Goal: Information Seeking & Learning: Find specific fact

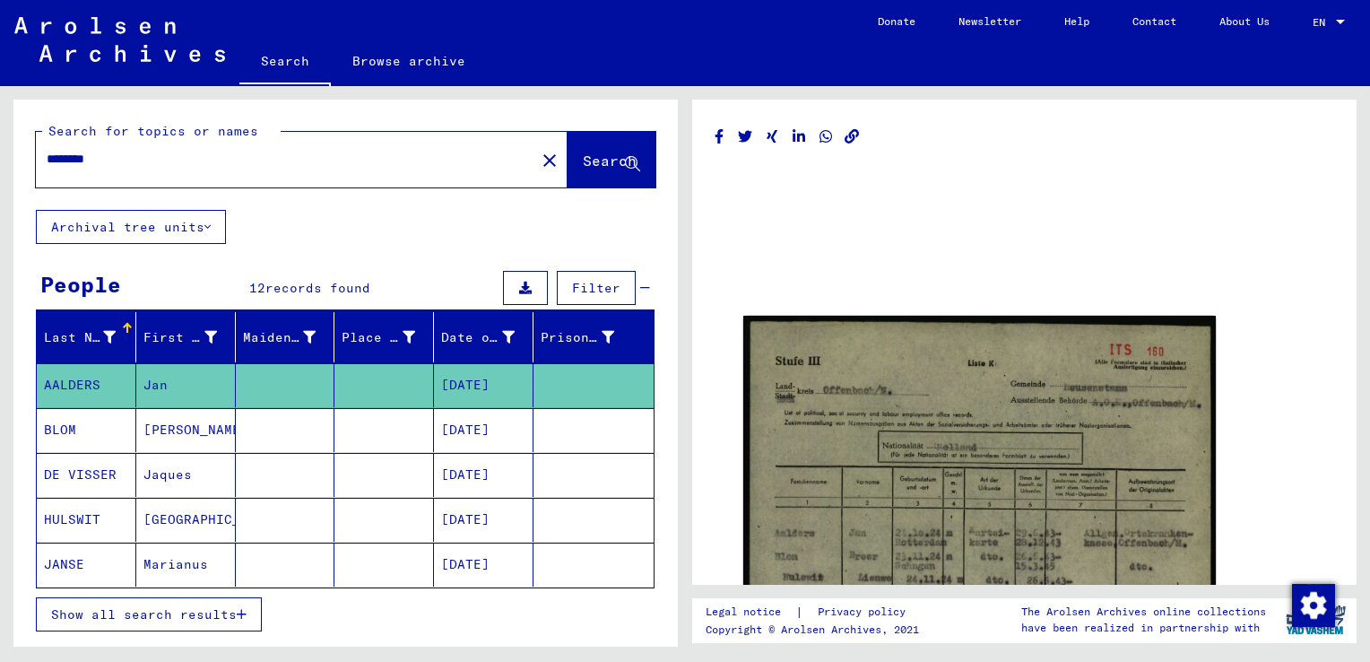
scroll to position [126, 0]
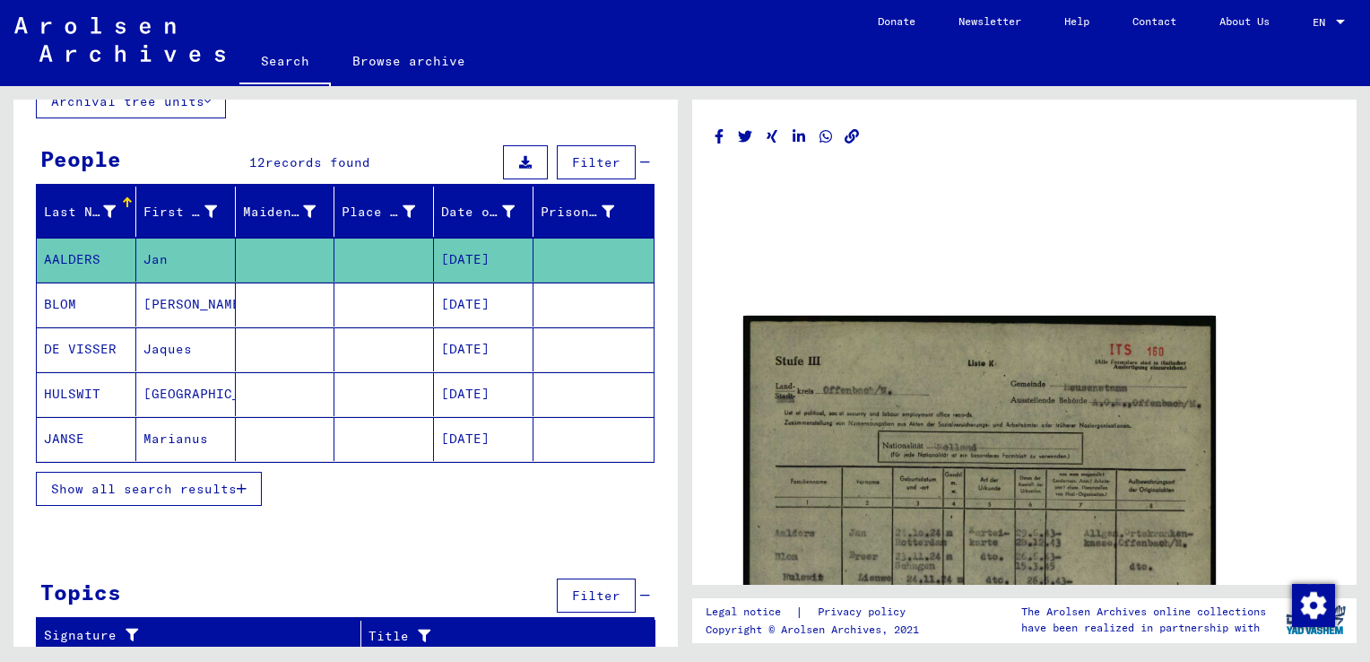
click at [226, 486] on span "Show all search results" at bounding box center [144, 489] width 186 height 16
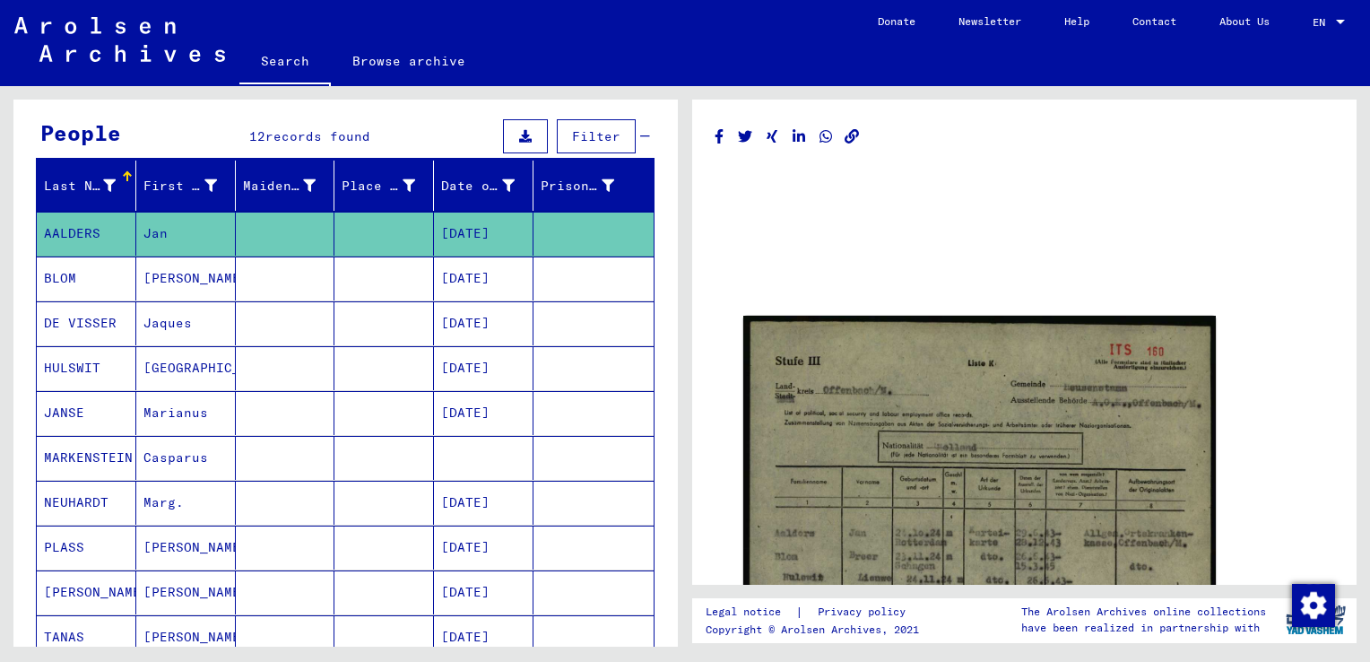
scroll to position [153, 0]
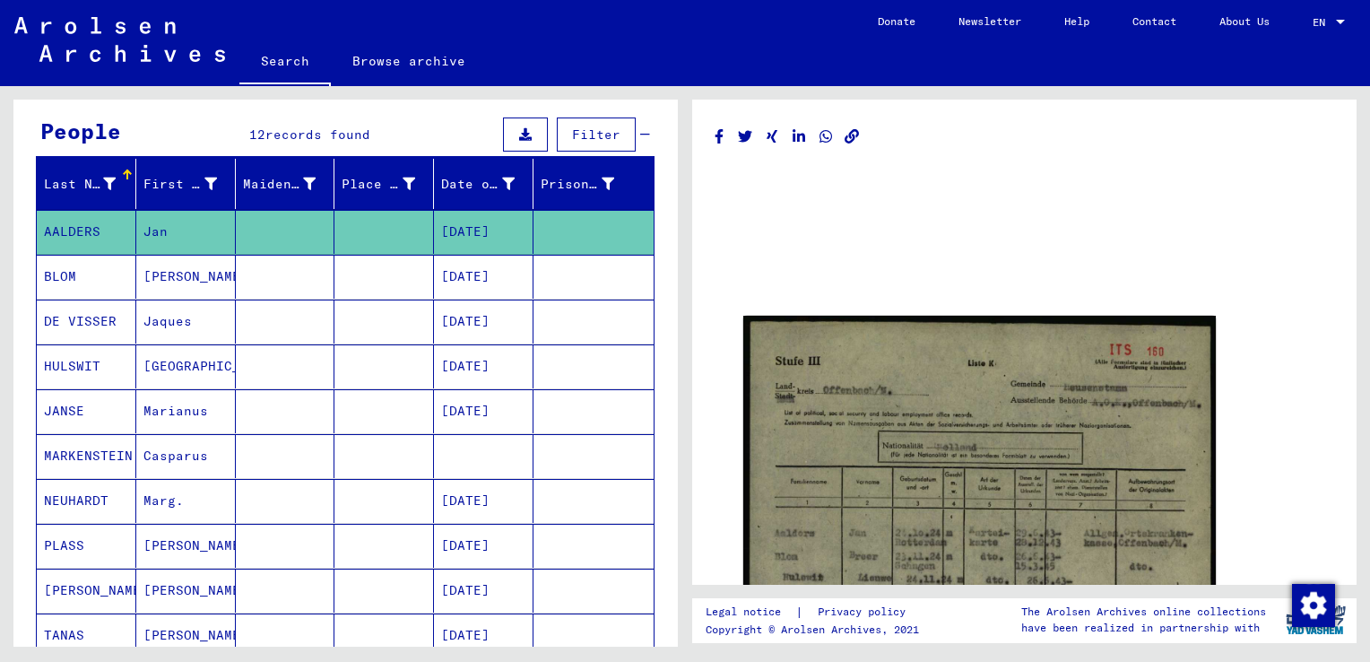
click at [105, 490] on mat-cell "NEUHARDT" at bounding box center [87, 501] width 100 height 44
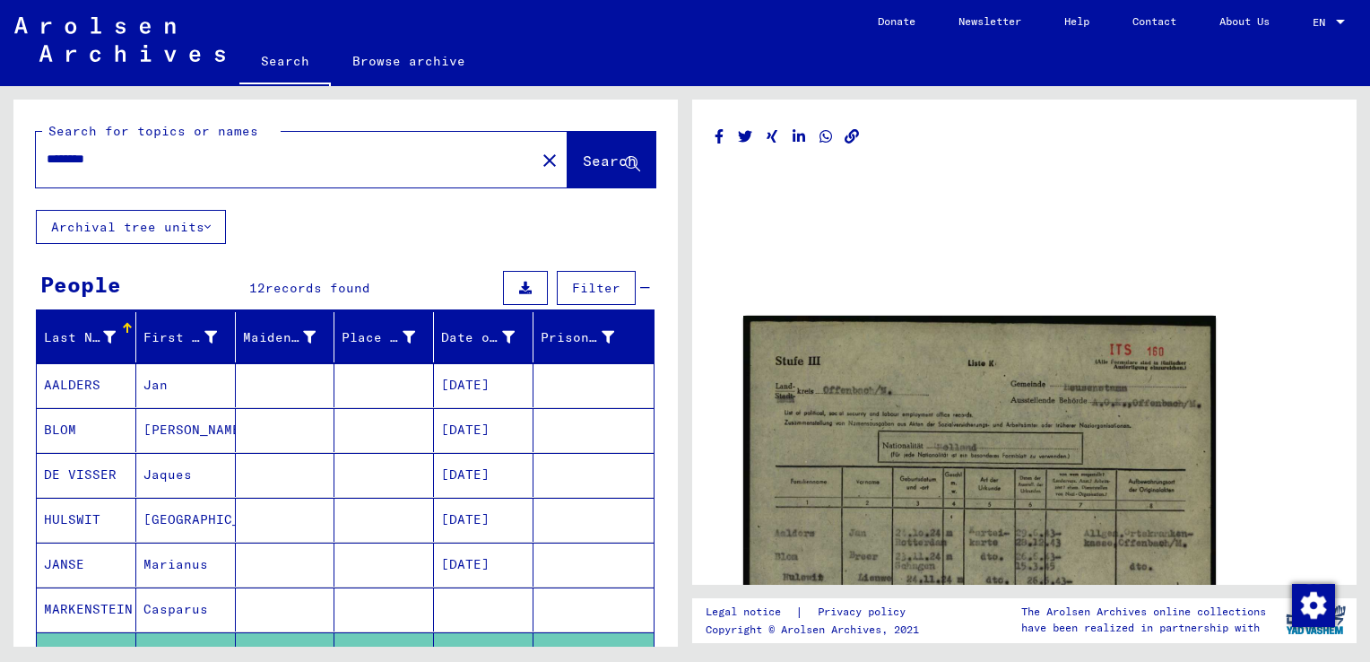
click at [532, 170] on button "close" at bounding box center [550, 160] width 36 height 36
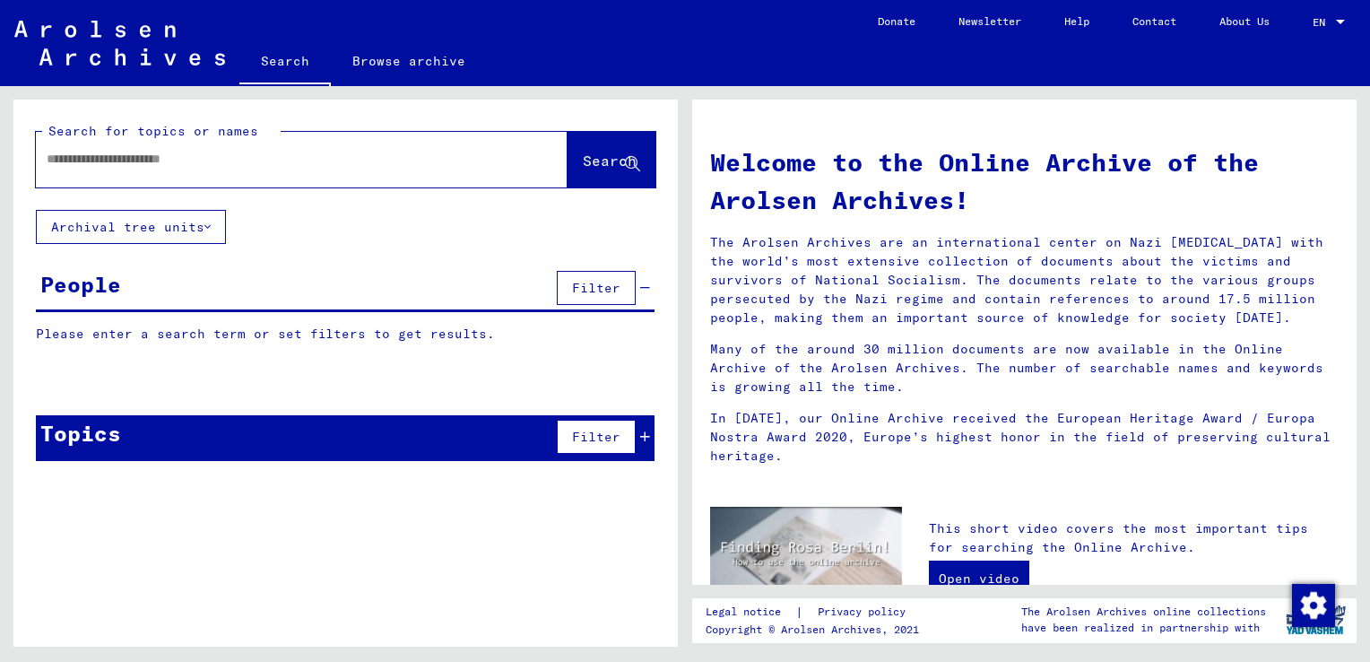
click at [369, 180] on div at bounding box center [302, 160] width 532 height 56
click at [353, 161] on input "text" at bounding box center [280, 159] width 467 height 19
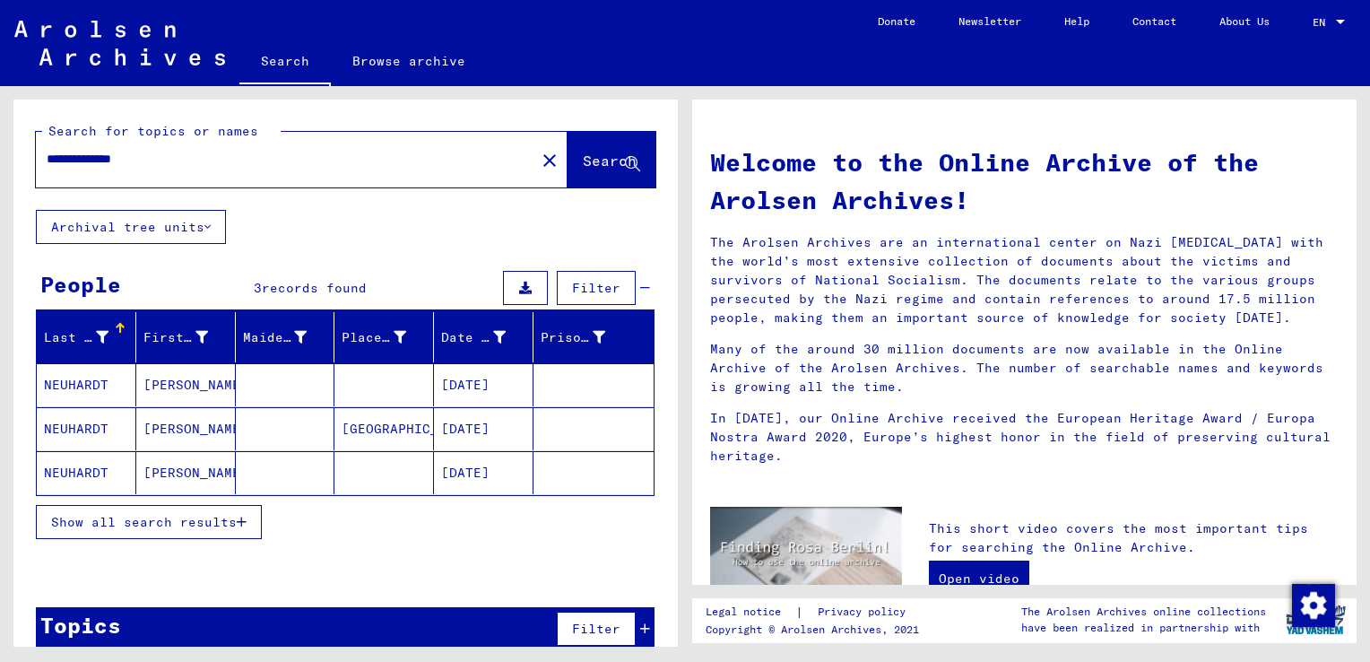
scroll to position [21, 0]
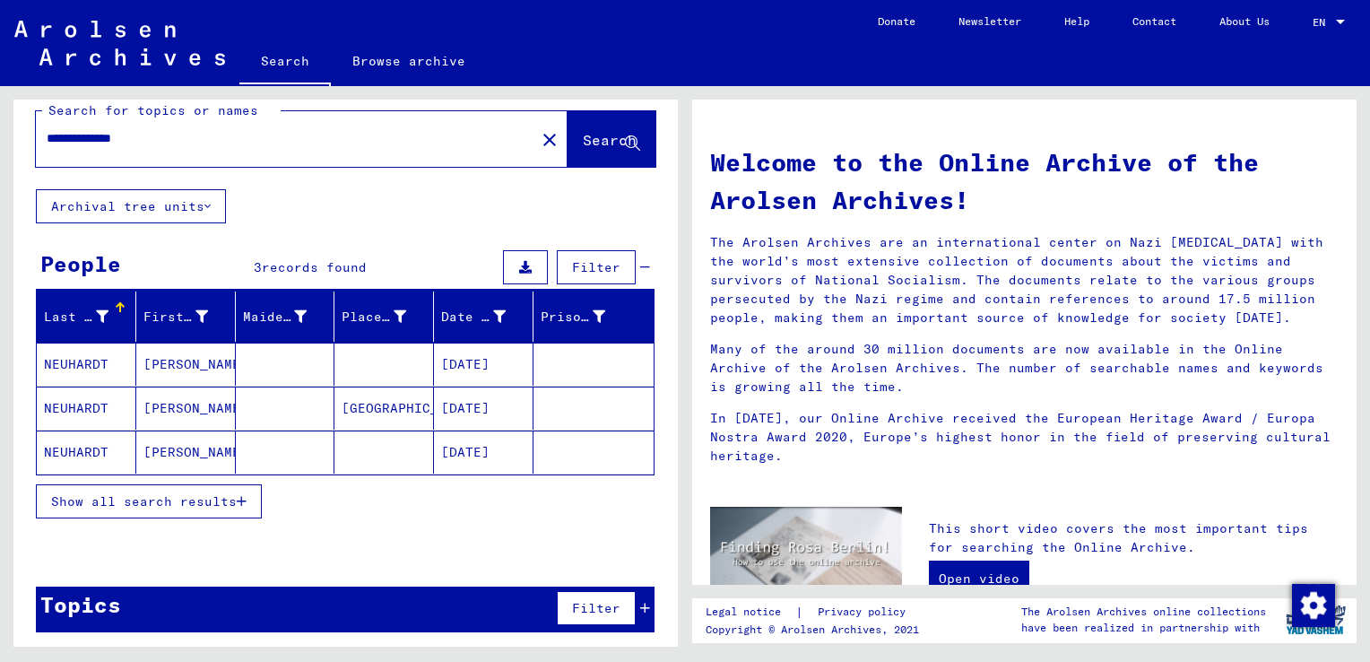
click at [196, 489] on button "Show all search results" at bounding box center [149, 501] width 226 height 34
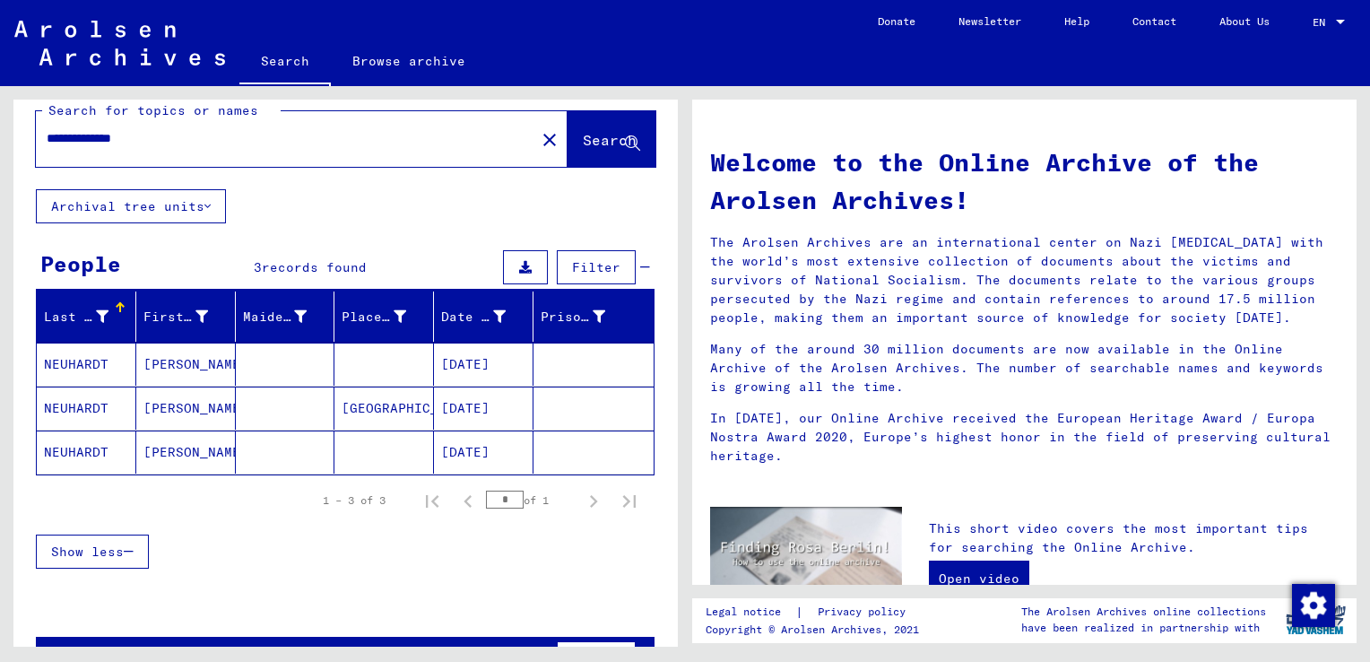
click at [85, 362] on mat-cell "NEUHARDT" at bounding box center [87, 364] width 100 height 43
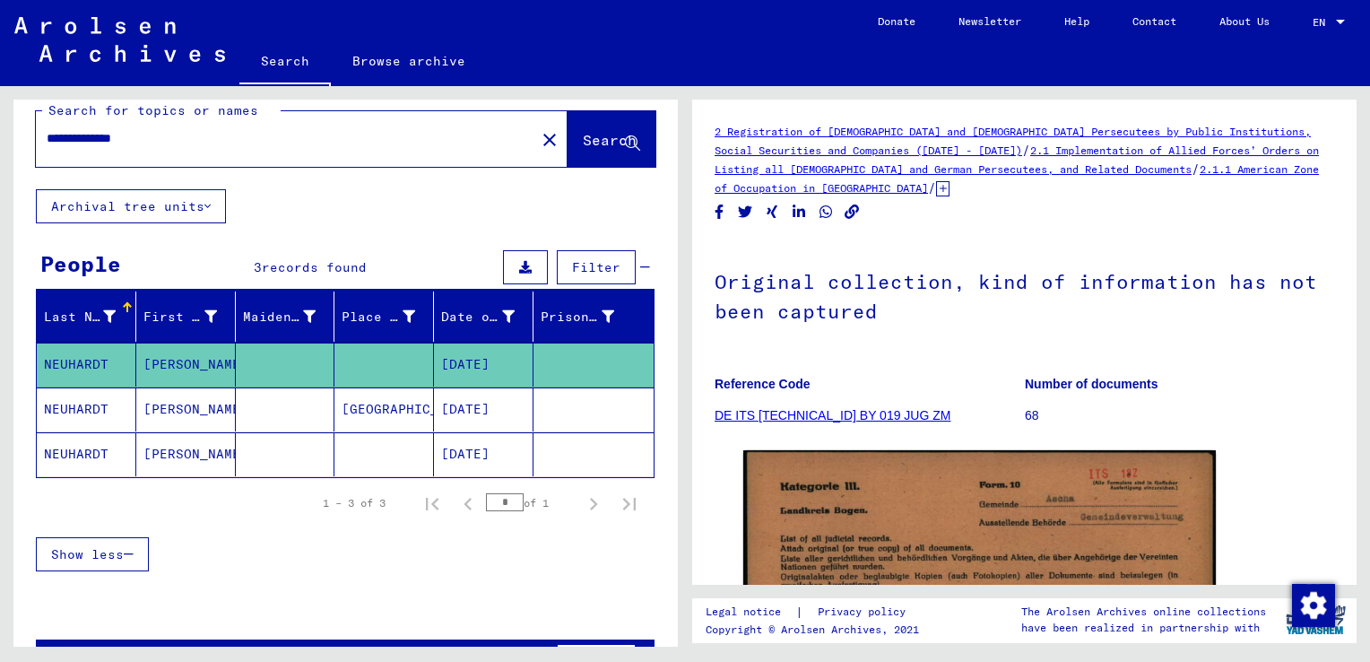
click at [97, 140] on input "**********" at bounding box center [286, 138] width 478 height 19
type input "********"
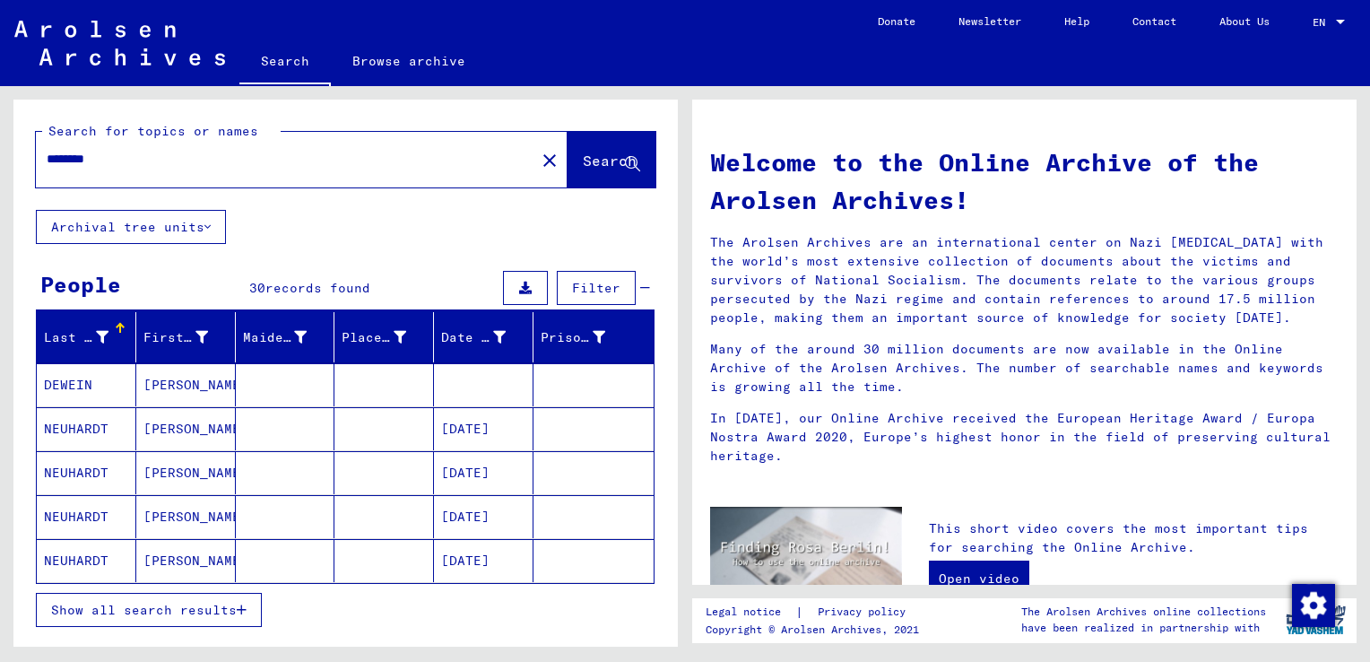
scroll to position [242, 0]
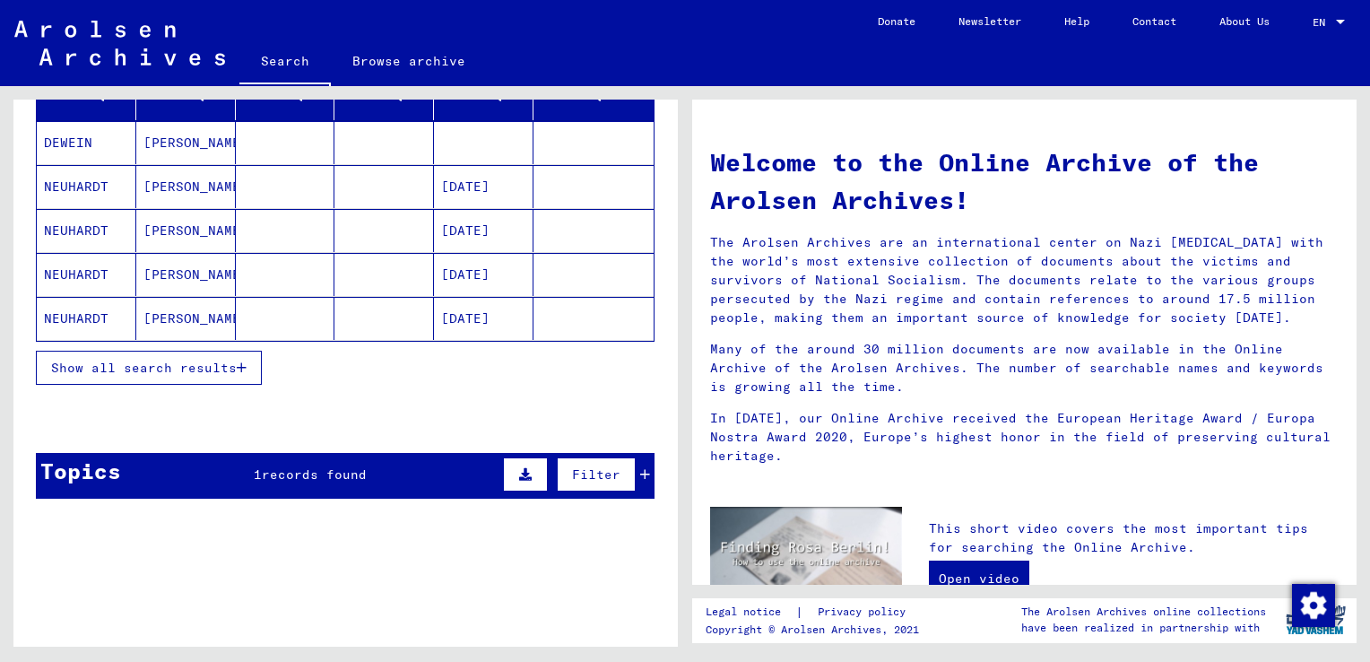
click at [164, 360] on span "Show all search results" at bounding box center [144, 368] width 186 height 16
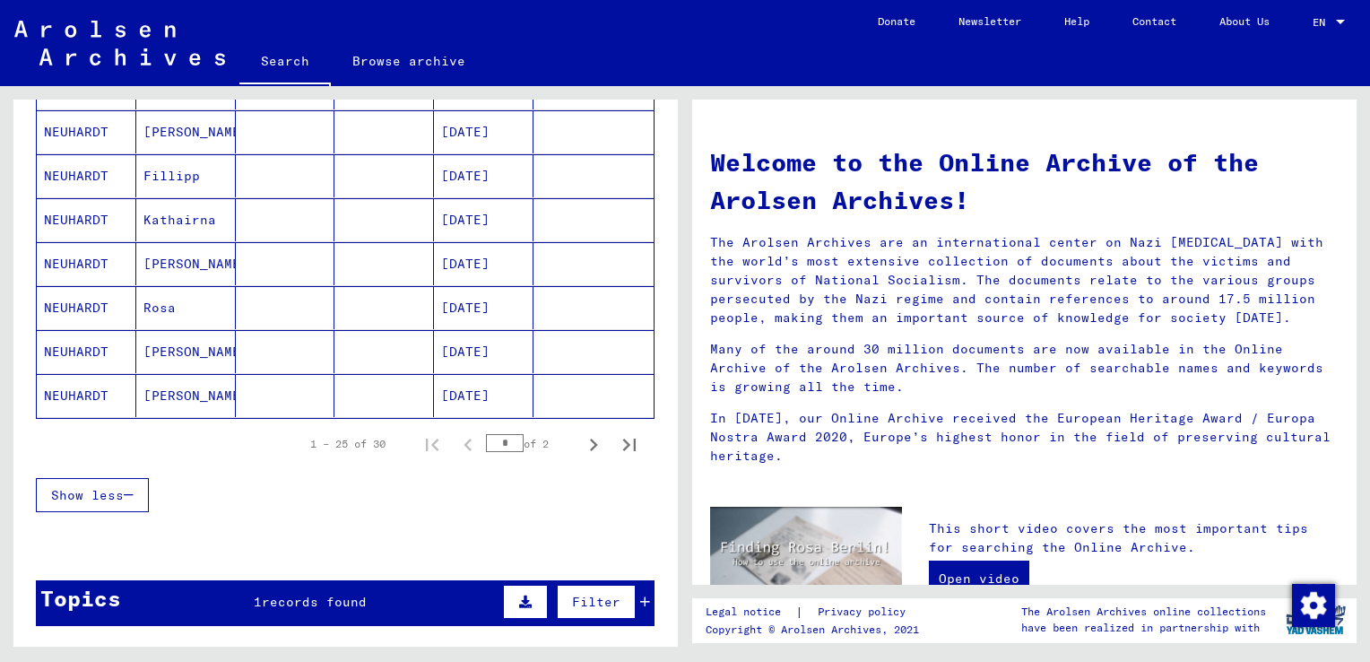
scroll to position [1042, 0]
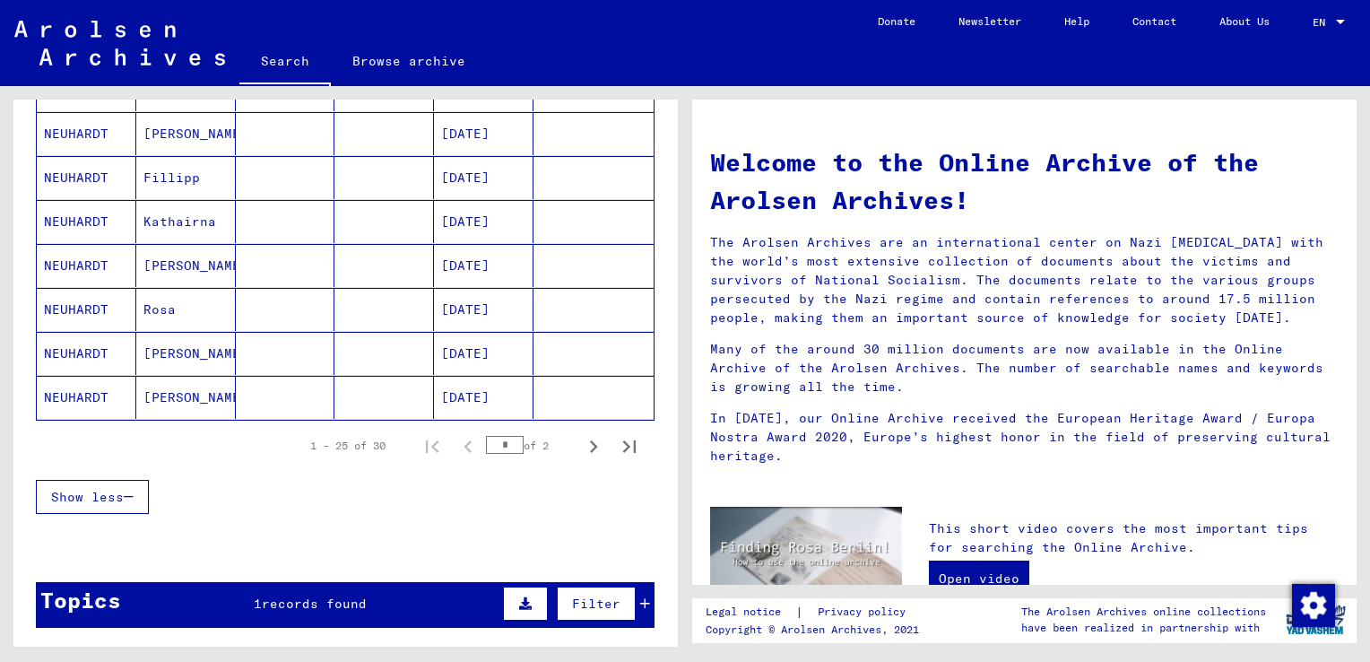
click at [151, 333] on mat-cell "[PERSON_NAME]" at bounding box center [186, 353] width 100 height 43
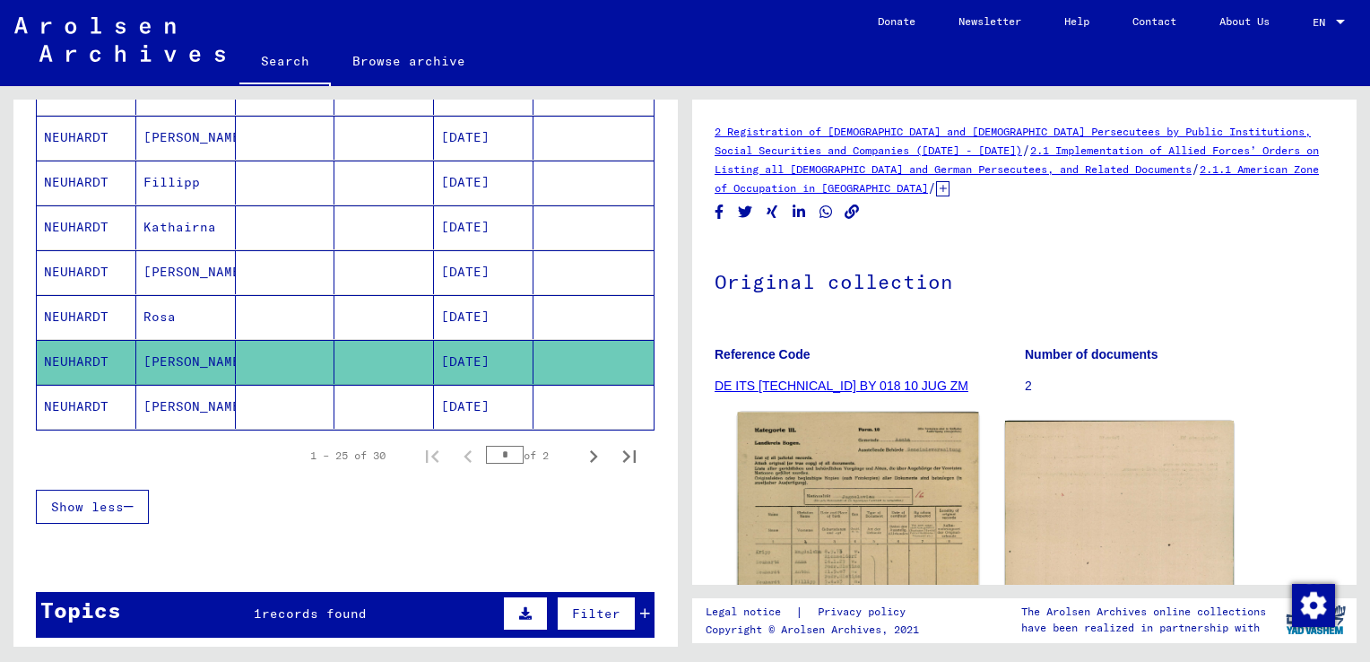
click at [795, 485] on img at bounding box center [858, 585] width 240 height 346
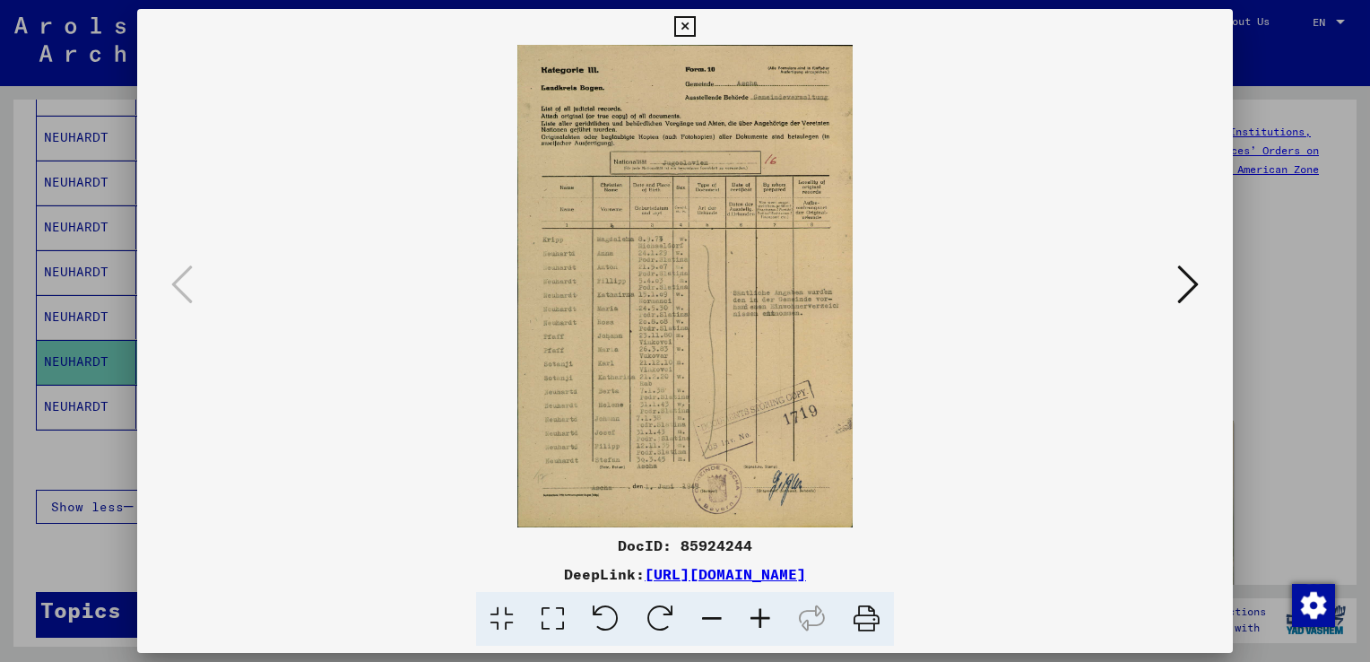
click at [682, 23] on icon at bounding box center [684, 27] width 21 height 22
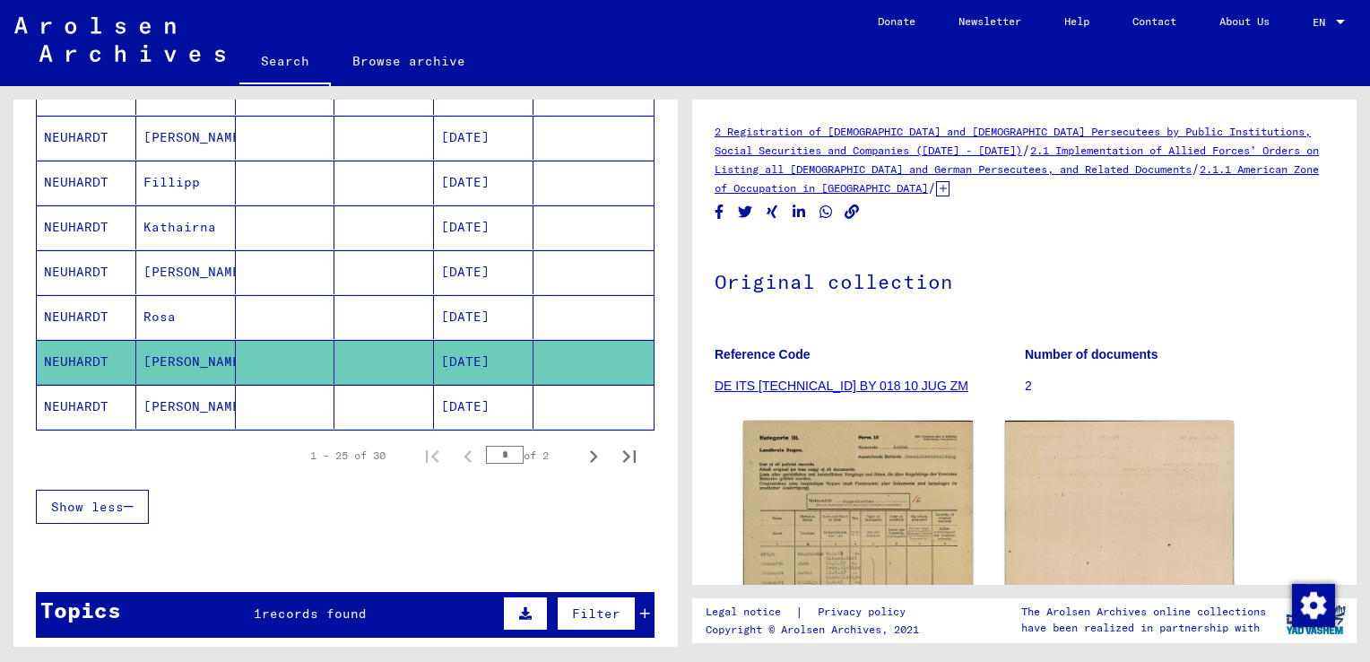
click at [185, 298] on mat-cell "Rosa" at bounding box center [186, 317] width 100 height 44
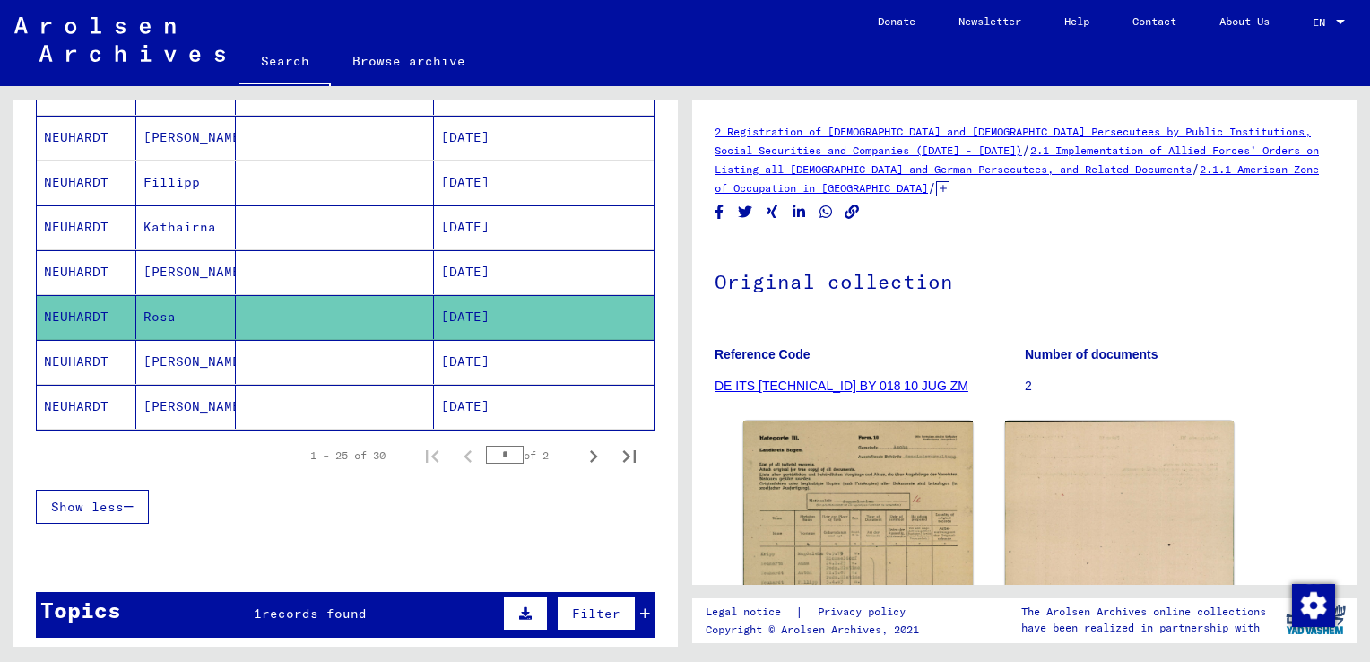
click at [169, 270] on mat-cell "[PERSON_NAME]" at bounding box center [186, 272] width 100 height 44
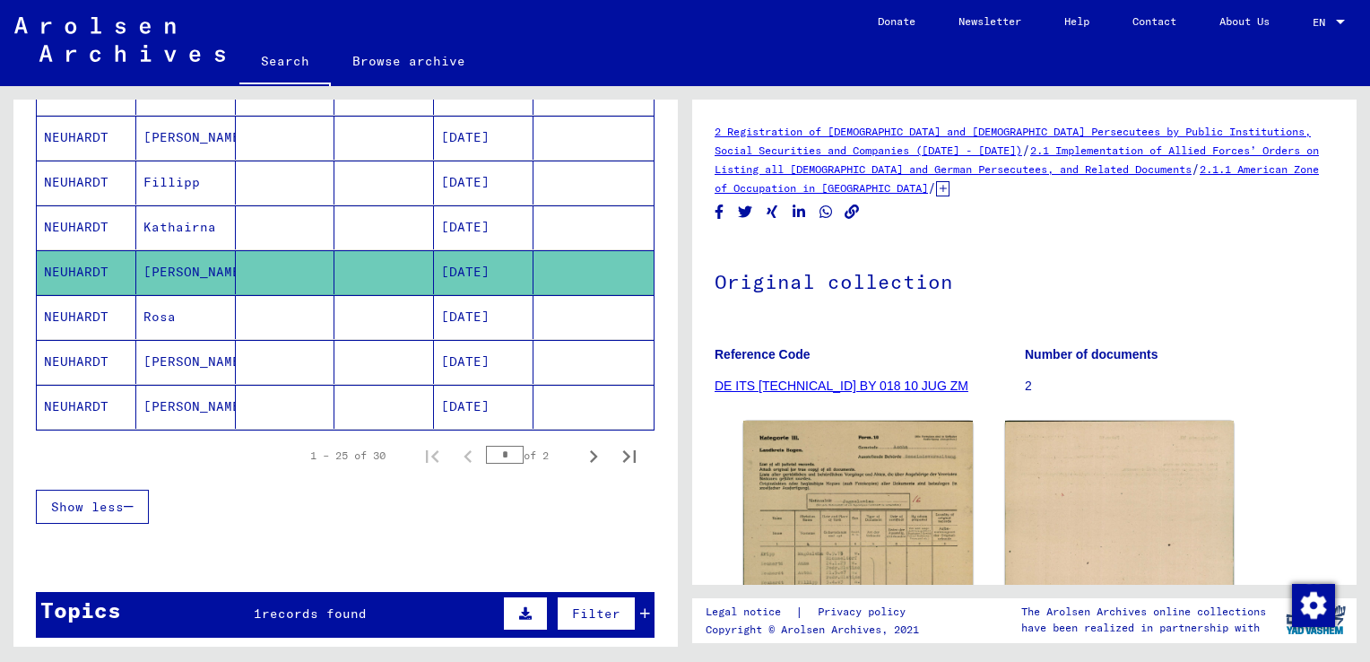
click at [169, 221] on mat-cell "Kathairna" at bounding box center [186, 227] width 100 height 44
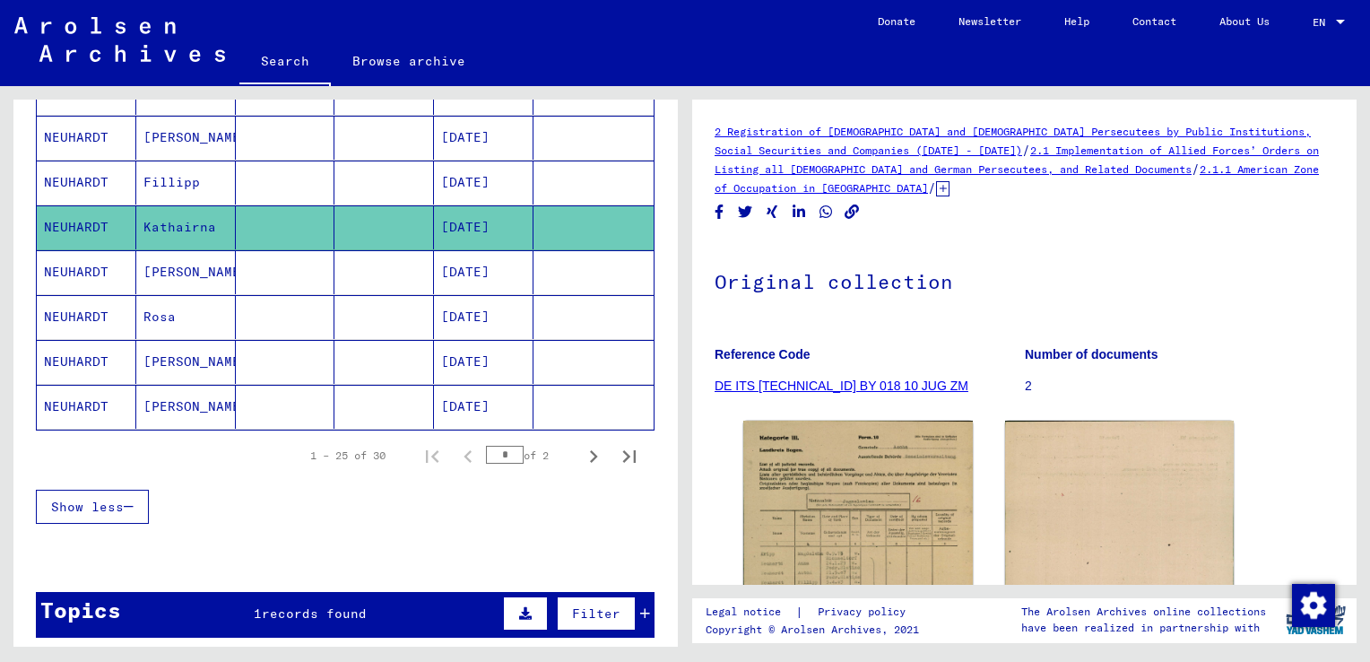
click at [172, 163] on mat-cell "Fillipp" at bounding box center [186, 182] width 100 height 44
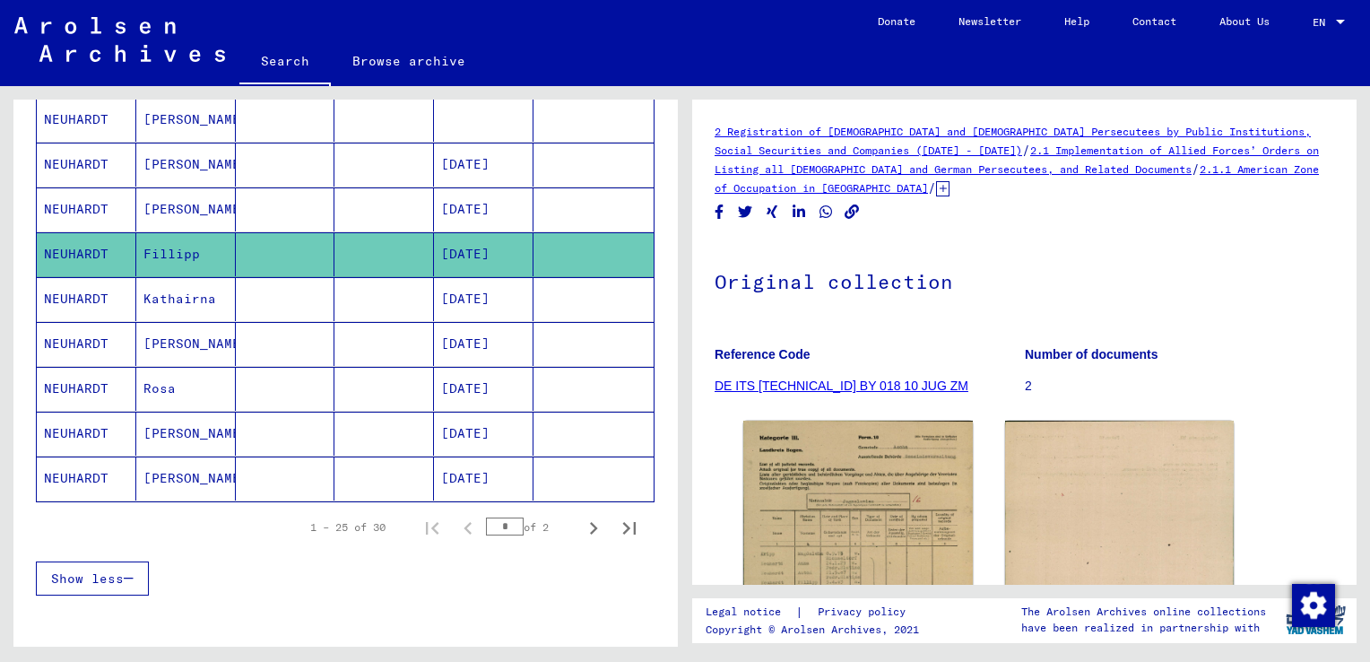
scroll to position [983, 0]
click at [166, 203] on mat-cell "[PERSON_NAME]" at bounding box center [186, 209] width 100 height 44
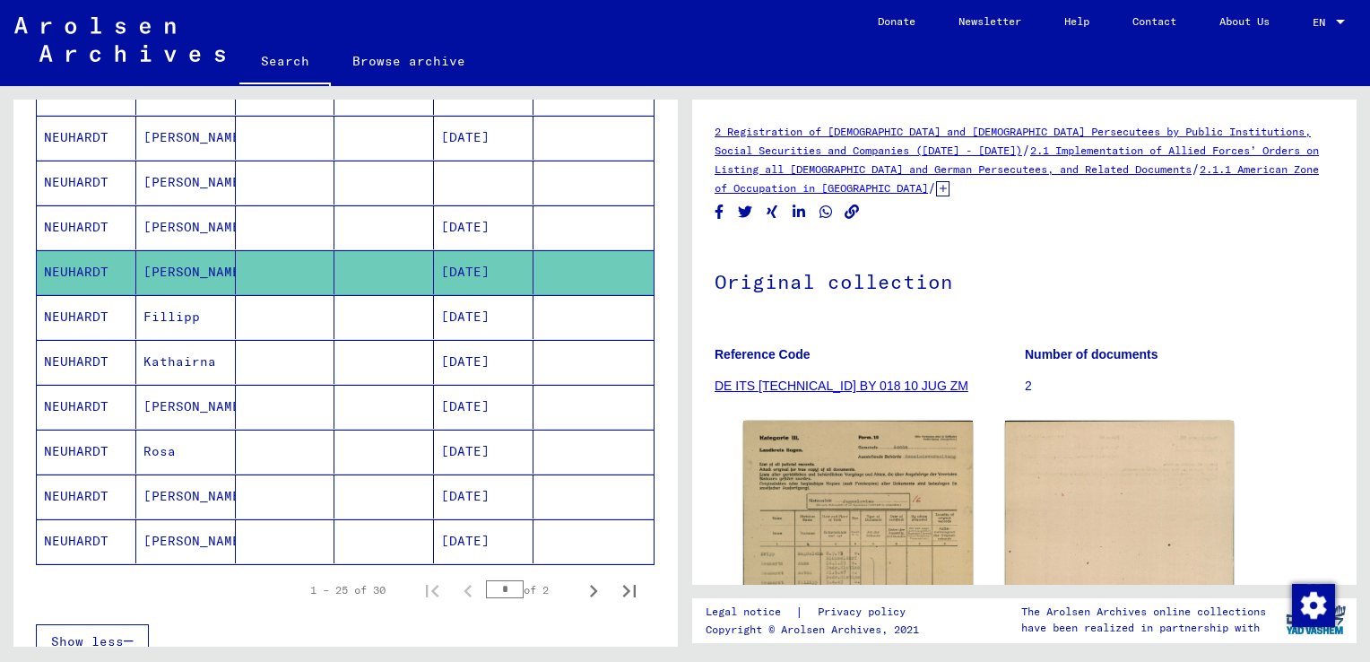
scroll to position [918, 0]
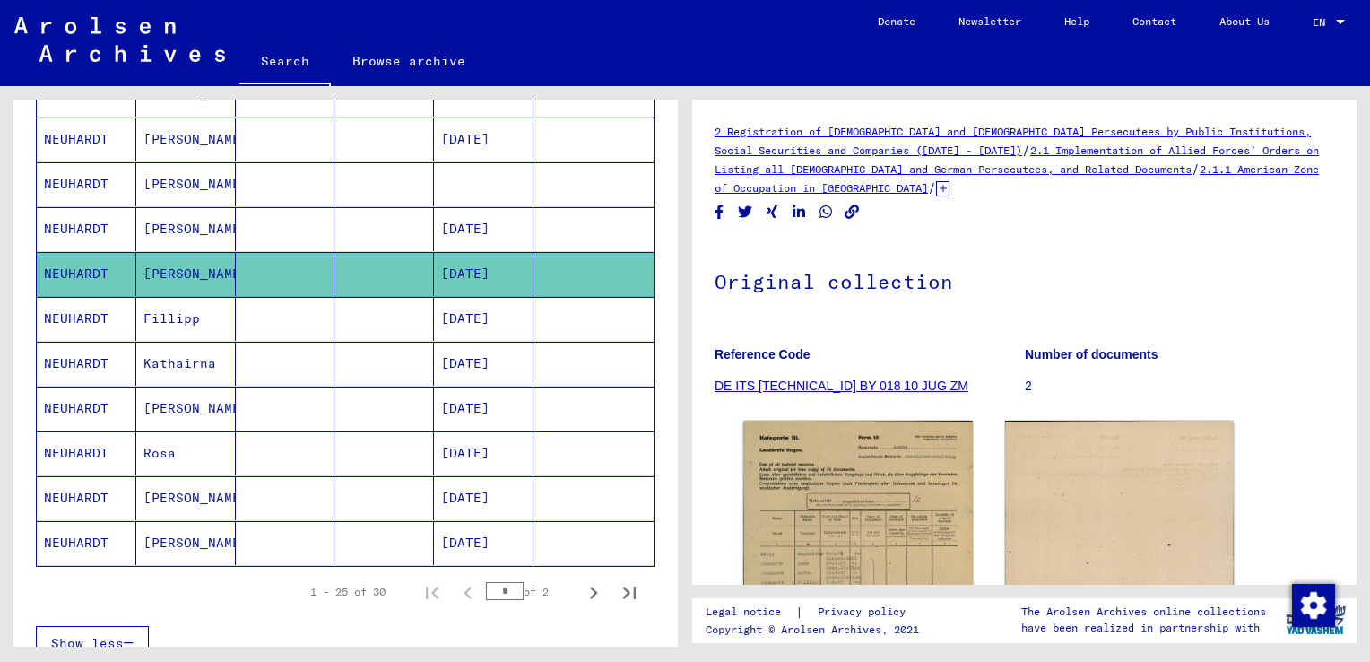
click at [160, 224] on mat-cell "[PERSON_NAME]" at bounding box center [186, 229] width 100 height 44
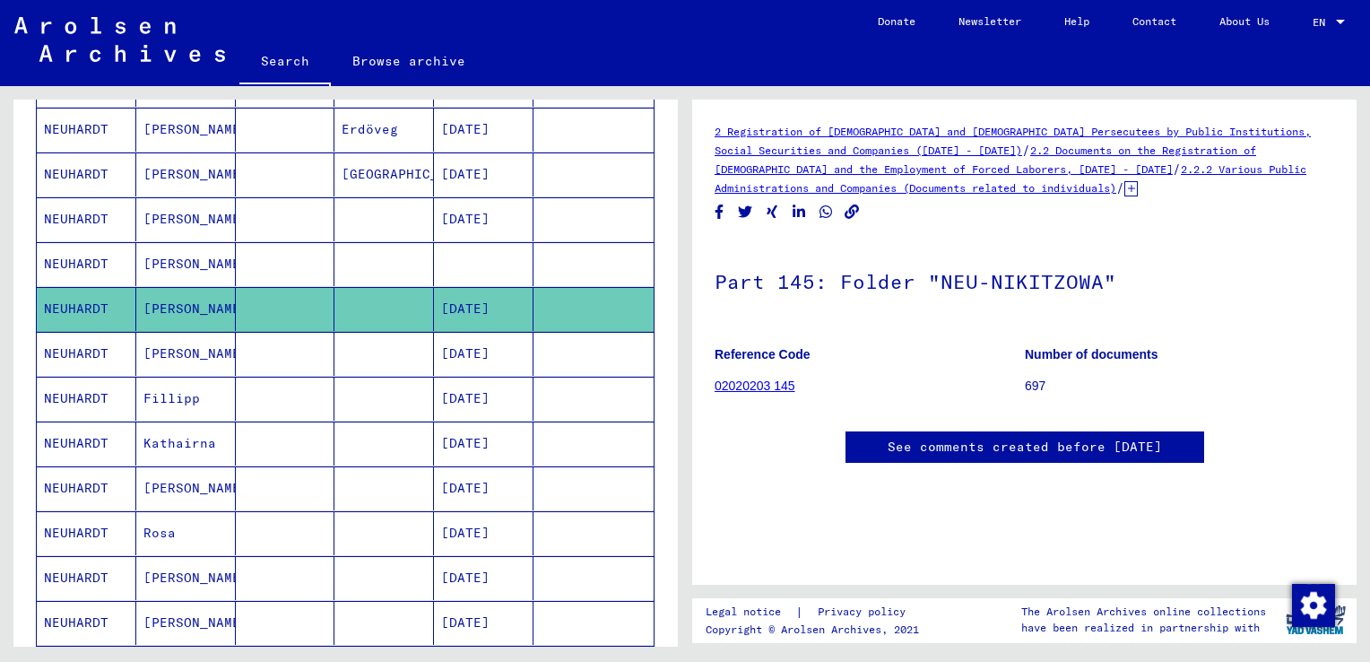
scroll to position [812, 0]
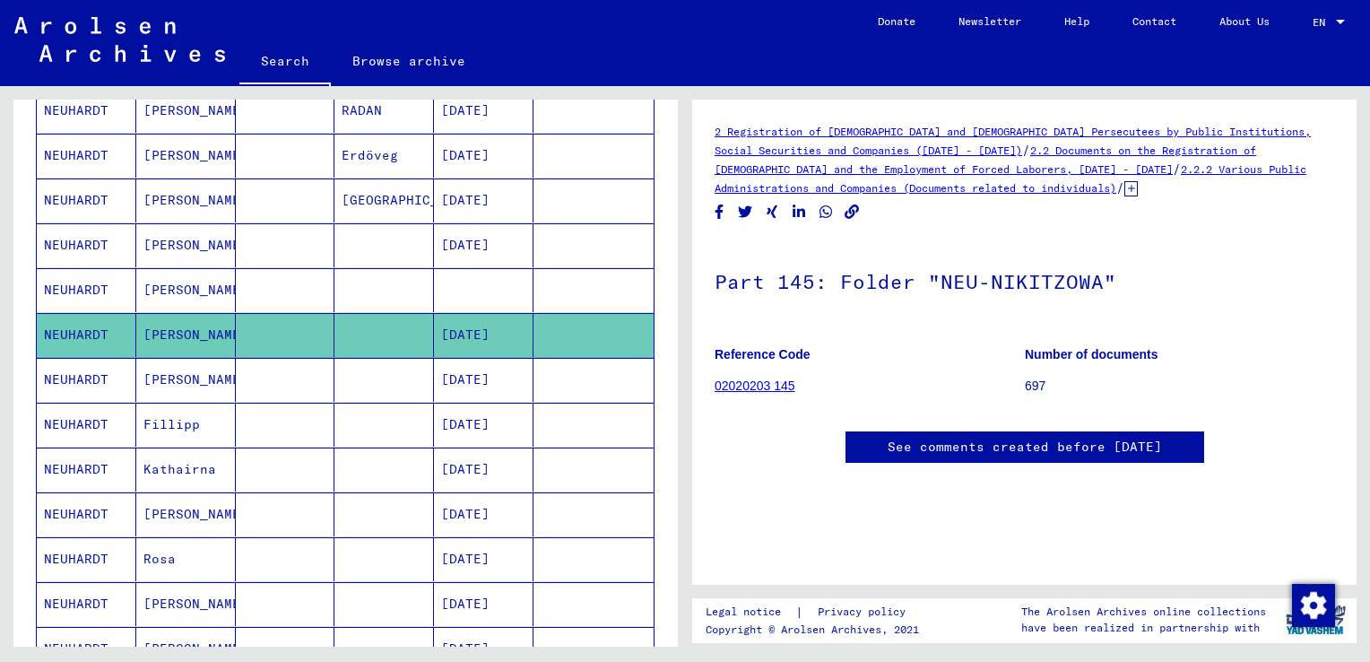
click at [160, 230] on mat-cell "[PERSON_NAME]" at bounding box center [186, 245] width 100 height 44
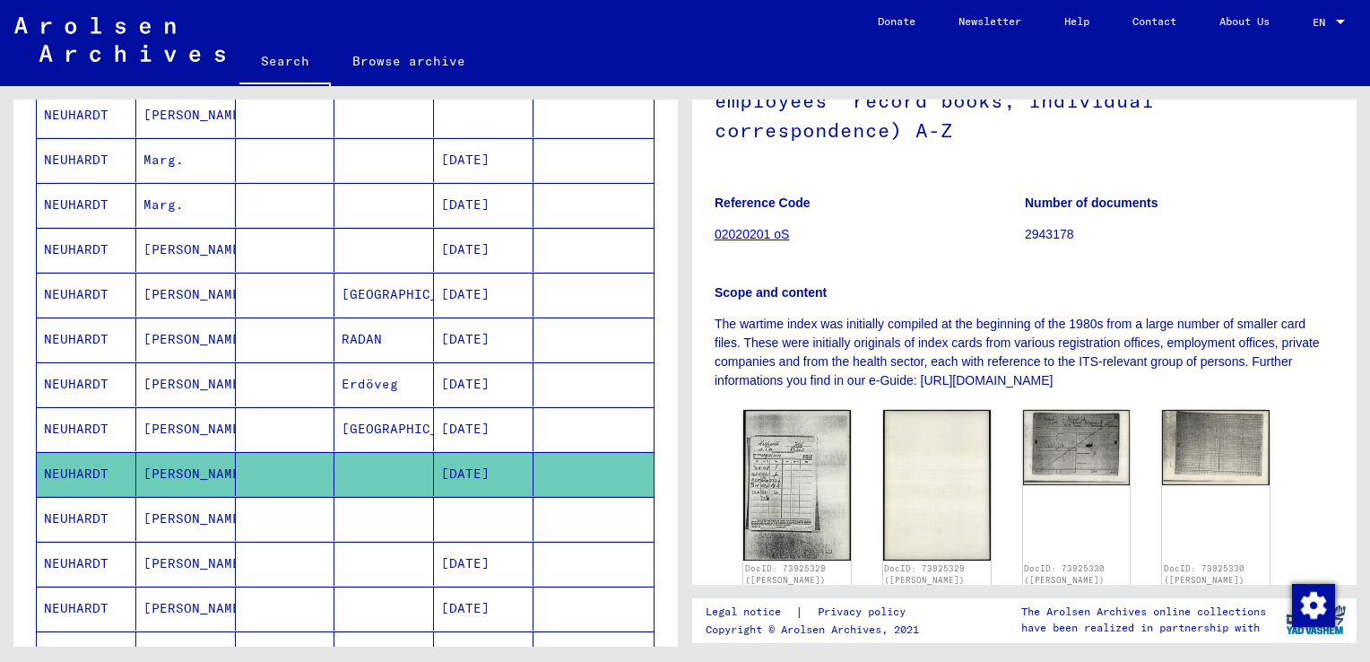
scroll to position [581, 0]
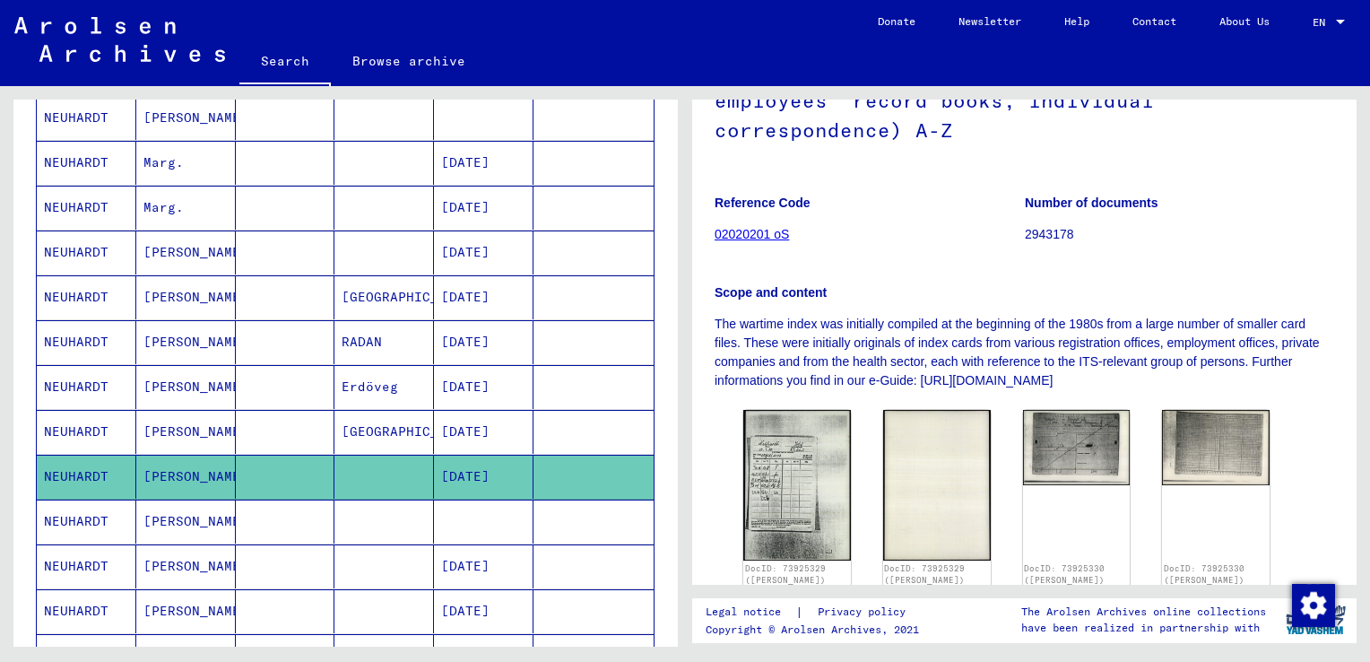
click at [154, 283] on mat-cell "[PERSON_NAME]" at bounding box center [186, 297] width 100 height 44
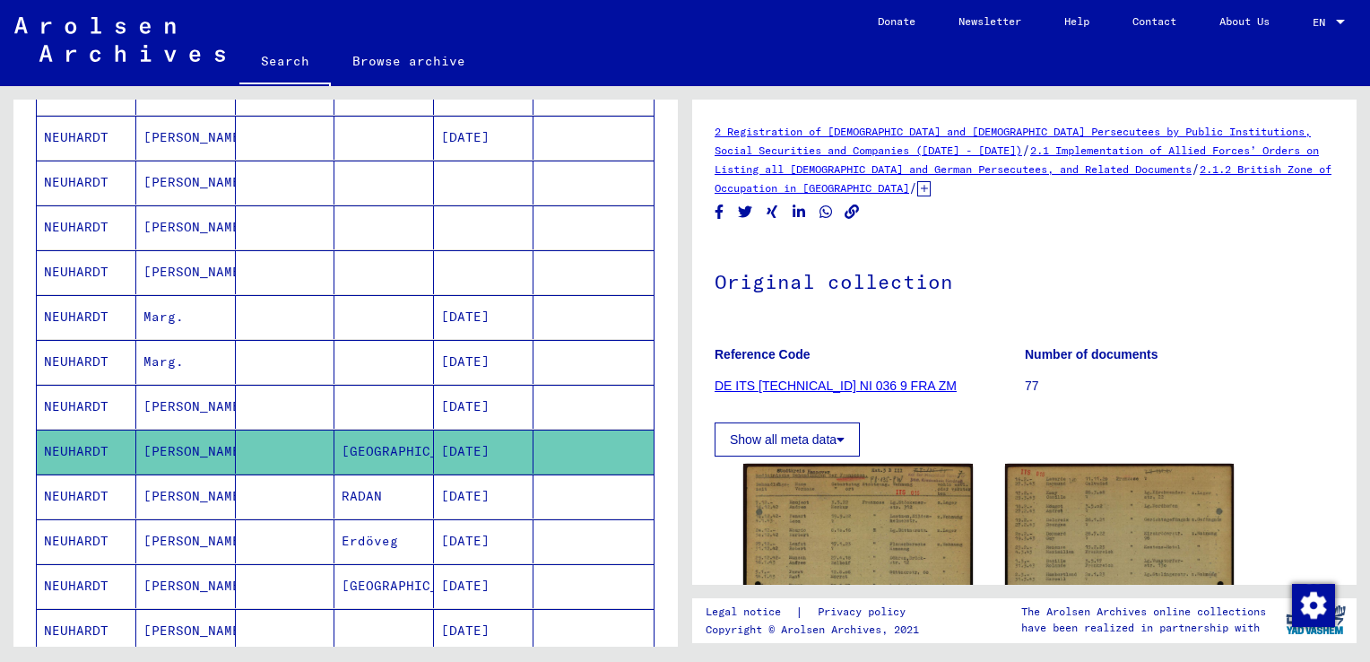
scroll to position [427, 0]
click at [160, 393] on mat-cell "[PERSON_NAME]" at bounding box center [186, 407] width 100 height 44
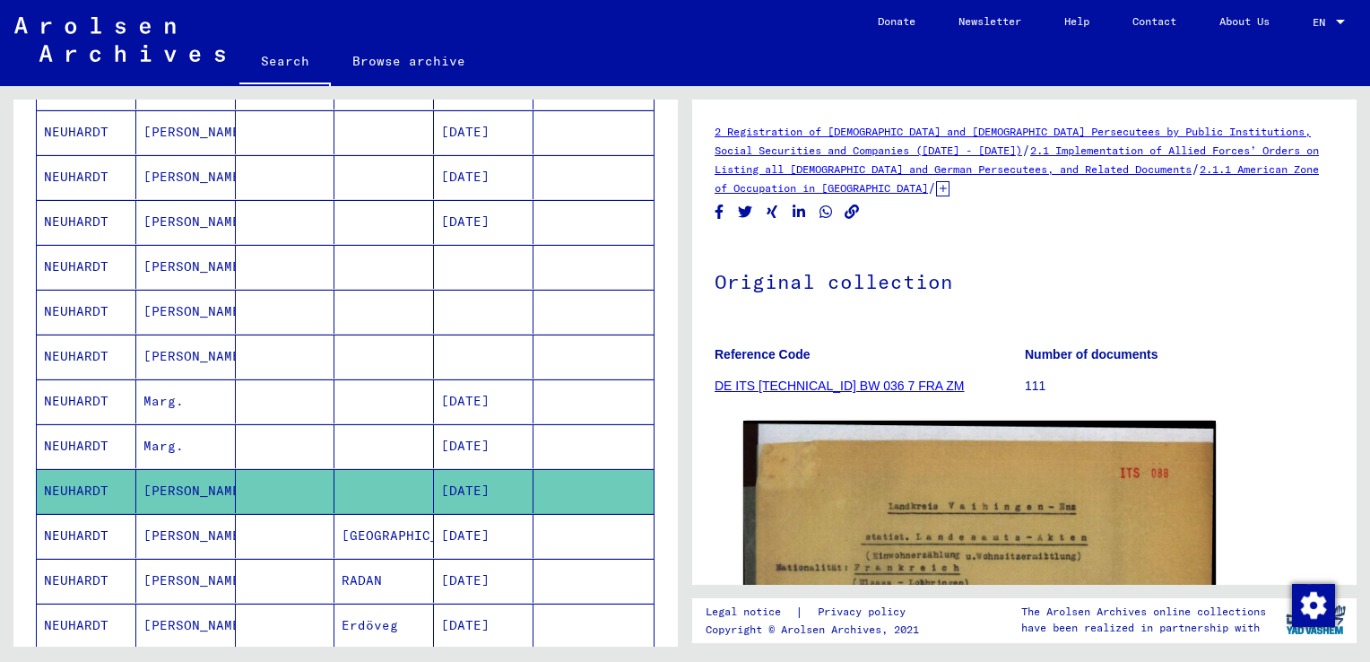
scroll to position [343, 0]
click at [159, 260] on mat-cell "[PERSON_NAME]." at bounding box center [186, 266] width 100 height 44
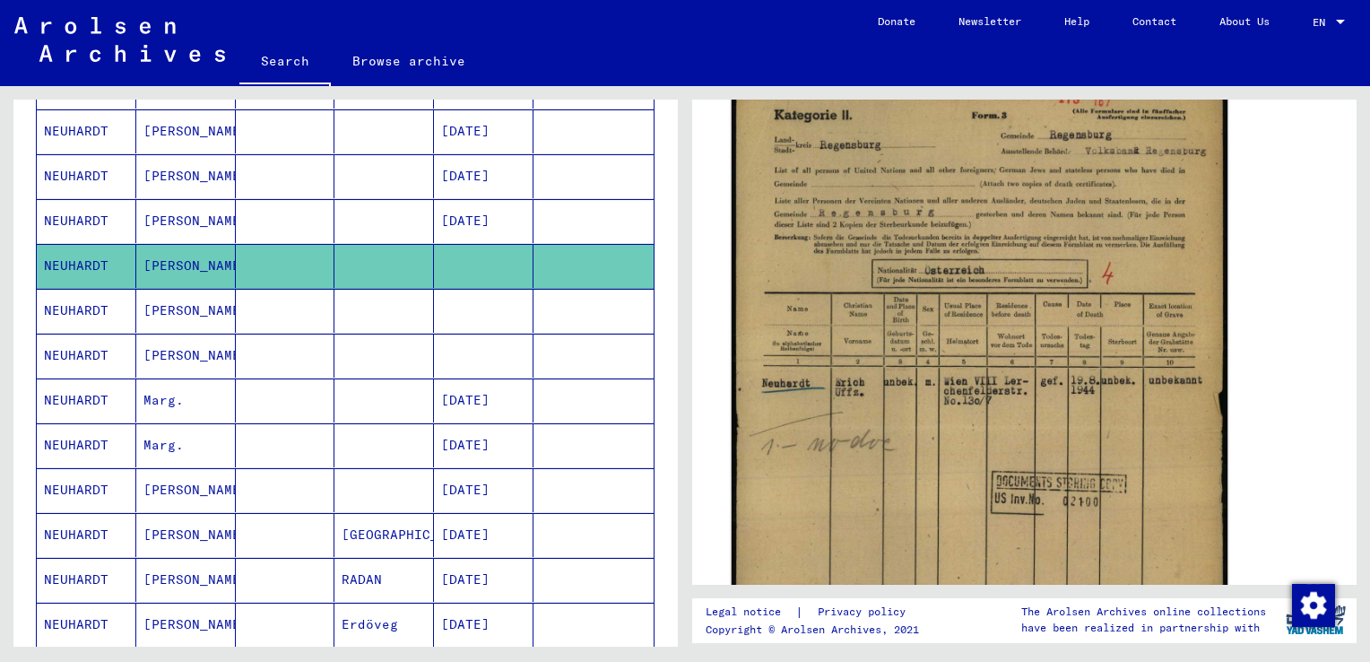
scroll to position [307, 0]
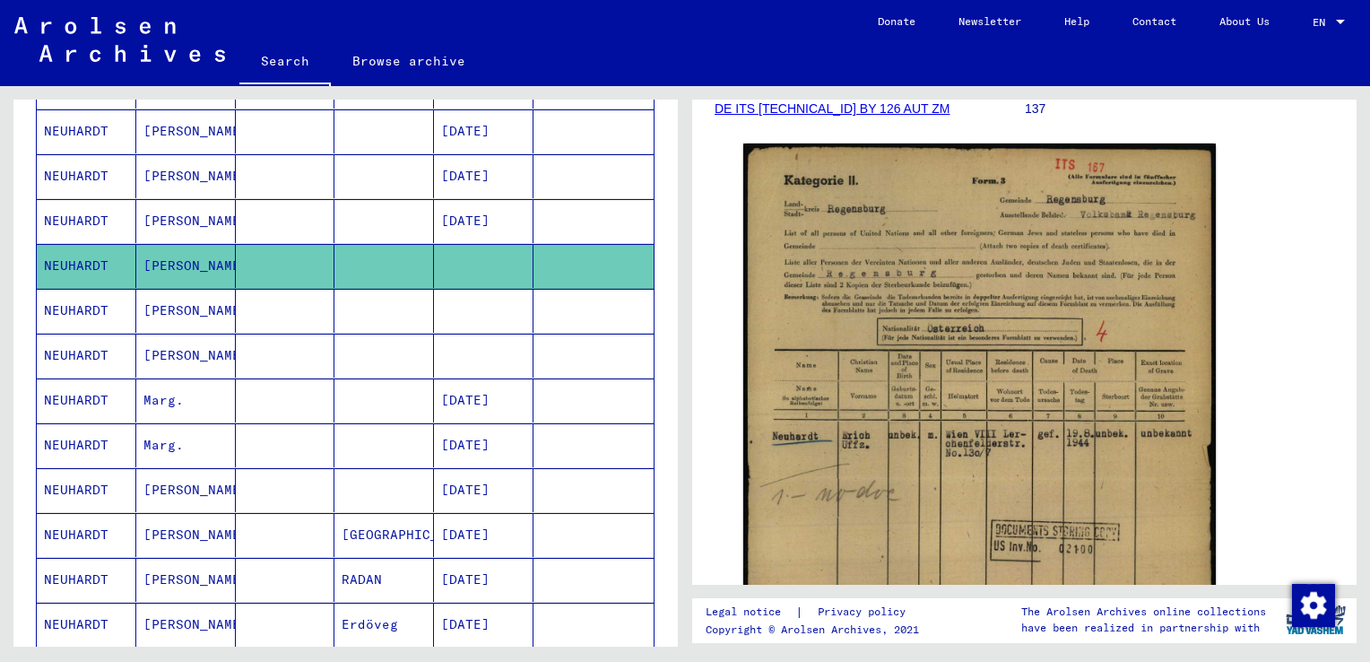
click at [176, 306] on mat-cell "[PERSON_NAME]" at bounding box center [186, 311] width 100 height 44
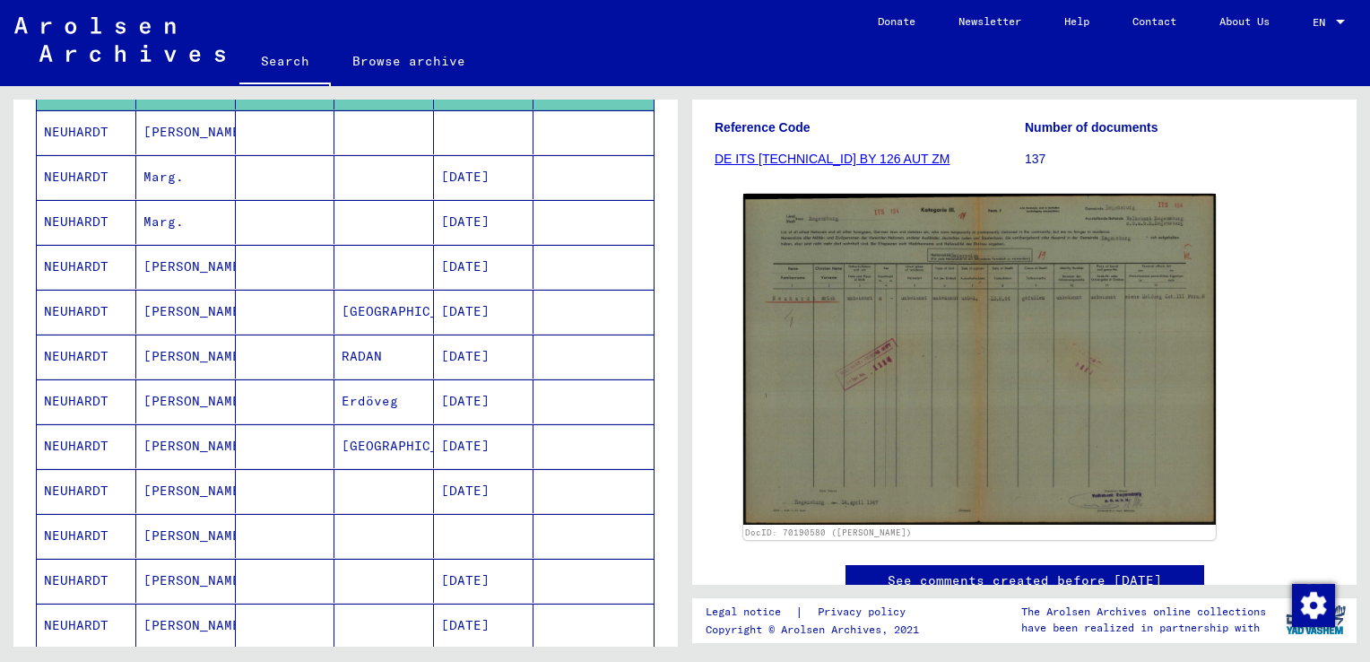
scroll to position [568, 0]
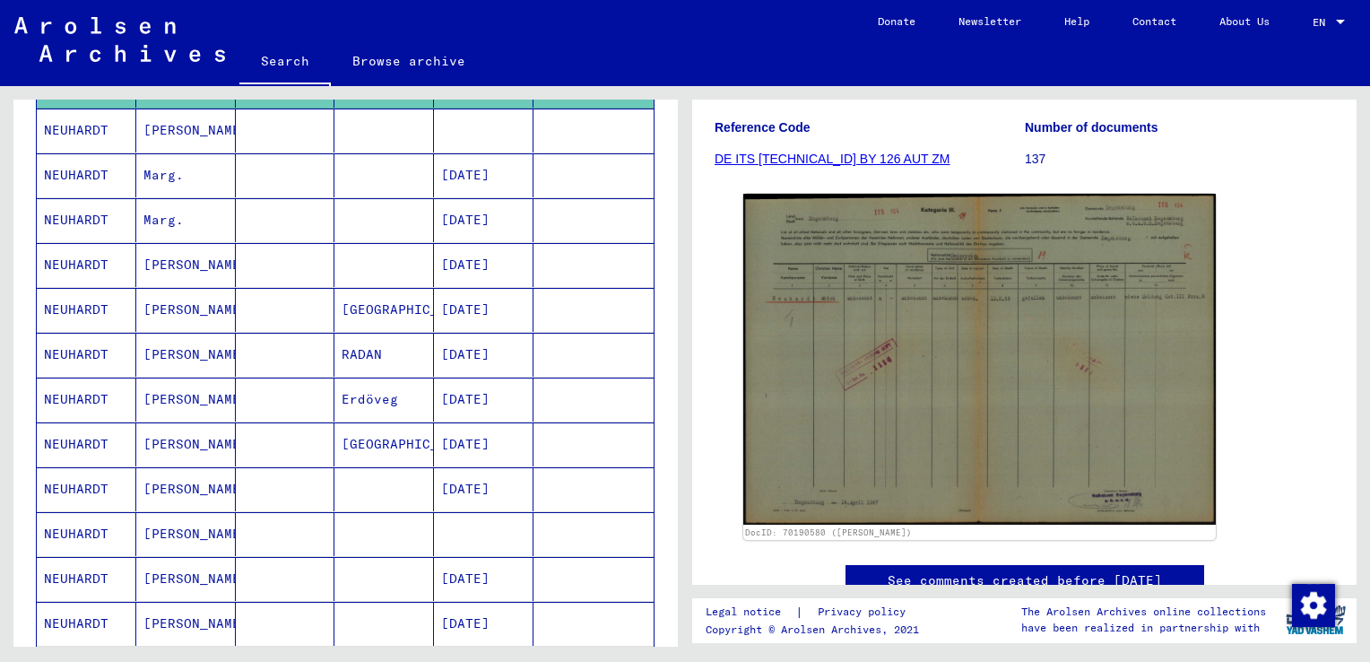
click at [163, 472] on mat-cell "[PERSON_NAME]" at bounding box center [186, 489] width 100 height 44
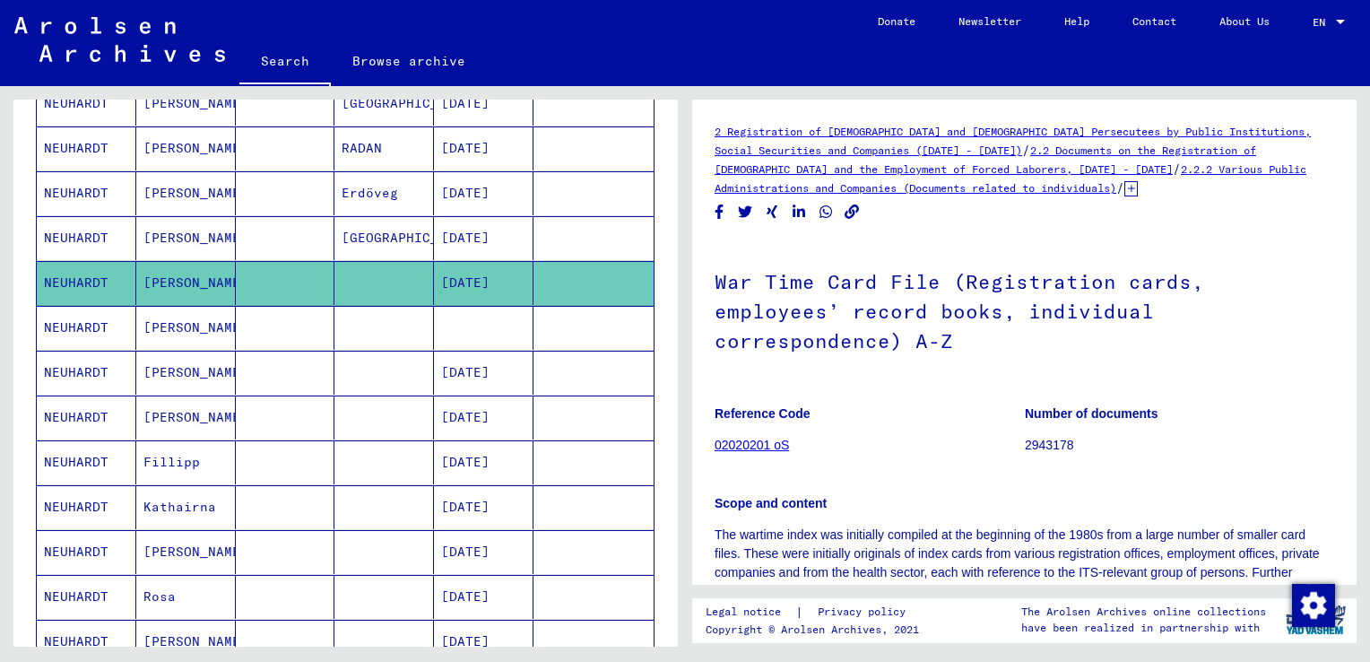
scroll to position [776, 0]
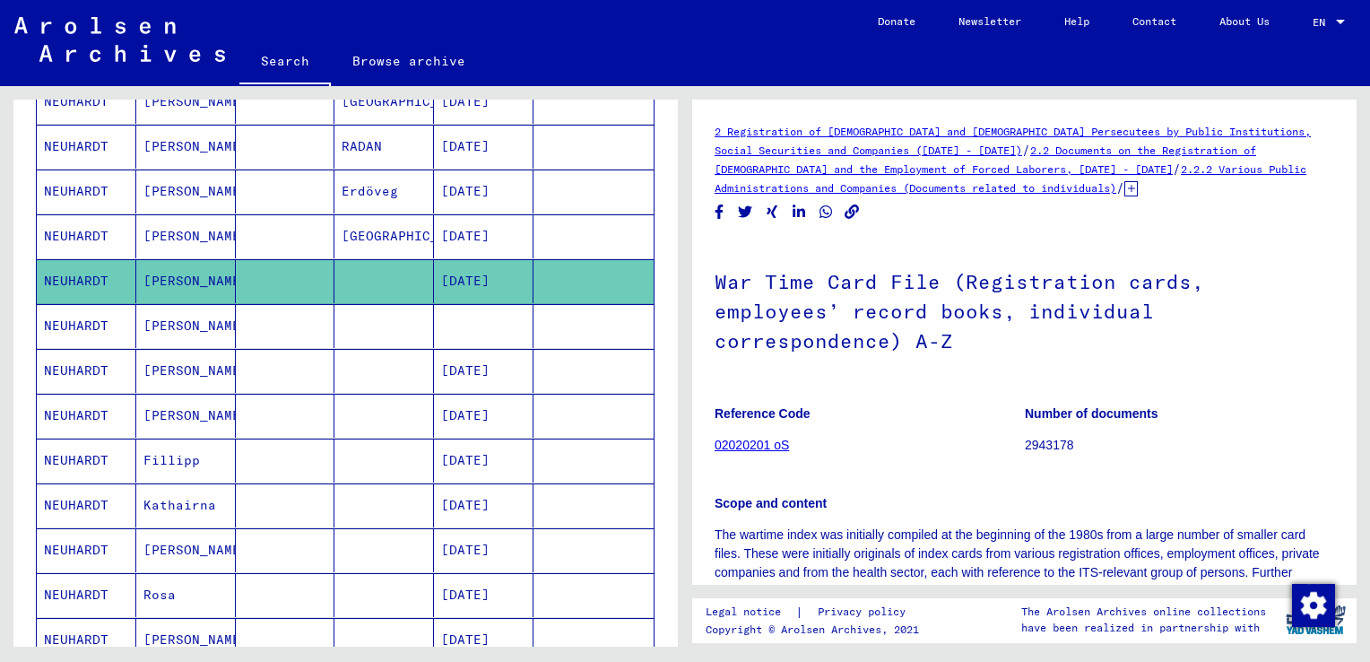
click at [155, 319] on mat-cell "[PERSON_NAME]" at bounding box center [186, 326] width 100 height 44
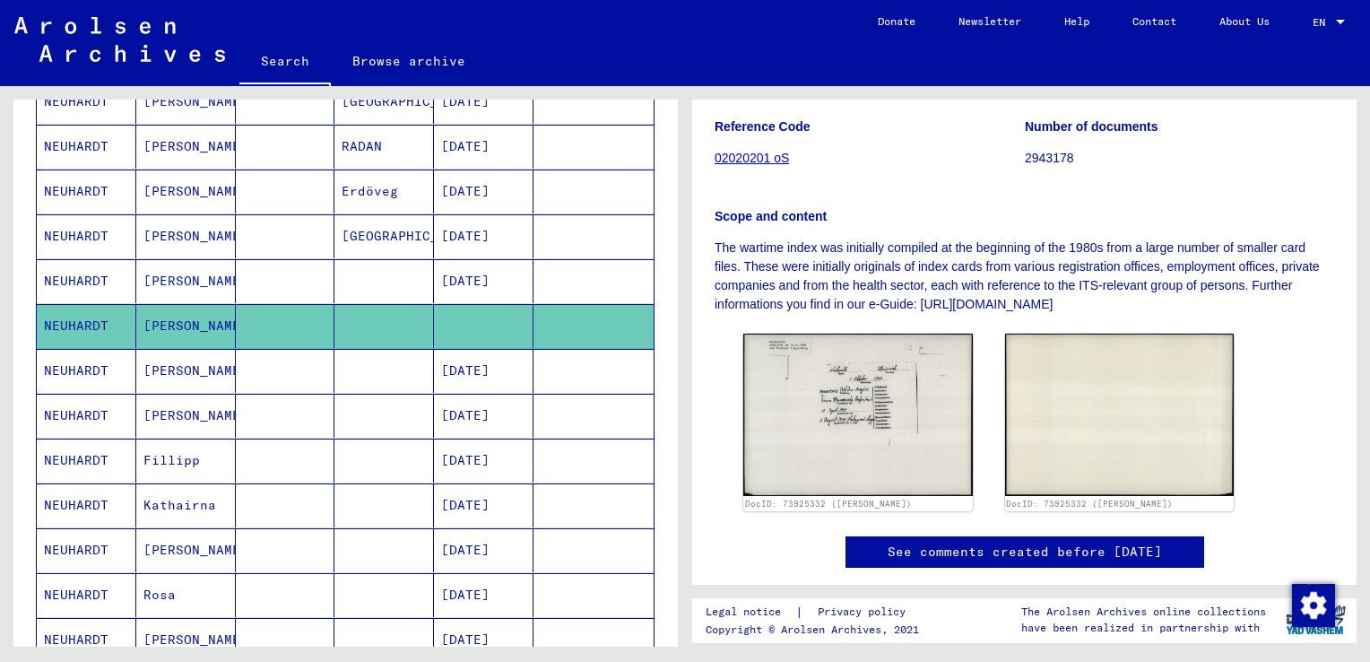
scroll to position [289, 0]
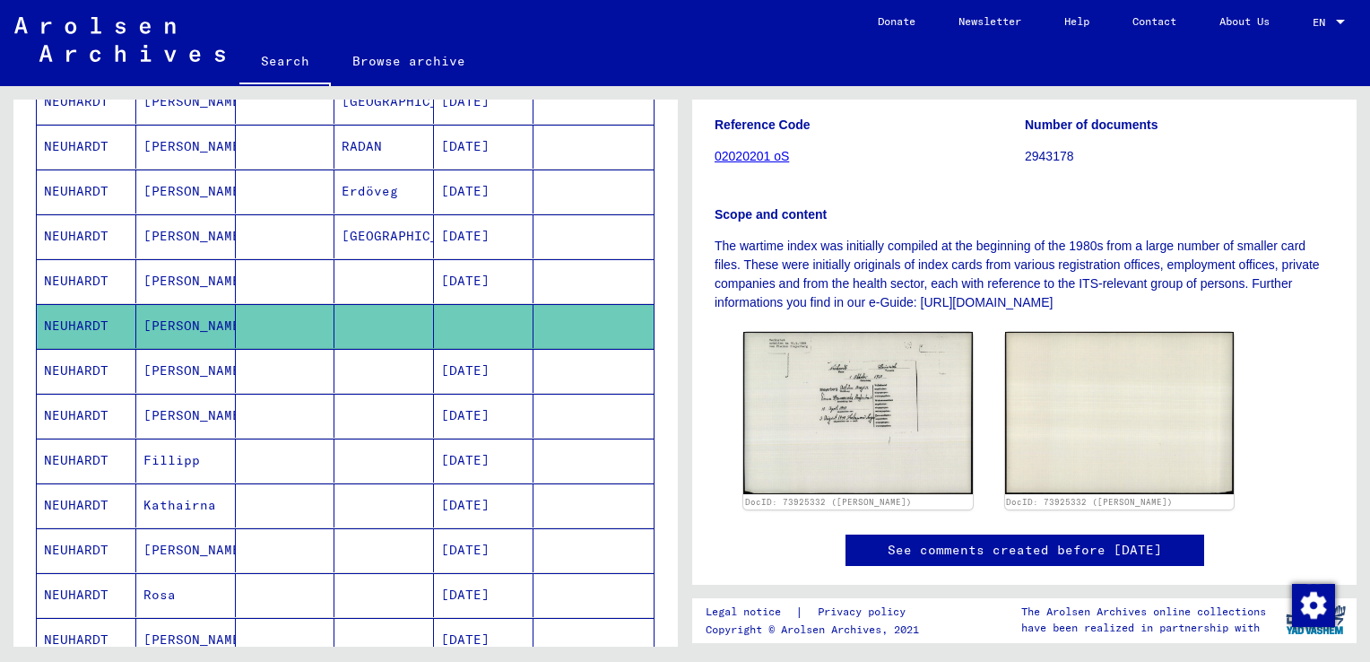
click at [159, 368] on mat-cell "[PERSON_NAME]" at bounding box center [186, 371] width 100 height 44
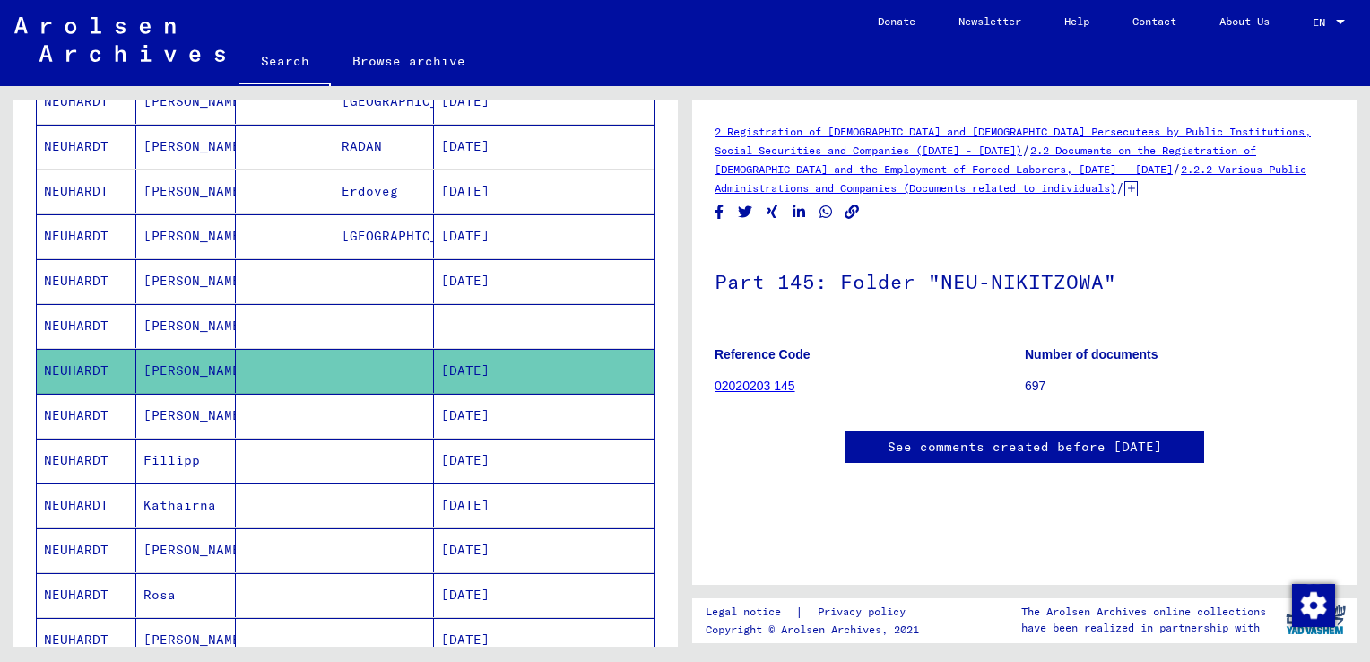
scroll to position [333, 0]
click at [173, 407] on mat-cell "[PERSON_NAME]" at bounding box center [186, 416] width 100 height 44
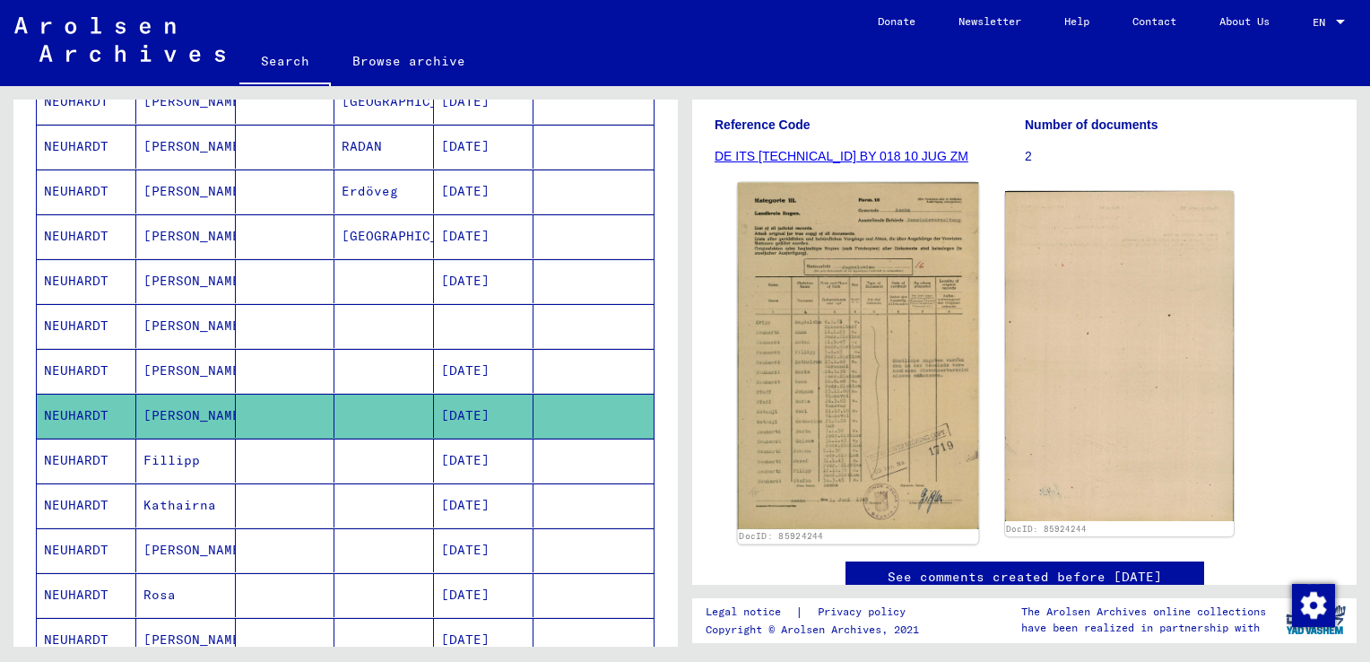
scroll to position [231, 0]
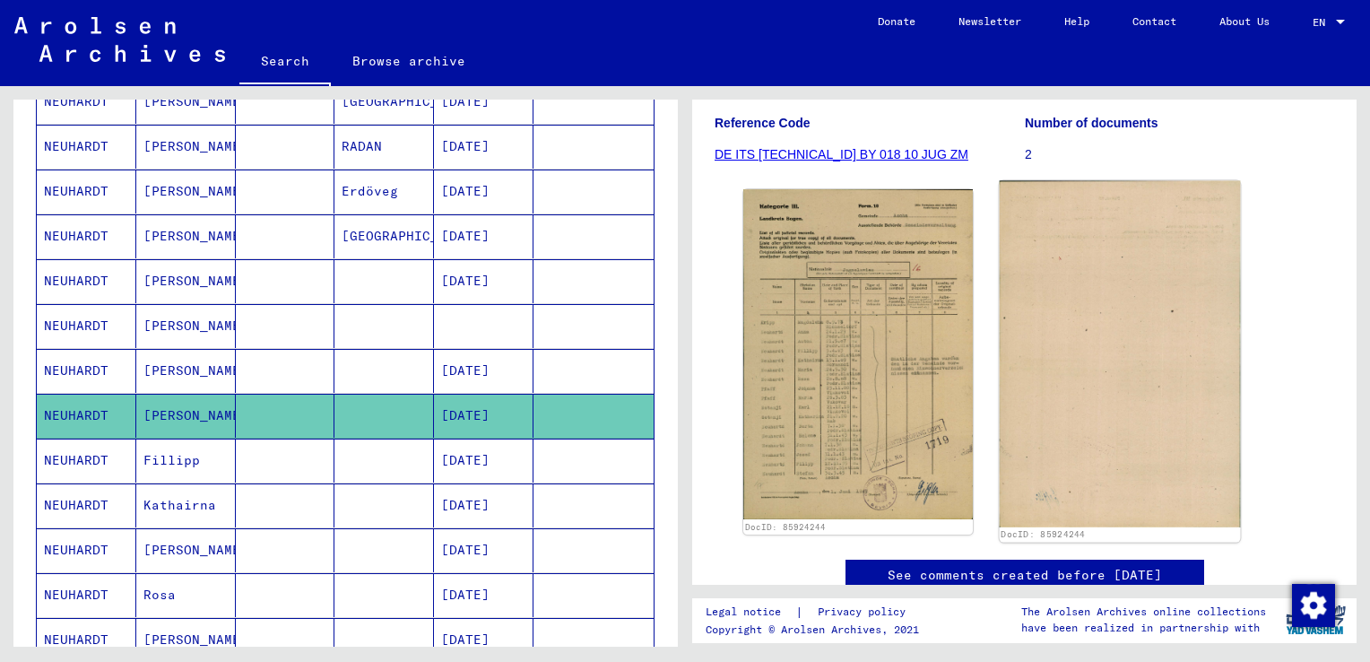
click at [1160, 346] on img at bounding box center [1119, 354] width 240 height 346
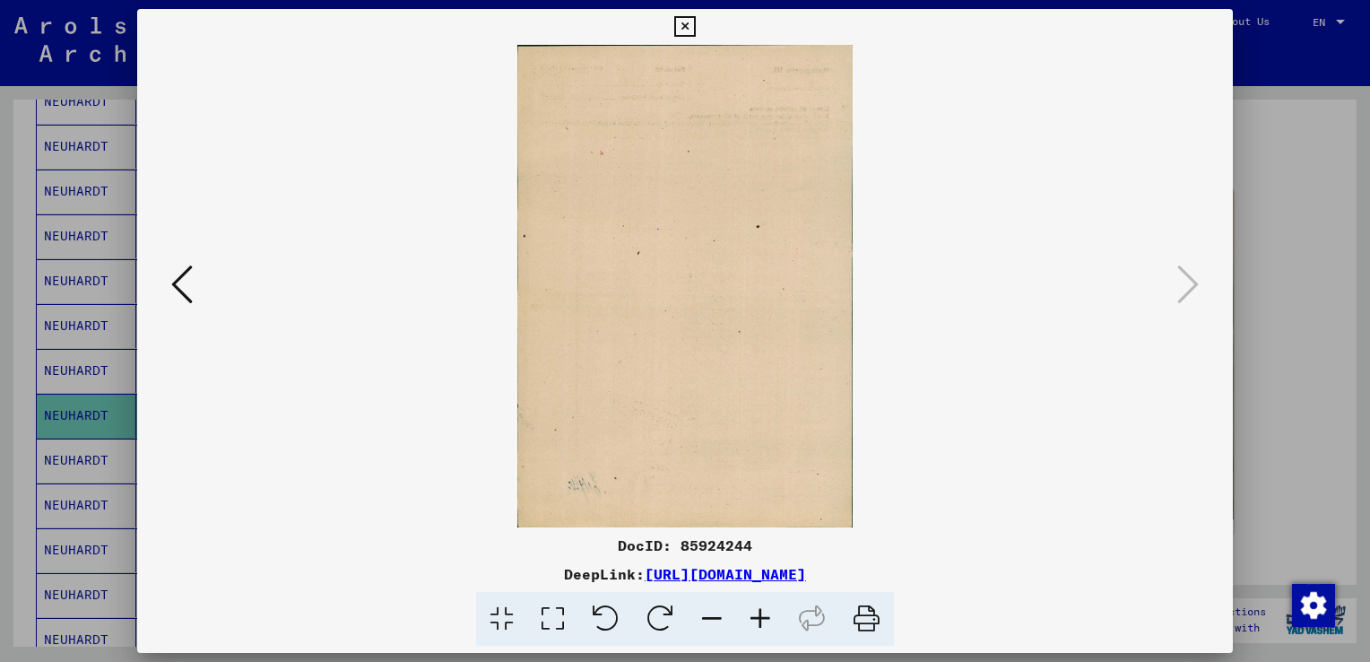
click at [687, 27] on icon at bounding box center [684, 27] width 21 height 22
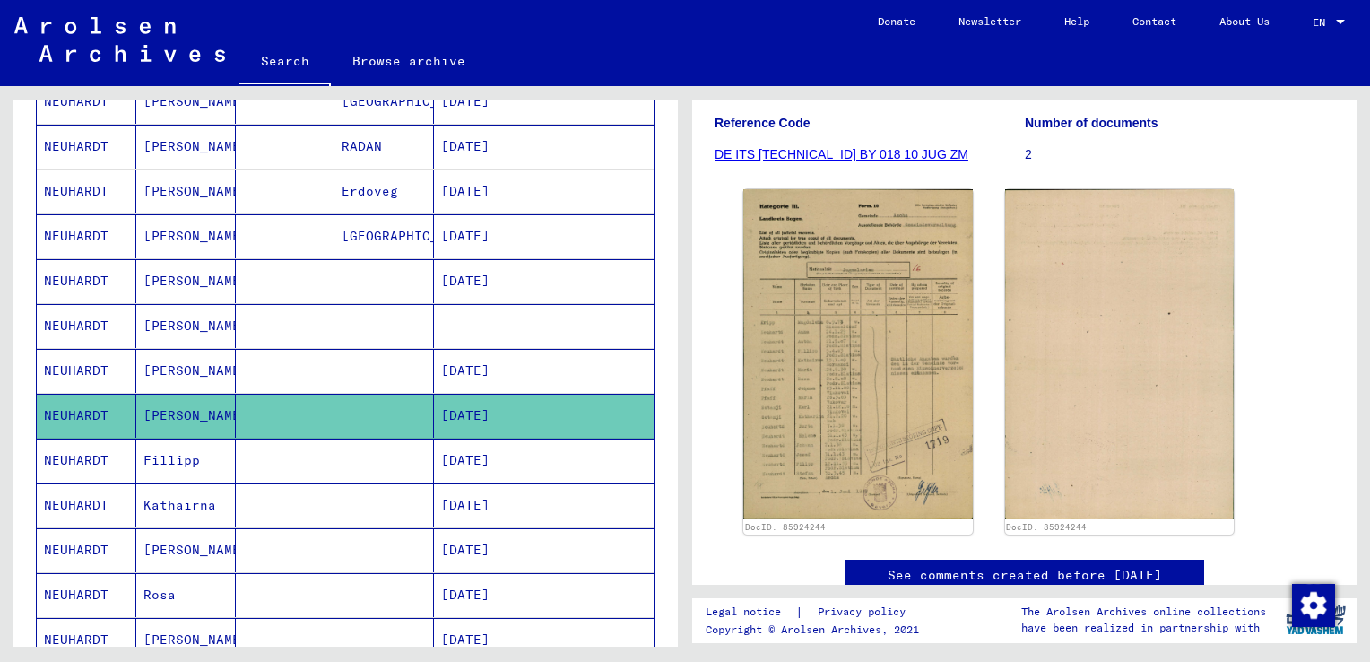
click at [178, 457] on mat-cell "Fillipp" at bounding box center [186, 460] width 100 height 44
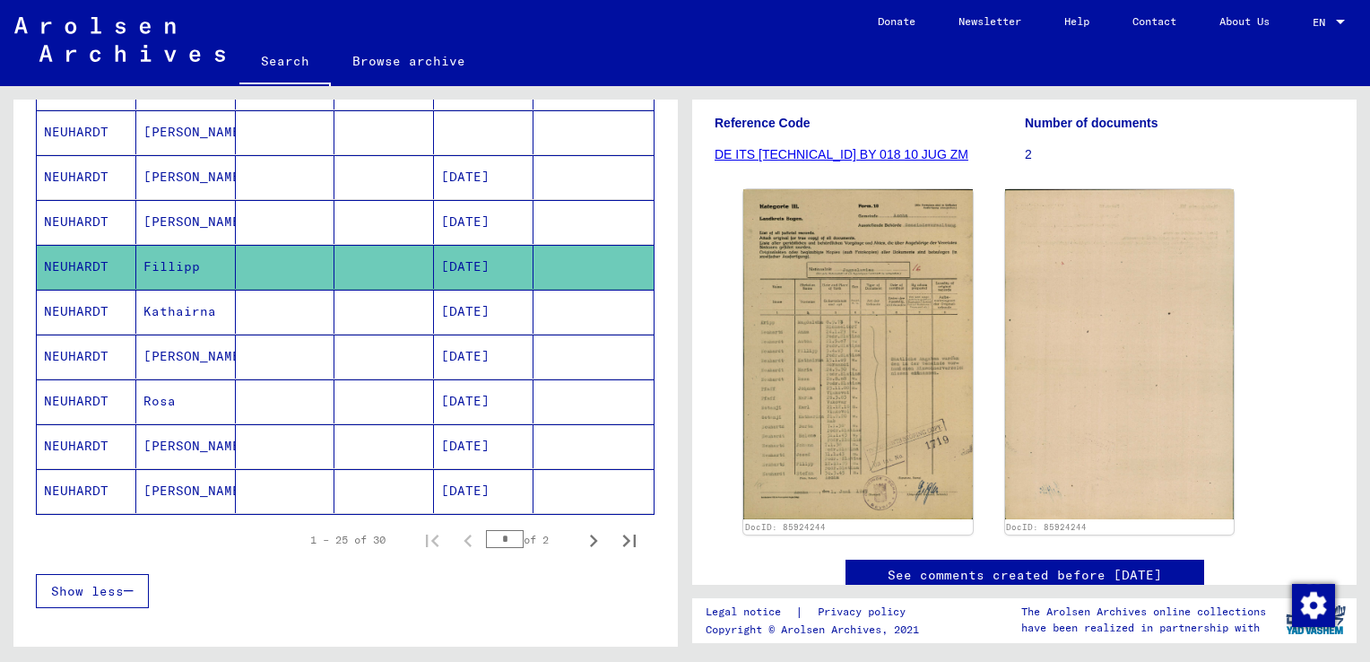
scroll to position [979, 0]
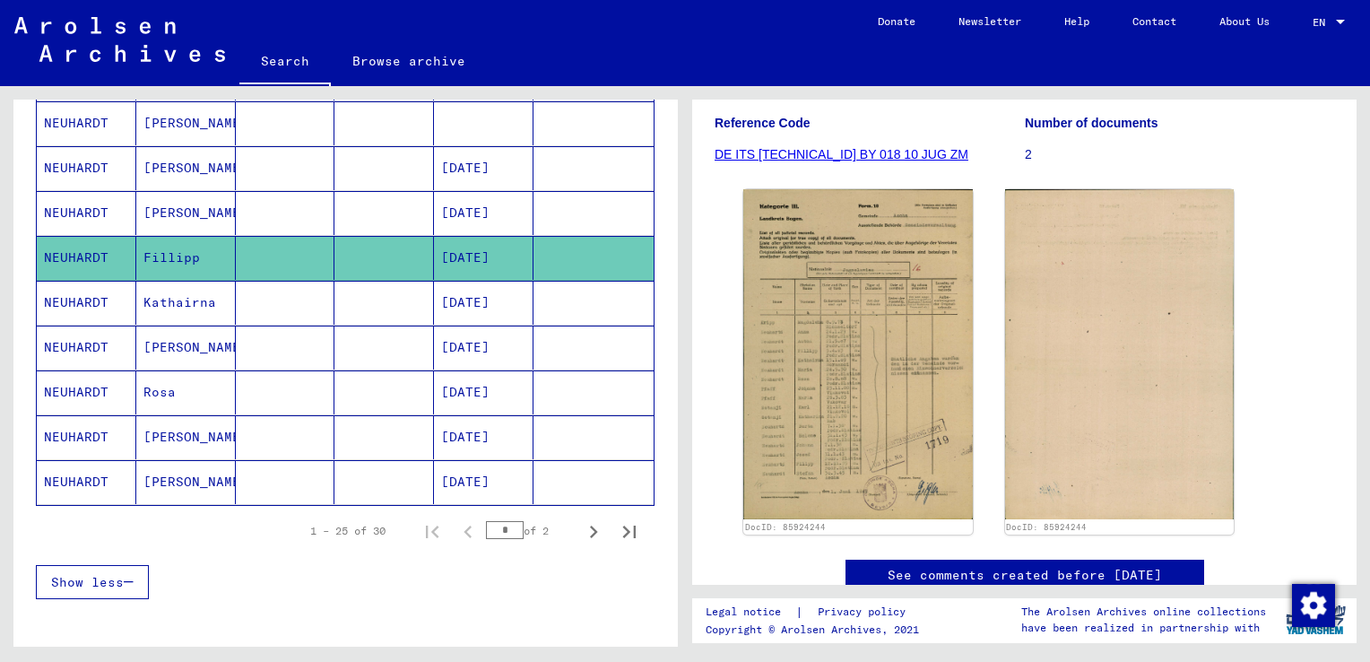
click at [155, 299] on mat-cell "Kathairna" at bounding box center [186, 303] width 100 height 44
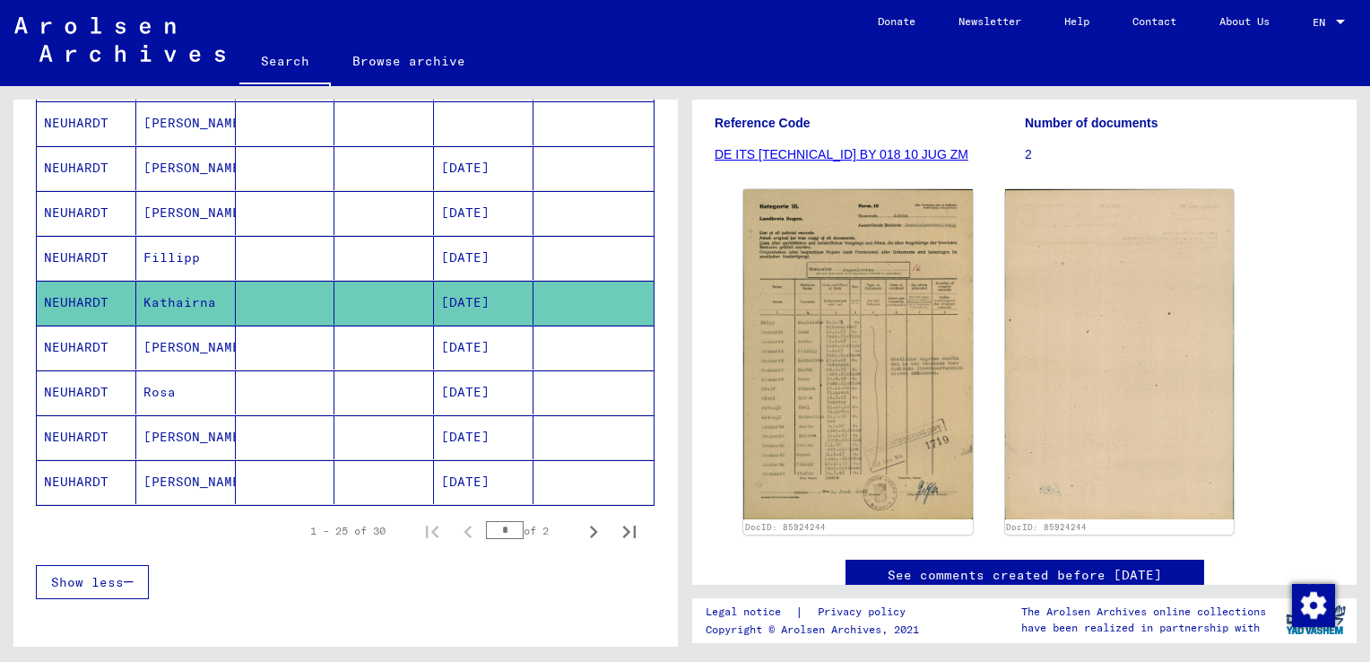
click at [174, 342] on mat-cell "[PERSON_NAME]" at bounding box center [186, 347] width 100 height 44
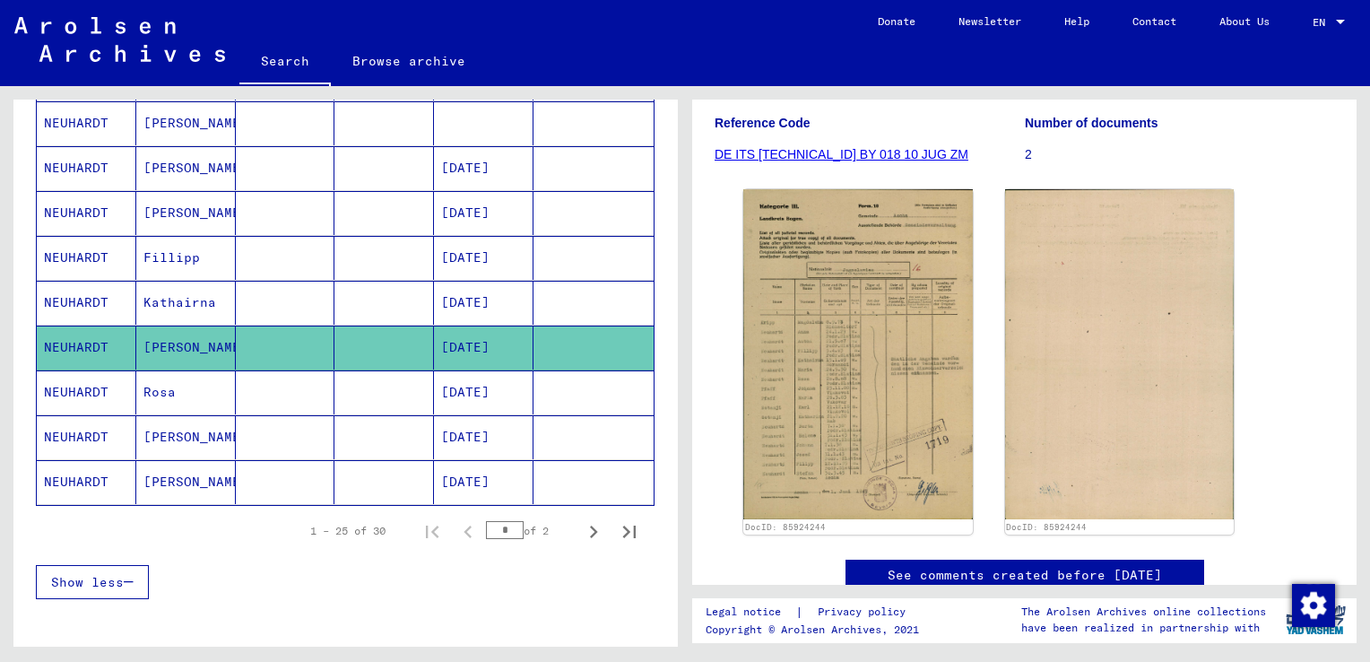
click at [176, 384] on mat-cell "Rosa" at bounding box center [186, 392] width 100 height 44
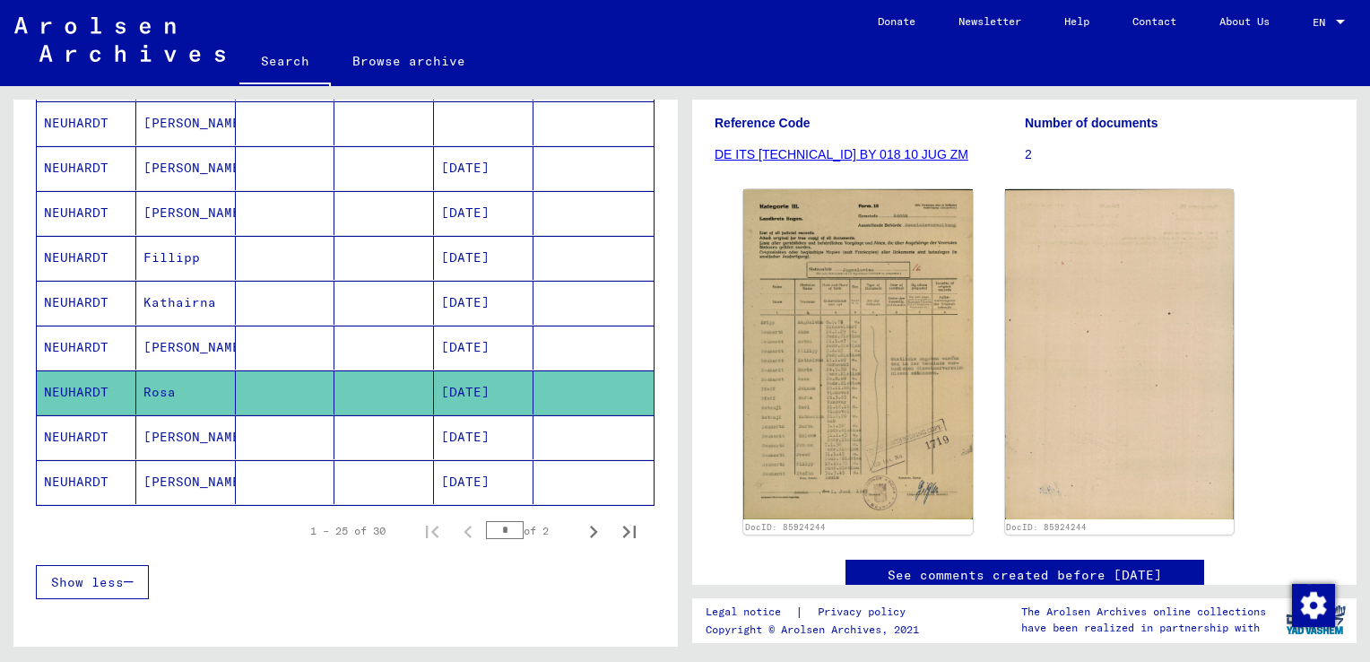
click at [161, 436] on mat-cell "[PERSON_NAME]" at bounding box center [186, 437] width 100 height 44
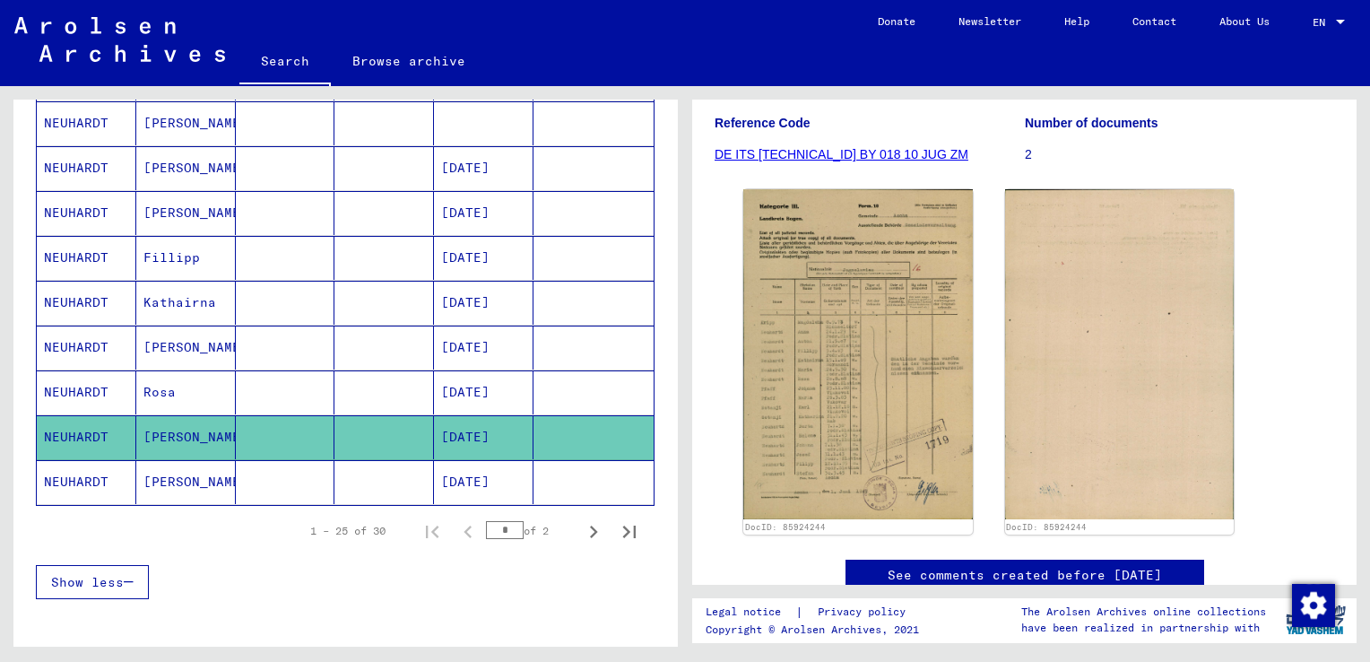
click at [172, 468] on mat-cell "[PERSON_NAME]" at bounding box center [186, 482] width 100 height 44
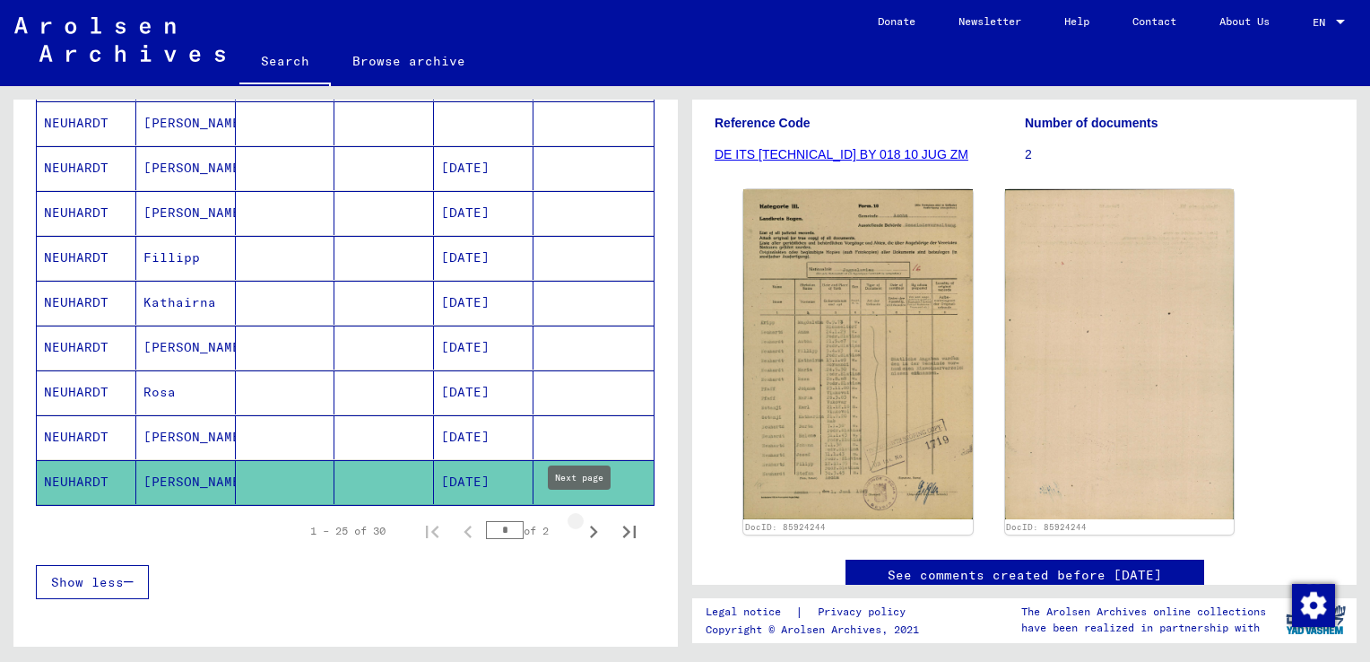
click at [581, 526] on icon "Next page" at bounding box center [593, 531] width 25 height 25
type input "*"
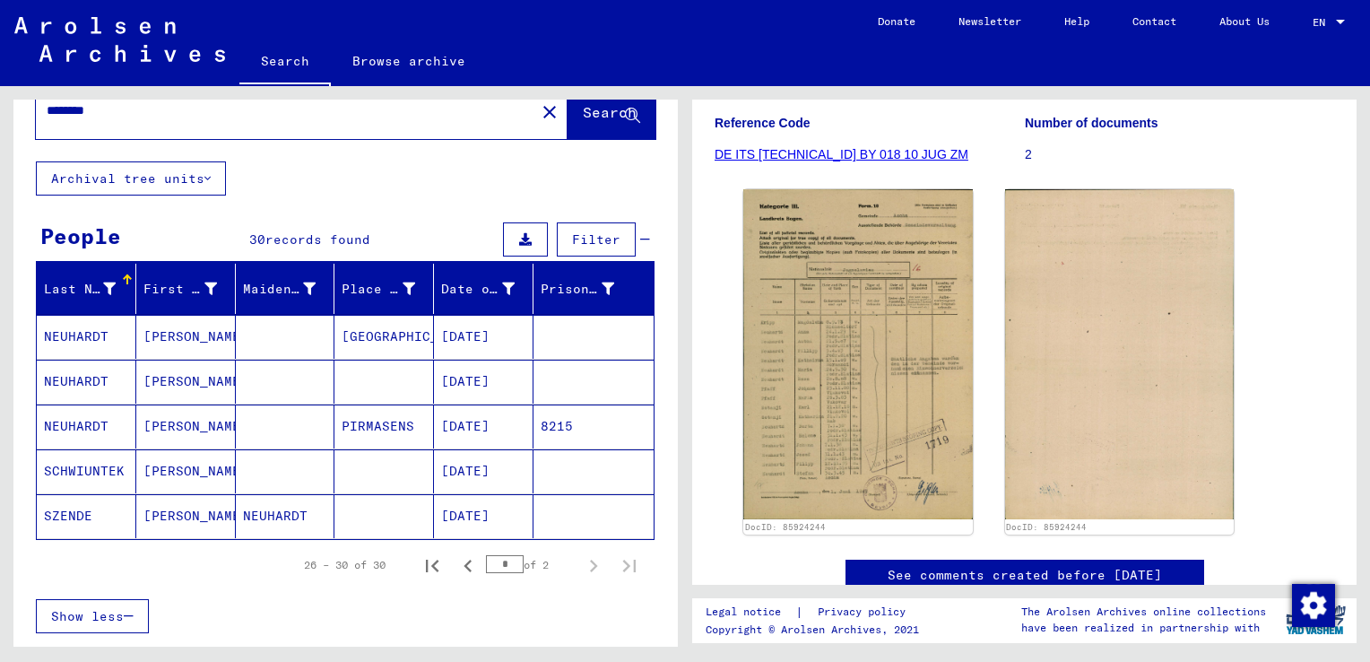
scroll to position [47, 0]
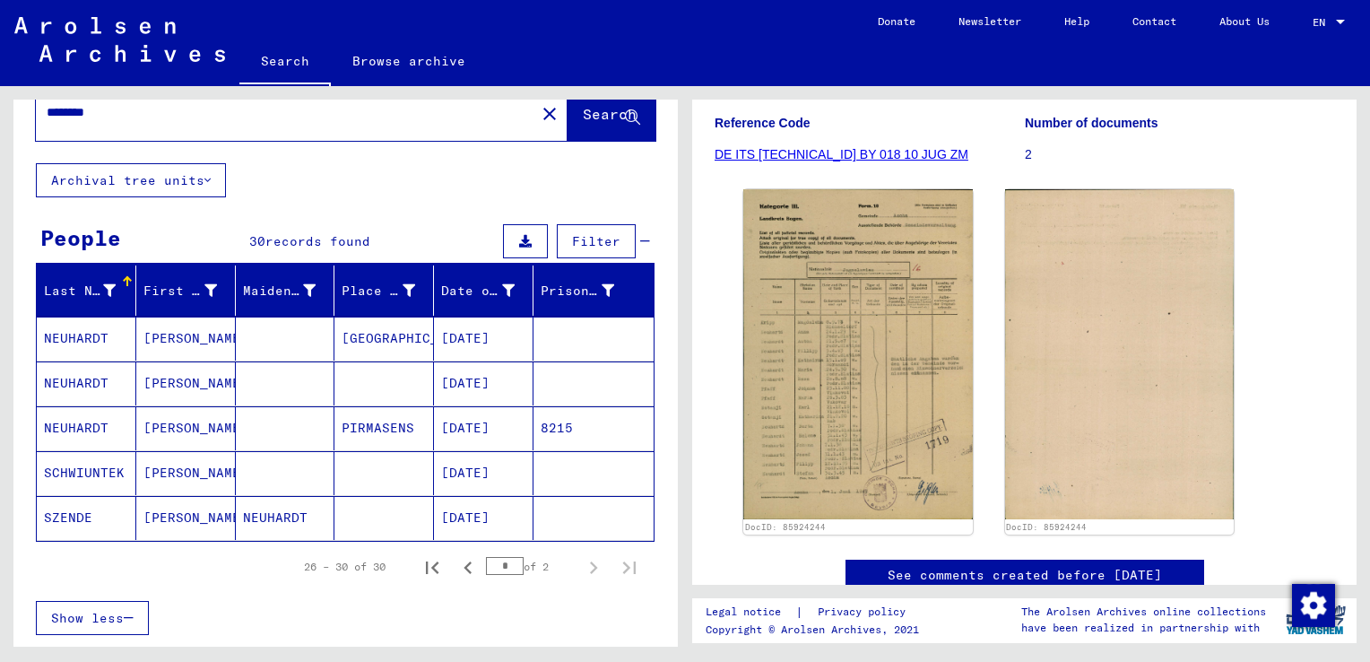
click at [178, 515] on mat-cell "[PERSON_NAME]" at bounding box center [186, 518] width 100 height 44
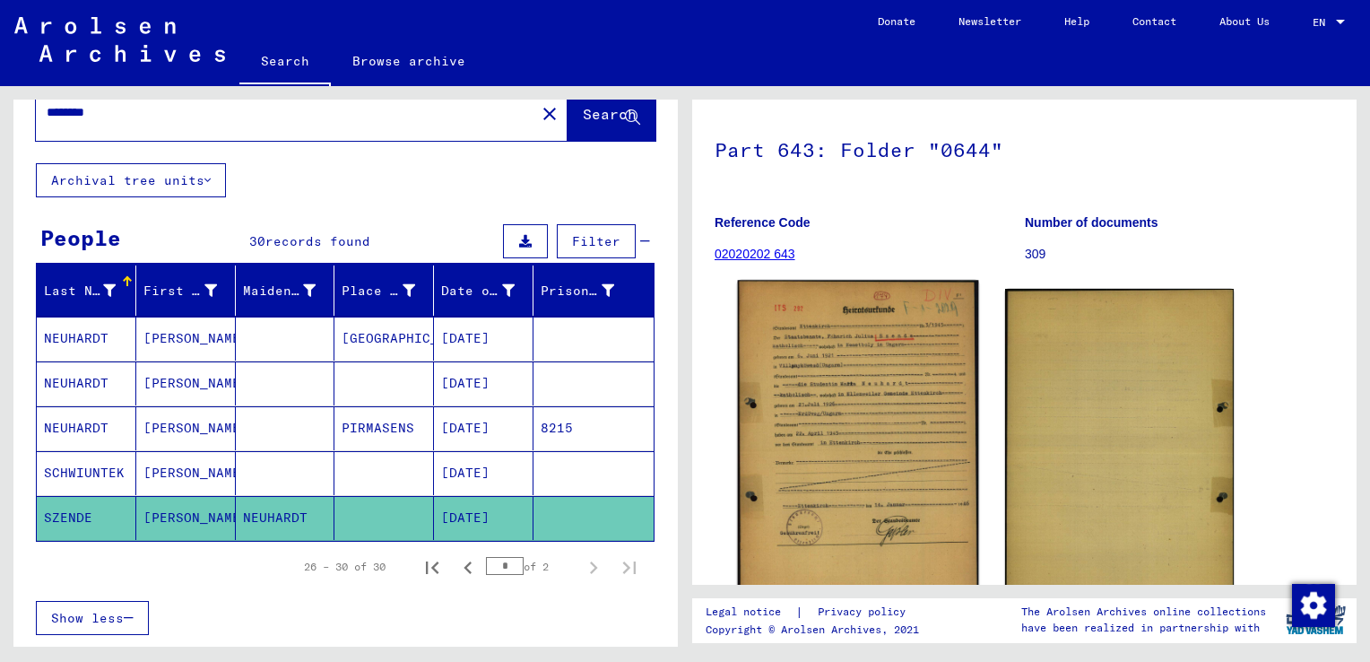
scroll to position [172, 0]
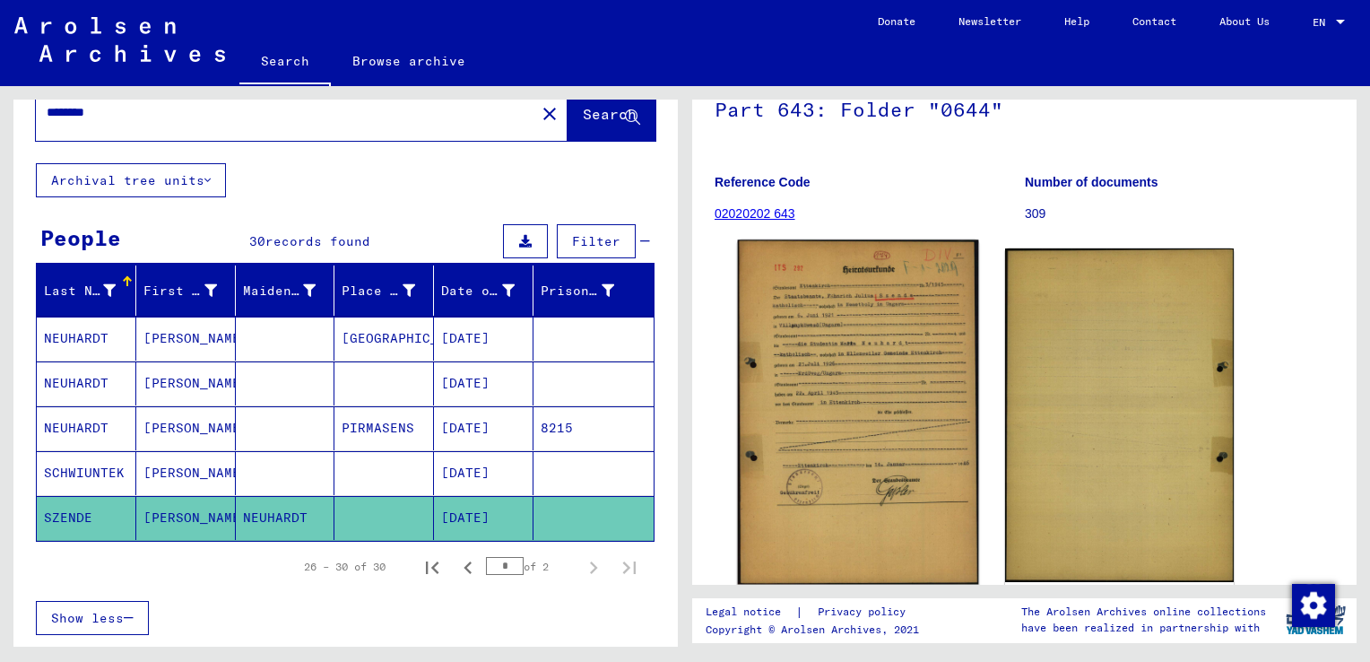
click at [875, 488] on img at bounding box center [858, 411] width 240 height 345
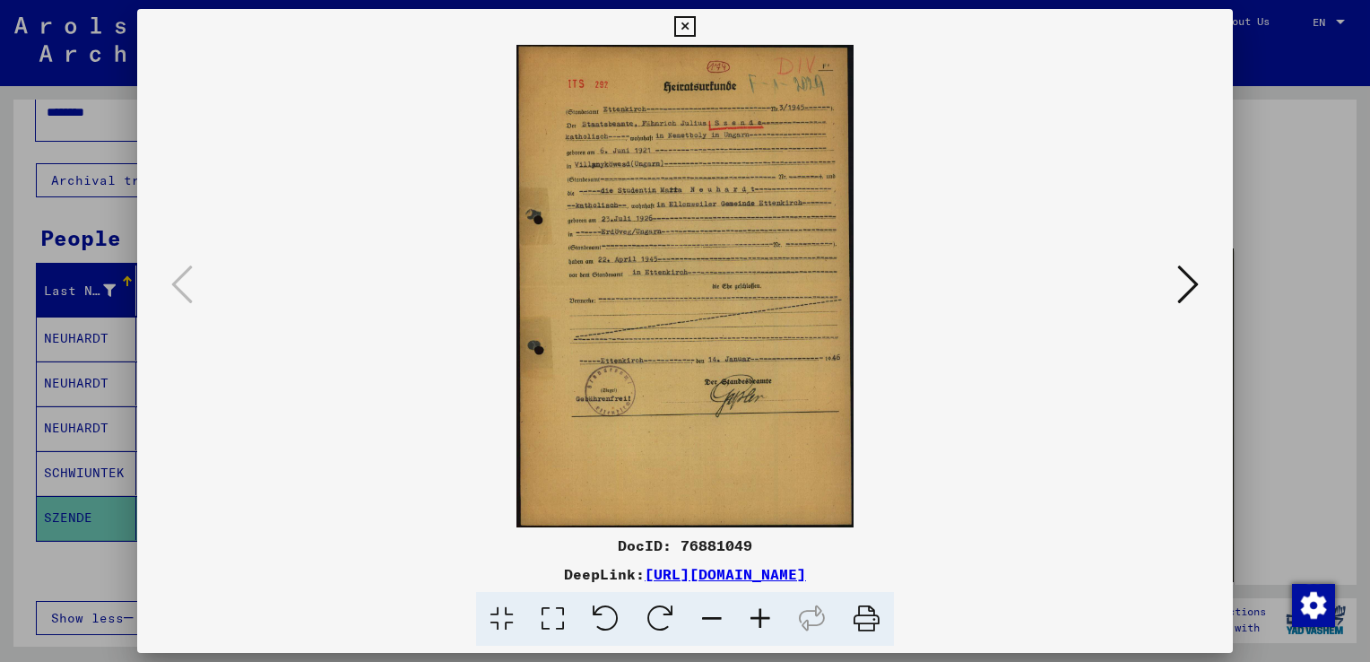
click at [689, 21] on icon at bounding box center [684, 27] width 21 height 22
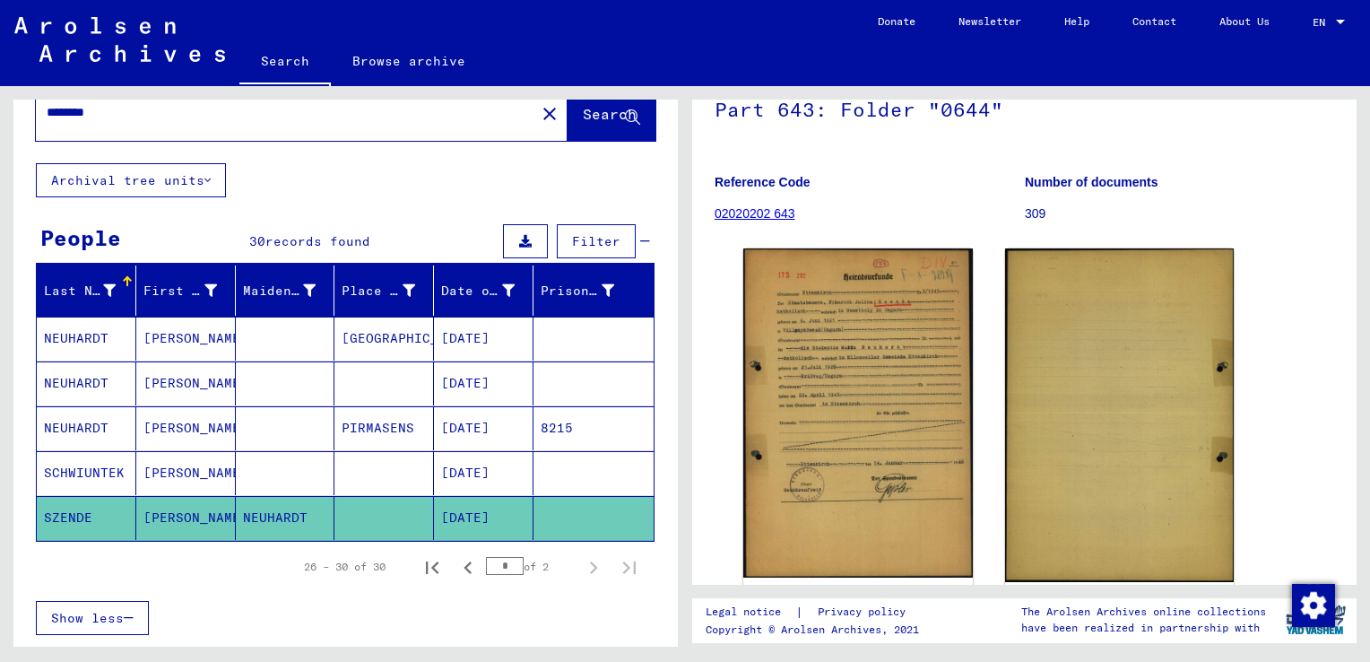
click at [147, 459] on mat-cell "[PERSON_NAME]" at bounding box center [186, 473] width 100 height 44
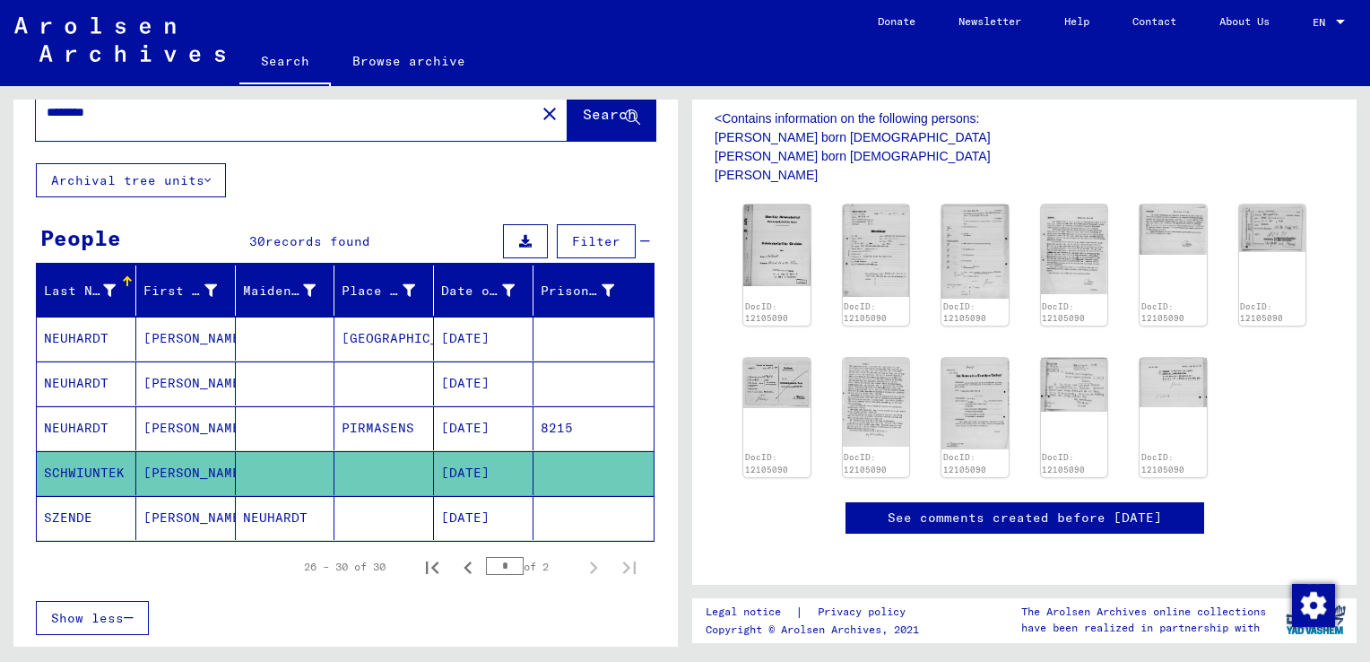
scroll to position [304, 0]
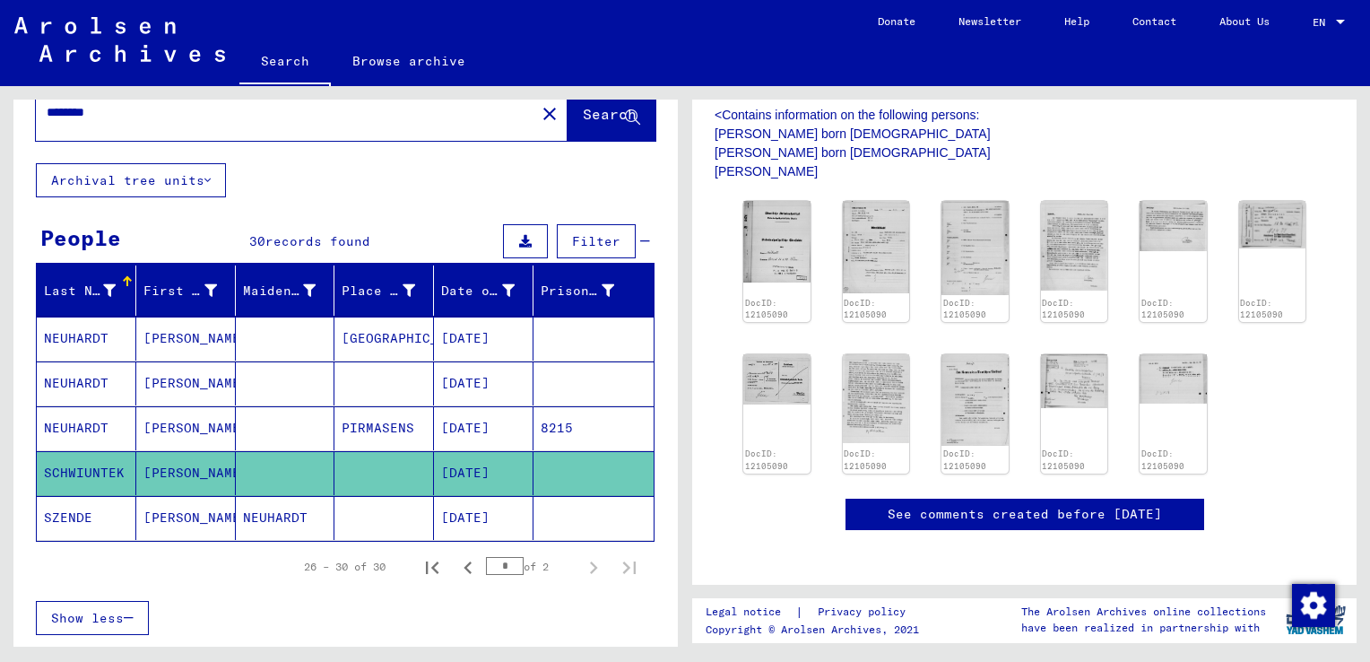
click at [156, 418] on mat-cell "[PERSON_NAME]" at bounding box center [186, 428] width 100 height 44
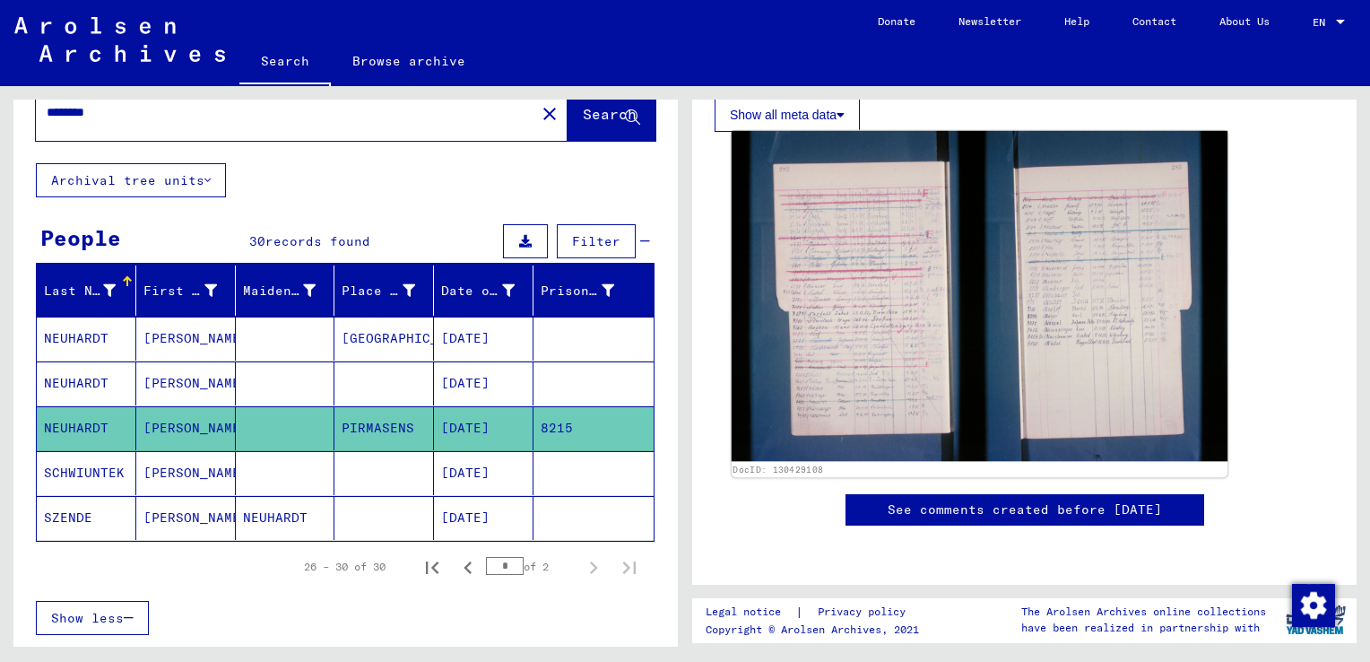
scroll to position [400, 0]
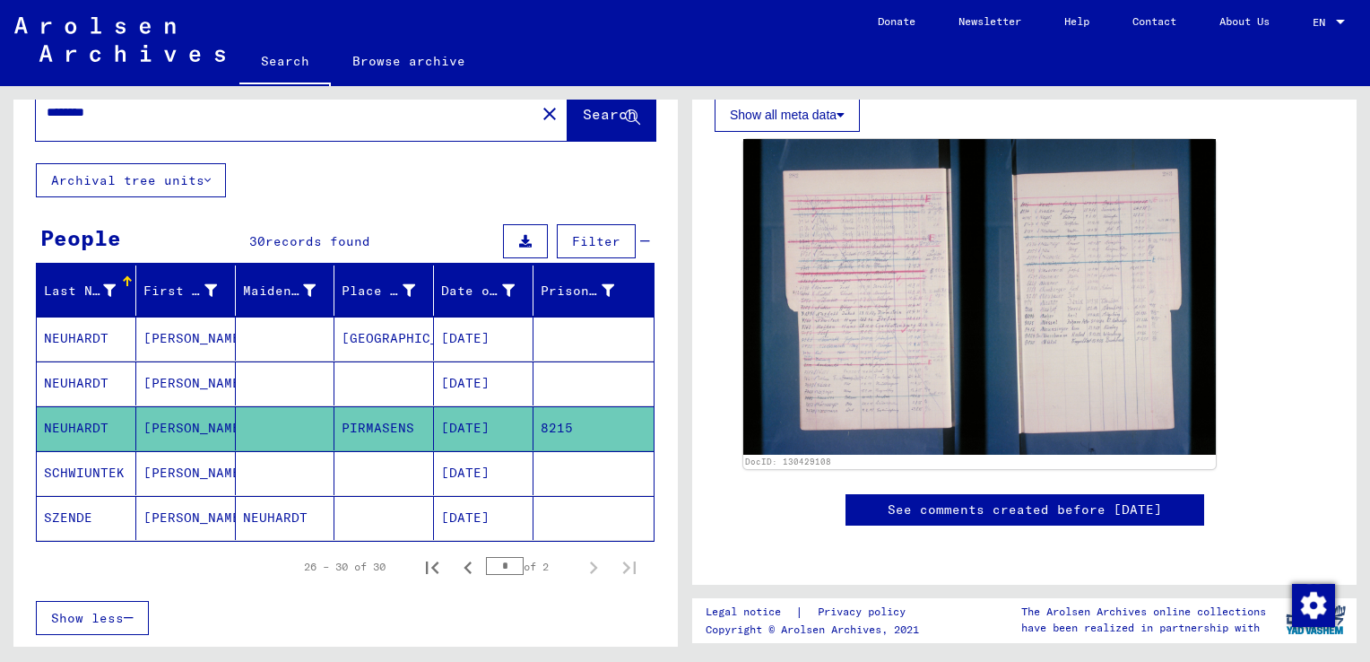
click at [151, 369] on mat-cell "[PERSON_NAME]" at bounding box center [186, 383] width 100 height 44
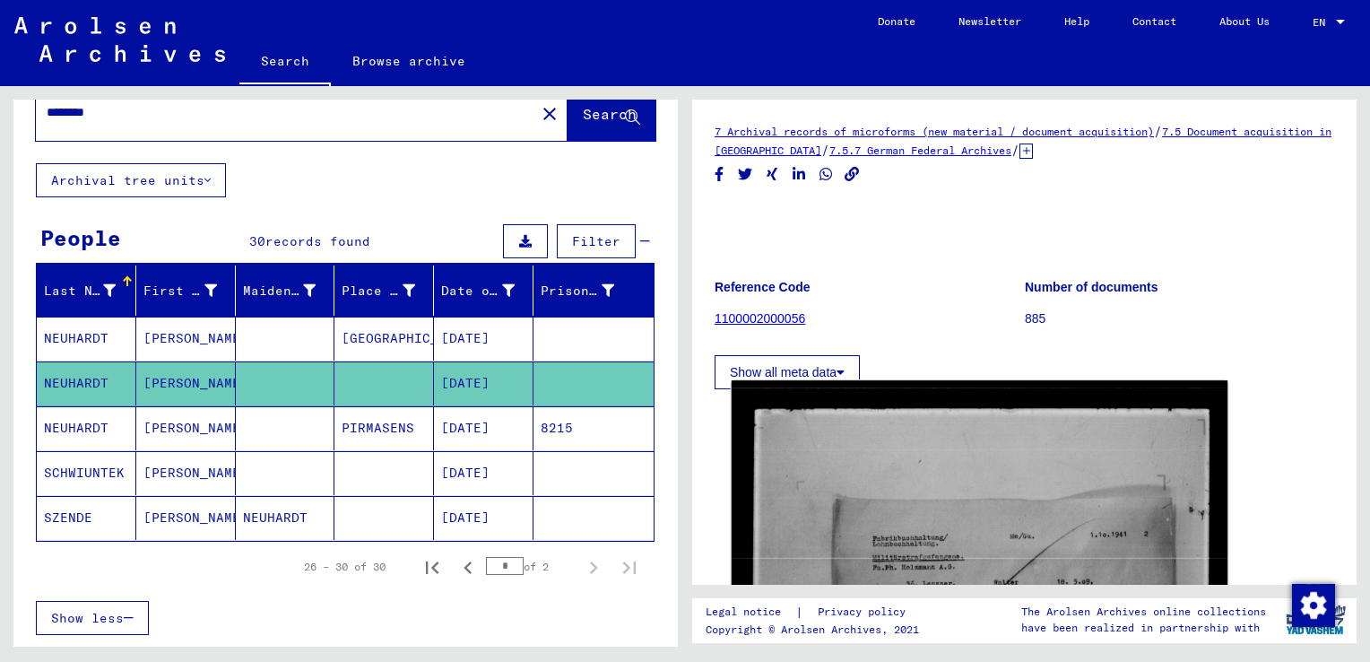
scroll to position [233, 0]
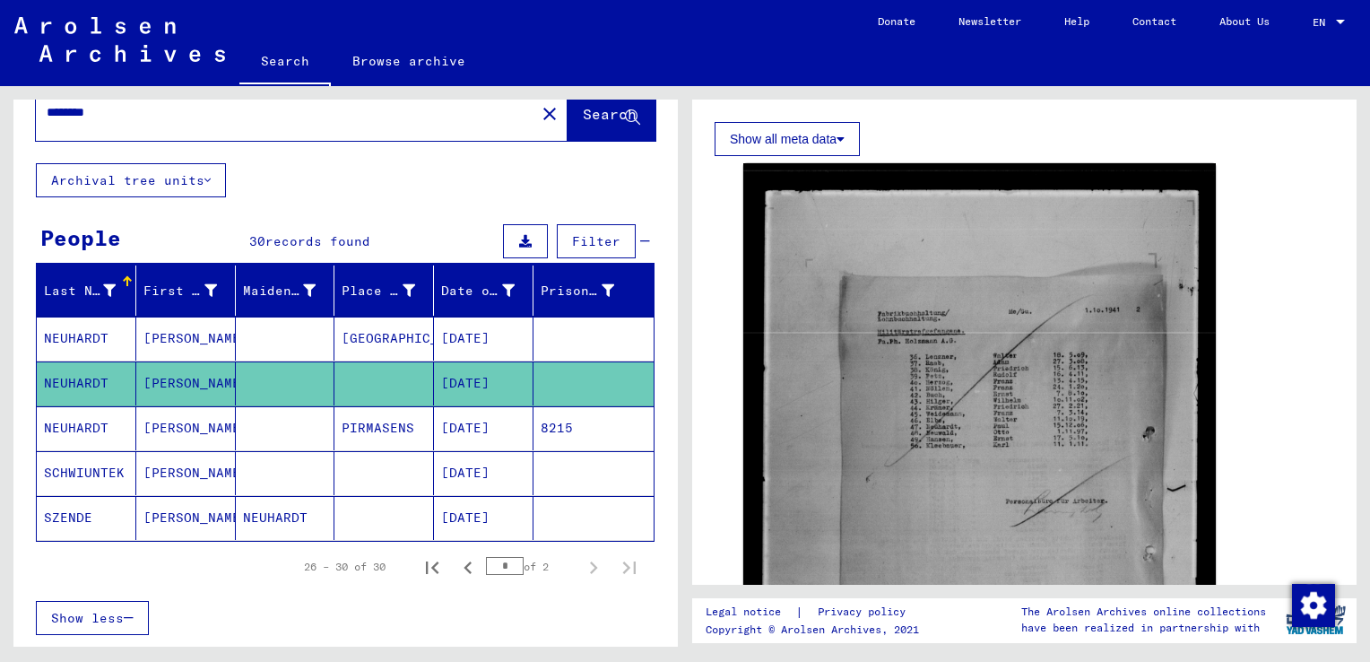
click at [198, 326] on mat-cell "[PERSON_NAME]" at bounding box center [186, 339] width 100 height 44
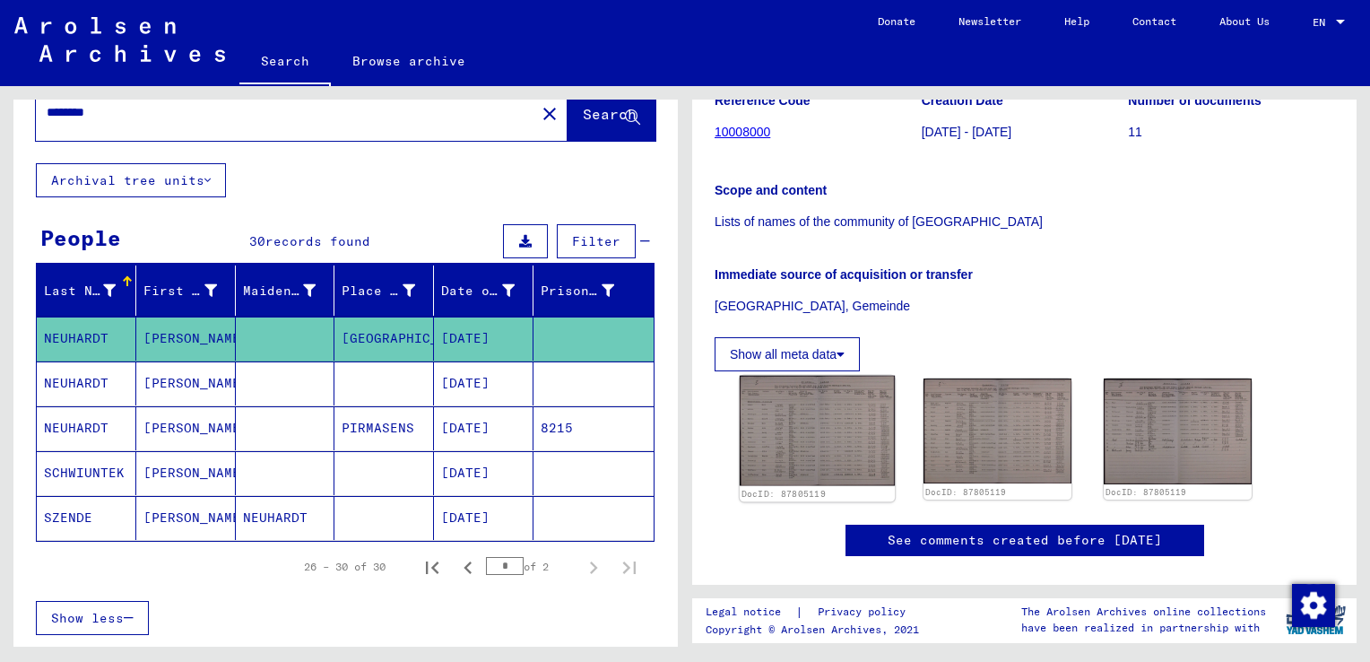
scroll to position [298, 0]
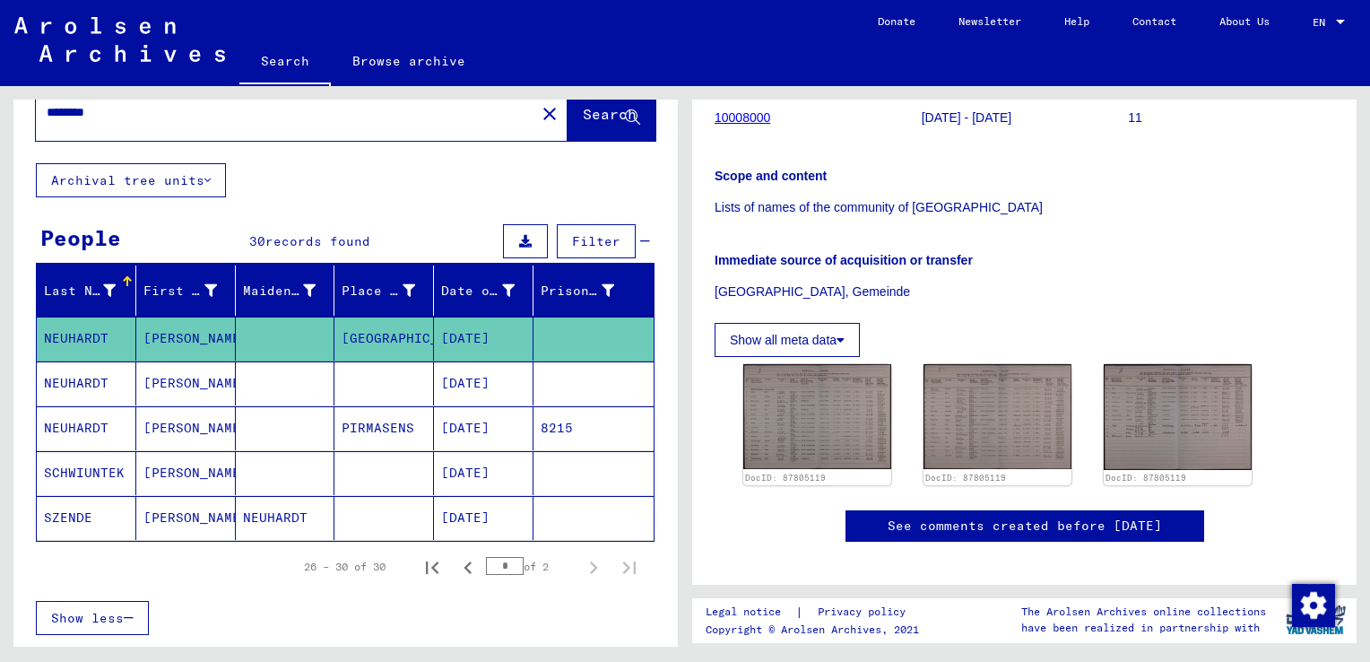
click at [143, 422] on mat-cell "[PERSON_NAME]" at bounding box center [186, 428] width 100 height 44
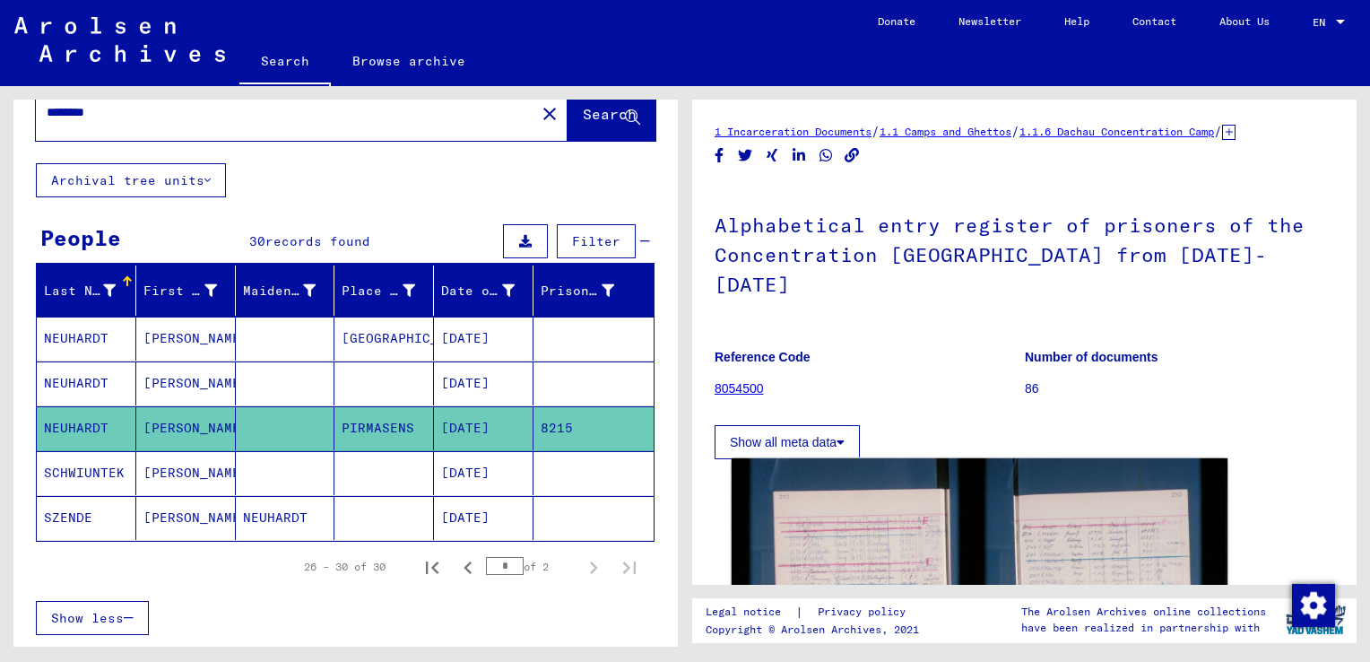
click at [798, 463] on img at bounding box center [980, 623] width 496 height 331
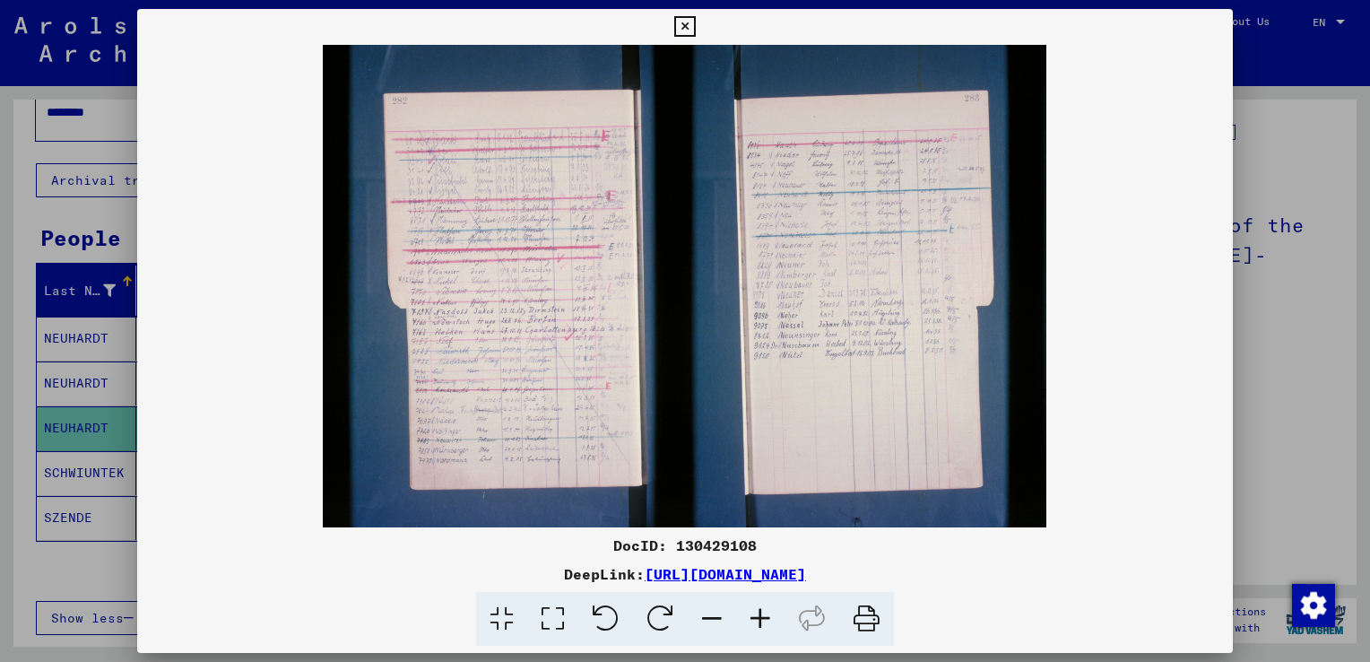
click at [680, 20] on icon at bounding box center [684, 27] width 21 height 22
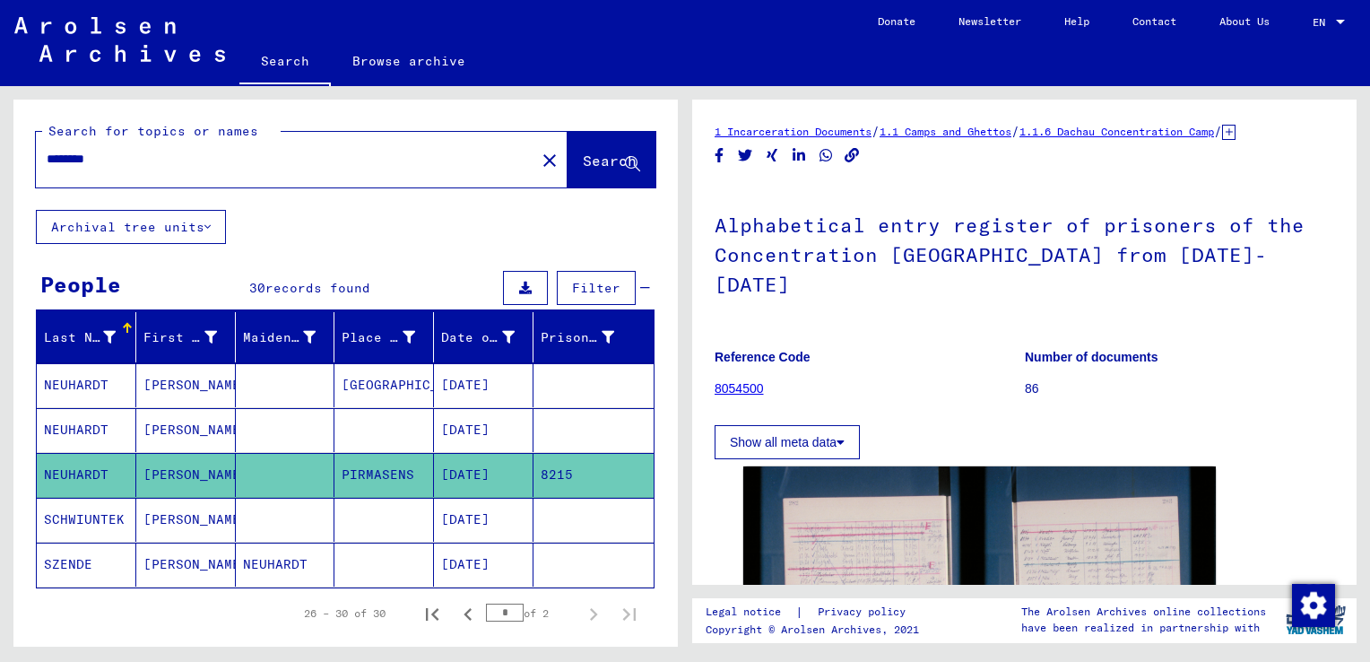
click at [402, 167] on input "********" at bounding box center [286, 159] width 478 height 19
type input "*******"
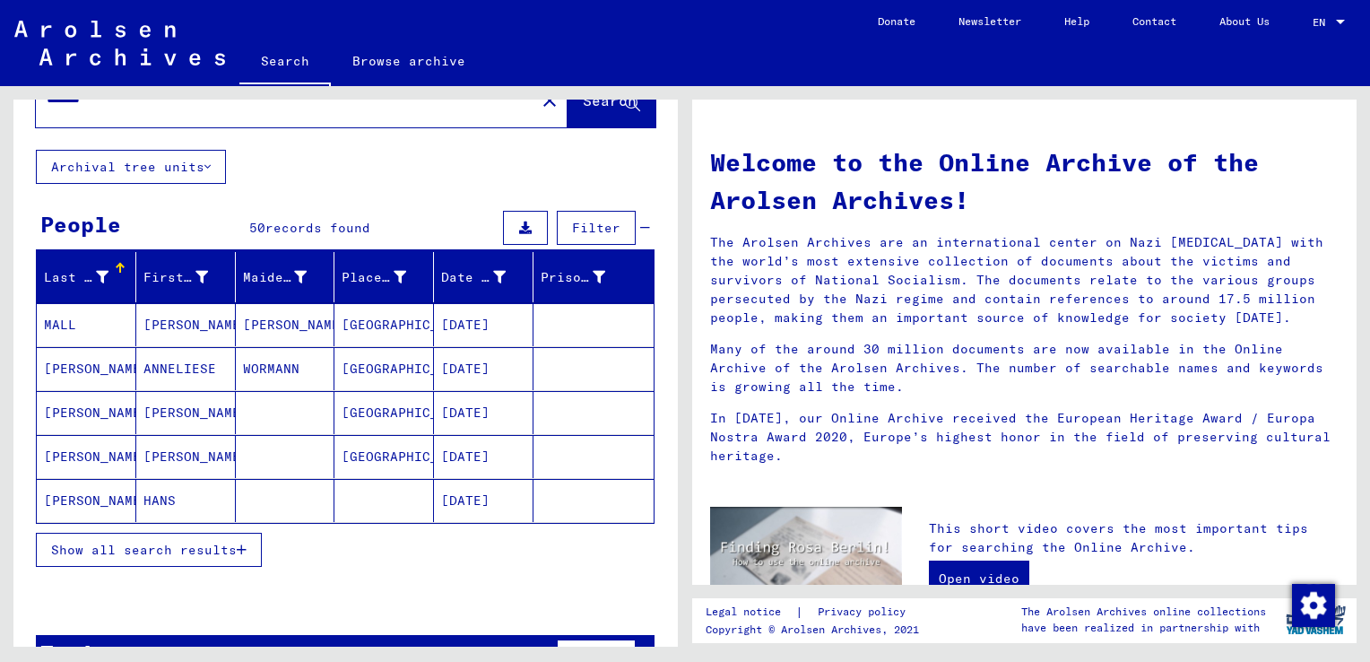
scroll to position [70, 0]
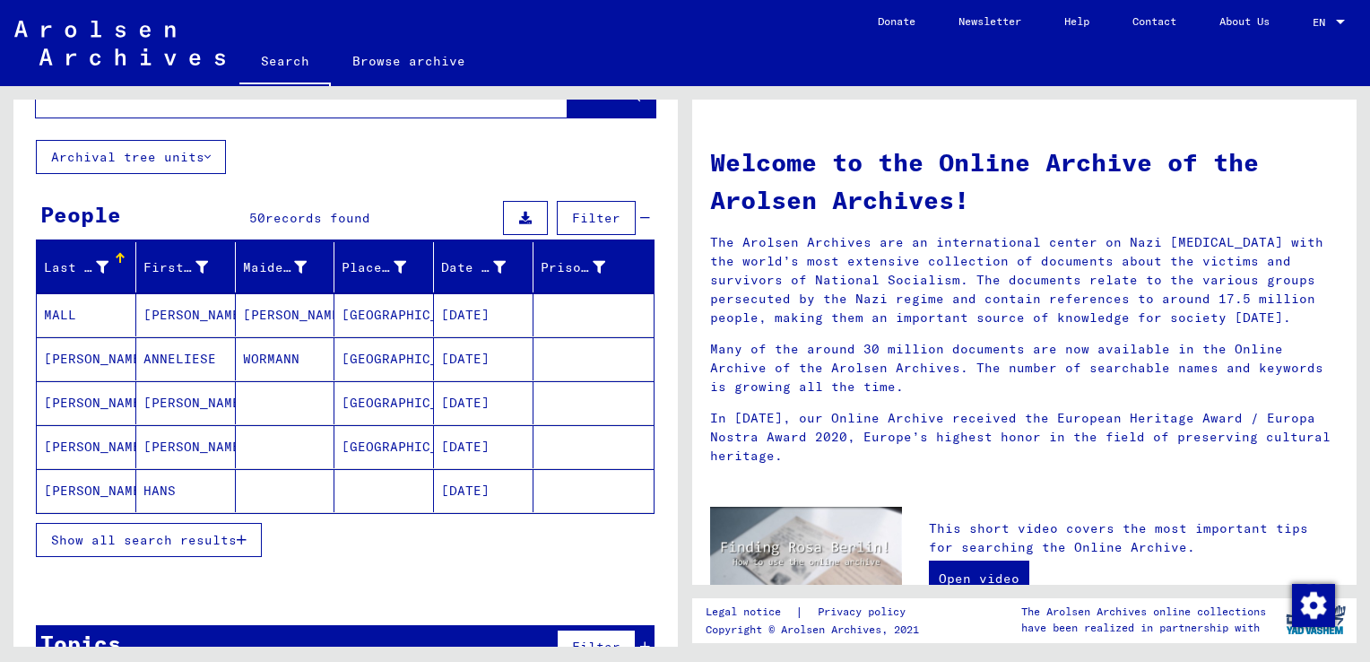
click at [171, 540] on span "Show all search results" at bounding box center [144, 540] width 186 height 16
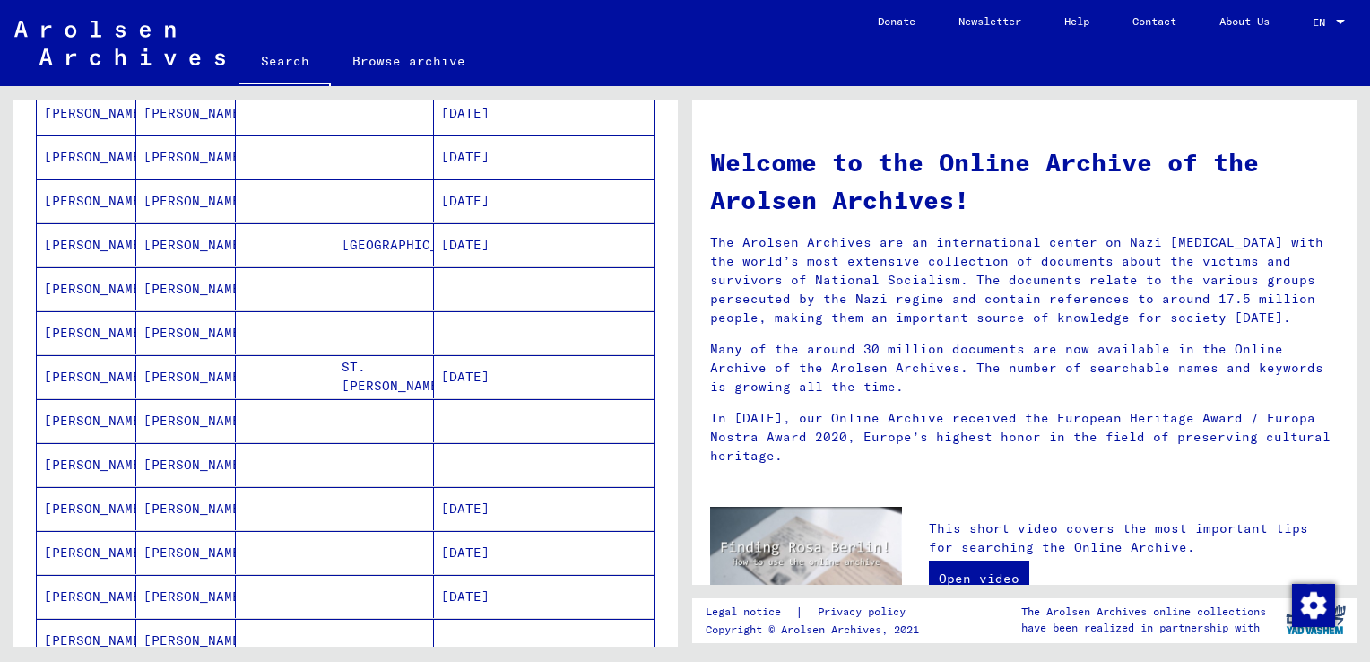
scroll to position [1033, 0]
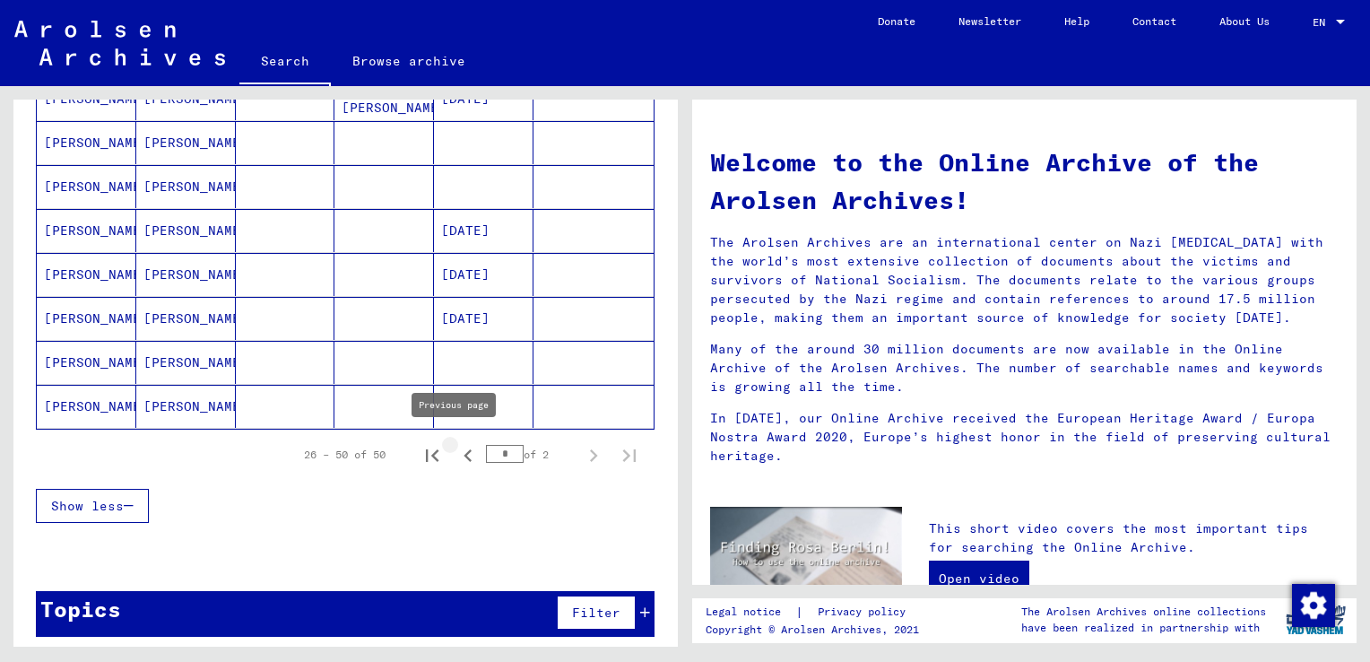
click at [455, 455] on icon "Previous page" at bounding box center [467, 455] width 25 height 25
click at [581, 448] on icon "Next page" at bounding box center [593, 455] width 25 height 25
type input "*"
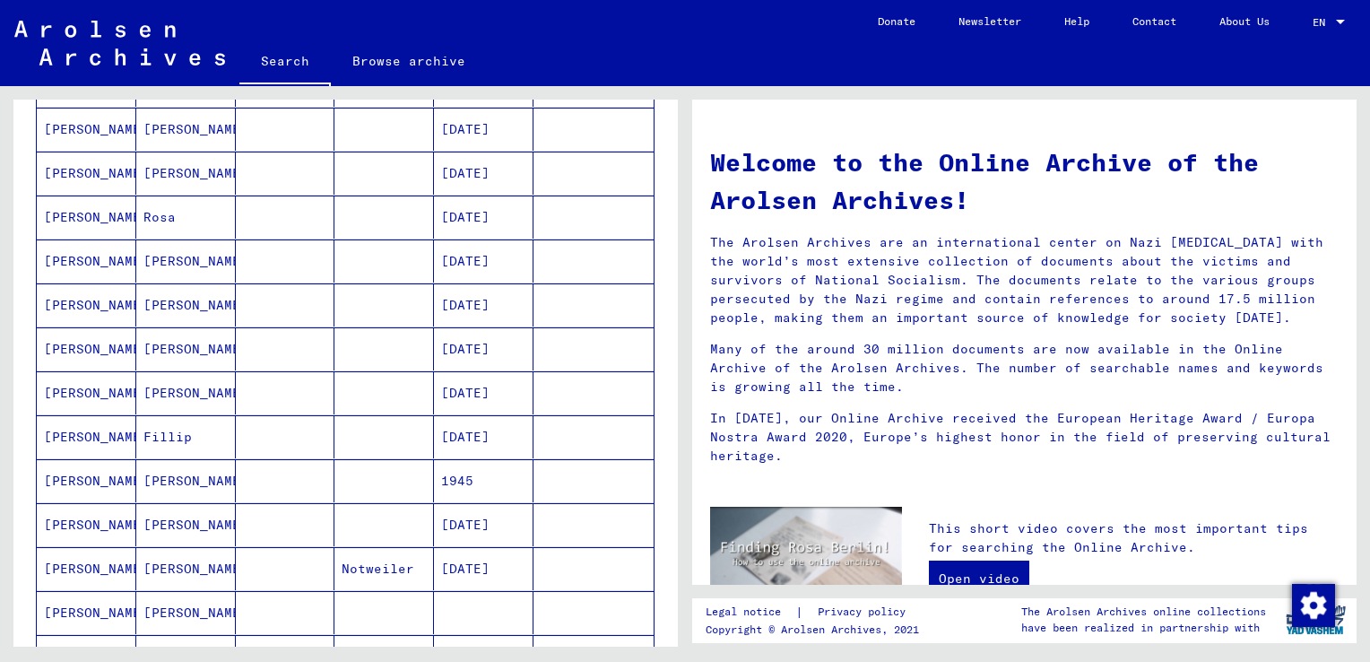
scroll to position [563, 0]
click at [176, 429] on mat-cell "Fillip" at bounding box center [186, 436] width 100 height 43
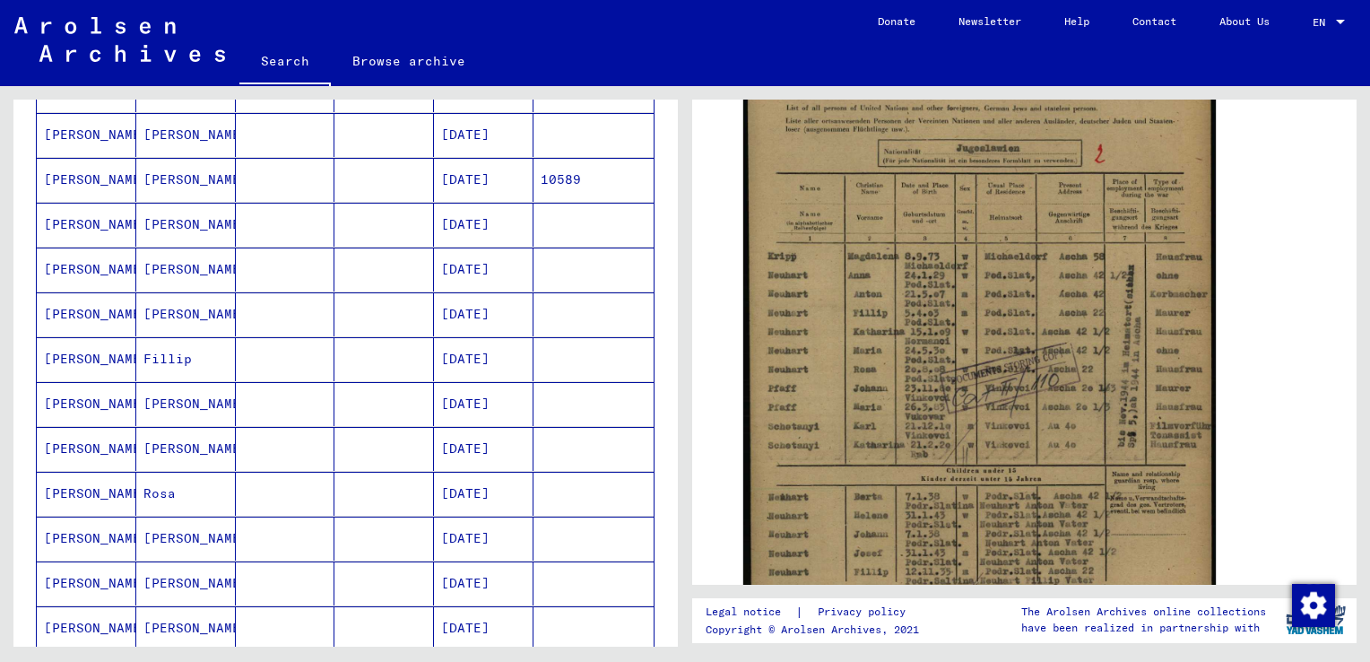
scroll to position [271, 0]
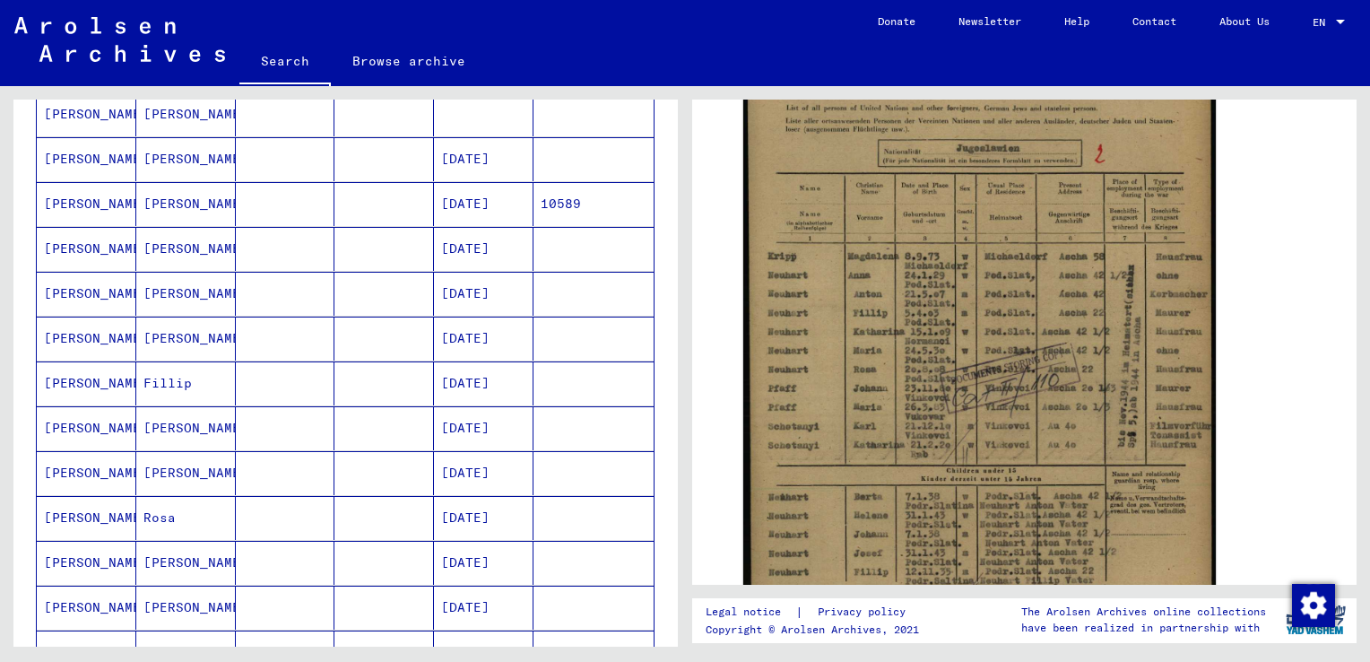
click at [155, 255] on mat-cell "[PERSON_NAME]" at bounding box center [186, 249] width 100 height 44
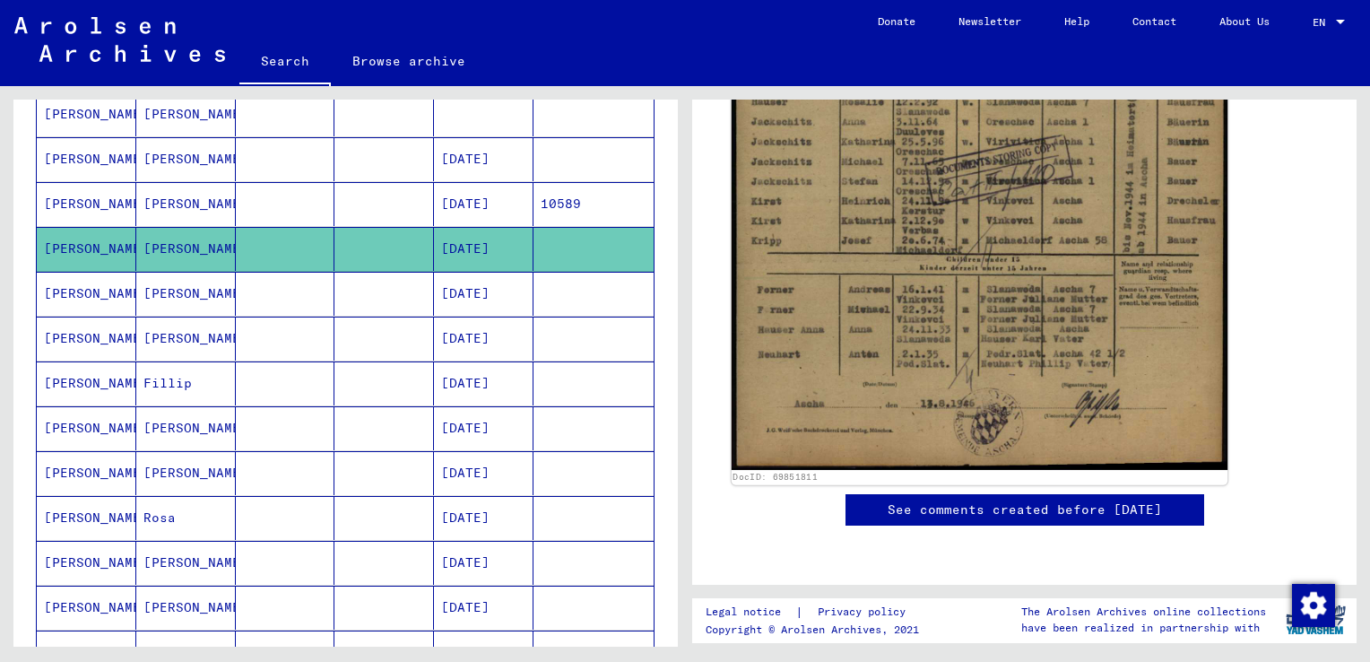
scroll to position [671, 0]
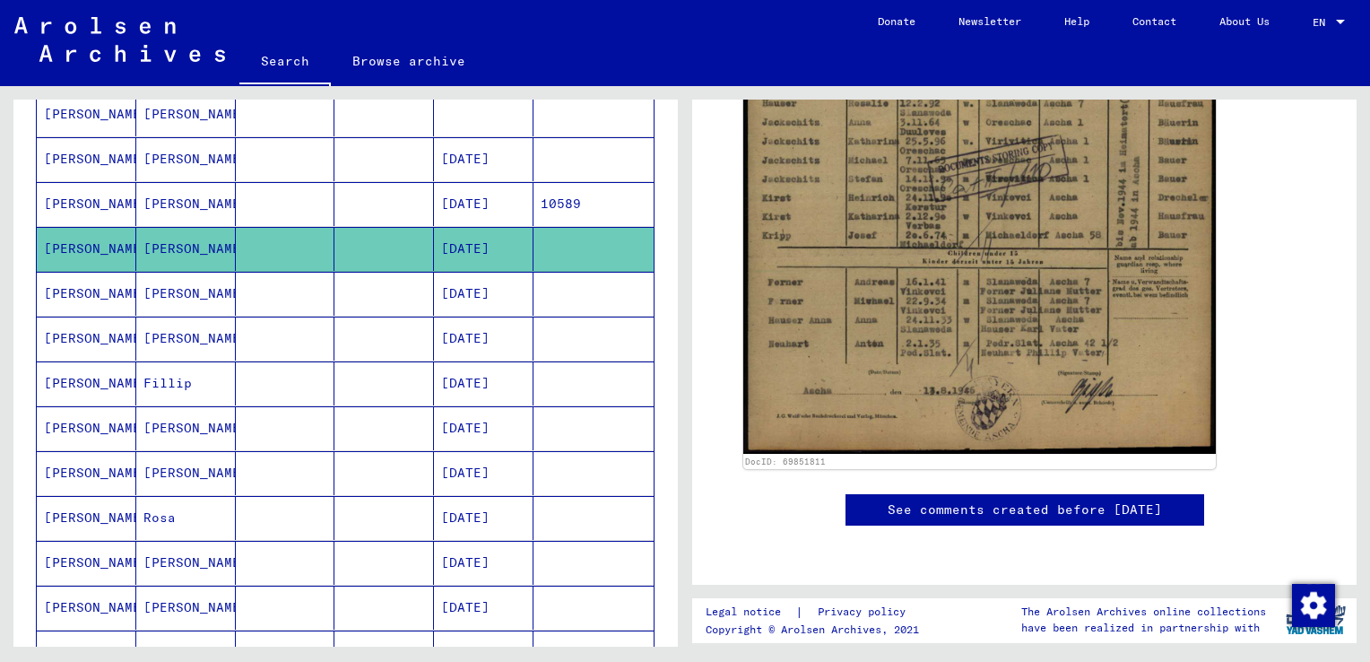
click at [169, 378] on mat-cell "Fillip" at bounding box center [186, 383] width 100 height 44
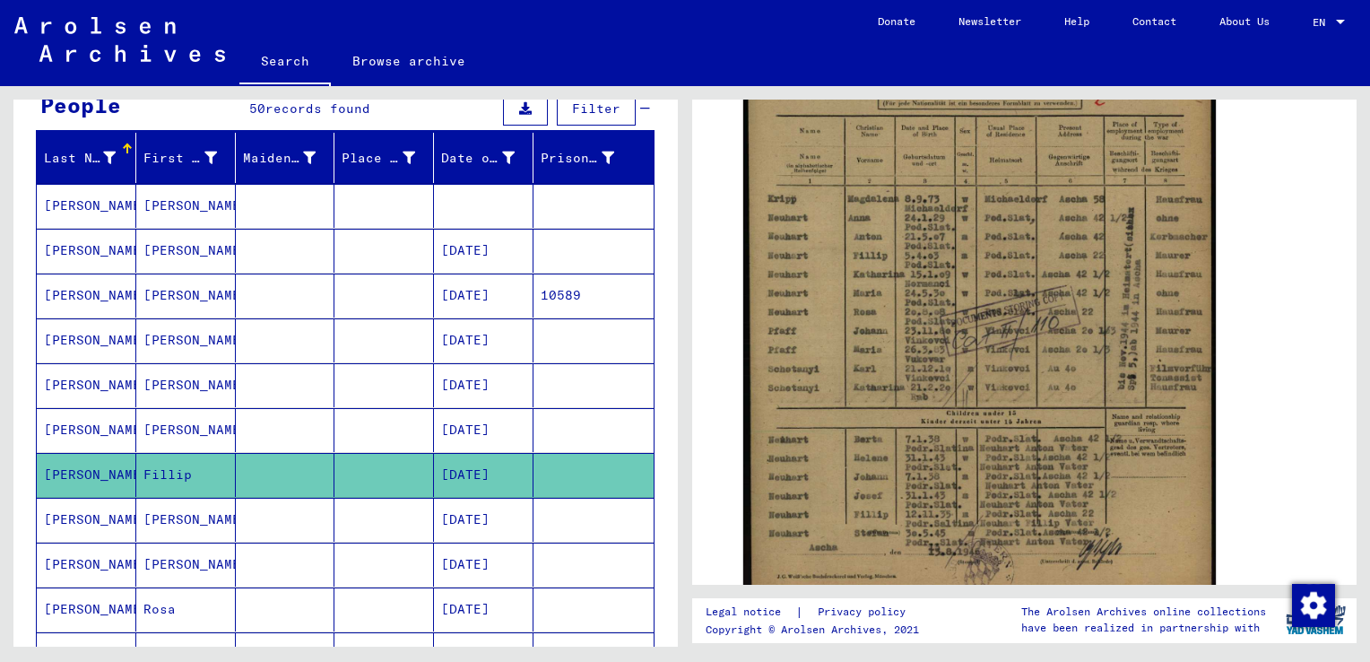
scroll to position [187, 0]
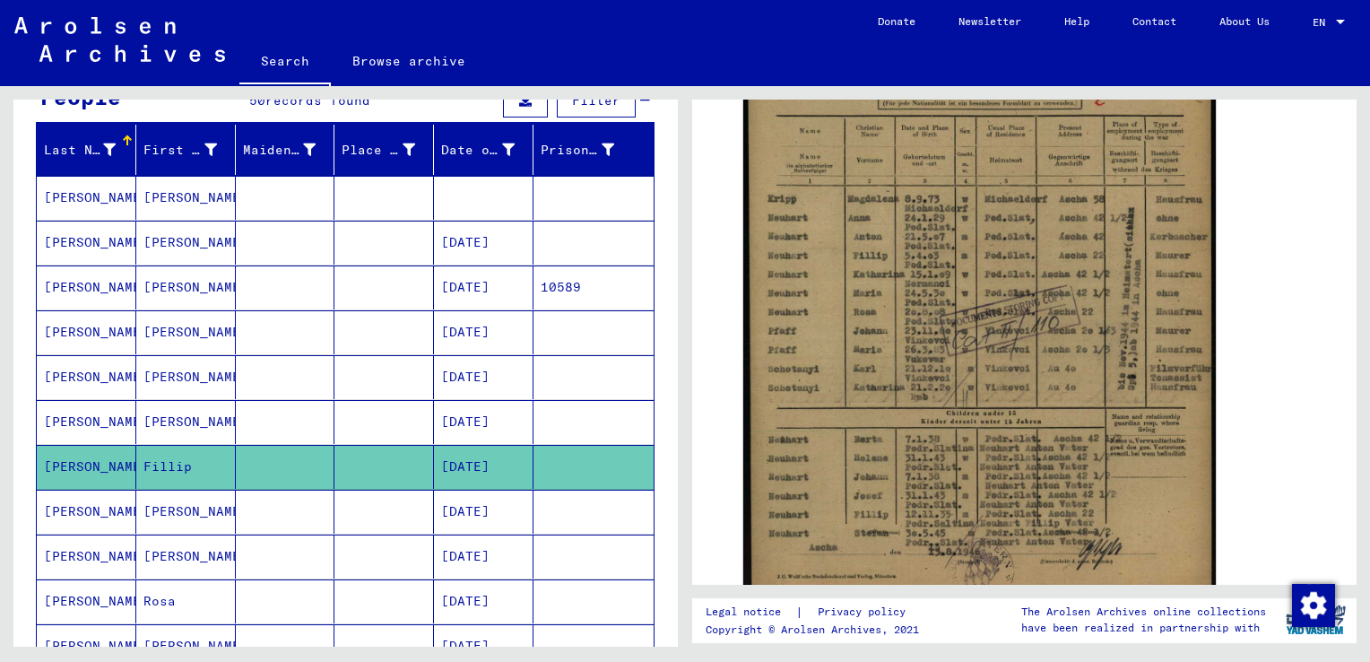
click at [169, 325] on mat-cell "[PERSON_NAME]" at bounding box center [186, 332] width 100 height 44
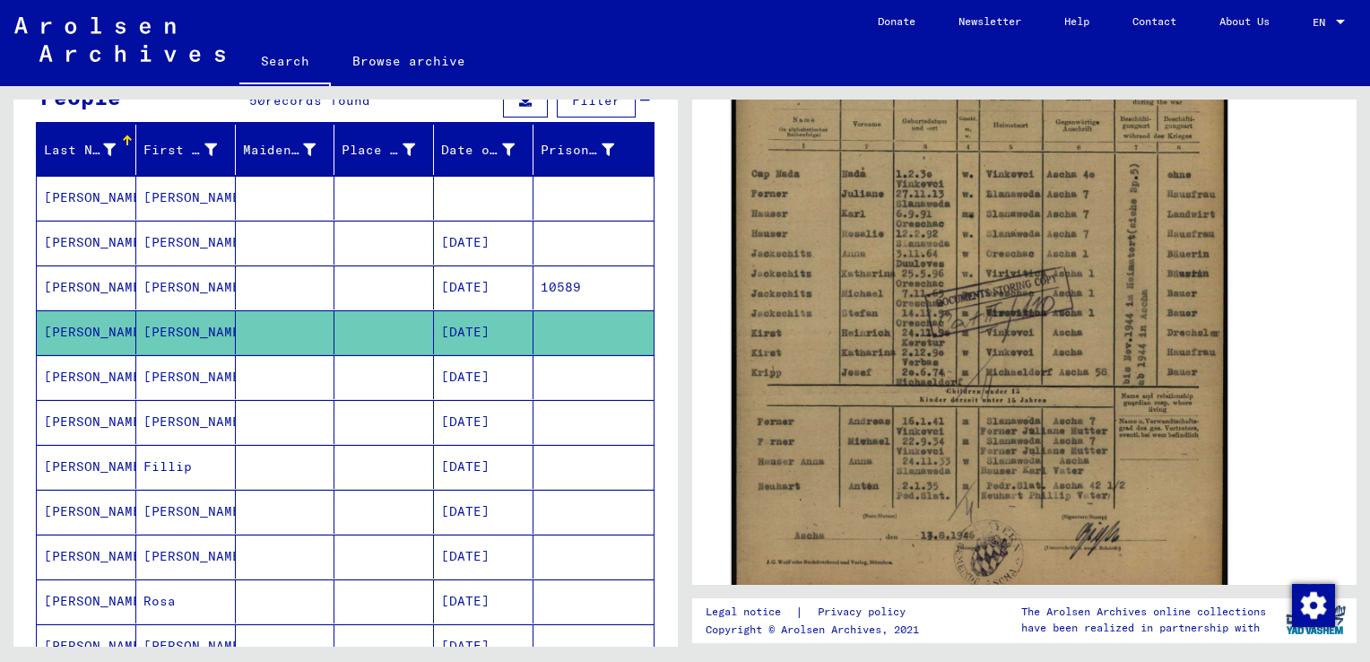
scroll to position [524, 0]
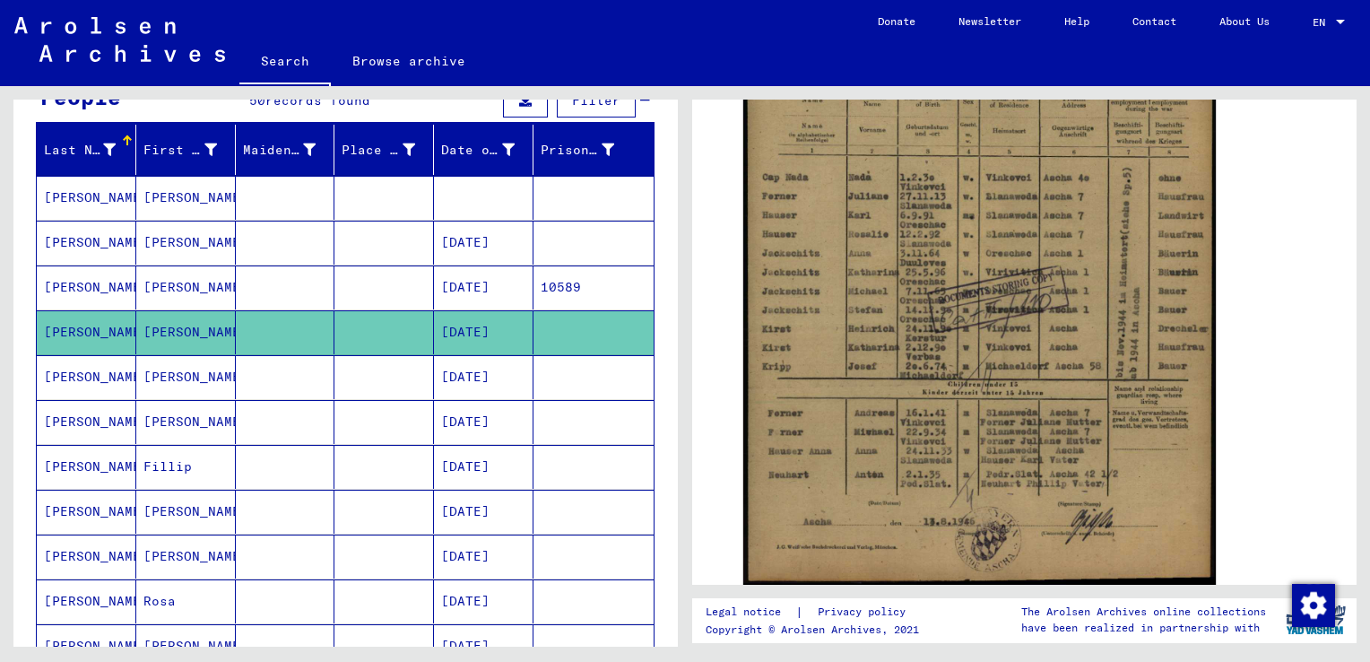
click at [72, 421] on mat-cell "[PERSON_NAME]" at bounding box center [87, 422] width 100 height 44
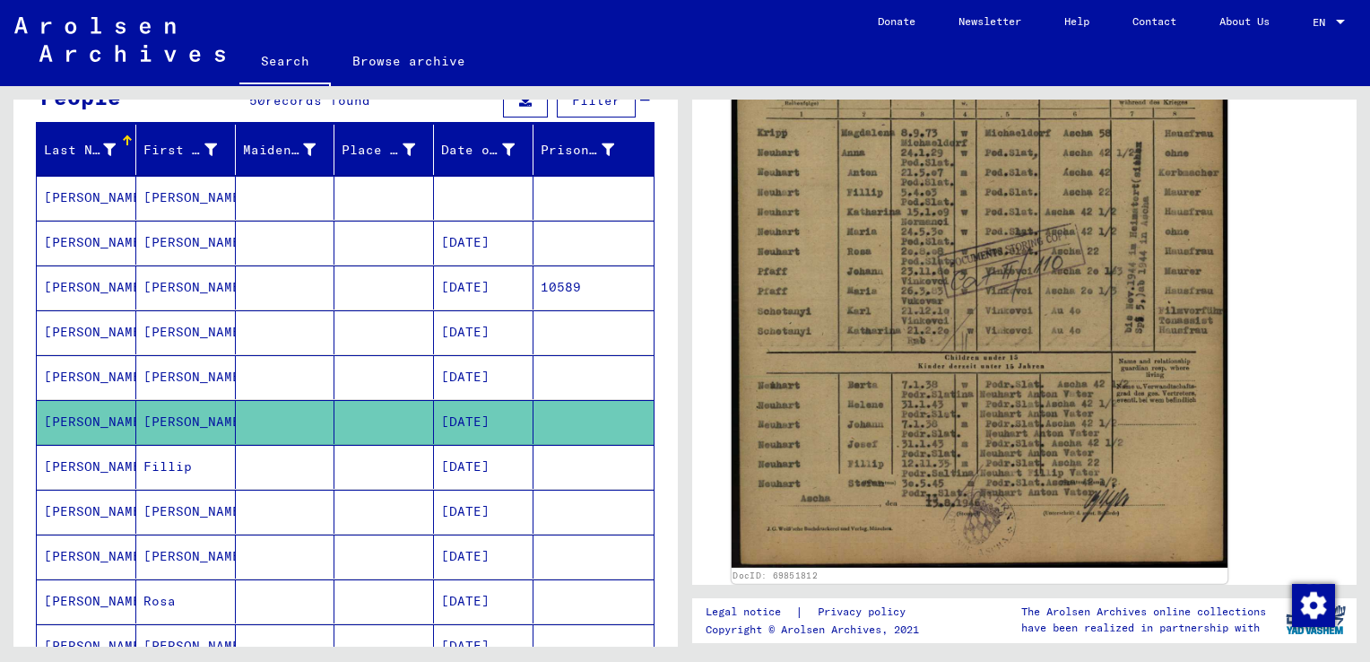
scroll to position [622, 0]
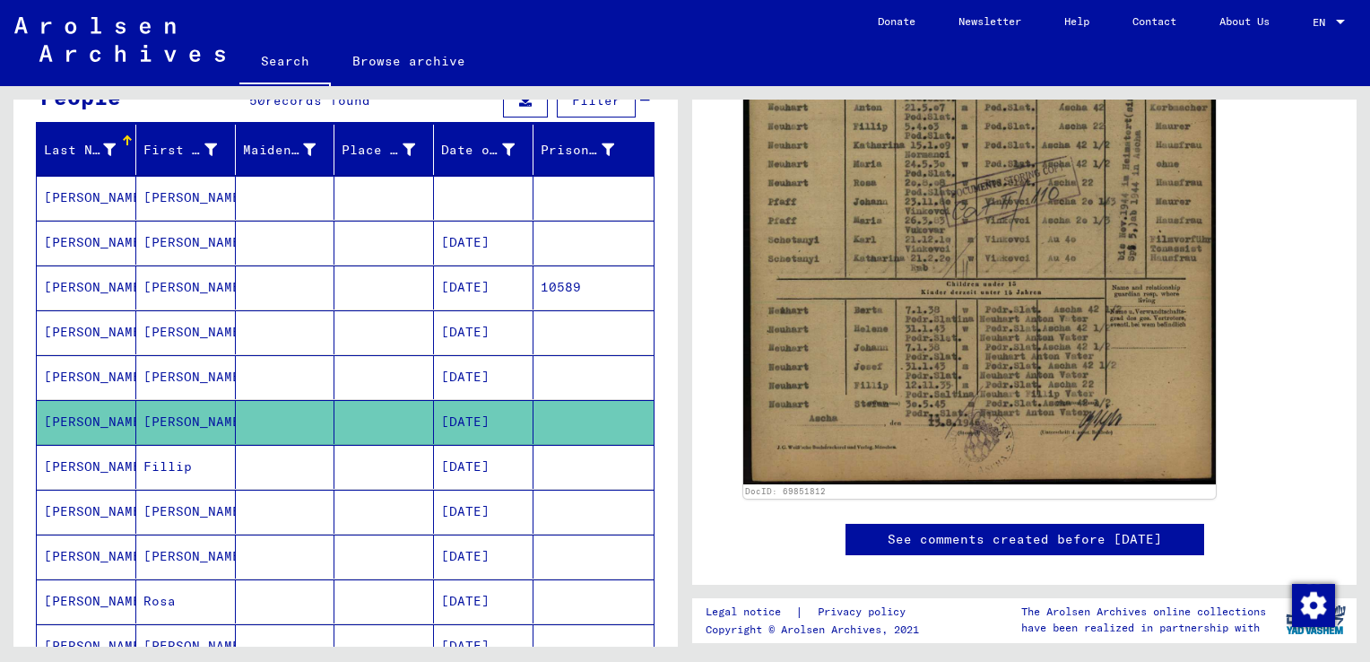
click at [82, 458] on mat-cell "[PERSON_NAME]" at bounding box center [87, 467] width 100 height 44
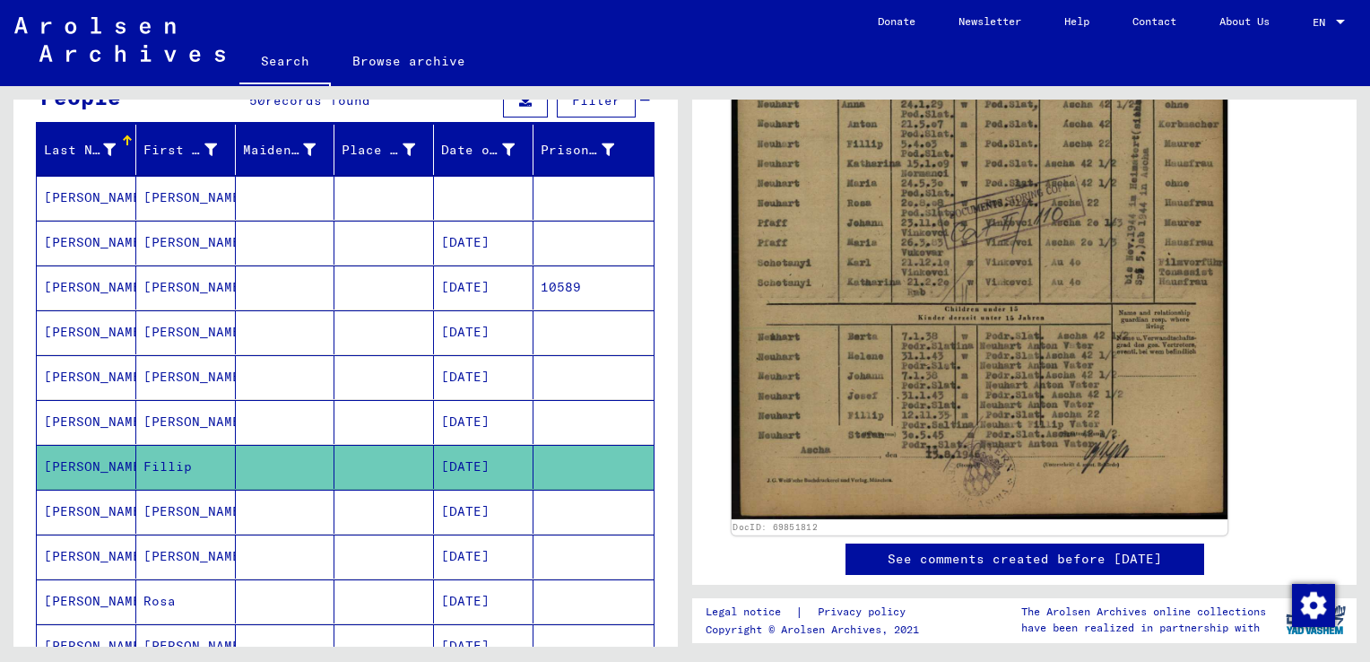
scroll to position [603, 0]
click at [939, 413] on img at bounding box center [980, 175] width 496 height 689
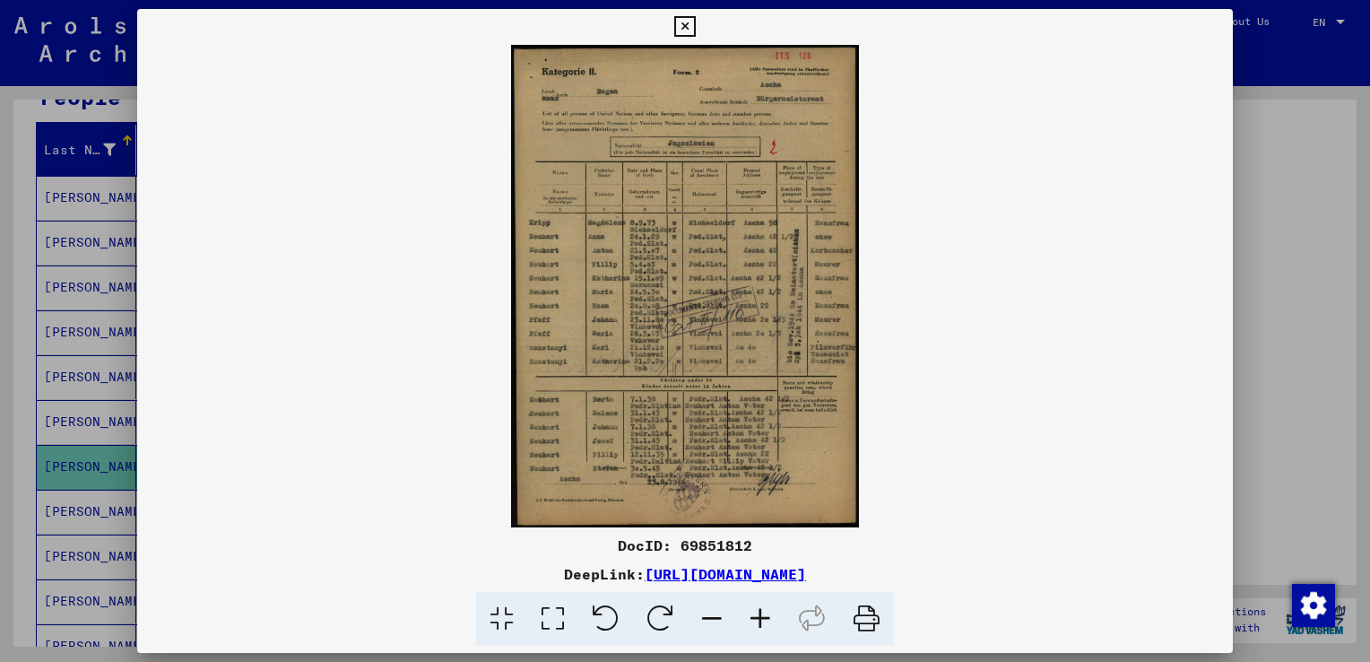
click at [680, 24] on icon at bounding box center [684, 27] width 21 height 22
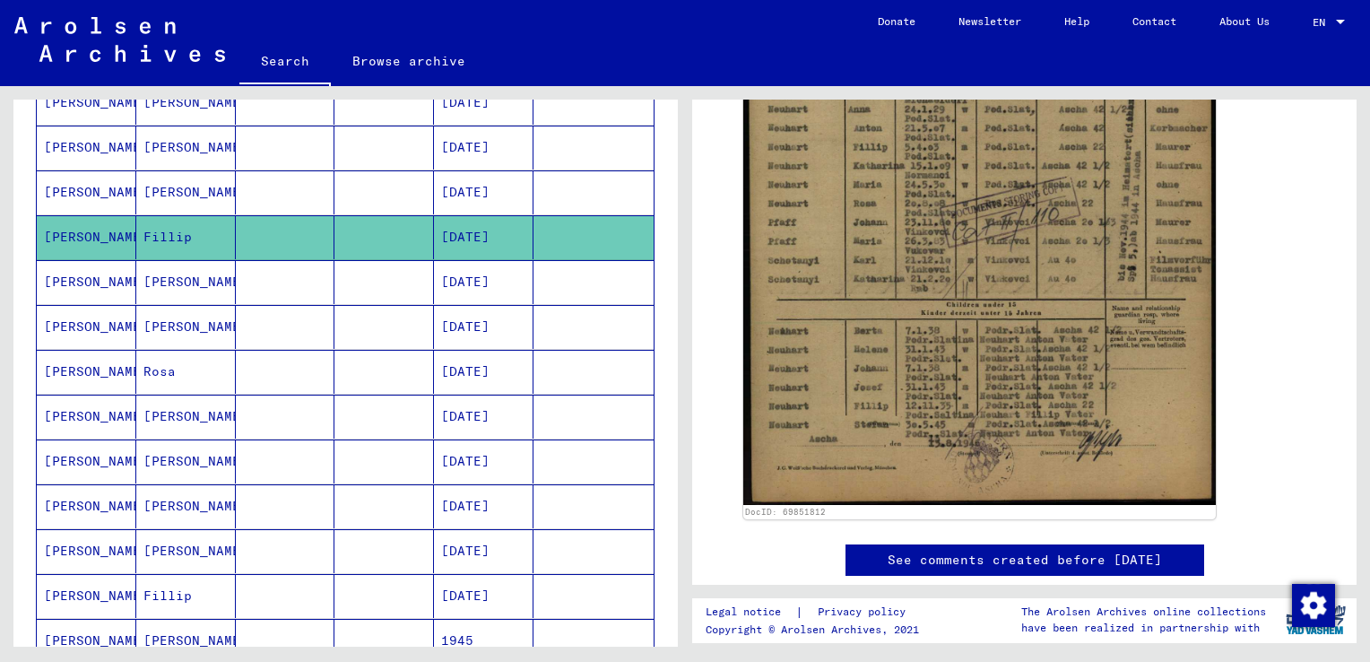
scroll to position [420, 0]
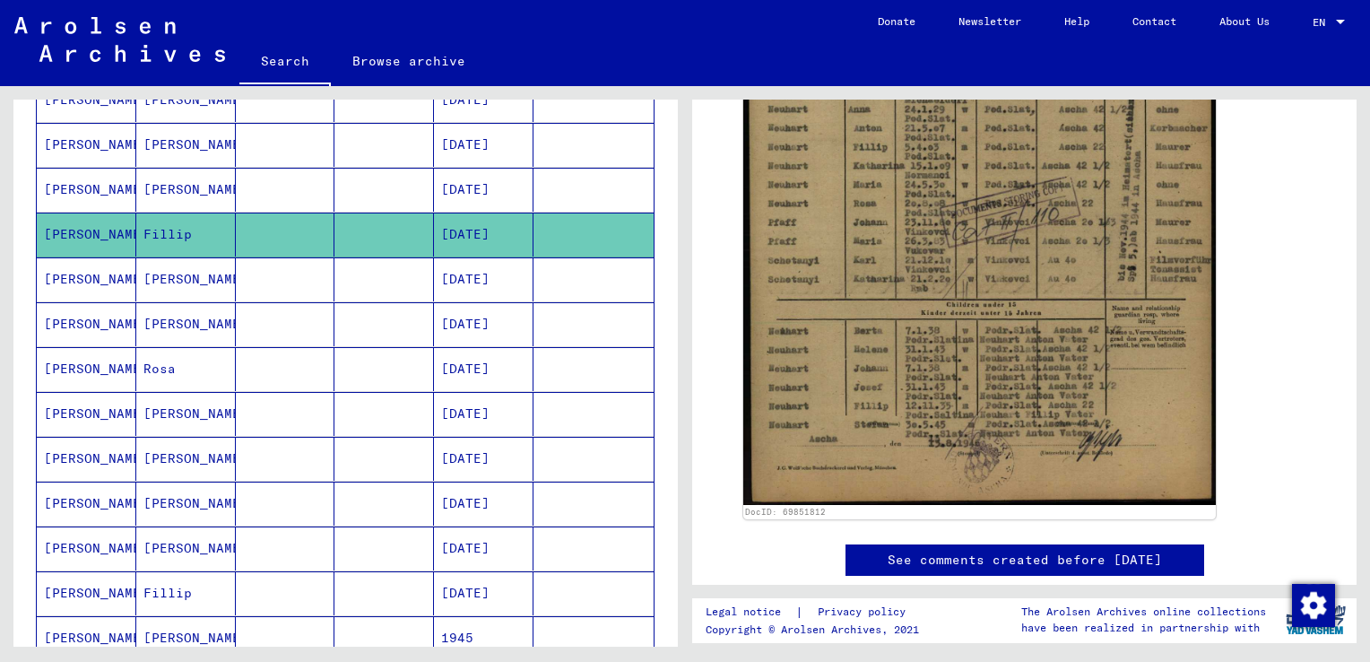
click at [164, 410] on mat-cell "[PERSON_NAME]" at bounding box center [186, 414] width 100 height 44
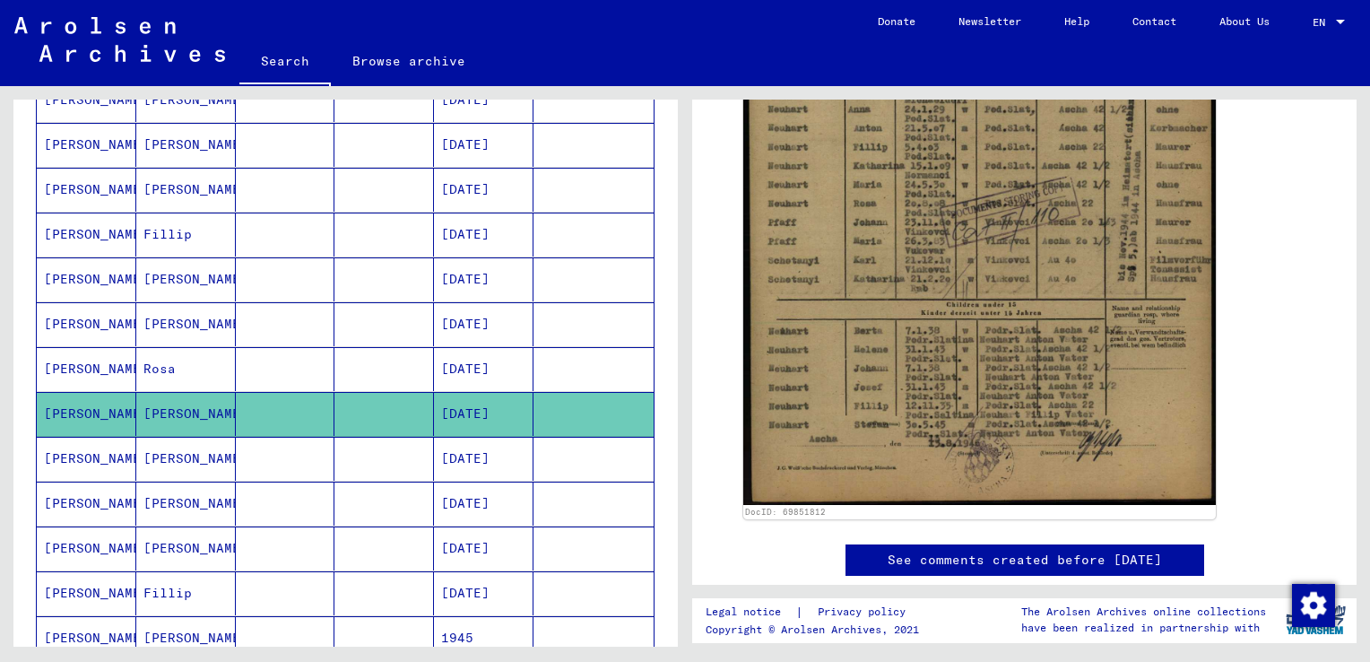
click at [155, 347] on mat-cell "Rosa" at bounding box center [186, 369] width 100 height 44
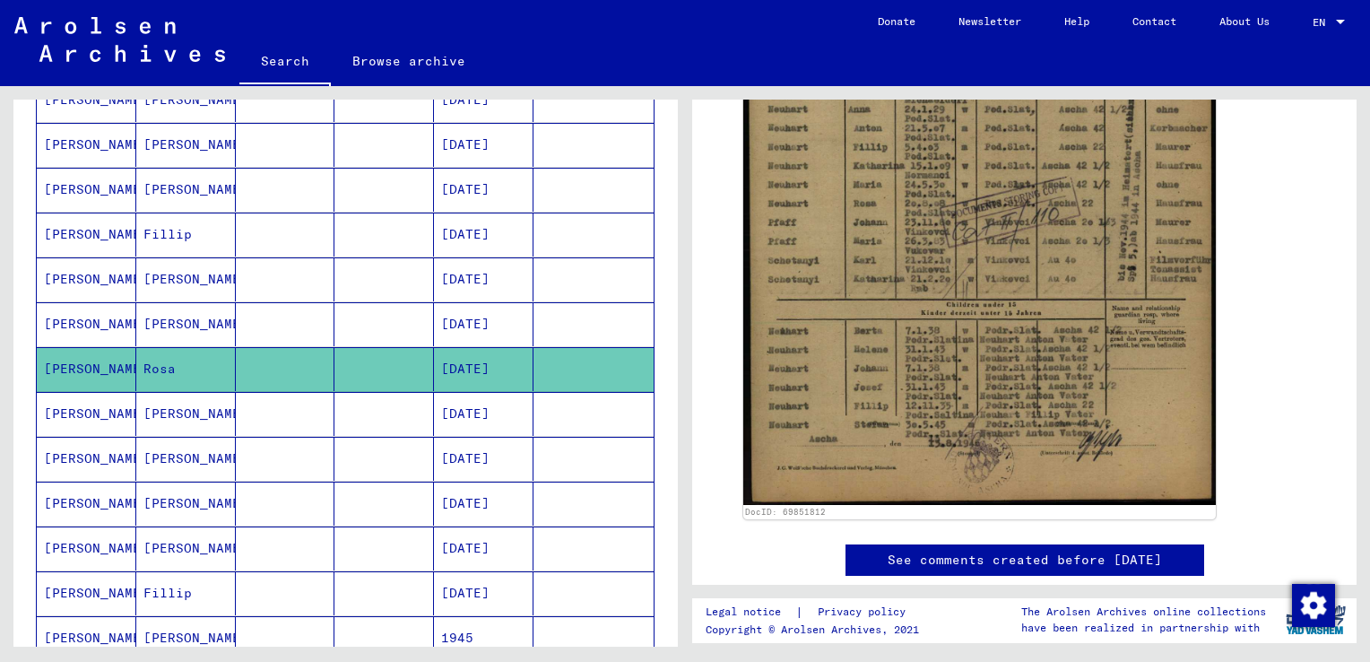
click at [160, 329] on mat-cell "[PERSON_NAME]" at bounding box center [186, 324] width 100 height 44
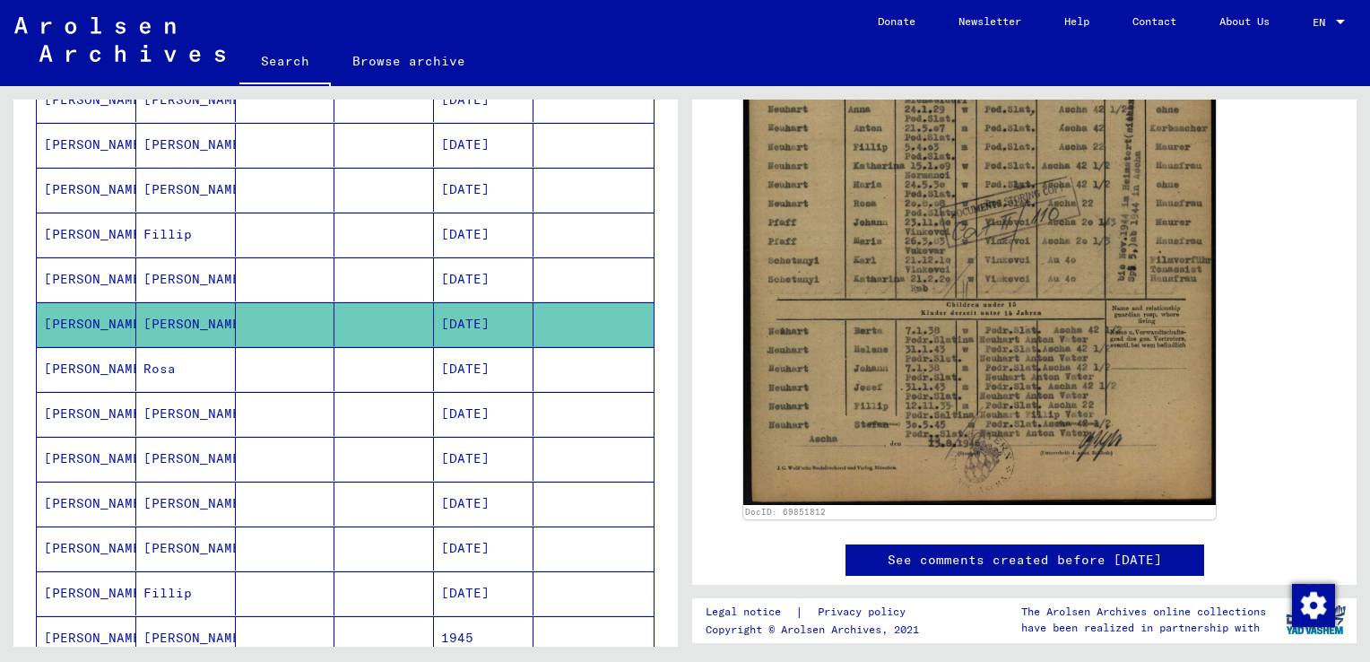
click at [174, 278] on mat-cell "[PERSON_NAME]" at bounding box center [186, 279] width 100 height 44
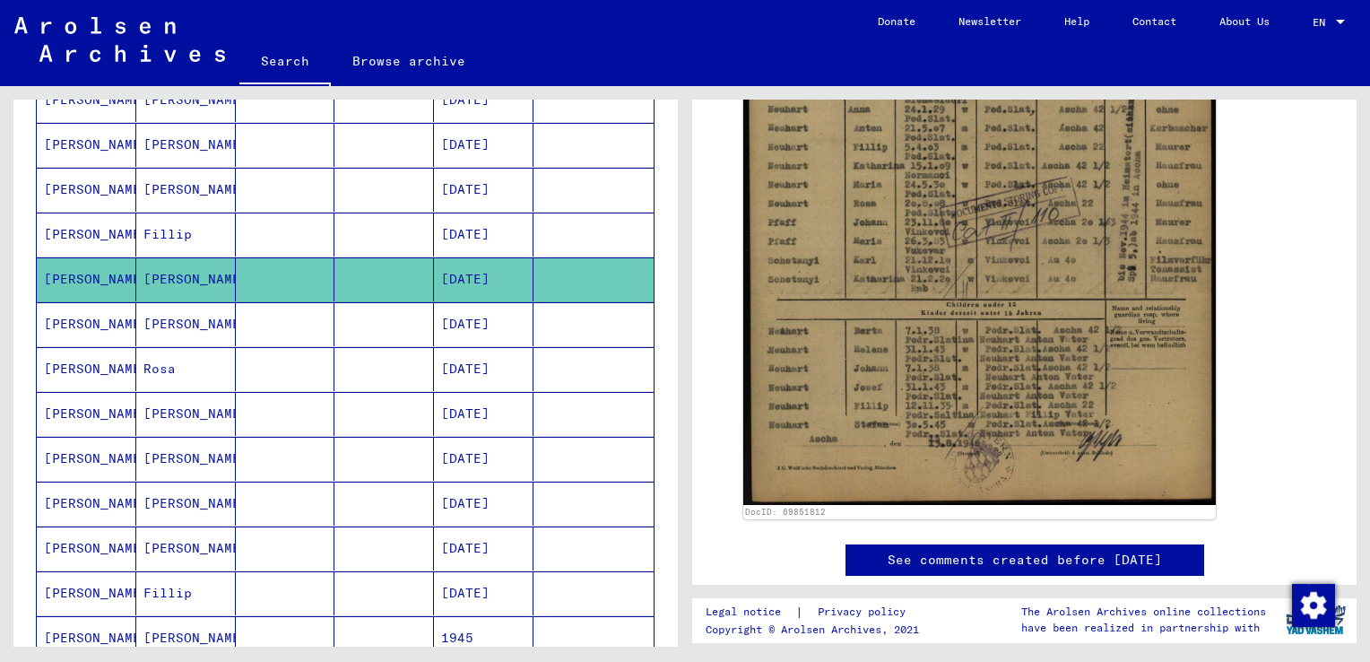
click at [184, 494] on mat-cell "[PERSON_NAME]" at bounding box center [186, 503] width 100 height 44
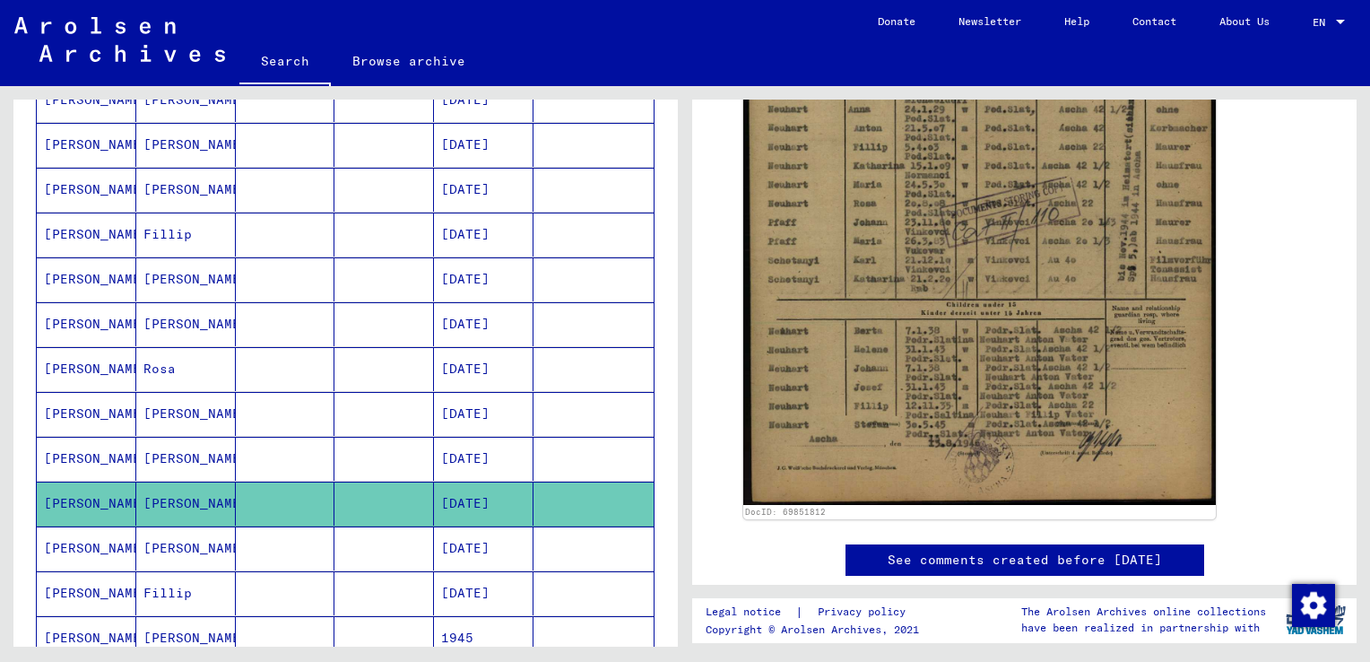
click at [178, 444] on mat-cell "[PERSON_NAME]" at bounding box center [186, 459] width 100 height 44
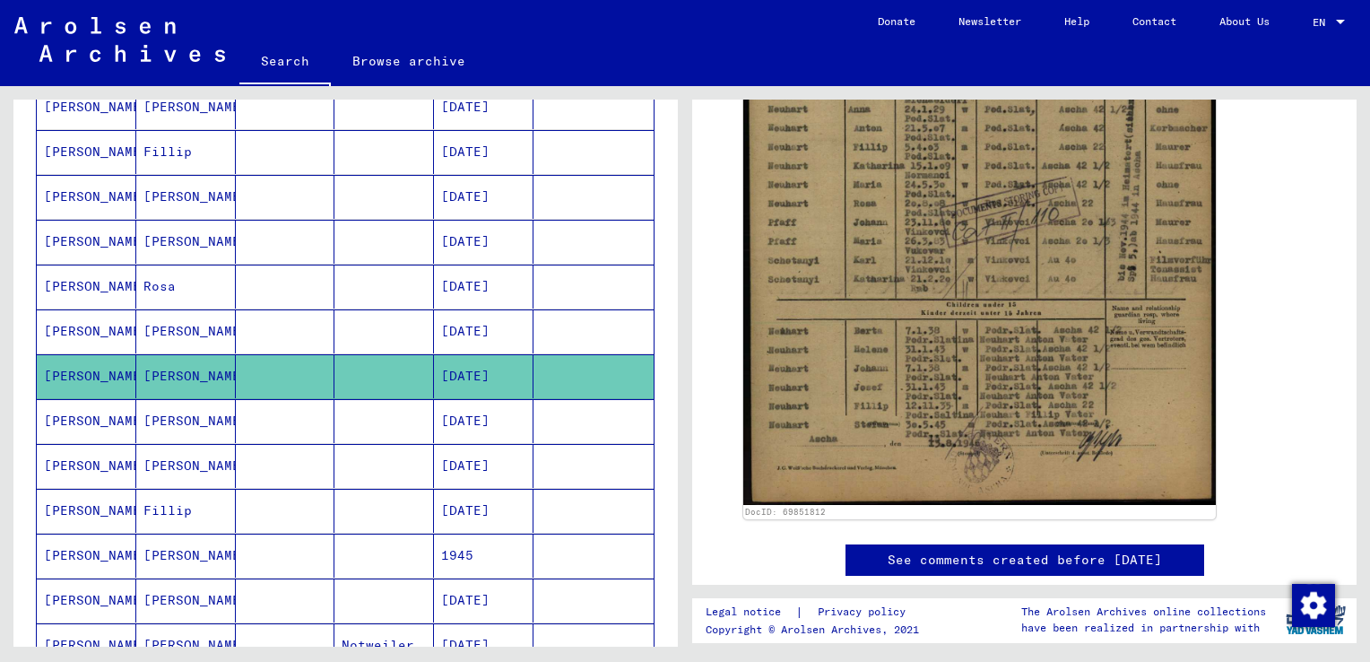
scroll to position [503, 0]
click at [178, 444] on mat-cell "[PERSON_NAME]" at bounding box center [186, 465] width 100 height 44
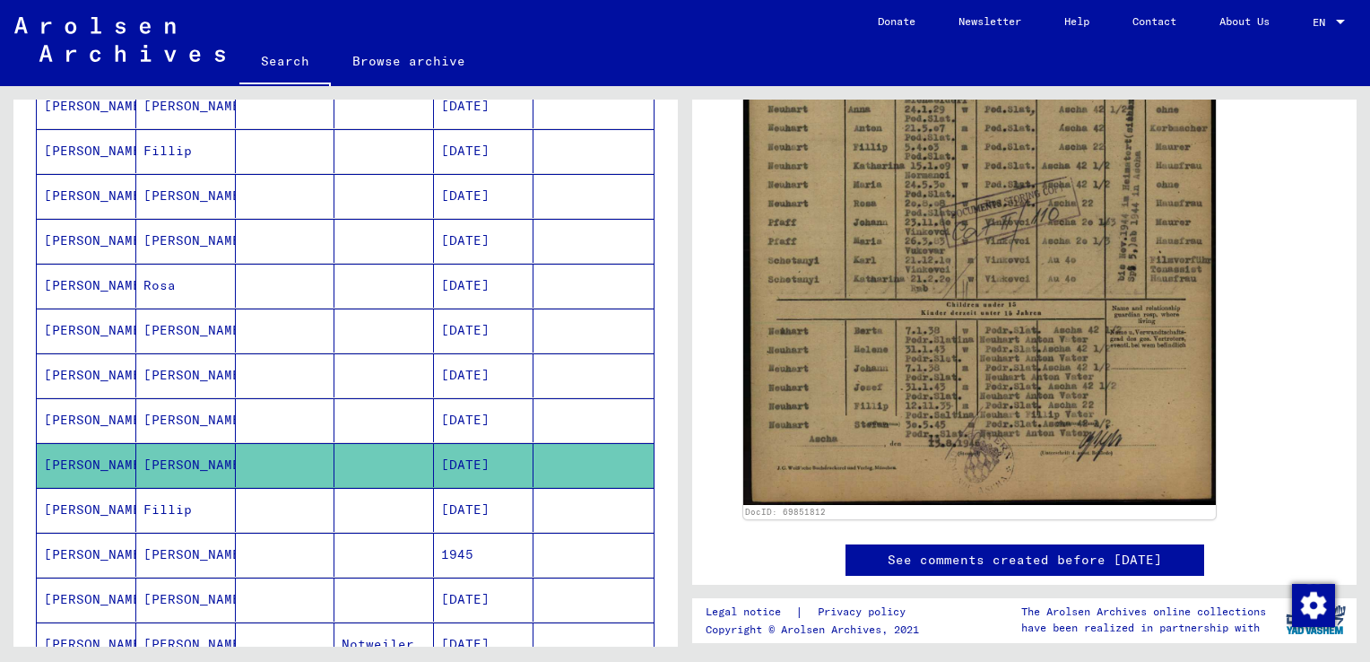
click at [169, 533] on mat-cell "[PERSON_NAME]" at bounding box center [186, 555] width 100 height 44
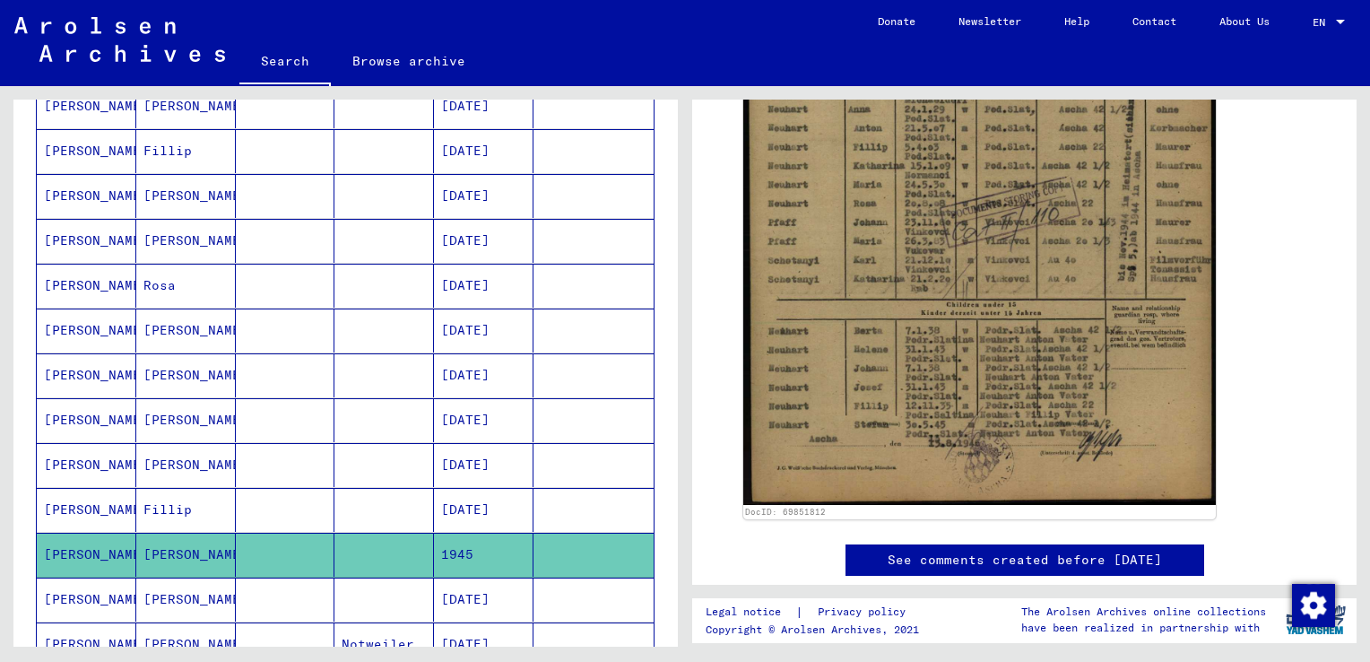
click at [176, 502] on mat-cell "Fillip" at bounding box center [186, 510] width 100 height 44
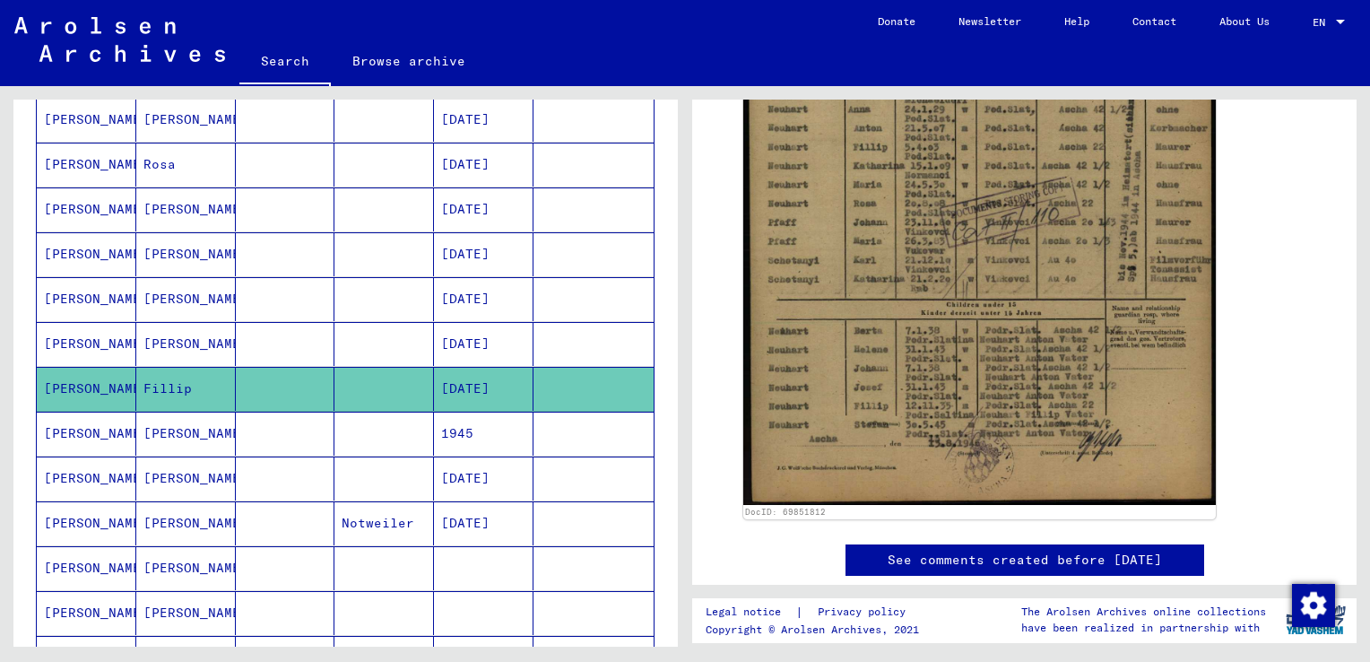
scroll to position [626, 0]
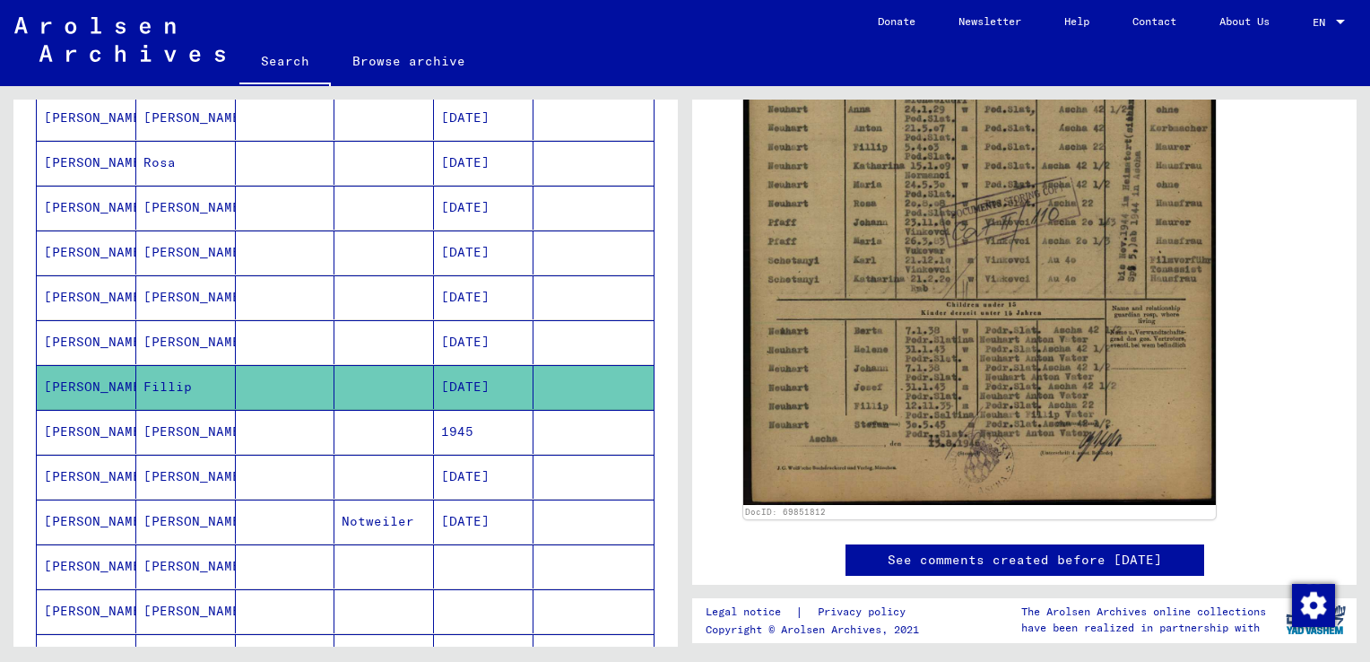
click at [178, 418] on mat-cell "[PERSON_NAME]" at bounding box center [186, 432] width 100 height 44
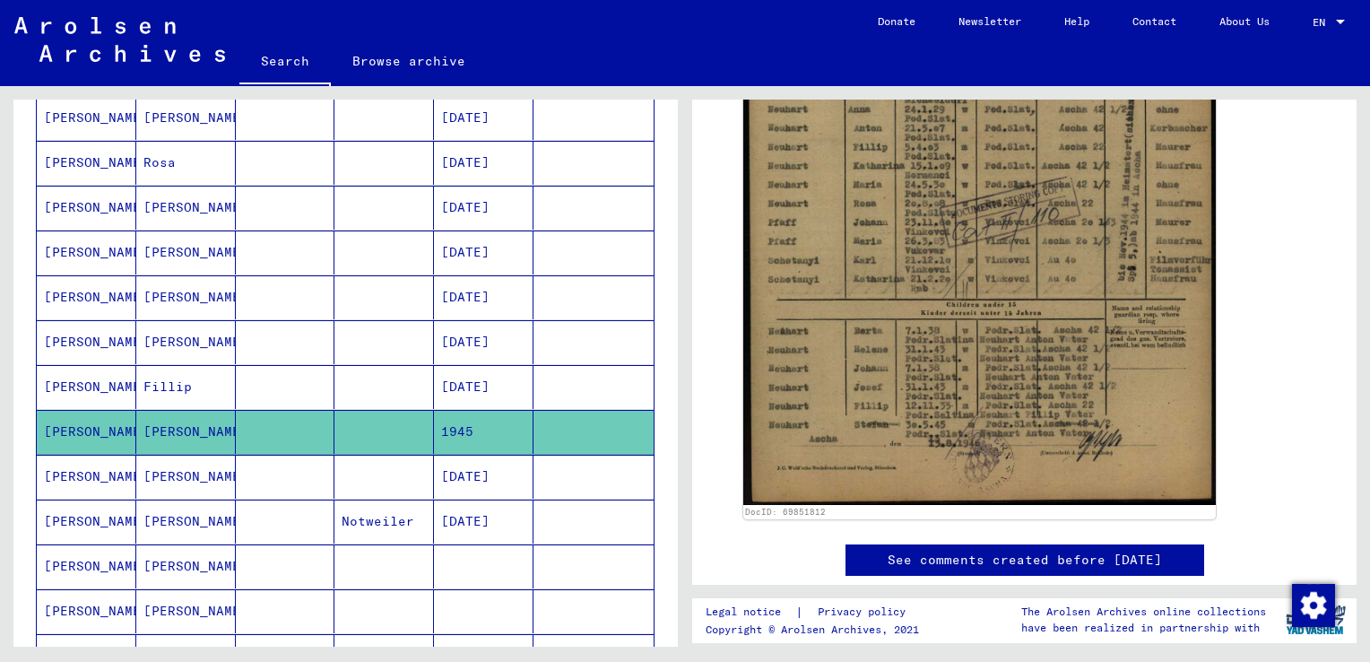
click at [171, 490] on mat-cell "[PERSON_NAME]" at bounding box center [186, 477] width 100 height 44
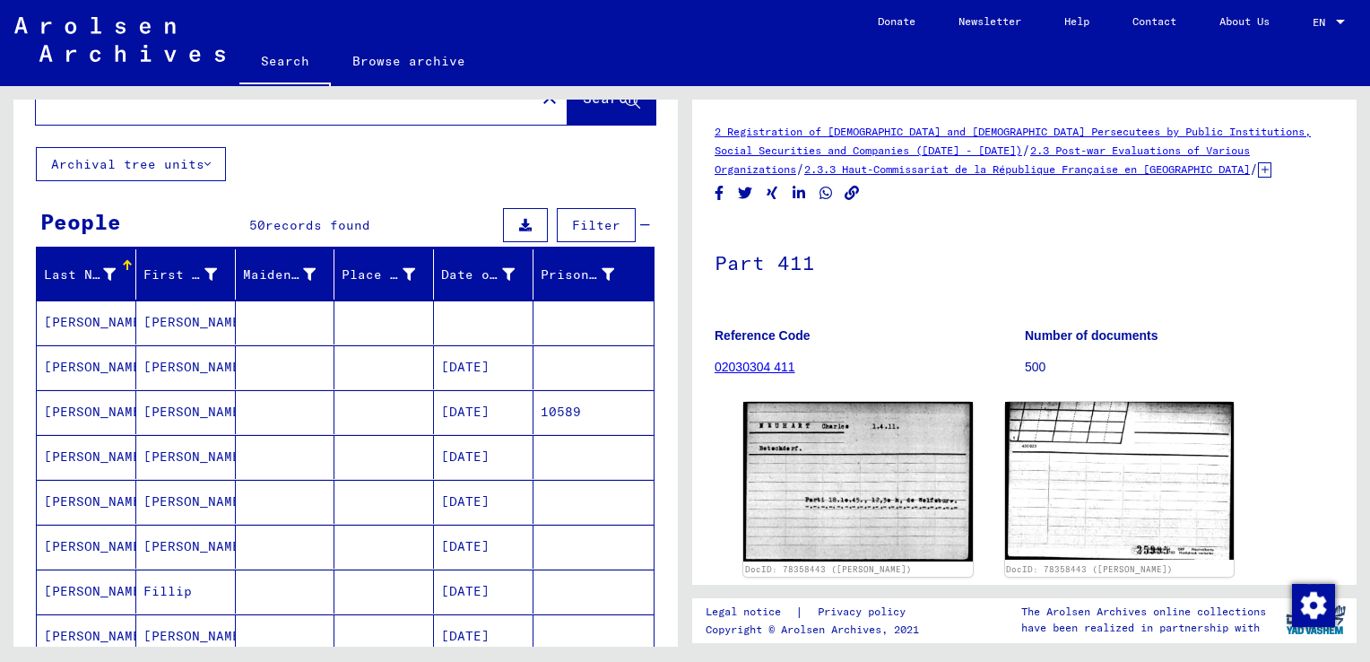
scroll to position [62, 0]
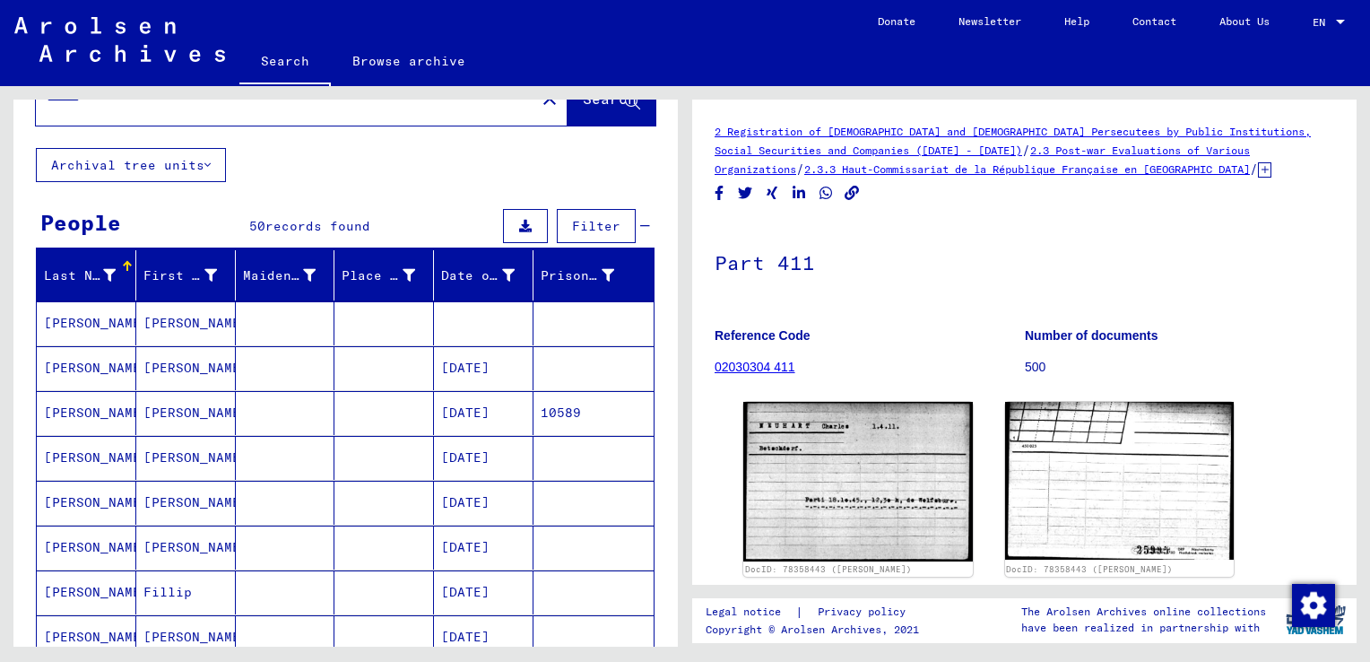
click at [161, 358] on mat-cell "[PERSON_NAME]" at bounding box center [186, 368] width 100 height 44
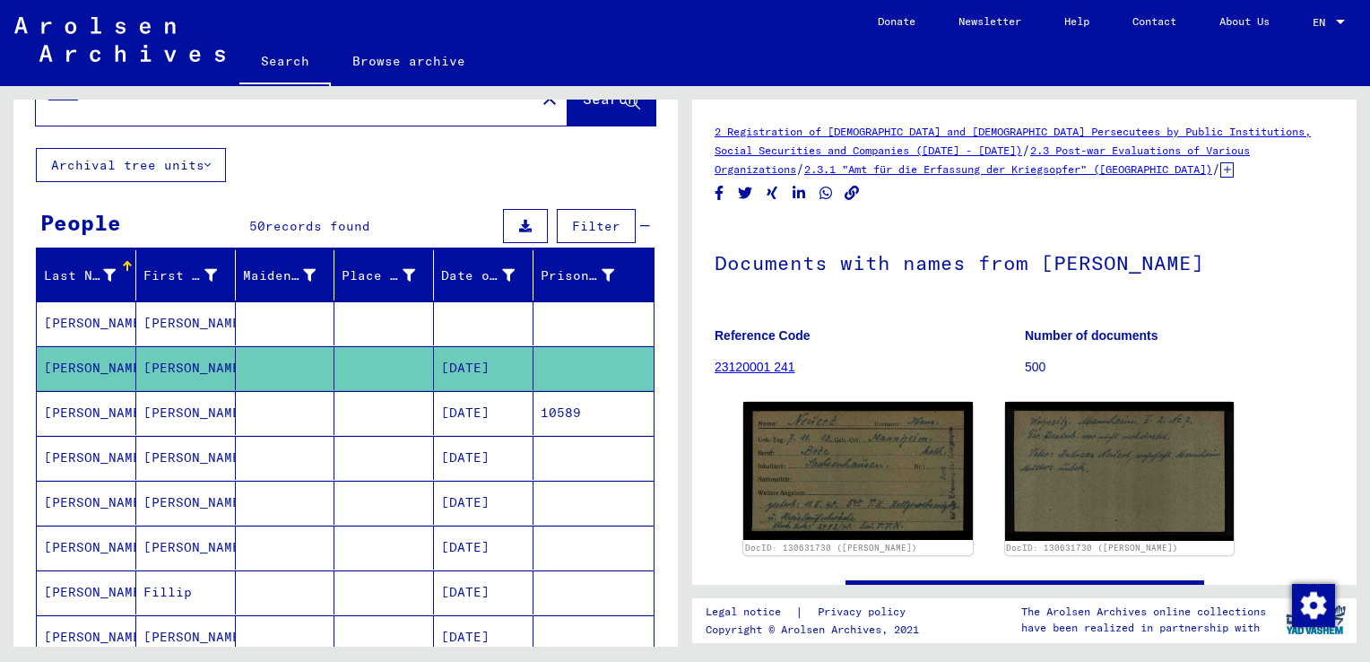
click at [154, 404] on mat-cell "[PERSON_NAME]" at bounding box center [186, 413] width 100 height 44
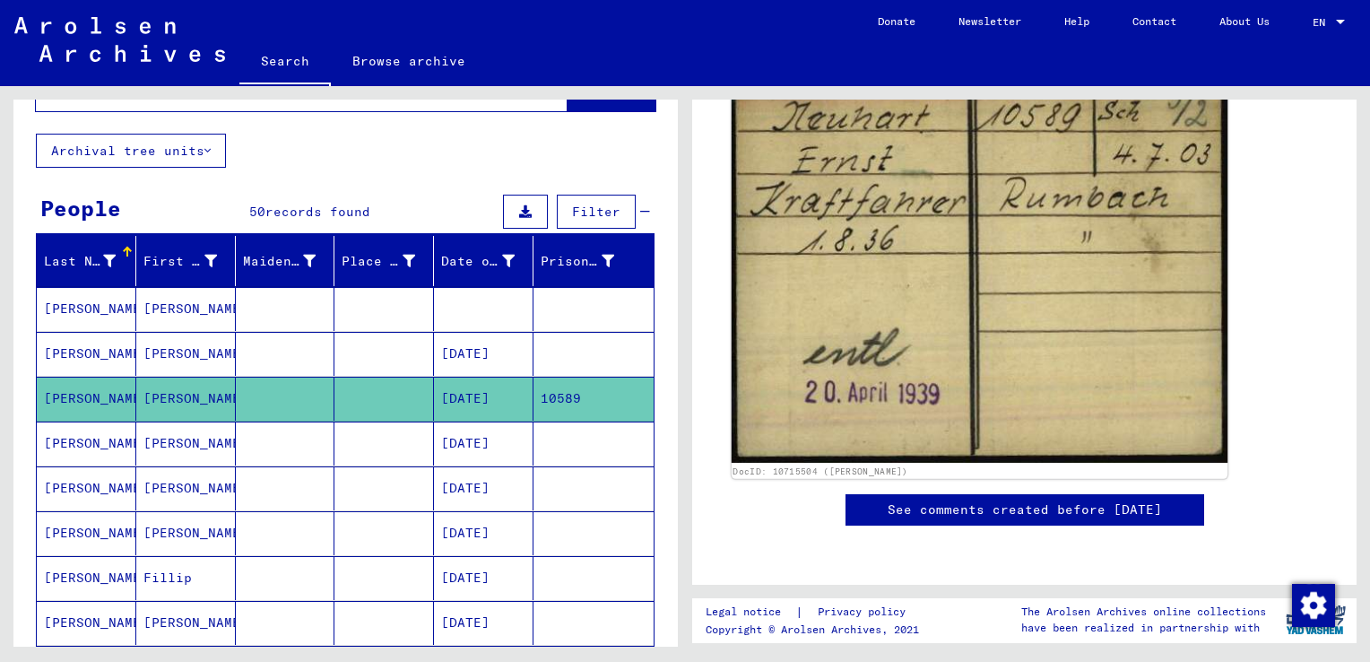
scroll to position [305, 0]
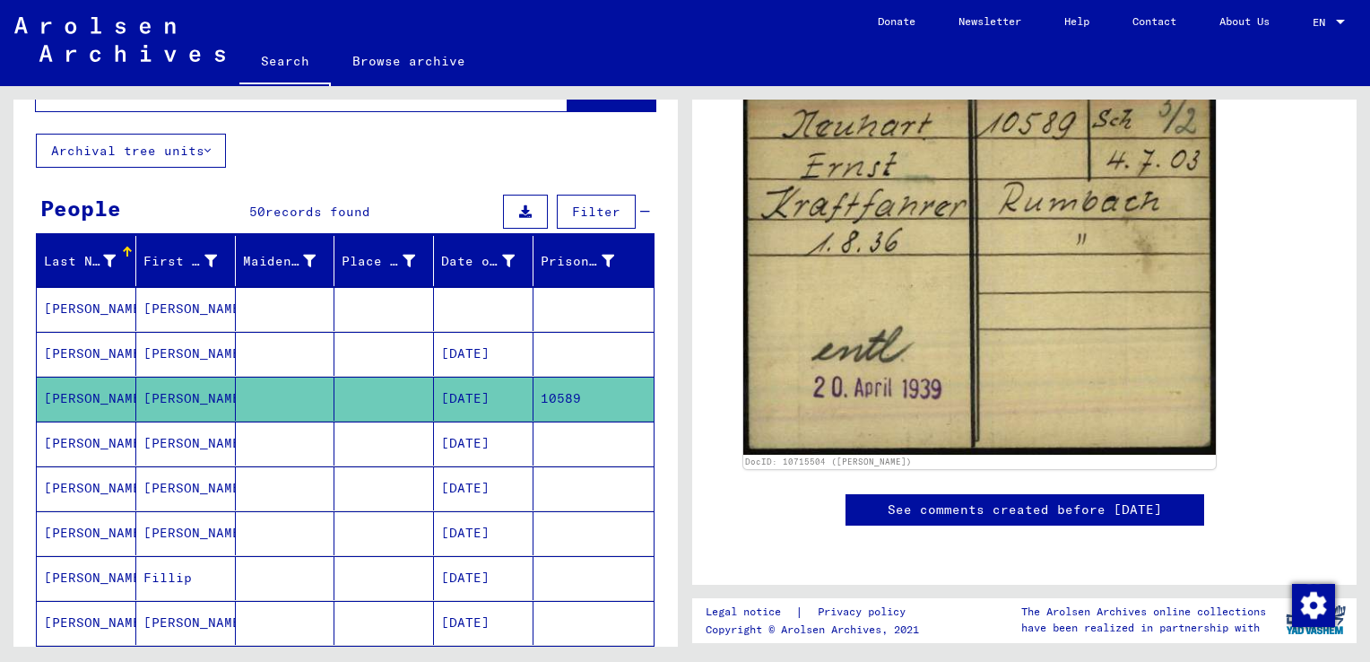
click at [177, 444] on mat-cell "[PERSON_NAME]" at bounding box center [186, 443] width 100 height 44
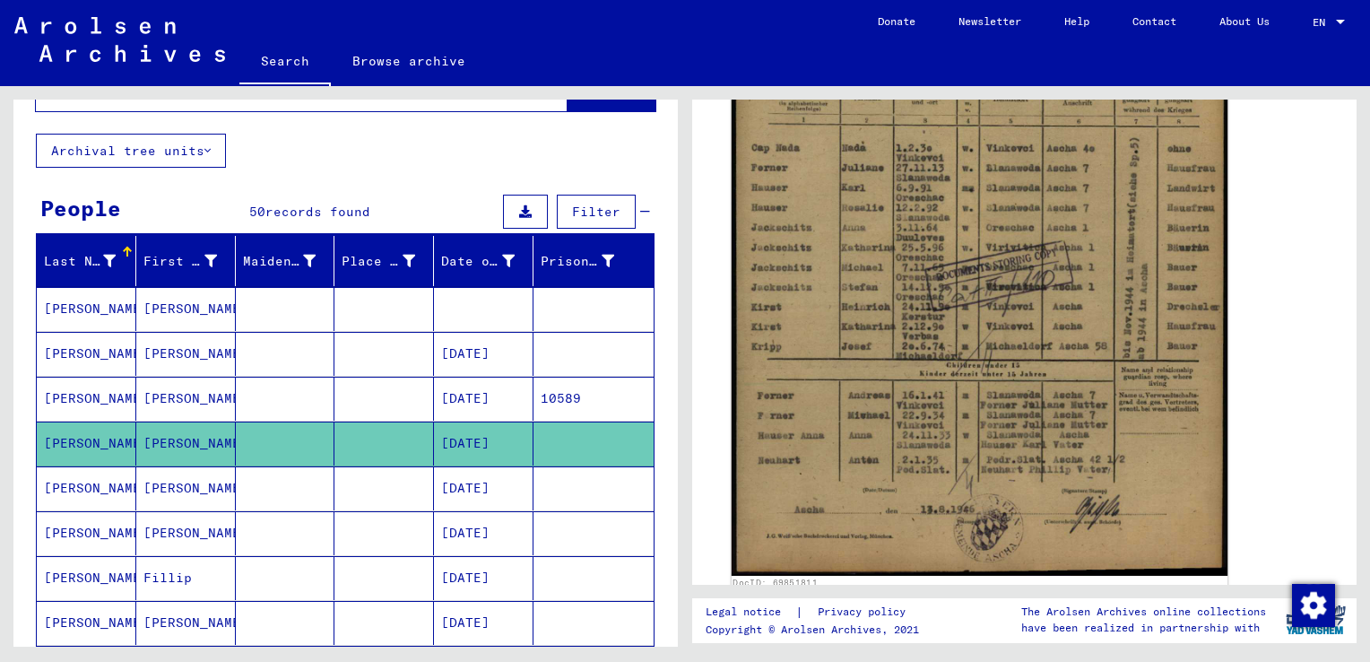
scroll to position [552, 0]
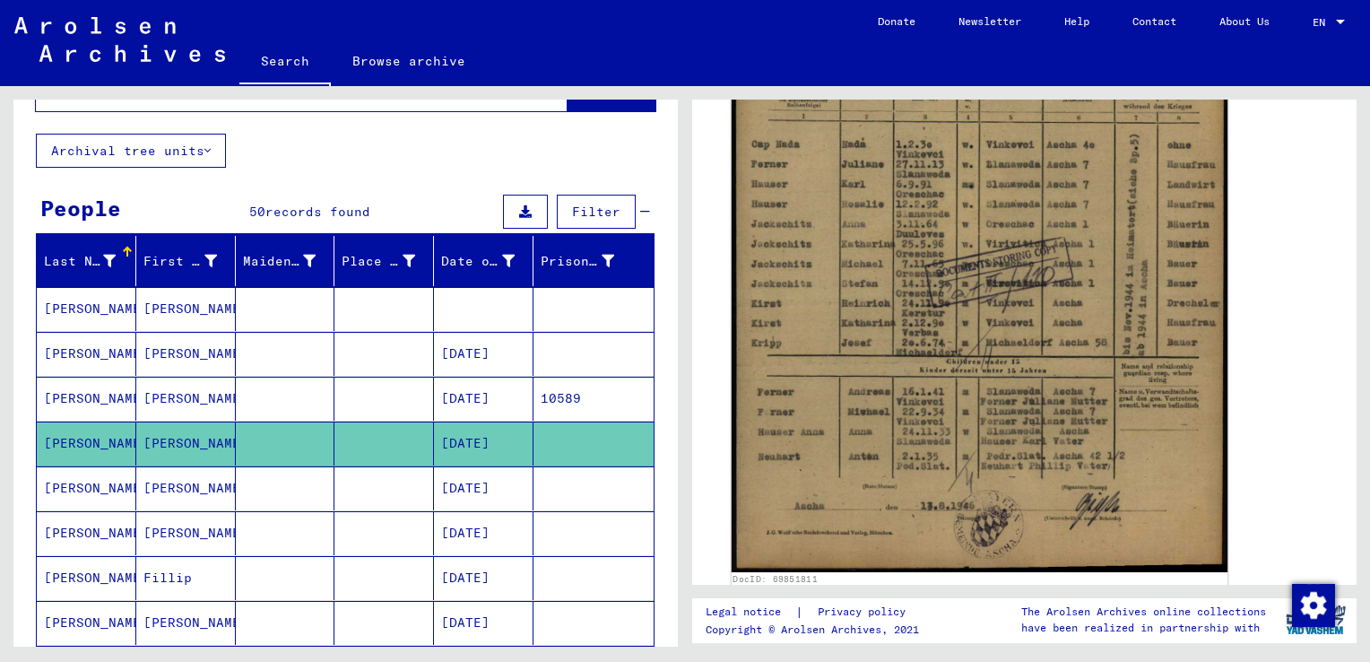
click at [1104, 445] on img at bounding box center [980, 226] width 496 height 690
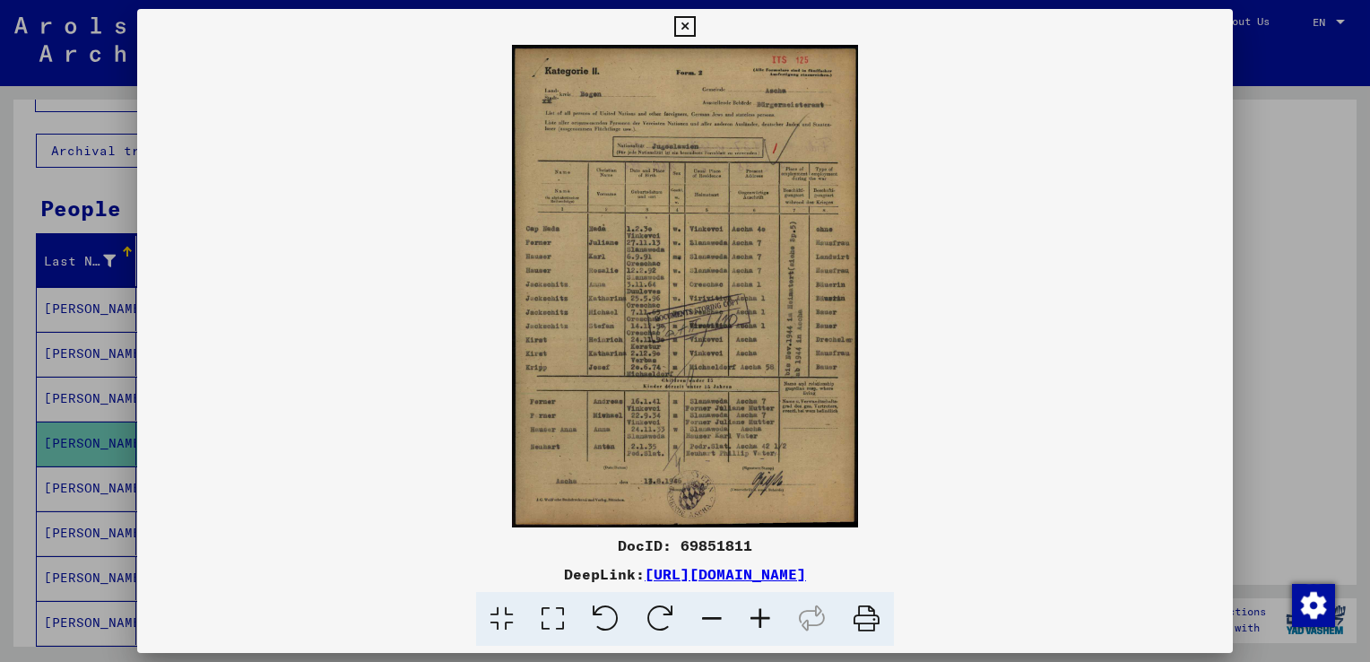
click at [737, 397] on img at bounding box center [685, 286] width 1096 height 482
click at [681, 27] on icon at bounding box center [684, 27] width 21 height 22
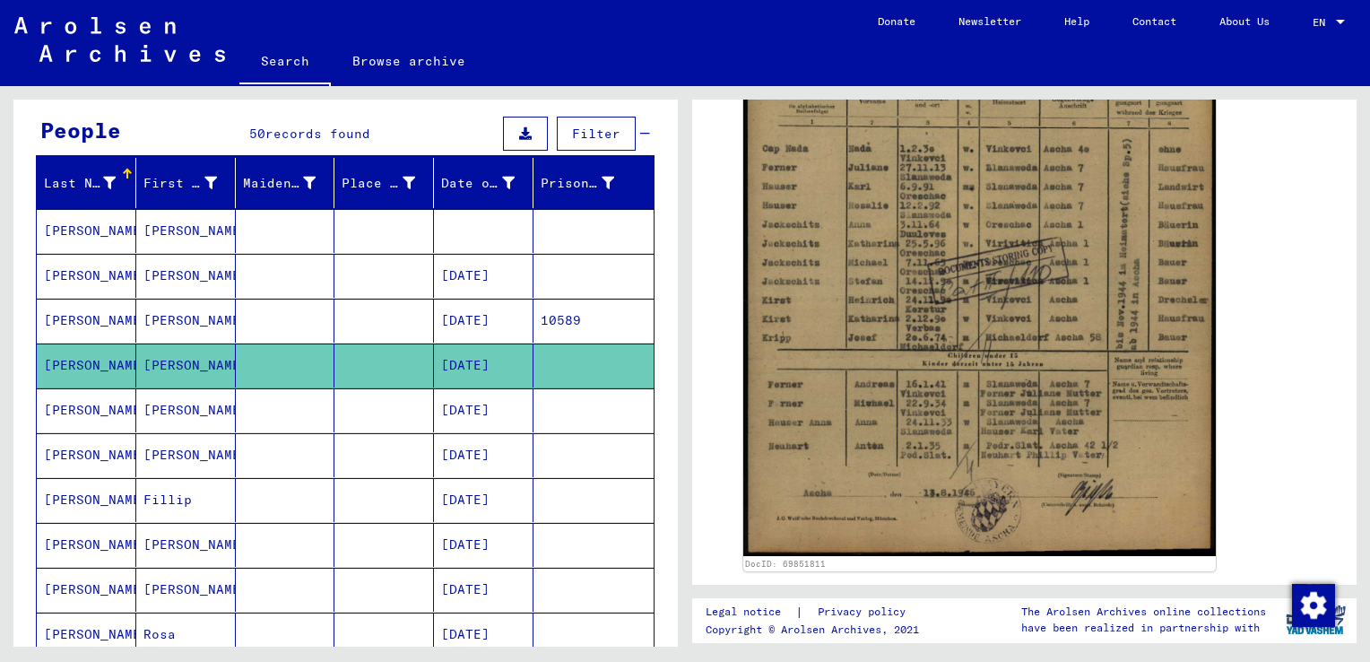
scroll to position [155, 0]
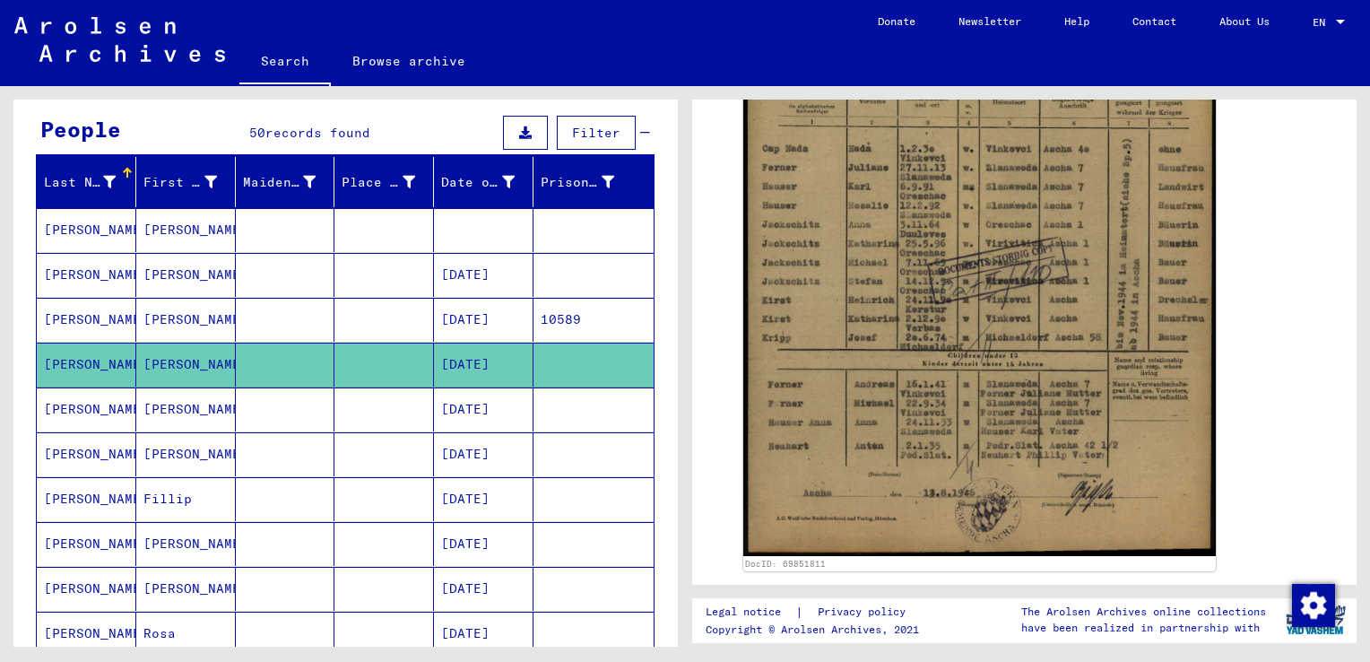
click at [179, 492] on mat-cell "Fillip" at bounding box center [186, 499] width 100 height 44
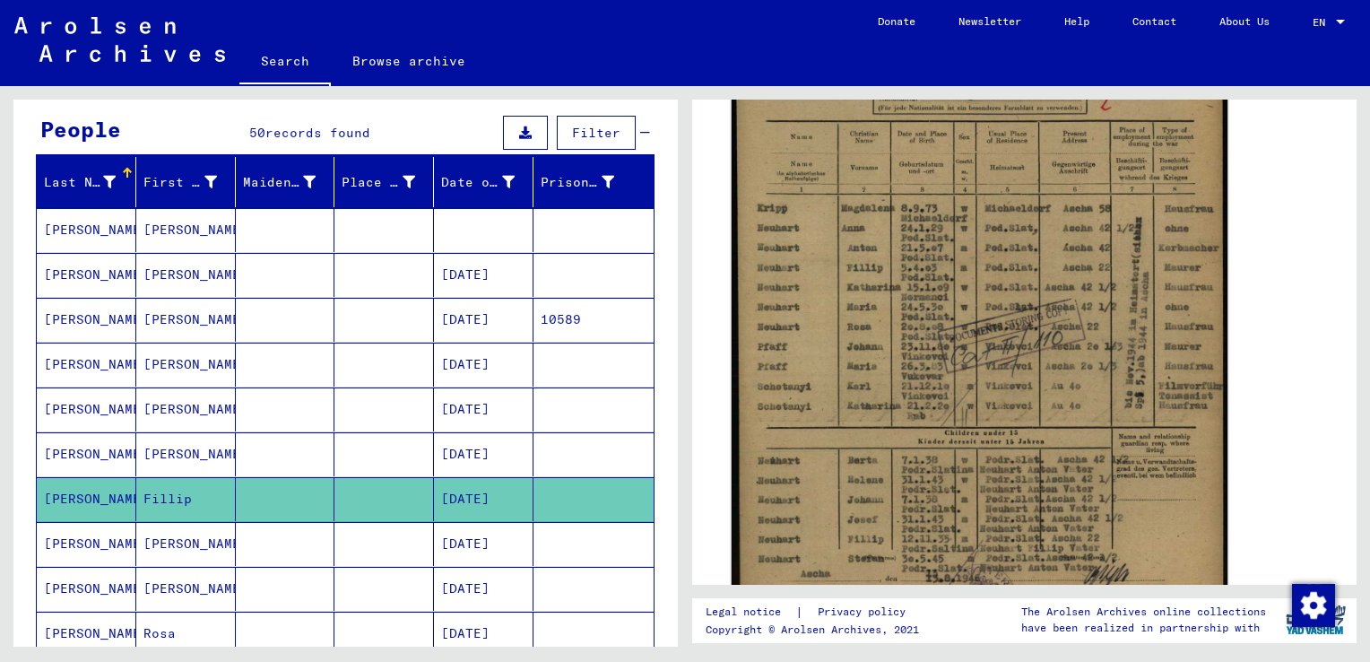
scroll to position [481, 0]
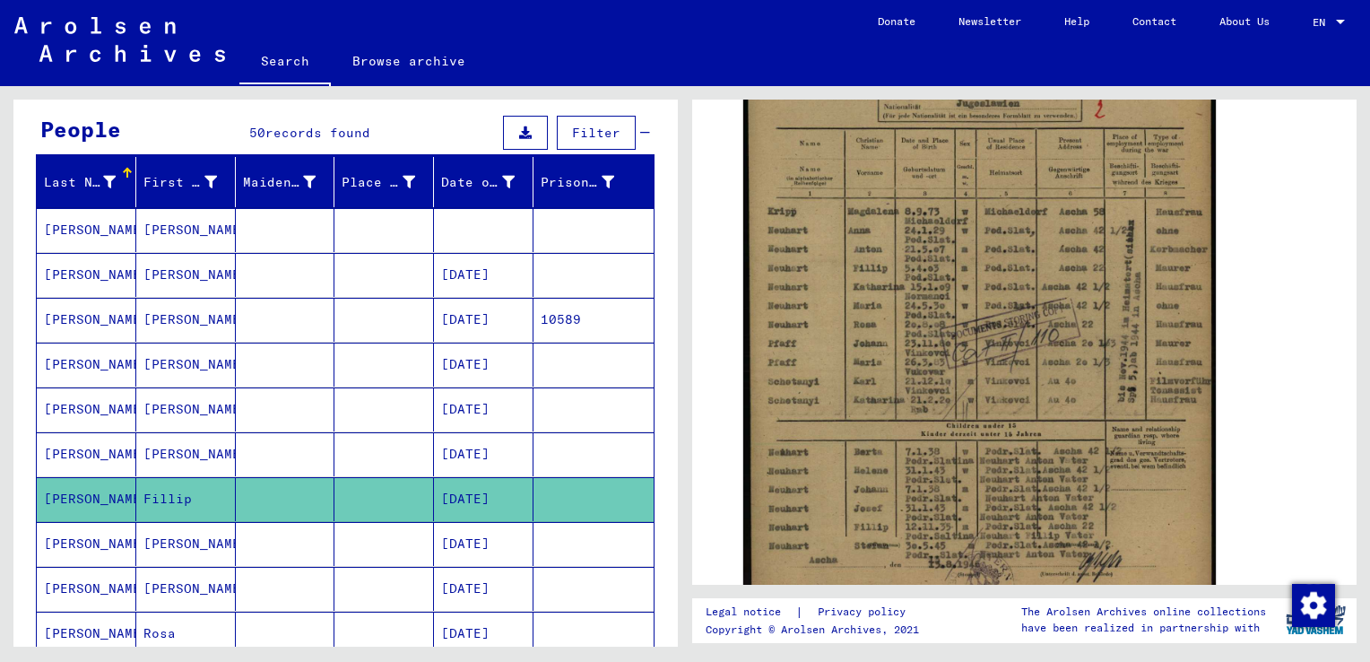
click at [165, 352] on mat-cell "[PERSON_NAME]" at bounding box center [186, 365] width 100 height 44
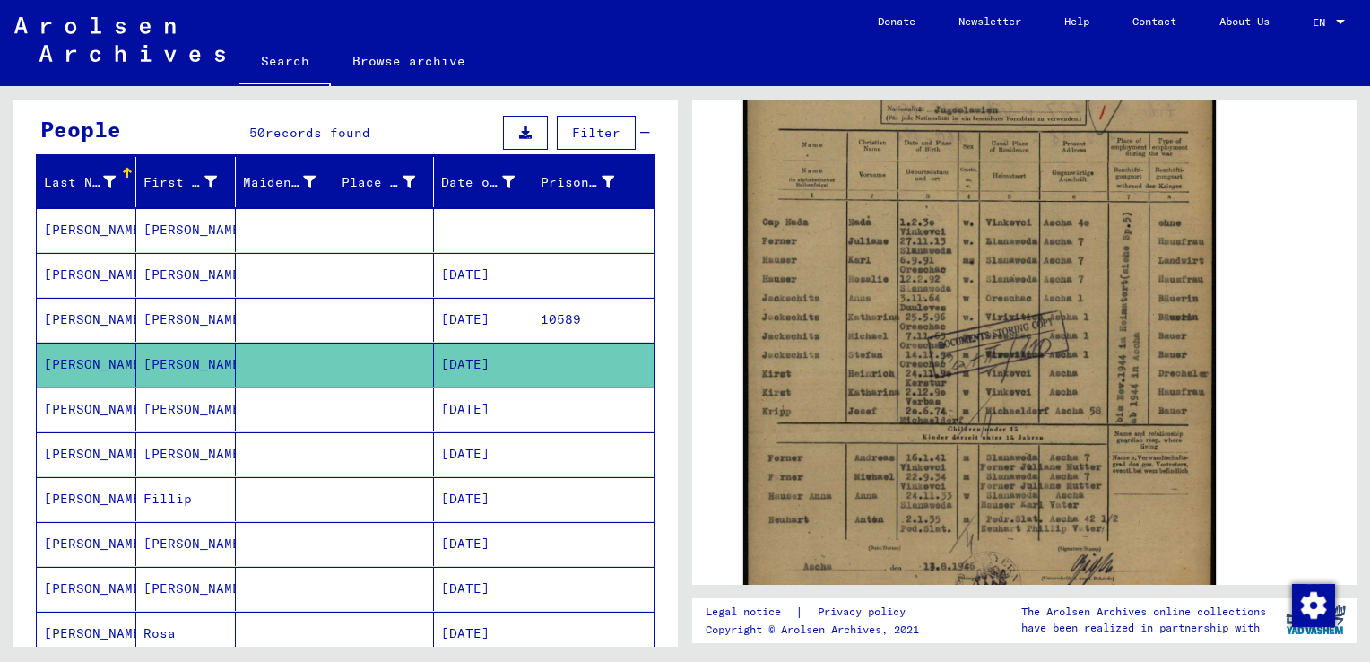
scroll to position [499, 0]
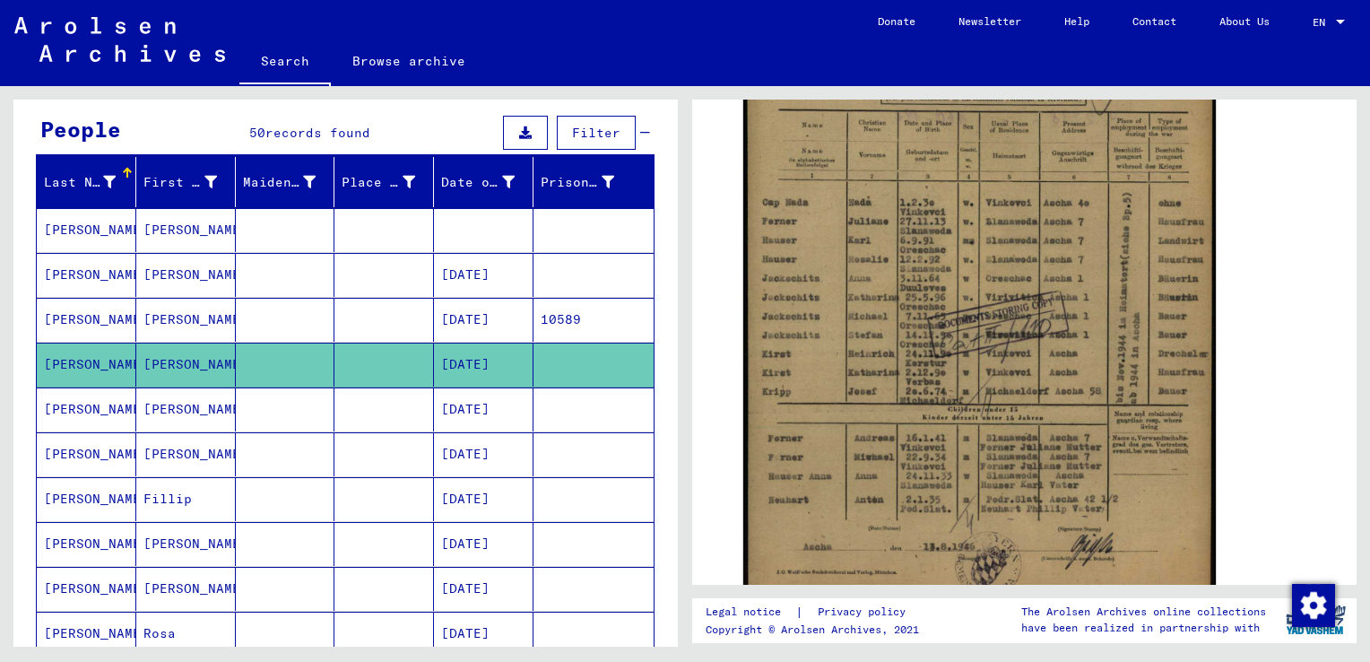
click at [169, 487] on mat-cell "Fillip" at bounding box center [186, 499] width 100 height 44
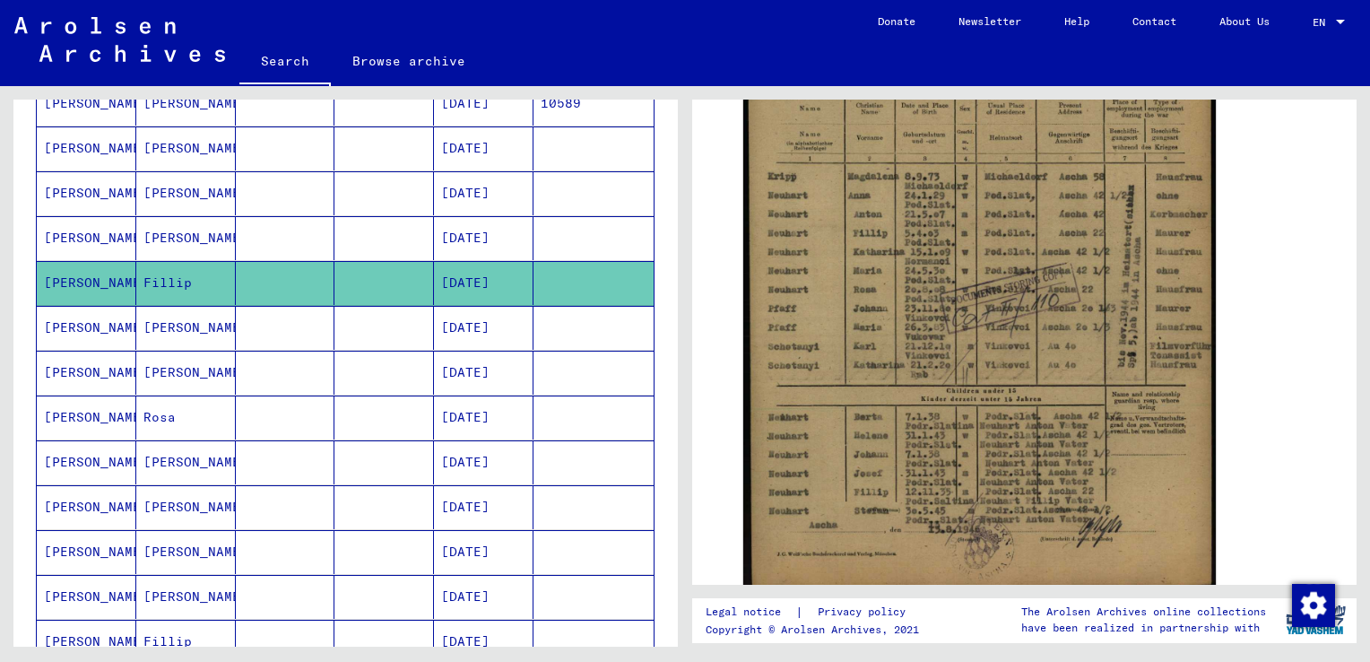
scroll to position [346, 0]
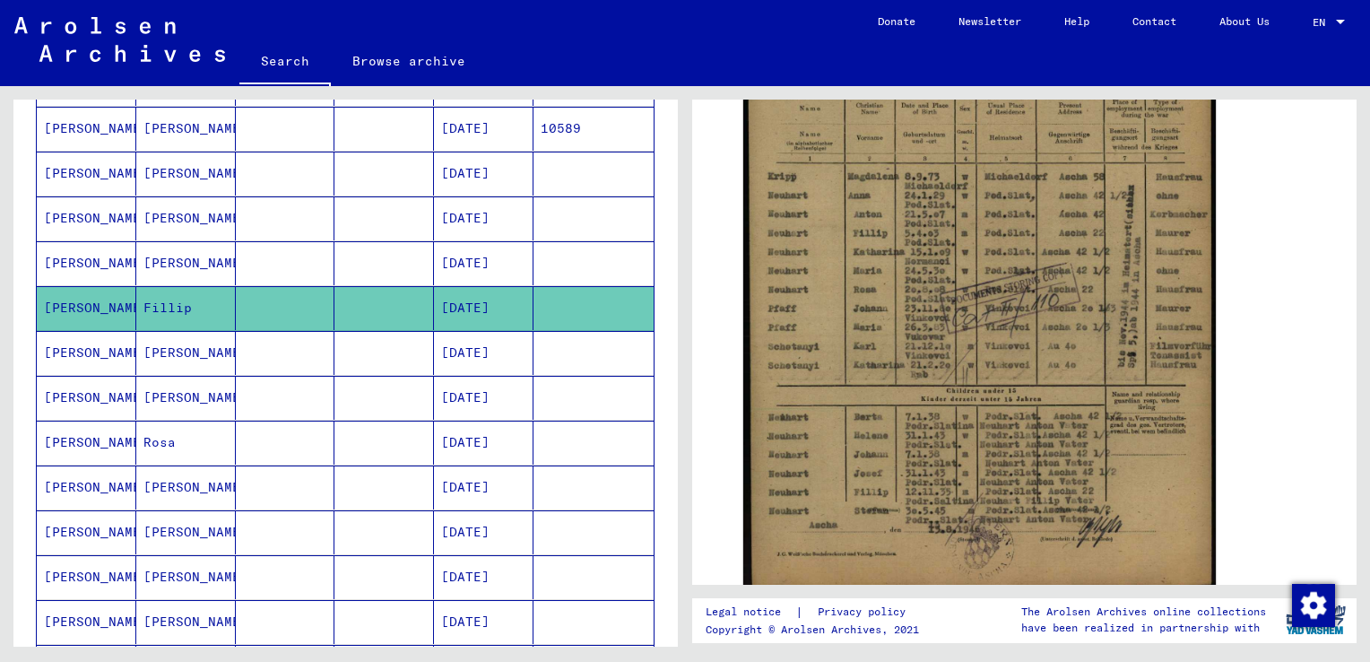
click at [163, 161] on mat-cell "[PERSON_NAME]" at bounding box center [186, 174] width 100 height 44
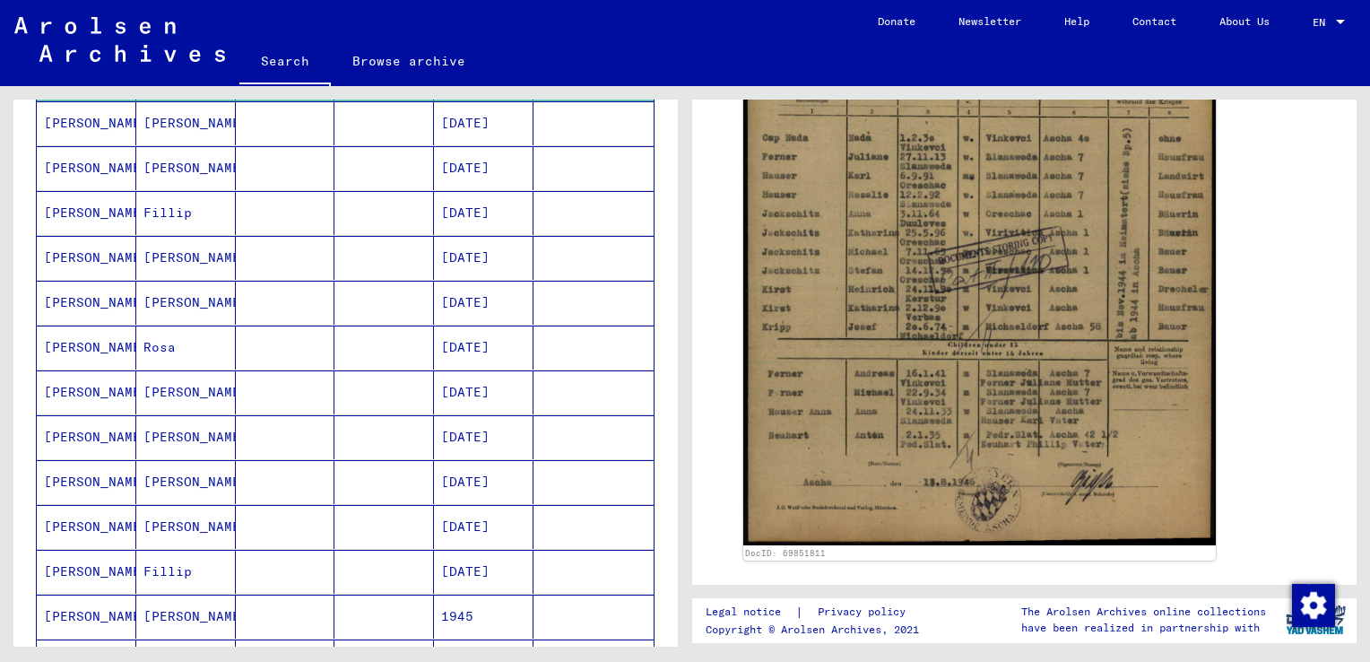
scroll to position [455, 0]
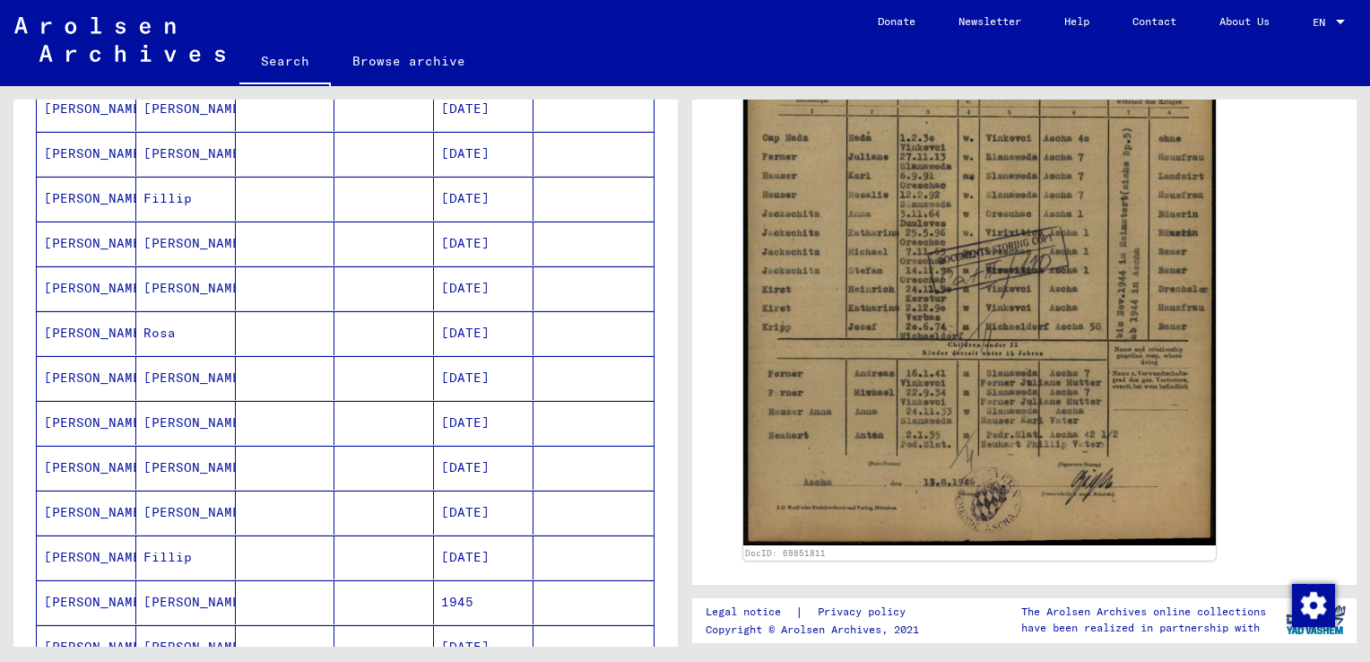
click at [147, 323] on mat-cell "Rosa" at bounding box center [186, 333] width 100 height 44
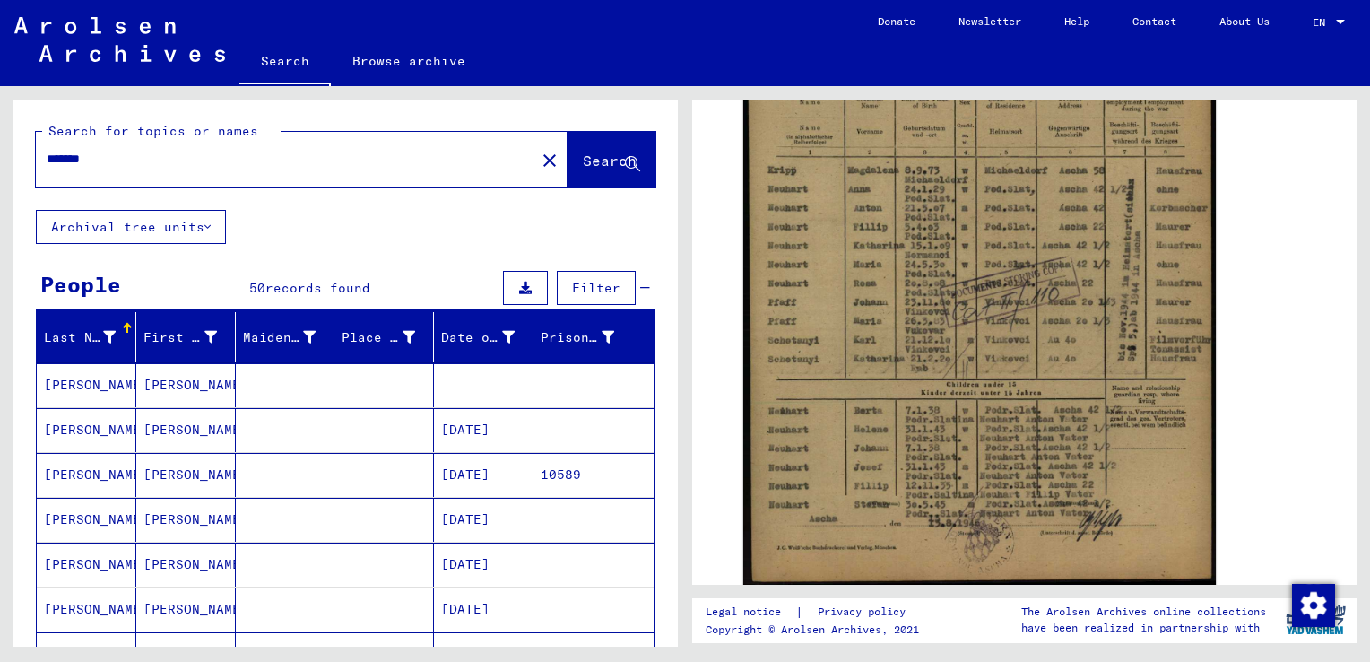
click at [140, 160] on input "*******" at bounding box center [286, 159] width 478 height 19
type input "*******"
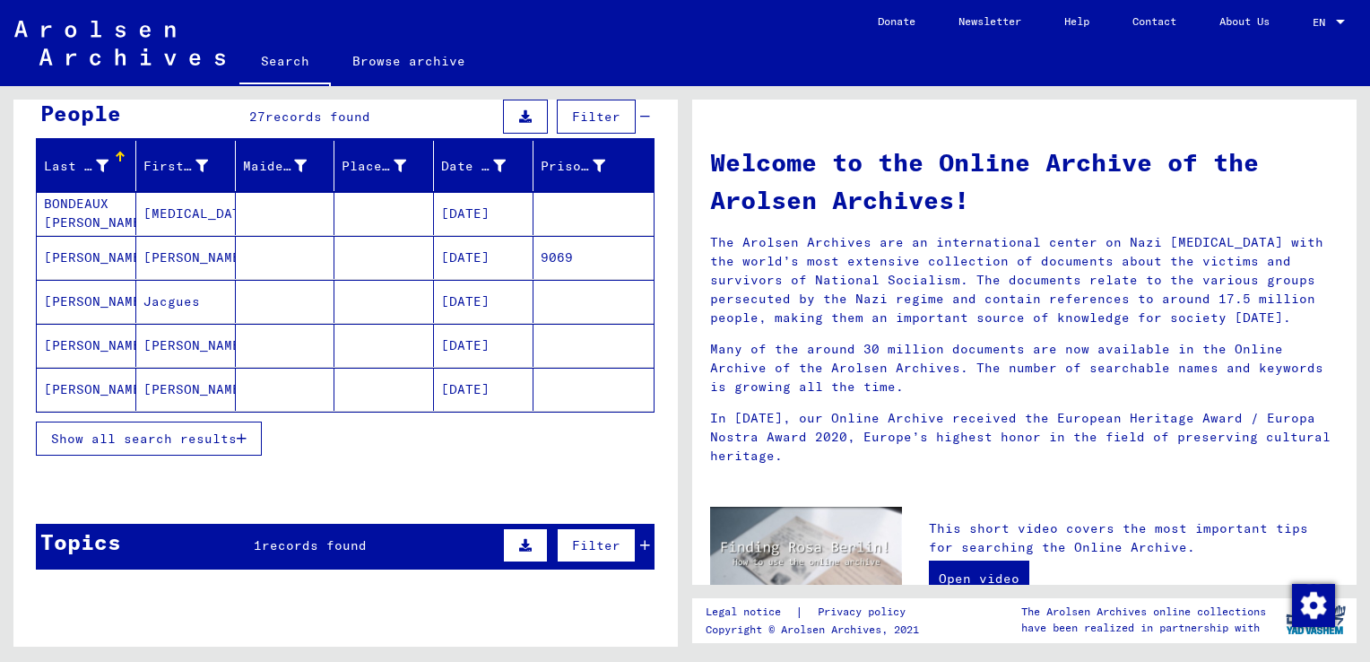
scroll to position [195, 0]
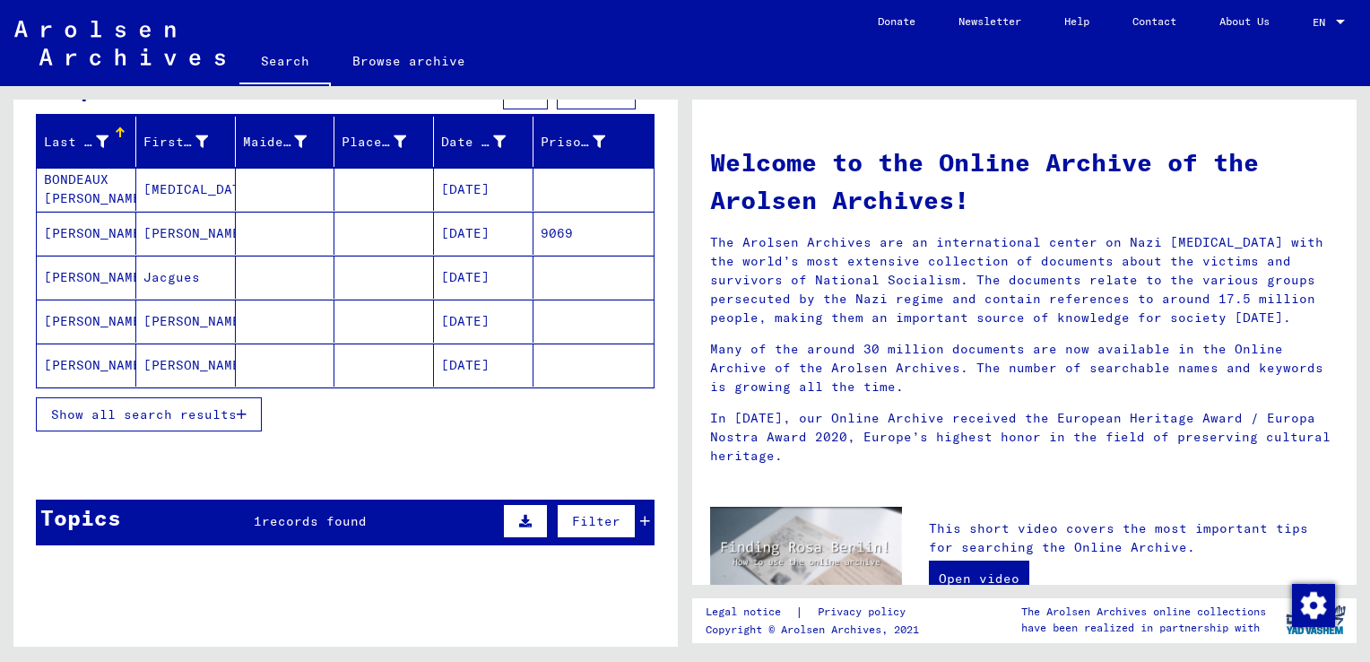
click at [225, 411] on span "Show all search results" at bounding box center [144, 414] width 186 height 16
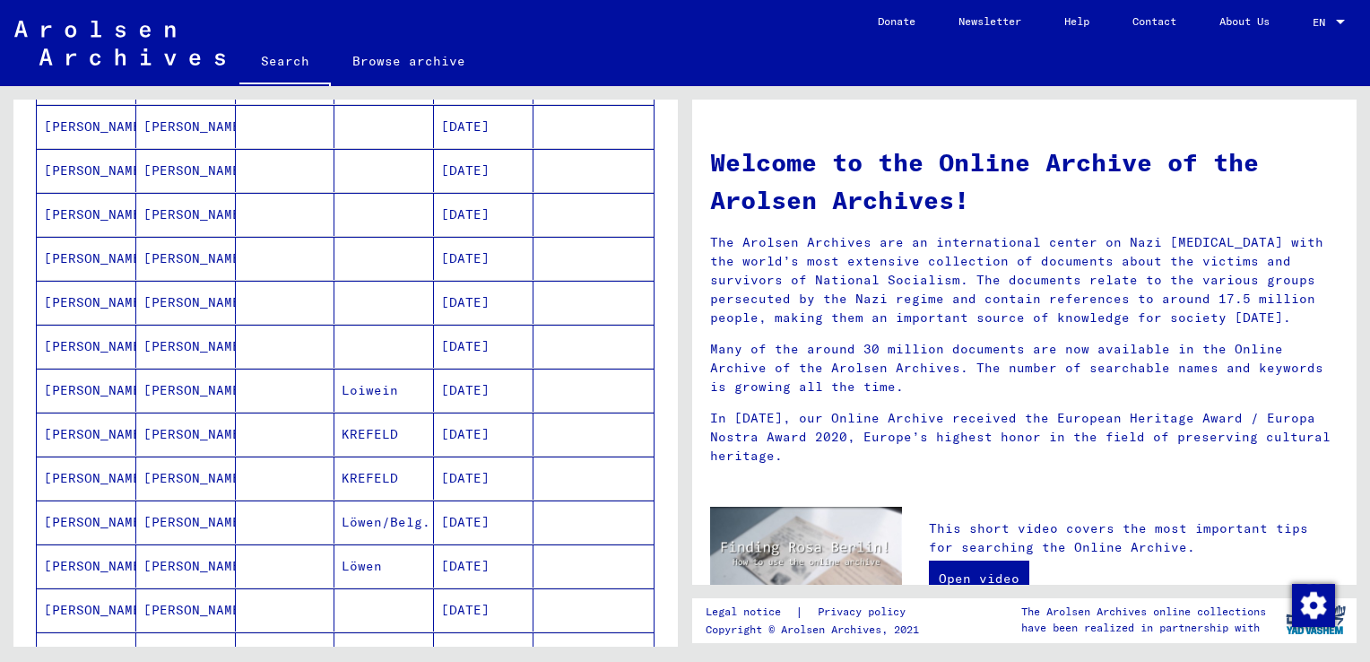
scroll to position [447, 0]
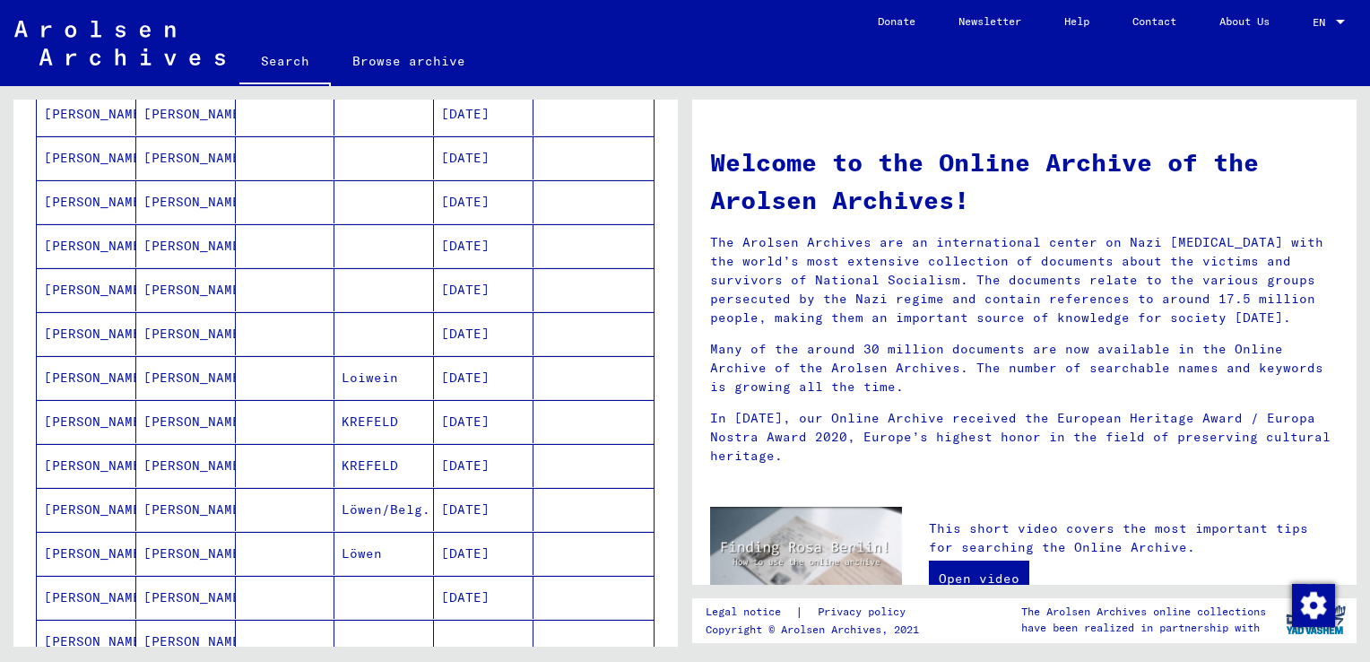
click at [206, 522] on mat-cell "[PERSON_NAME]" at bounding box center [186, 509] width 100 height 43
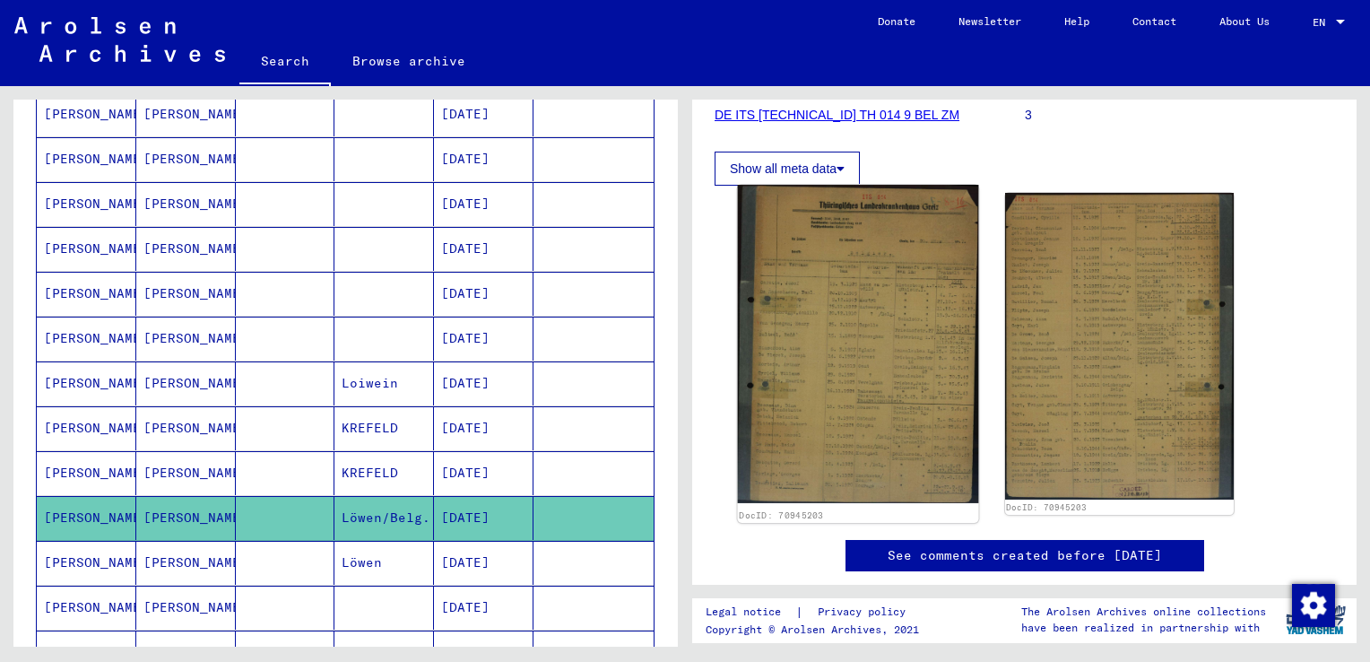
scroll to position [280, 0]
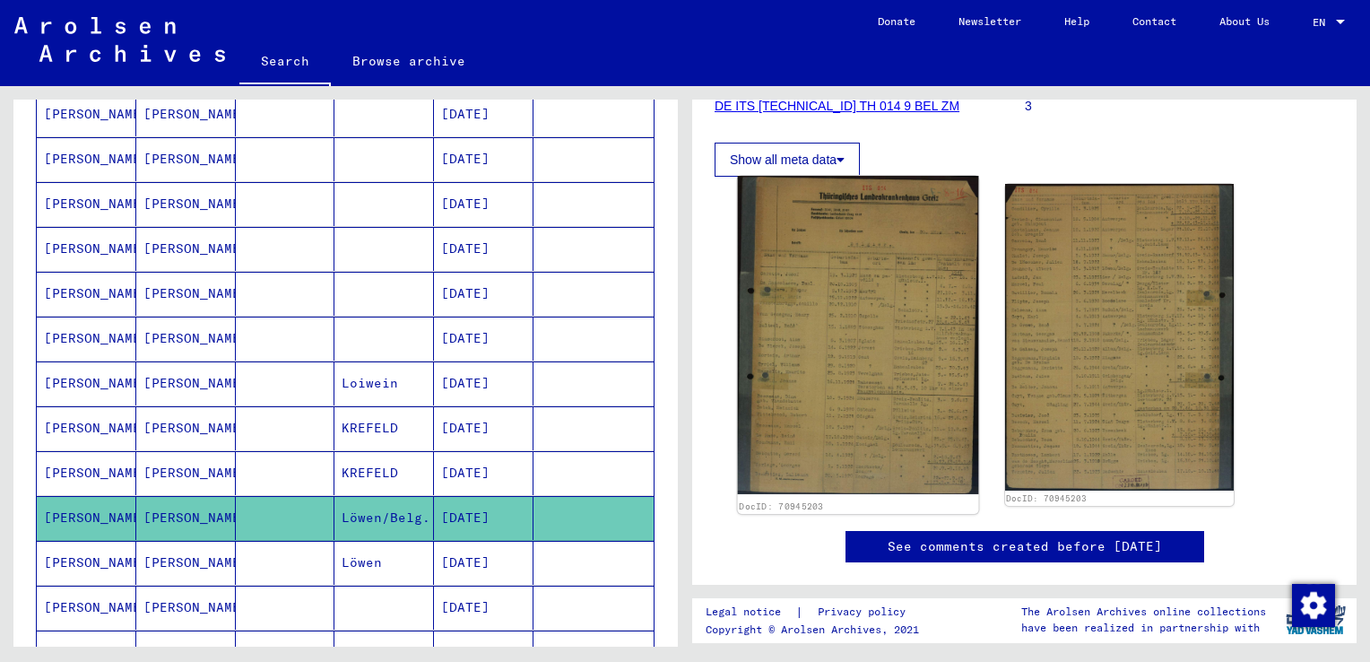
click at [843, 386] on img at bounding box center [858, 335] width 240 height 318
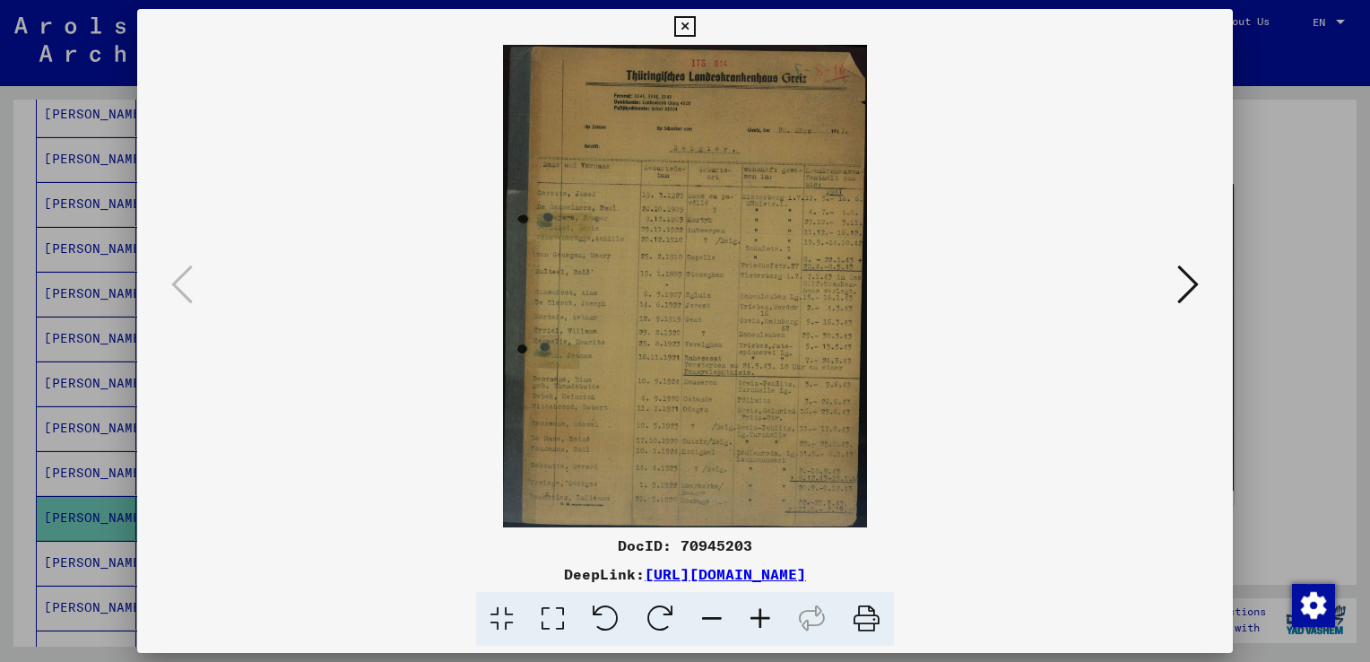
click at [671, 334] on img at bounding box center [685, 286] width 974 height 482
click at [675, 19] on icon at bounding box center [684, 27] width 21 height 22
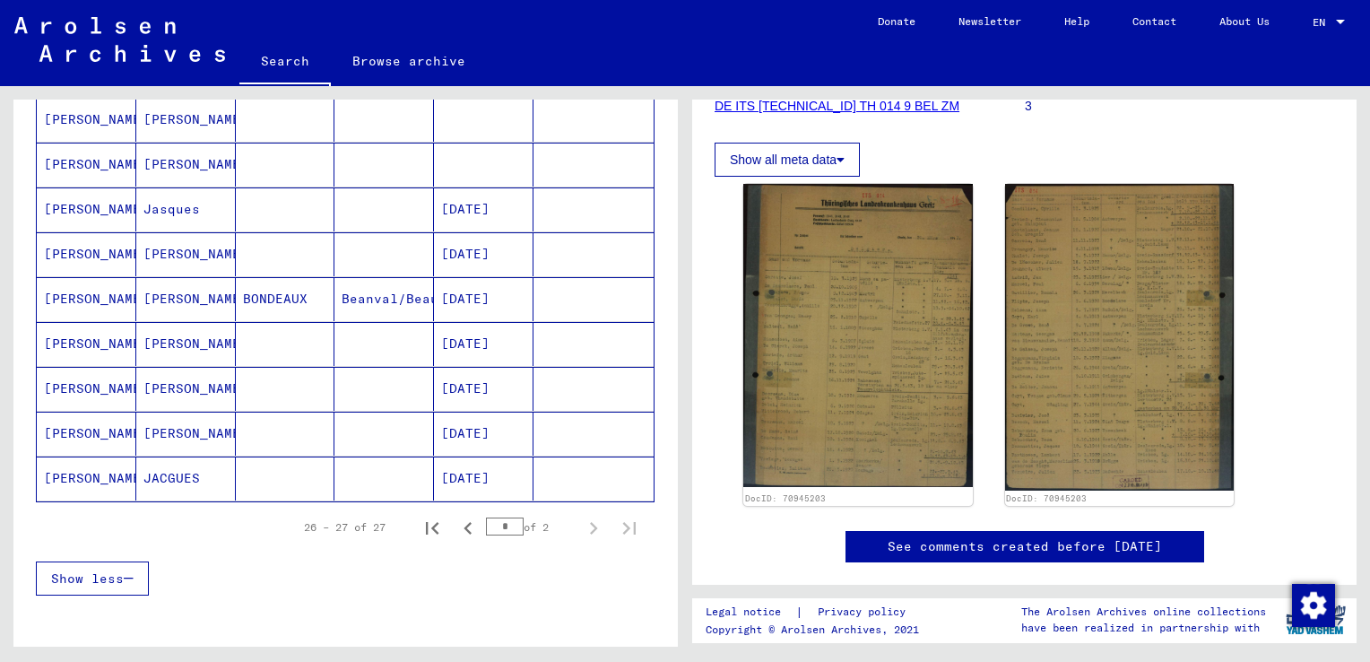
scroll to position [1026, 0]
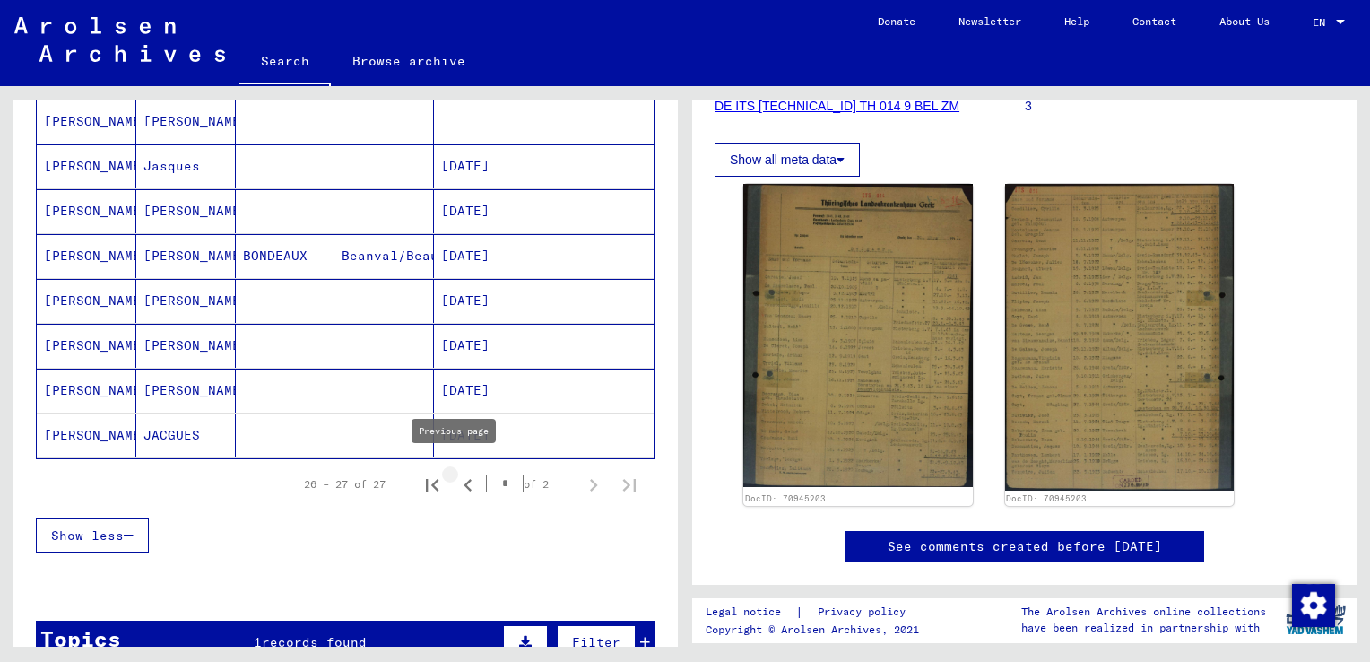
click at [458, 480] on icon "Previous page" at bounding box center [467, 485] width 25 height 25
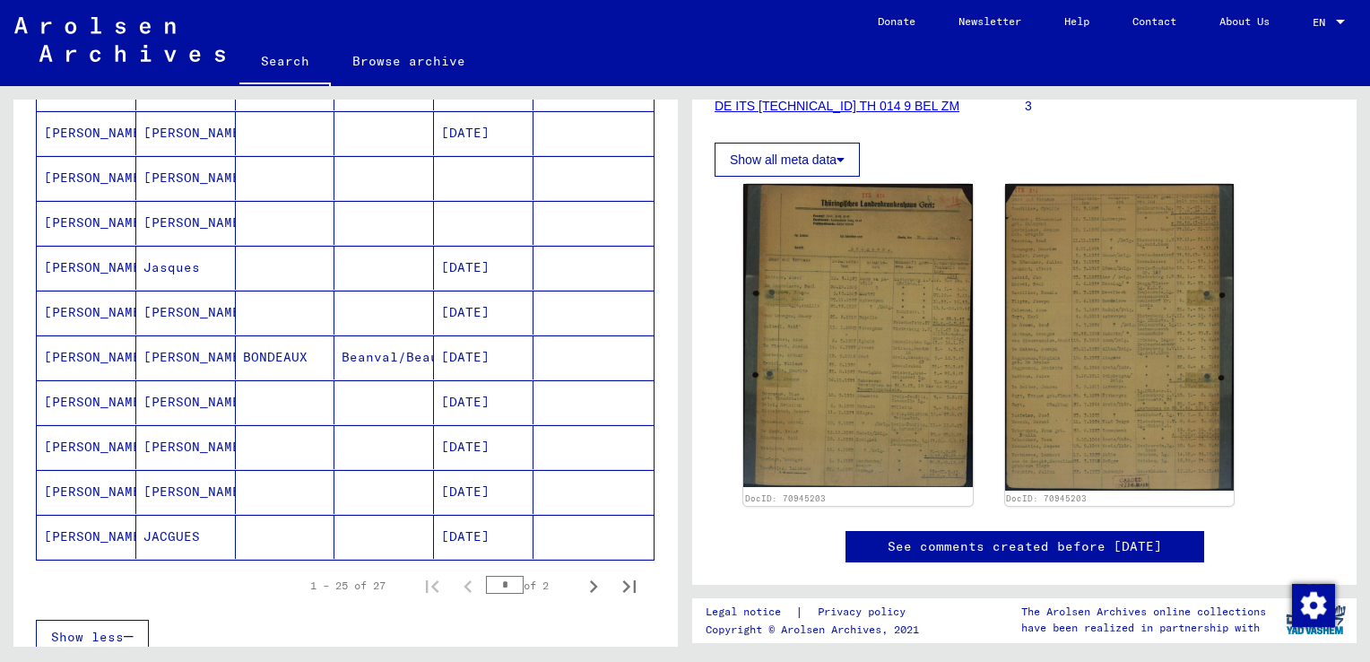
scroll to position [1185, 0]
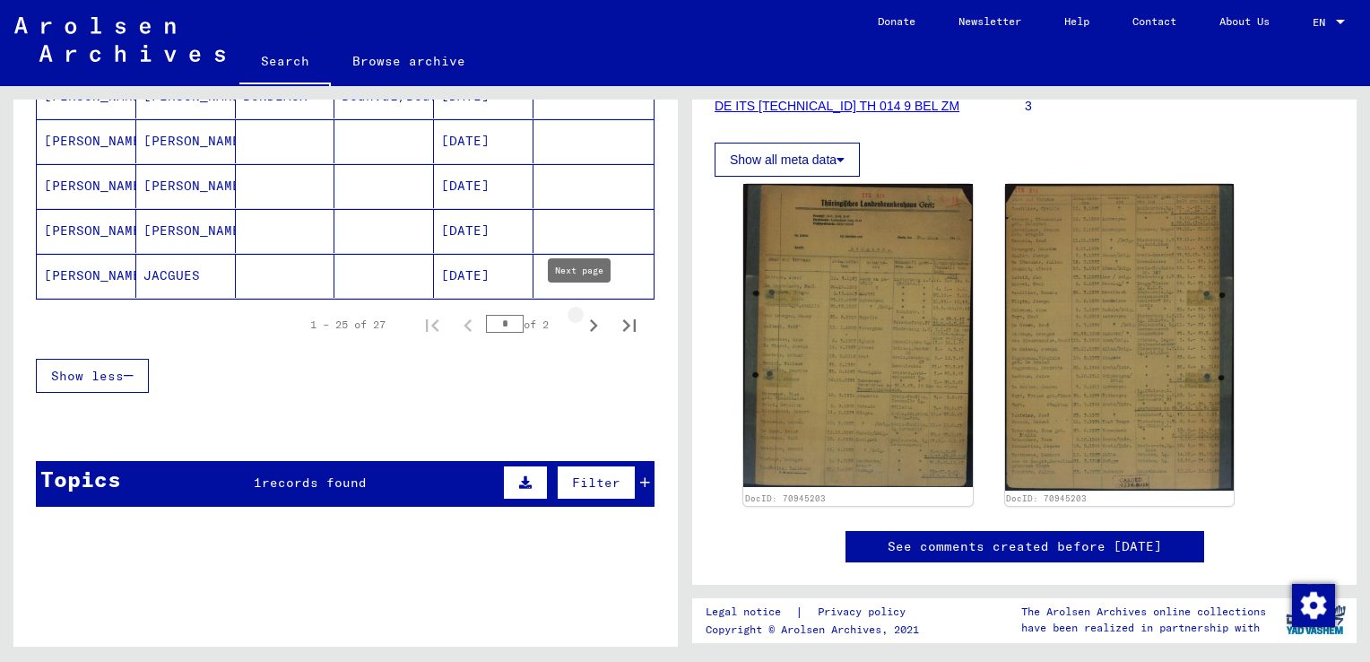
click at [581, 316] on icon "Next page" at bounding box center [593, 325] width 25 height 25
type input "*"
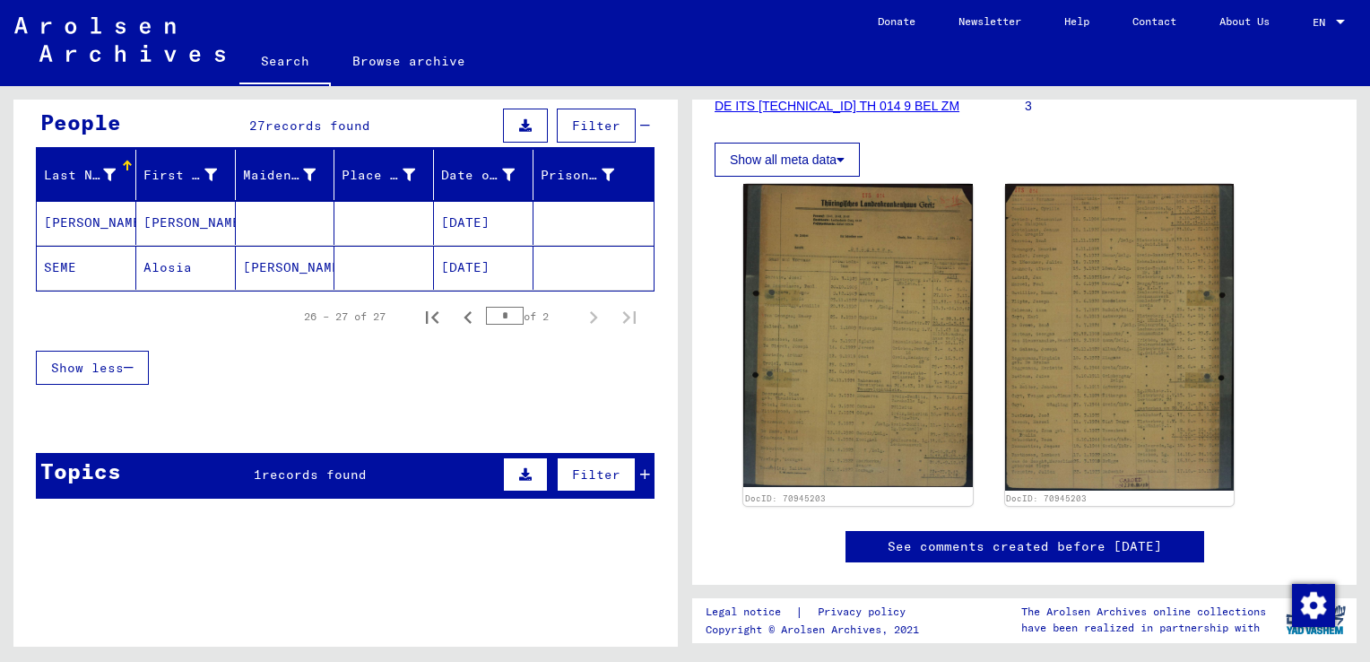
scroll to position [0, 0]
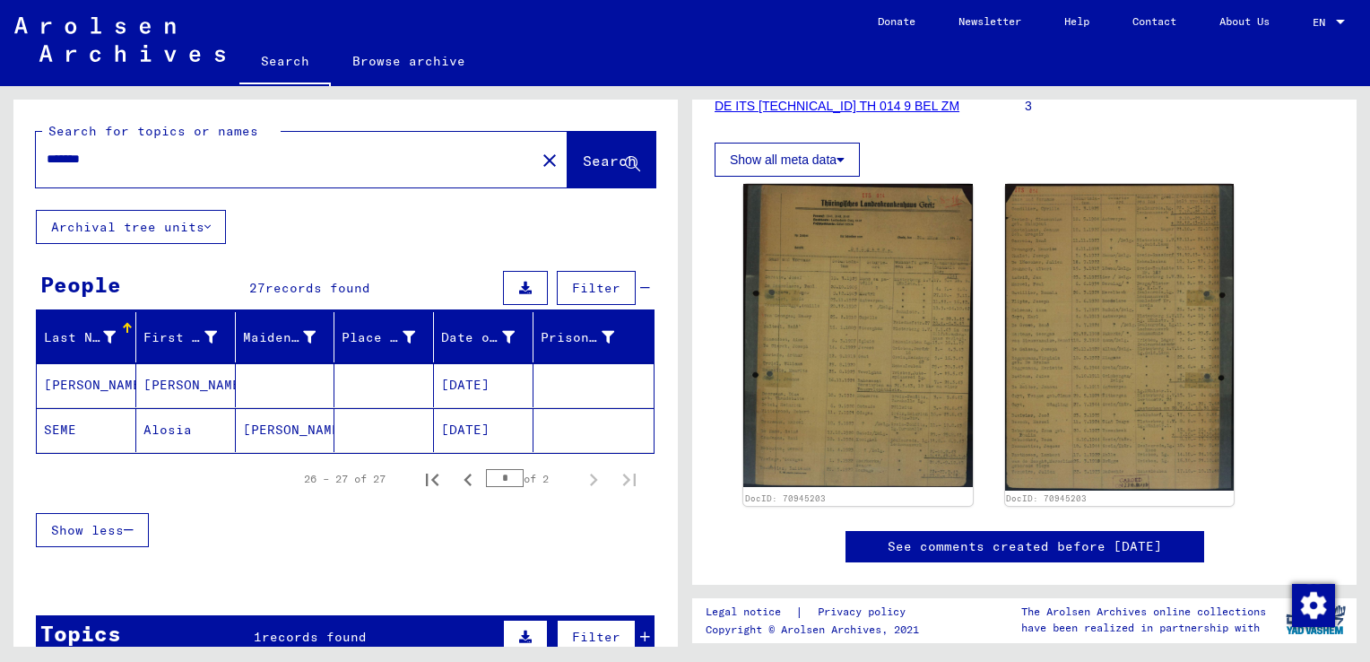
click at [328, 167] on input "*******" at bounding box center [286, 159] width 478 height 19
type input "*******"
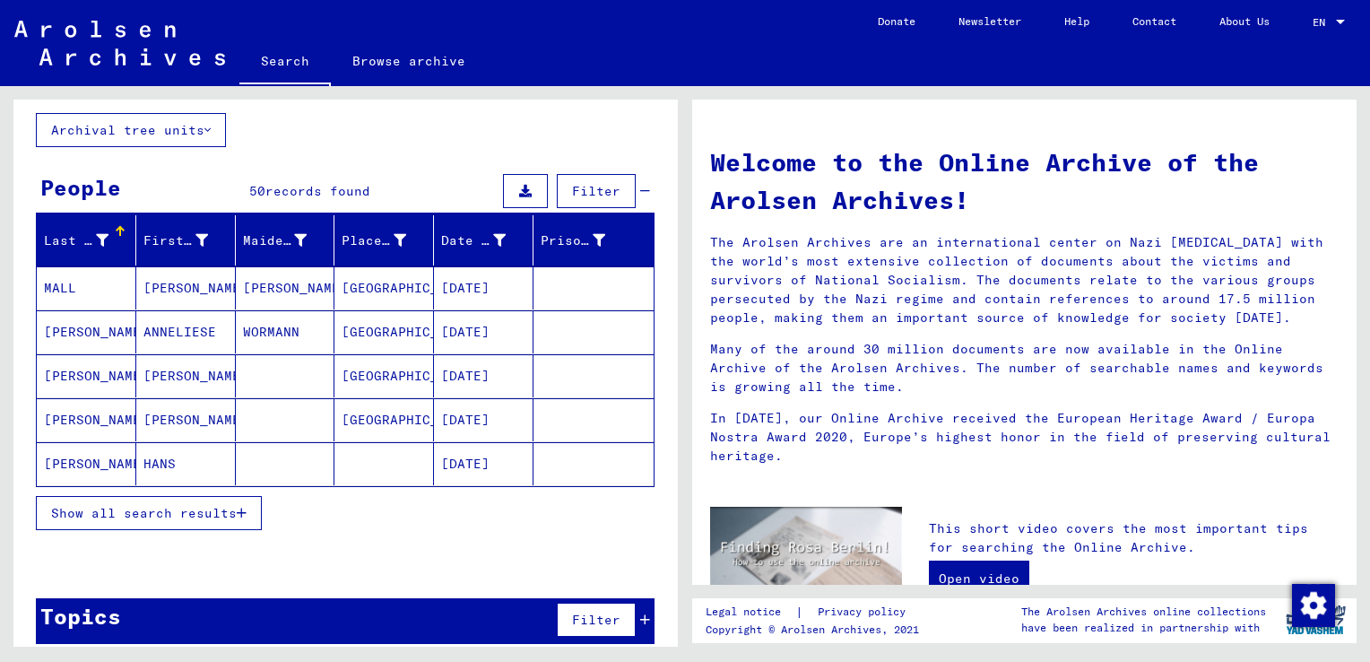
scroll to position [108, 0]
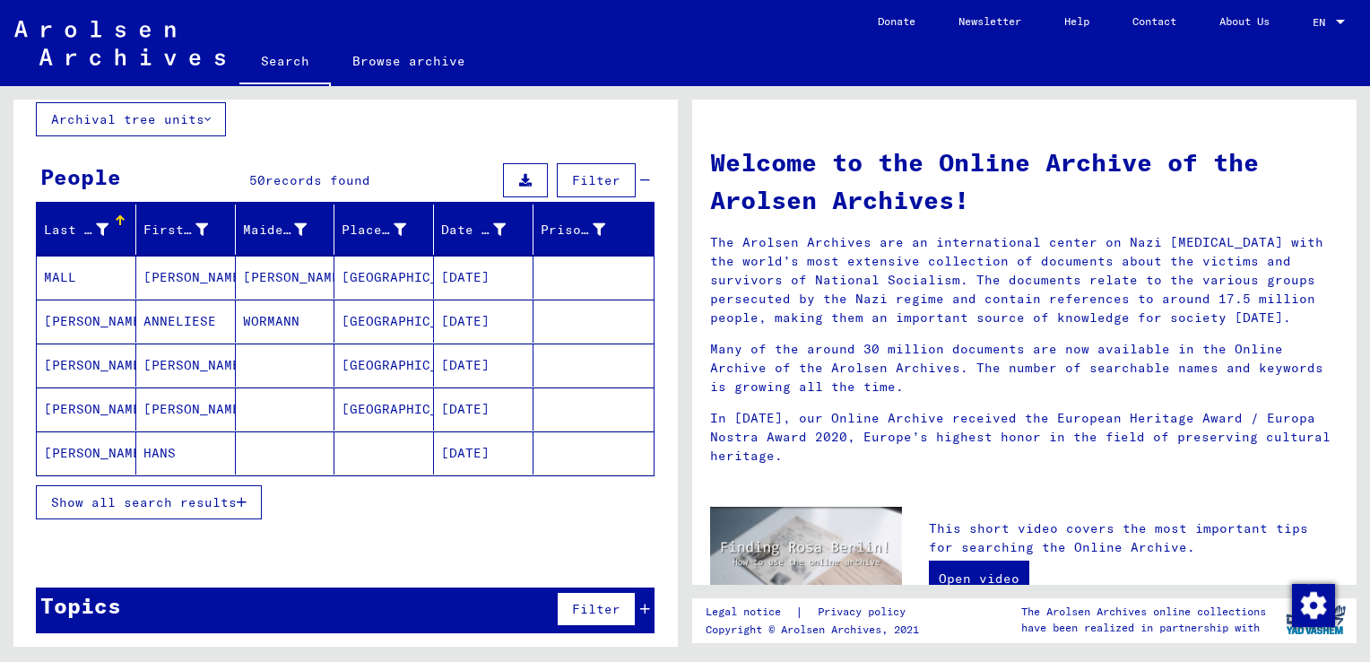
click at [226, 485] on button "Show all search results" at bounding box center [149, 502] width 226 height 34
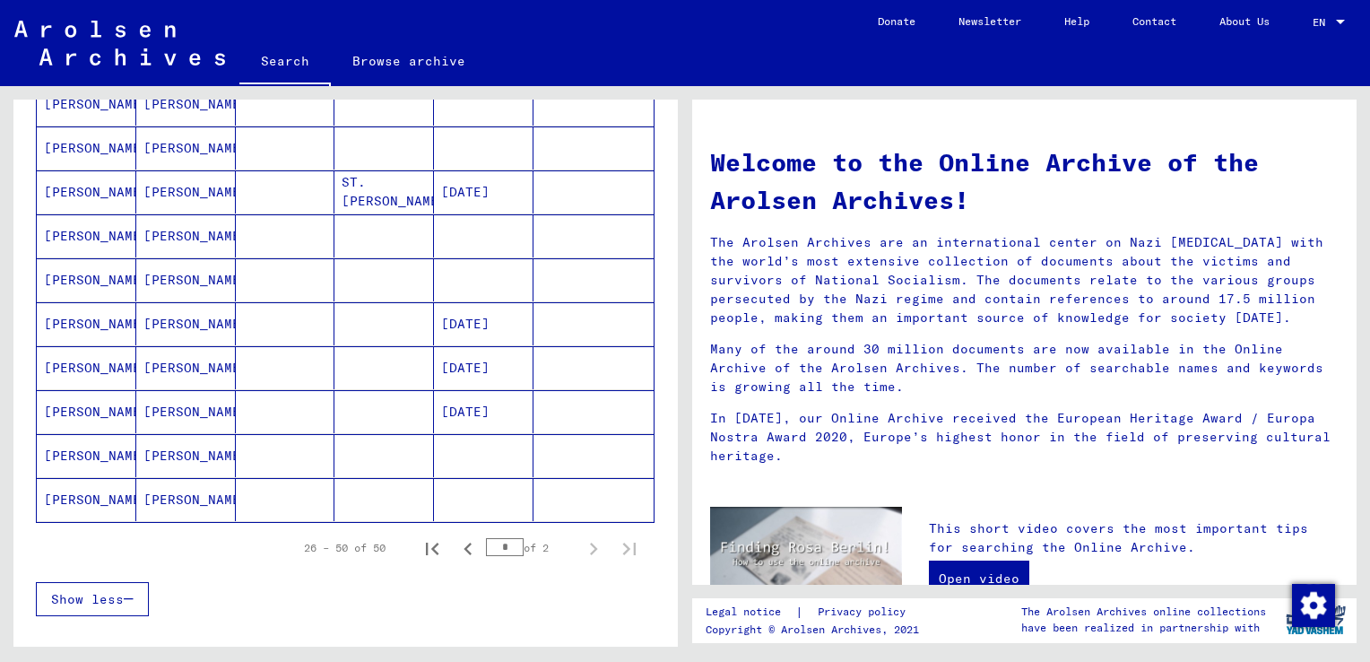
scroll to position [942, 0]
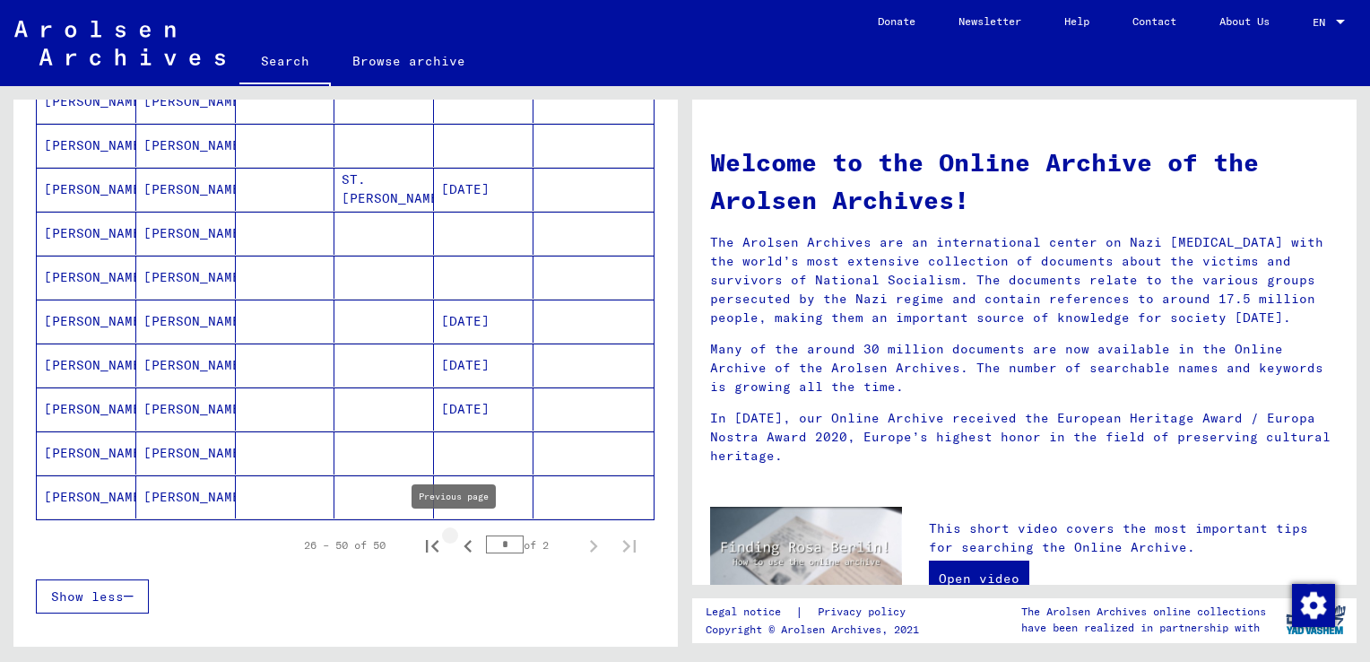
click at [464, 542] on icon "Previous page" at bounding box center [468, 546] width 8 height 13
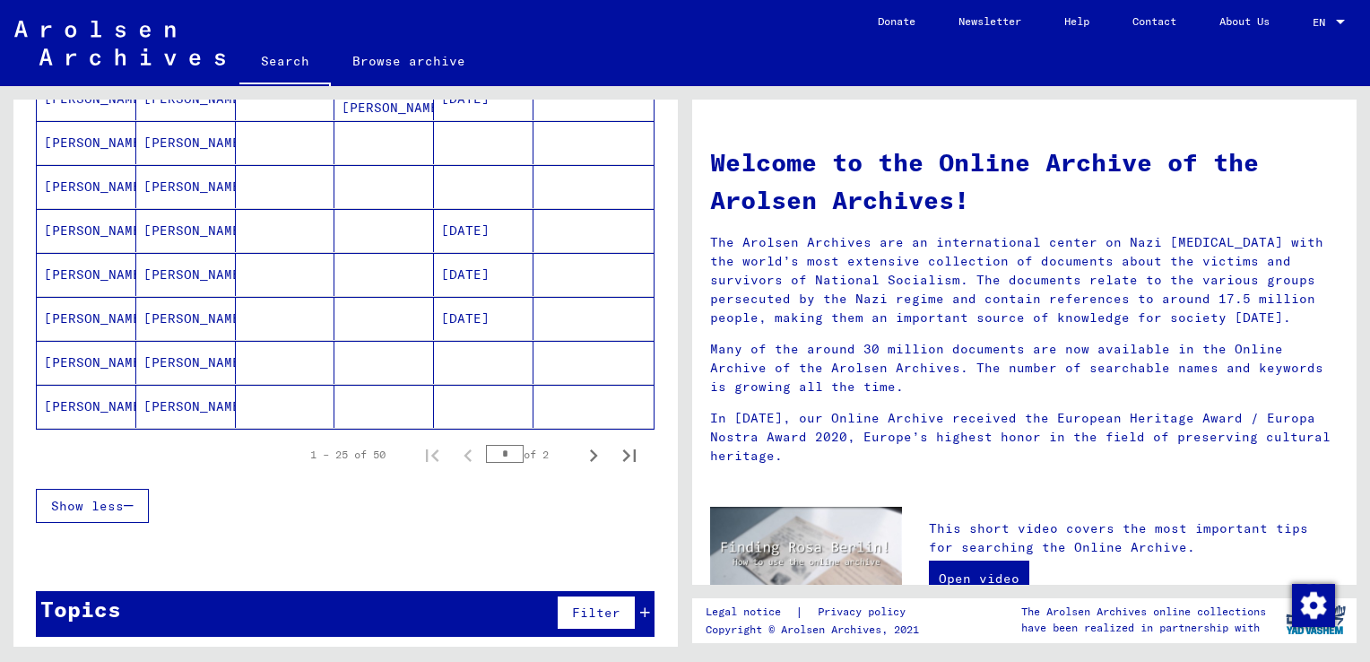
scroll to position [996, 0]
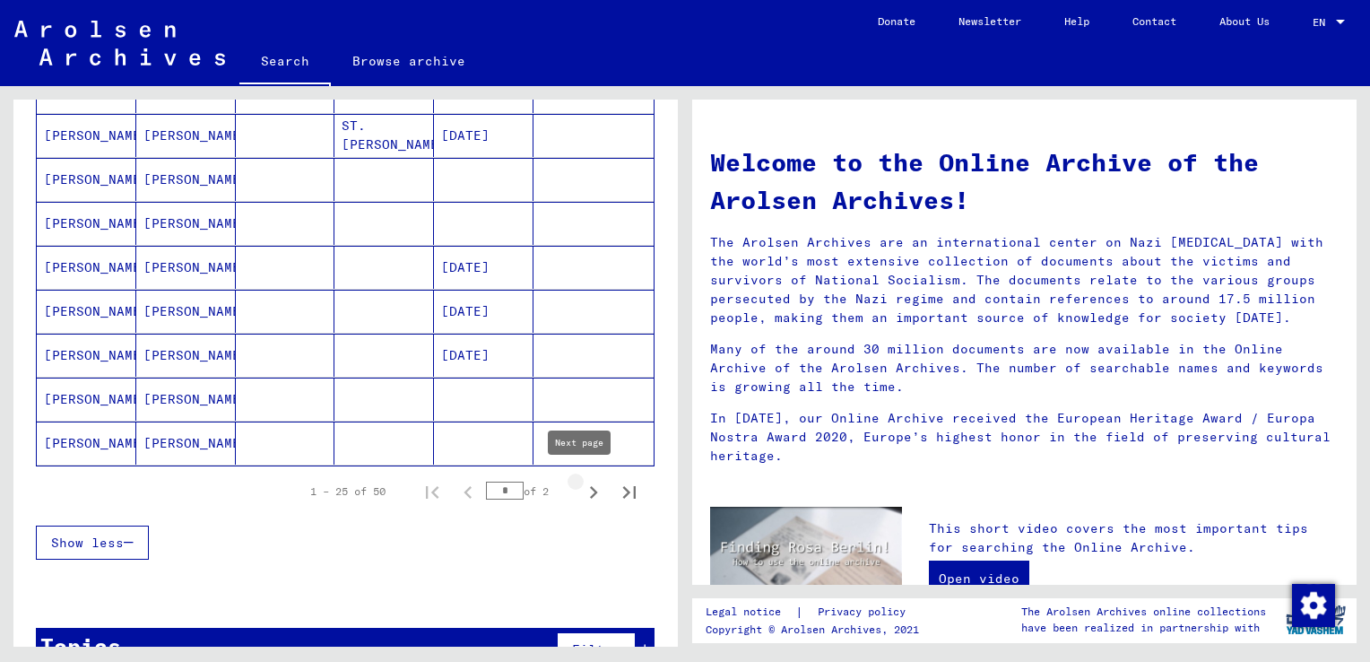
click at [581, 487] on icon "Next page" at bounding box center [593, 492] width 25 height 25
type input "*"
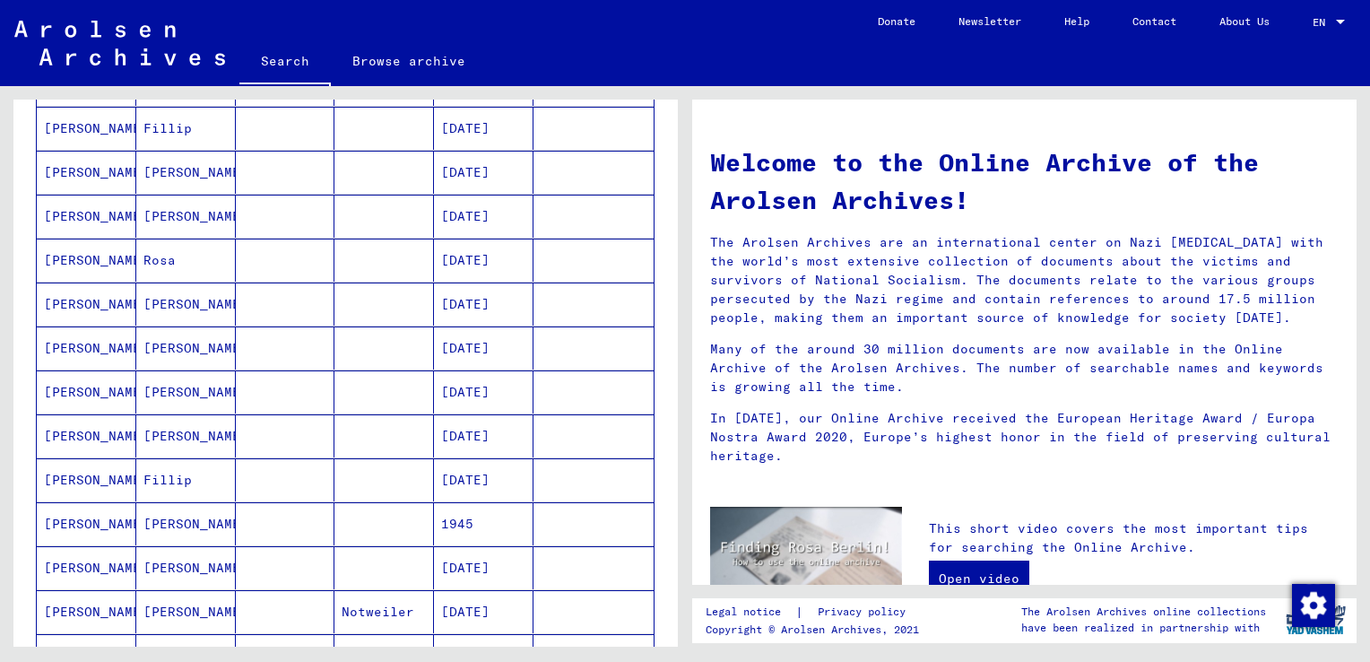
scroll to position [507, 0]
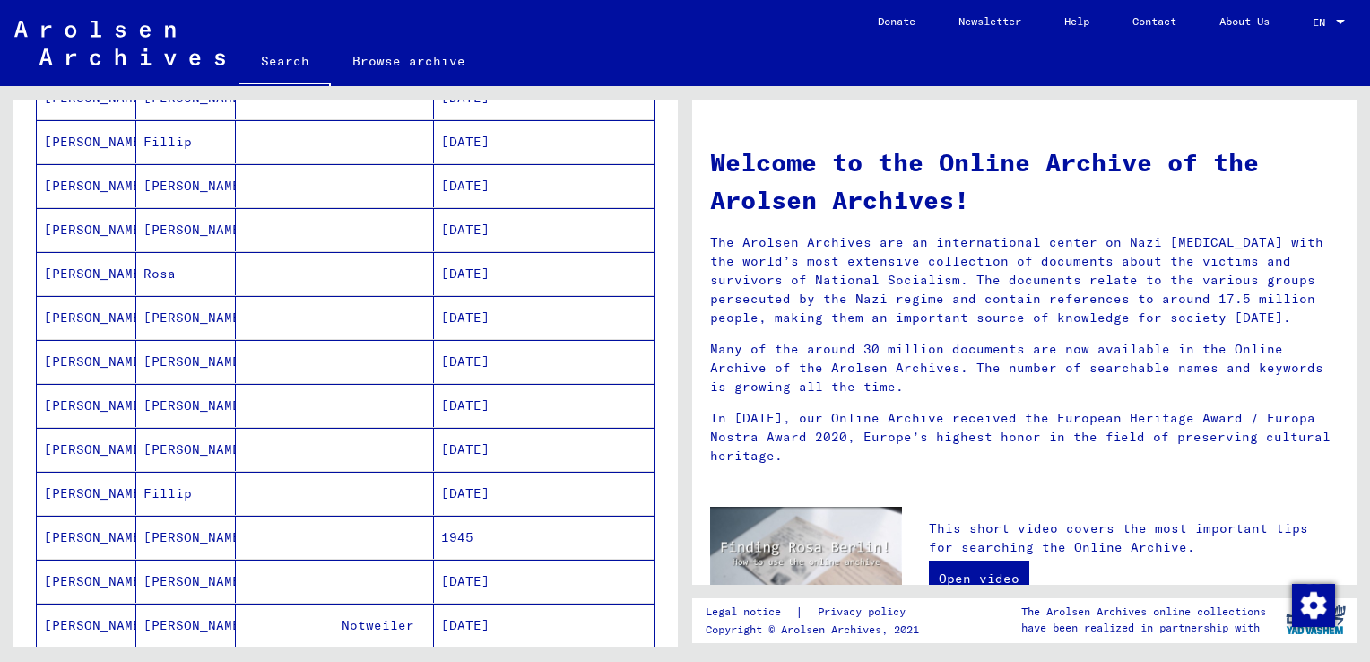
click at [172, 312] on mat-cell "[PERSON_NAME]" at bounding box center [186, 317] width 100 height 43
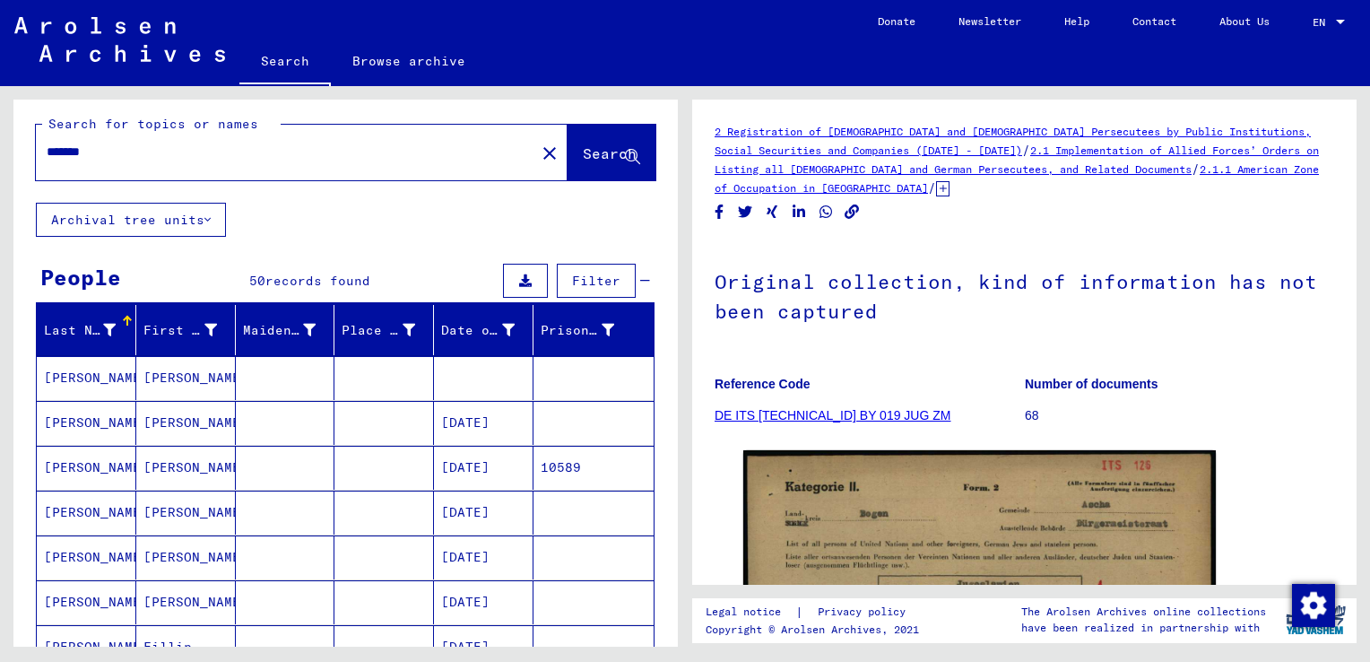
scroll to position [5, 0]
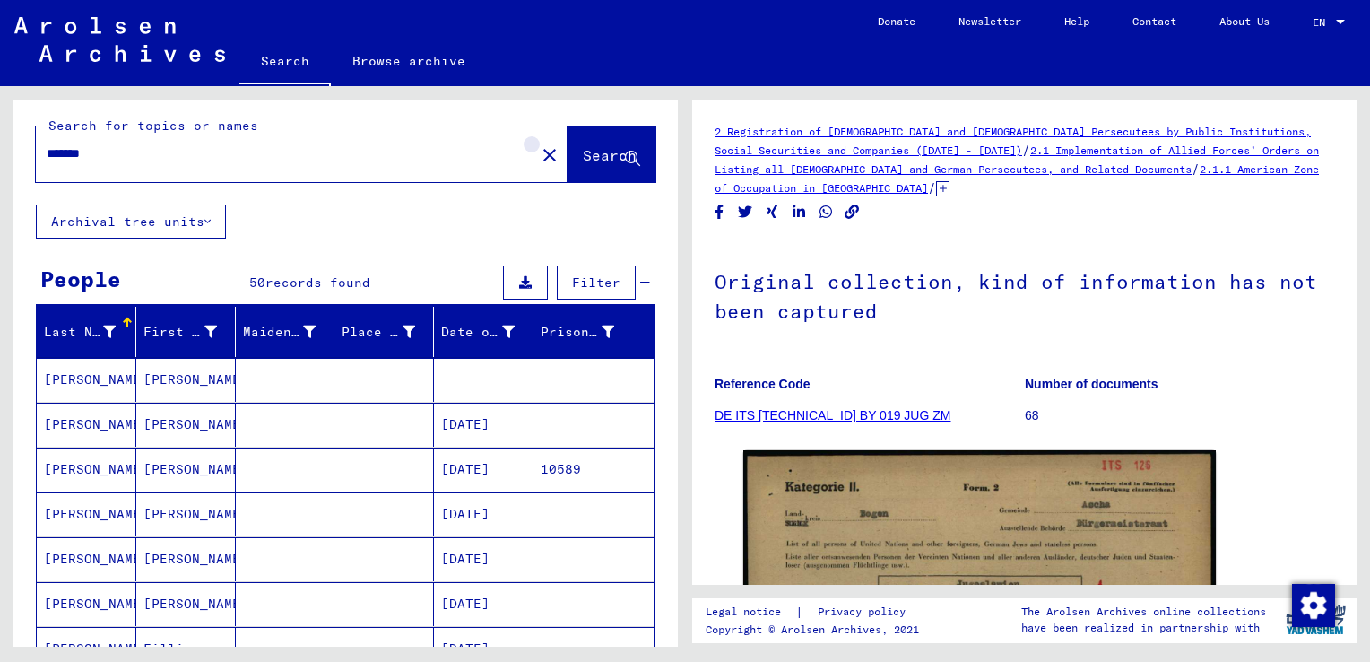
click at [539, 149] on mat-icon "close" at bounding box center [550, 155] width 22 height 22
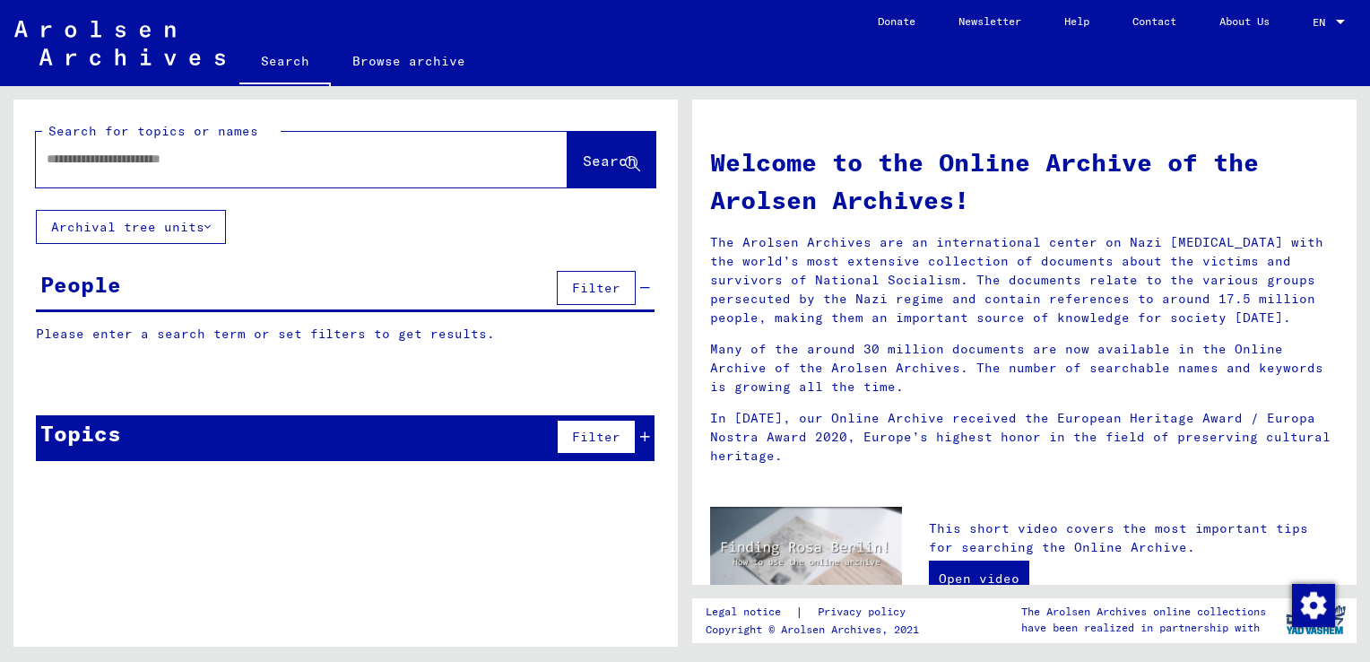
click at [394, 163] on input "text" at bounding box center [280, 159] width 467 height 19
type input "*****"
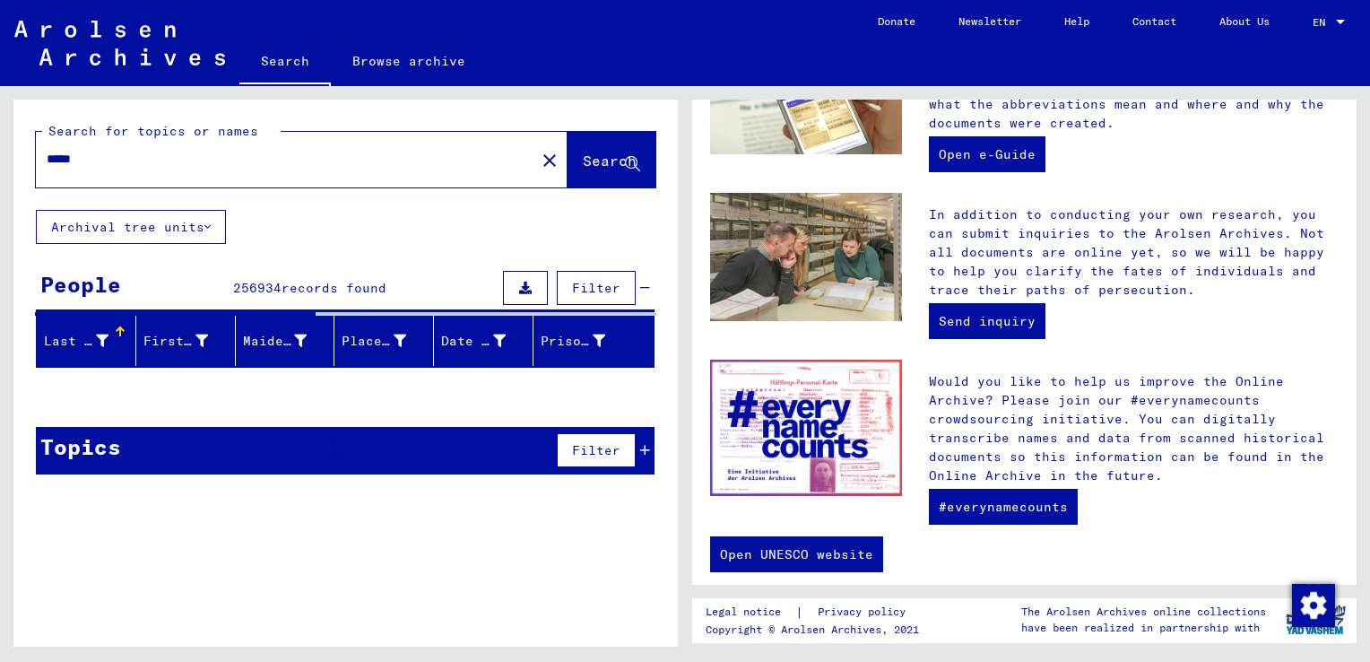
scroll to position [636, 0]
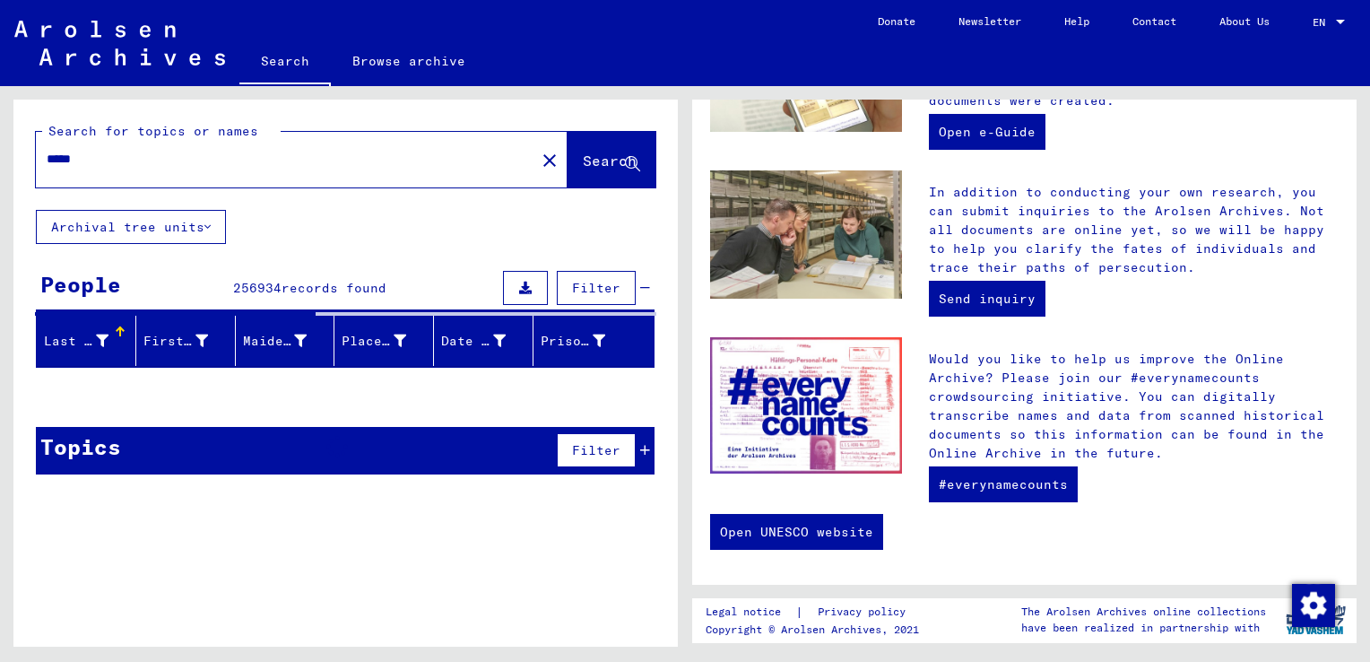
drag, startPoint x: 917, startPoint y: 456, endPoint x: 624, endPoint y: 453, distance: 293.2
click at [624, 86] on div "Search for topics or names ***** close Search Archival tree units People 256934…" at bounding box center [685, 86] width 1370 height 0
click at [440, 507] on div "Search for topics or names ***** close Search Archival tree units People 256934…" at bounding box center [345, 380] width 664 height 560
click at [574, 453] on span "Filter" at bounding box center [596, 450] width 48 height 16
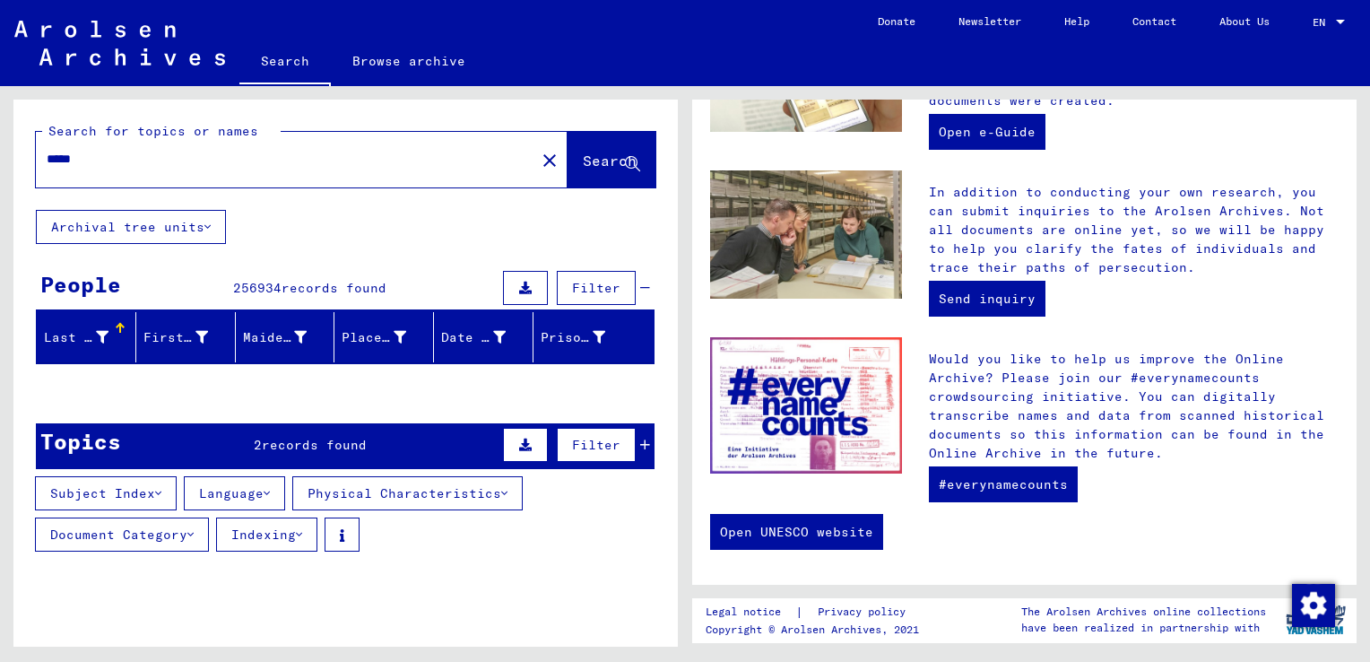
click at [323, 160] on input "*****" at bounding box center [280, 159] width 467 height 19
click at [190, 213] on button "Archival tree units" at bounding box center [131, 227] width 190 height 34
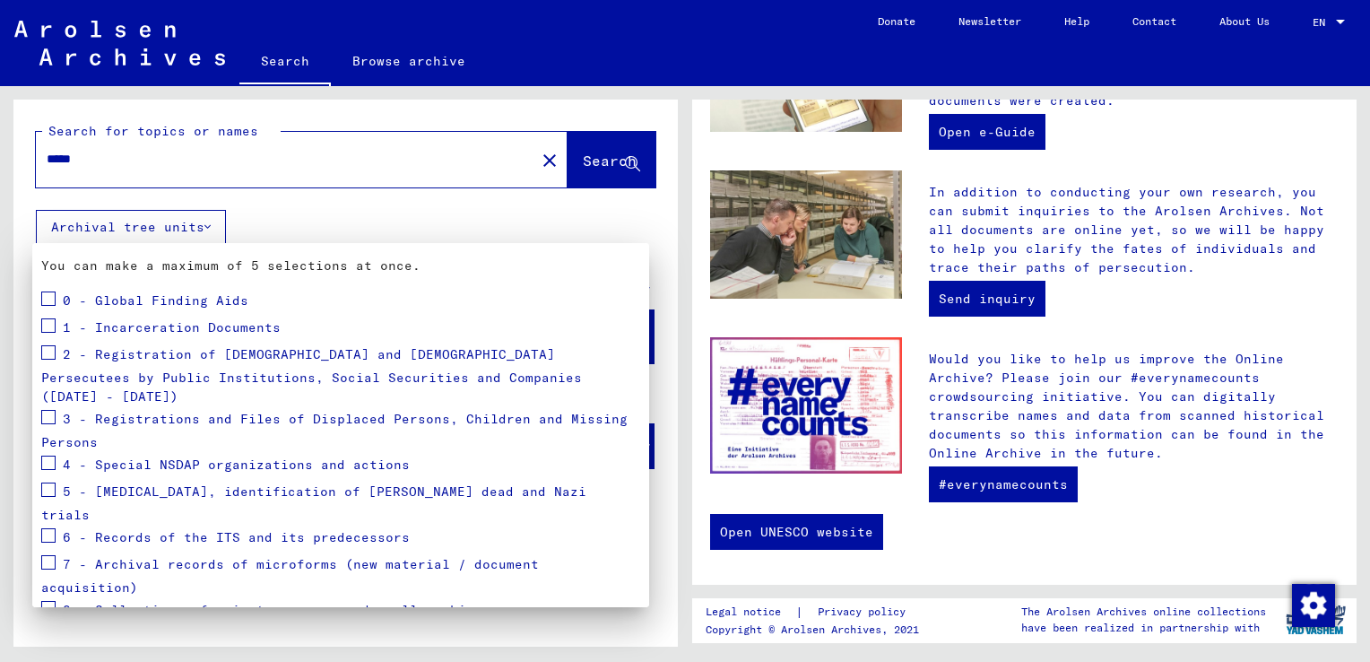
scroll to position [176, 0]
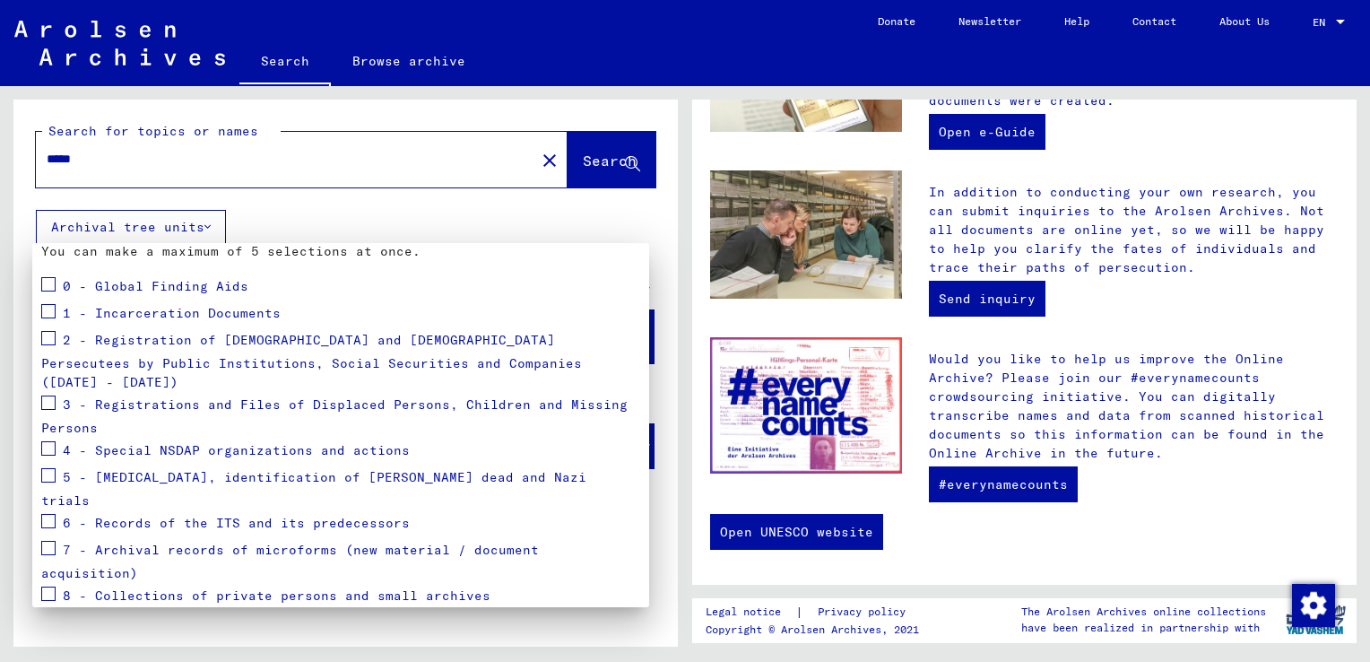
click at [56, 392] on div "3 - Registrations and Files of Displaced Persons, Children and Missing Persons" at bounding box center [340, 415] width 599 height 46
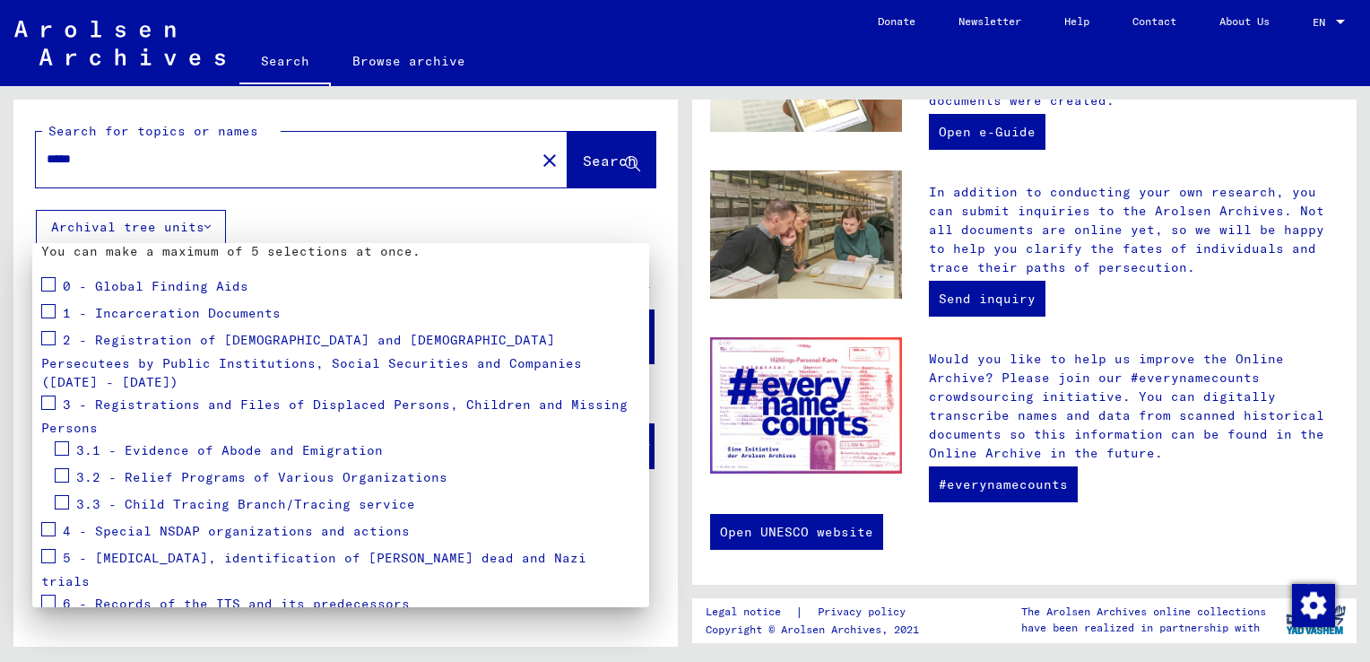
click at [459, 224] on div at bounding box center [685, 331] width 1370 height 662
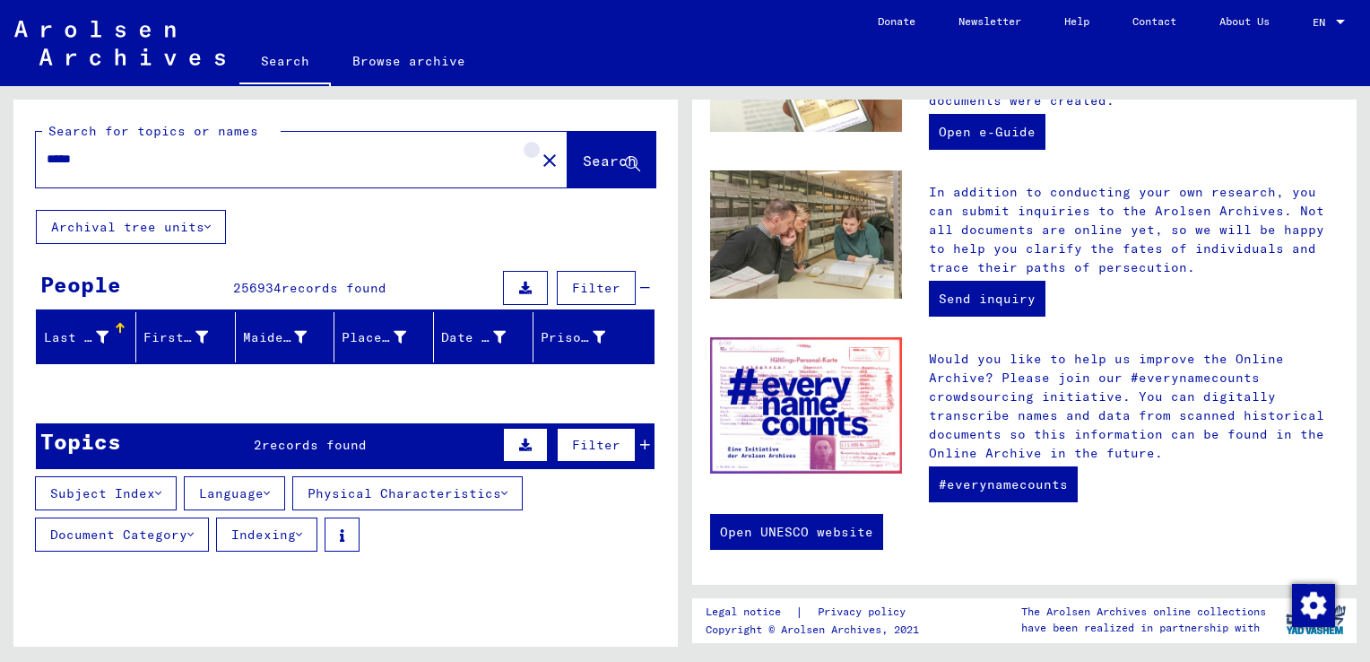
click at [532, 148] on button "close" at bounding box center [550, 160] width 36 height 36
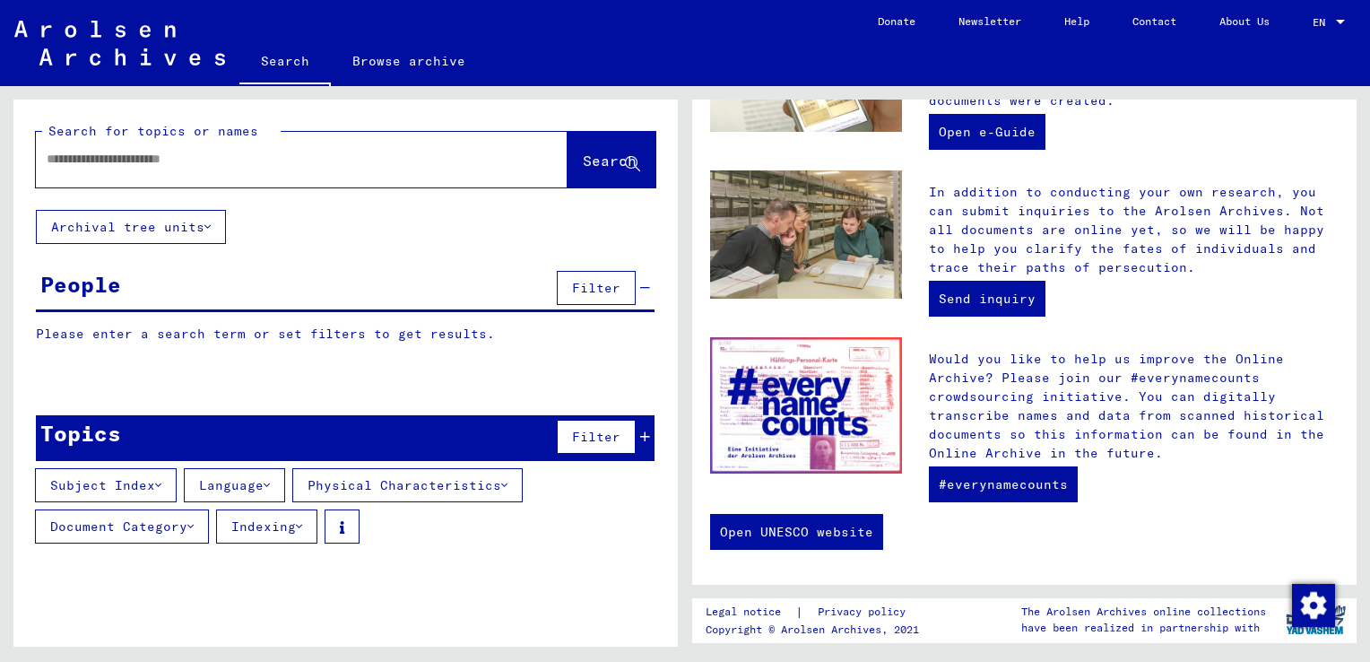
click at [254, 174] on div at bounding box center [275, 159] width 478 height 40
click at [251, 154] on input "text" at bounding box center [280, 159] width 467 height 19
click at [251, 154] on input "*****" at bounding box center [280, 159] width 467 height 19
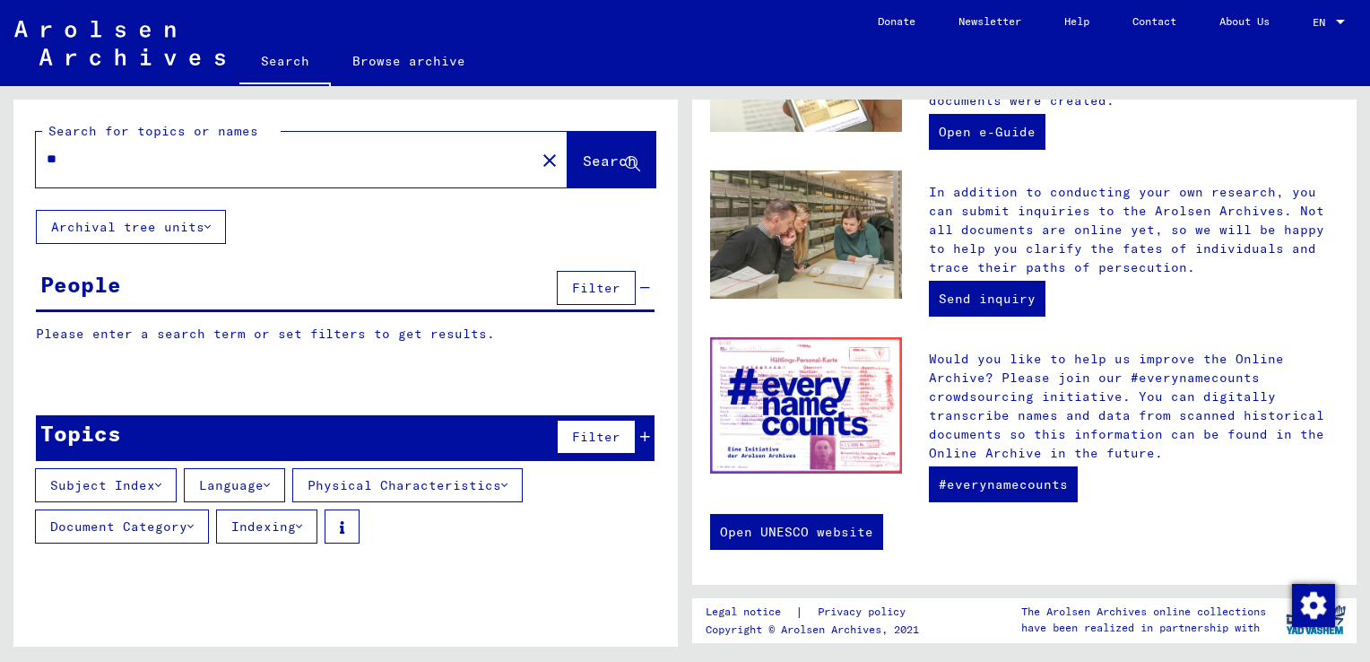
type input "*"
type input "**********"
click at [608, 167] on span "Search" at bounding box center [610, 161] width 54 height 18
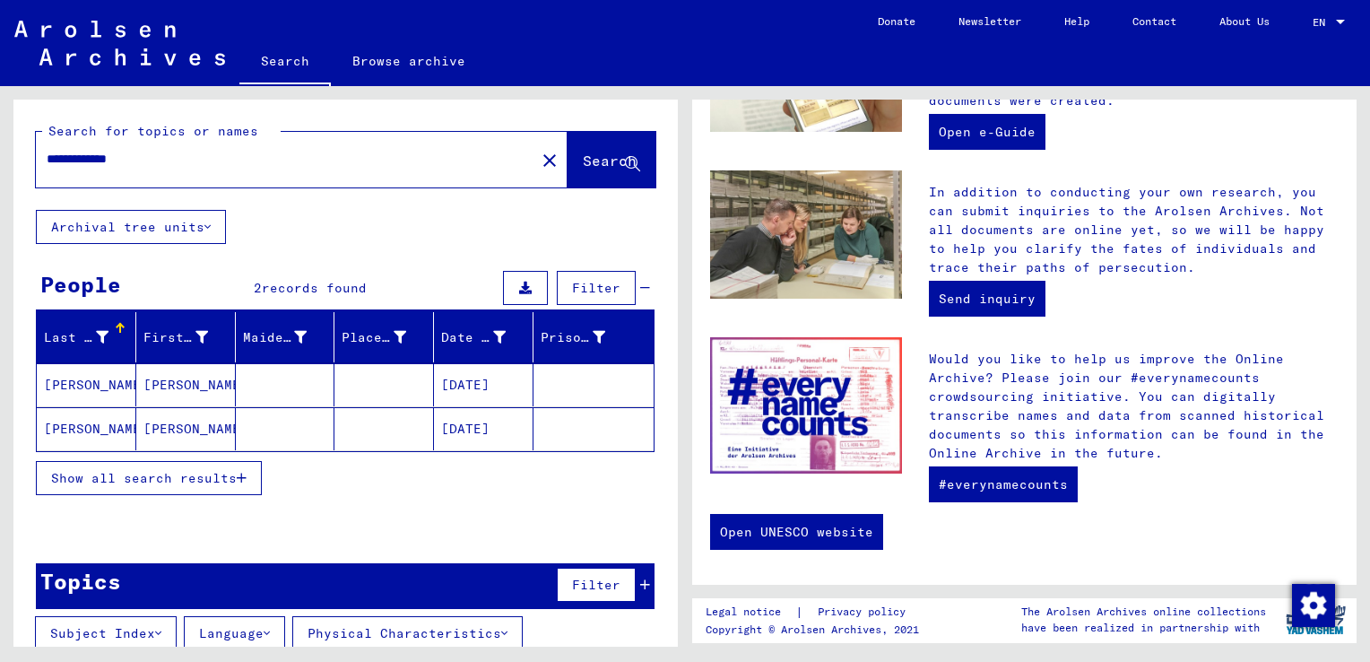
click at [188, 473] on span "Show all search results" at bounding box center [144, 478] width 186 height 16
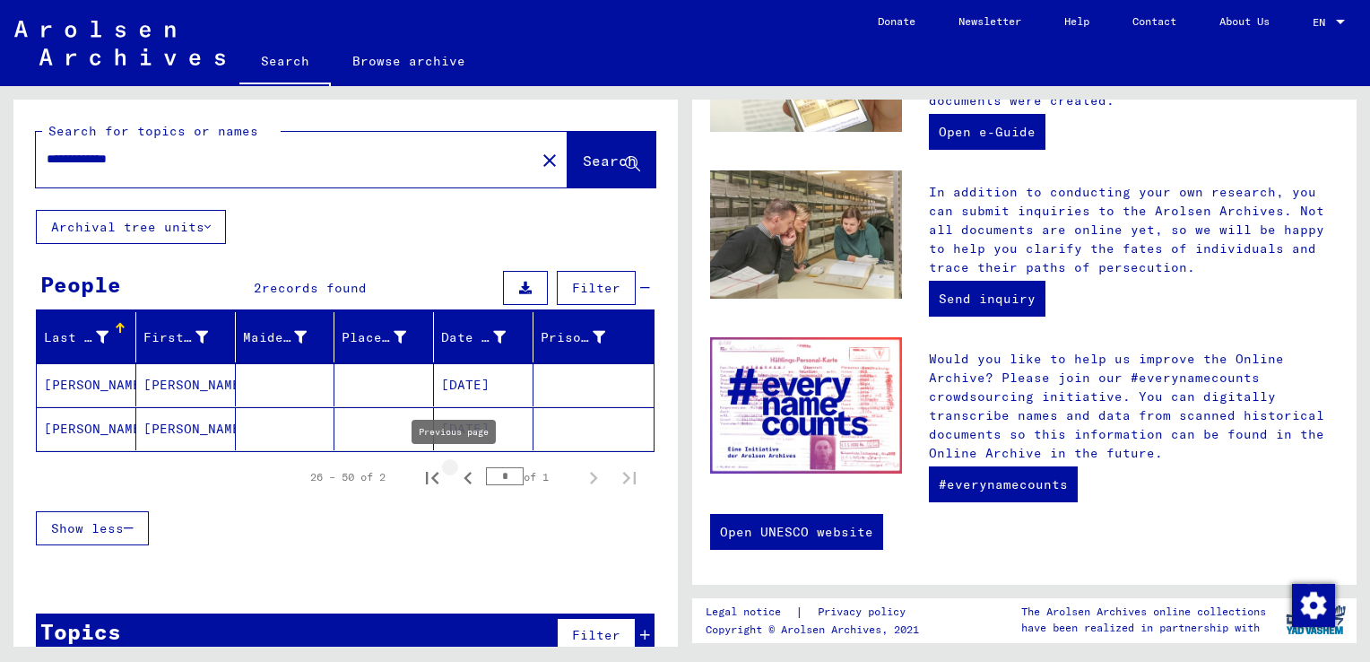
click at [464, 475] on icon "Previous page" at bounding box center [468, 478] width 8 height 13
type input "*"
click at [103, 371] on mat-cell "[PERSON_NAME]" at bounding box center [87, 384] width 100 height 43
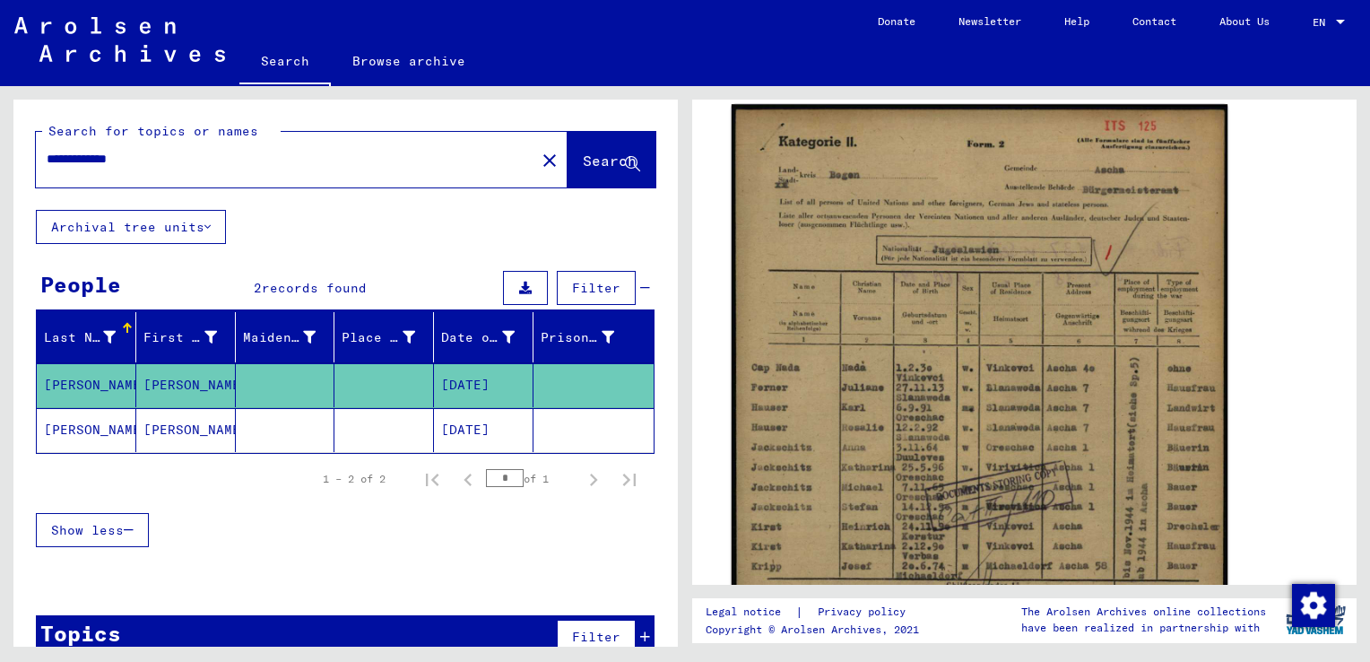
scroll to position [330, 0]
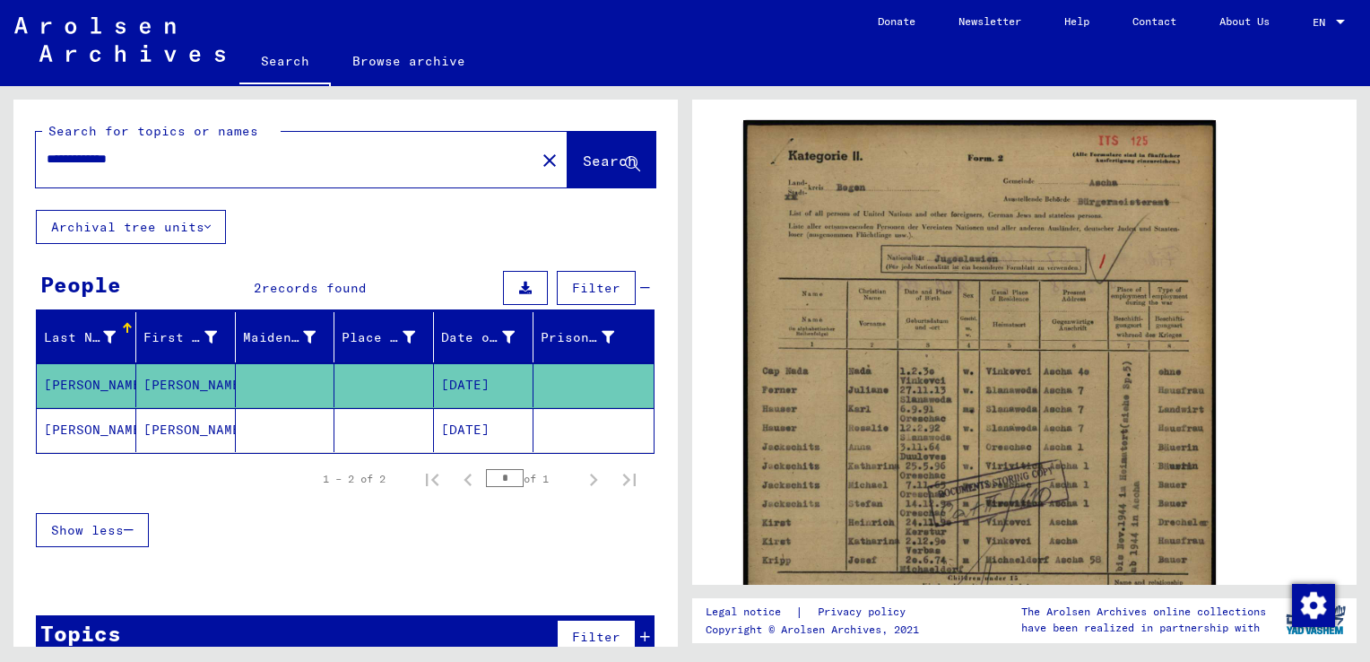
click at [169, 421] on mat-cell "[PERSON_NAME]" at bounding box center [186, 430] width 100 height 44
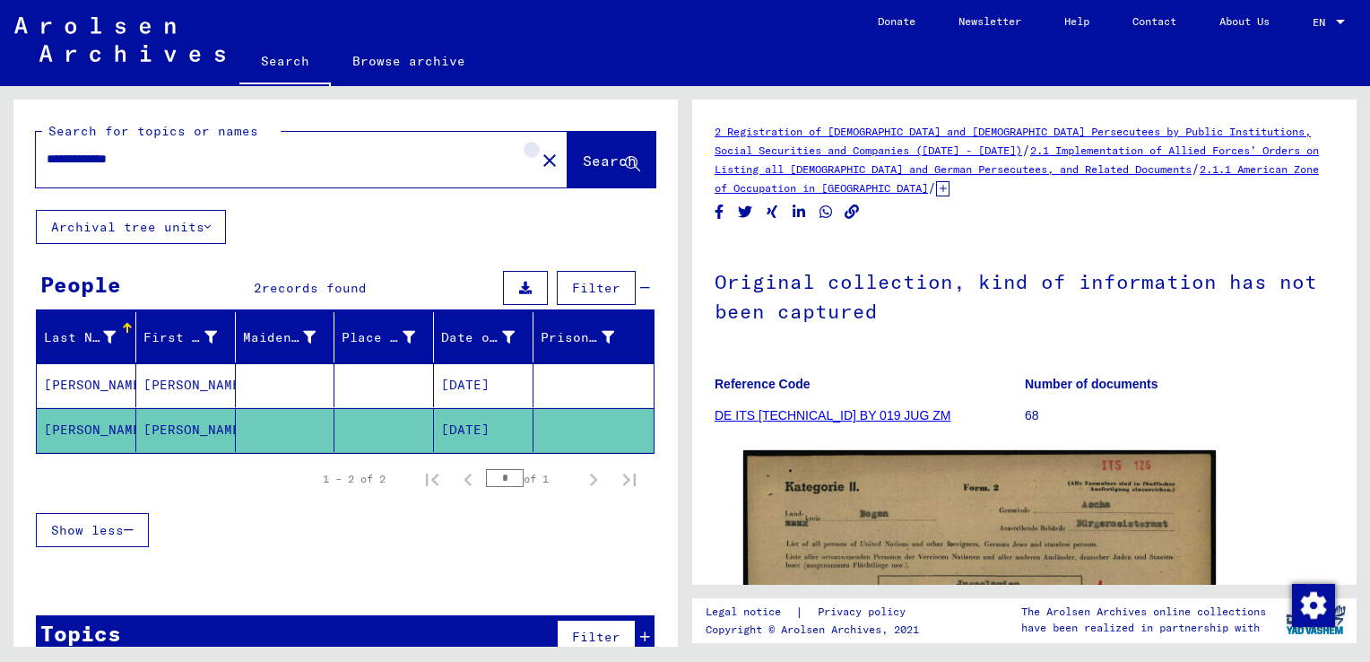
click at [539, 164] on mat-icon "close" at bounding box center [550, 161] width 22 height 22
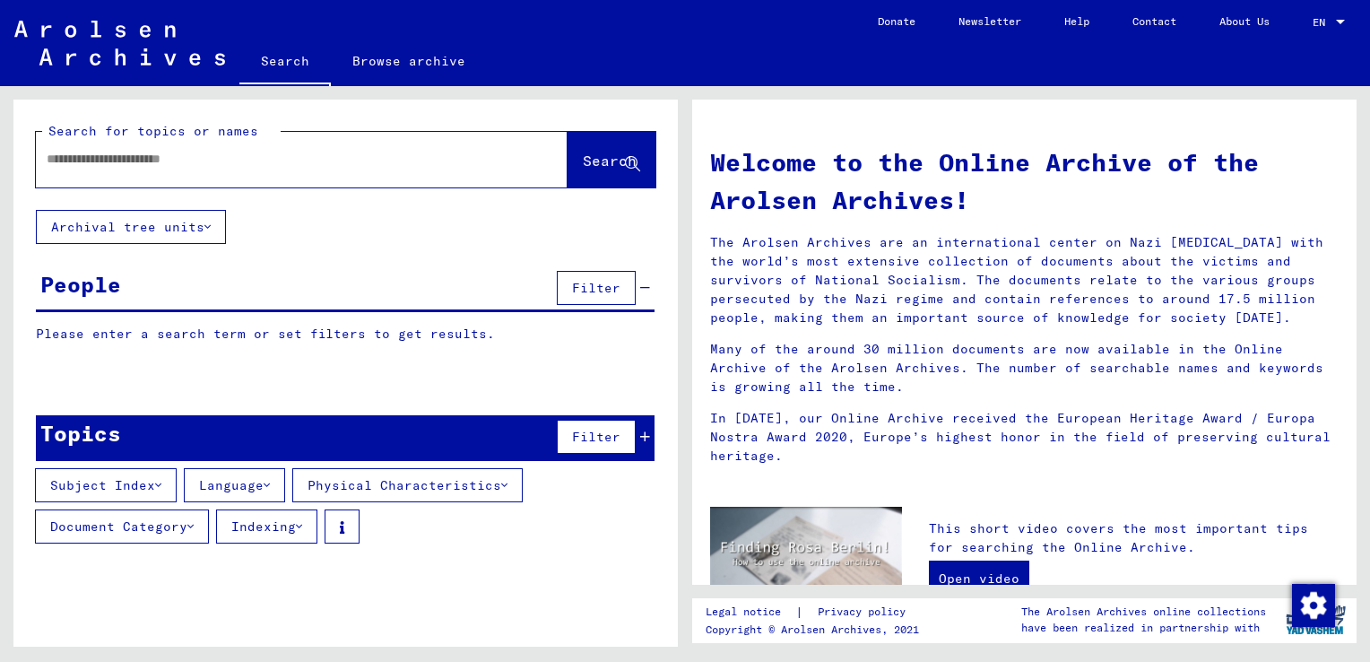
click at [369, 163] on input "text" at bounding box center [280, 159] width 467 height 19
type input "**********"
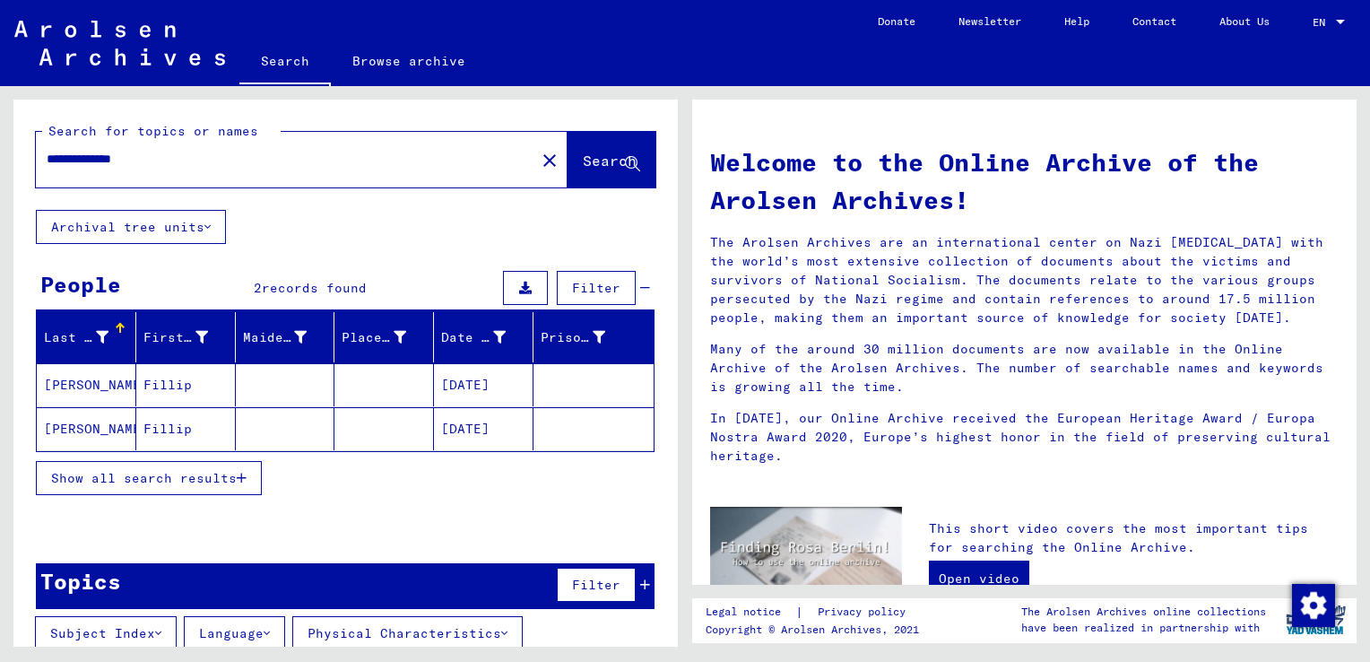
click at [96, 384] on mat-cell "[PERSON_NAME]" at bounding box center [87, 384] width 100 height 43
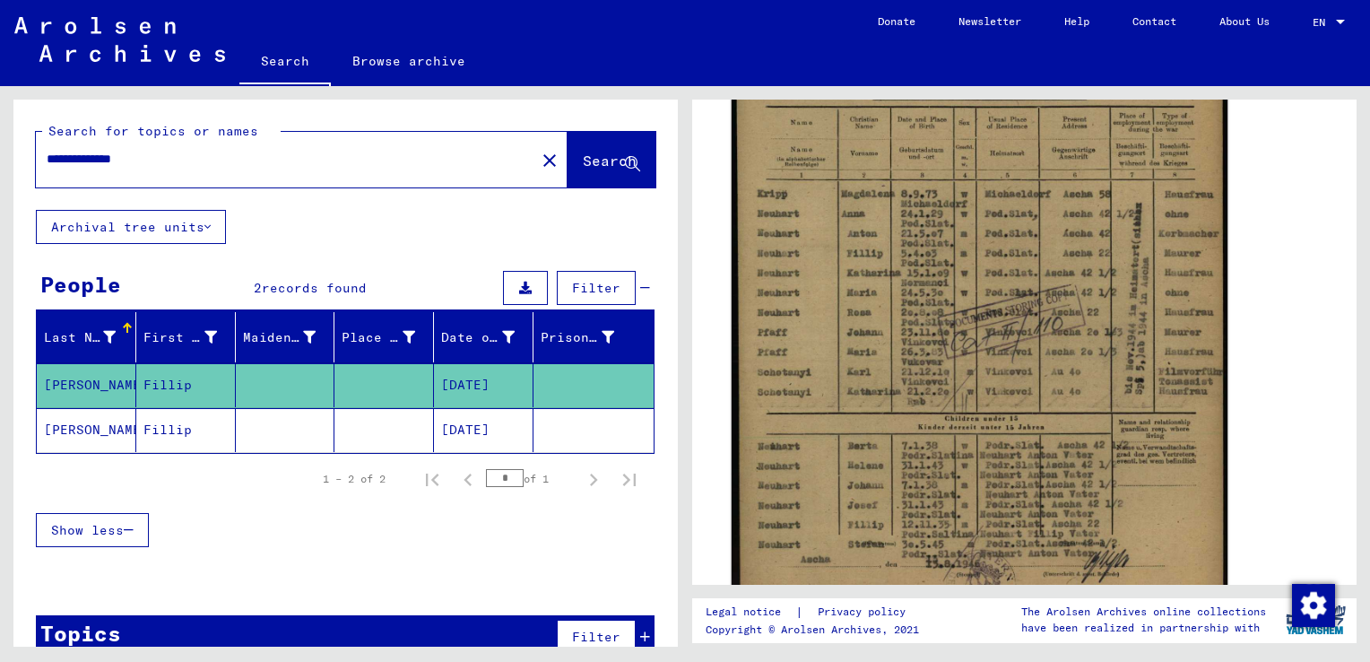
scroll to position [494, 0]
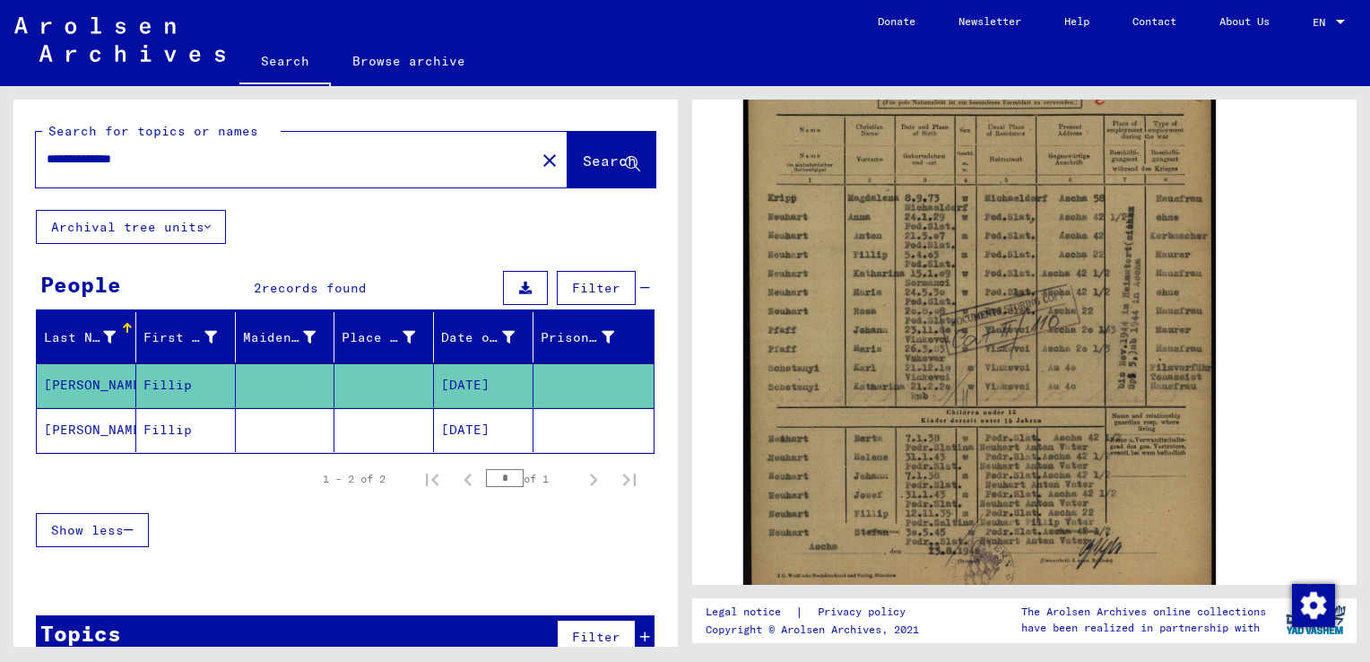
click at [181, 434] on mat-cell "Fillip" at bounding box center [186, 430] width 100 height 44
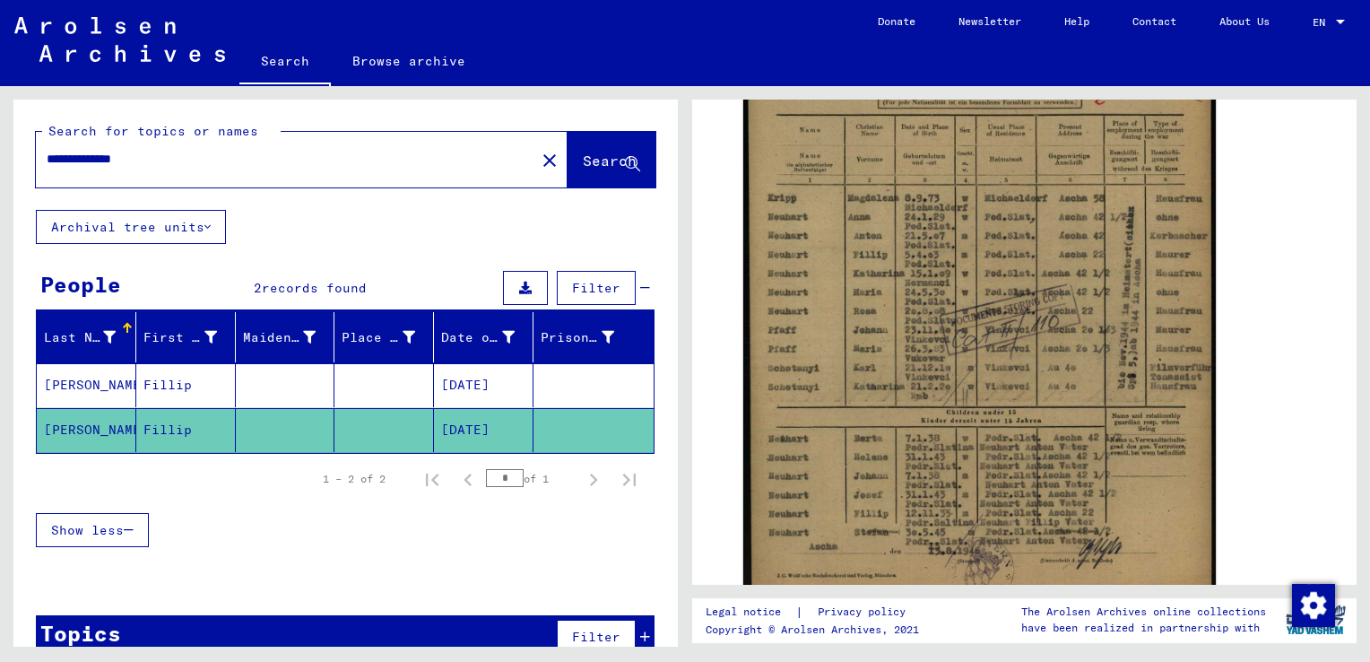
click at [181, 434] on mat-cell "Fillip" at bounding box center [186, 430] width 100 height 44
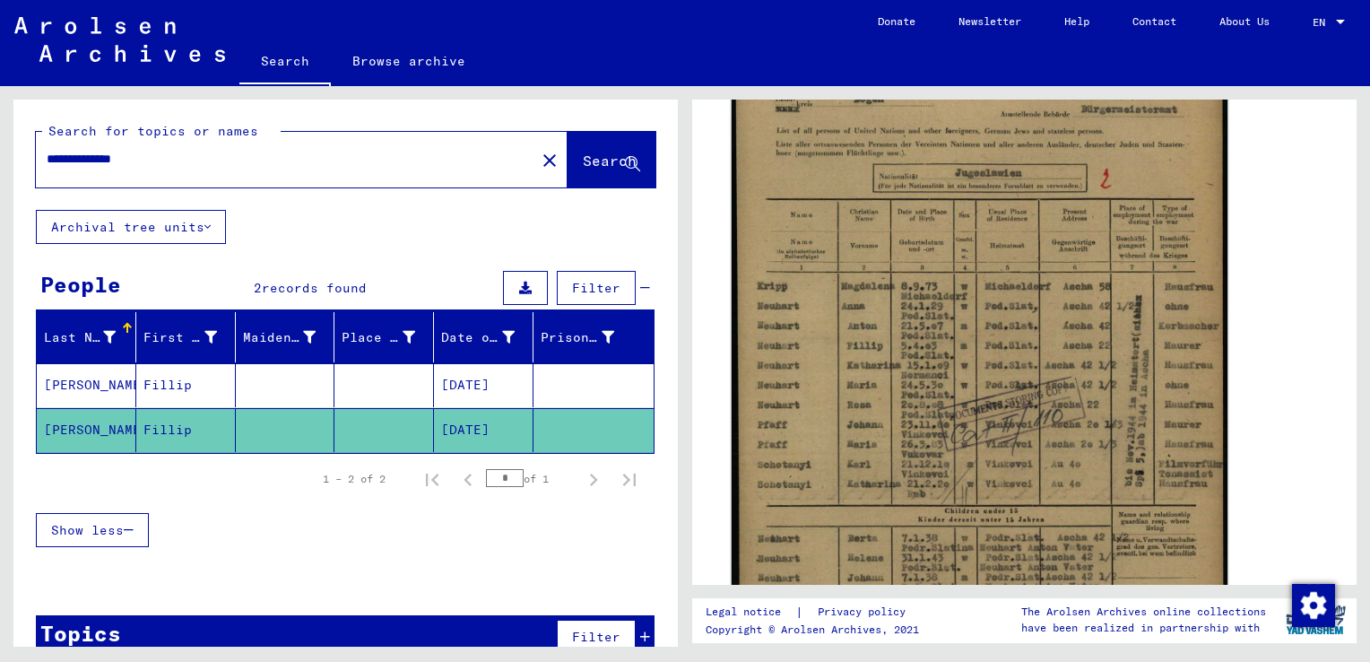
scroll to position [404, 0]
click at [1130, 442] on img at bounding box center [980, 374] width 496 height 689
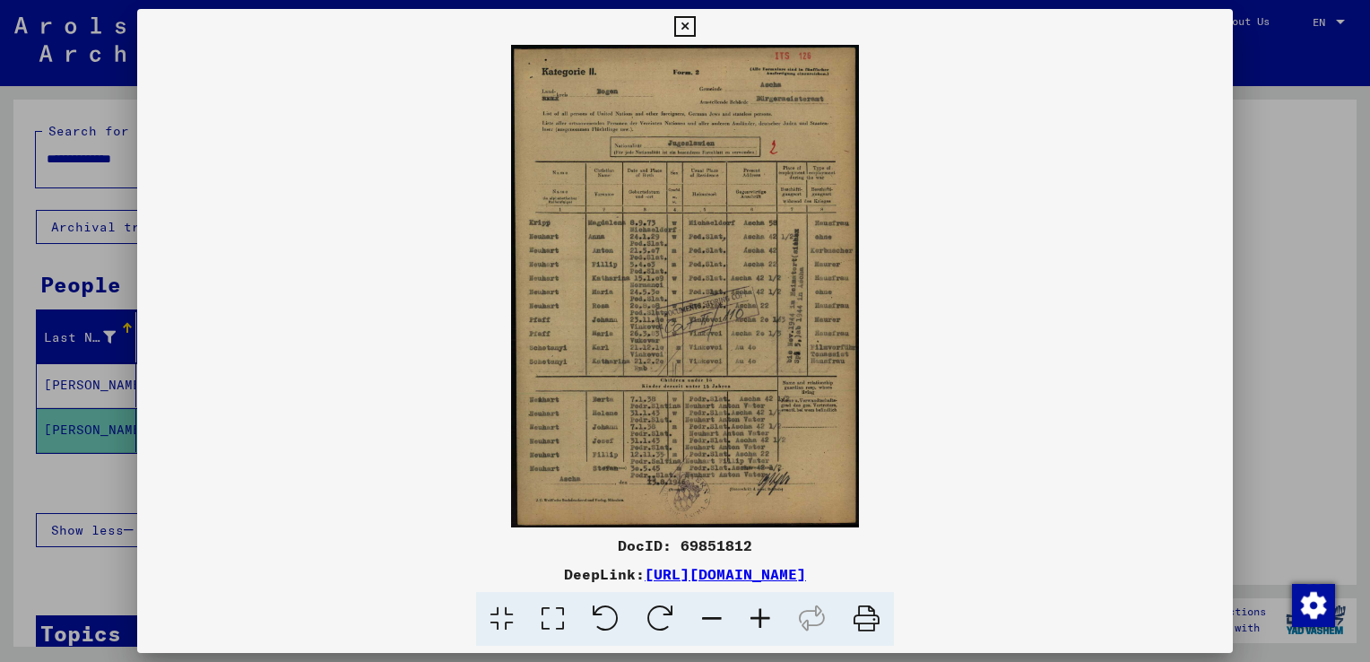
click at [696, 264] on img at bounding box center [685, 286] width 1096 height 482
click at [764, 178] on img at bounding box center [685, 286] width 1096 height 482
click at [750, 613] on icon at bounding box center [760, 619] width 48 height 55
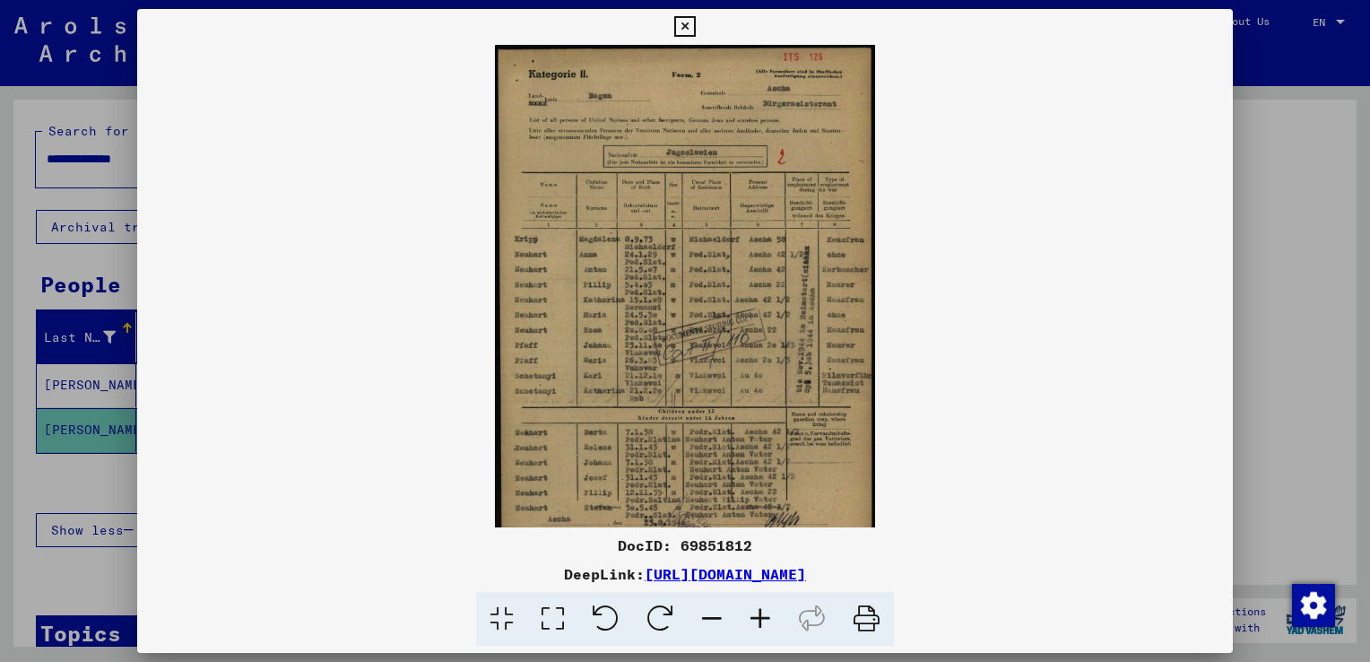
click at [750, 613] on icon at bounding box center [760, 619] width 48 height 55
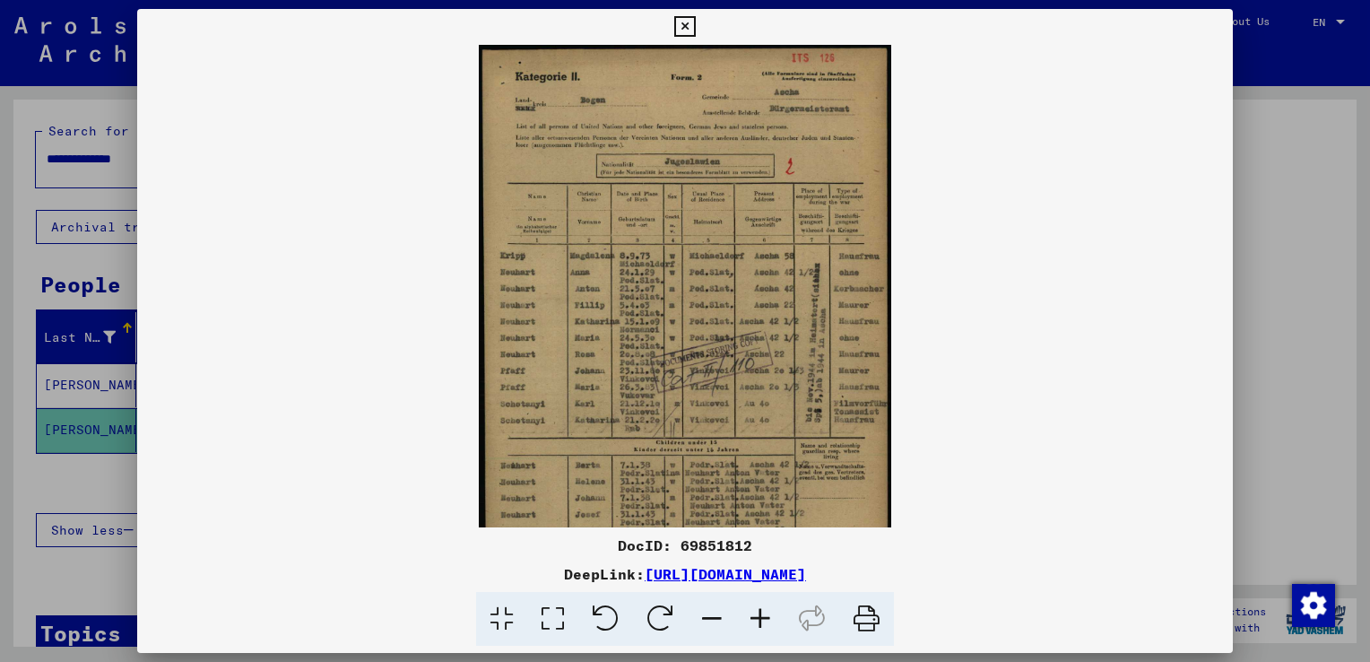
click at [750, 613] on icon at bounding box center [760, 619] width 48 height 55
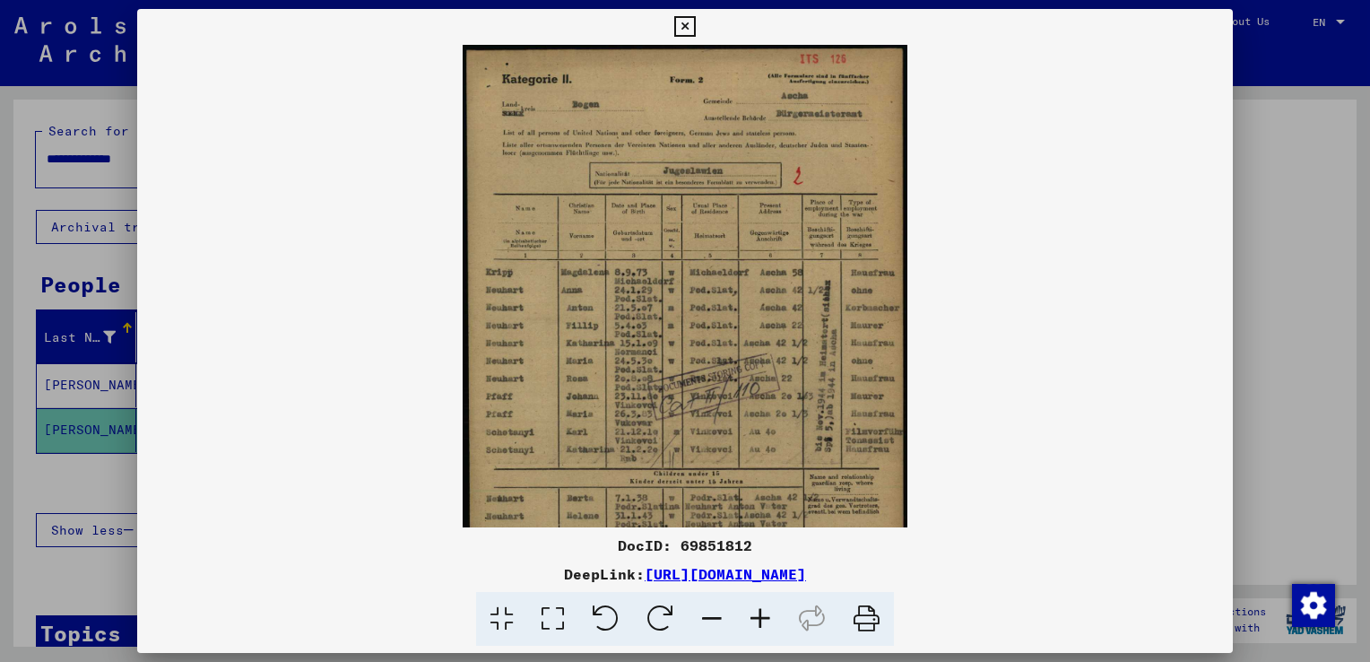
click at [750, 613] on icon at bounding box center [760, 619] width 48 height 55
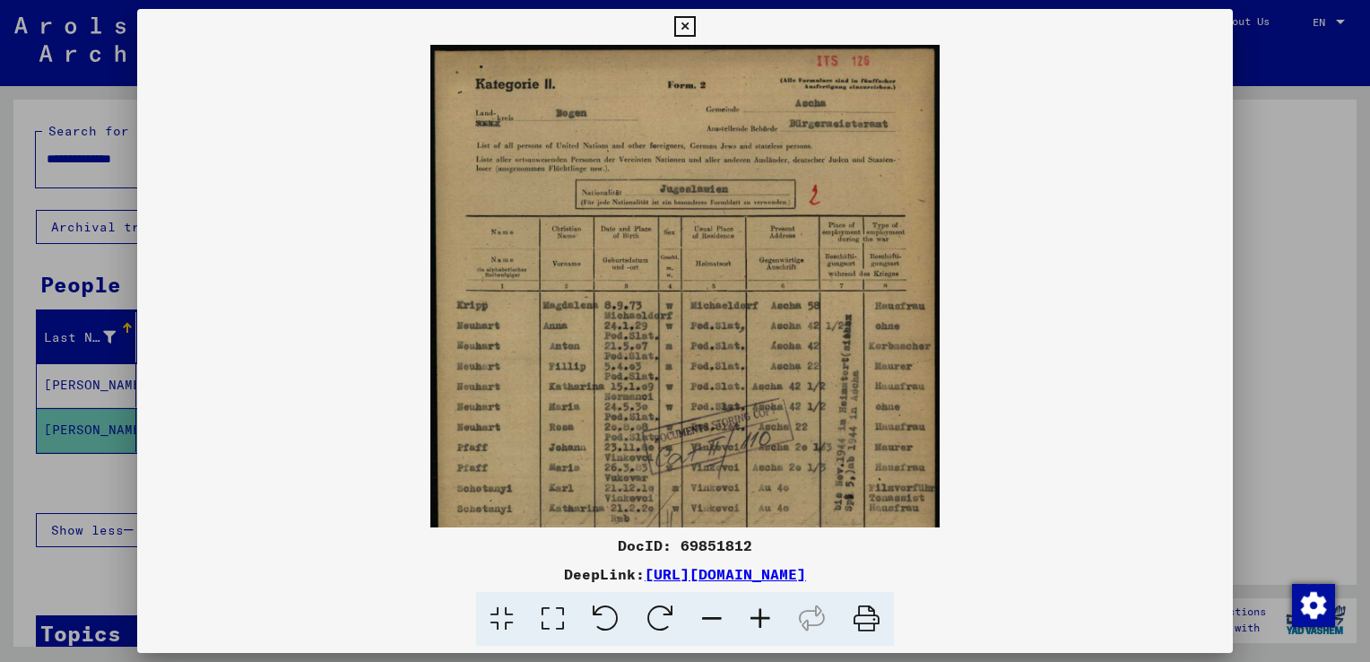
click at [750, 613] on icon at bounding box center [760, 619] width 48 height 55
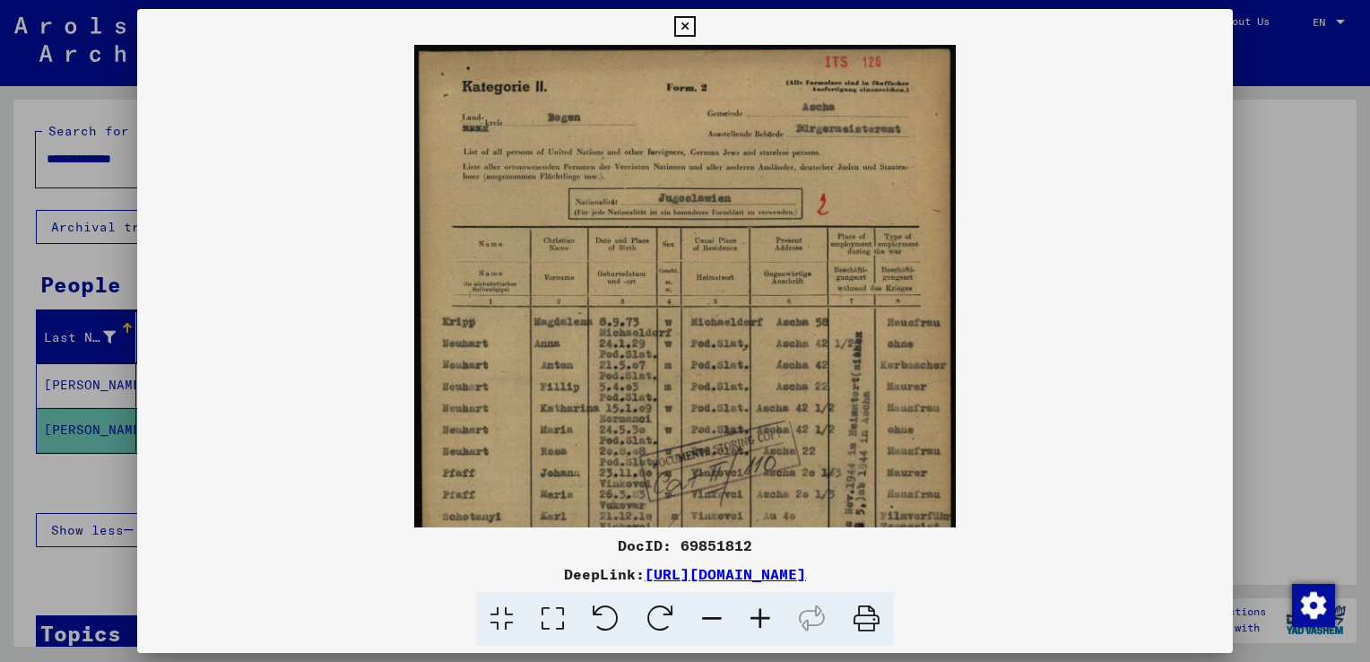
click at [750, 613] on icon at bounding box center [760, 619] width 48 height 55
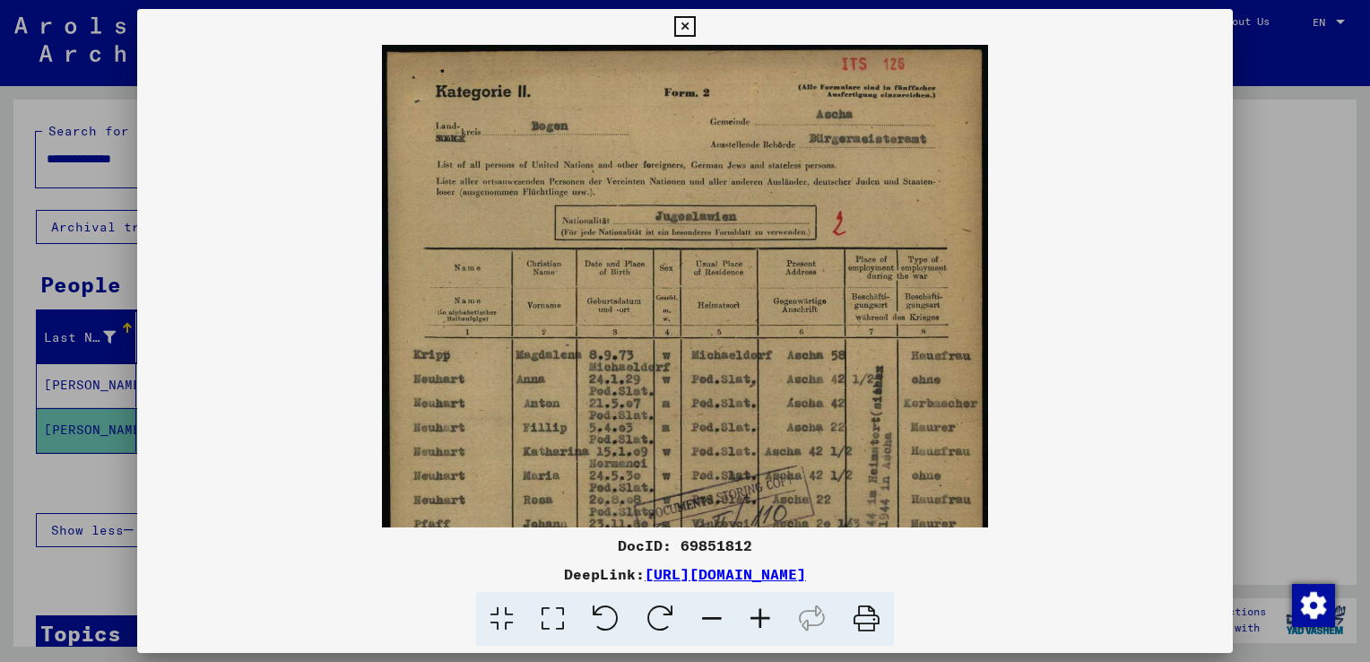
click at [750, 613] on icon at bounding box center [760, 619] width 48 height 55
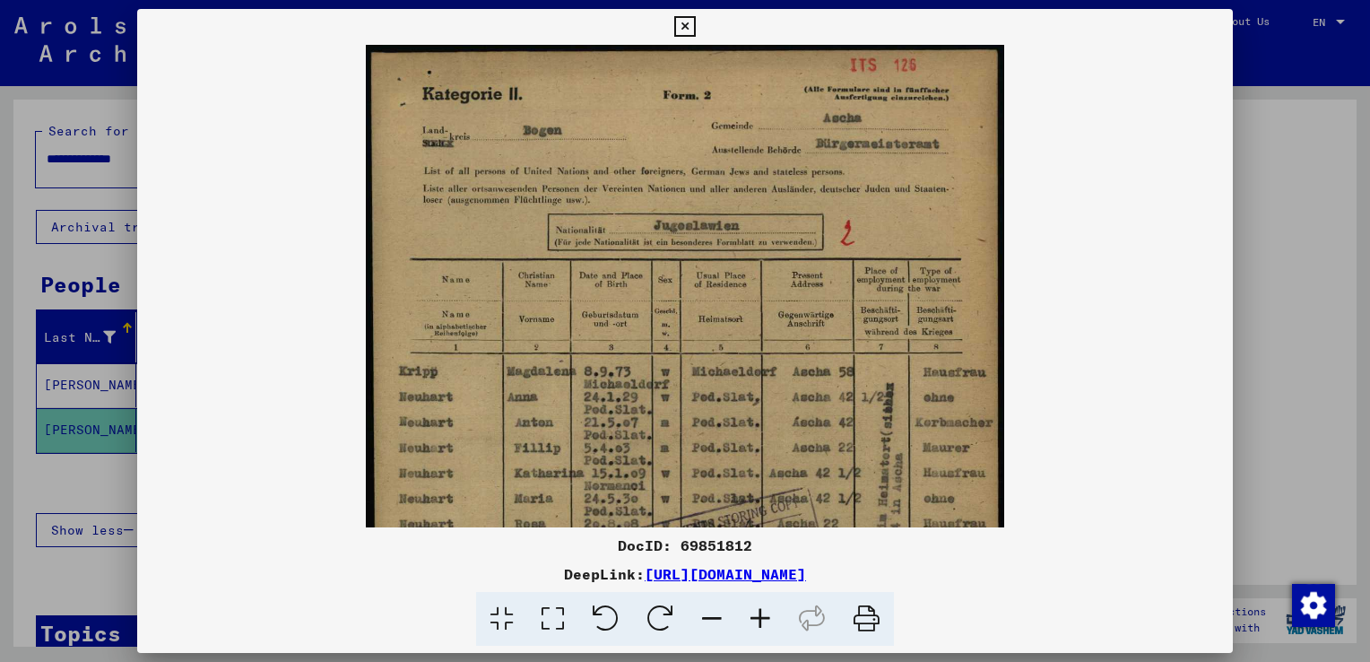
click at [750, 613] on icon at bounding box center [760, 619] width 48 height 55
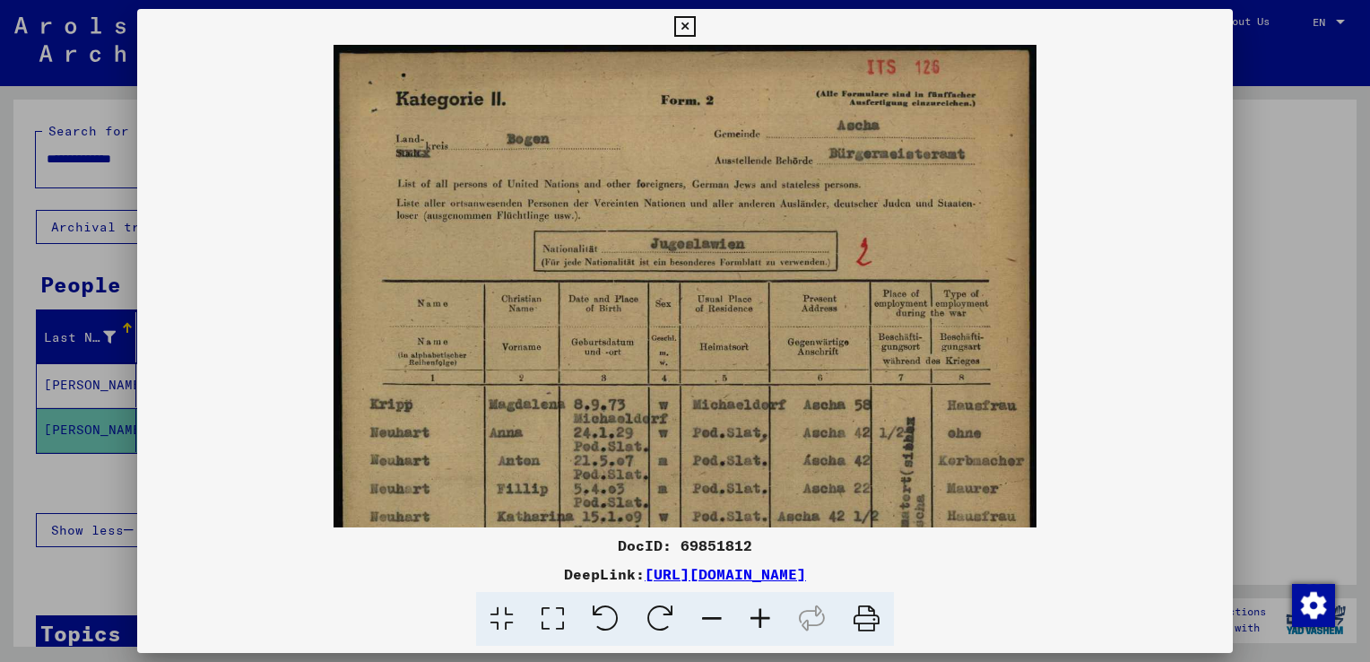
click at [750, 613] on icon at bounding box center [760, 619] width 48 height 55
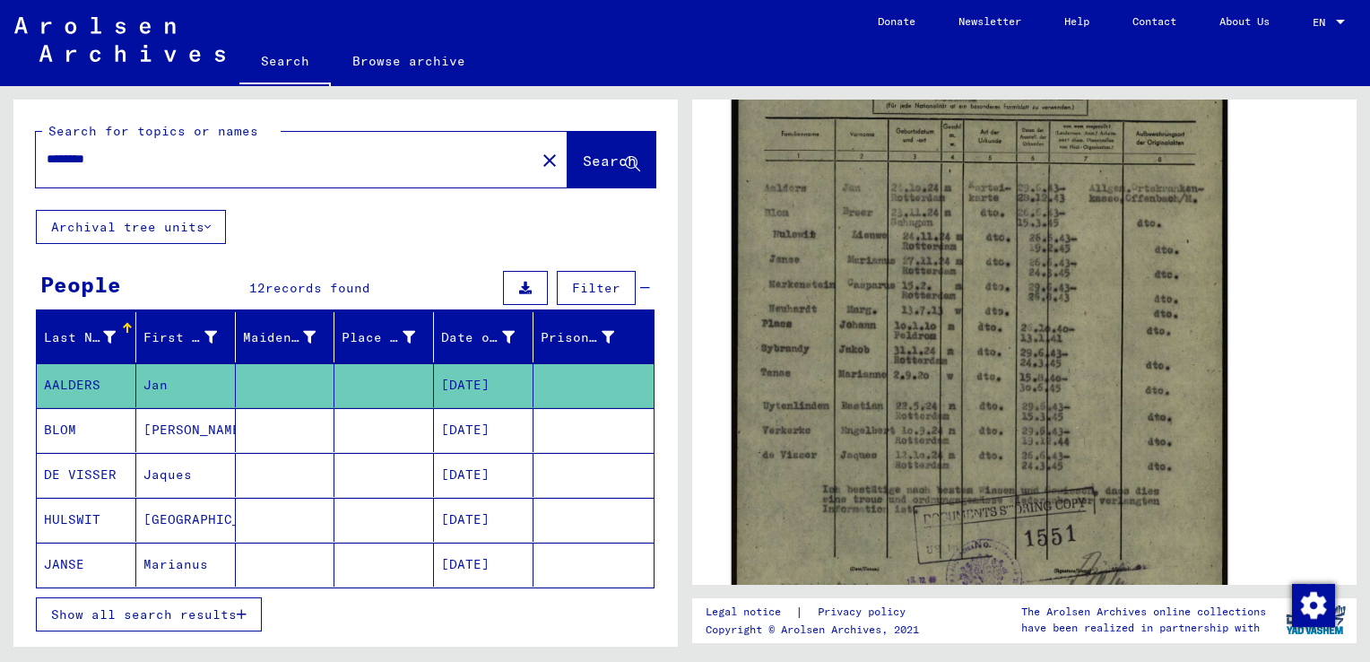
scroll to position [333, 0]
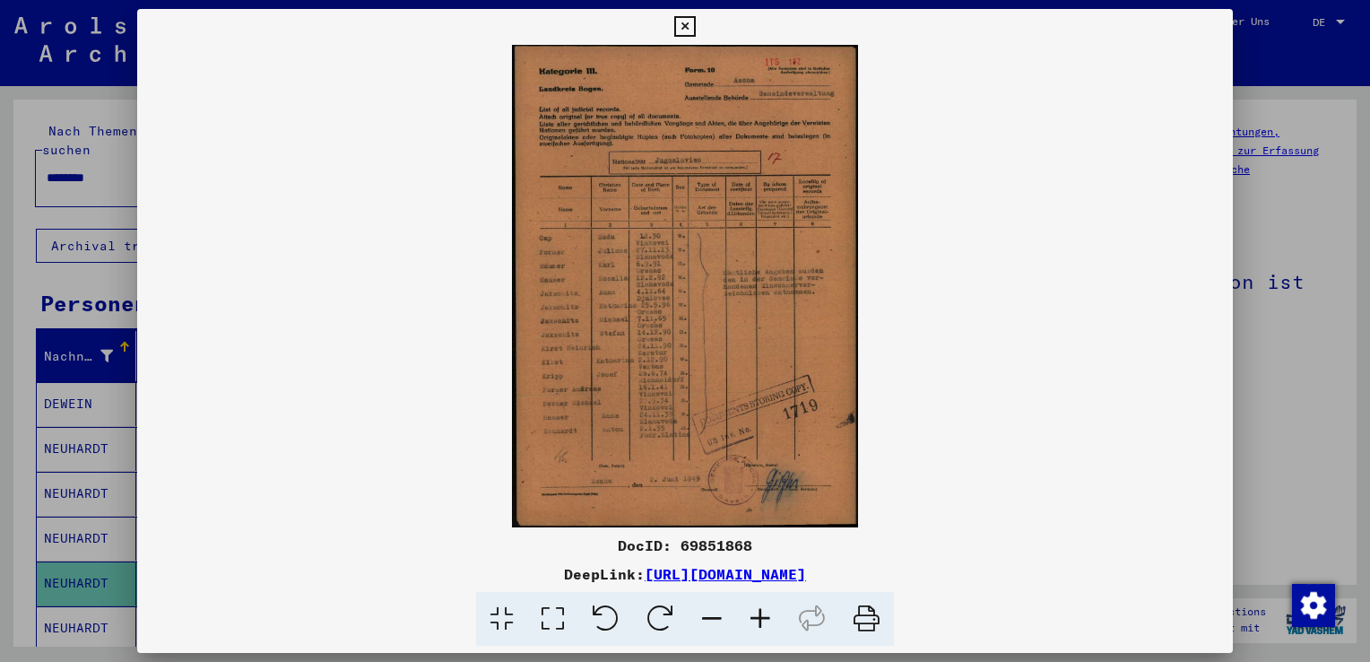
scroll to position [365, 0]
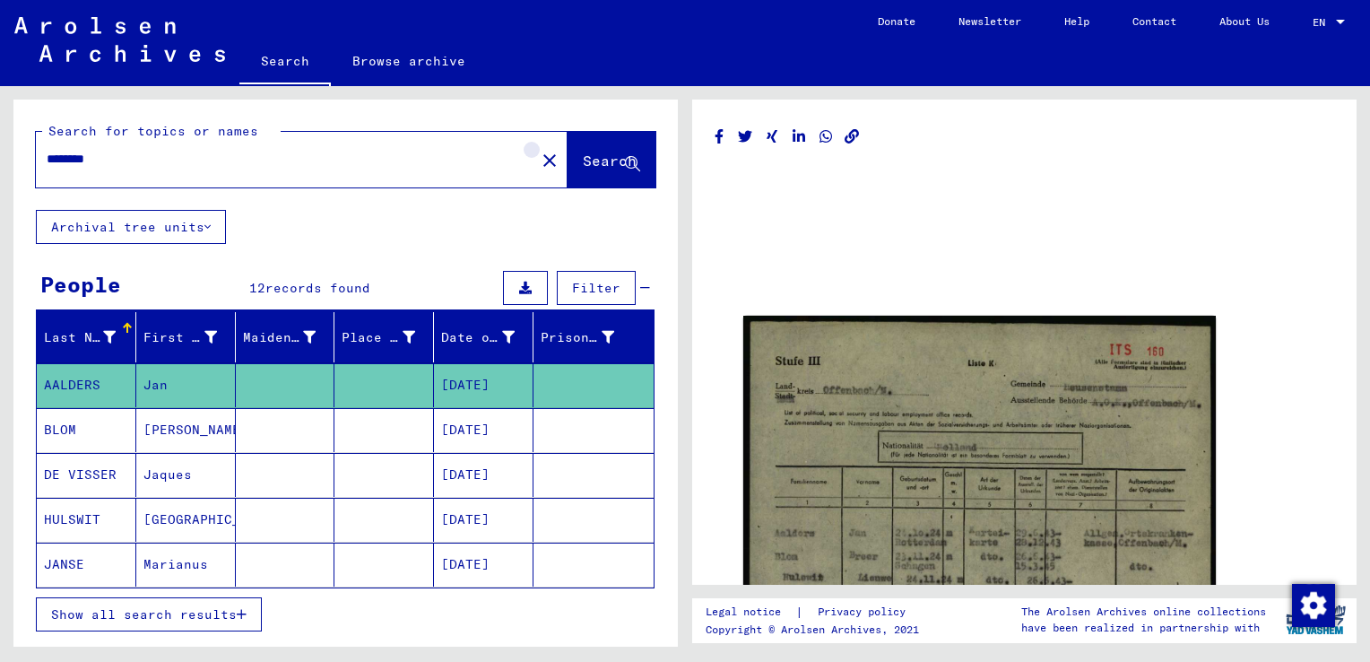
click at [539, 150] on mat-icon "close" at bounding box center [550, 161] width 22 height 22
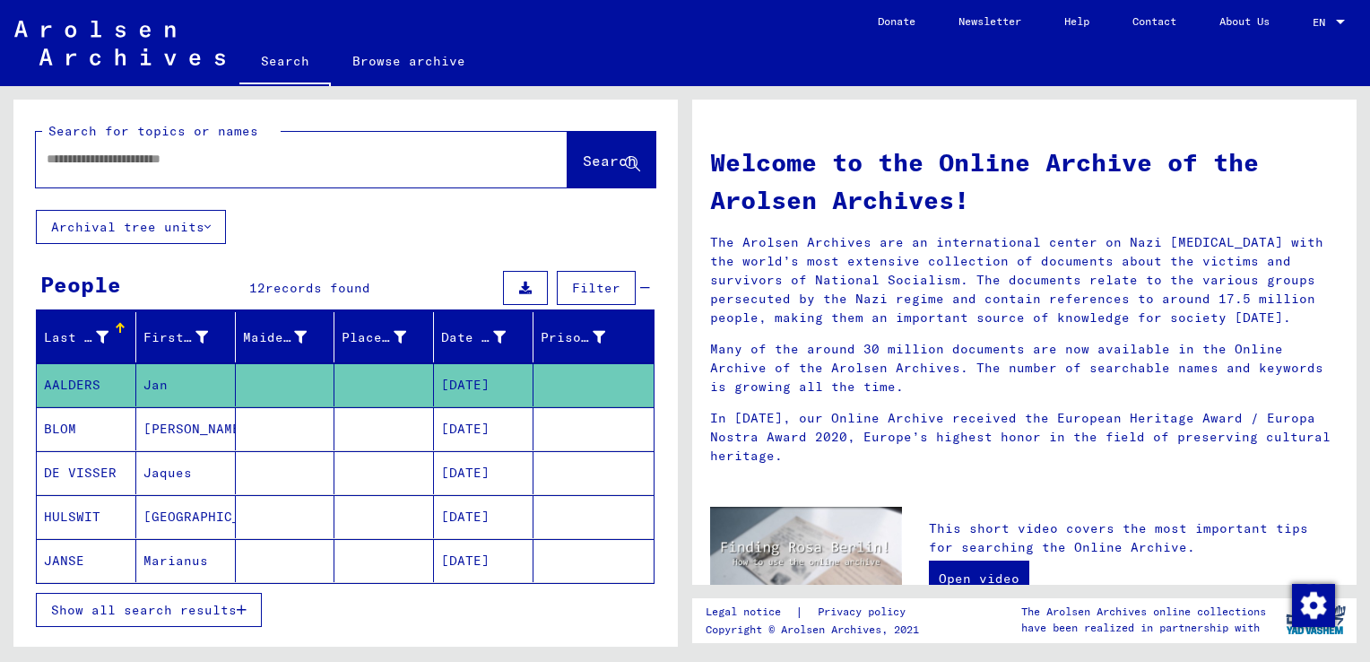
click at [362, 167] on input "text" at bounding box center [280, 159] width 467 height 19
click at [583, 168] on span "Search" at bounding box center [610, 161] width 54 height 18
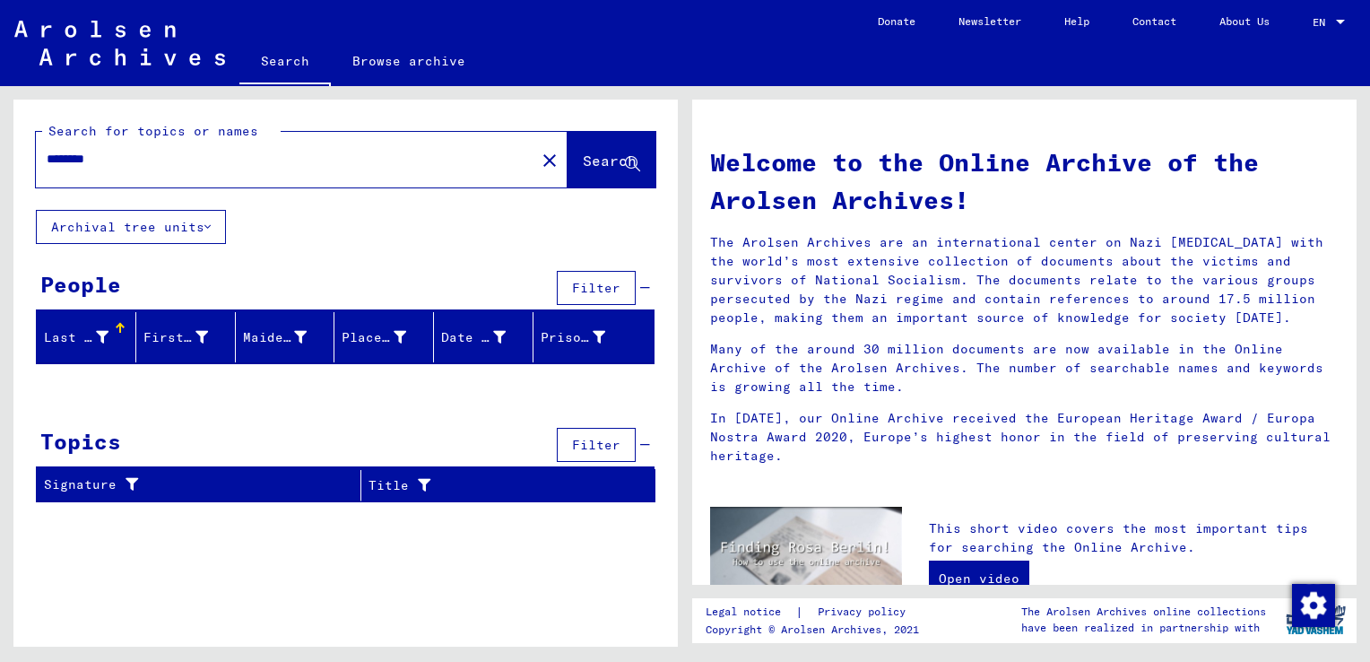
click at [70, 158] on input "********" at bounding box center [280, 159] width 467 height 19
type input "*********"
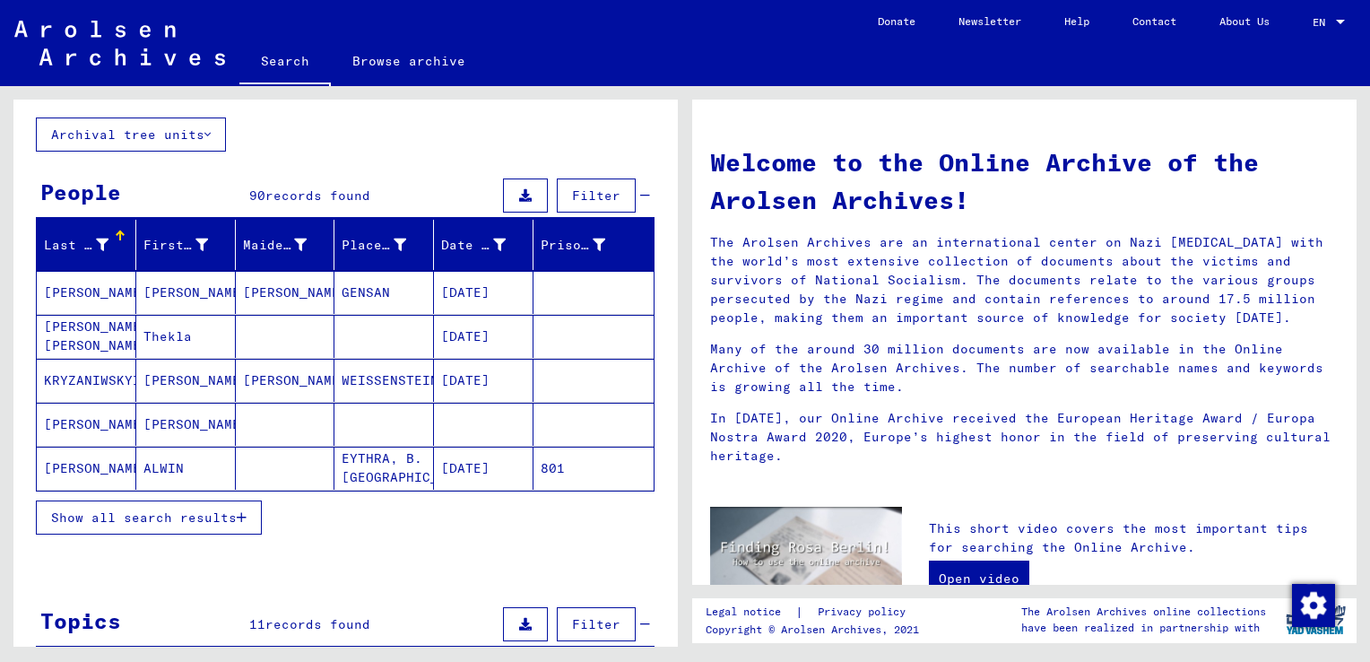
scroll to position [93, 0]
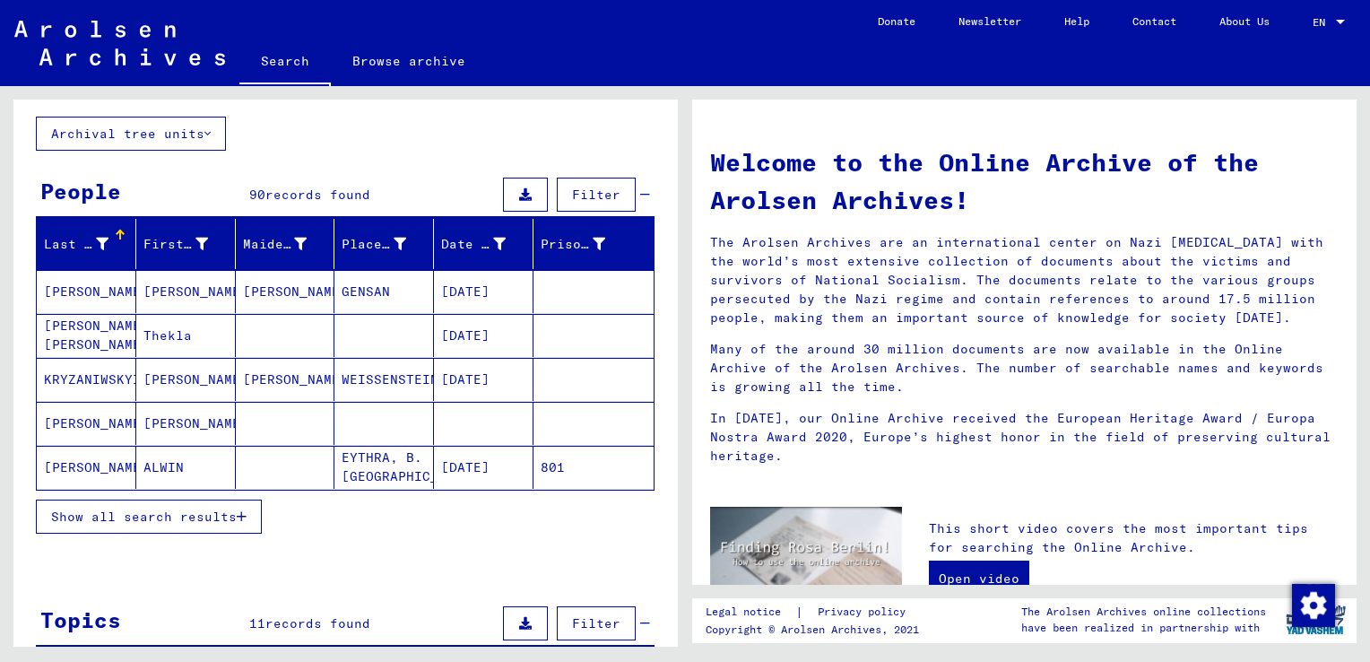
click at [217, 524] on button "Show all search results" at bounding box center [149, 516] width 226 height 34
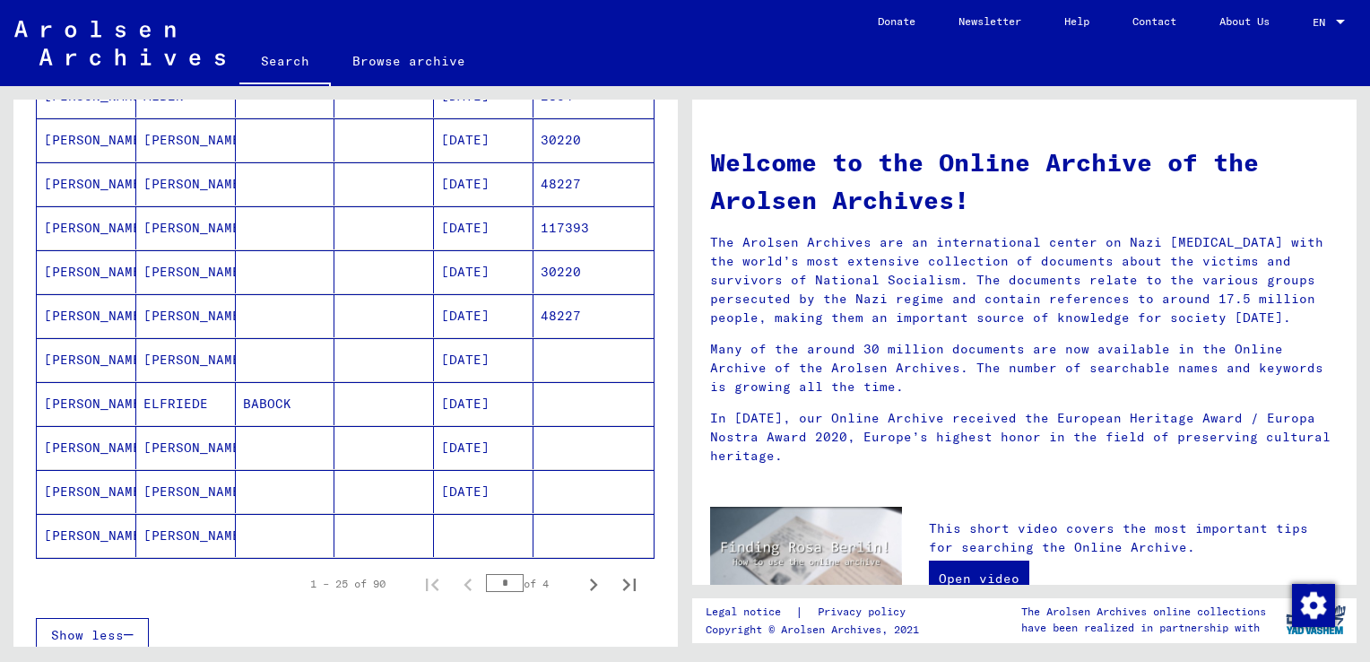
scroll to position [906, 0]
click at [581, 572] on icon "Next page" at bounding box center [593, 582] width 25 height 25
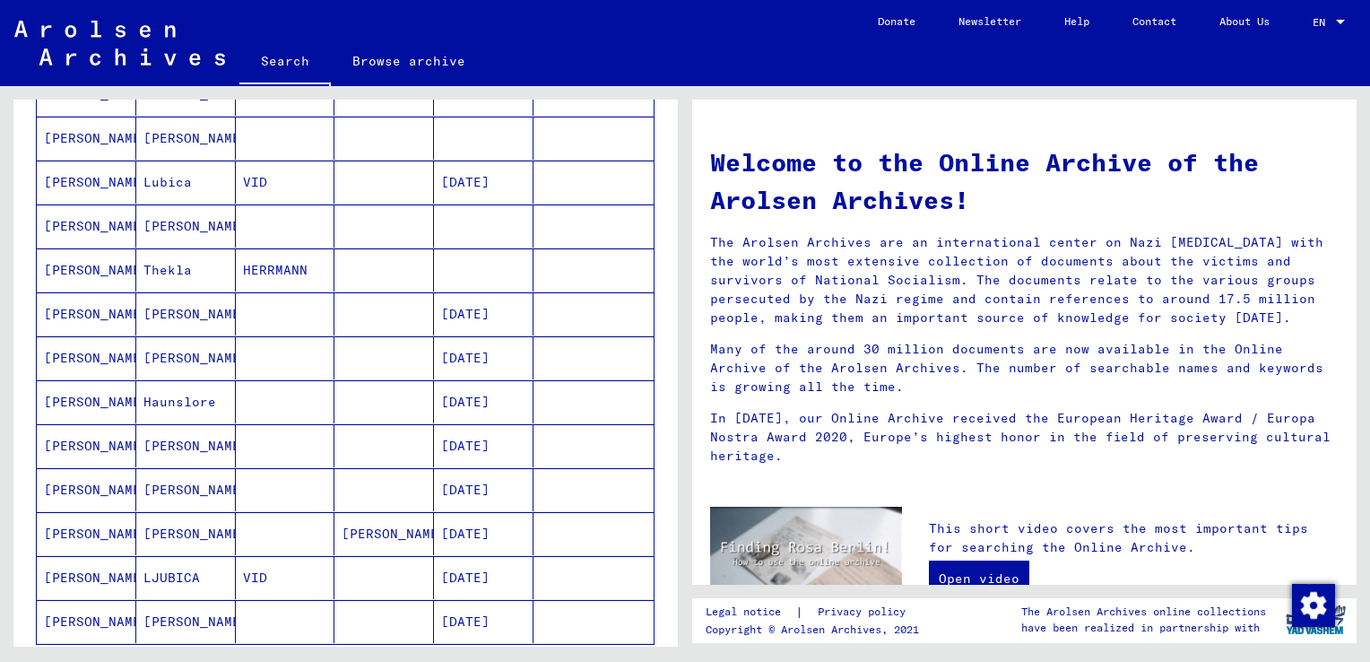
scroll to position [817, 0]
click at [178, 408] on mat-cell "Haunslore" at bounding box center [186, 402] width 100 height 43
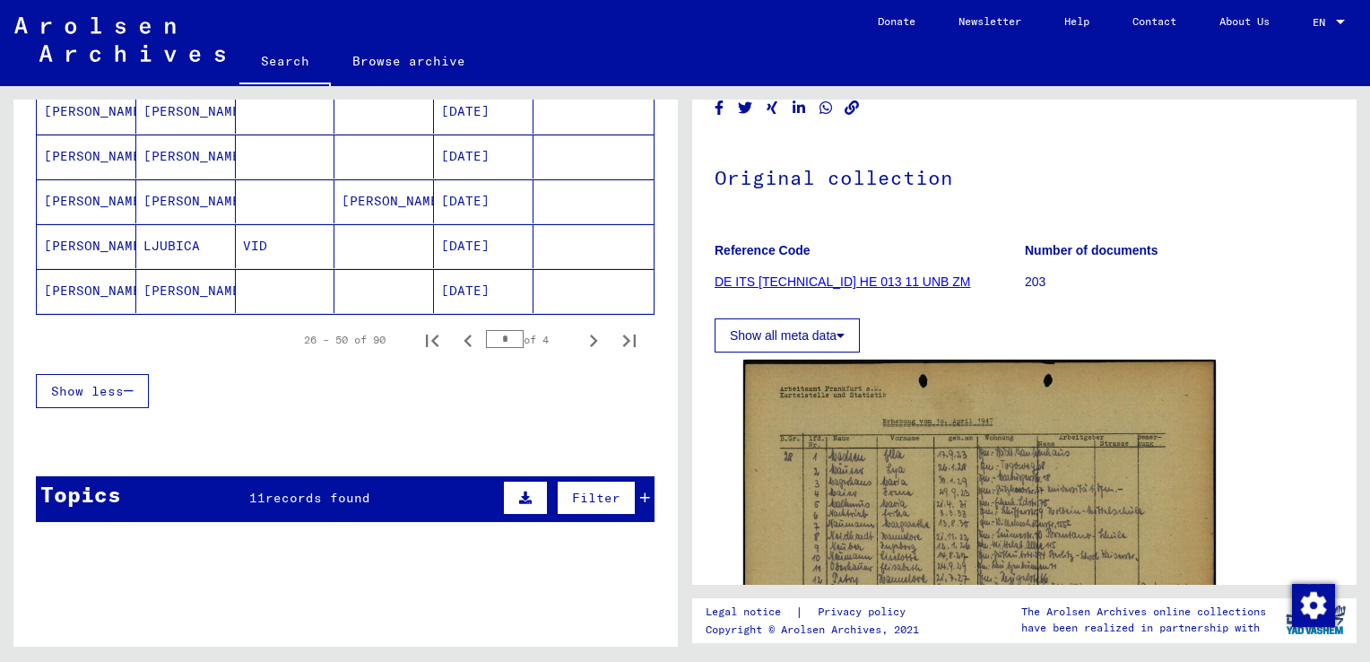
scroll to position [1173, 0]
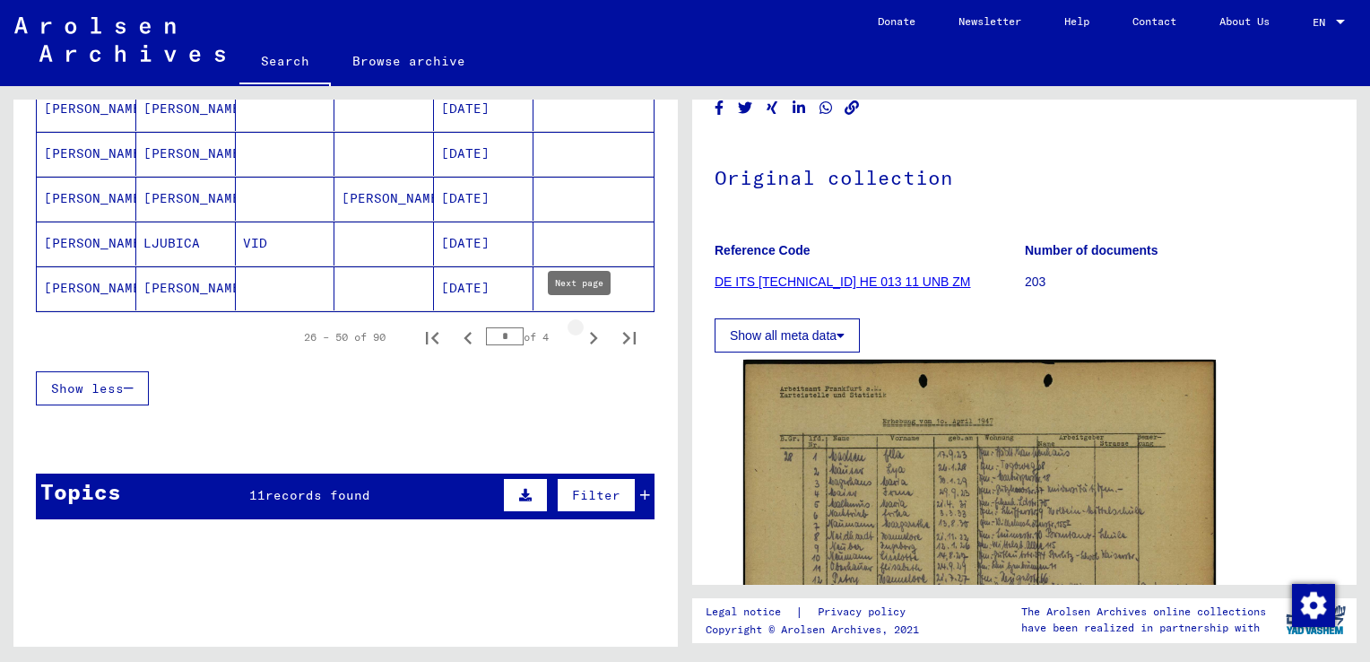
click at [581, 325] on icon "Next page" at bounding box center [593, 337] width 25 height 25
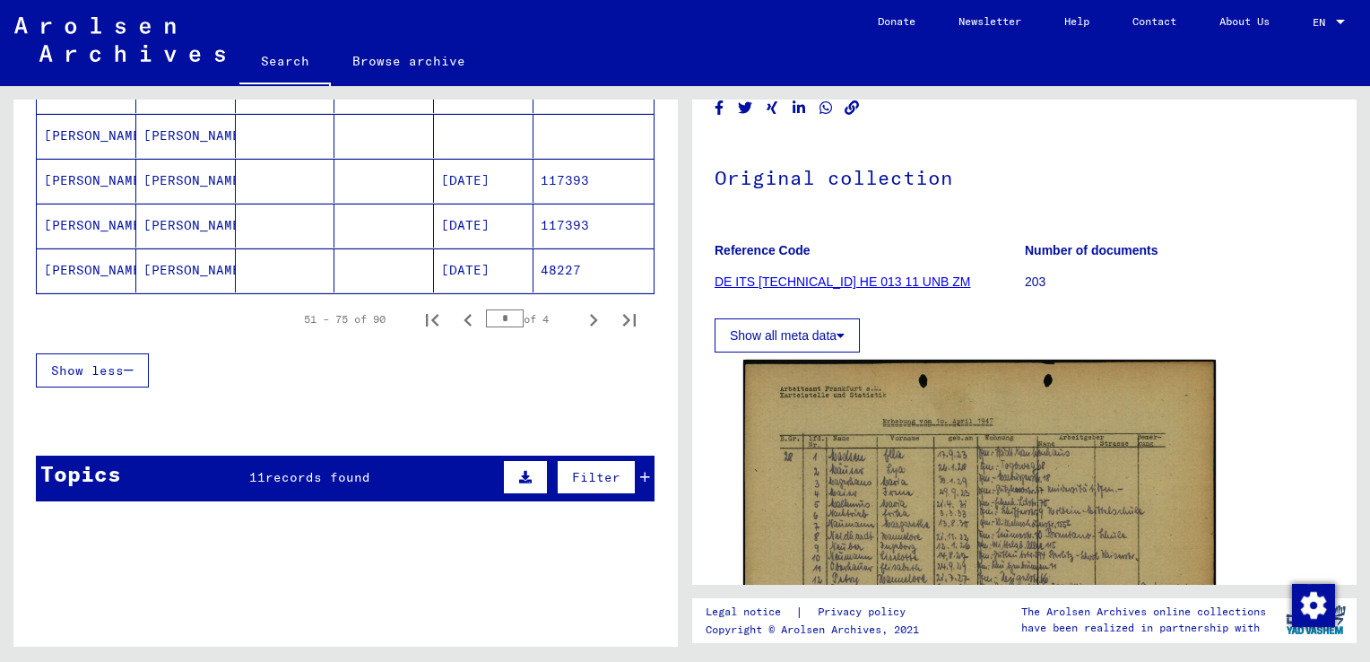
scroll to position [1189, 0]
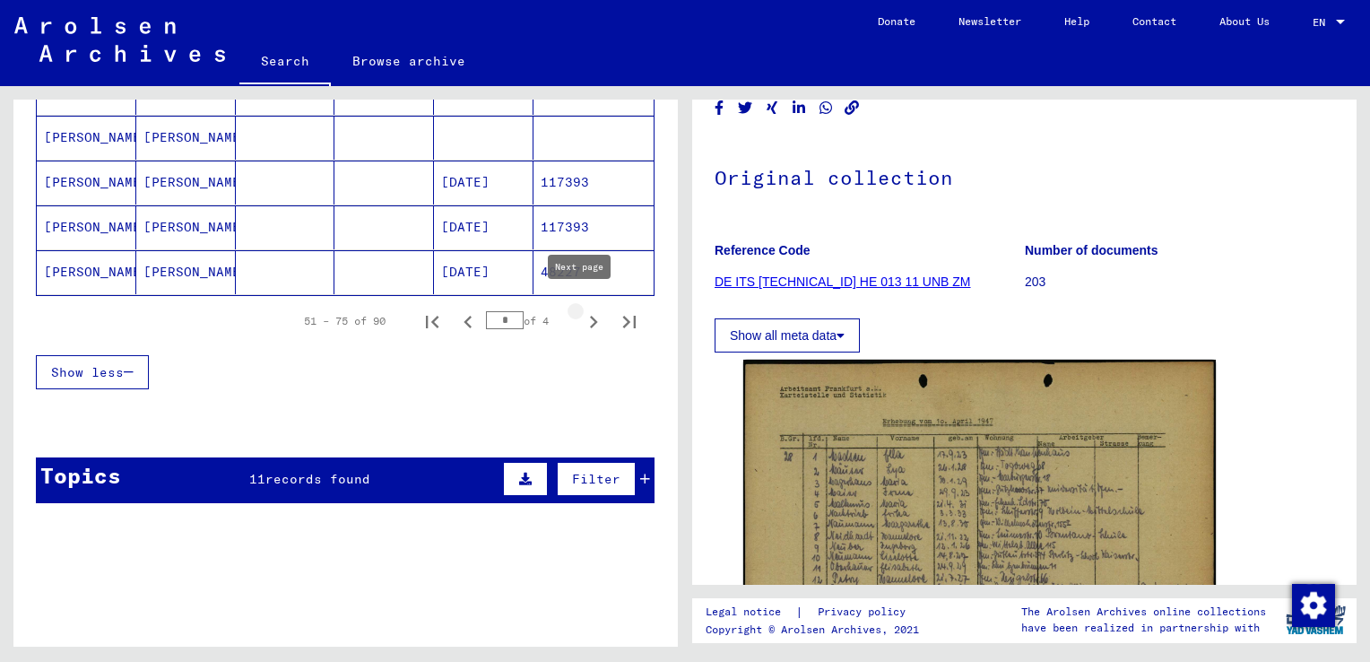
click at [581, 309] on icon "Next page" at bounding box center [593, 321] width 25 height 25
type input "*"
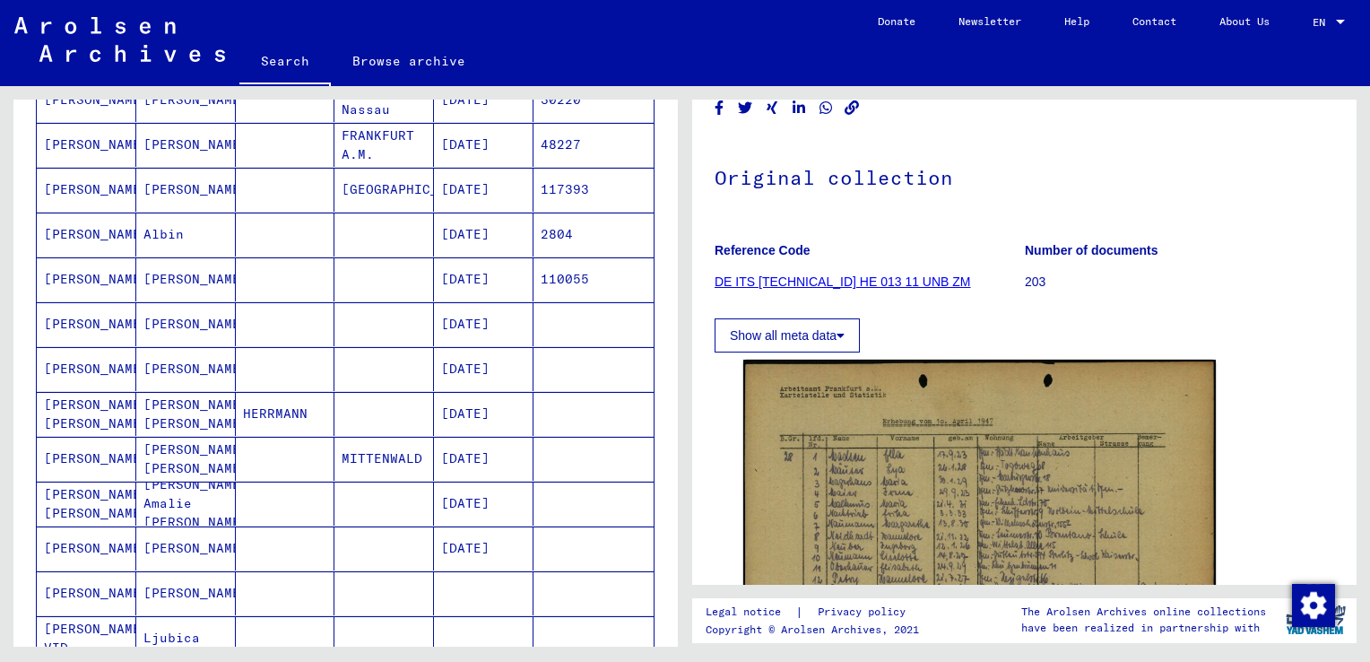
scroll to position [0, 0]
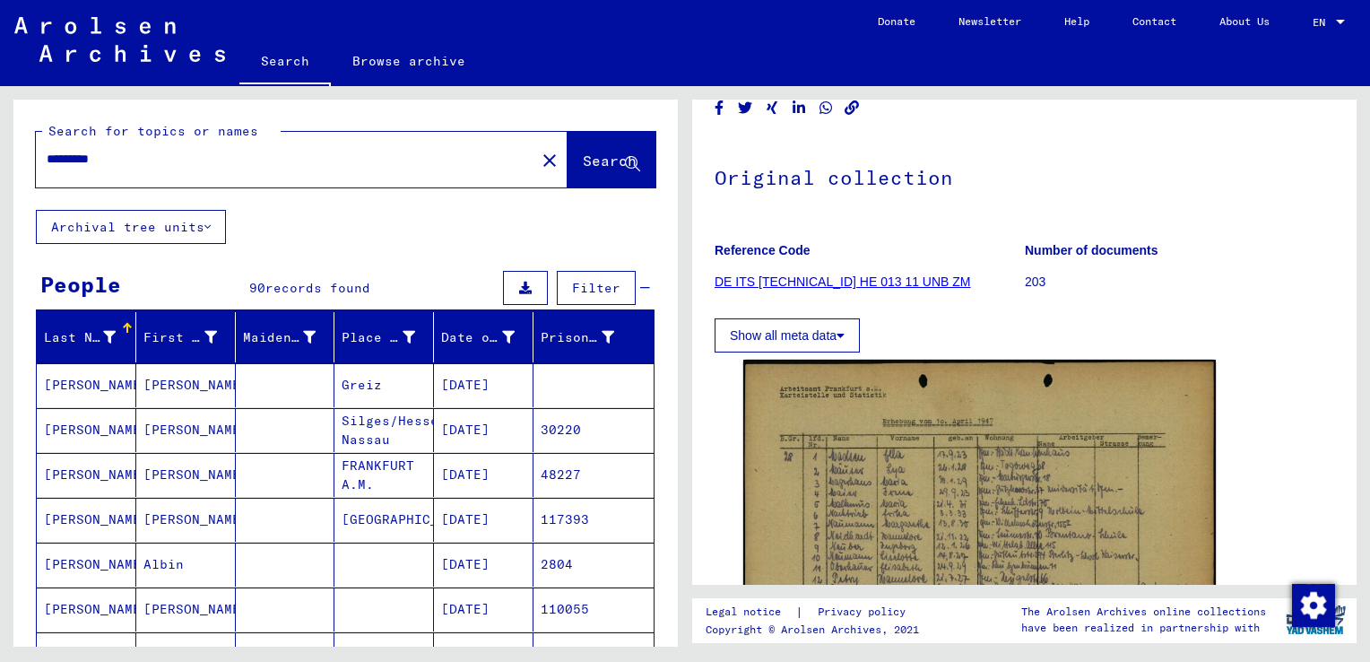
click at [222, 163] on input "*********" at bounding box center [286, 159] width 478 height 19
type input "*******"
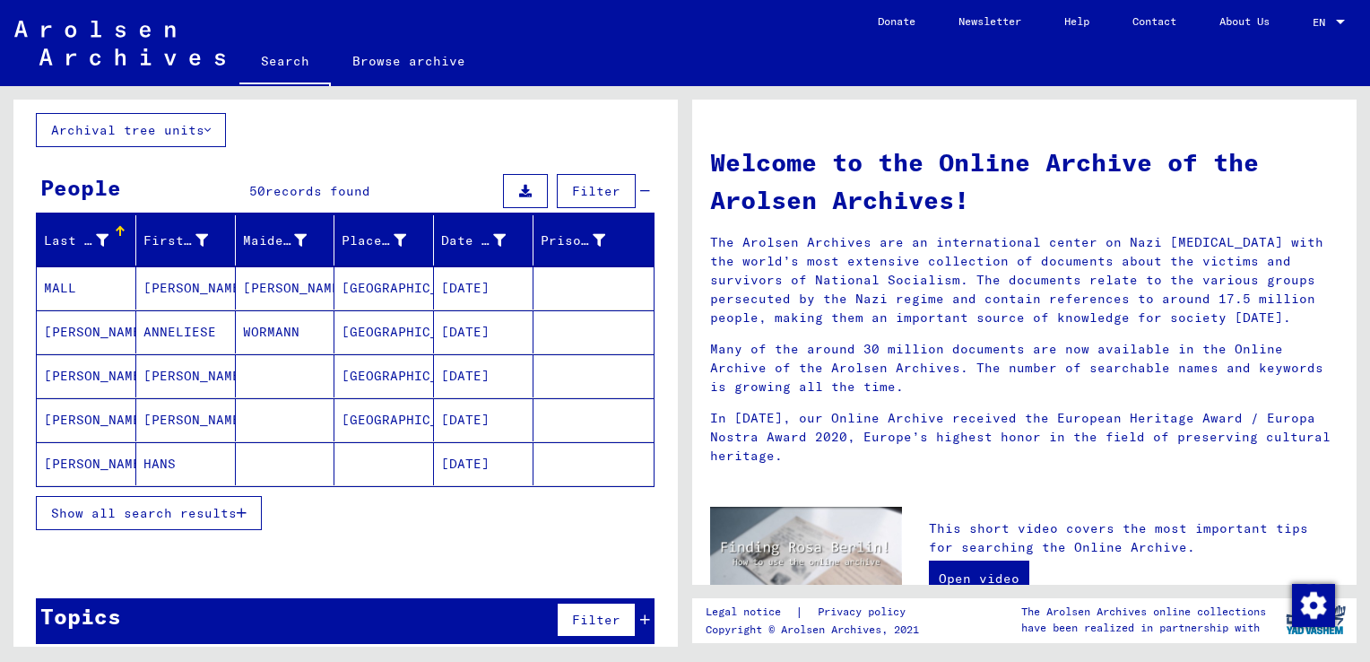
scroll to position [108, 0]
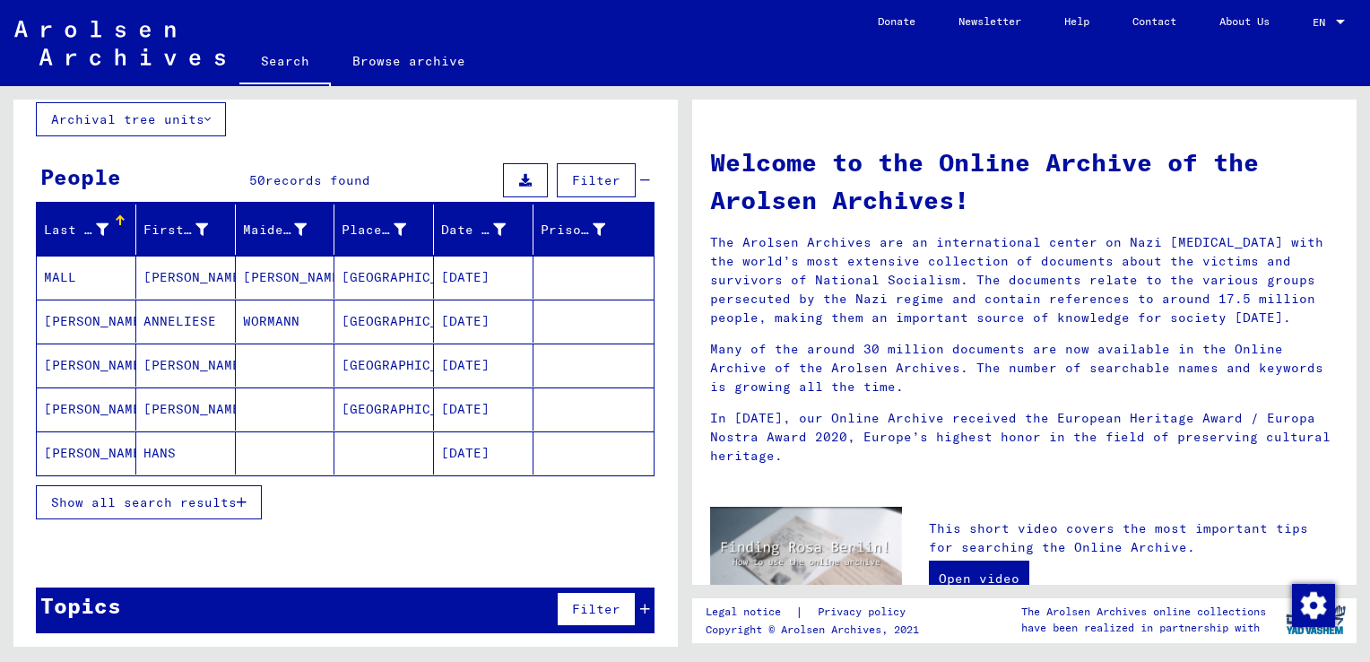
click at [211, 501] on span "Show all search results" at bounding box center [144, 502] width 186 height 16
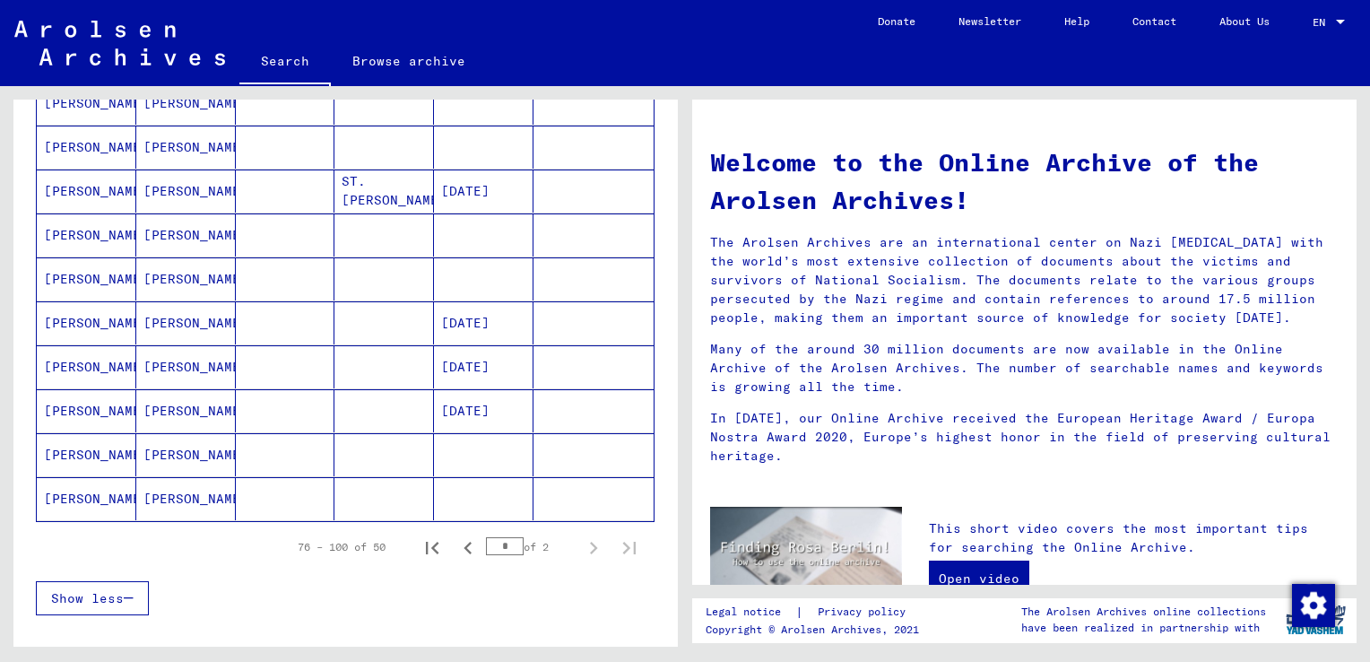
scroll to position [942, 0]
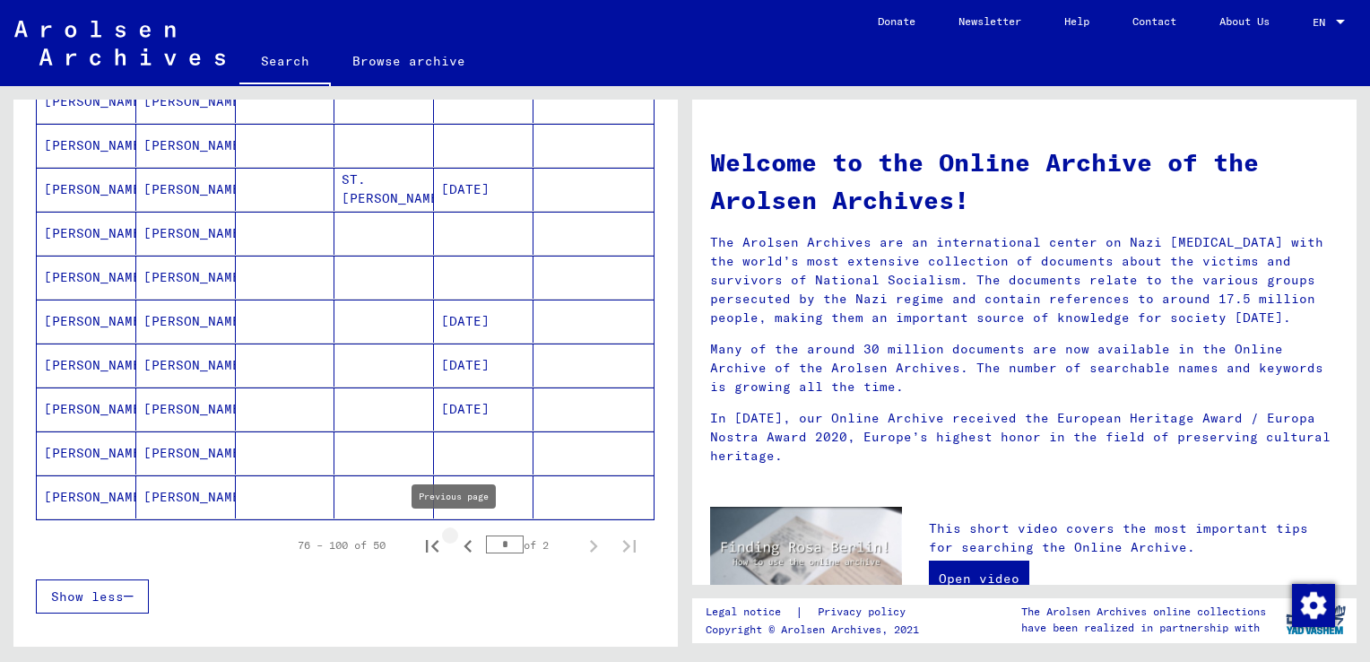
click at [457, 542] on icon "Previous page" at bounding box center [467, 545] width 25 height 25
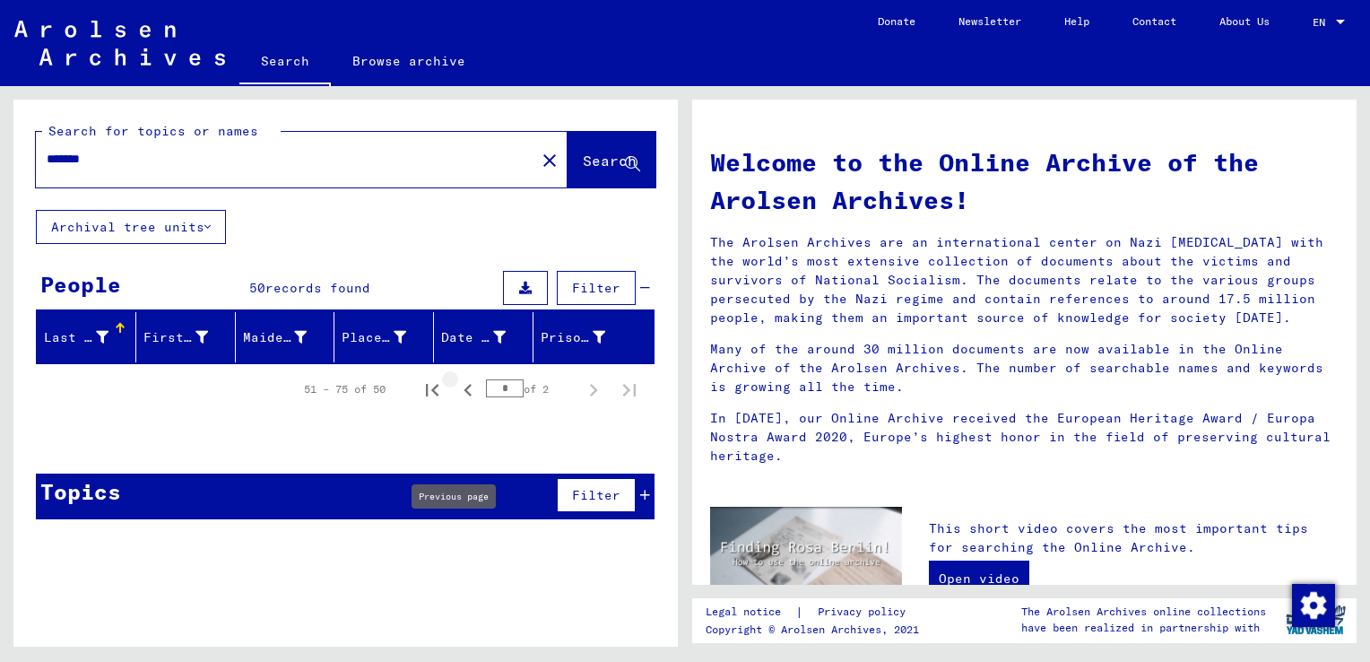
scroll to position [0, 0]
click at [469, 396] on icon "Previous page" at bounding box center [467, 389] width 25 height 25
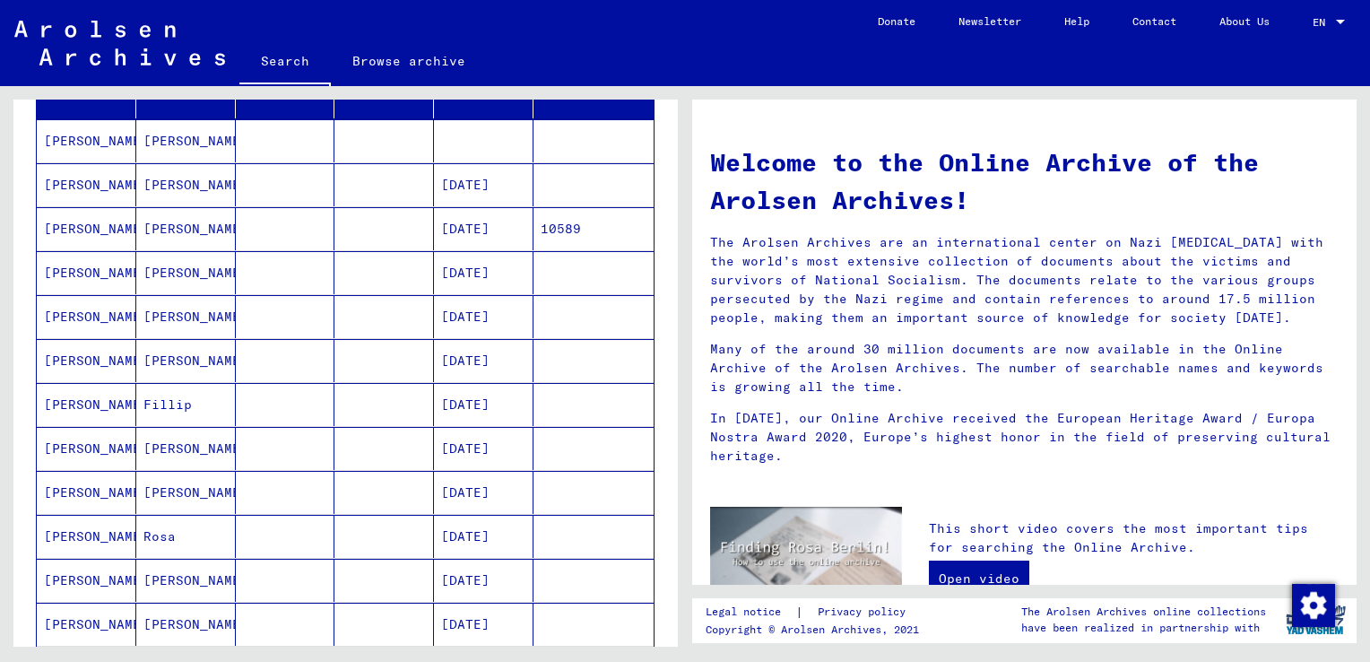
scroll to position [246, 0]
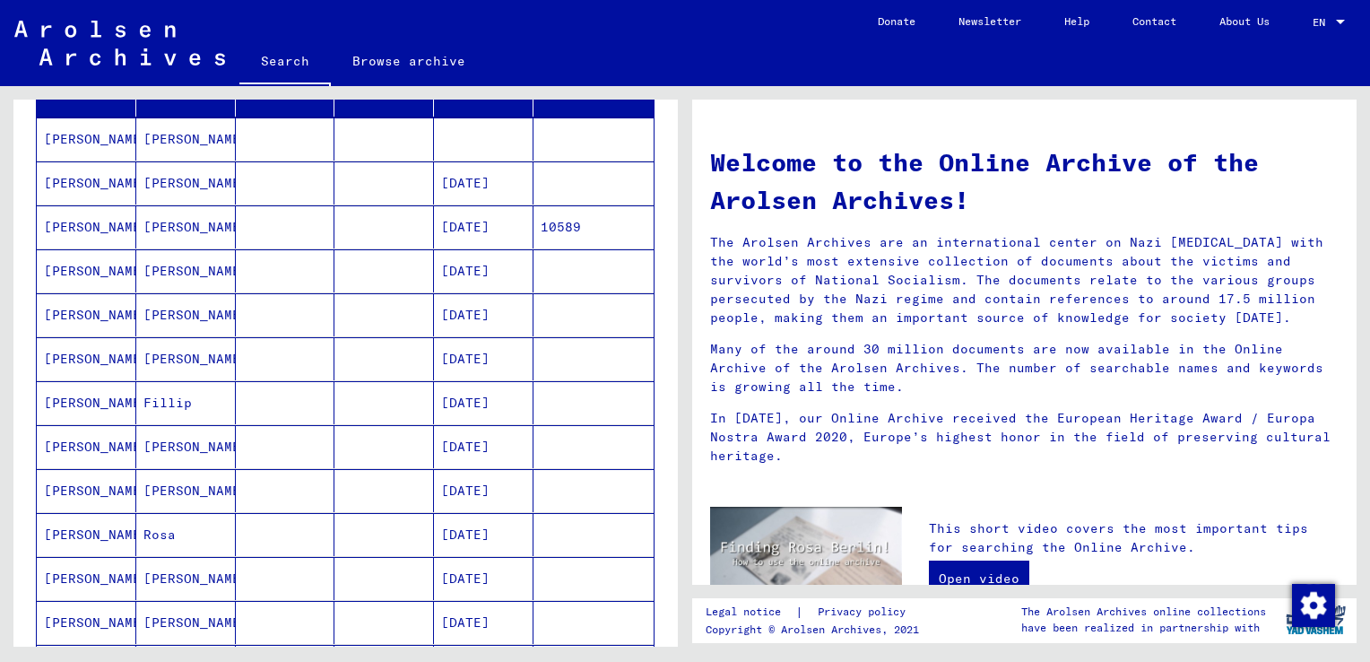
click at [161, 389] on mat-cell "Fillip" at bounding box center [186, 402] width 100 height 43
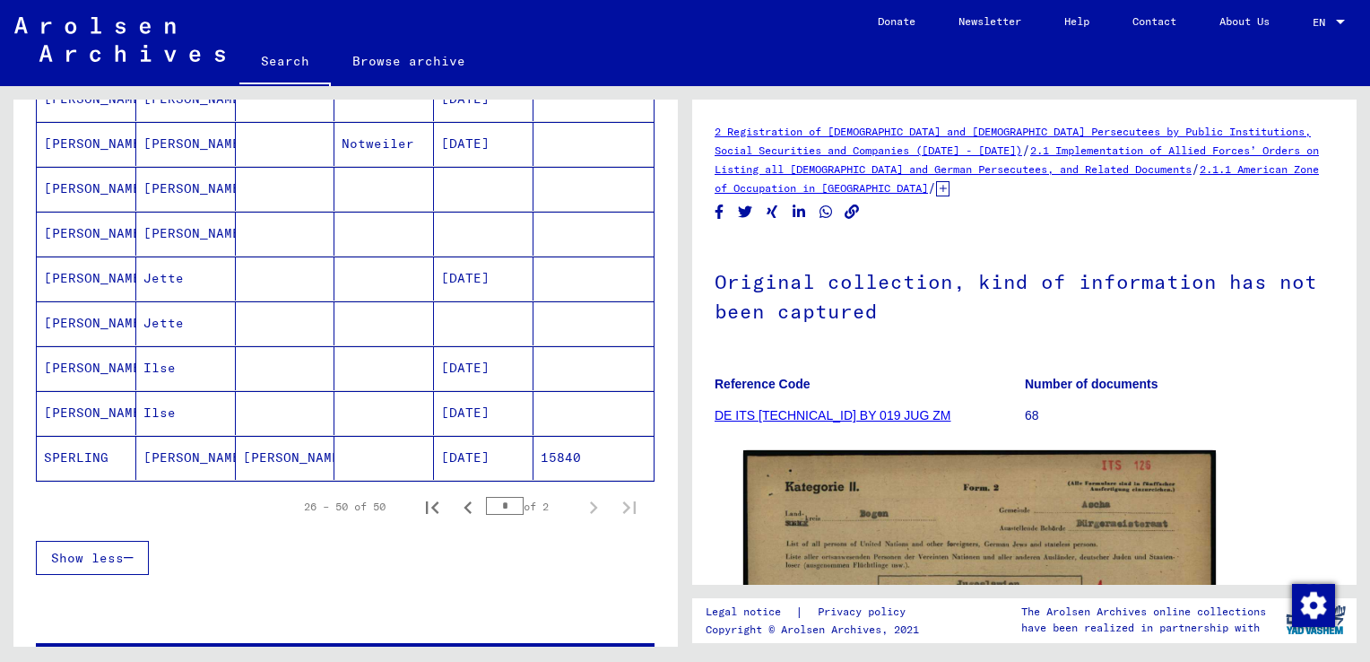
scroll to position [1004, 0]
click at [287, 442] on mat-cell "[PERSON_NAME]" at bounding box center [286, 457] width 100 height 44
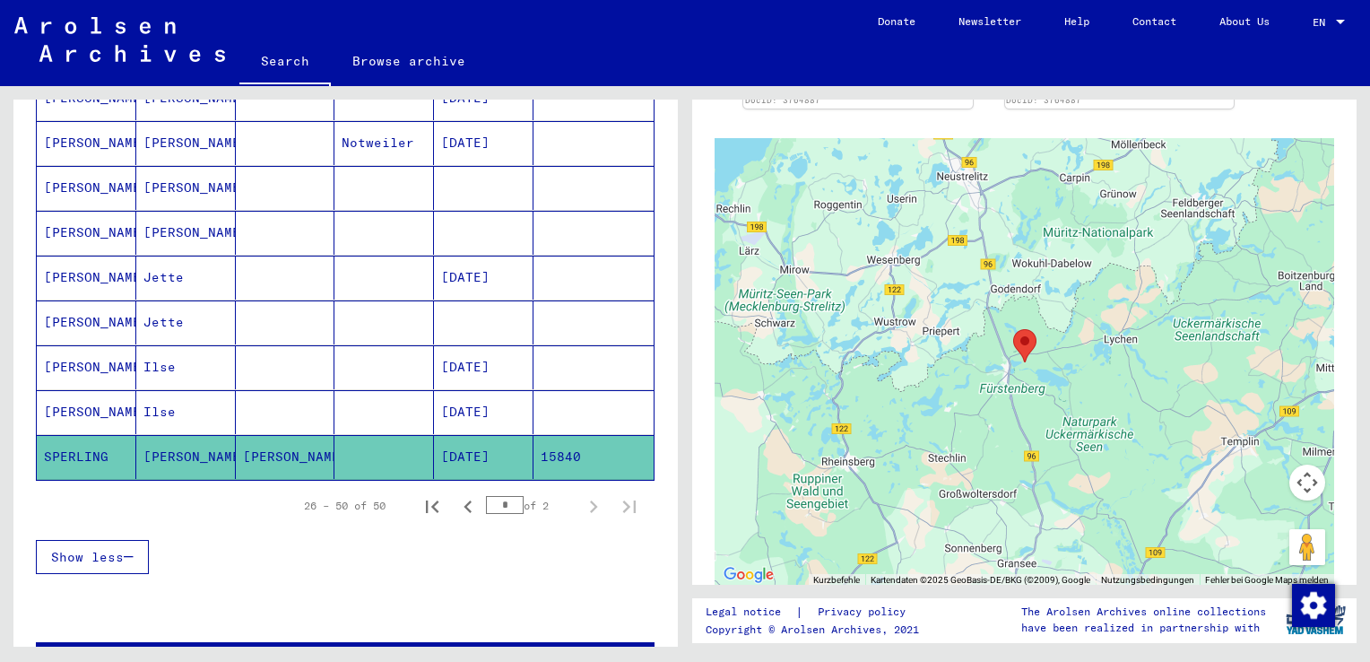
scroll to position [827, 0]
click at [455, 497] on icon "Previous page" at bounding box center [467, 506] width 25 height 25
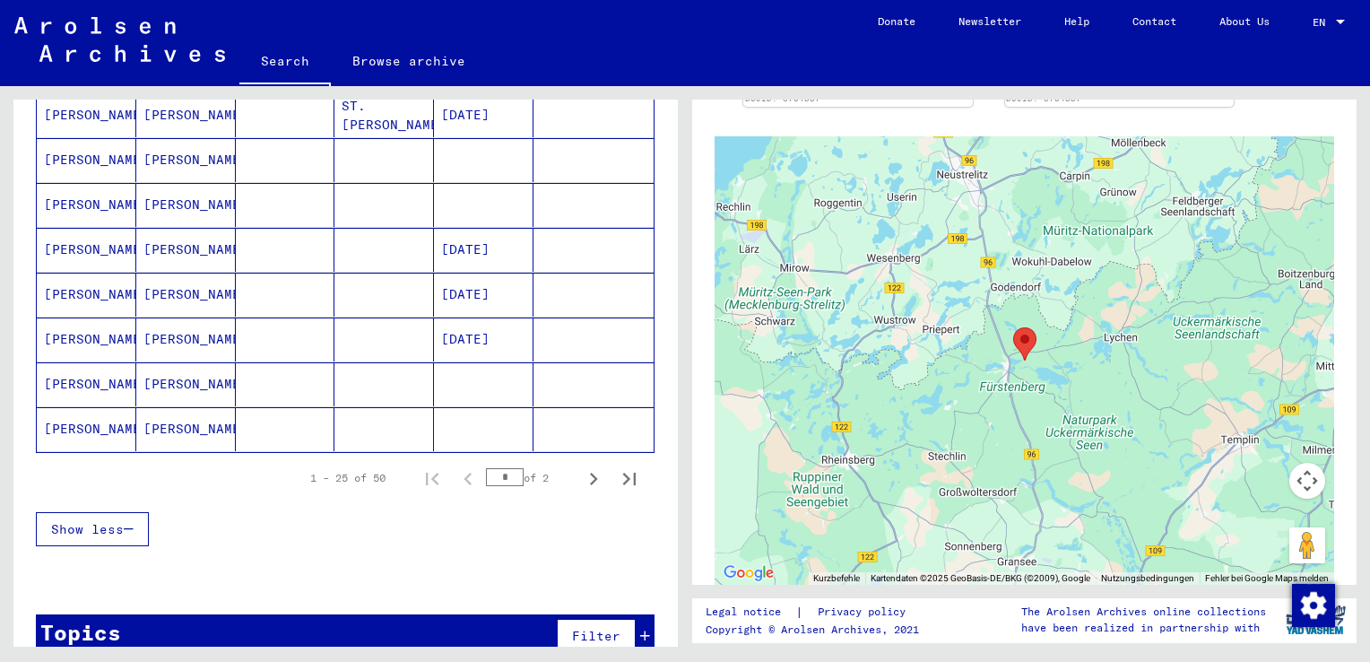
scroll to position [1051, 0]
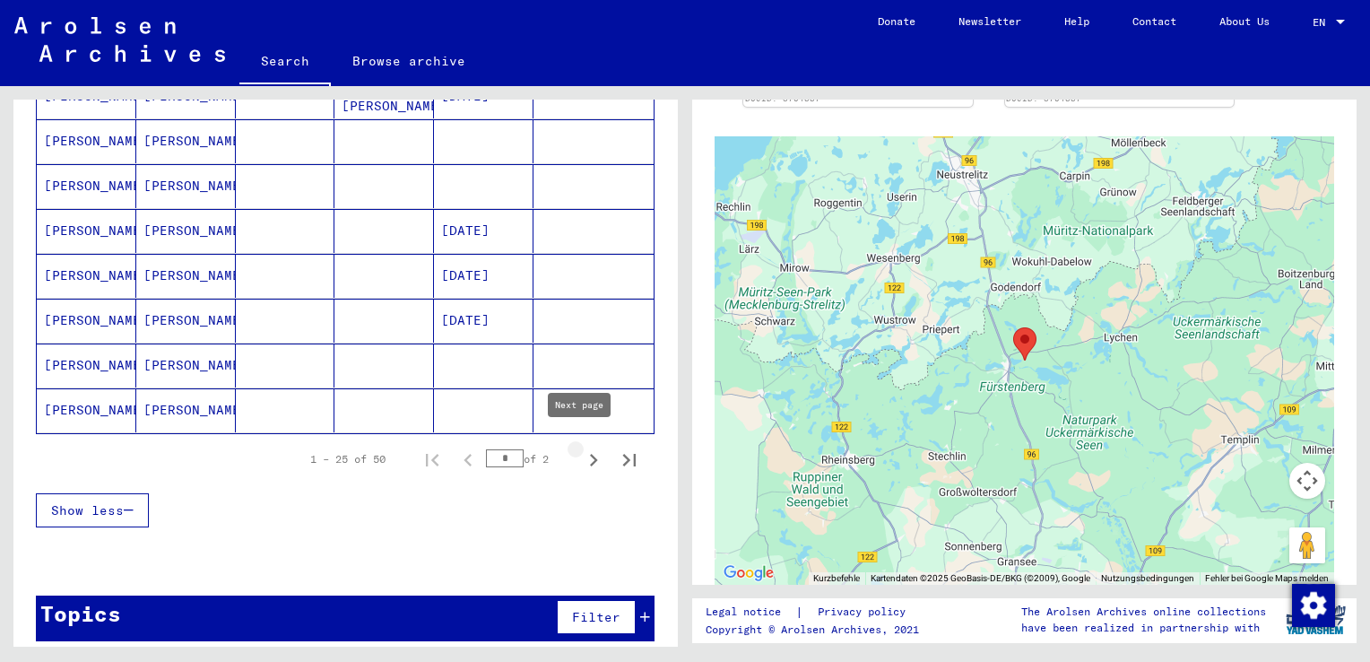
click at [582, 447] on icon "Next page" at bounding box center [593, 459] width 25 height 25
type input "*"
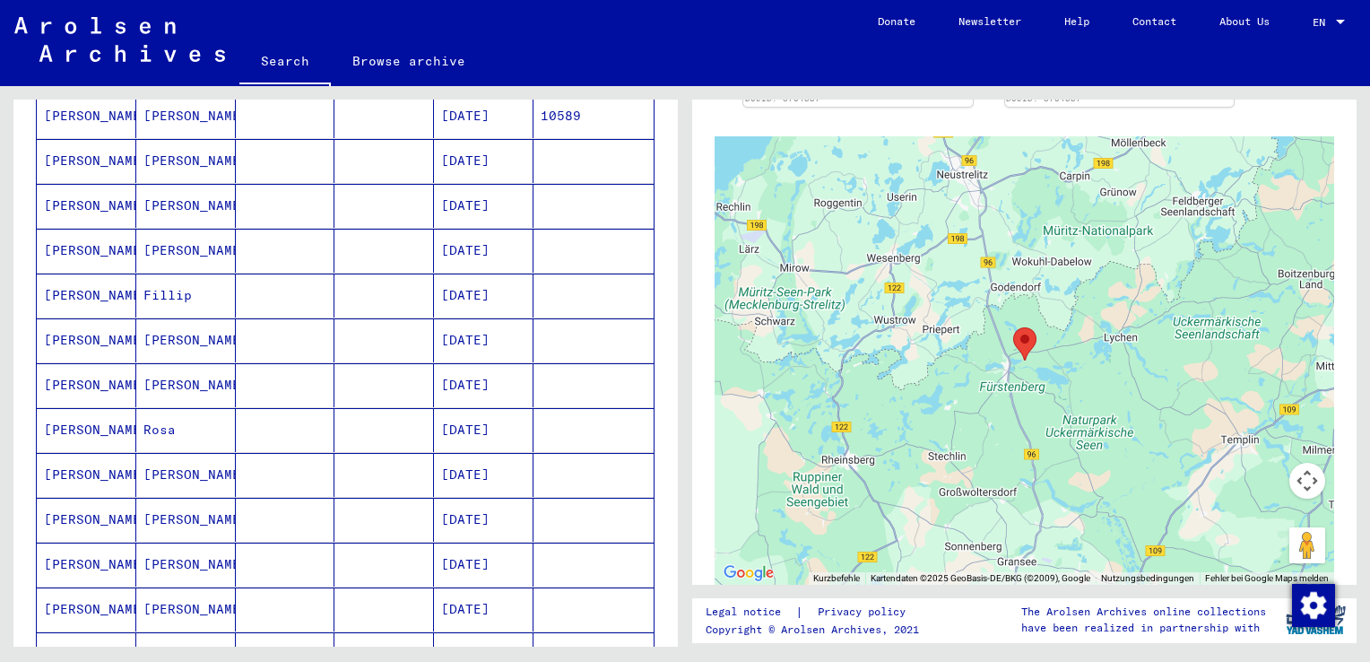
scroll to position [0, 0]
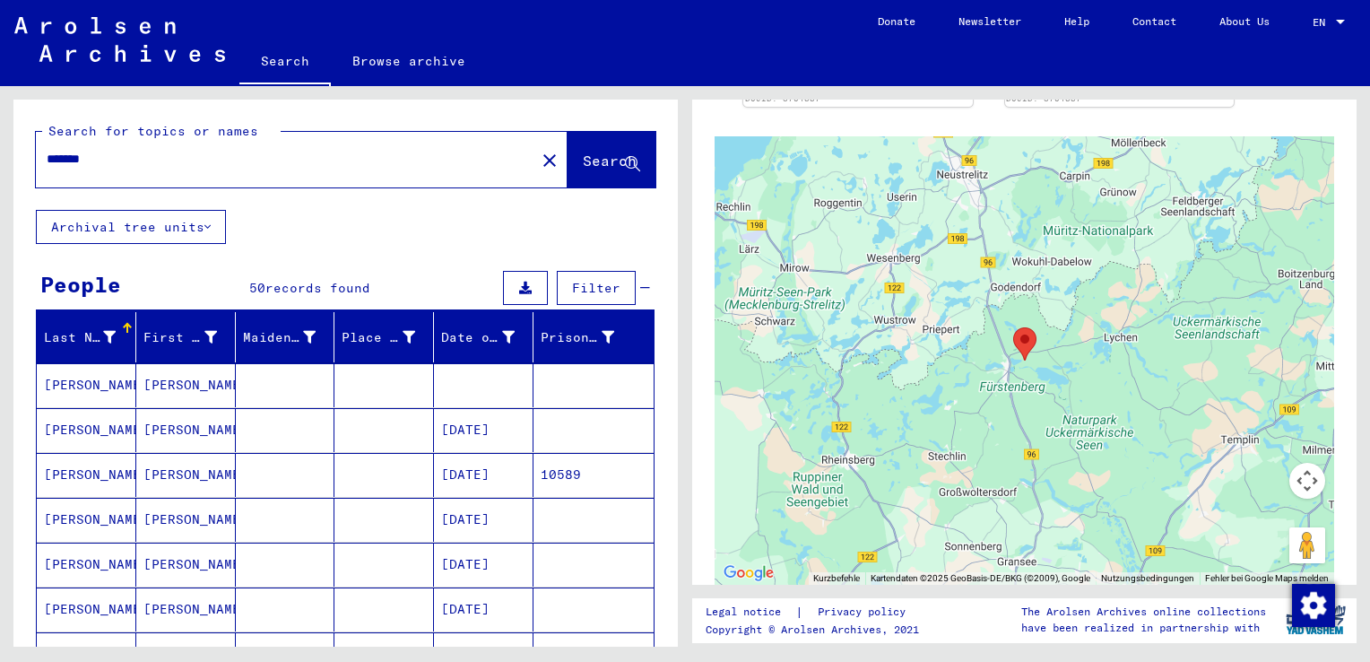
click at [152, 157] on input "*******" at bounding box center [286, 159] width 478 height 19
type input "*******"
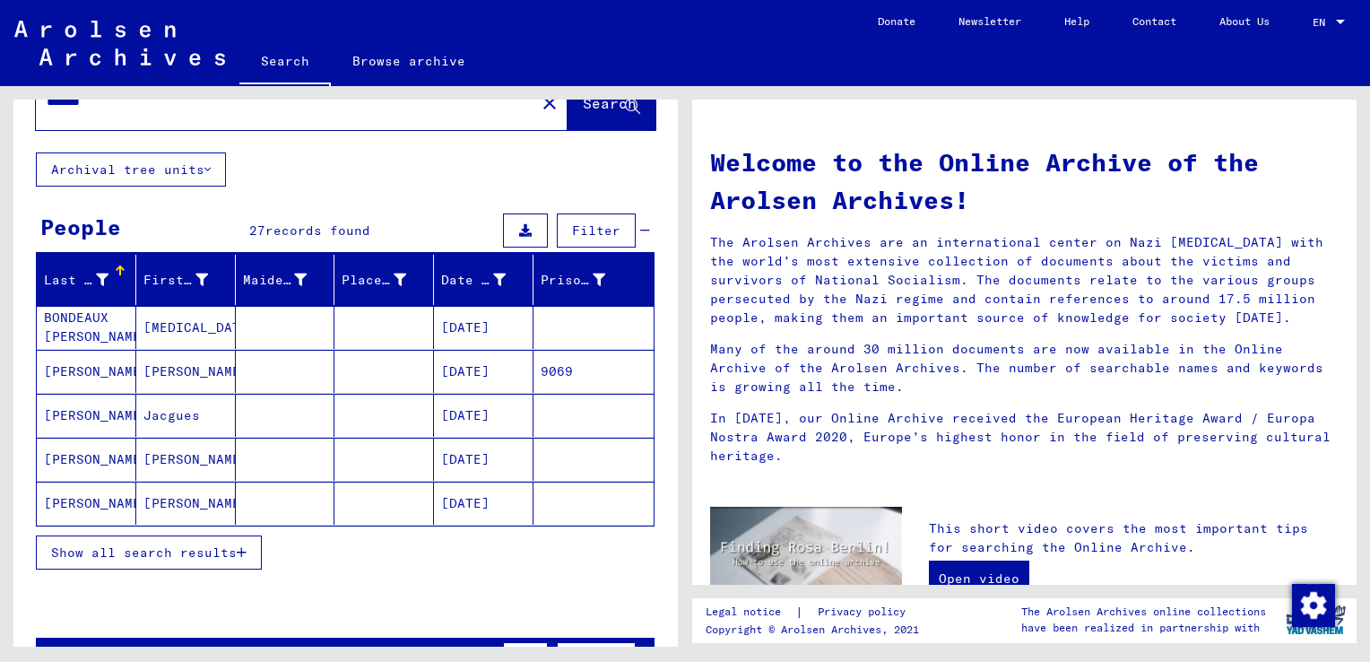
scroll to position [77, 0]
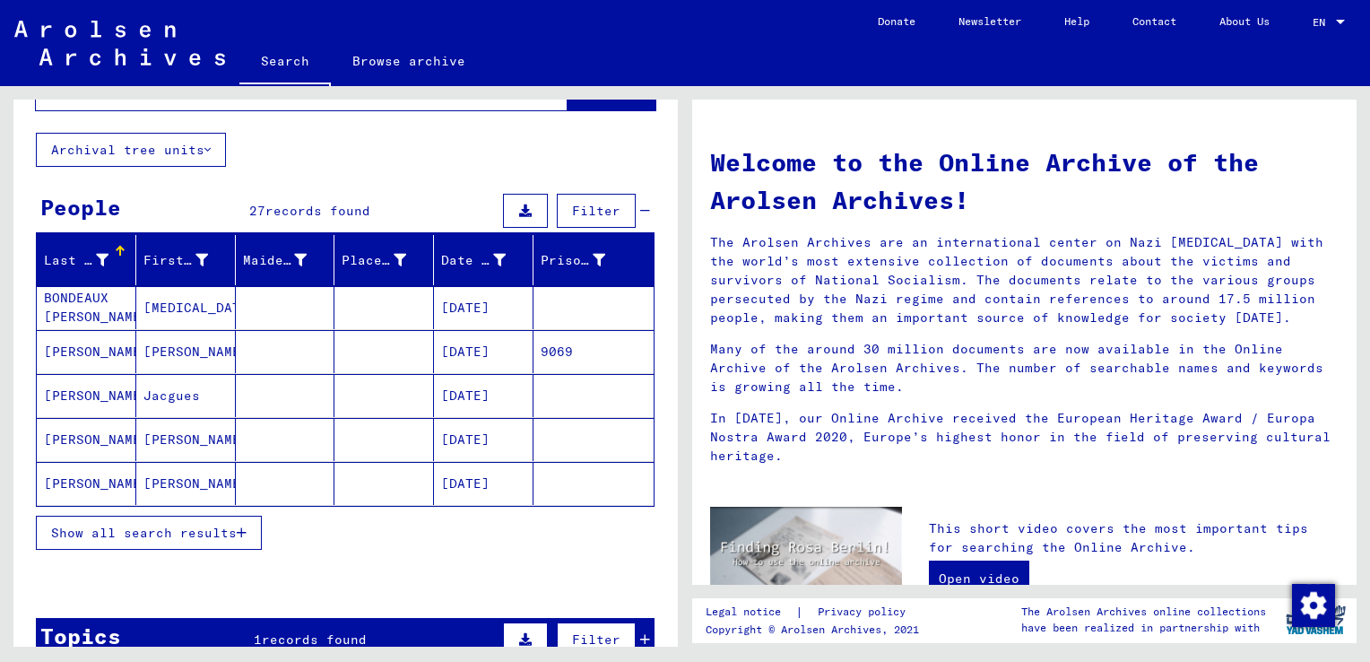
click at [226, 530] on span "Show all search results" at bounding box center [144, 533] width 186 height 16
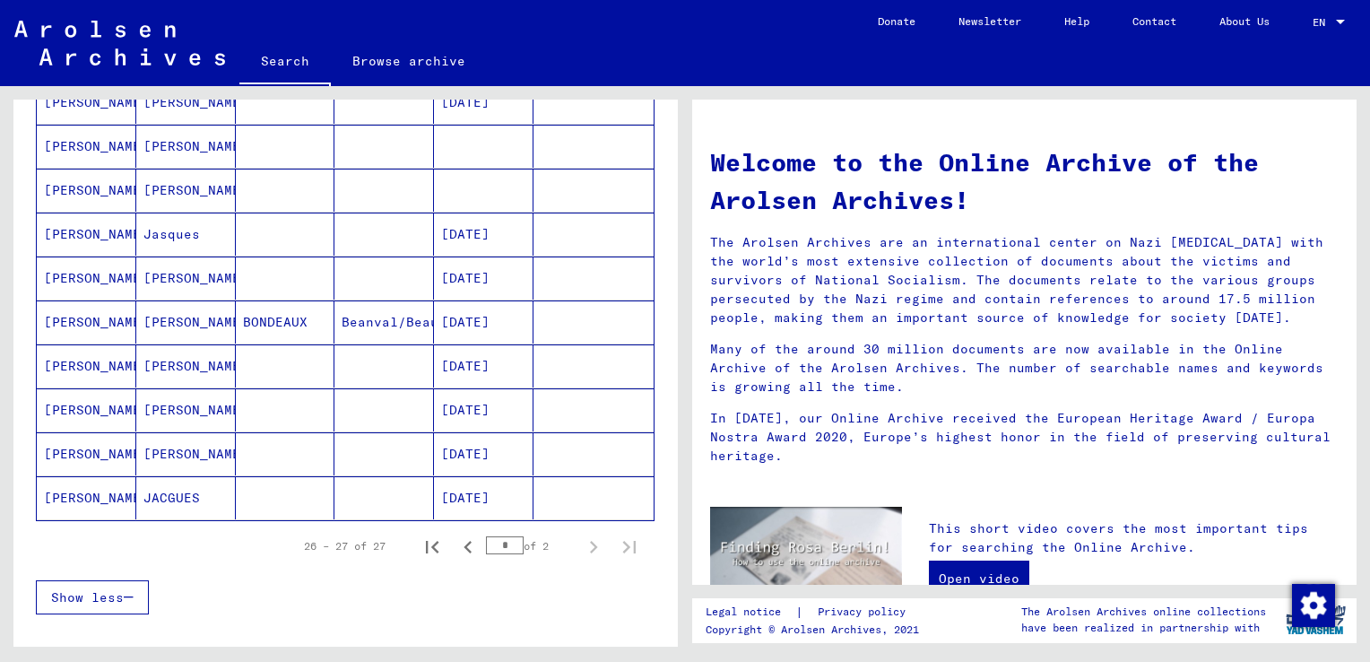
scroll to position [999, 0]
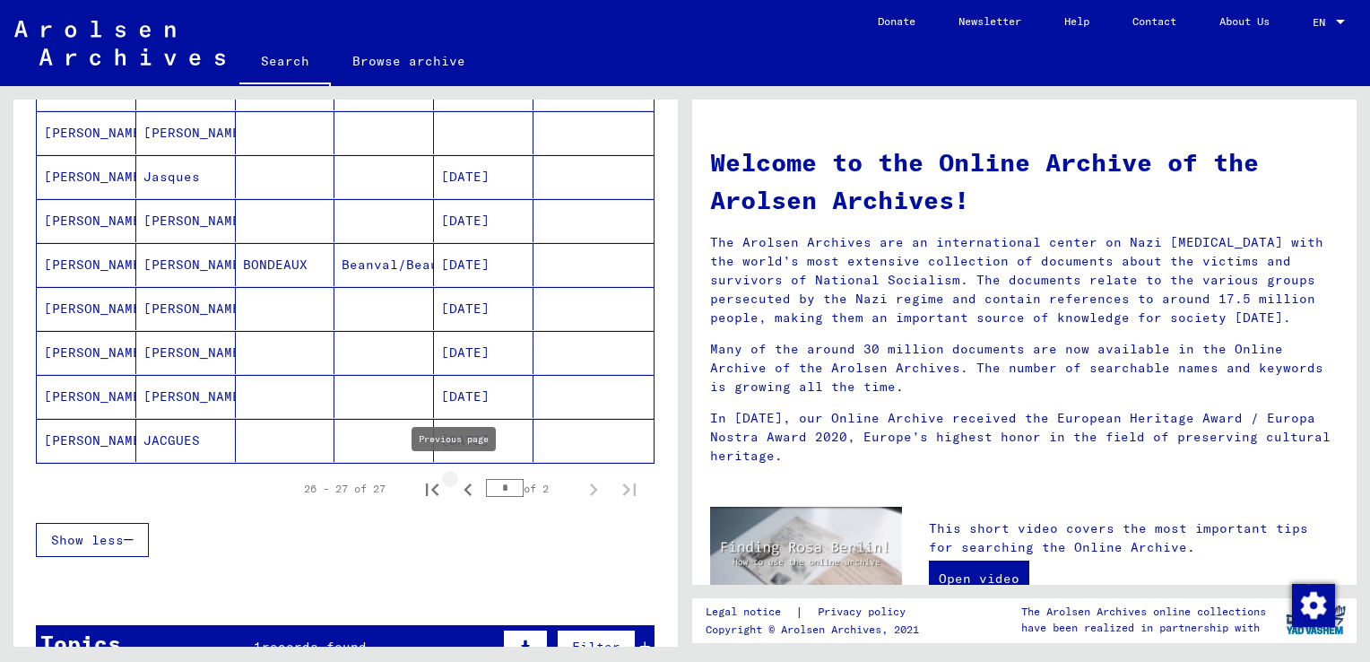
click at [455, 488] on icon "Previous page" at bounding box center [467, 489] width 25 height 25
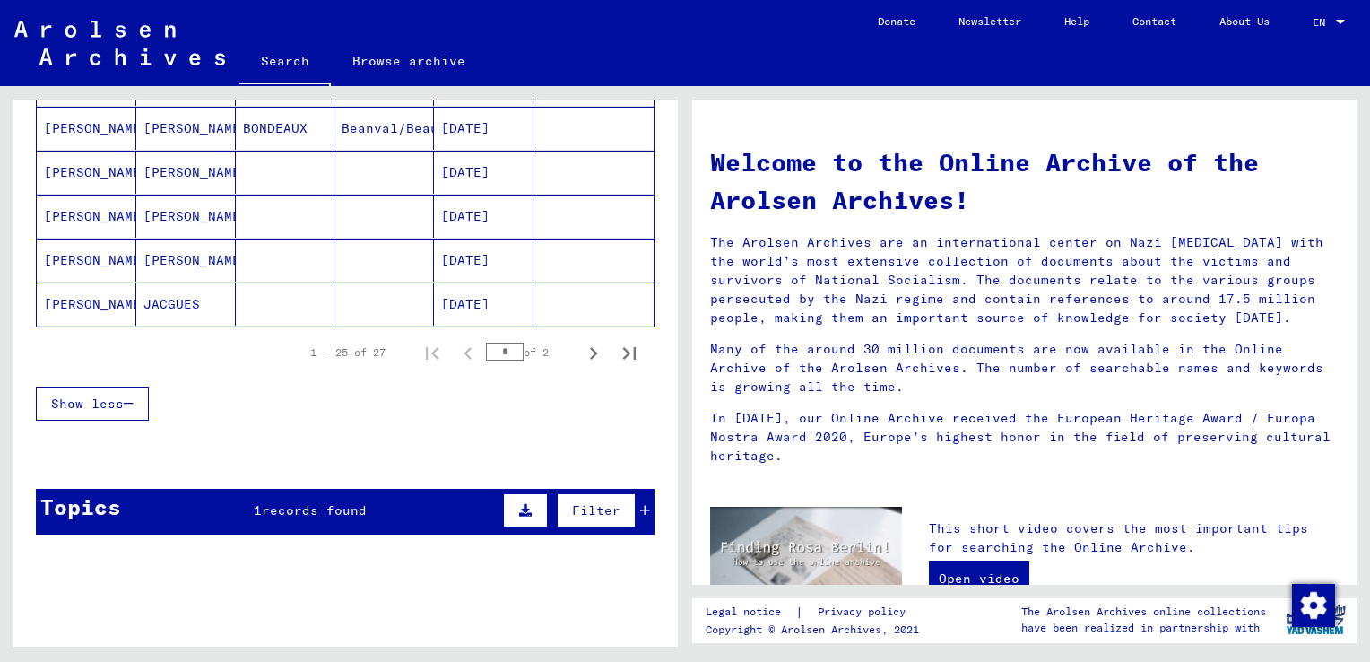
scroll to position [1136, 0]
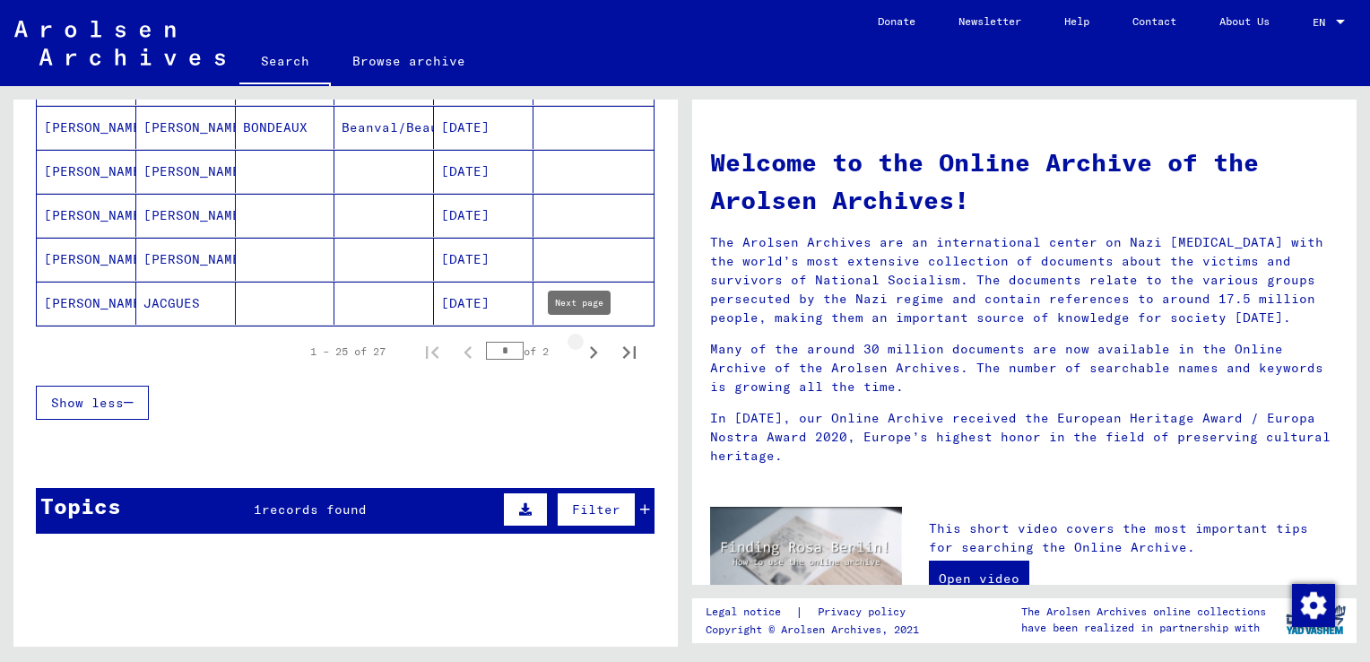
click at [581, 352] on icon "Next page" at bounding box center [593, 352] width 25 height 25
type input "*"
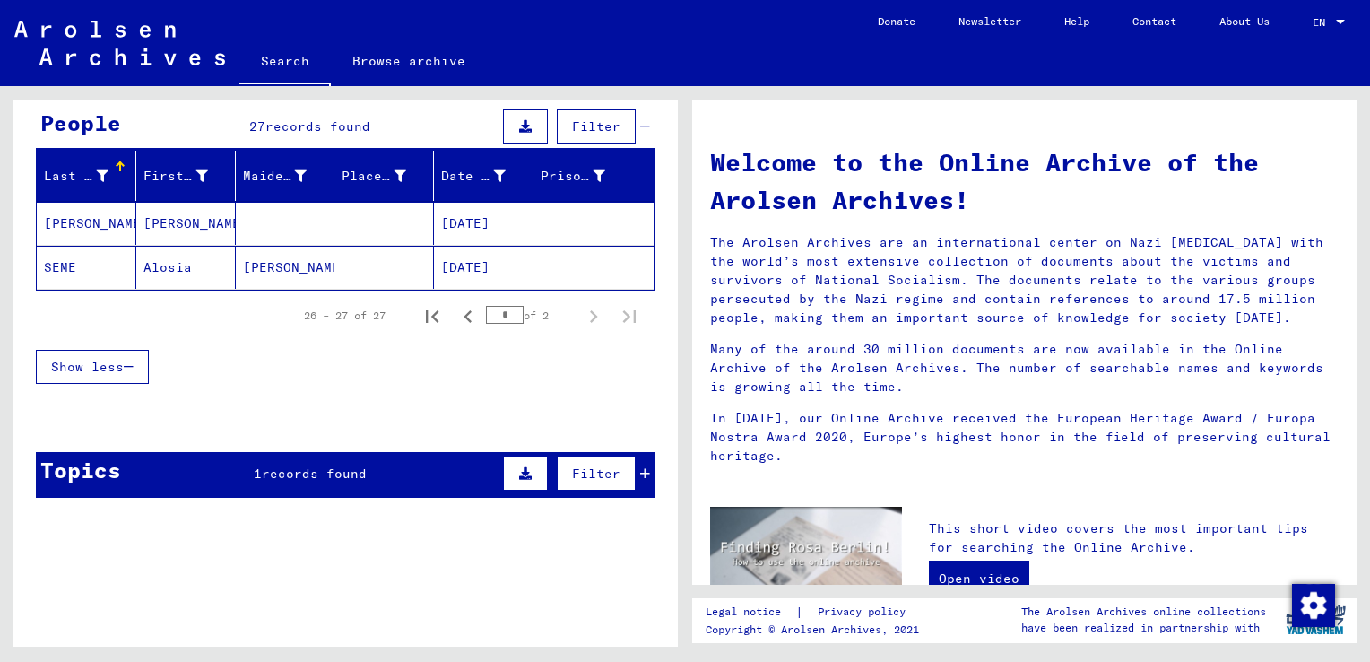
scroll to position [0, 0]
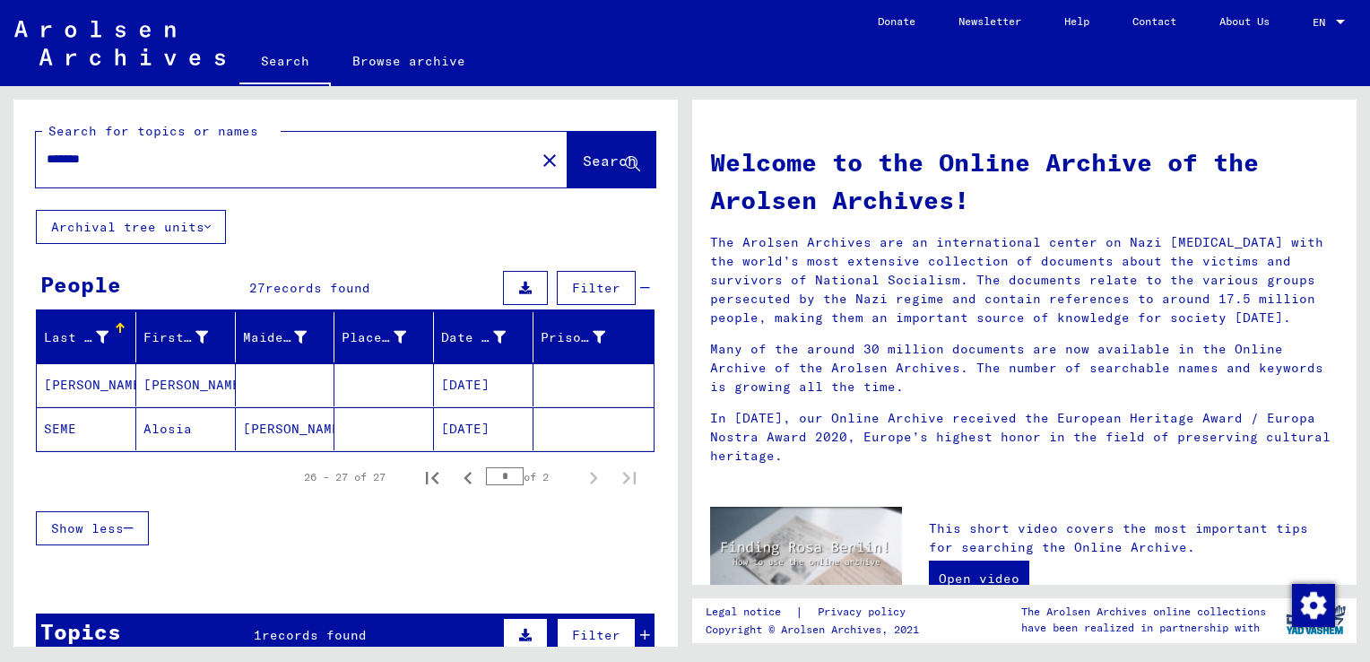
click at [124, 144] on div "*******" at bounding box center [275, 159] width 478 height 40
click at [118, 163] on input "*******" at bounding box center [280, 159] width 467 height 19
type input "********"
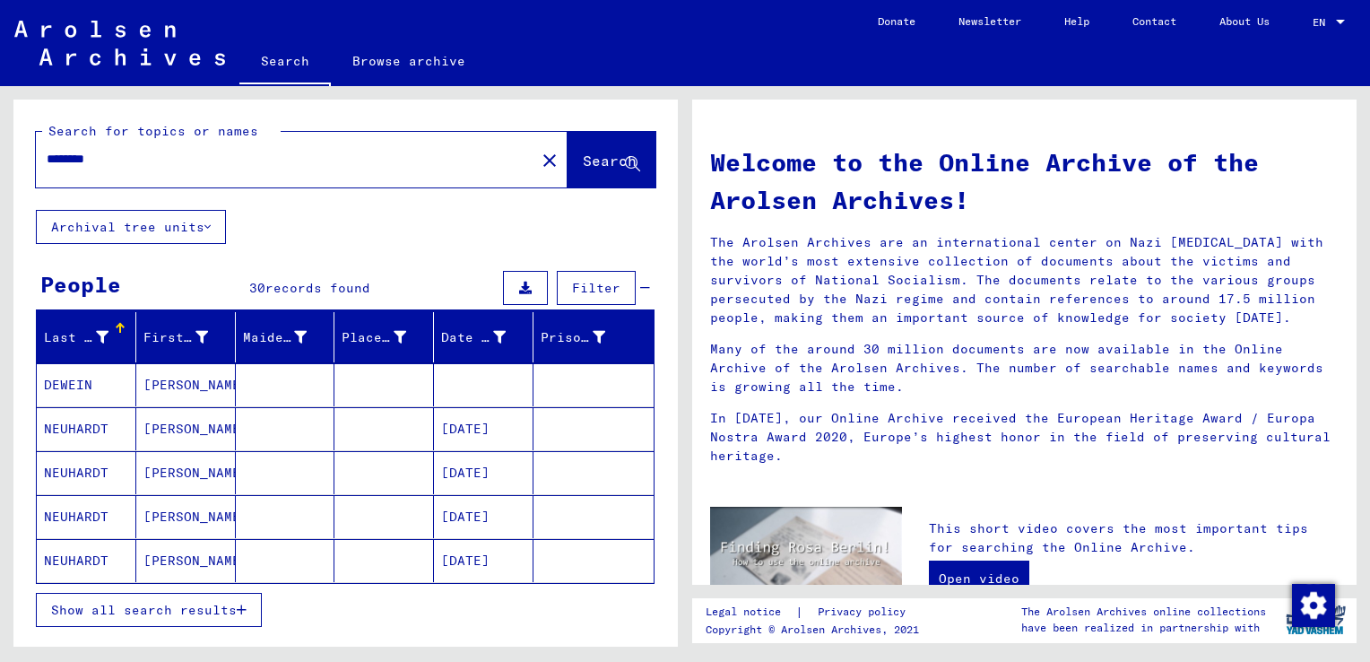
click at [193, 605] on span "Show all search results" at bounding box center [144, 610] width 186 height 16
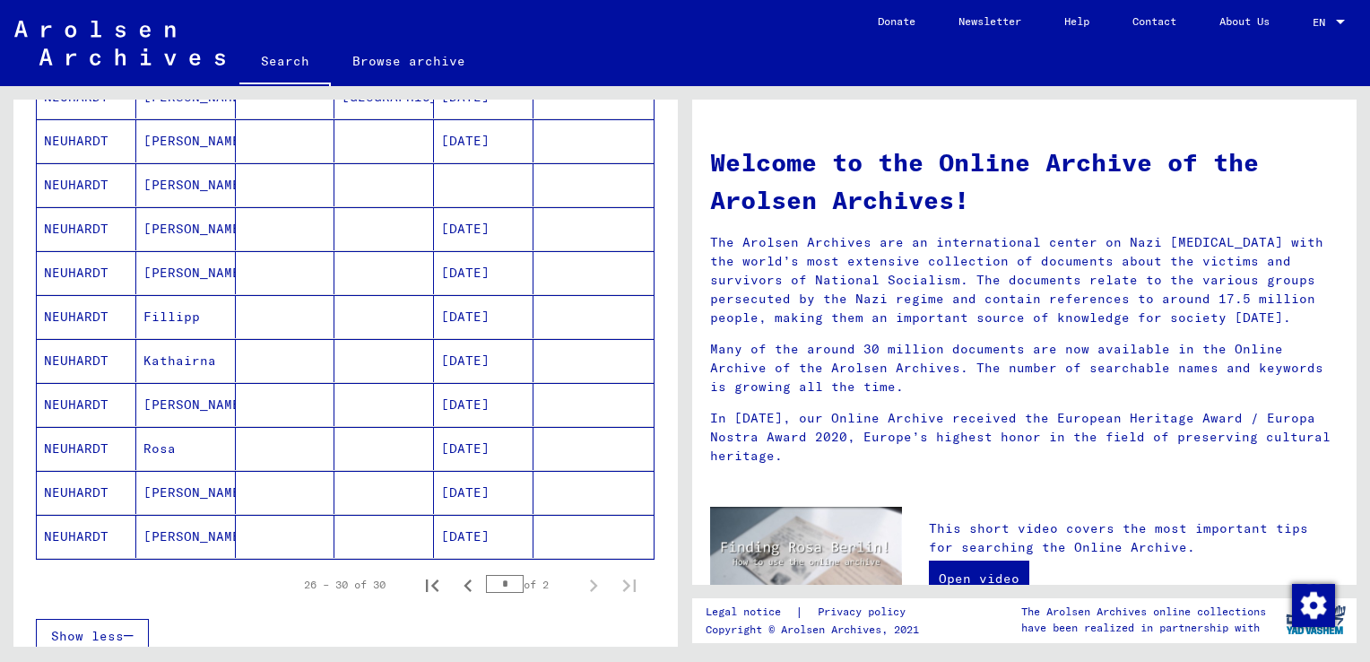
scroll to position [904, 0]
click at [154, 436] on mat-cell "Rosa" at bounding box center [186, 447] width 100 height 43
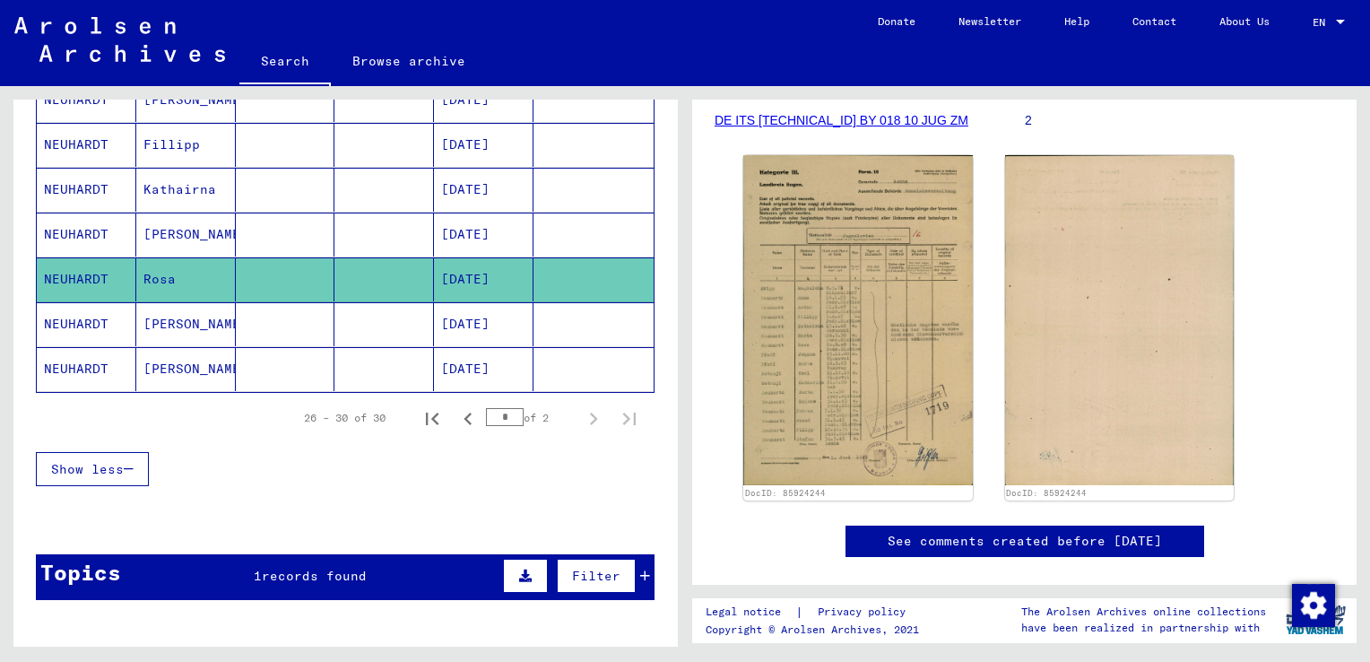
scroll to position [1091, 0]
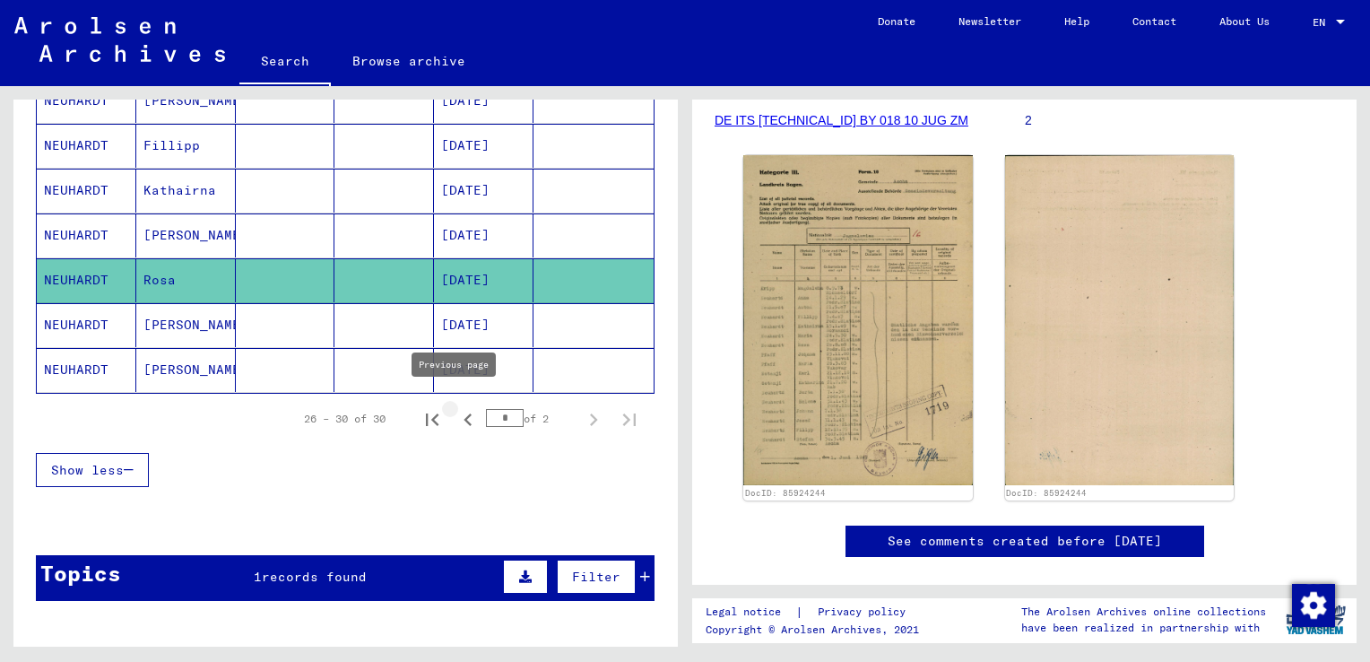
click at [464, 413] on icon "Previous page" at bounding box center [468, 419] width 8 height 13
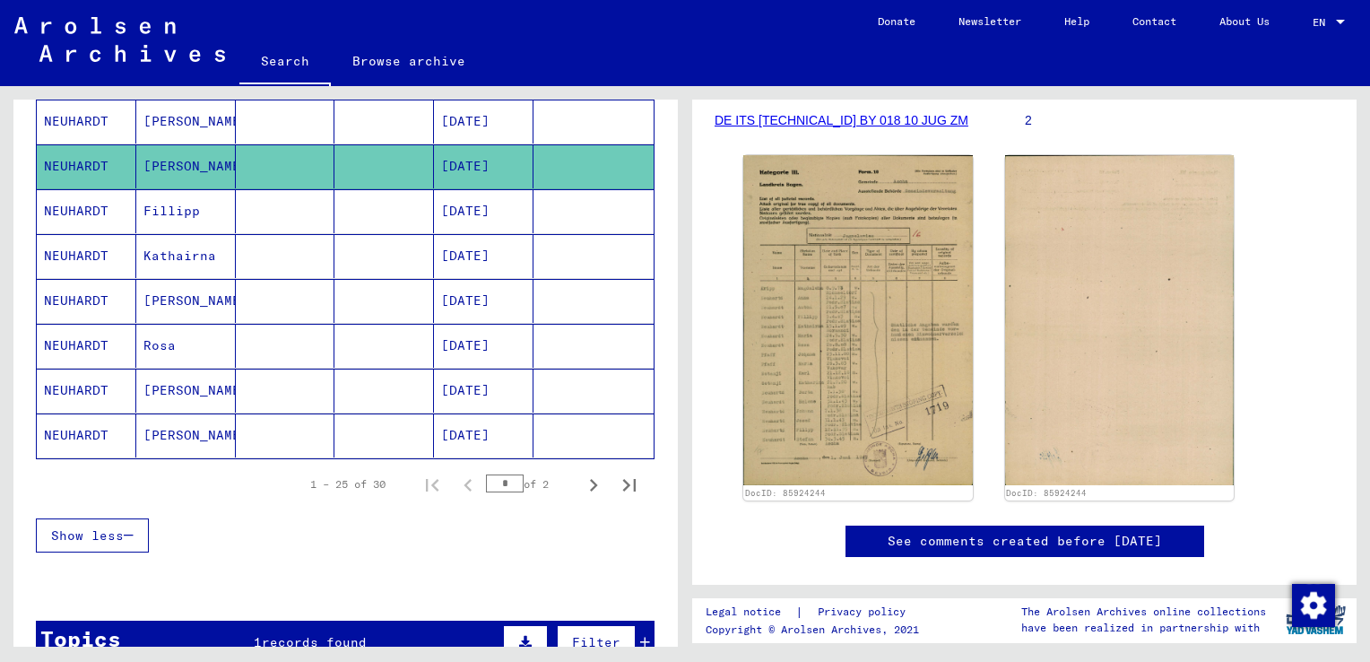
scroll to position [1185, 0]
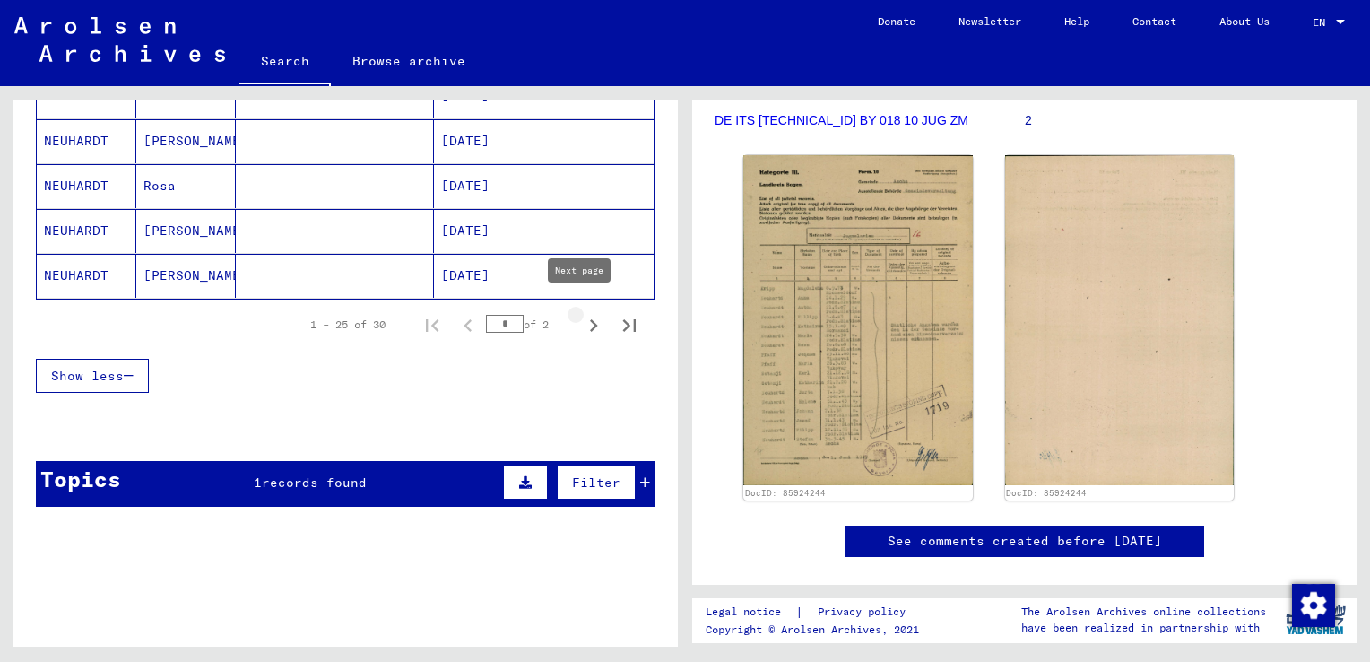
click at [581, 322] on icon "Next page" at bounding box center [593, 325] width 25 height 25
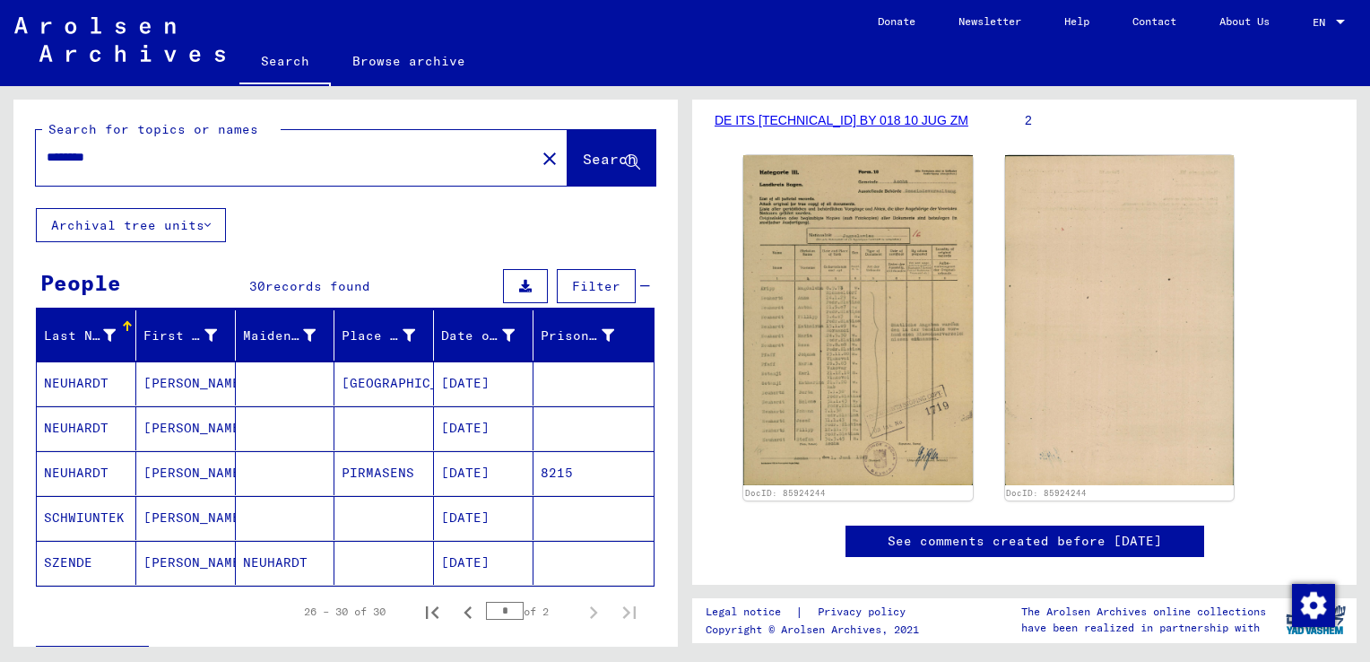
scroll to position [0, 0]
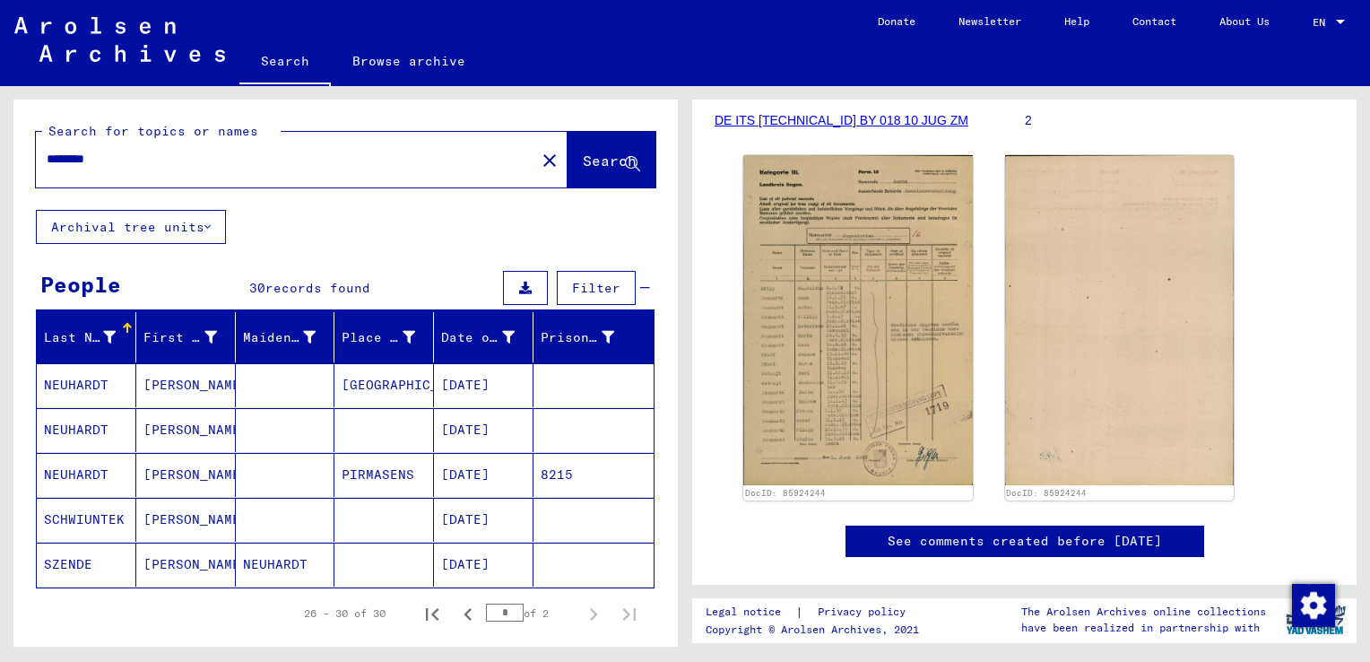
click at [457, 231] on div "Search for topics or names ******** close Search Archival tree units People 30 …" at bounding box center [345, 455] width 664 height 710
click at [405, 154] on input "********" at bounding box center [286, 159] width 478 height 19
click at [459, 230] on div "Search for topics or names ******** close Search Archival tree units People 30 …" at bounding box center [345, 455] width 664 height 710
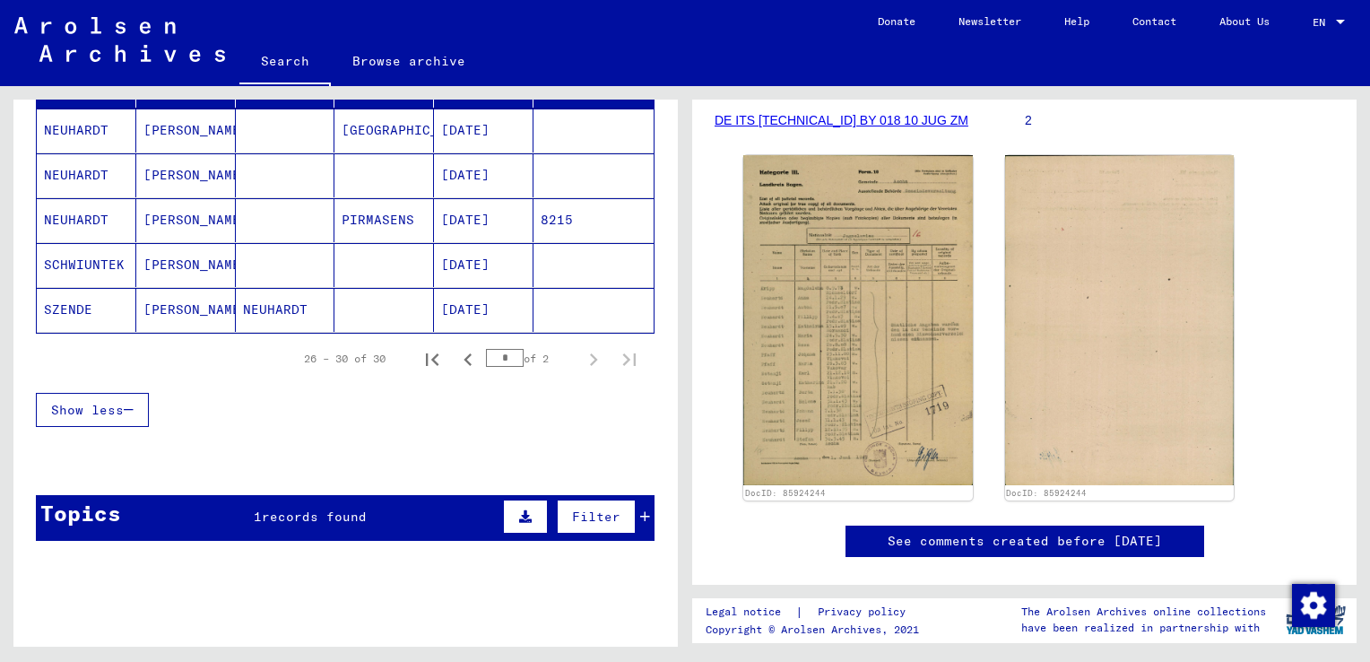
scroll to position [258, 0]
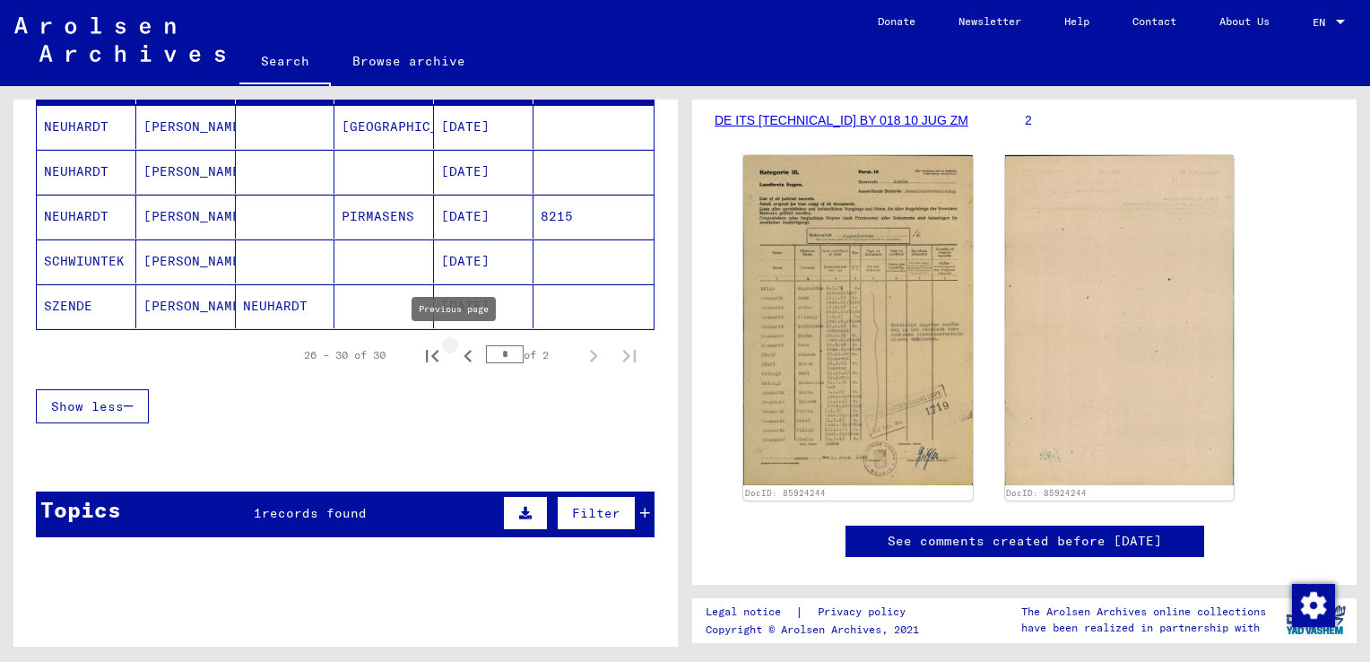
click at [464, 357] on icon "Previous page" at bounding box center [468, 356] width 8 height 13
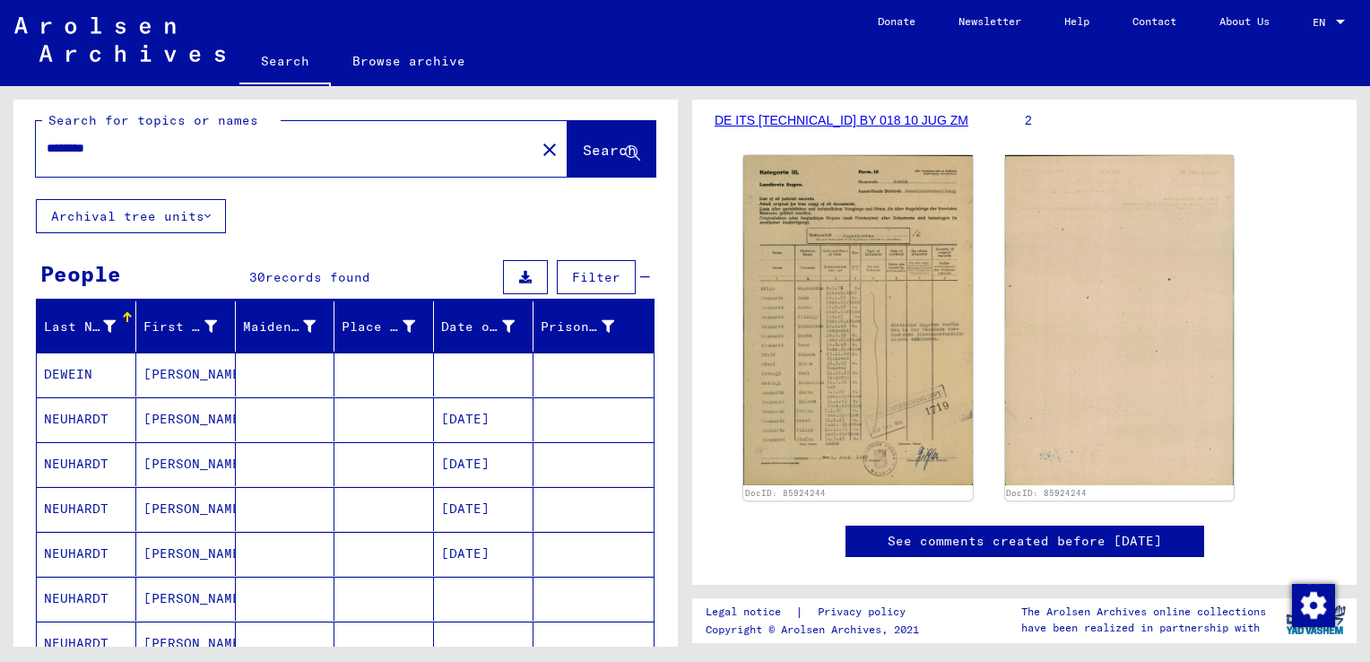
scroll to position [0, 0]
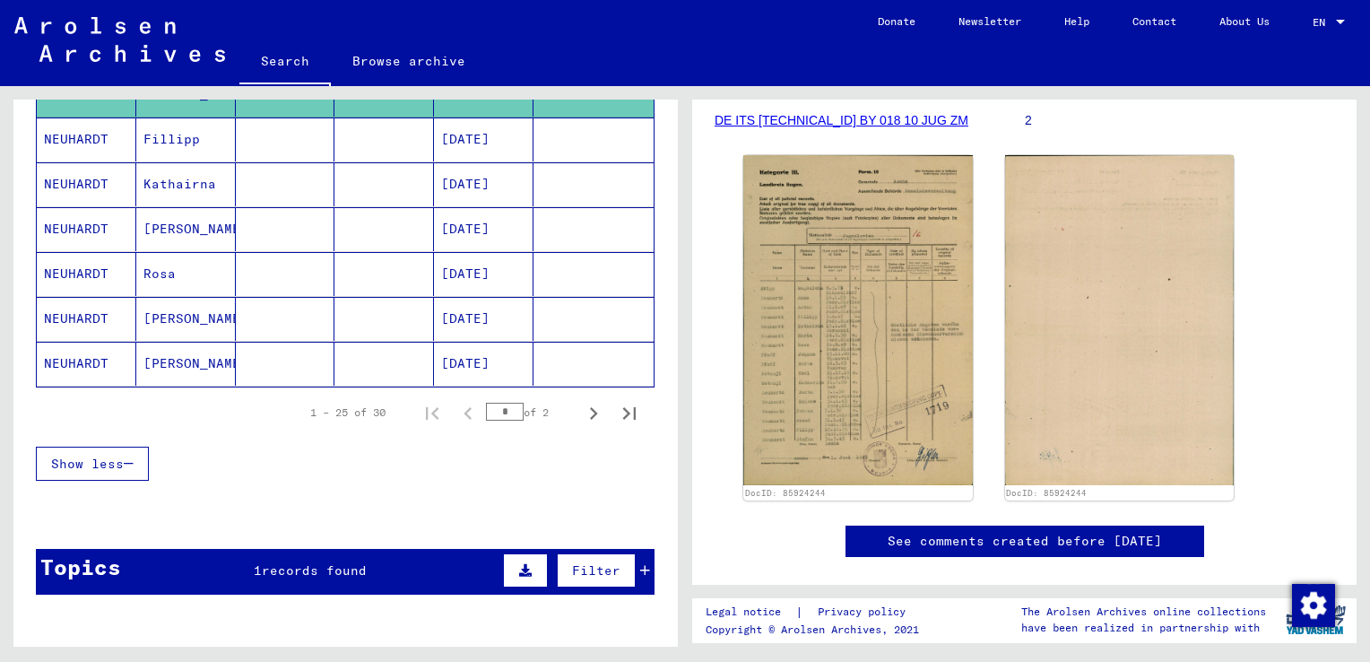
scroll to position [1097, 0]
click at [581, 401] on icon "Next page" at bounding box center [593, 413] width 25 height 25
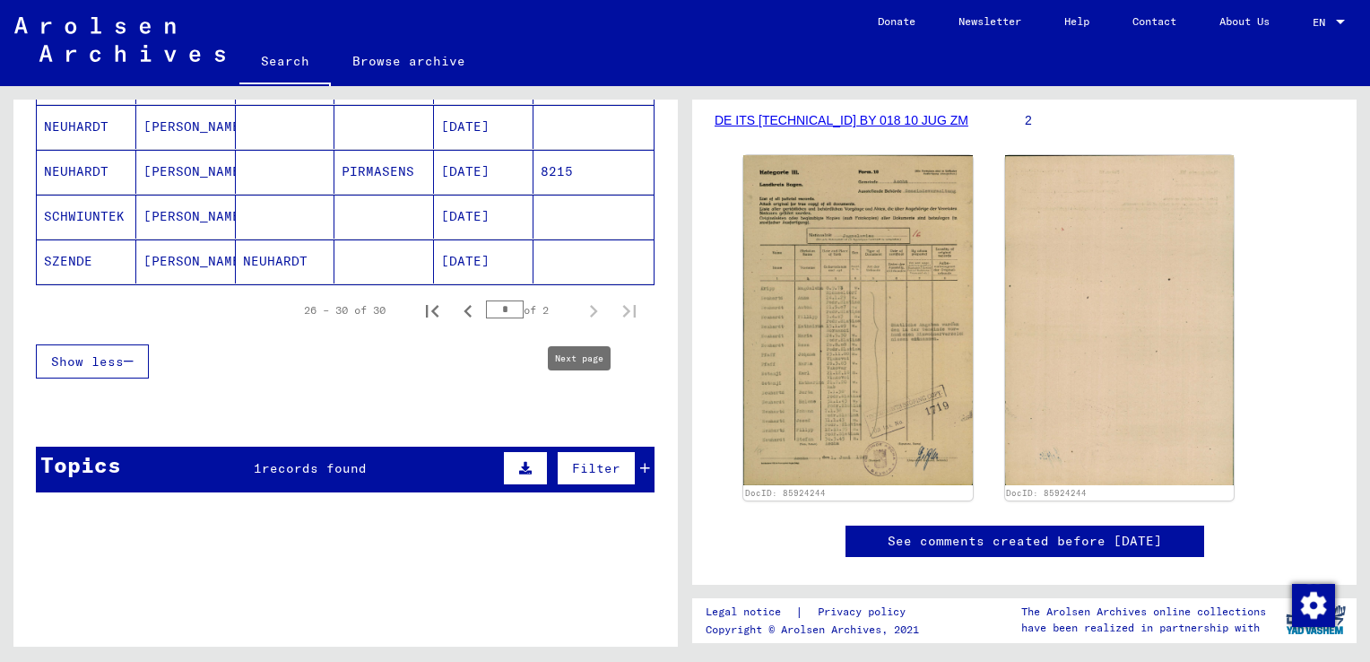
scroll to position [296, 0]
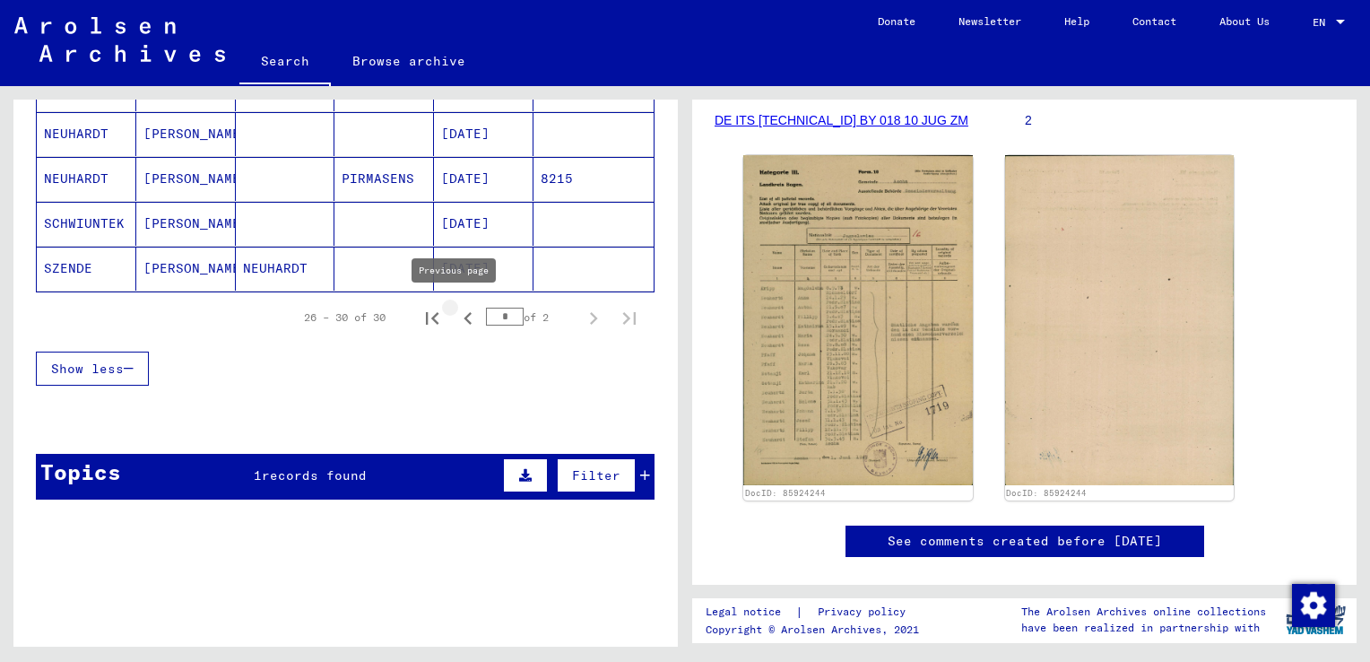
click at [455, 307] on icon "Previous page" at bounding box center [467, 318] width 25 height 25
type input "*"
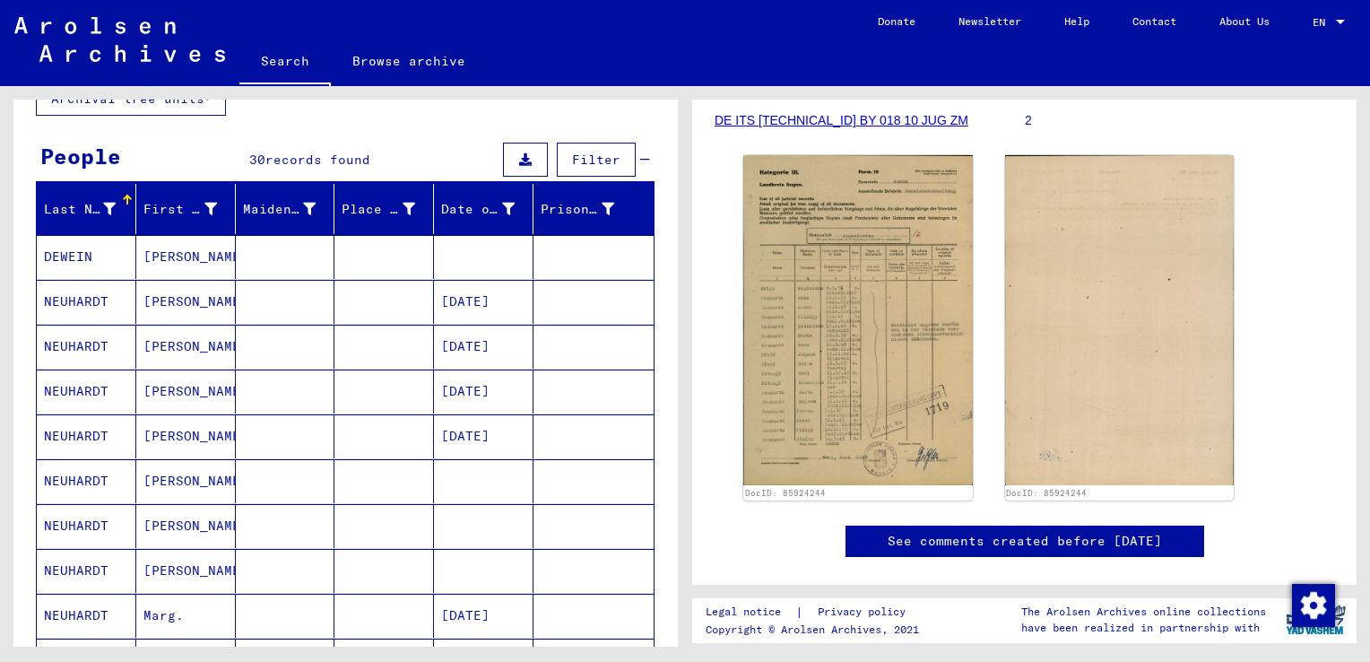
scroll to position [0, 0]
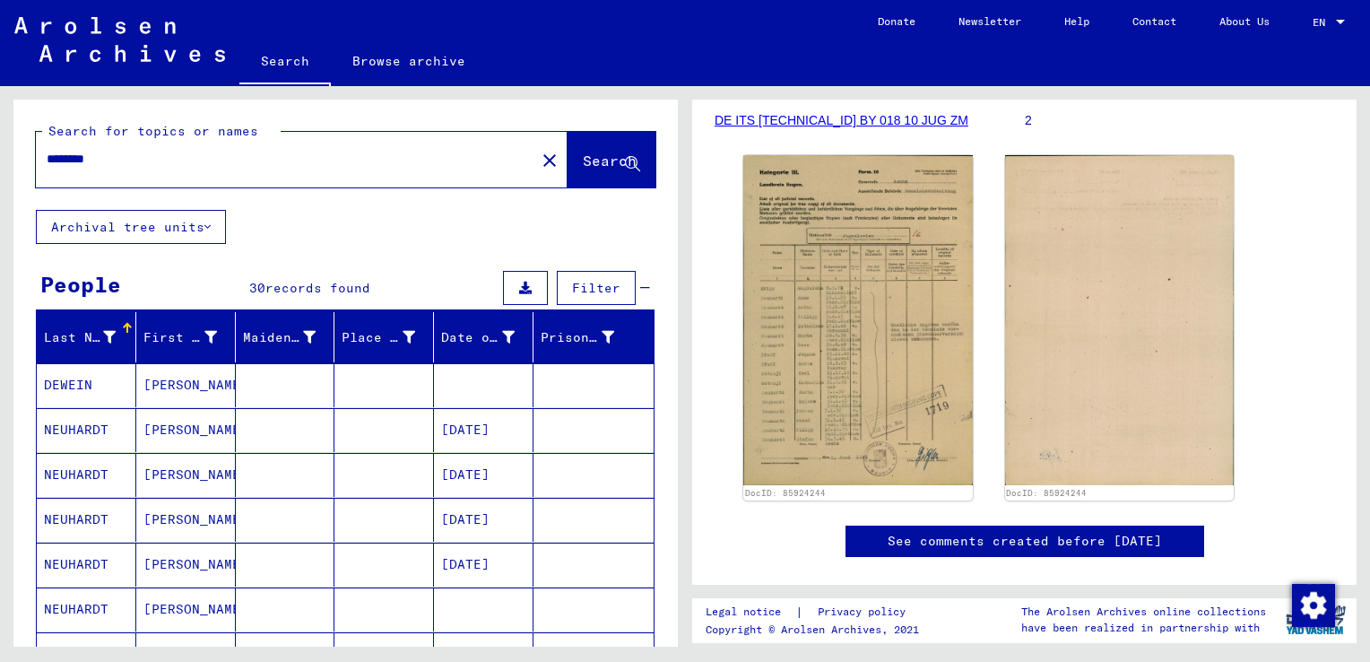
click at [291, 156] on input "********" at bounding box center [286, 159] width 478 height 19
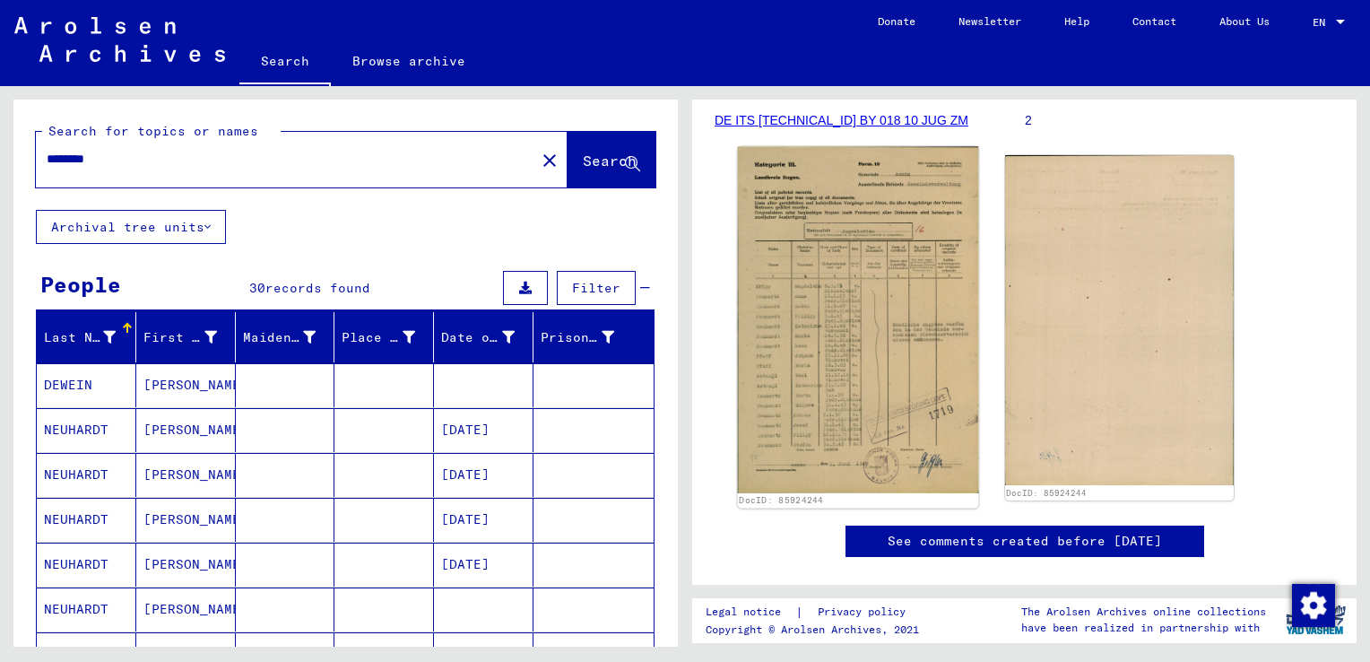
click at [813, 351] on img at bounding box center [858, 320] width 240 height 346
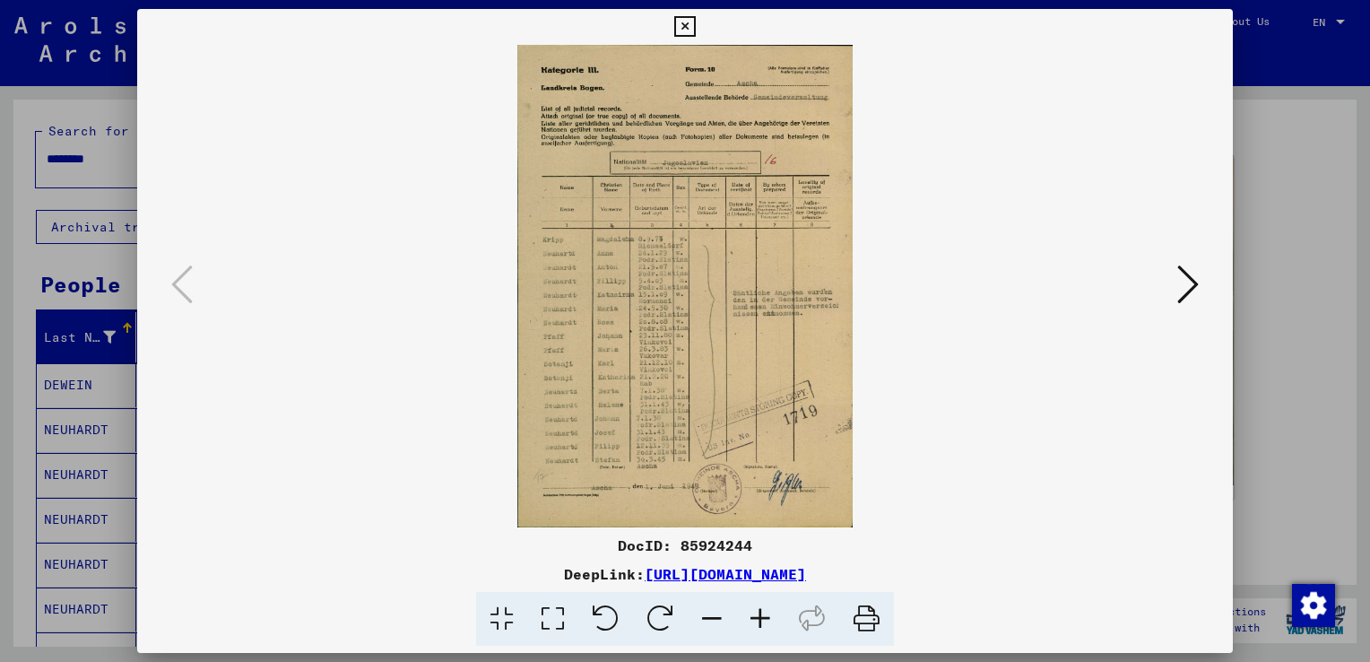
click at [757, 618] on icon at bounding box center [760, 619] width 48 height 55
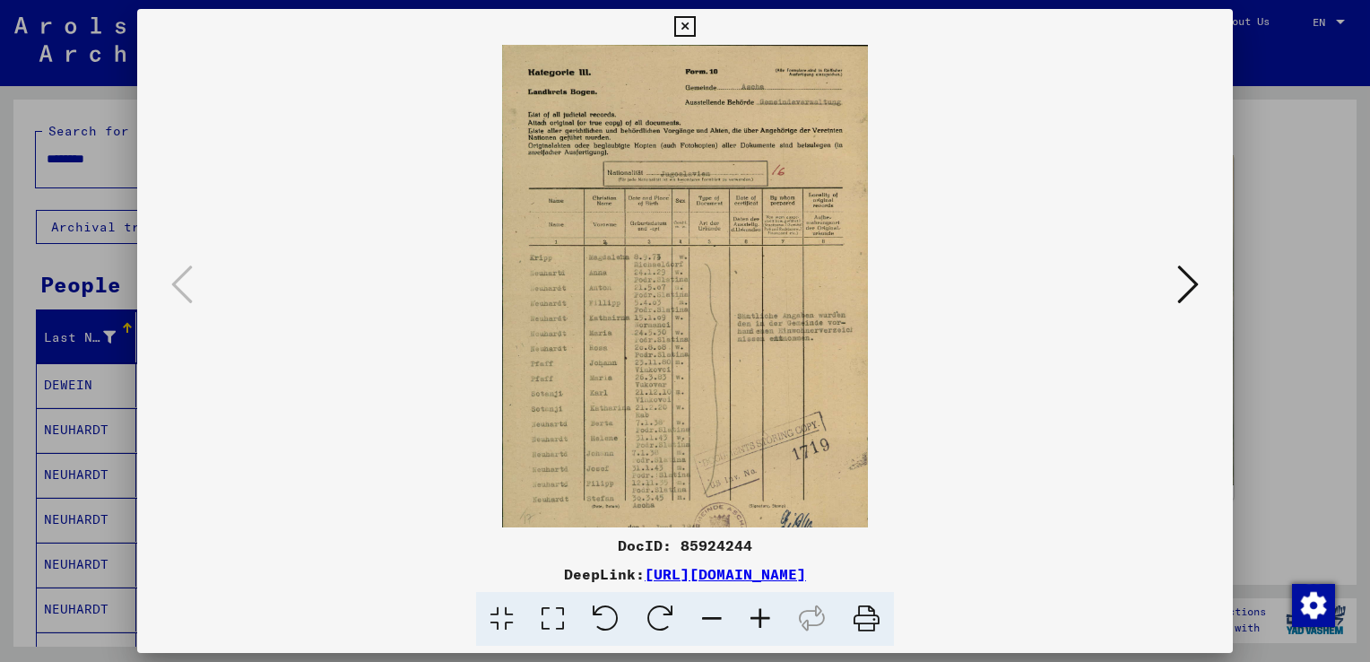
click at [757, 618] on icon at bounding box center [760, 619] width 48 height 55
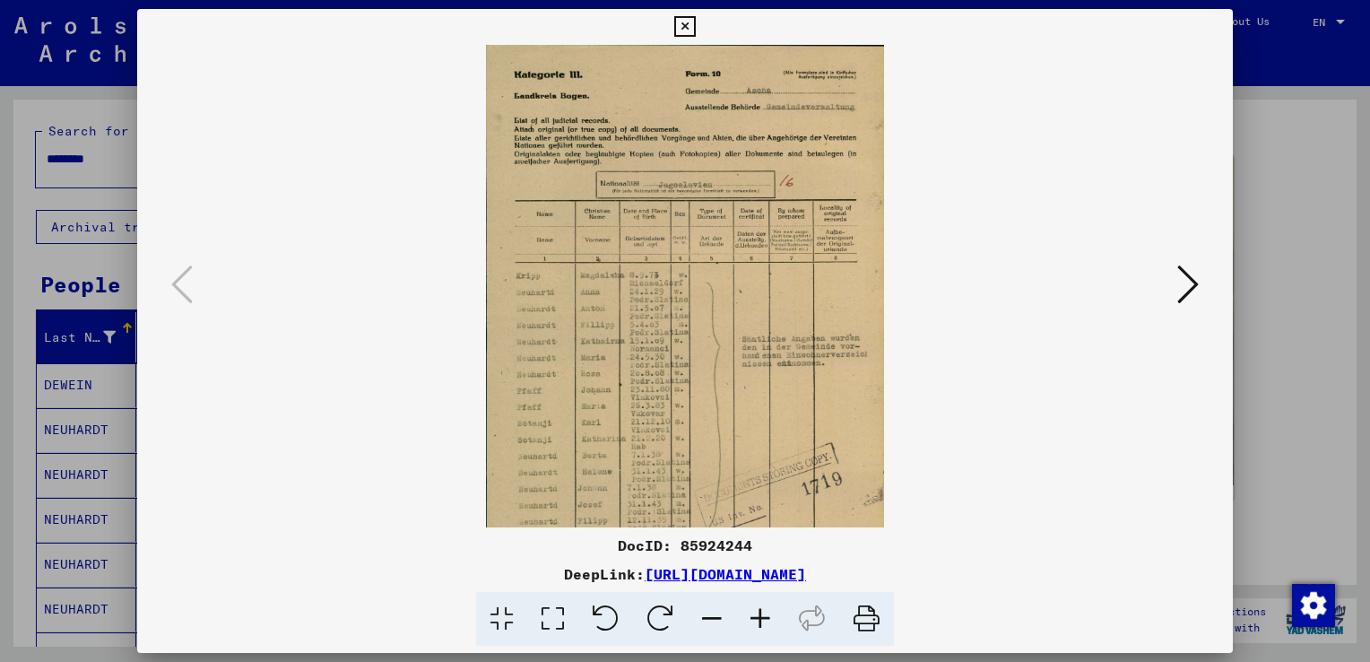
click at [757, 618] on icon at bounding box center [760, 619] width 48 height 55
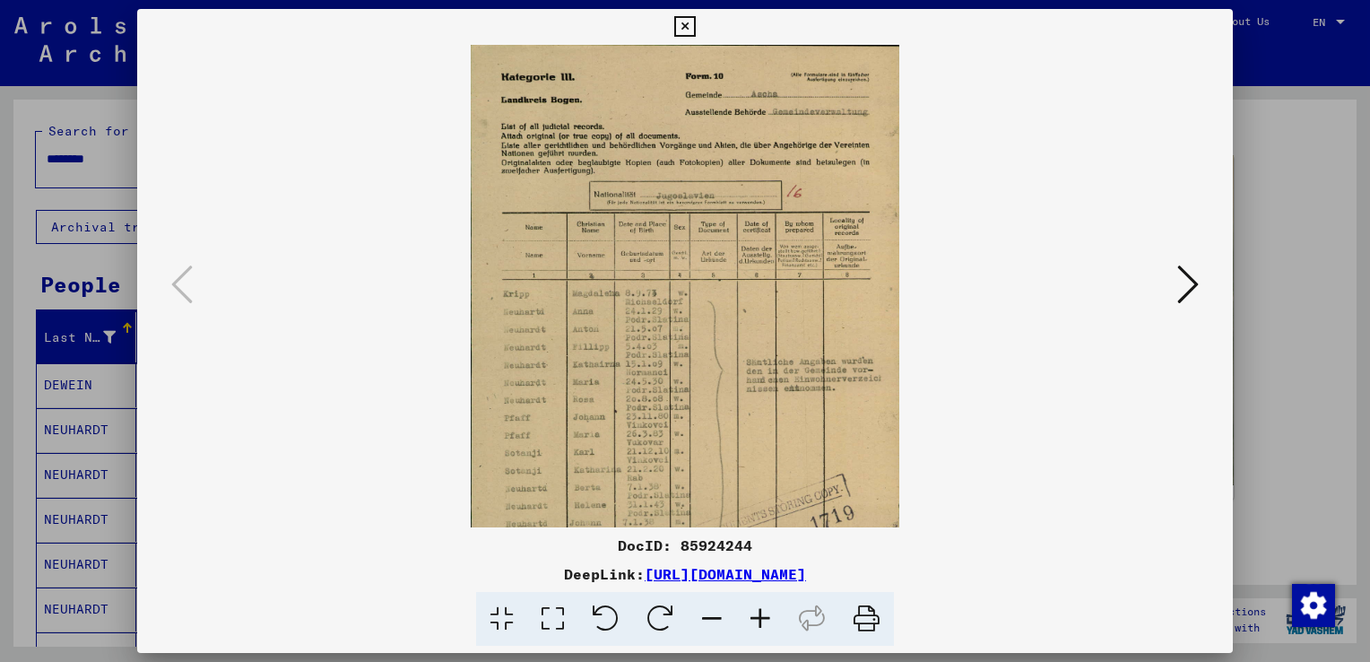
click at [757, 618] on icon at bounding box center [760, 619] width 48 height 55
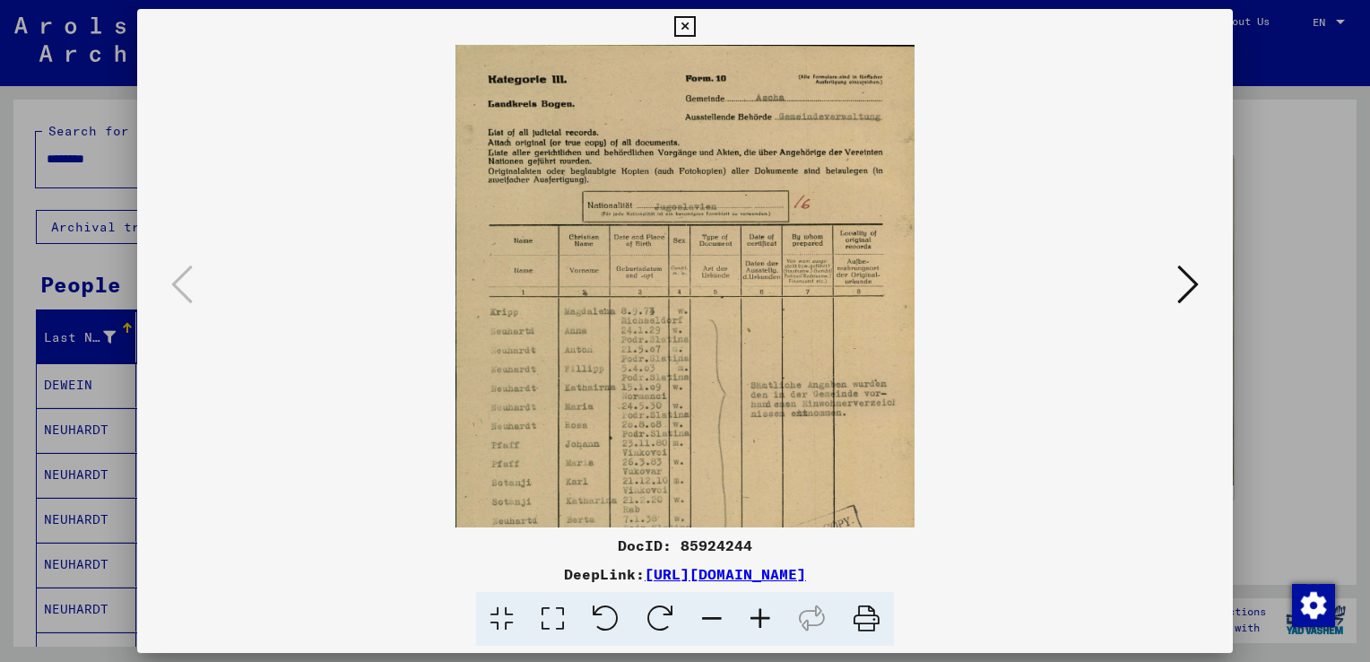
click at [757, 618] on icon at bounding box center [760, 619] width 48 height 55
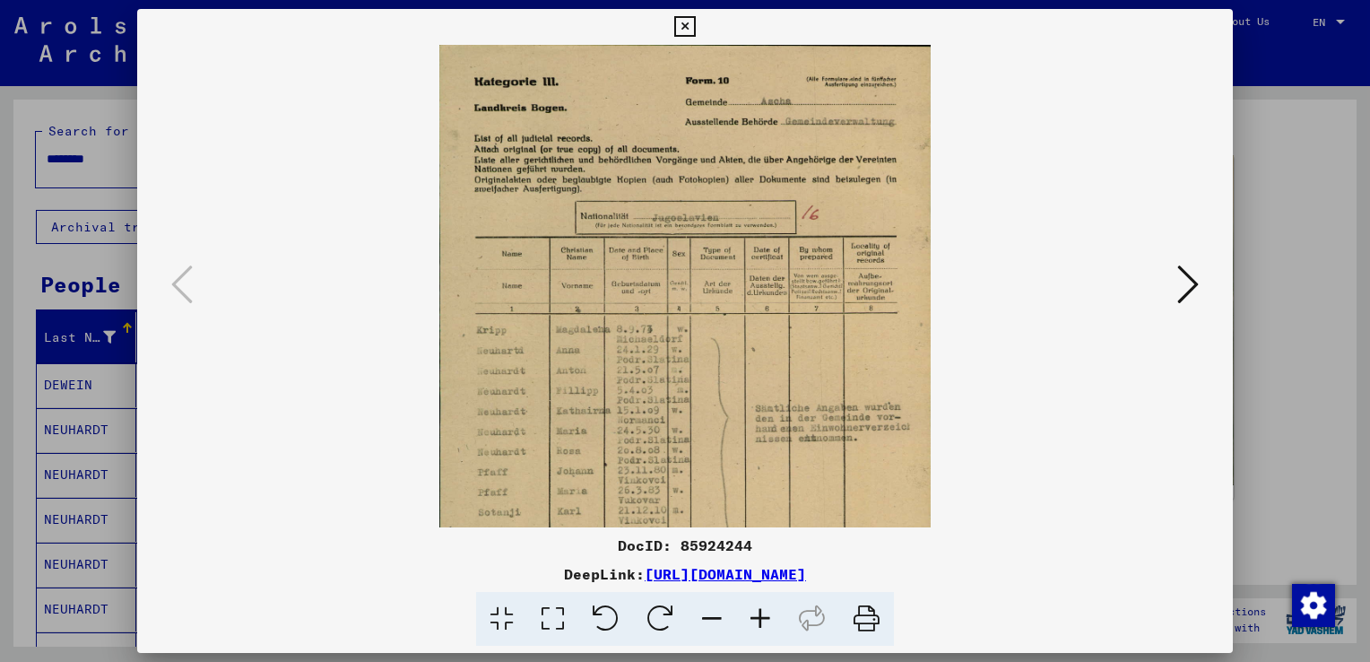
click at [692, 20] on icon at bounding box center [684, 27] width 21 height 22
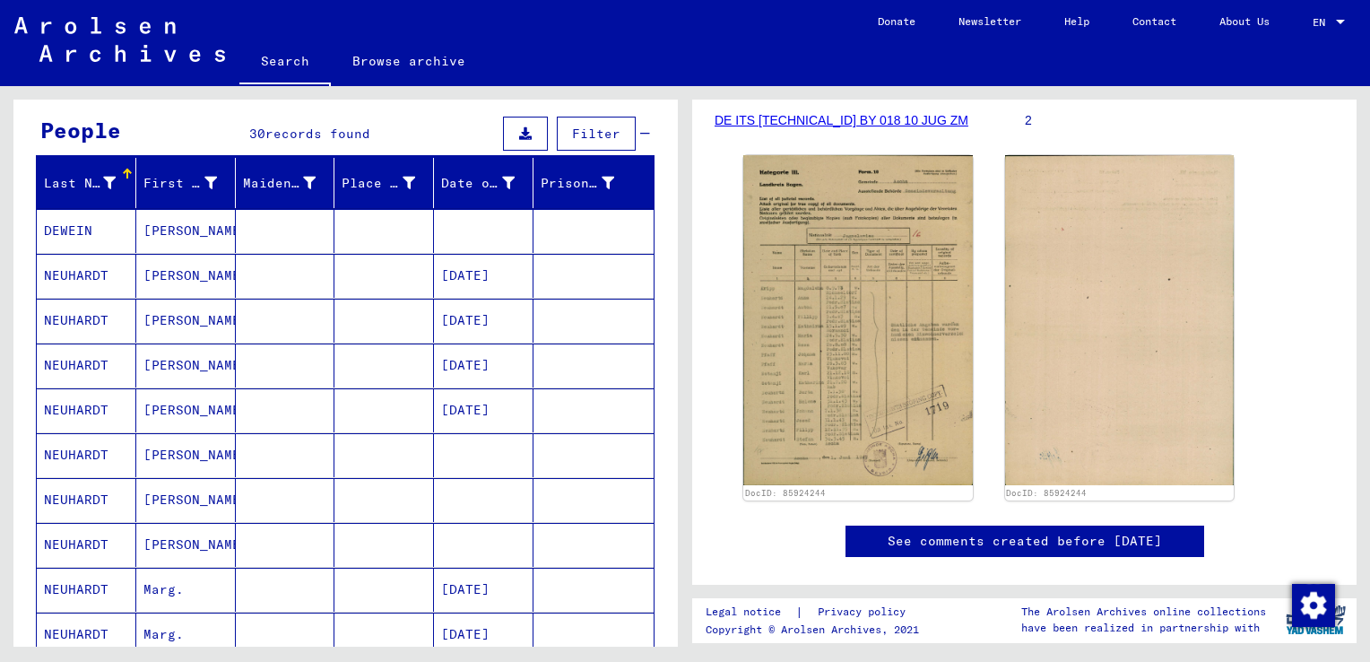
scroll to position [161, 0]
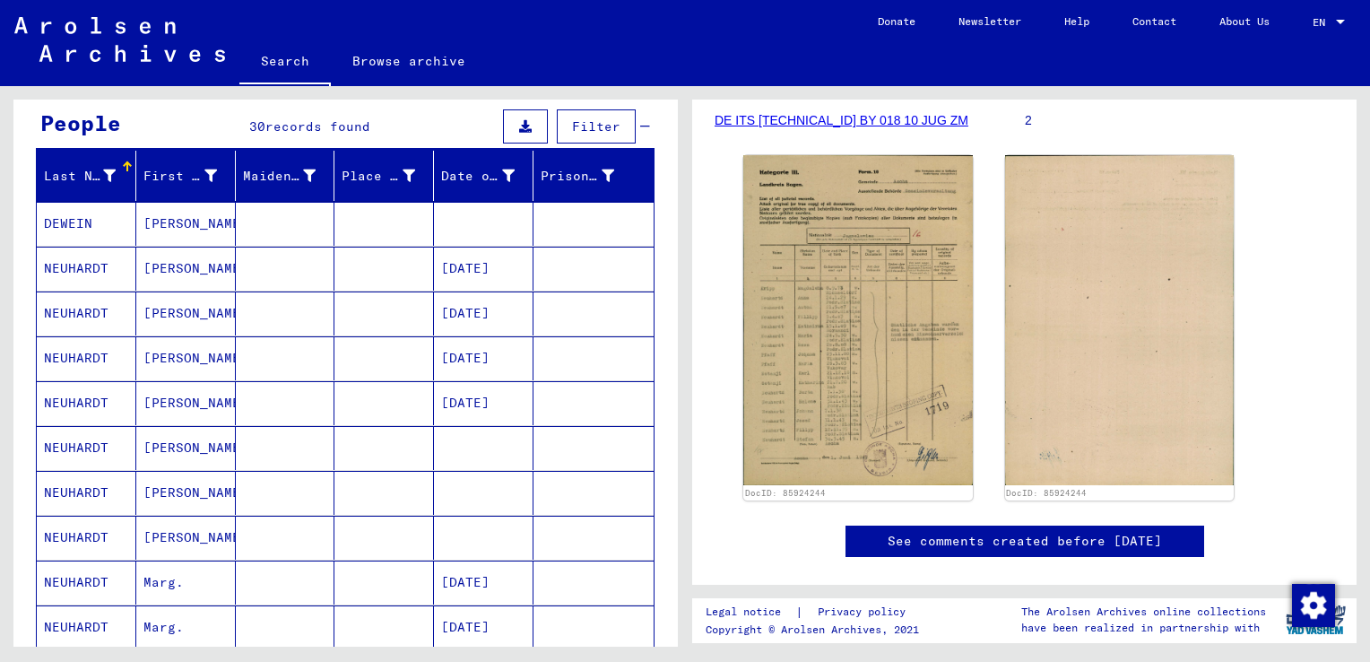
click at [159, 400] on mat-cell "[PERSON_NAME]" at bounding box center [186, 403] width 100 height 44
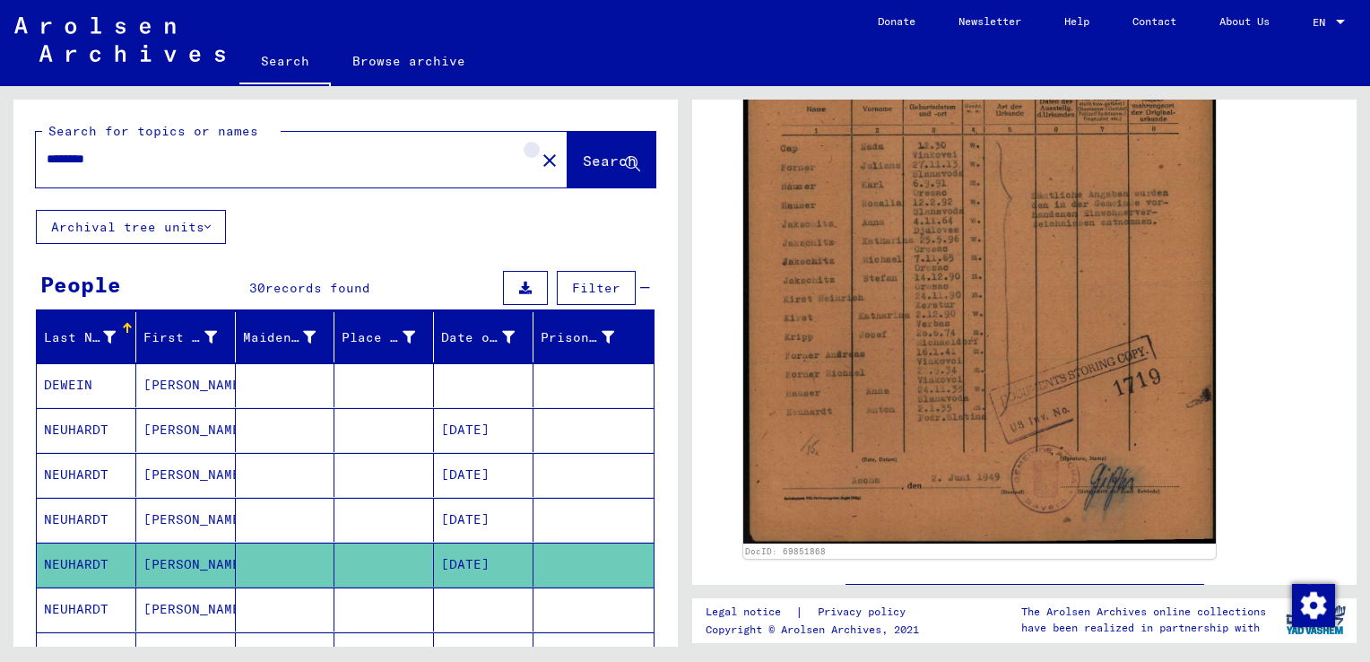
click at [539, 160] on mat-icon "close" at bounding box center [550, 161] width 22 height 22
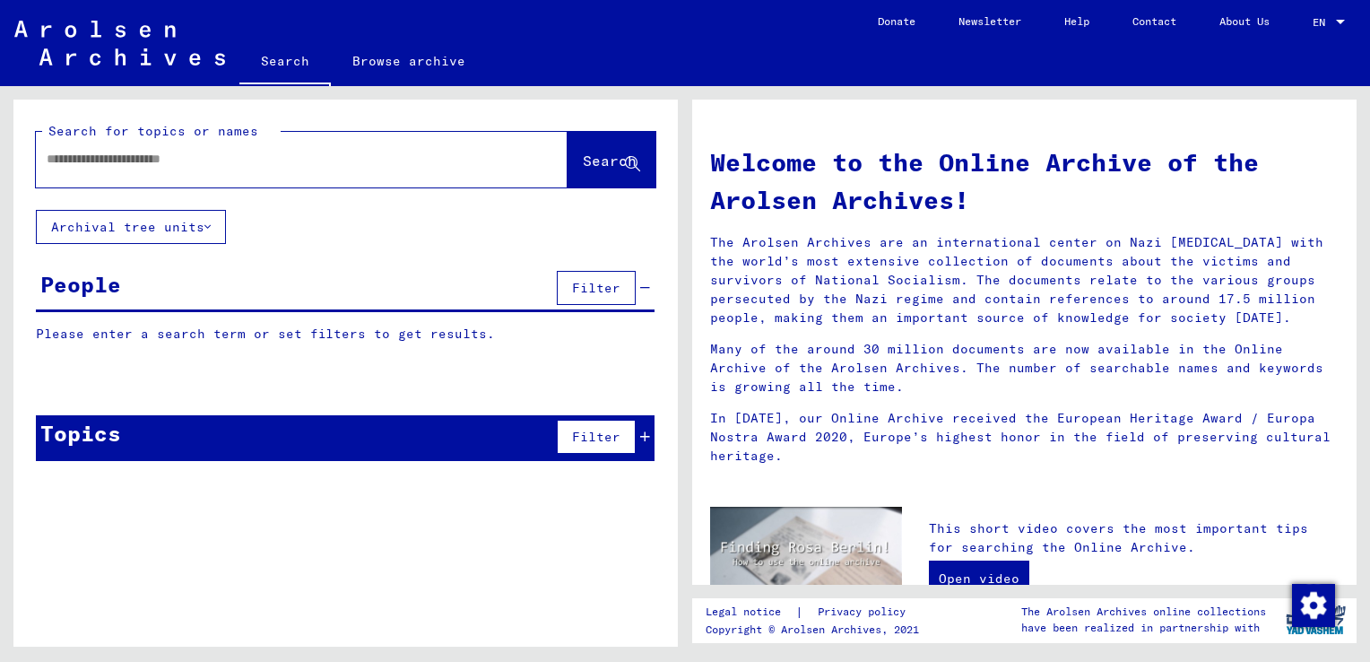
click at [499, 261] on div "Search for topics or names Search Archival tree units People Filter Please ente…" at bounding box center [345, 294] width 664 height 388
click at [474, 171] on div at bounding box center [275, 159] width 478 height 40
click at [460, 156] on input "text" at bounding box center [280, 159] width 467 height 19
click at [491, 254] on div "Search for topics or names Search Archival tree units People Filter Please ente…" at bounding box center [345, 294] width 664 height 388
click at [449, 169] on div at bounding box center [275, 159] width 478 height 40
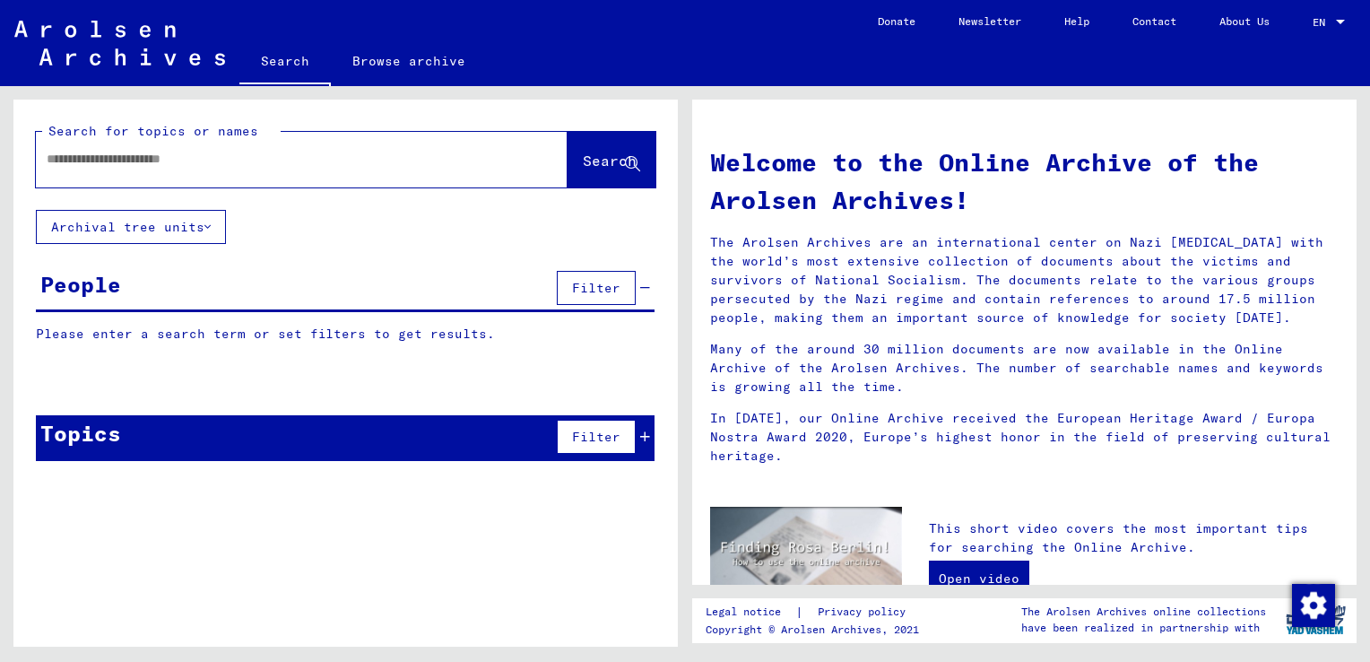
click at [226, 166] on input "text" at bounding box center [280, 159] width 467 height 19
click at [542, 227] on div "Search for topics or names Search Archival tree units People Filter Please ente…" at bounding box center [345, 294] width 664 height 388
click at [463, 164] on input "text" at bounding box center [280, 159] width 467 height 19
click at [482, 307] on div "People Filter" at bounding box center [345, 289] width 619 height 46
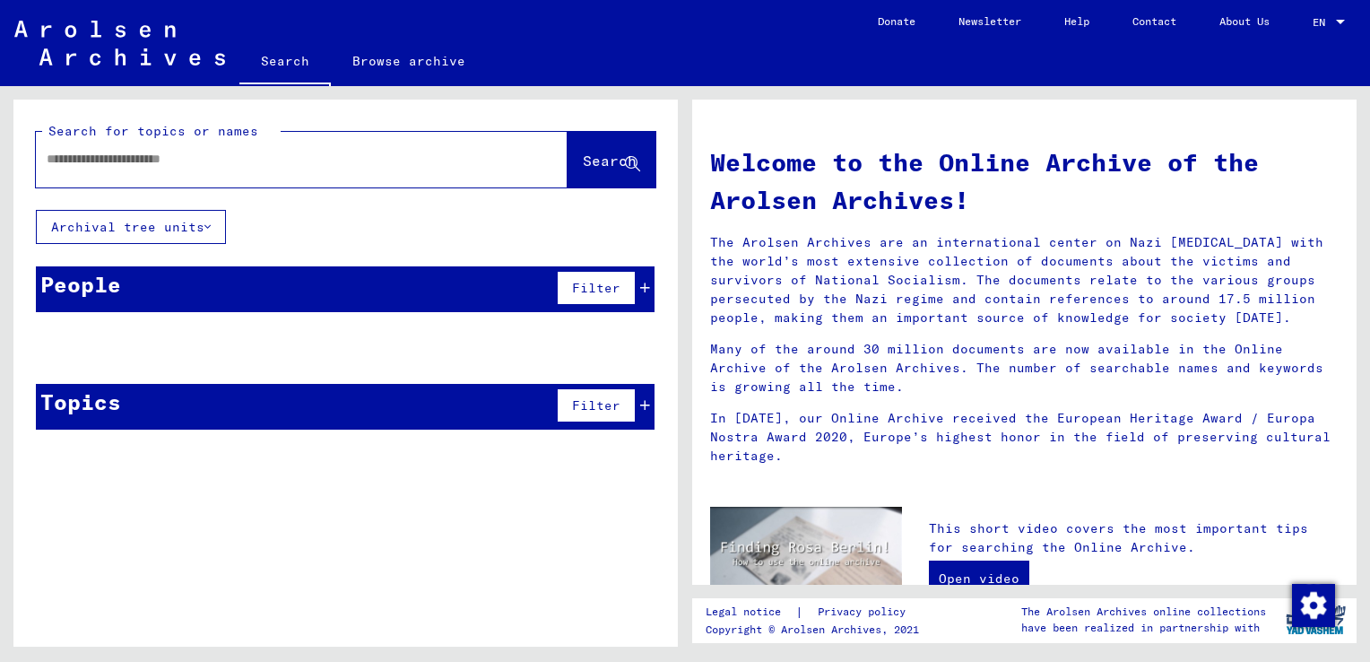
click at [467, 371] on div "Search for topics or names Search Archival tree units People Filter Please ente…" at bounding box center [345, 278] width 664 height 357
drag, startPoint x: 467, startPoint y: 371, endPoint x: 421, endPoint y: 224, distance: 154.3
click at [421, 224] on div "Search for topics or names Search Archival tree units People Filter Please ente…" at bounding box center [345, 278] width 664 height 357
drag, startPoint x: 421, startPoint y: 224, endPoint x: 369, endPoint y: 223, distance: 51.1
click at [369, 223] on div "Search for topics or names Search Archival tree units People Filter Please ente…" at bounding box center [345, 278] width 664 height 357
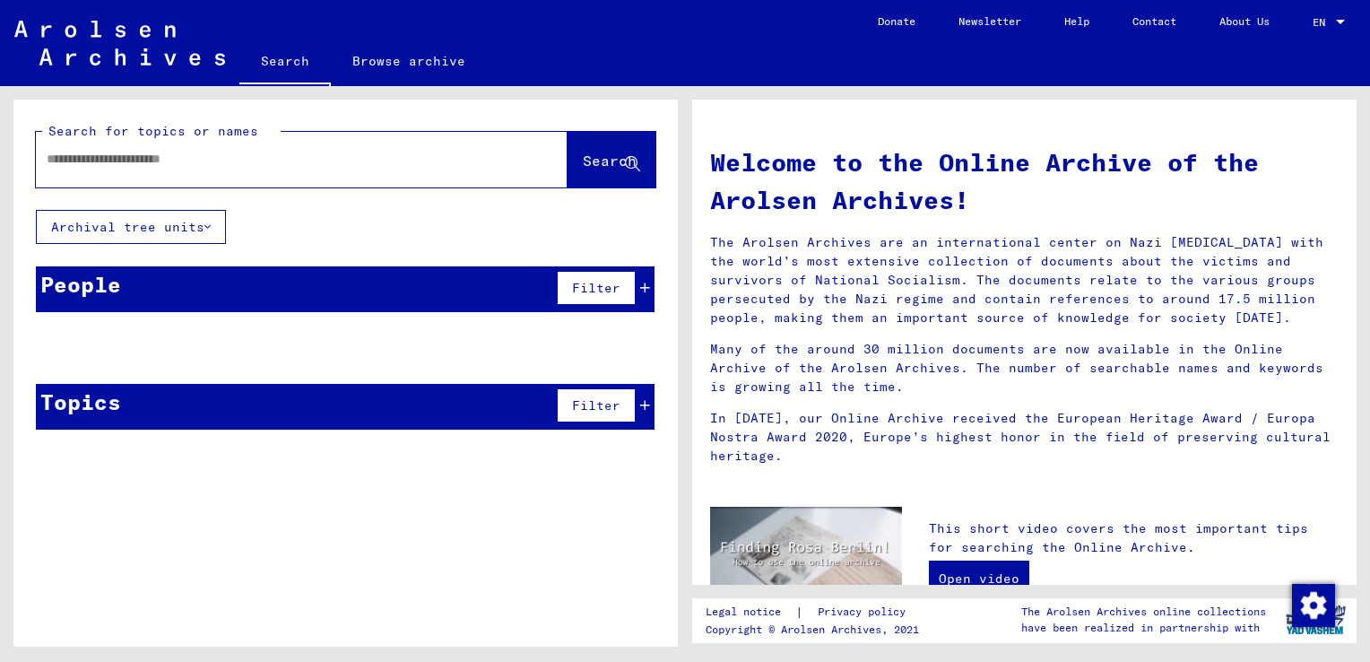
click at [378, 161] on input "text" at bounding box center [280, 159] width 467 height 19
click at [459, 241] on div "Search for topics or names Search Archival tree units People Filter Please ente…" at bounding box center [345, 278] width 664 height 357
click at [416, 174] on div at bounding box center [275, 159] width 478 height 40
click at [408, 157] on input "text" at bounding box center [280, 159] width 467 height 19
click at [441, 237] on div "Search for topics or names Search Archival tree units People Filter Please ente…" at bounding box center [345, 278] width 664 height 357
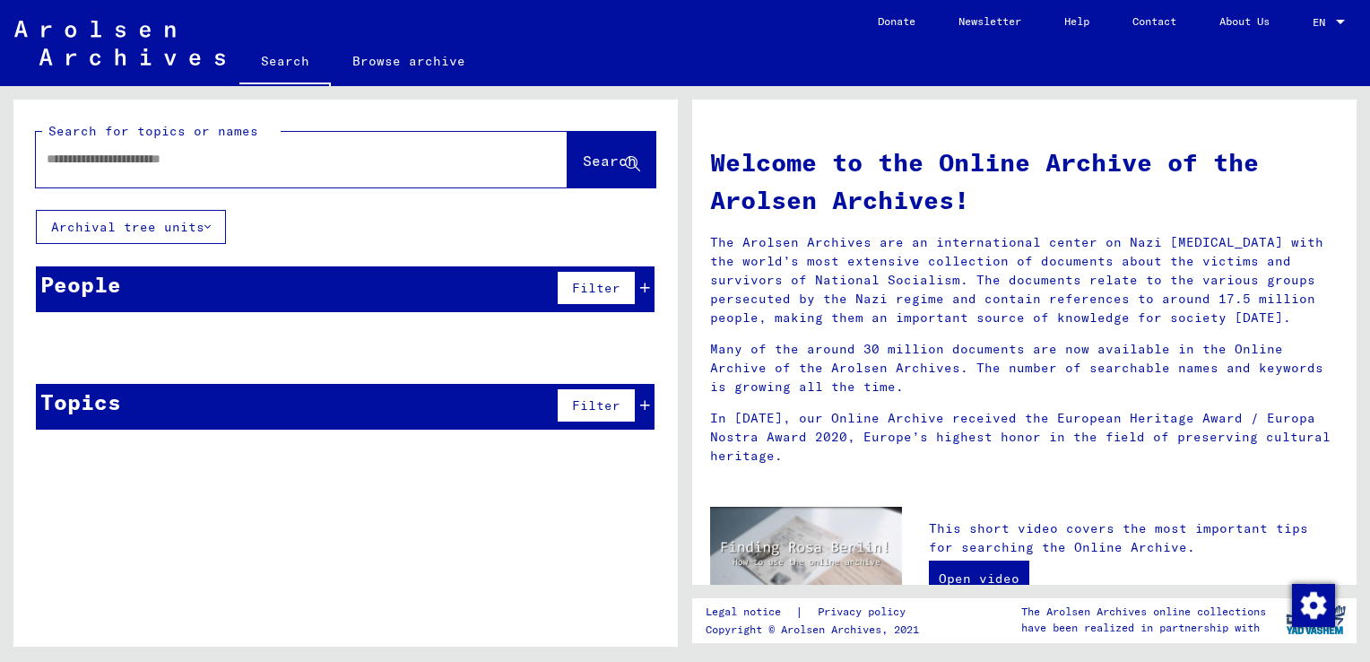
click at [359, 151] on input "text" at bounding box center [280, 159] width 467 height 19
type input "*"
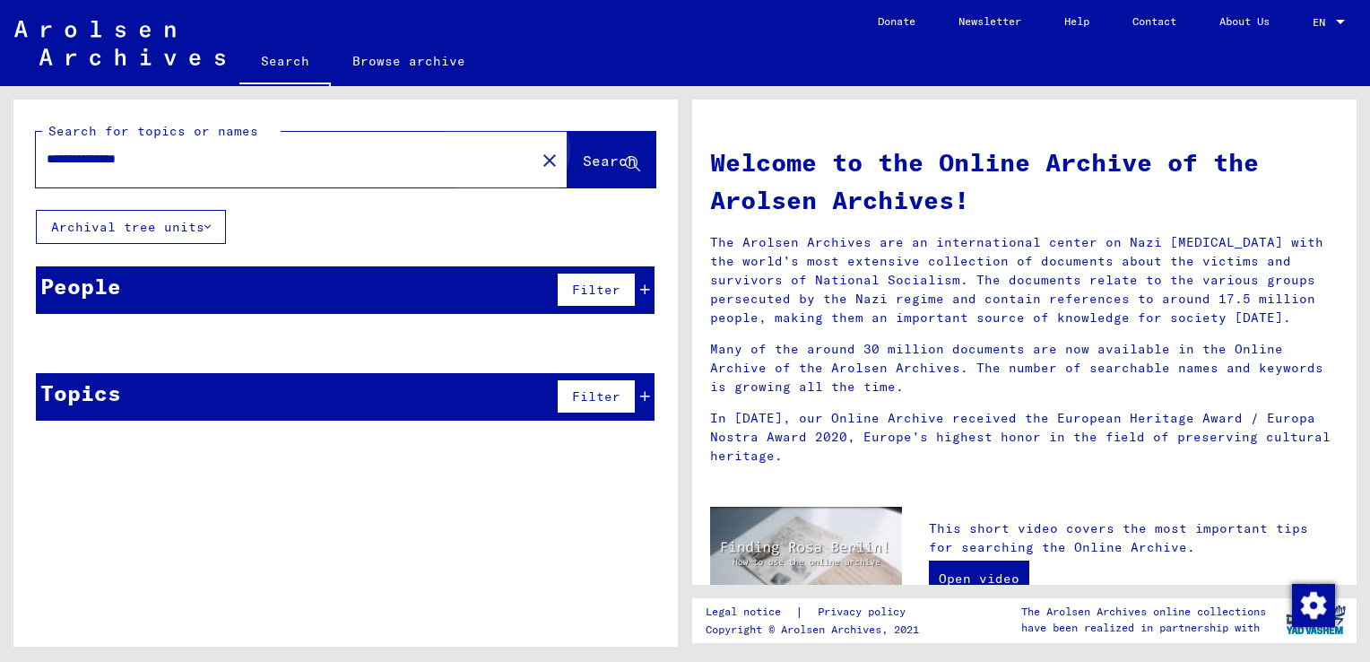
click at [579, 171] on button "Search" at bounding box center [612, 160] width 88 height 56
click at [282, 139] on div "**********" at bounding box center [275, 159] width 478 height 40
click at [255, 167] on input "**********" at bounding box center [280, 159] width 467 height 19
type input "*"
click at [155, 224] on button "Archival tree units" at bounding box center [131, 227] width 190 height 34
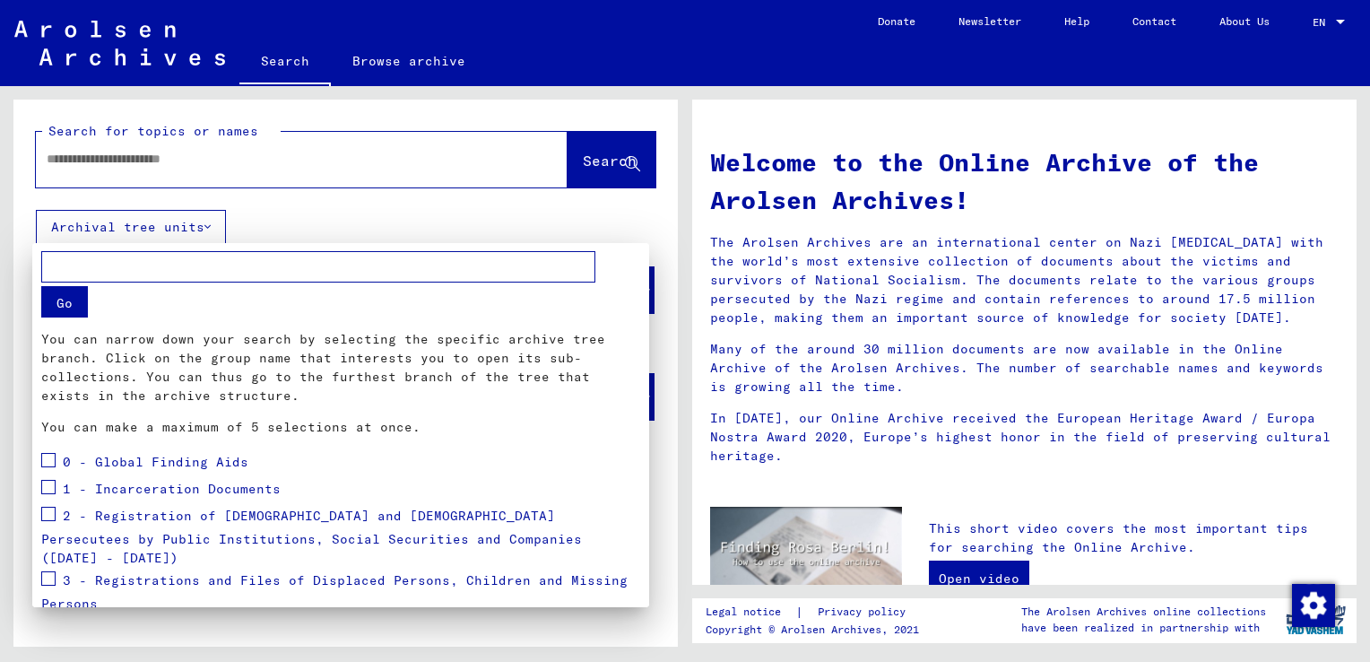
scroll to position [176, 0]
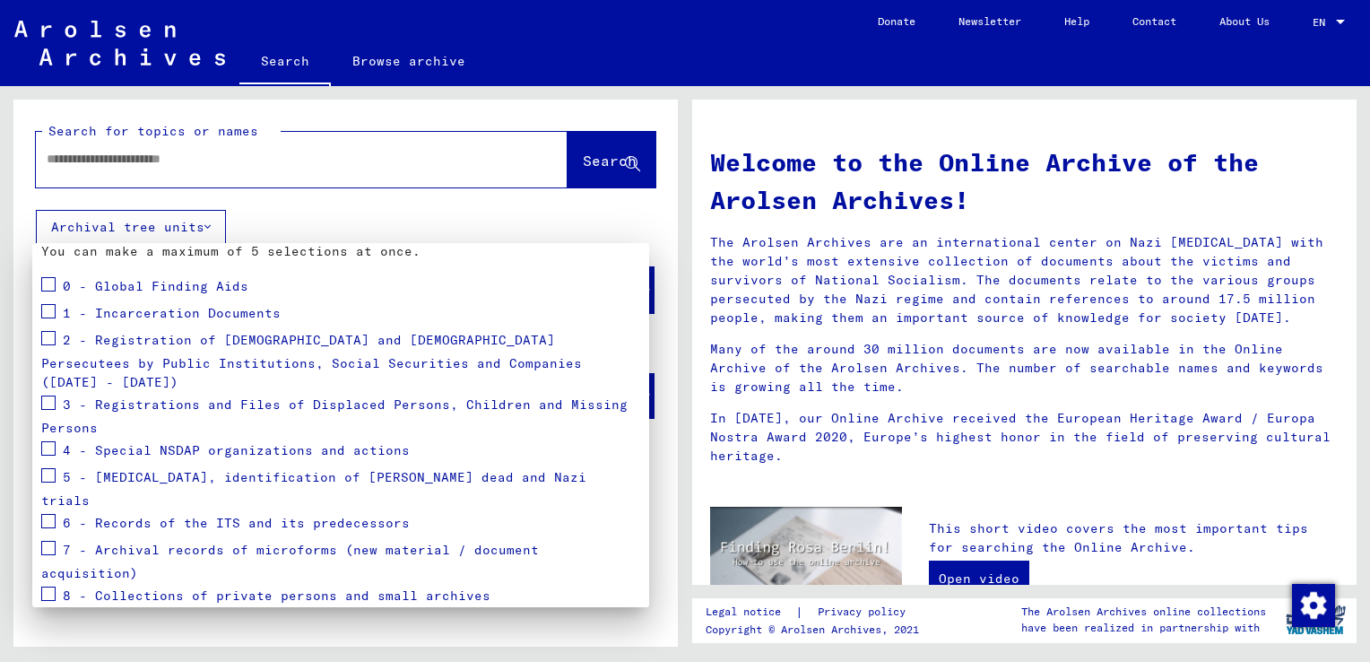
click at [48, 395] on span at bounding box center [48, 402] width 14 height 14
click at [594, 631] on span "Apply" at bounding box center [605, 639] width 40 height 16
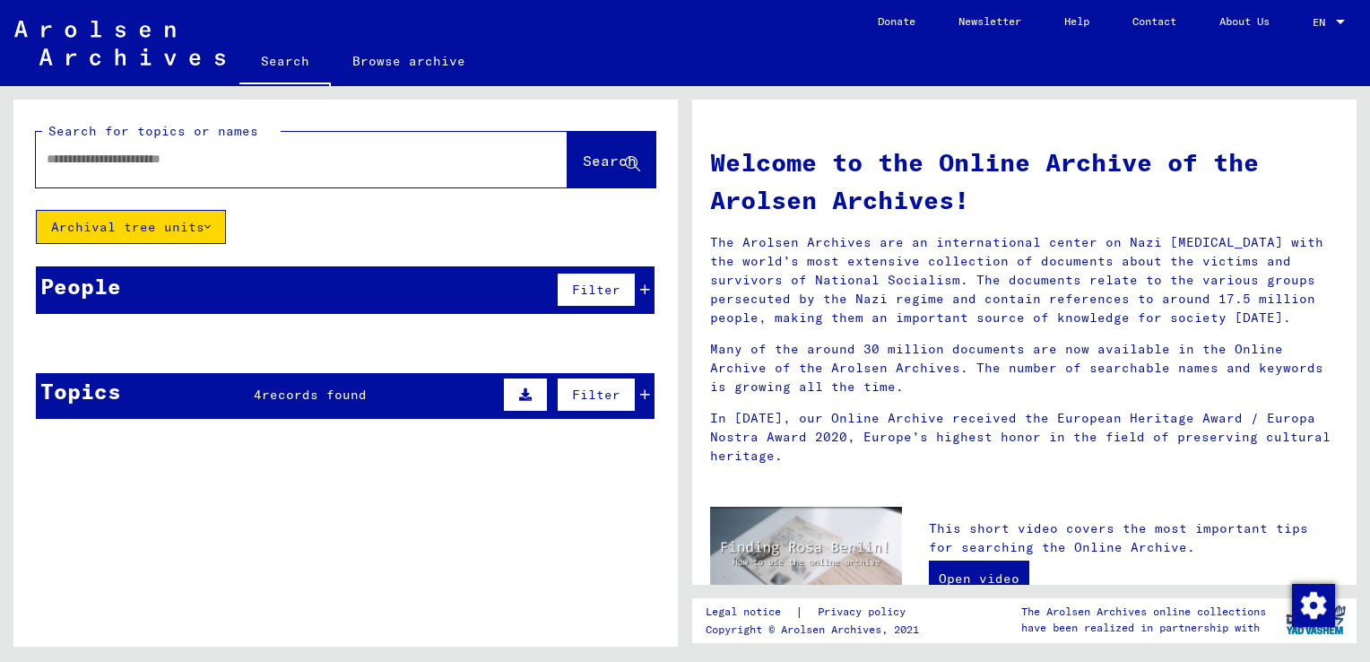
click at [369, 164] on input "text" at bounding box center [280, 159] width 467 height 19
type input "********"
click at [585, 162] on span "Search" at bounding box center [610, 161] width 54 height 18
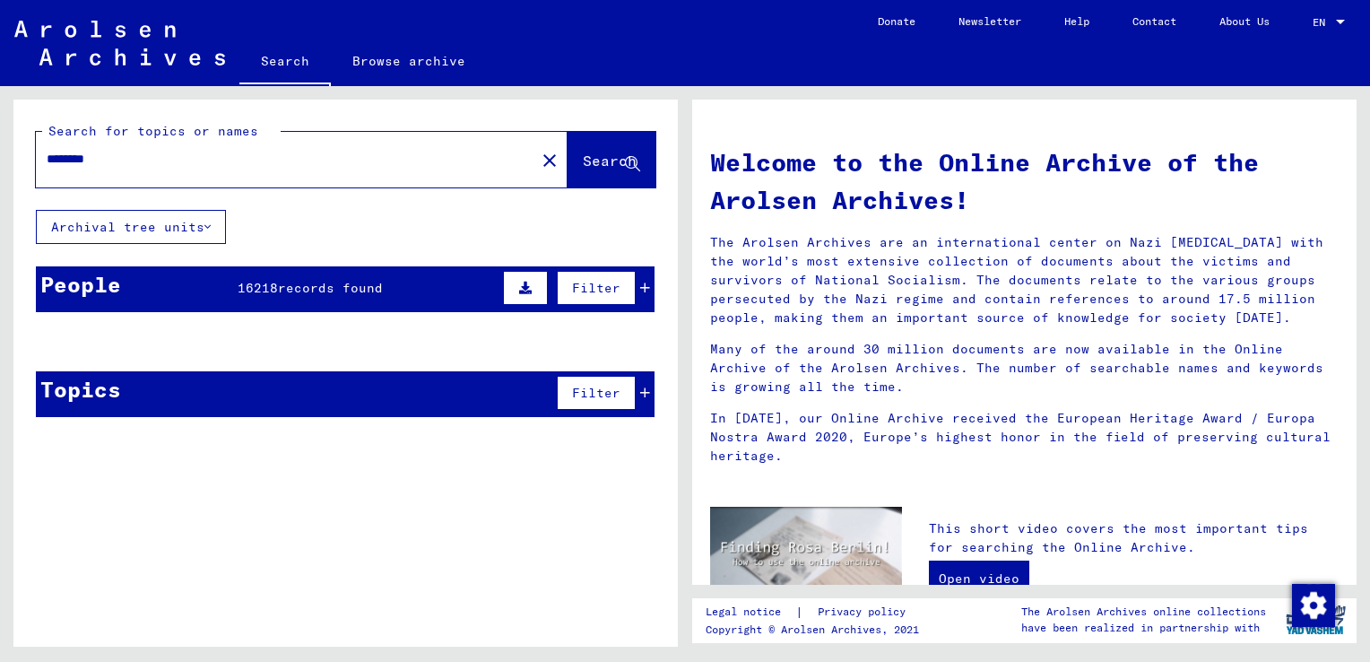
click at [647, 282] on icon at bounding box center [645, 288] width 10 height 13
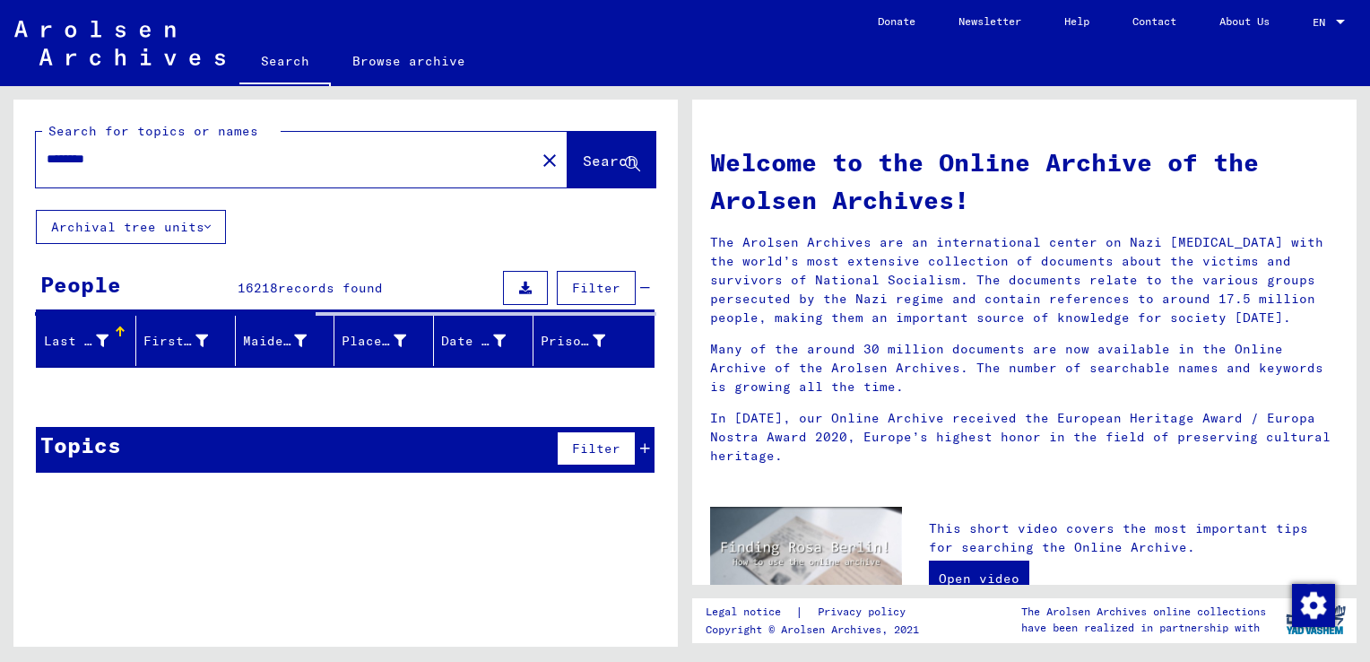
click at [176, 230] on button "Archival tree units" at bounding box center [131, 227] width 190 height 34
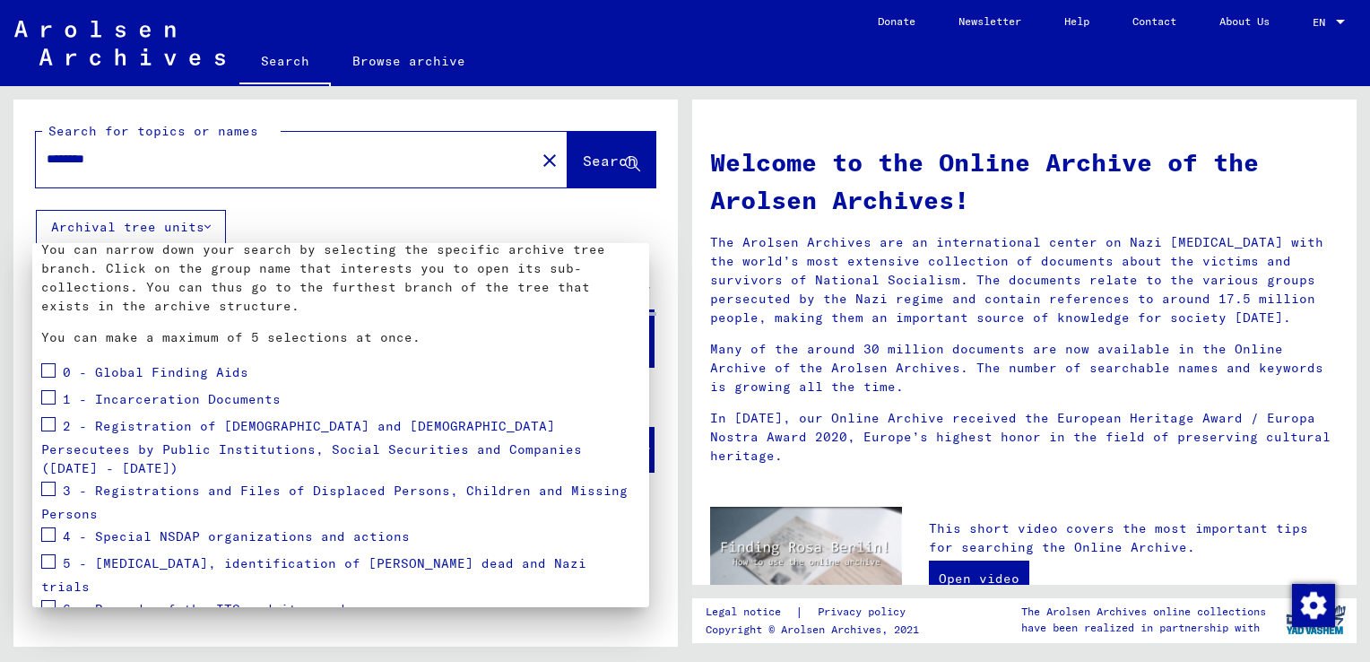
scroll to position [115, 0]
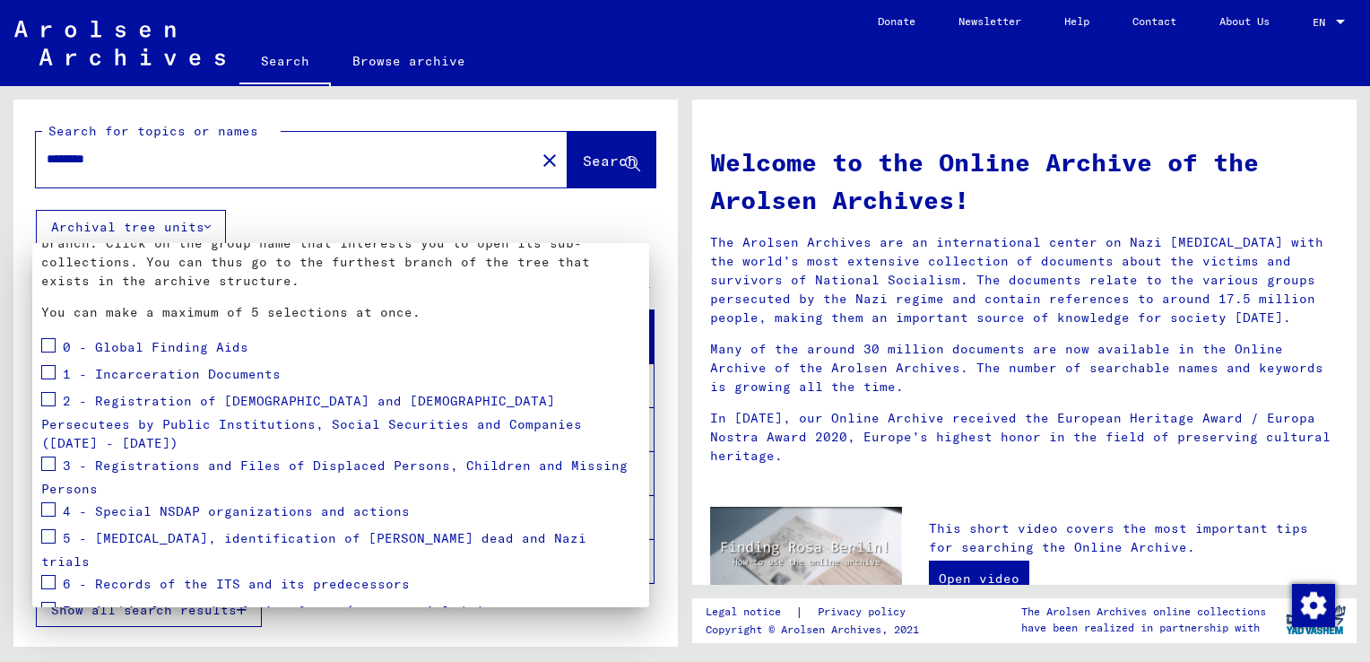
click at [513, 202] on div at bounding box center [685, 331] width 1370 height 662
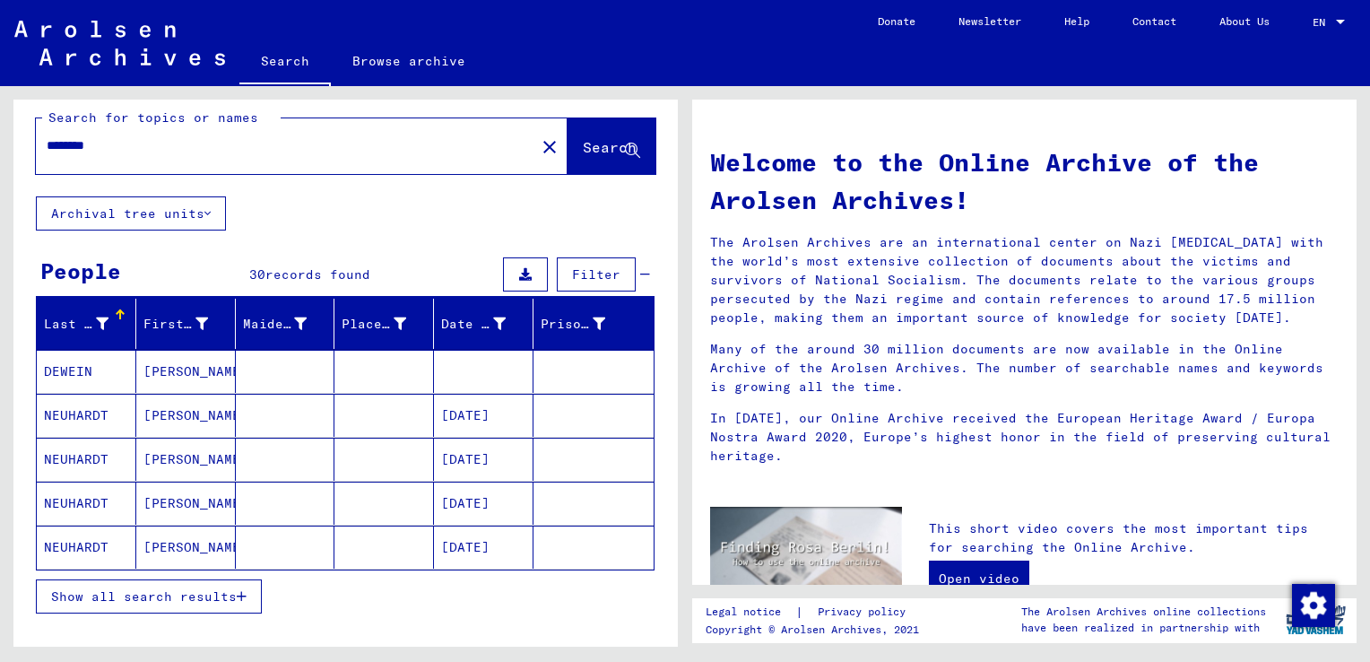
scroll to position [18, 0]
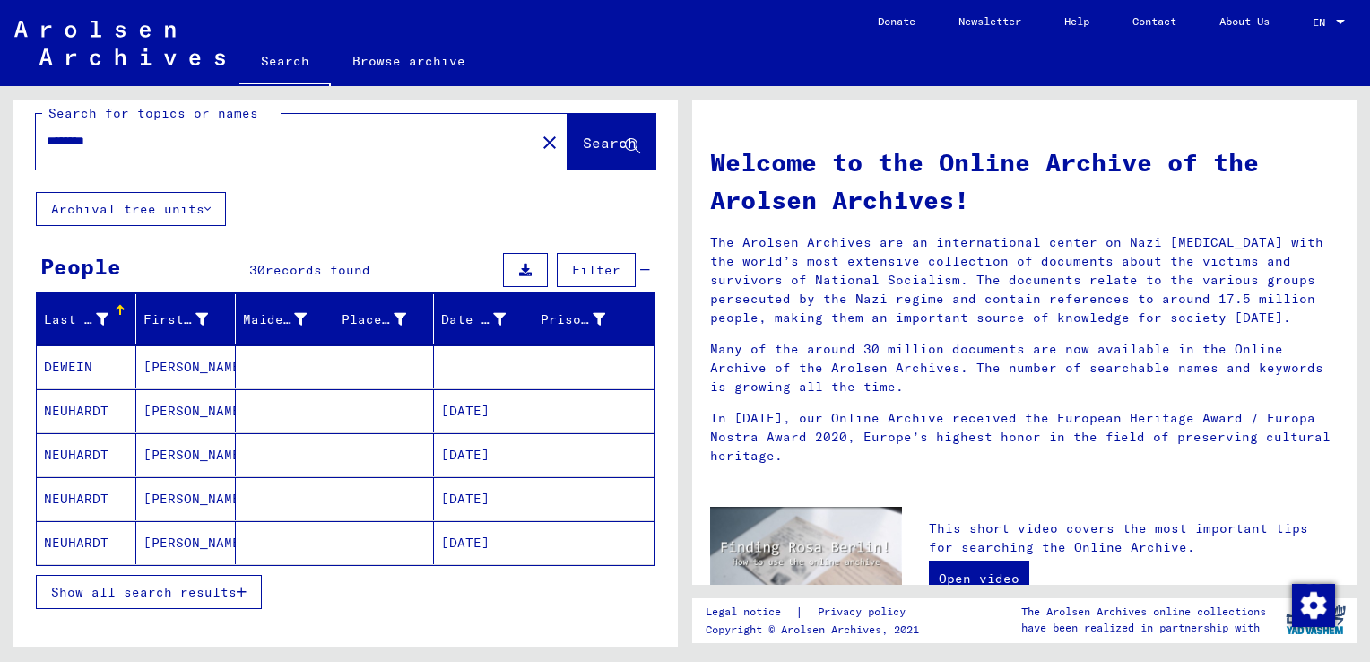
click at [75, 546] on mat-cell "NEUHARDT" at bounding box center [87, 542] width 100 height 43
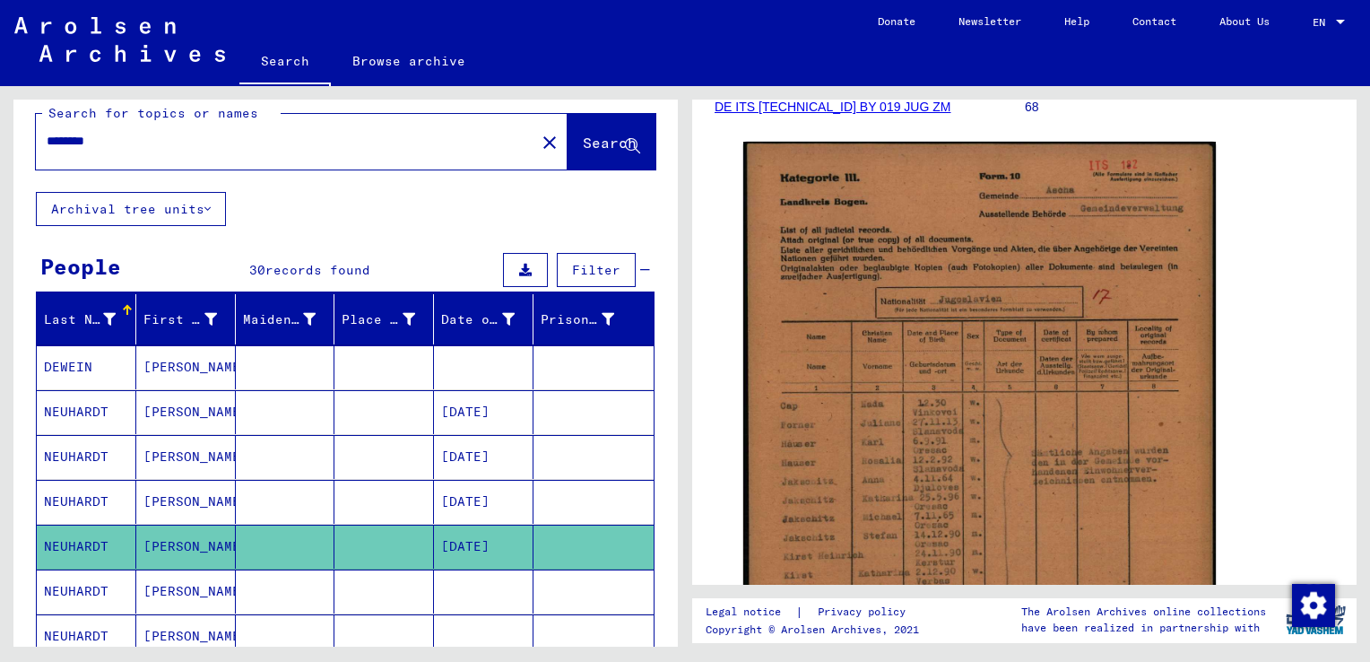
scroll to position [65, 0]
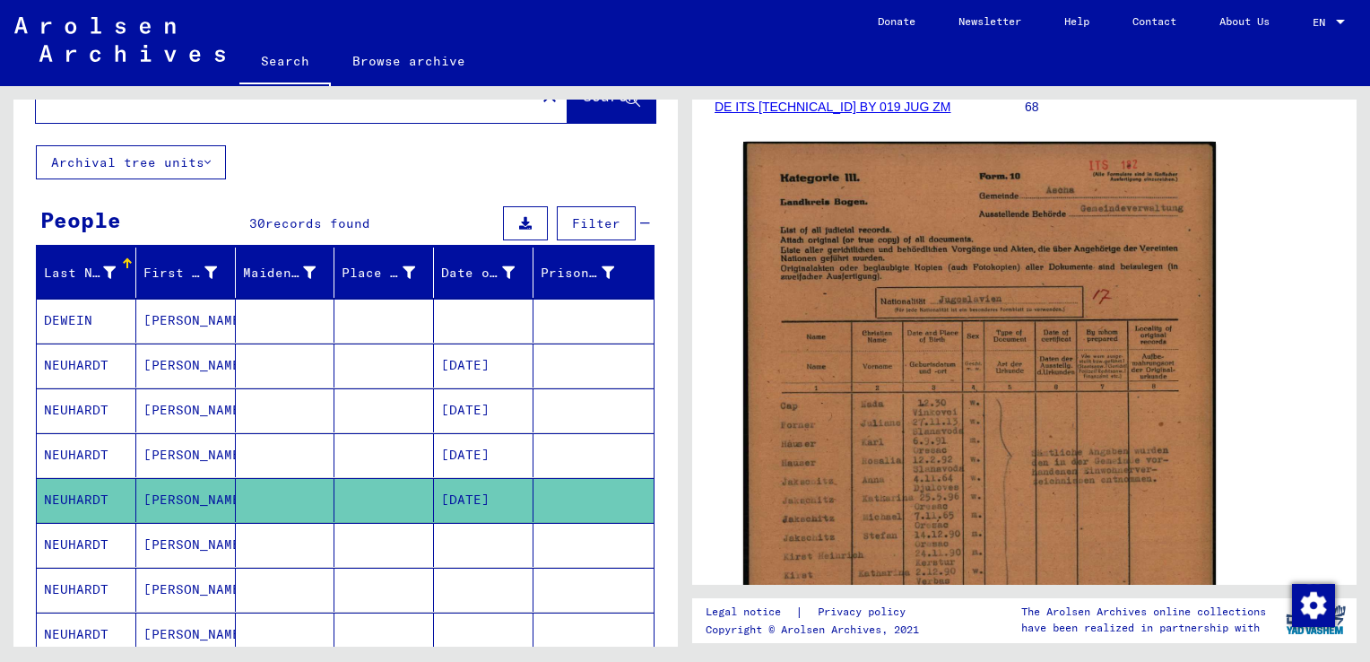
click at [135, 166] on button "Archival tree units" at bounding box center [131, 162] width 190 height 34
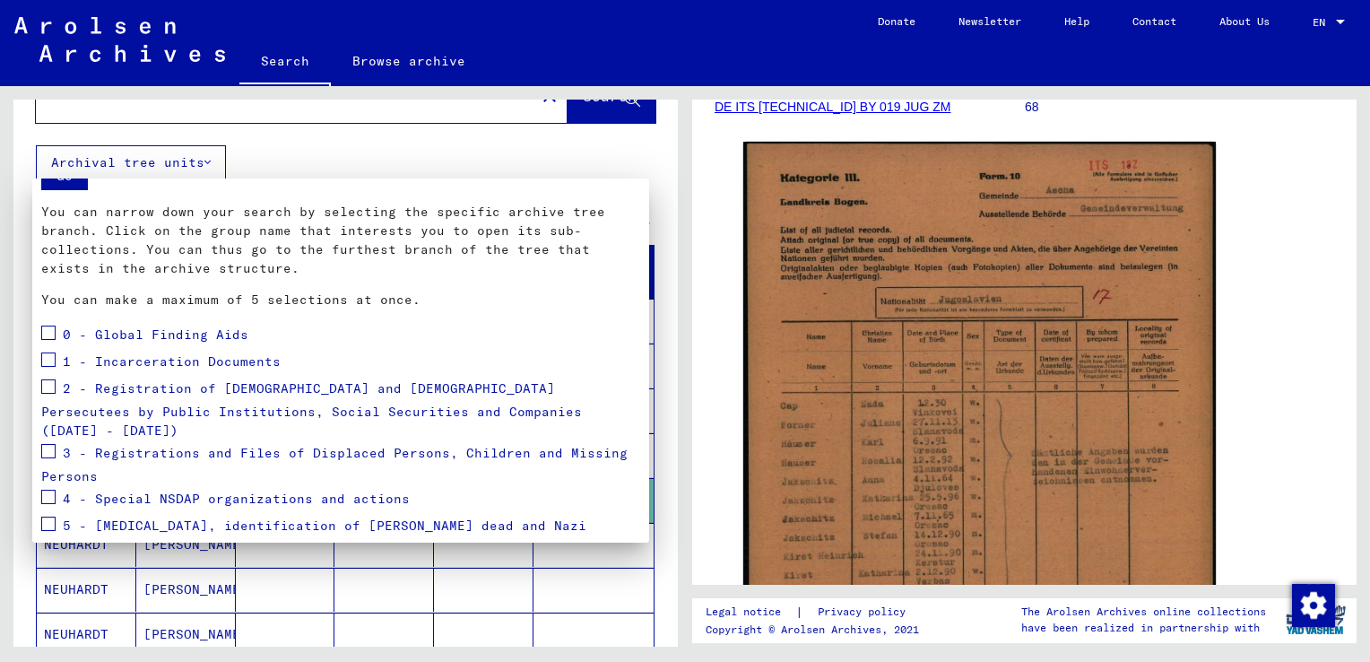
scroll to position [72, 0]
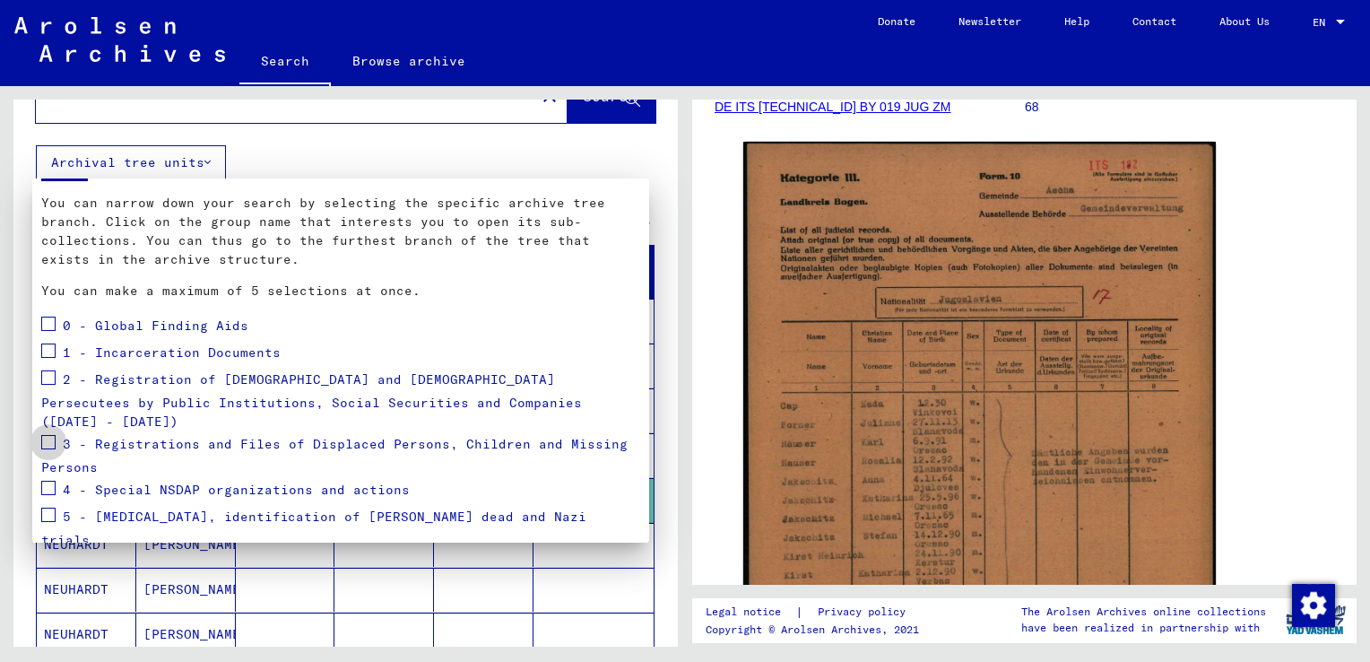
click at [52, 435] on span at bounding box center [48, 442] width 14 height 14
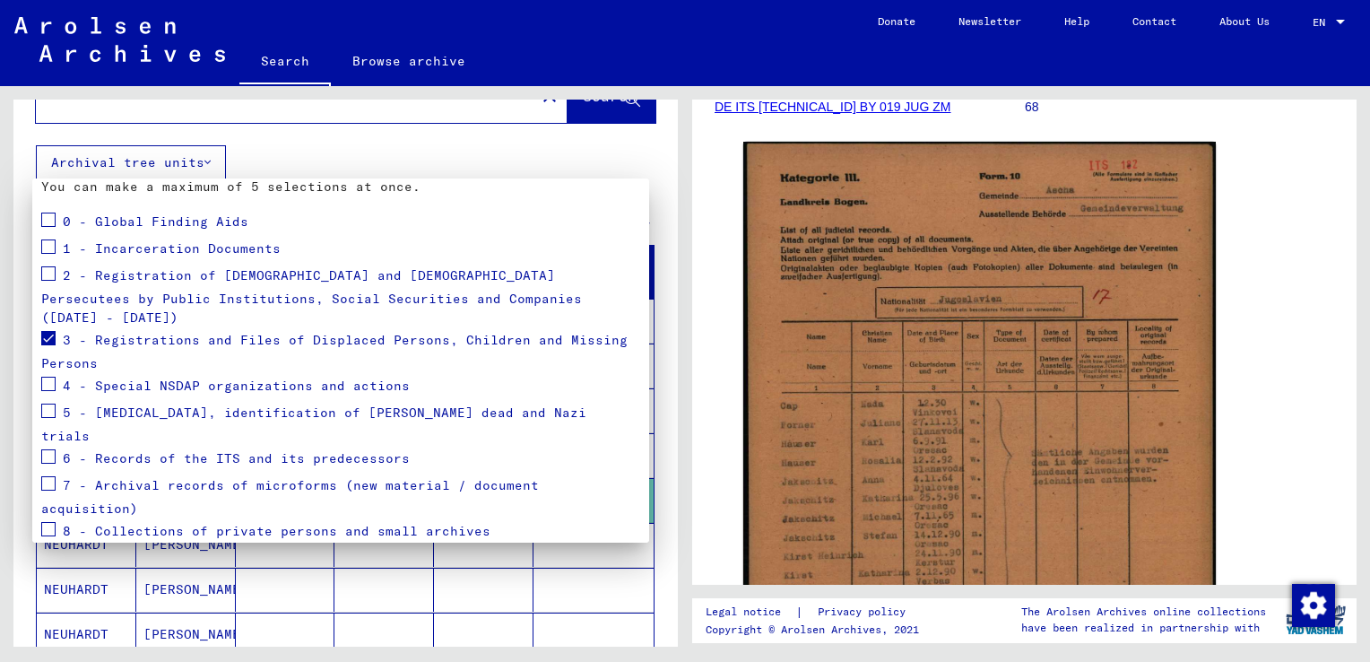
click at [585, 567] on span "Apply" at bounding box center [605, 575] width 40 height 16
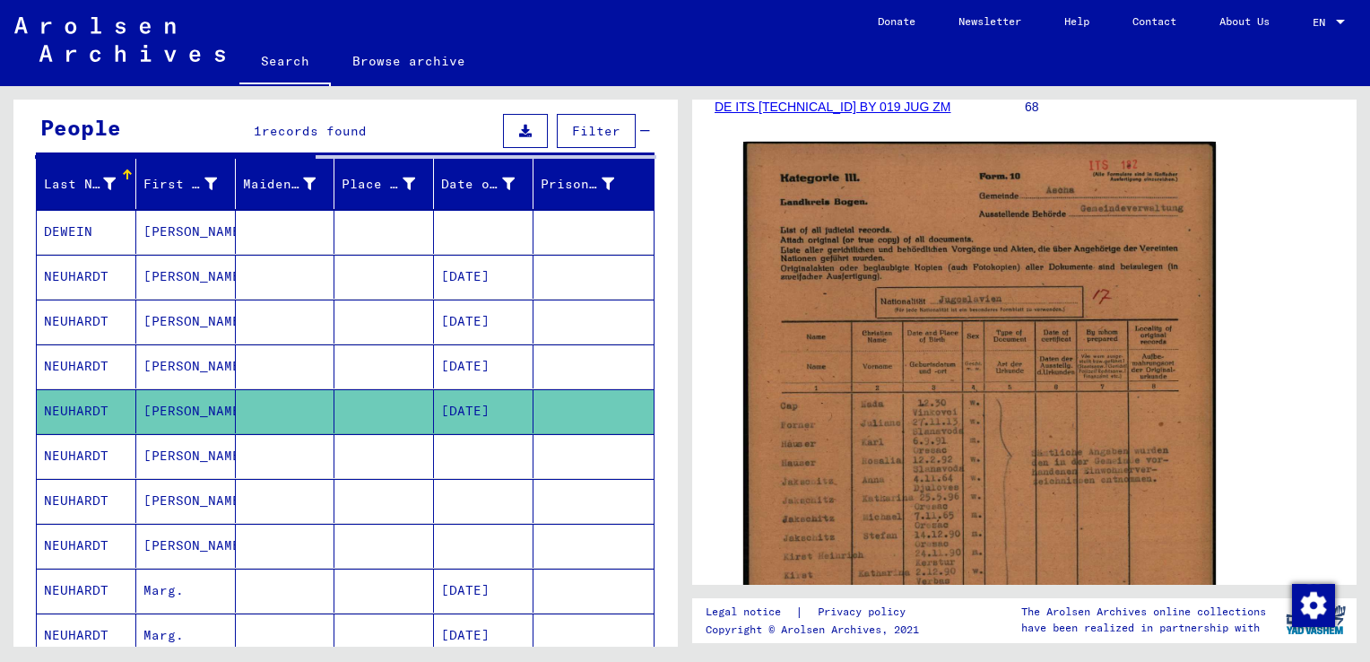
scroll to position [0, 0]
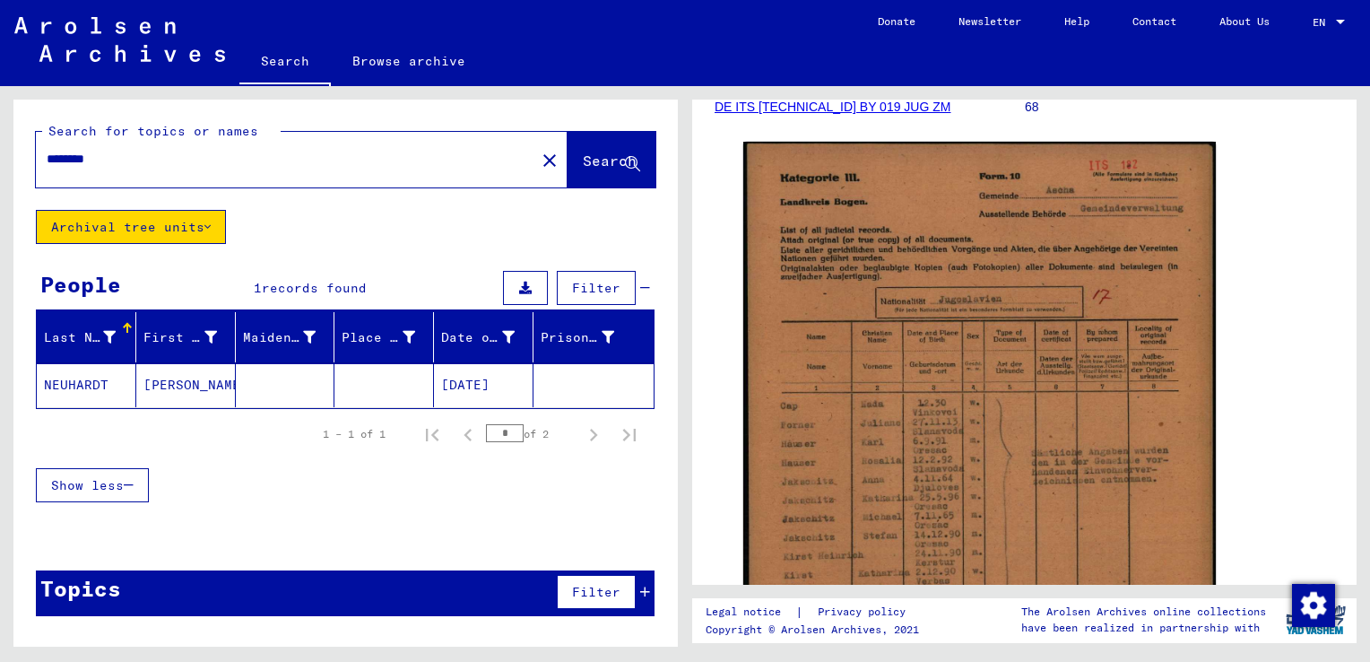
click at [163, 378] on mat-cell "[PERSON_NAME]" at bounding box center [186, 385] width 100 height 44
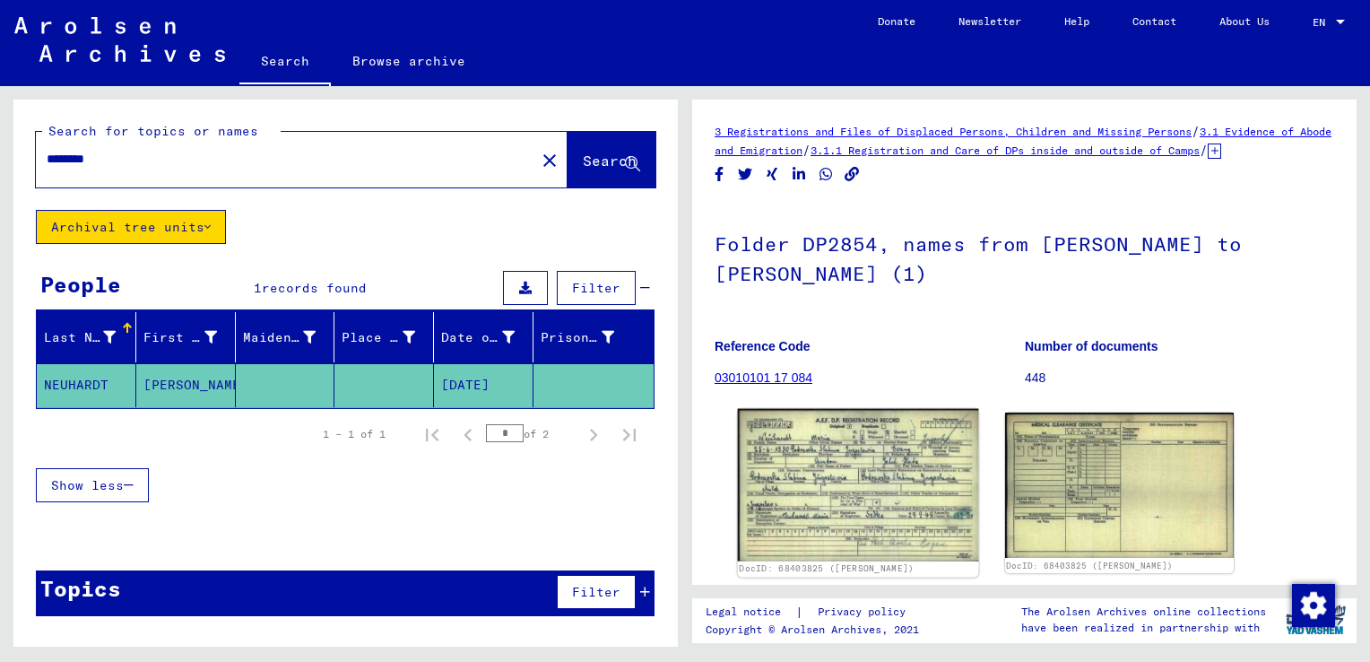
click at [836, 499] on img at bounding box center [858, 485] width 240 height 152
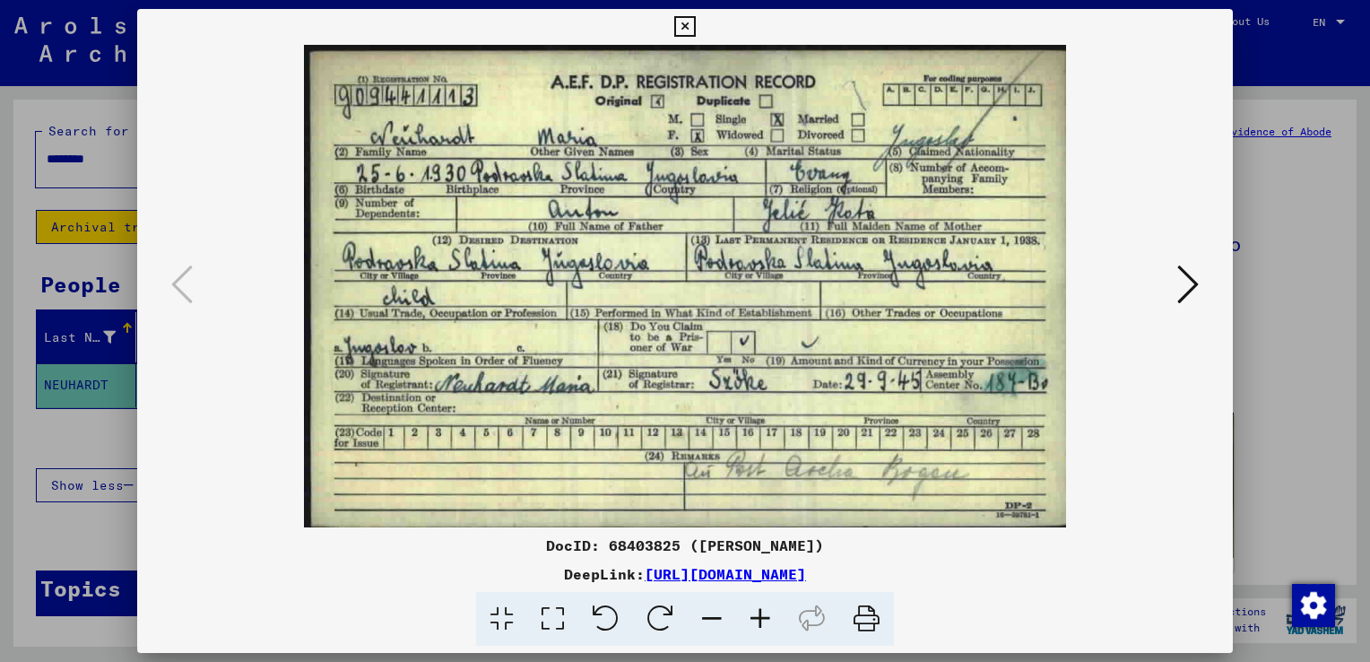
drag, startPoint x: 811, startPoint y: 289, endPoint x: 813, endPoint y: 204, distance: 85.2
click at [813, 204] on img at bounding box center [685, 286] width 974 height 482
click at [801, 172] on img at bounding box center [685, 286] width 974 height 482
click at [753, 629] on icon at bounding box center [760, 619] width 48 height 55
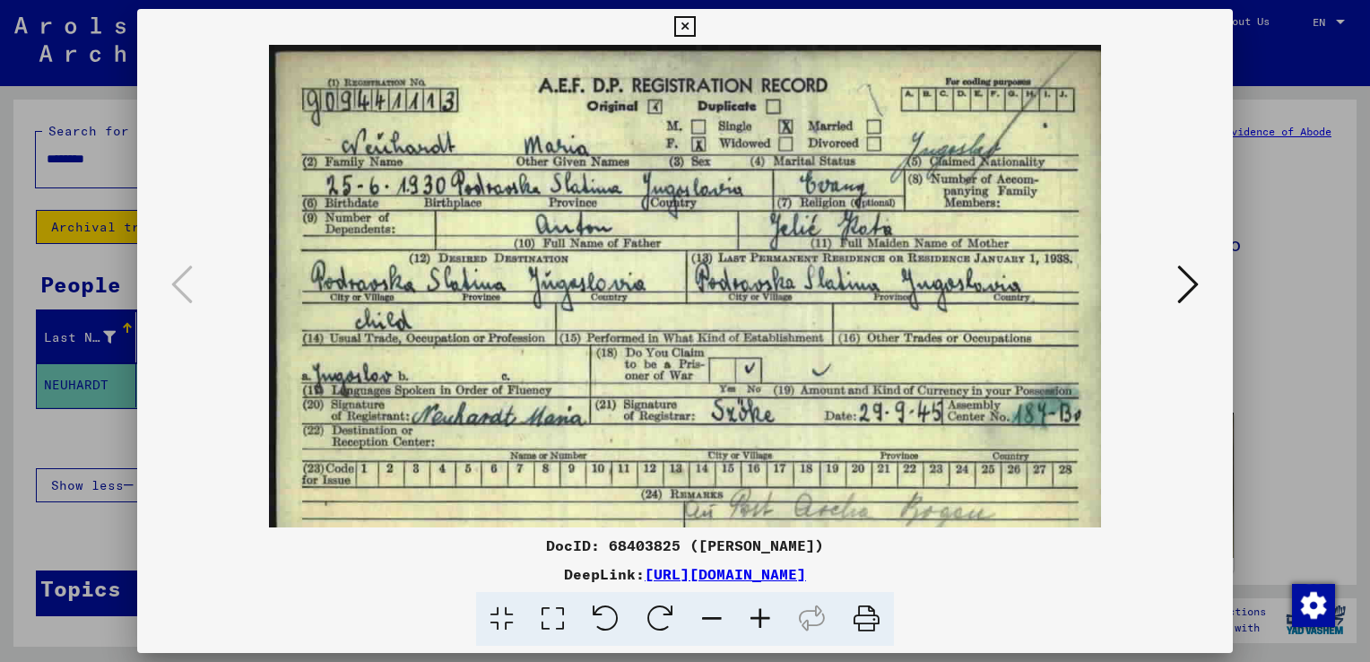
click at [753, 629] on icon at bounding box center [760, 619] width 48 height 55
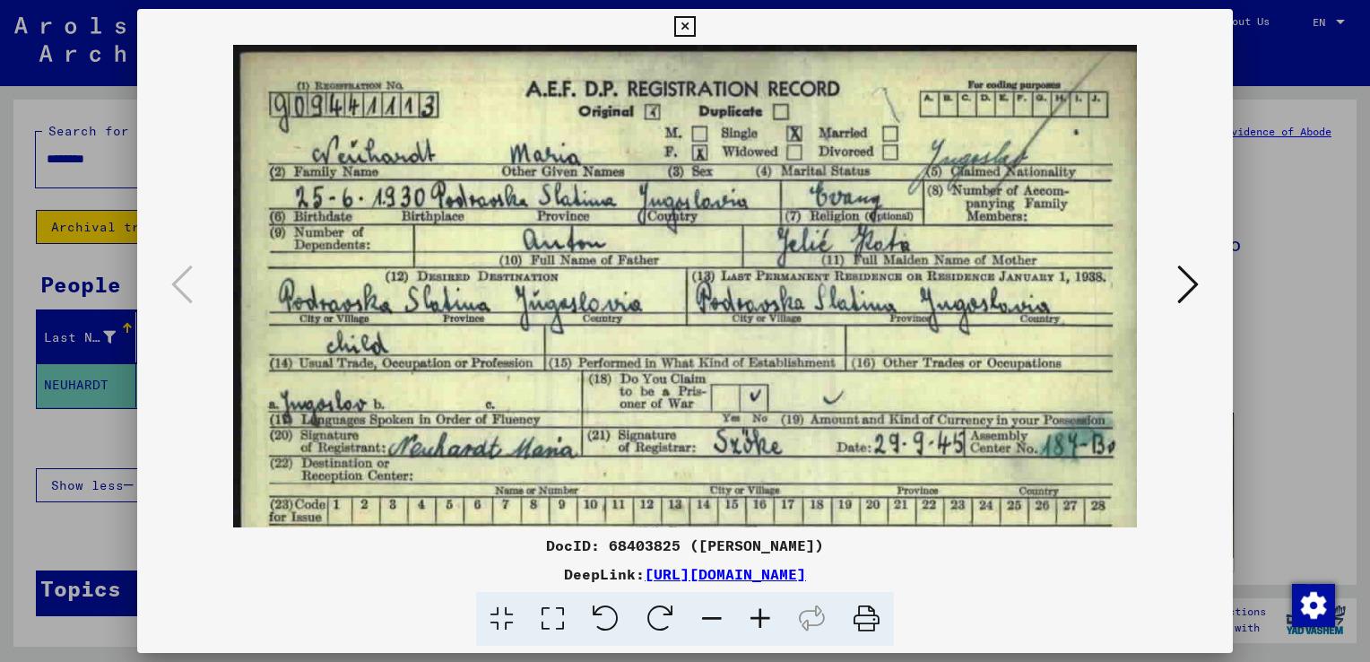
click at [753, 629] on icon at bounding box center [760, 619] width 48 height 55
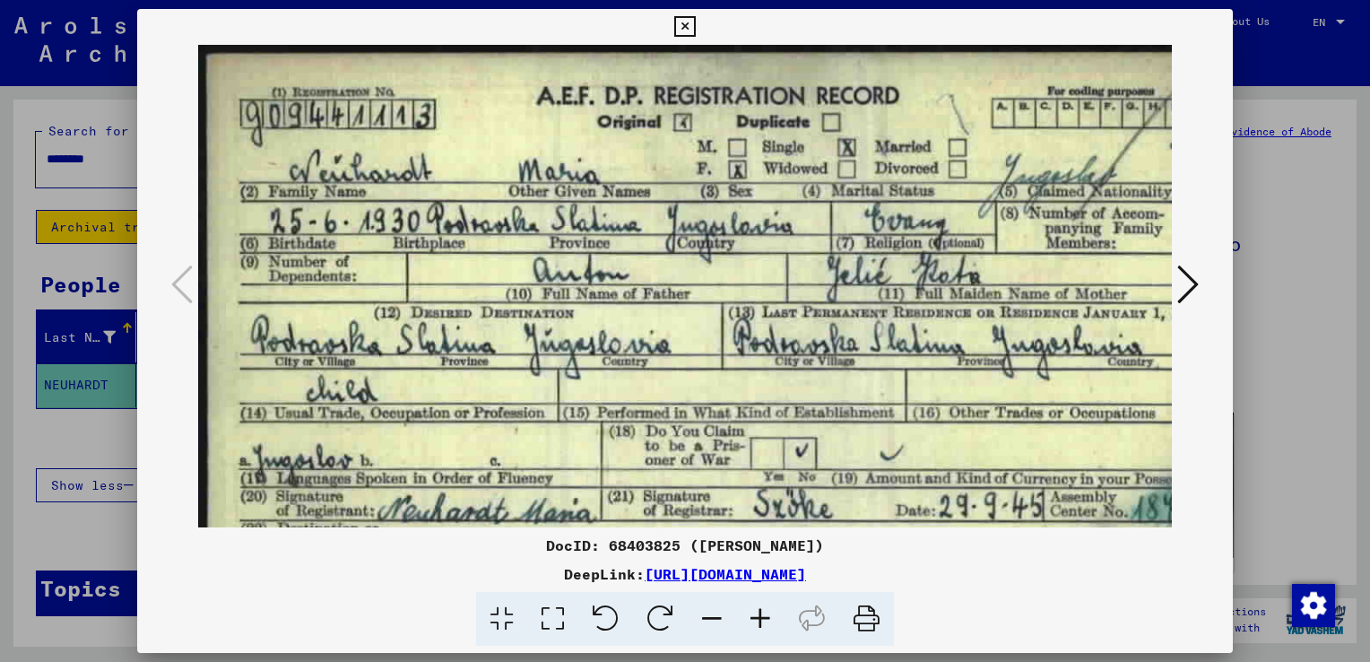
click at [753, 629] on icon at bounding box center [760, 619] width 48 height 55
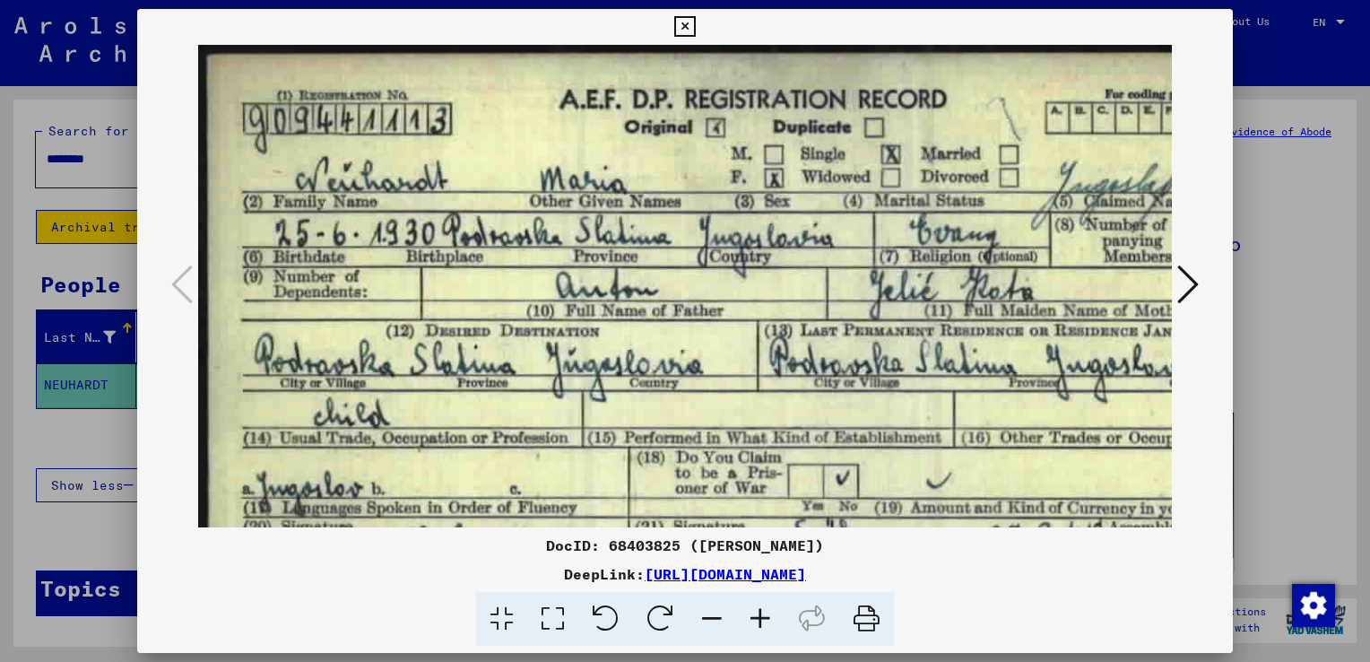
click at [753, 629] on icon at bounding box center [760, 619] width 48 height 55
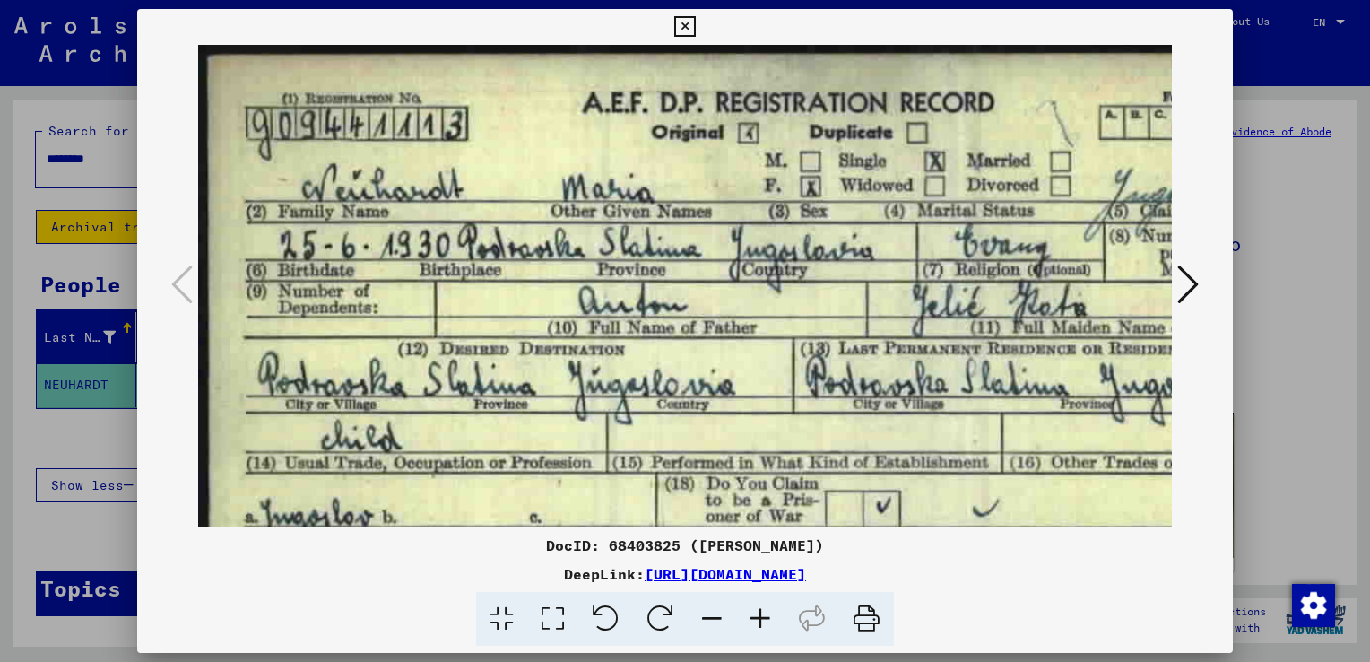
click at [753, 629] on icon at bounding box center [760, 619] width 48 height 55
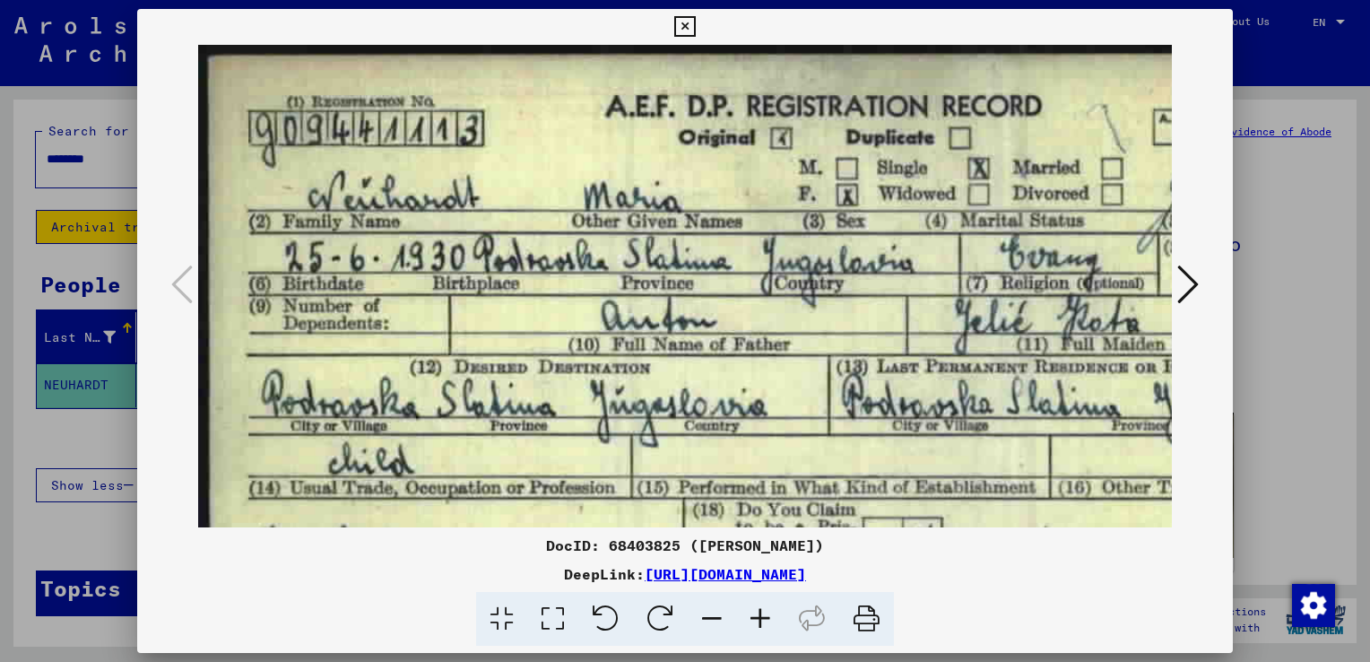
click at [716, 611] on icon at bounding box center [712, 619] width 48 height 55
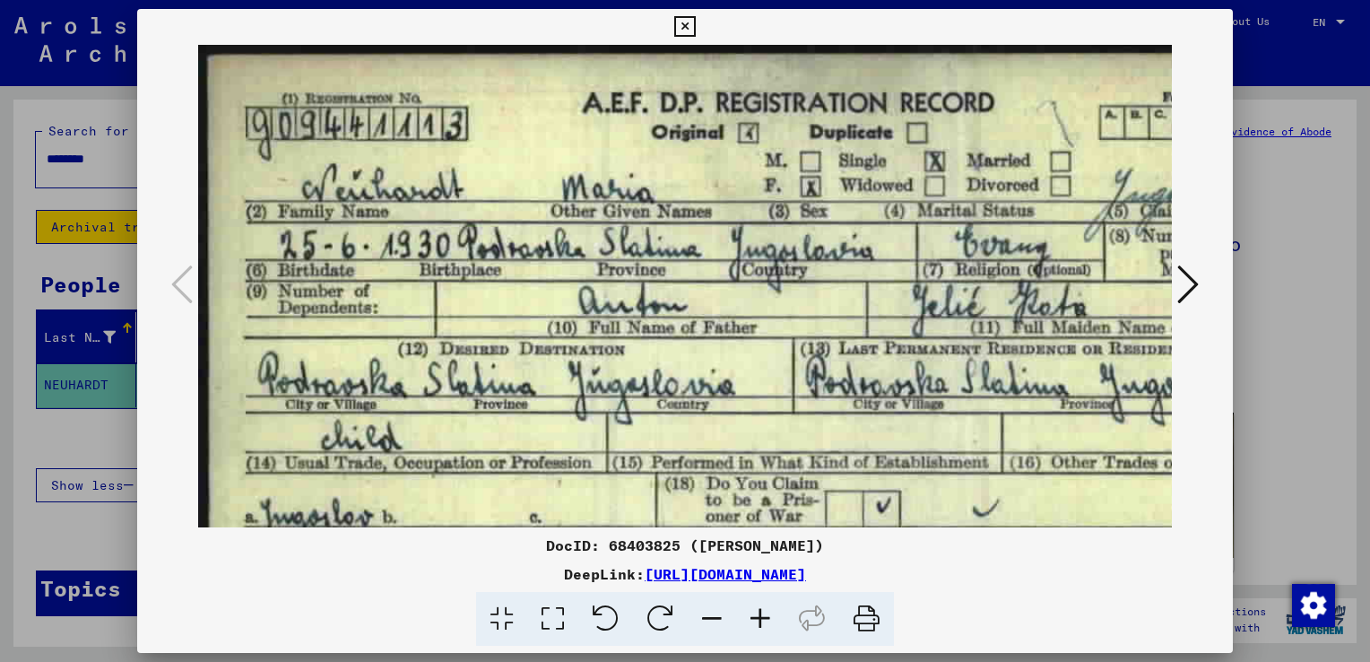
click at [716, 611] on icon at bounding box center [712, 619] width 48 height 55
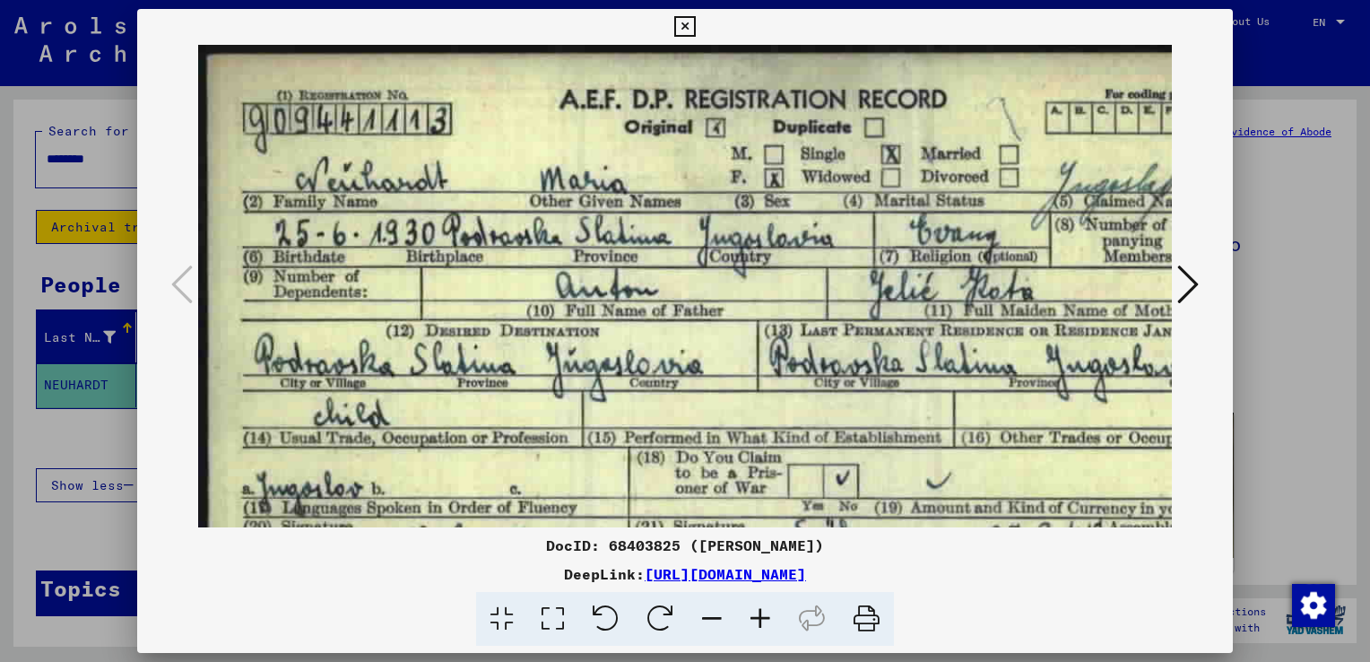
click at [716, 611] on icon at bounding box center [712, 619] width 48 height 55
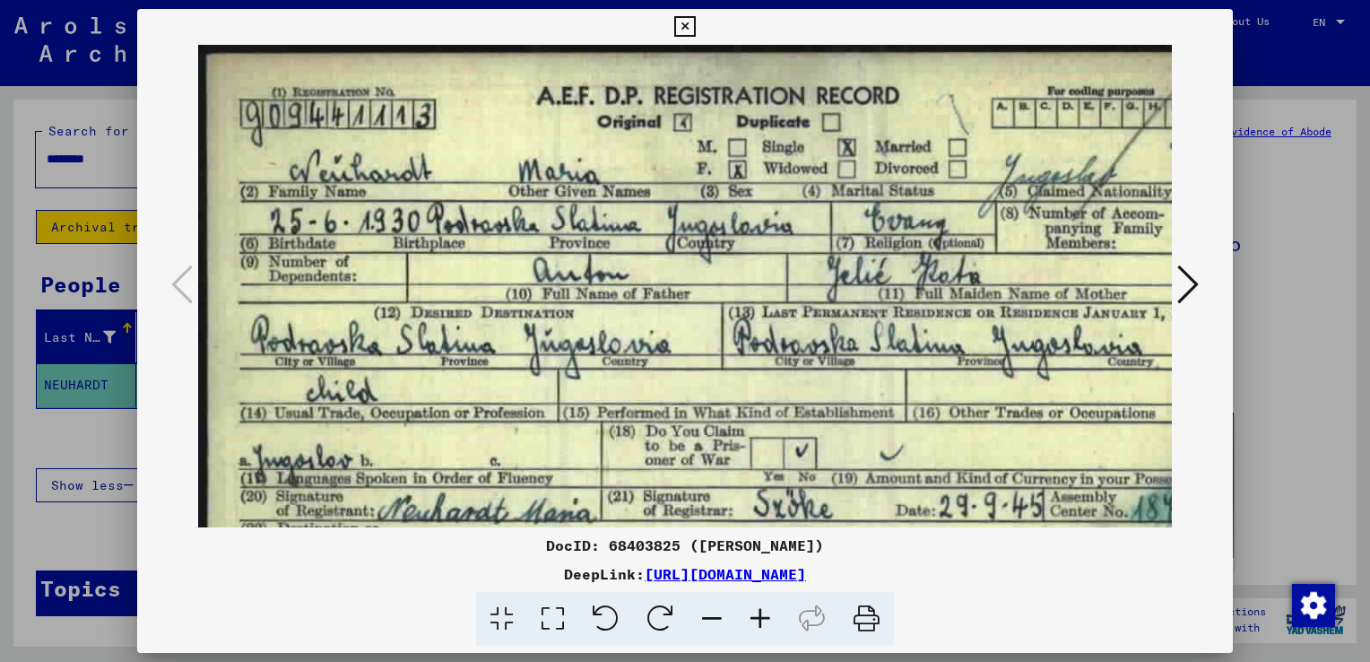
click at [716, 611] on icon at bounding box center [712, 619] width 48 height 55
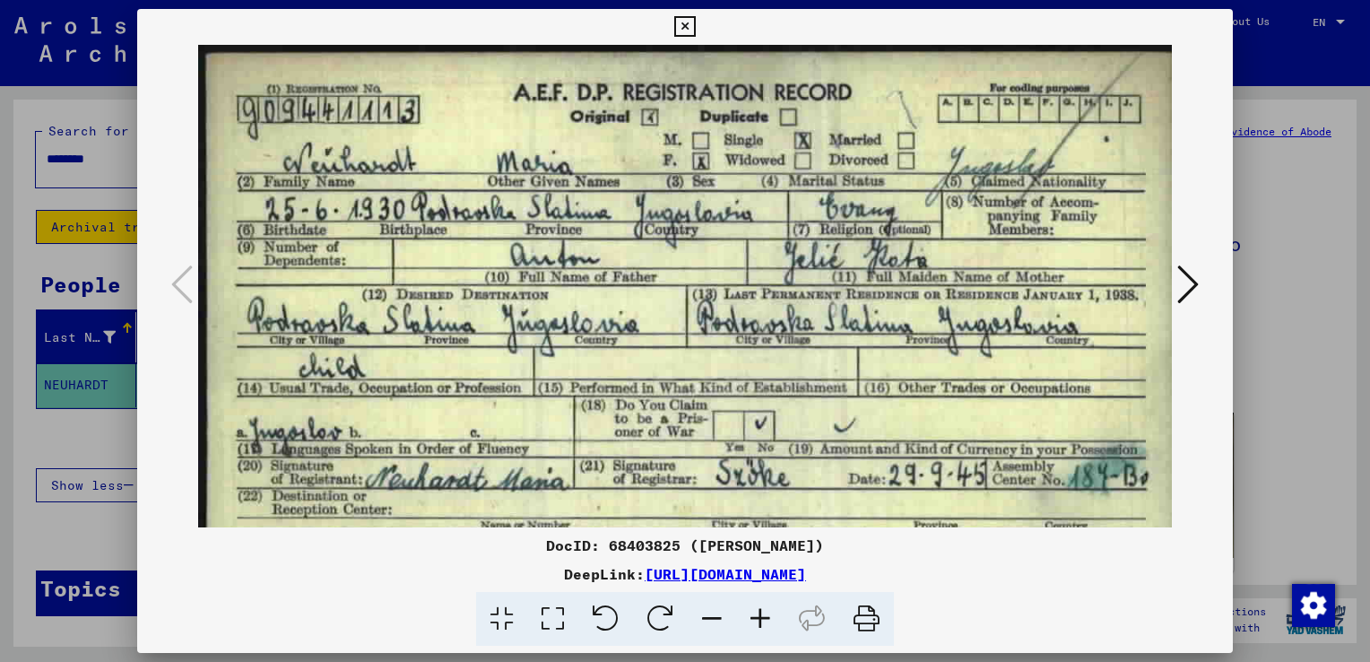
click at [716, 611] on icon at bounding box center [712, 619] width 48 height 55
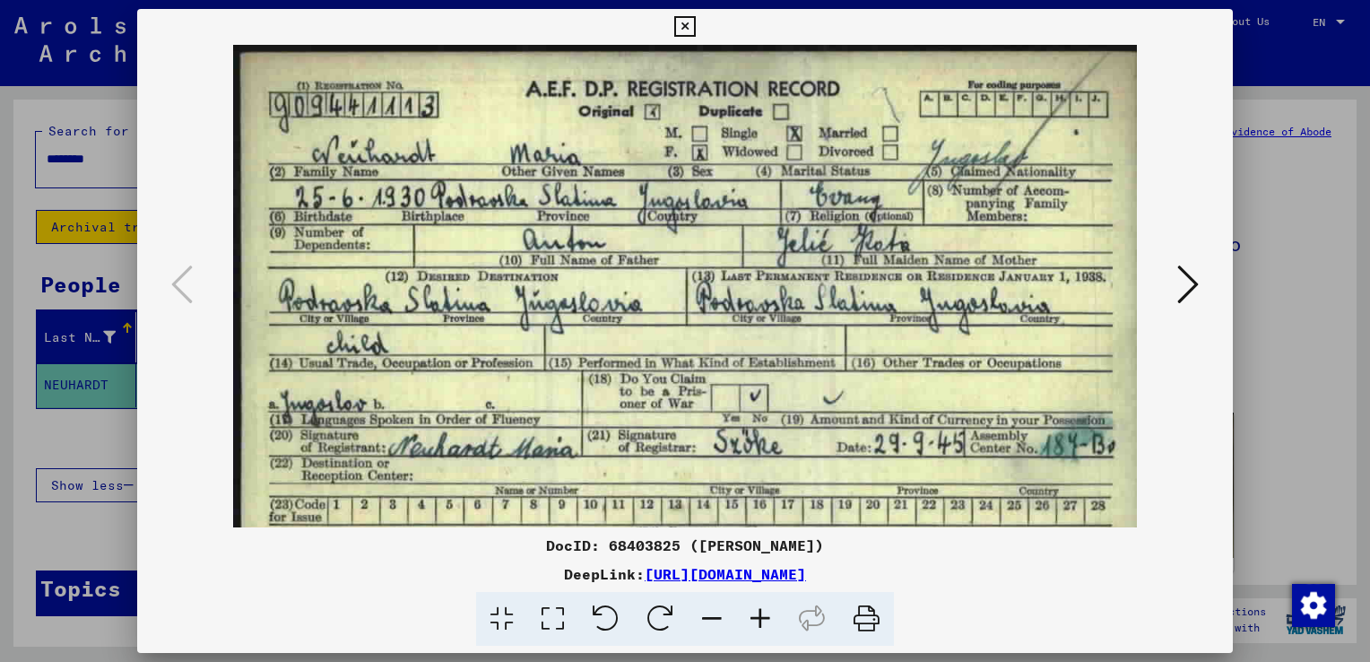
click at [716, 611] on icon at bounding box center [712, 619] width 48 height 55
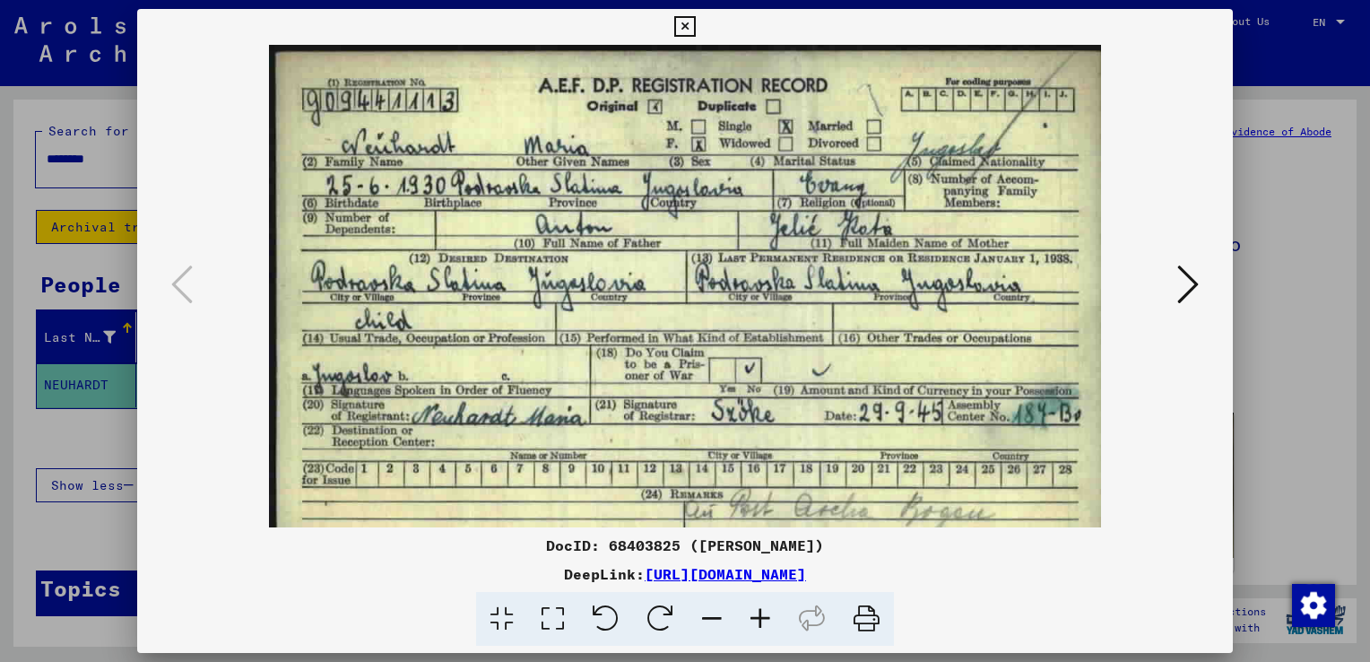
click at [716, 611] on icon at bounding box center [712, 619] width 48 height 55
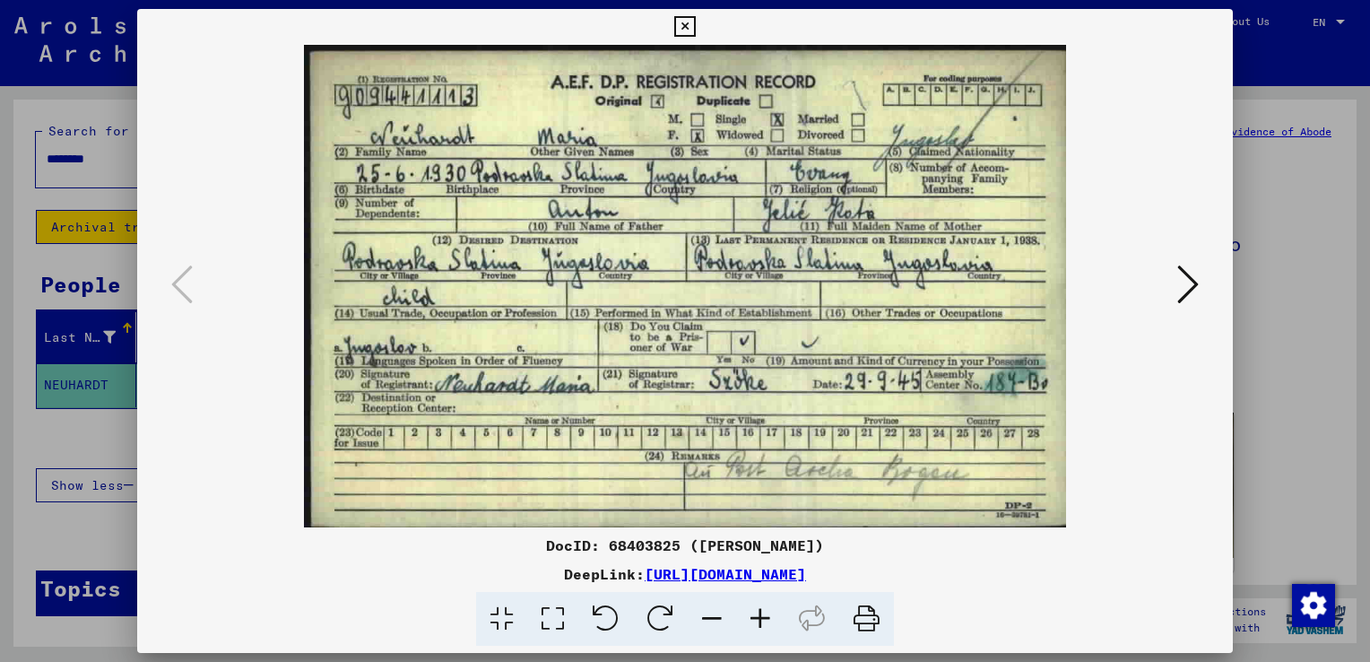
click at [716, 611] on icon at bounding box center [712, 619] width 48 height 55
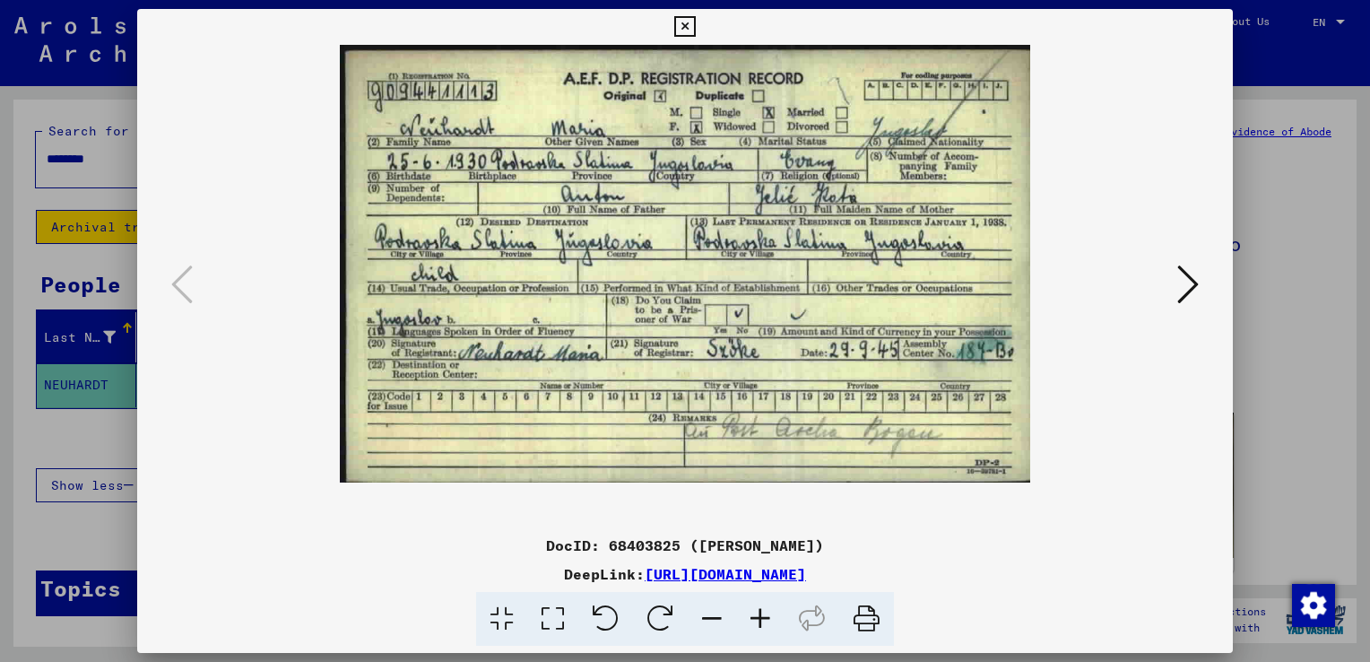
click at [716, 611] on icon at bounding box center [712, 619] width 48 height 55
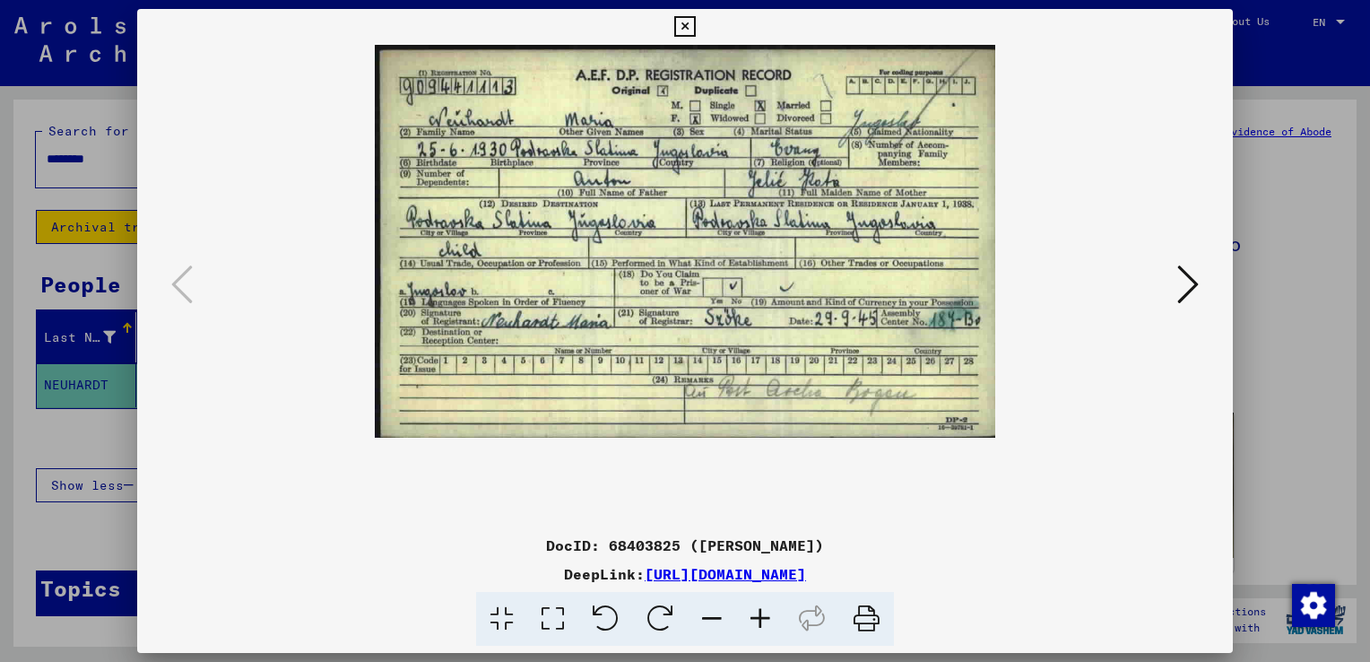
click at [1305, 423] on div at bounding box center [685, 331] width 1370 height 662
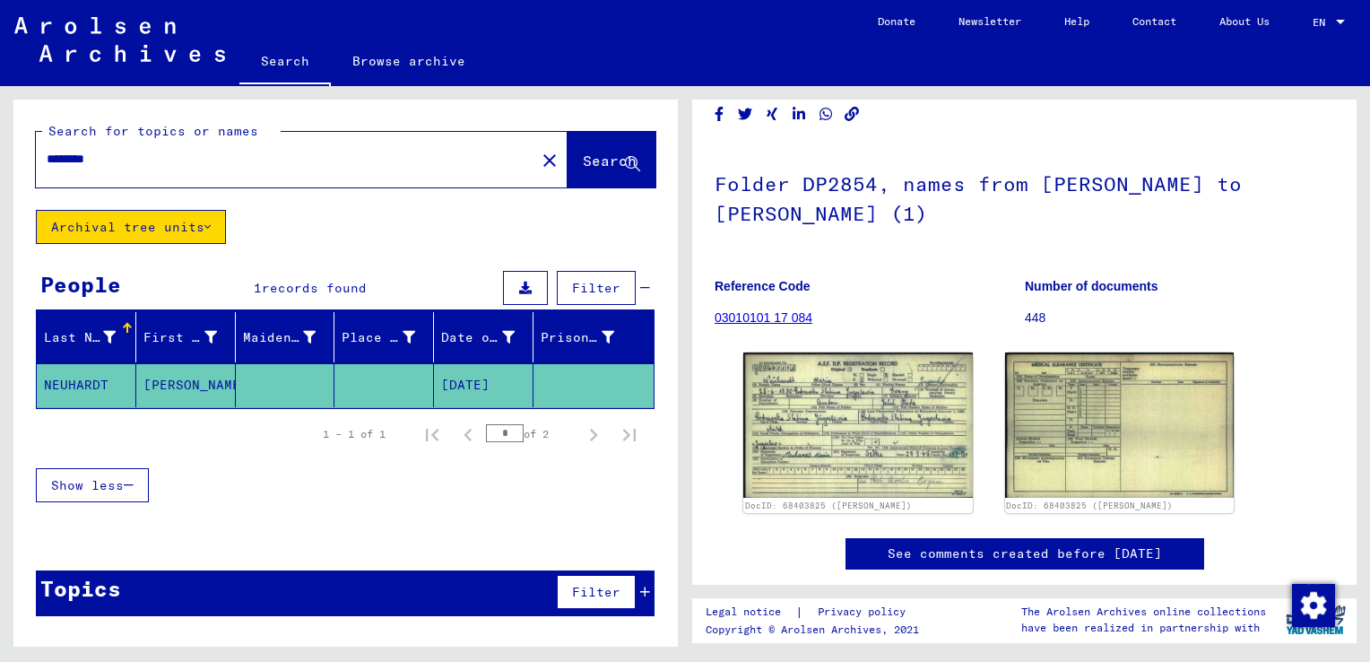
scroll to position [63, 0]
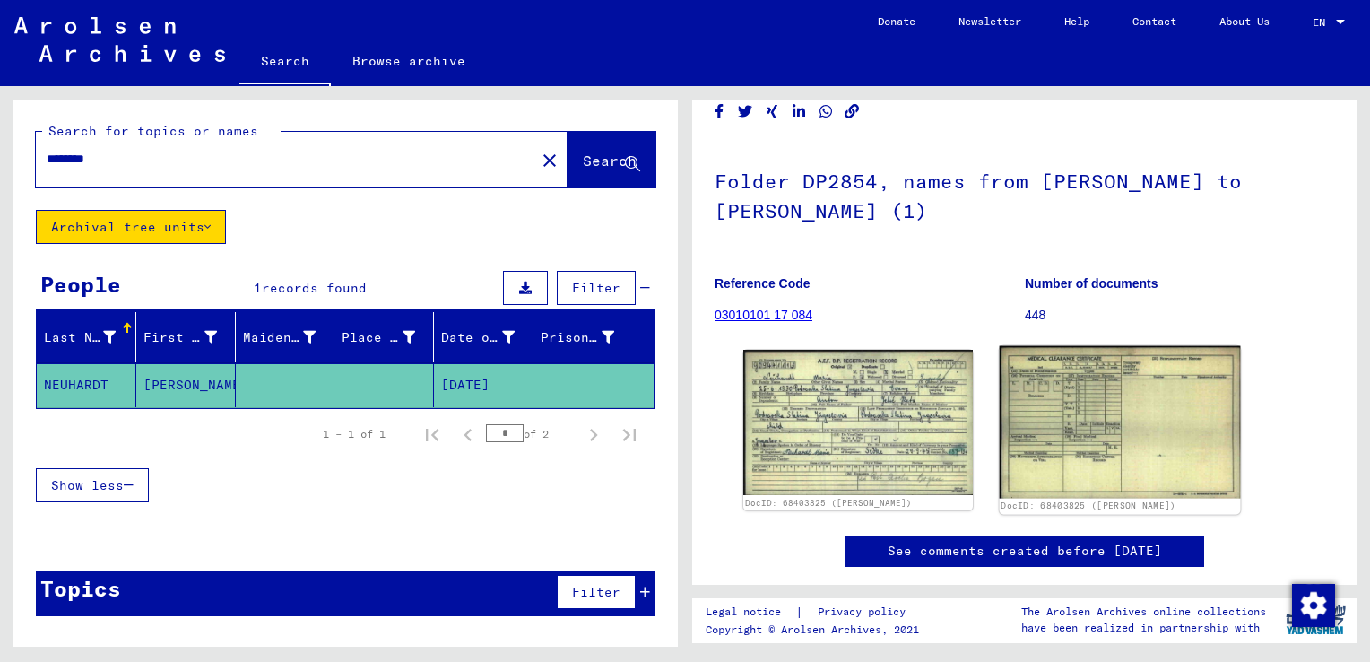
click at [1121, 422] on img at bounding box center [1119, 422] width 240 height 152
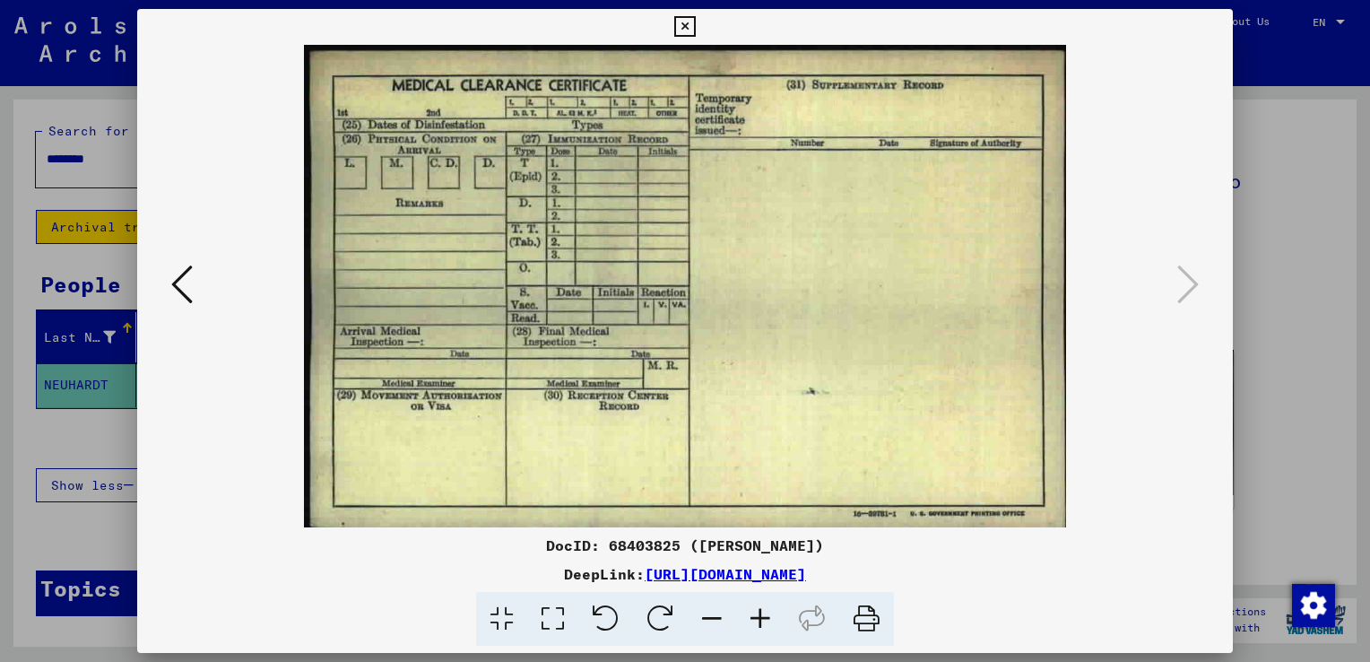
click at [180, 284] on icon at bounding box center [182, 284] width 22 height 43
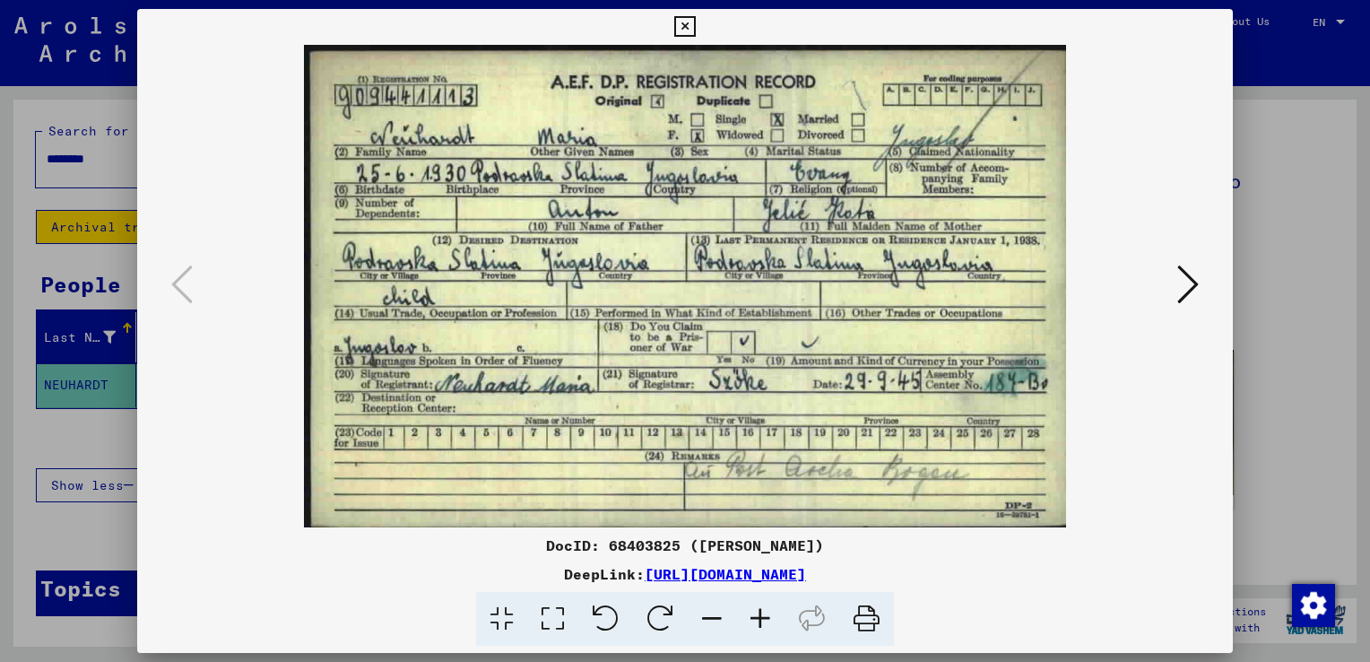
click at [940, 330] on img at bounding box center [685, 286] width 974 height 482
click at [1188, 282] on icon at bounding box center [1188, 284] width 22 height 43
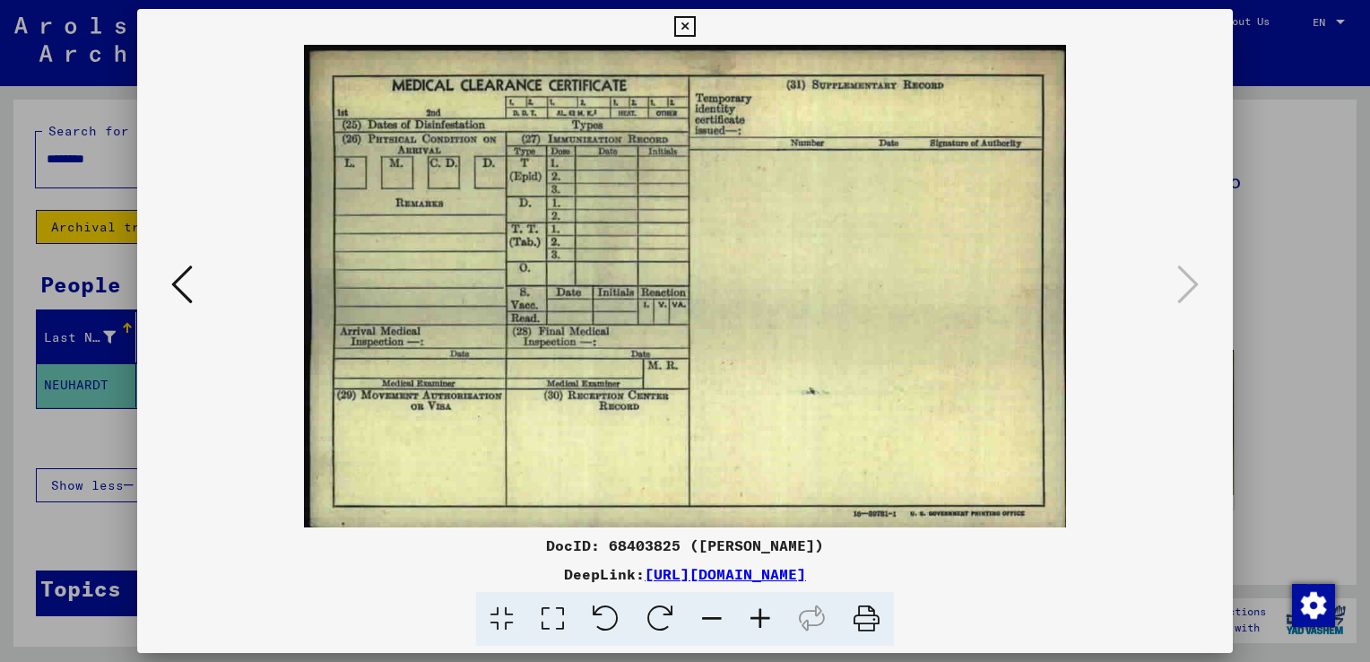
click at [171, 283] on icon at bounding box center [182, 284] width 22 height 43
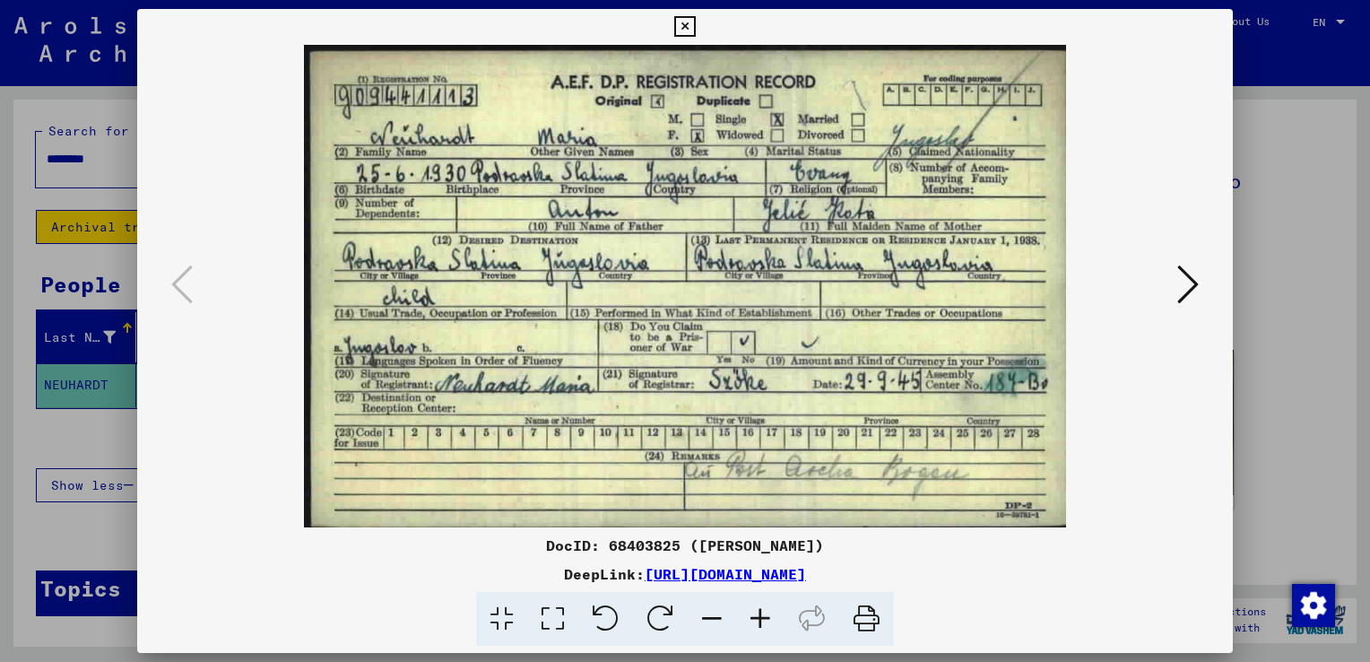
click at [1000, 386] on img at bounding box center [685, 286] width 974 height 482
drag, startPoint x: 981, startPoint y: 393, endPoint x: 1039, endPoint y: 386, distance: 58.6
click at [1039, 386] on img at bounding box center [685, 286] width 974 height 482
click at [1197, 289] on icon at bounding box center [1188, 284] width 22 height 43
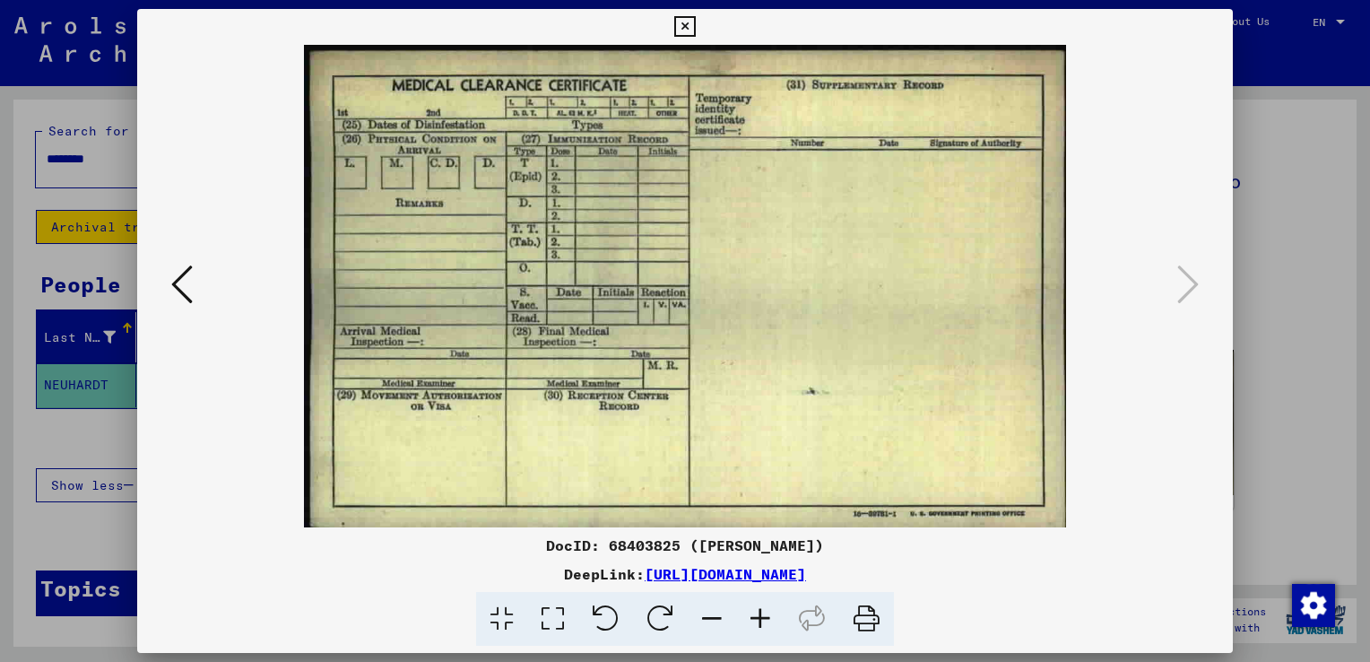
click at [183, 281] on icon at bounding box center [182, 284] width 22 height 43
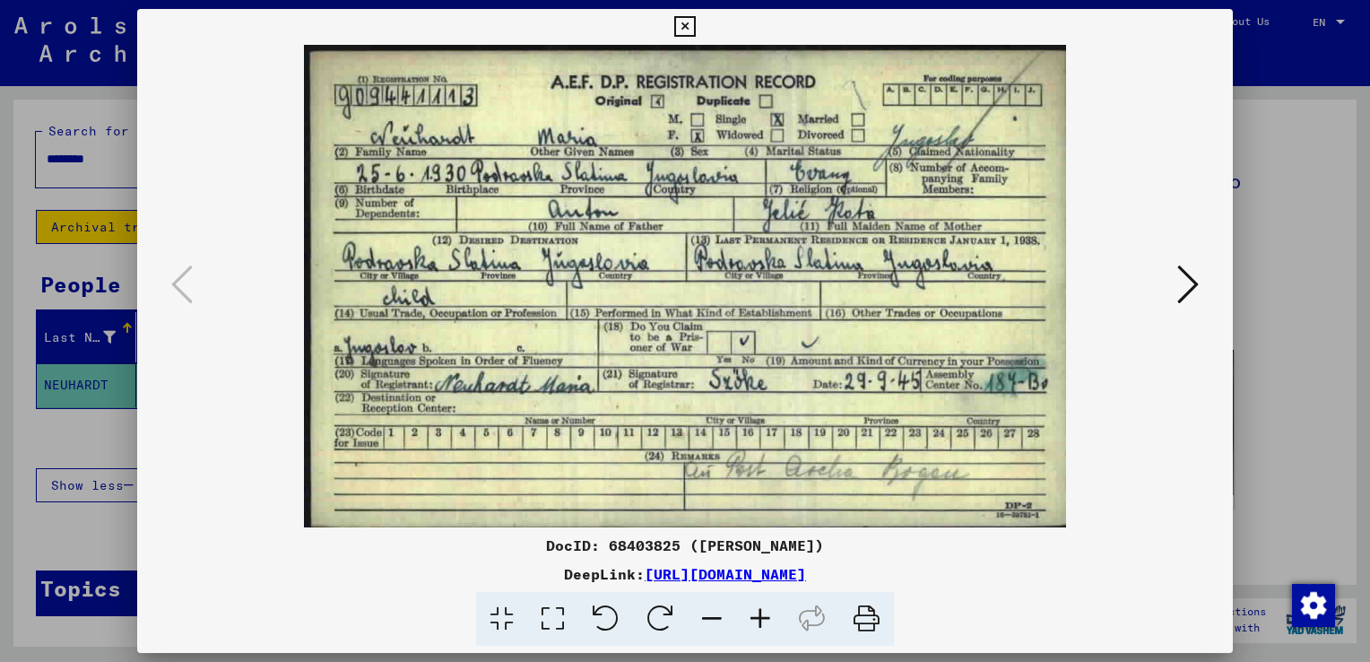
click at [1277, 228] on div at bounding box center [685, 331] width 1370 height 662
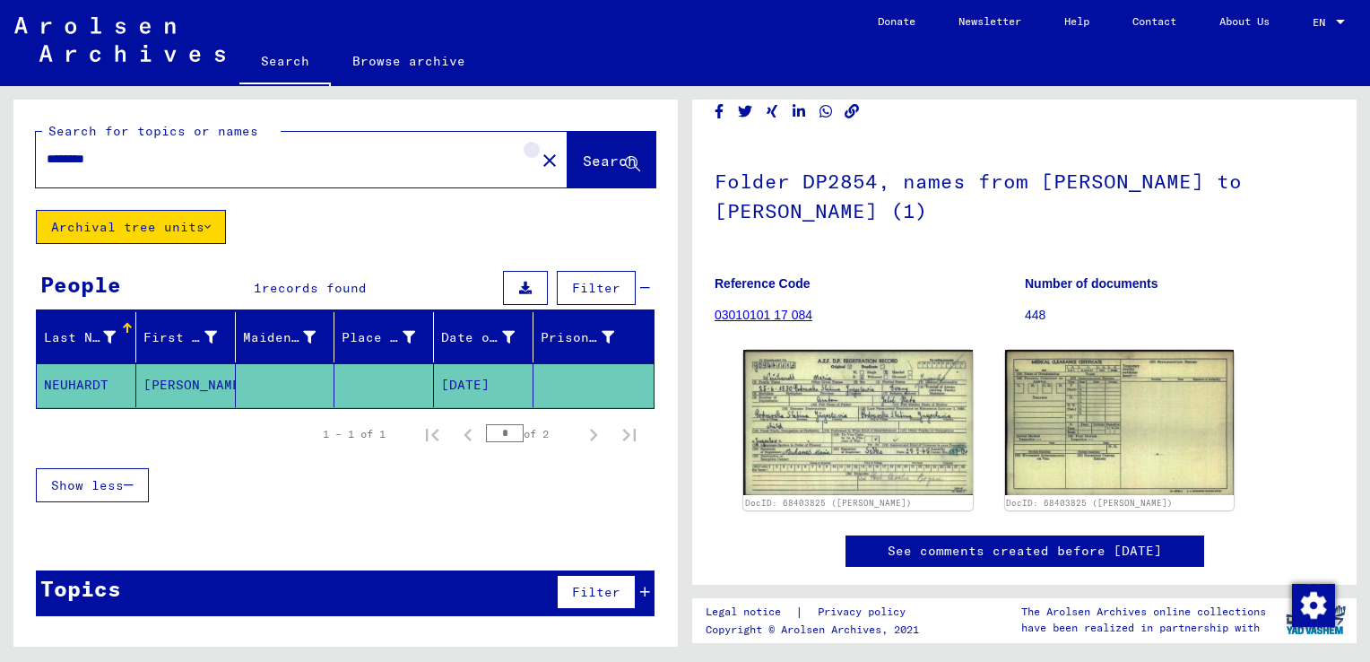
click at [535, 170] on button "close" at bounding box center [550, 160] width 36 height 36
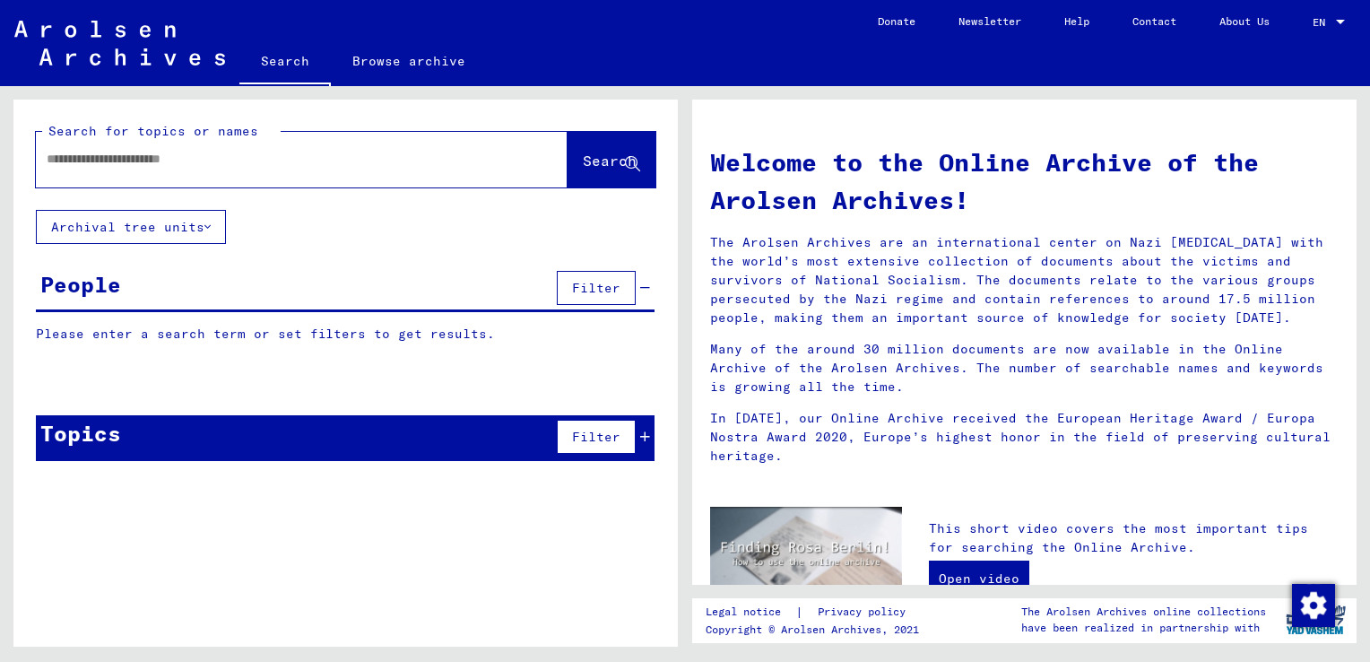
click at [409, 185] on div at bounding box center [302, 160] width 532 height 56
click at [398, 171] on div at bounding box center [275, 159] width 478 height 40
click at [242, 160] on input "text" at bounding box center [280, 159] width 467 height 19
type input "**********"
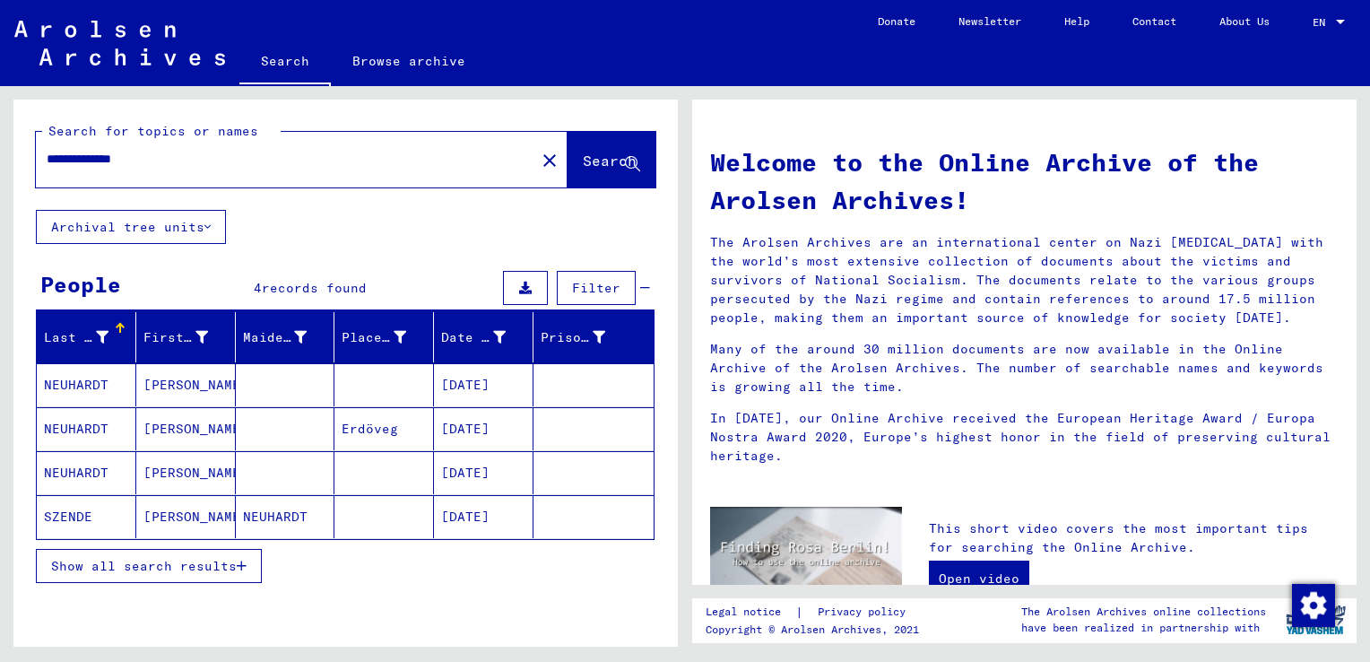
click at [83, 456] on mat-cell "NEUHARDT" at bounding box center [87, 472] width 100 height 43
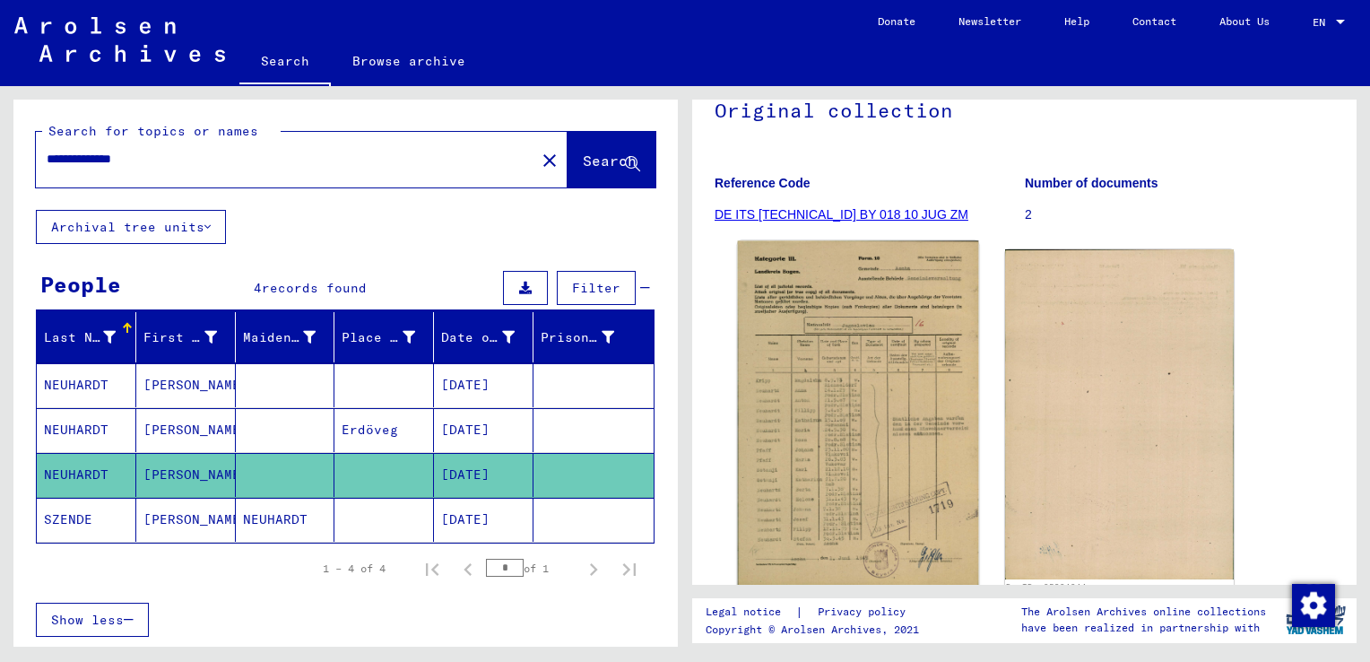
scroll to position [179, 0]
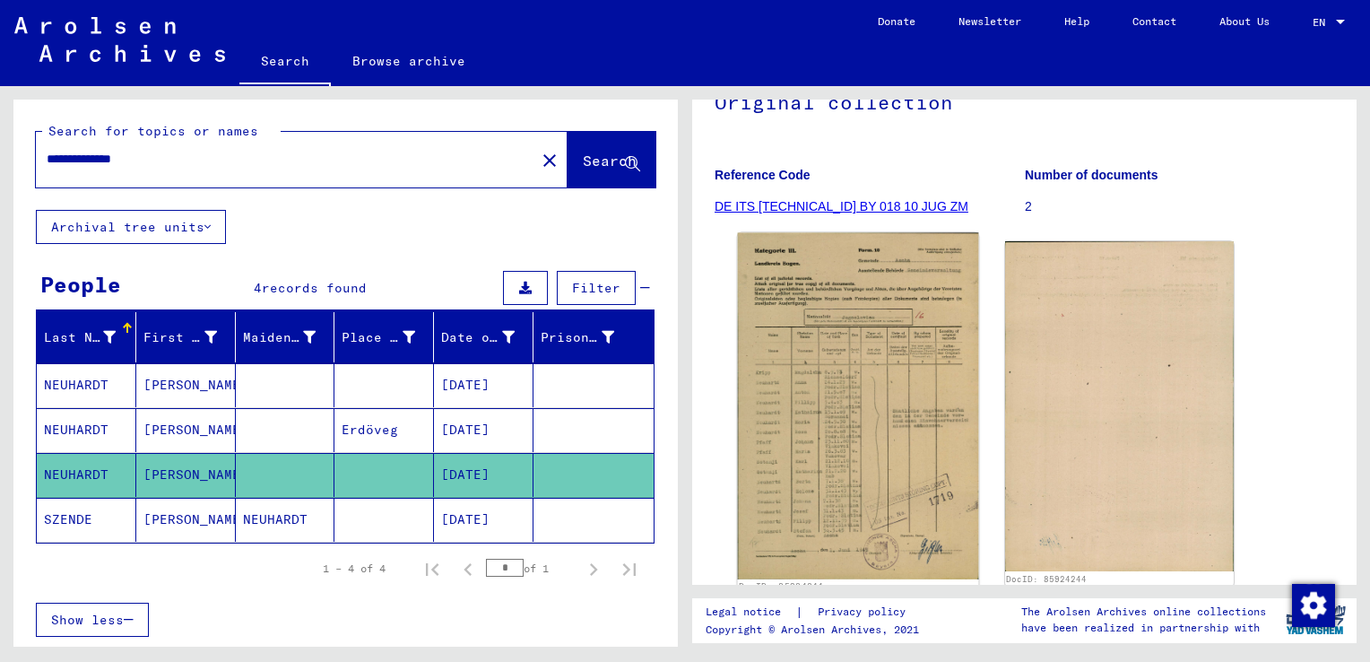
click at [873, 507] on img at bounding box center [858, 406] width 240 height 346
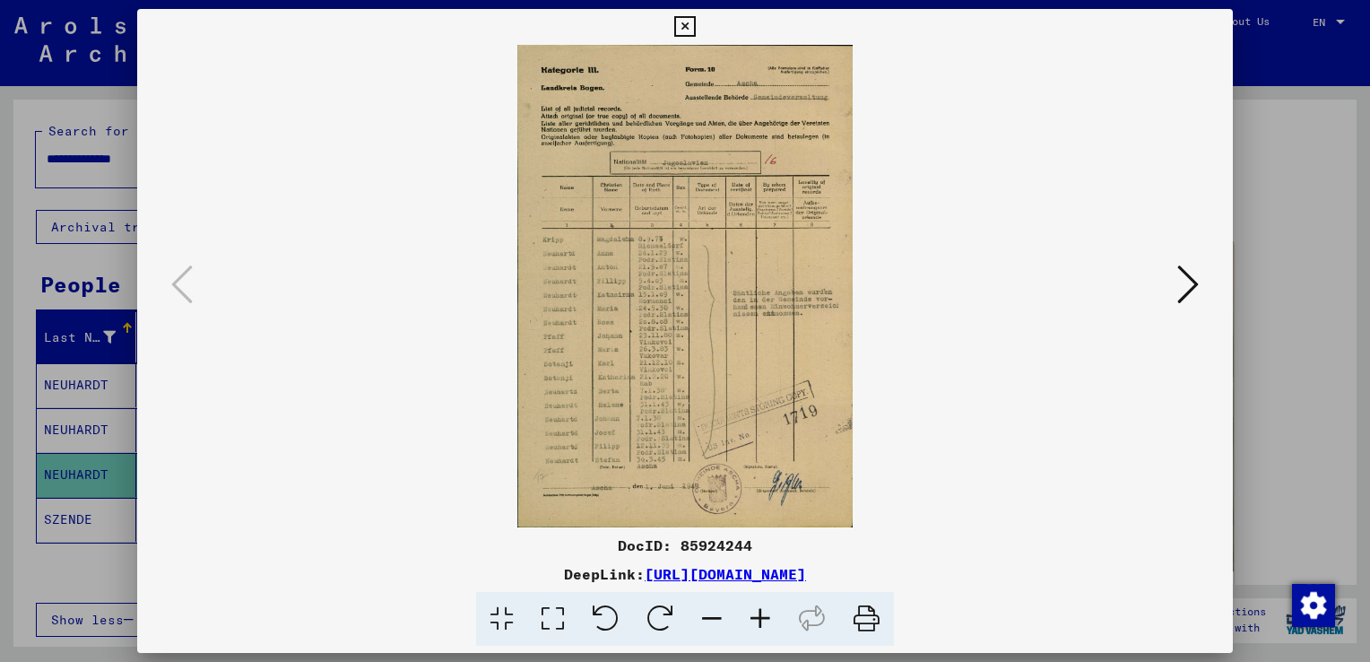
click at [1284, 285] on div at bounding box center [685, 331] width 1370 height 662
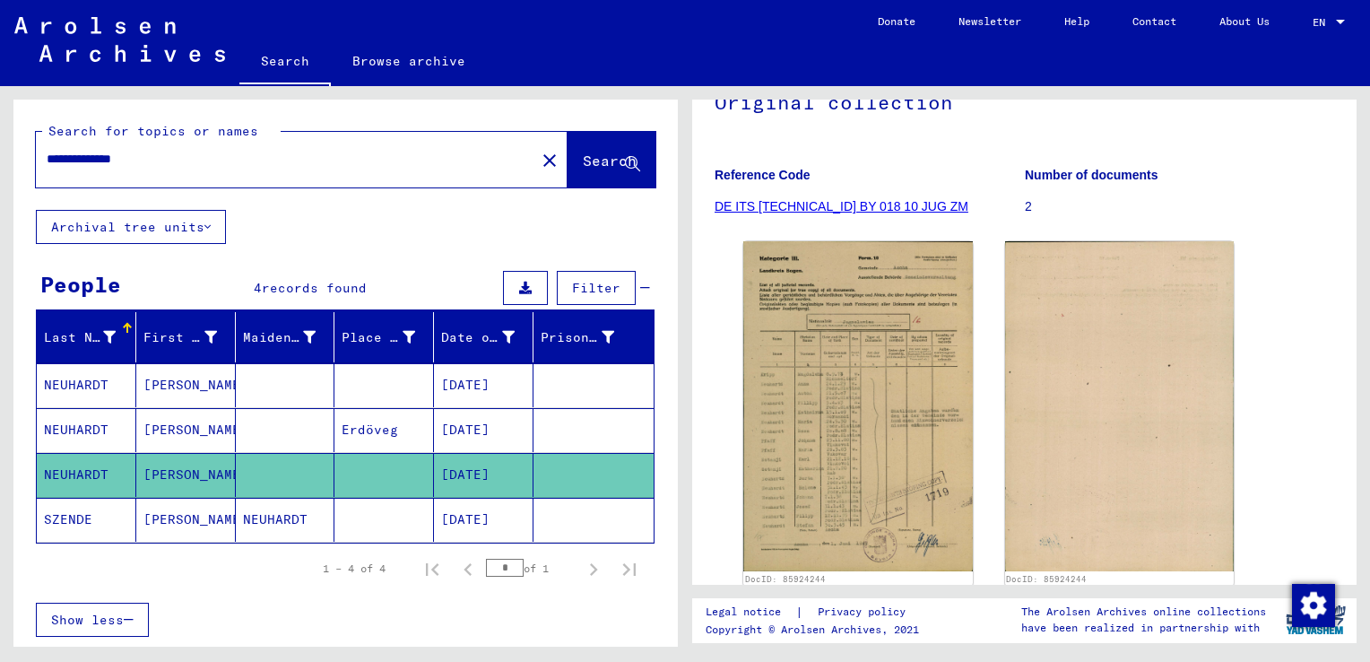
click at [151, 386] on mat-cell "[PERSON_NAME]" at bounding box center [186, 385] width 100 height 44
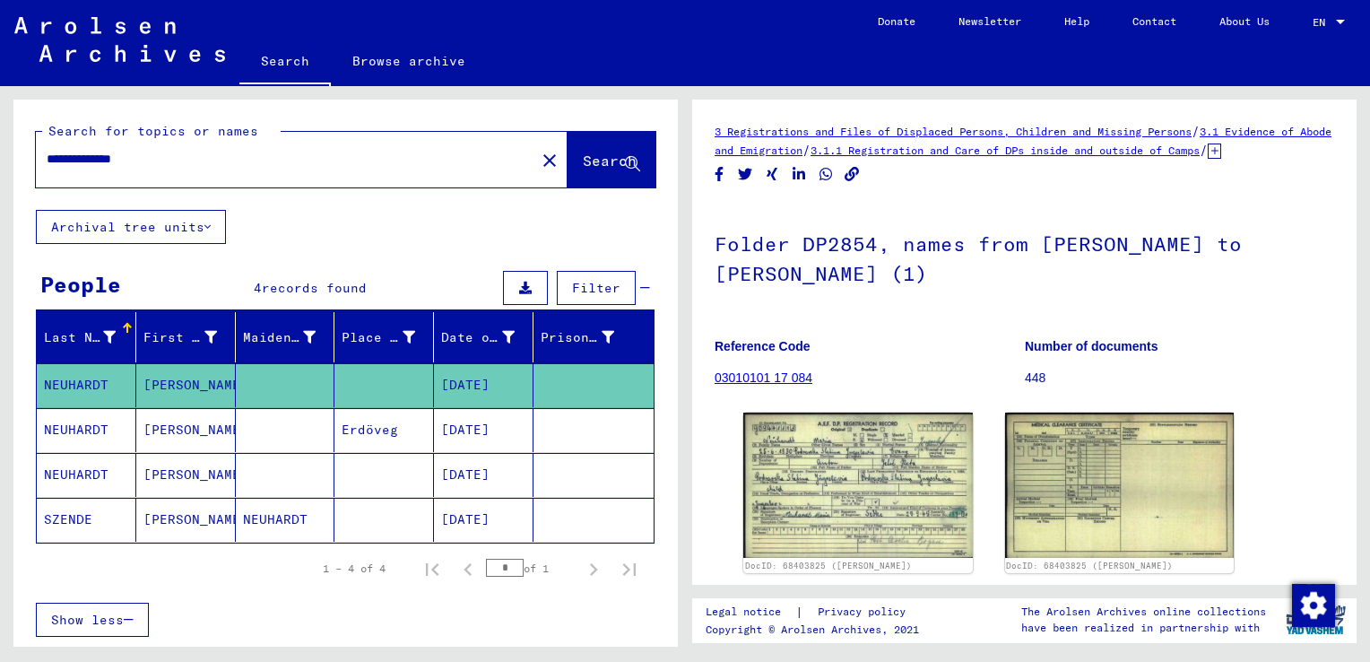
click at [489, 420] on mat-cell "[DATE]" at bounding box center [484, 430] width 100 height 44
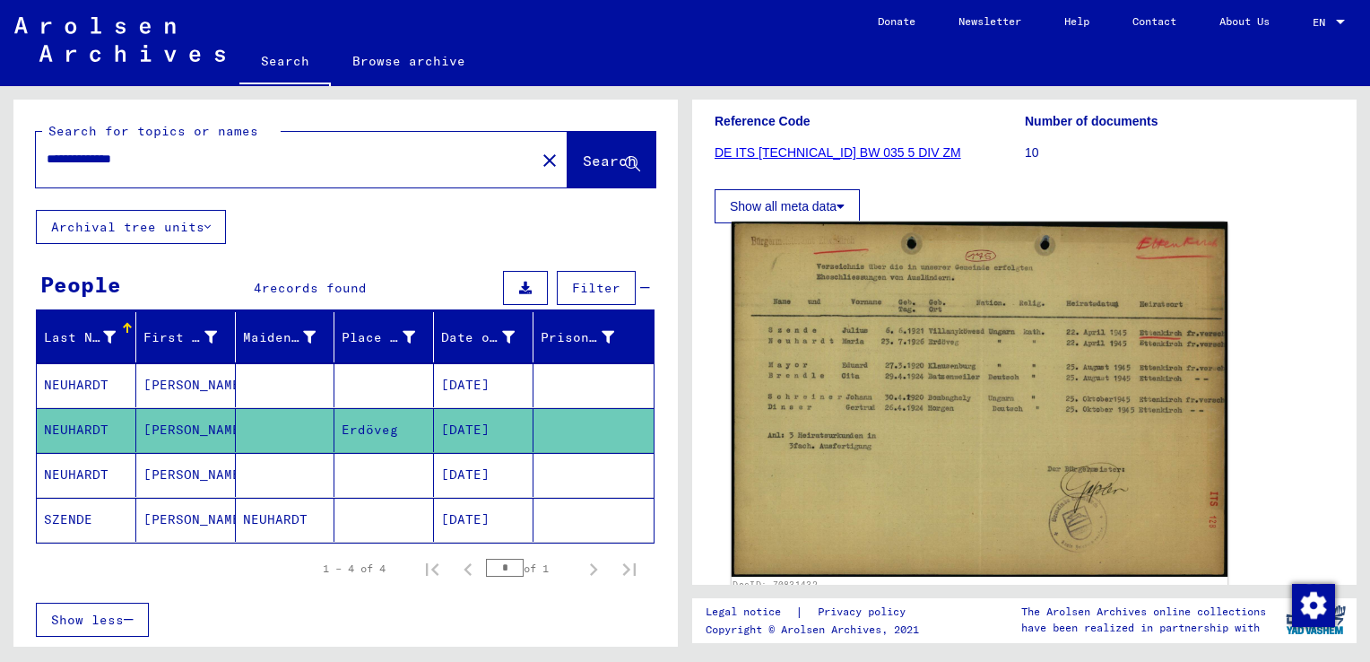
scroll to position [233, 0]
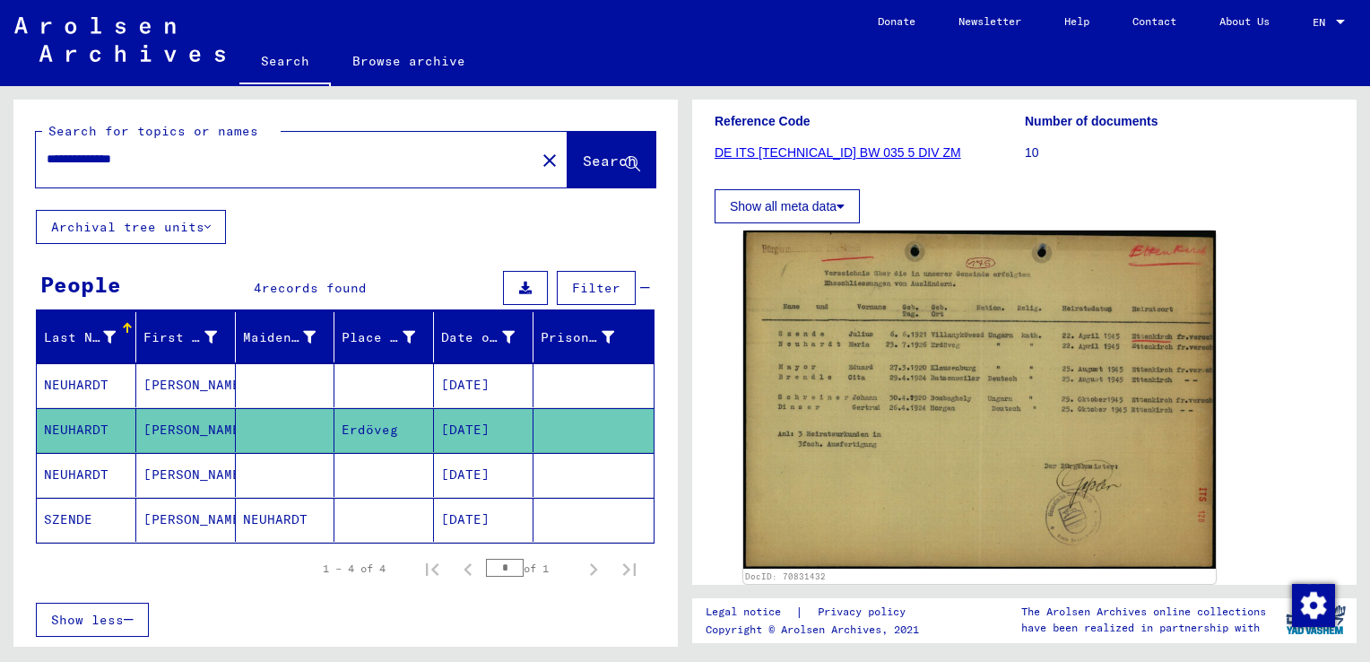
click at [452, 382] on mat-cell "[DATE]" at bounding box center [484, 385] width 100 height 44
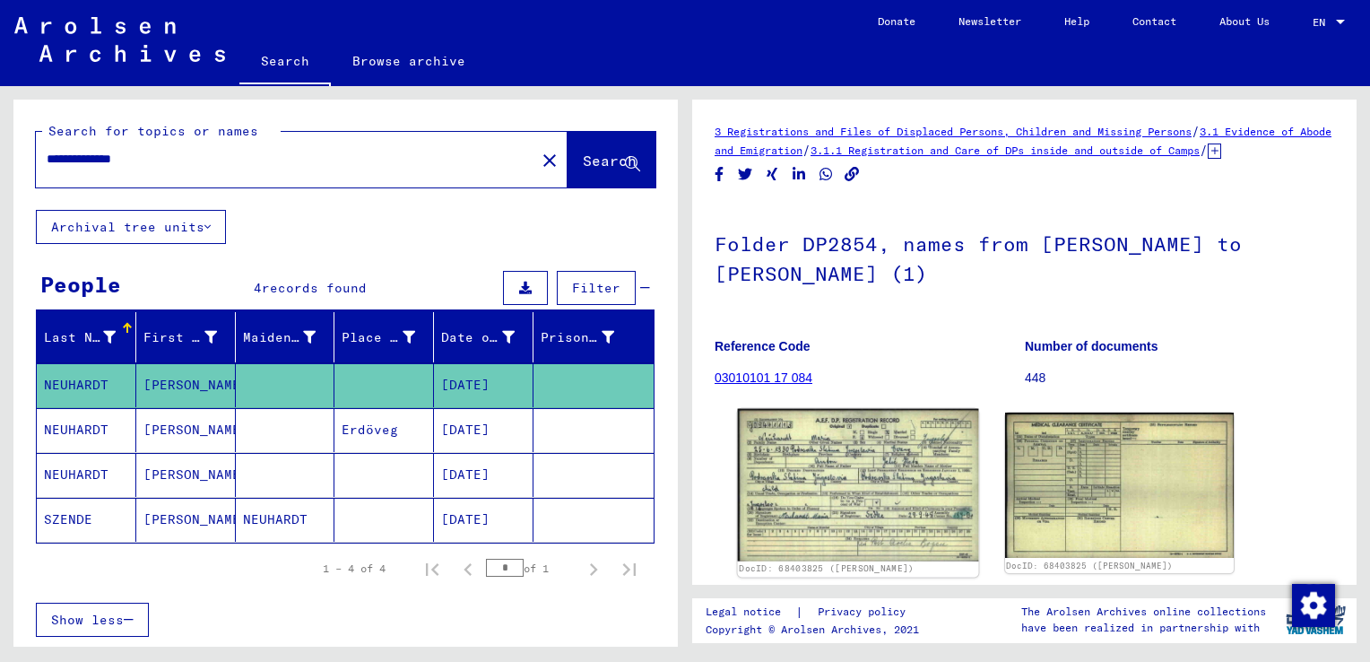
click at [940, 486] on img at bounding box center [858, 485] width 240 height 152
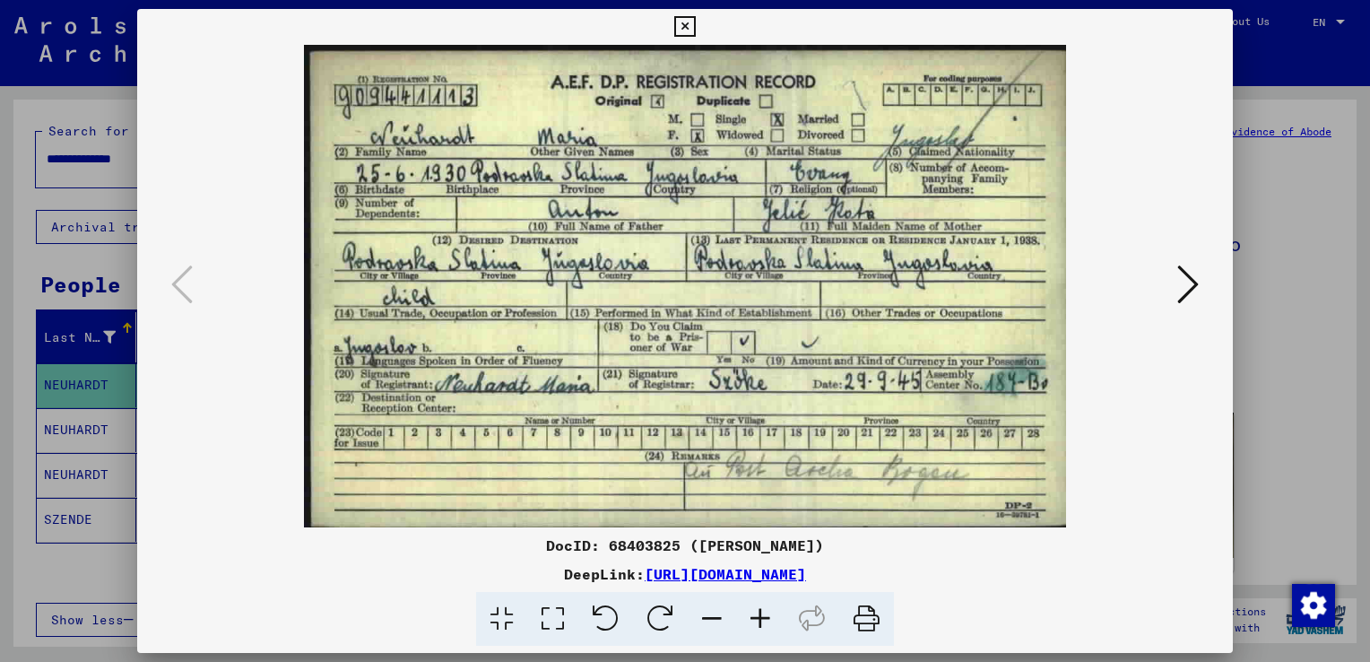
click at [1001, 403] on img at bounding box center [685, 286] width 974 height 482
click at [997, 420] on img at bounding box center [685, 286] width 974 height 482
drag, startPoint x: 330, startPoint y: 94, endPoint x: 467, endPoint y: 91, distance: 137.2
click at [467, 91] on img at bounding box center [685, 286] width 974 height 482
click at [1176, 295] on button at bounding box center [1188, 285] width 32 height 51
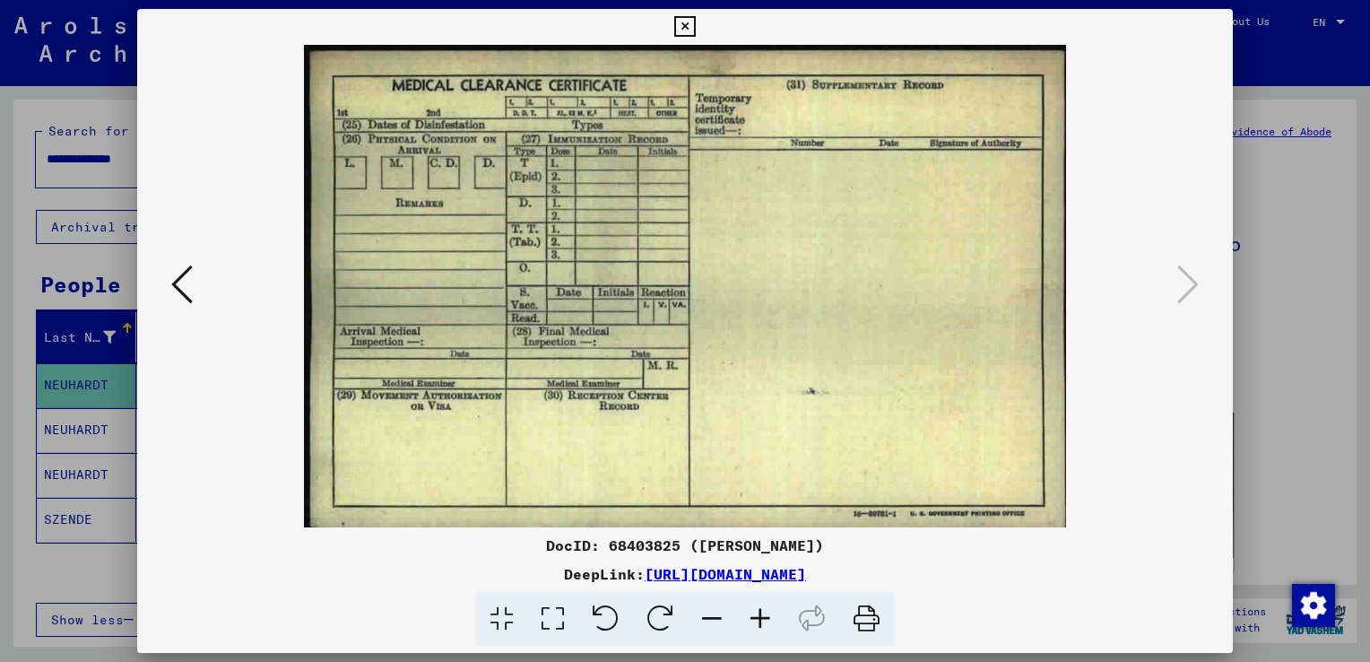
click at [181, 290] on icon at bounding box center [182, 284] width 22 height 43
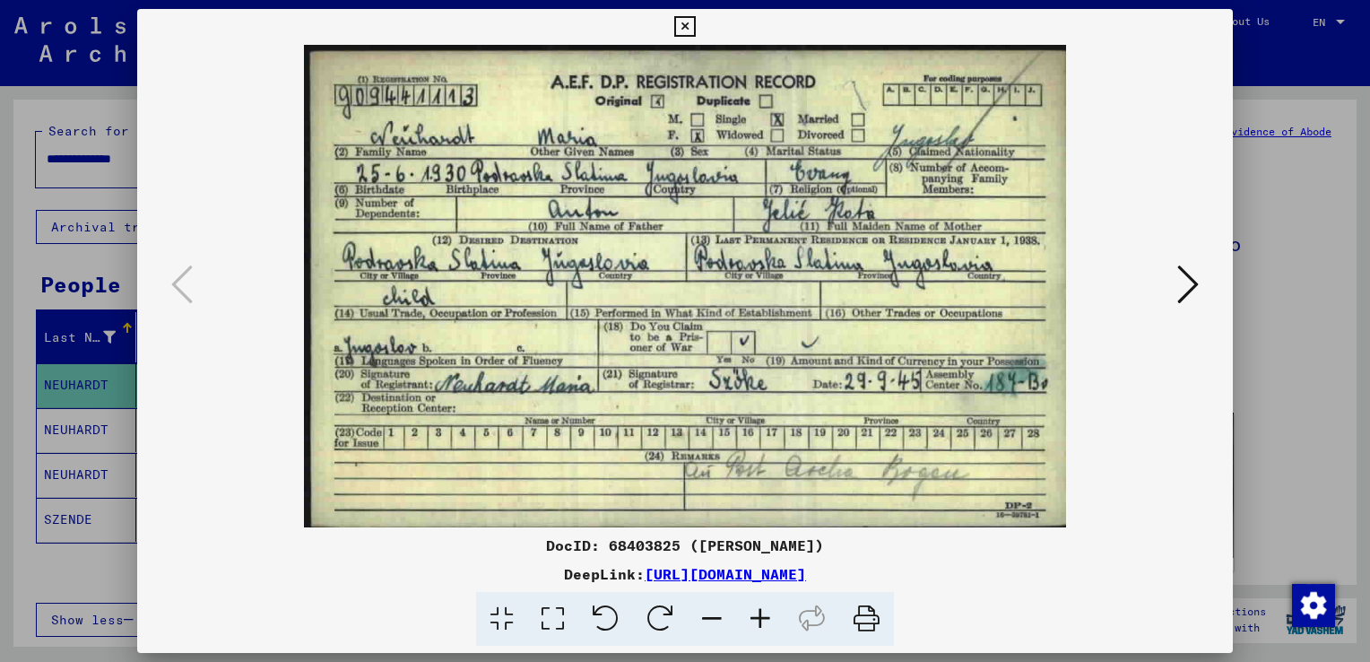
click at [874, 215] on img at bounding box center [685, 286] width 974 height 482
click at [1237, 411] on div at bounding box center [685, 331] width 1370 height 662
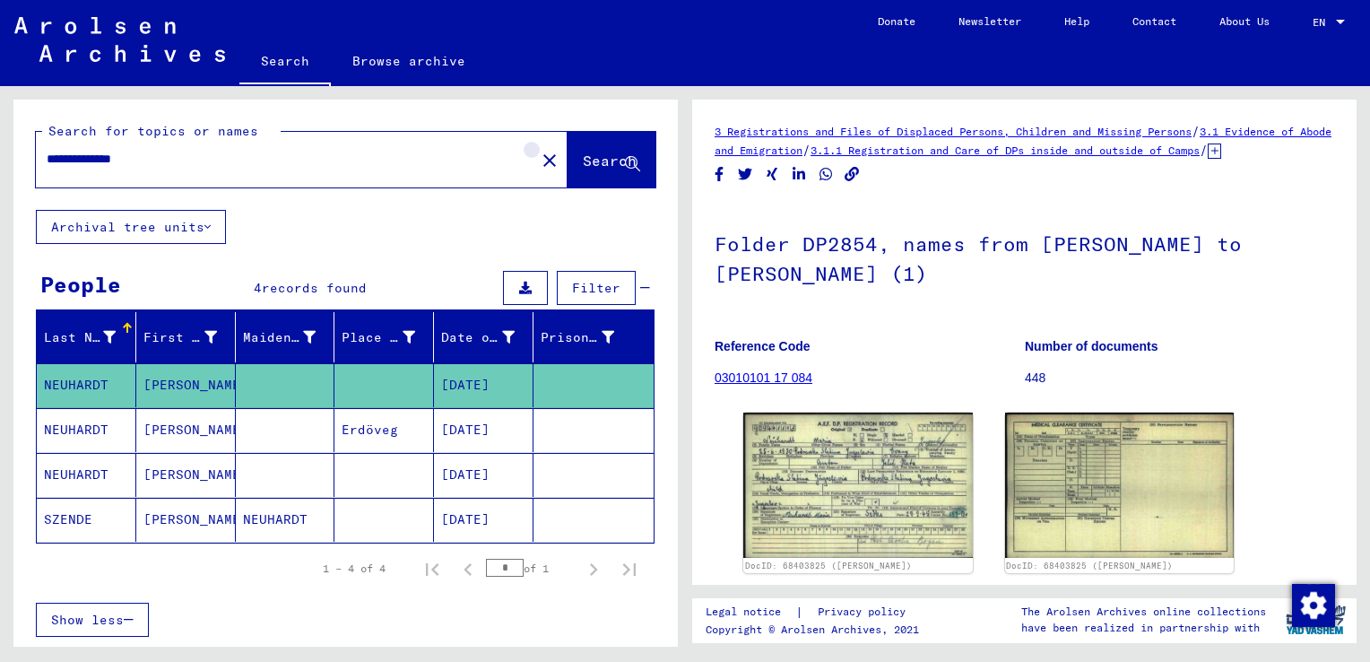
click at [539, 161] on mat-icon "close" at bounding box center [550, 161] width 22 height 22
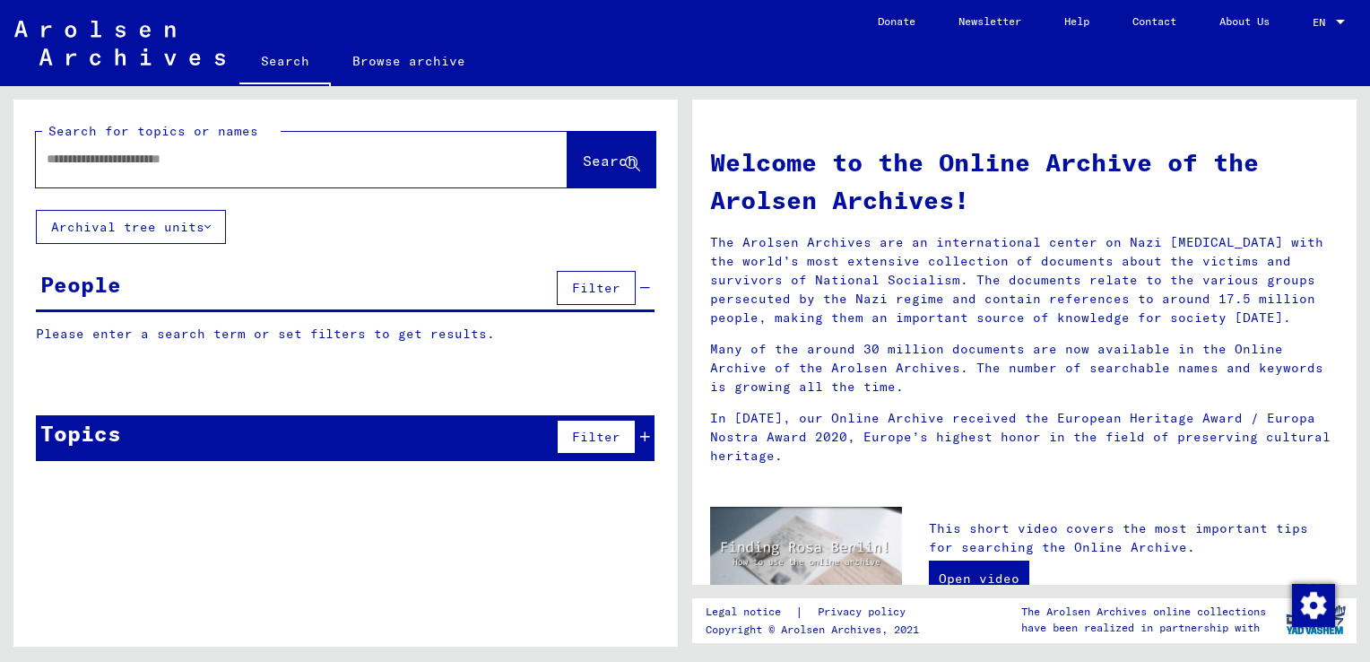
click at [268, 160] on input "text" at bounding box center [280, 159] width 467 height 19
type input "********"
click at [593, 152] on span "Search" at bounding box center [610, 161] width 54 height 18
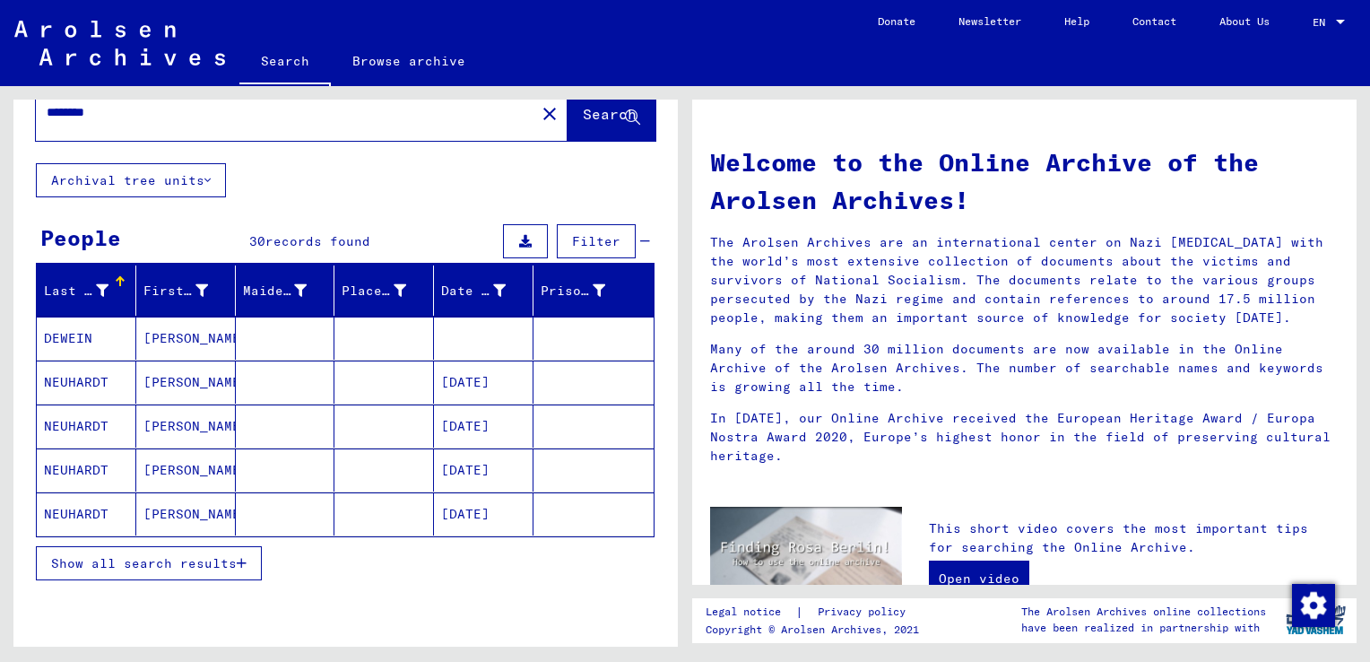
scroll to position [52, 0]
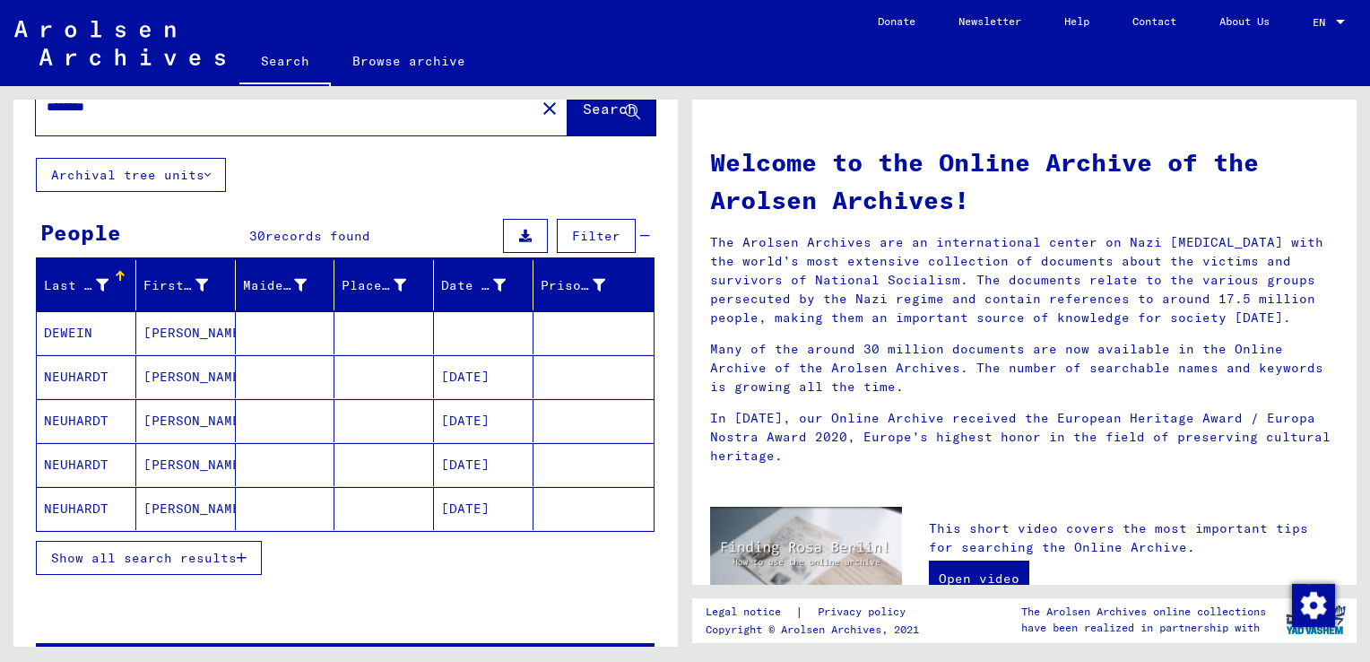
click at [215, 554] on span "Show all search results" at bounding box center [144, 558] width 186 height 16
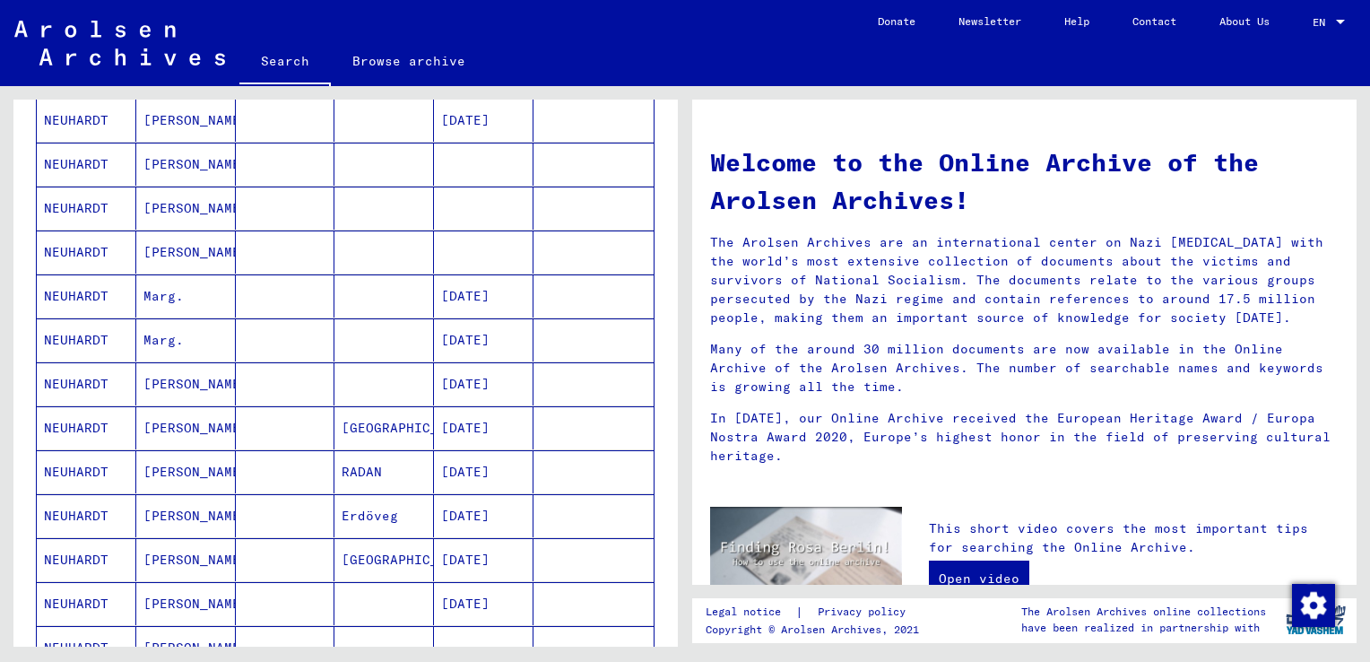
scroll to position [441, 0]
click at [86, 425] on mat-cell "NEUHARDT" at bounding box center [87, 426] width 100 height 43
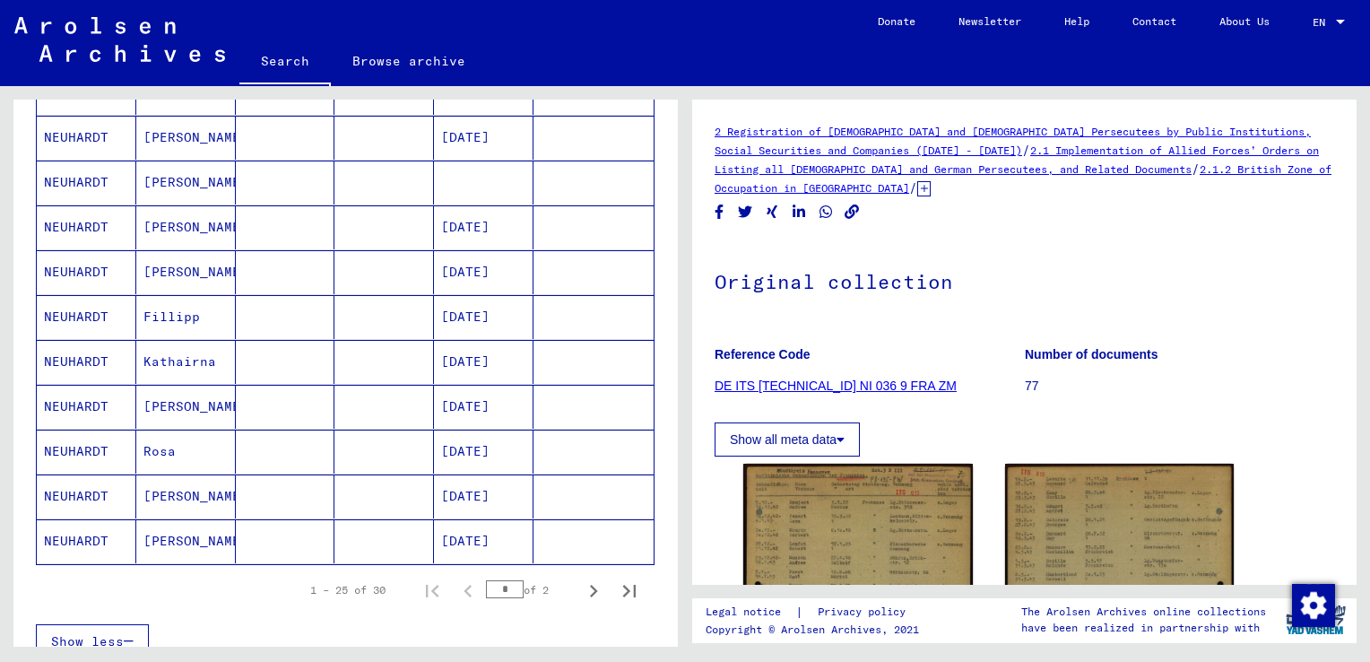
scroll to position [922, 0]
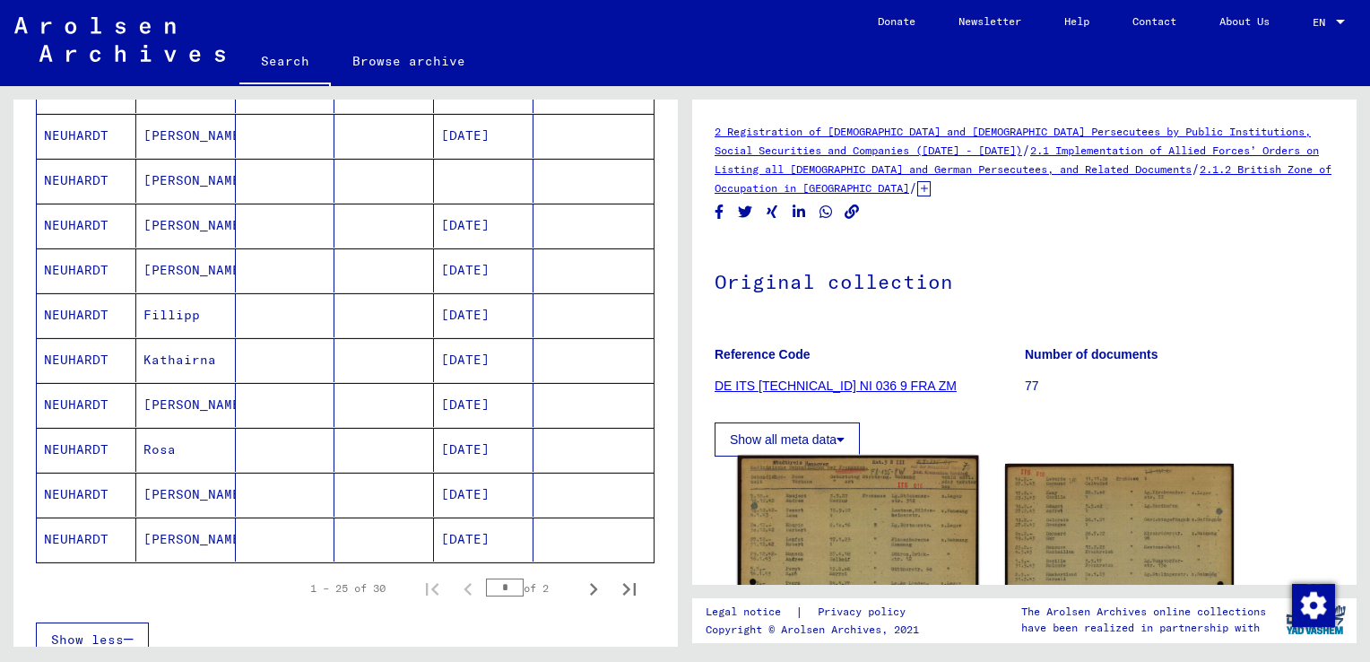
click at [850, 516] on img at bounding box center [858, 624] width 240 height 338
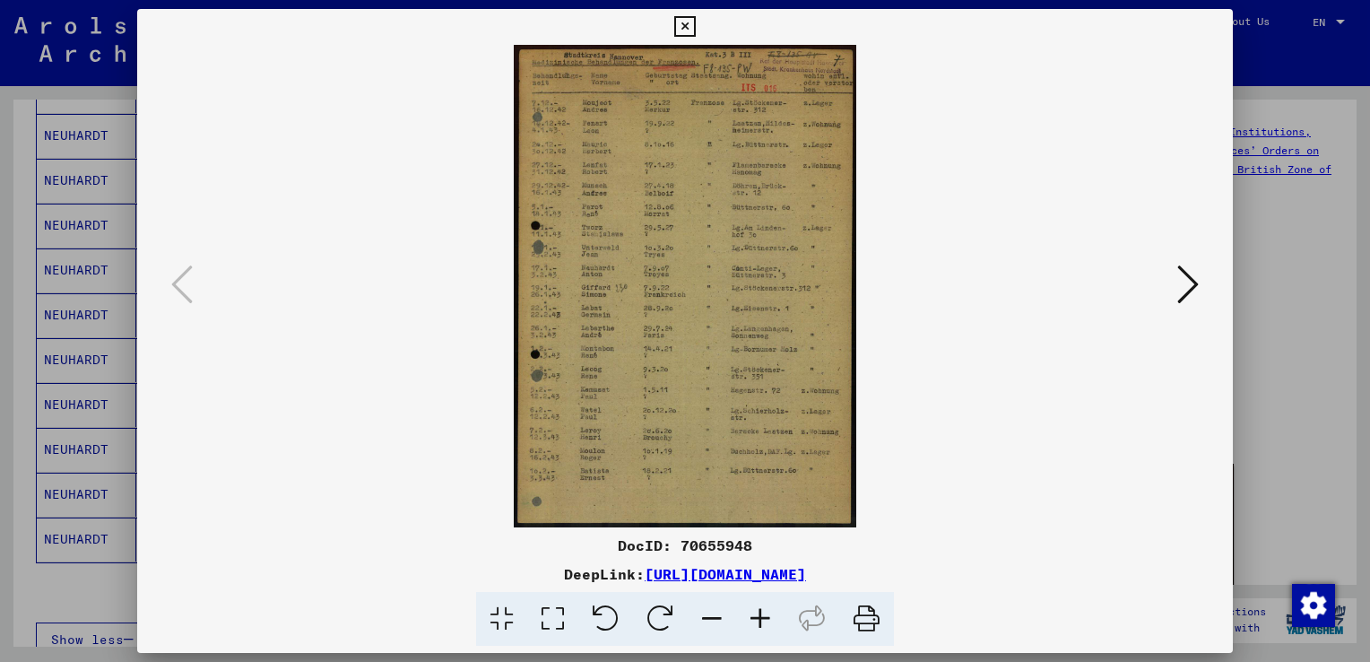
click at [757, 623] on icon at bounding box center [760, 619] width 48 height 55
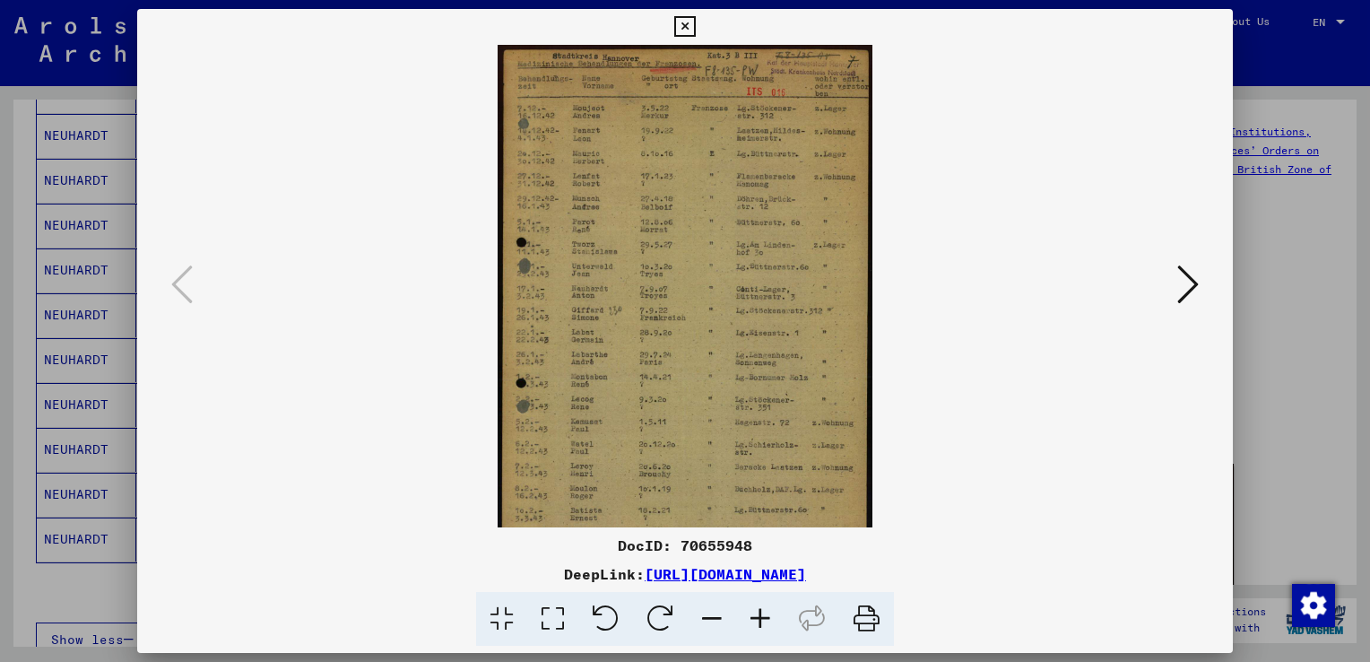
click at [757, 623] on icon at bounding box center [760, 619] width 48 height 55
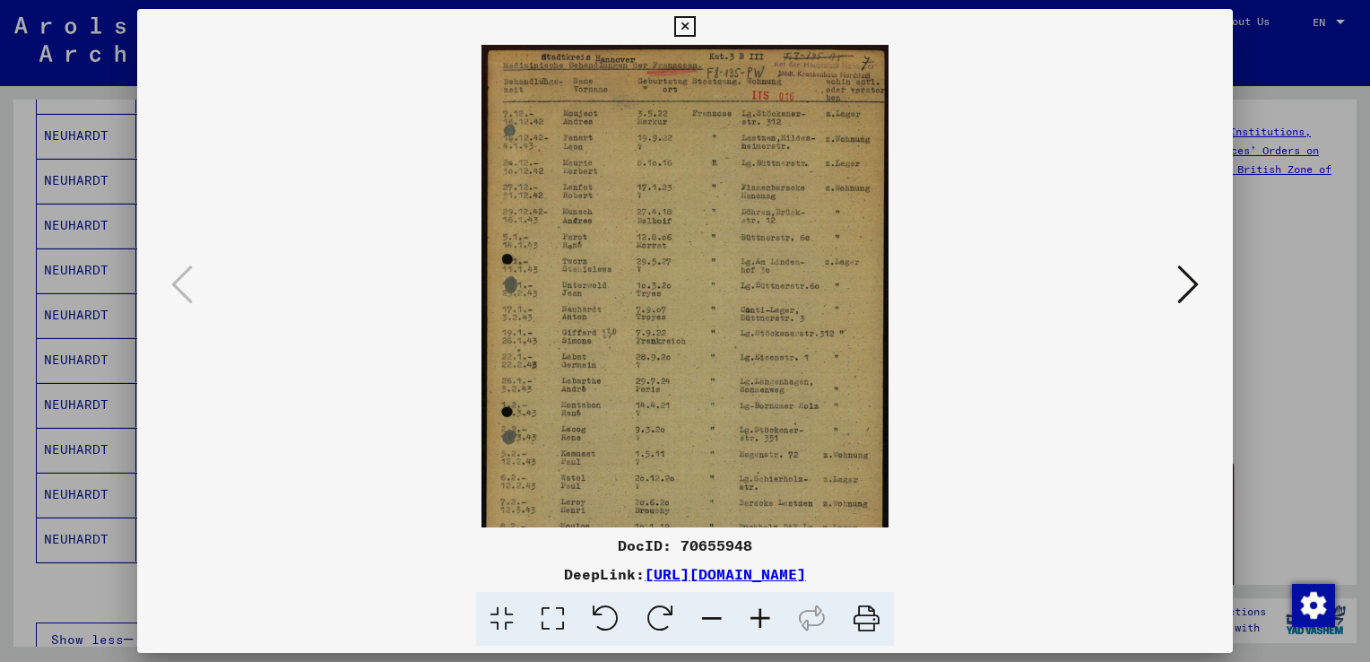
click at [757, 623] on icon at bounding box center [760, 619] width 48 height 55
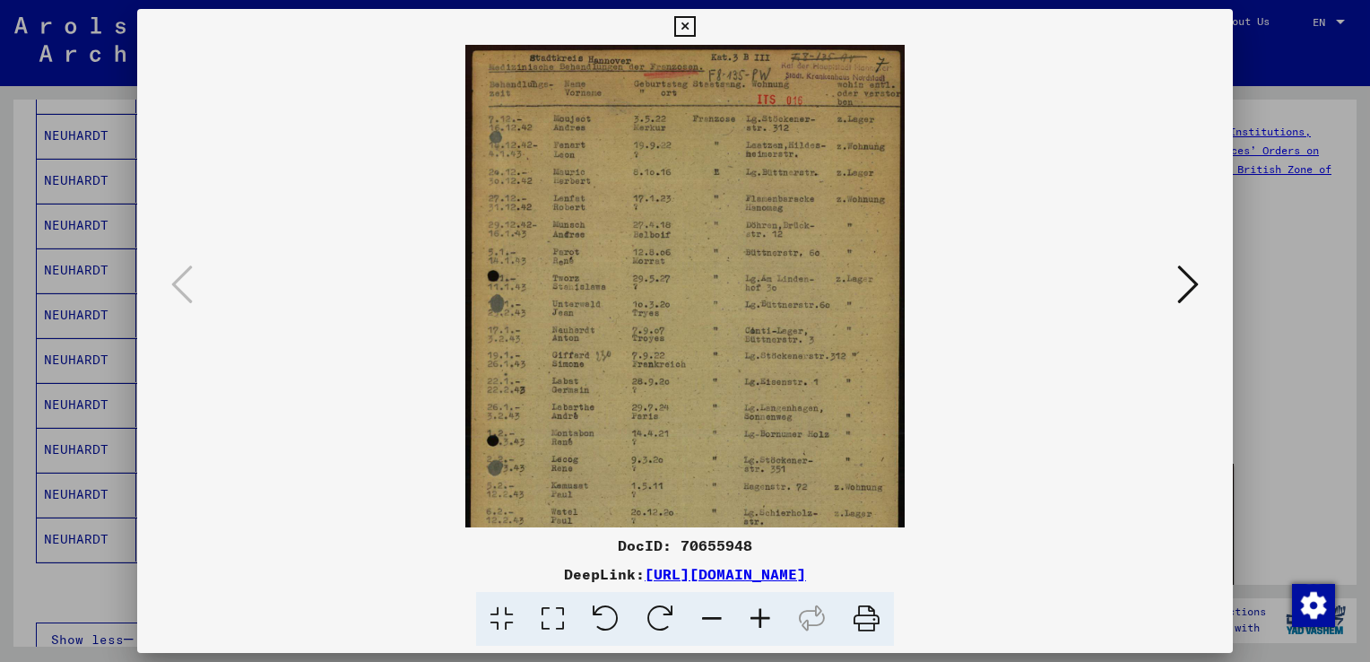
click at [757, 623] on icon at bounding box center [760, 619] width 48 height 55
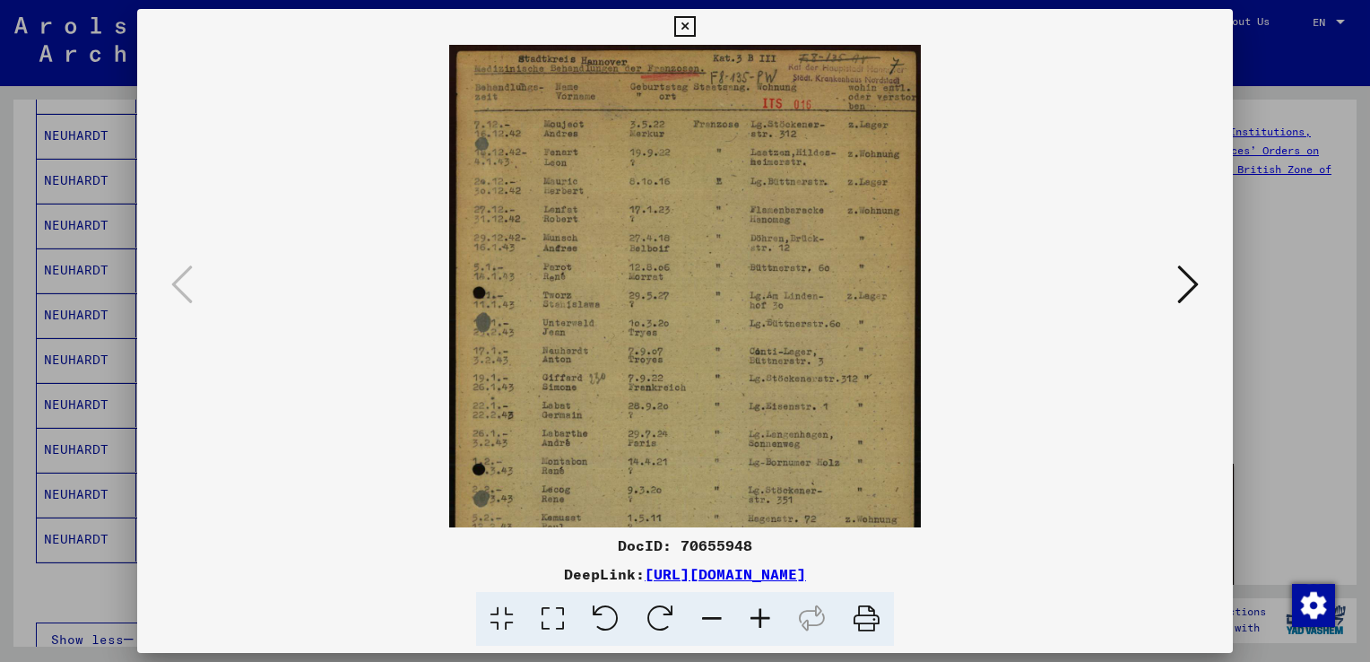
click at [1331, 340] on div at bounding box center [685, 331] width 1370 height 662
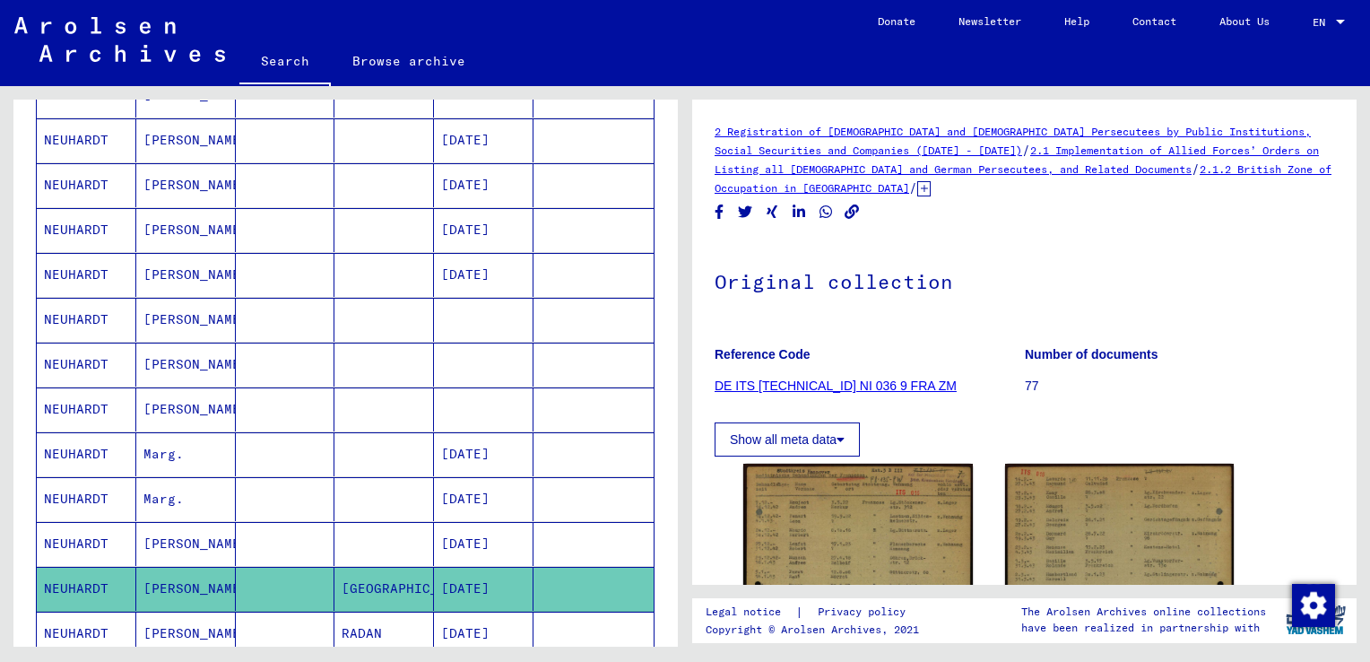
scroll to position [0, 0]
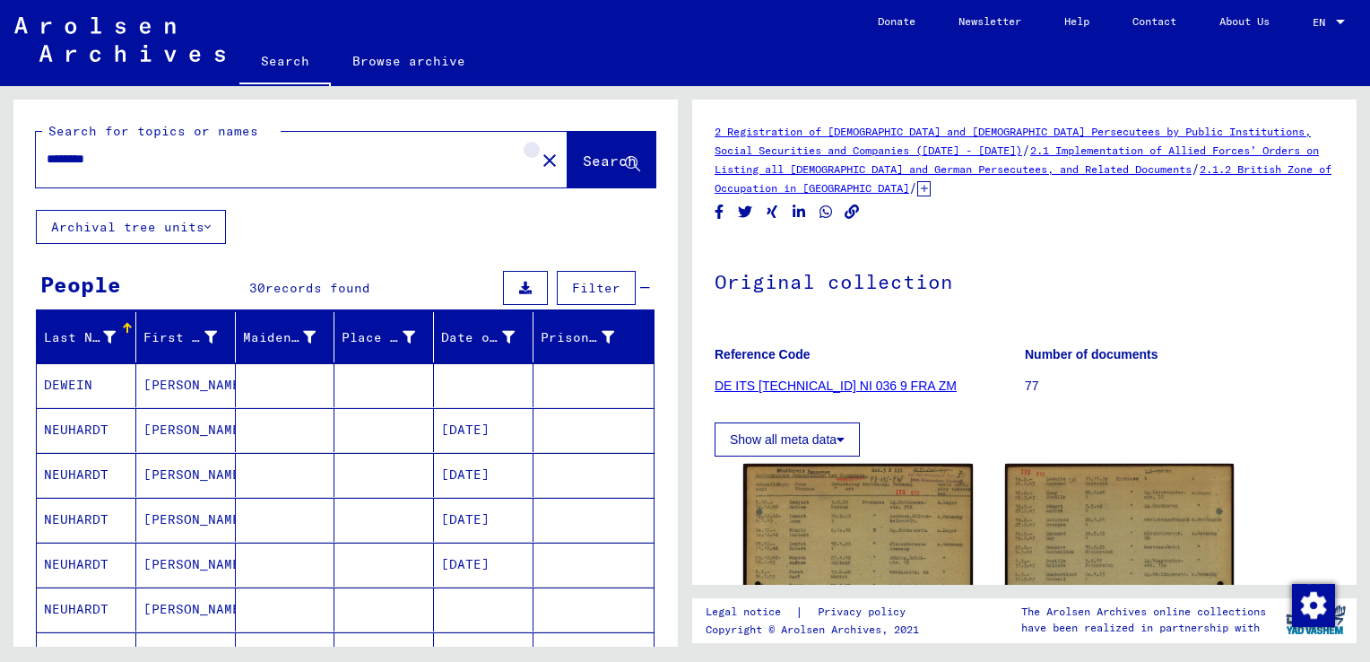
click at [539, 161] on mat-icon "close" at bounding box center [550, 161] width 22 height 22
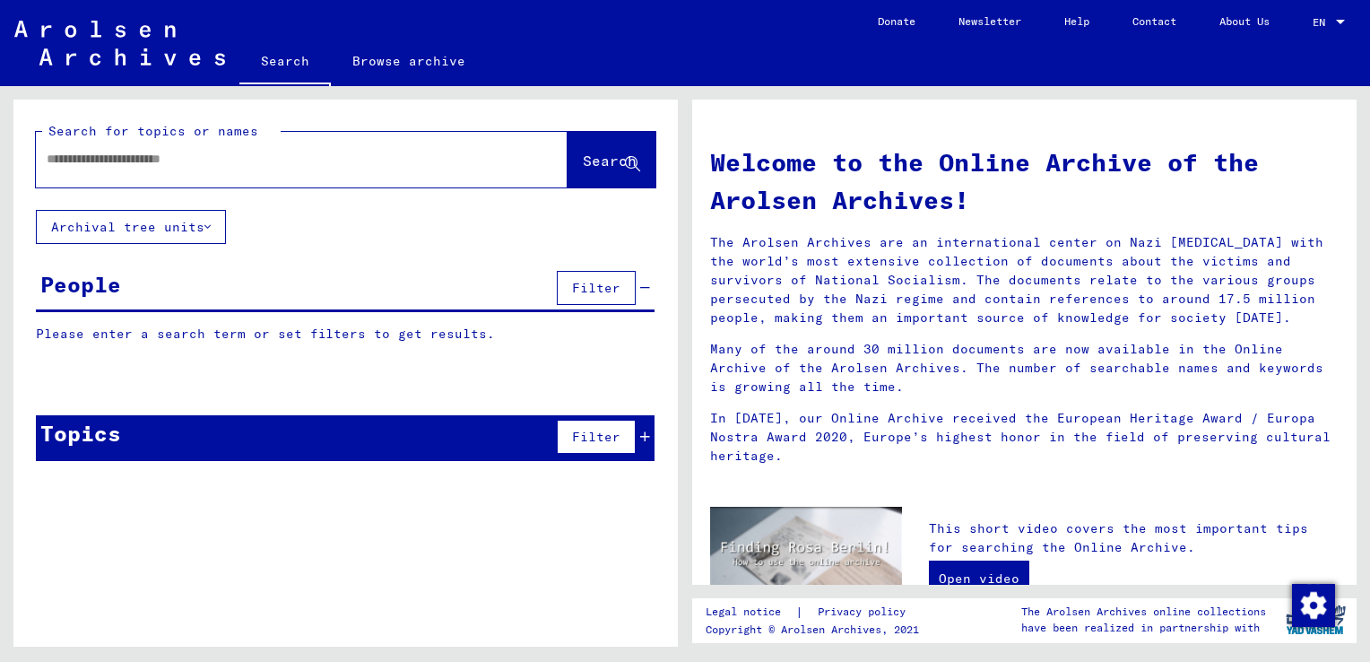
click at [380, 164] on input "text" at bounding box center [280, 159] width 467 height 19
click at [201, 231] on button "Archival tree units" at bounding box center [131, 227] width 190 height 34
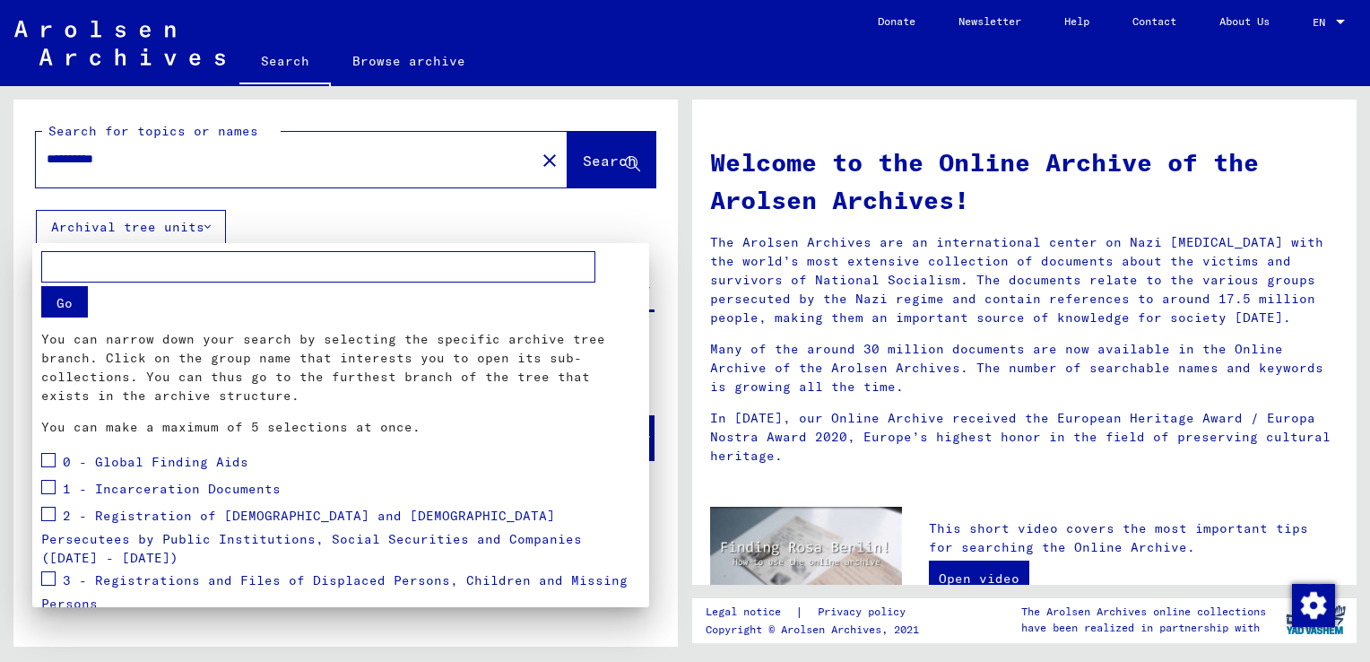
click at [189, 163] on div at bounding box center [685, 331] width 1370 height 662
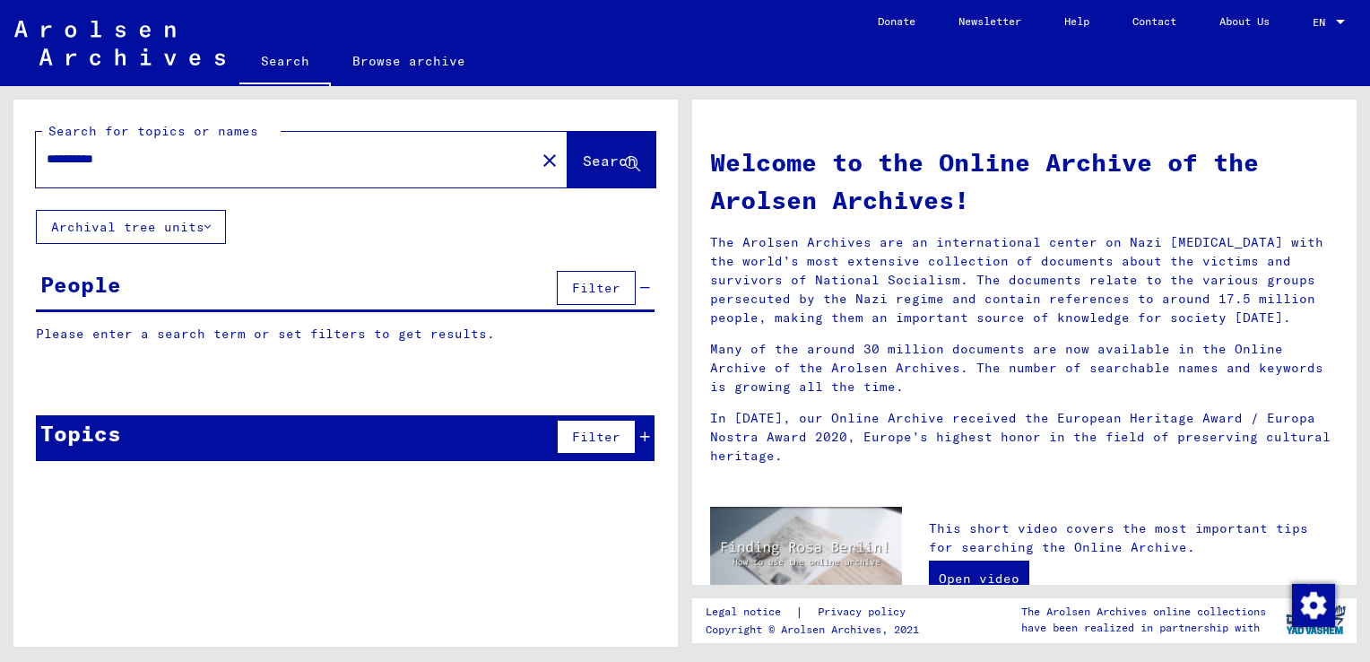
click at [178, 167] on input "**********" at bounding box center [280, 159] width 467 height 19
type input "**********"
click at [592, 163] on span "Search" at bounding box center [610, 161] width 54 height 18
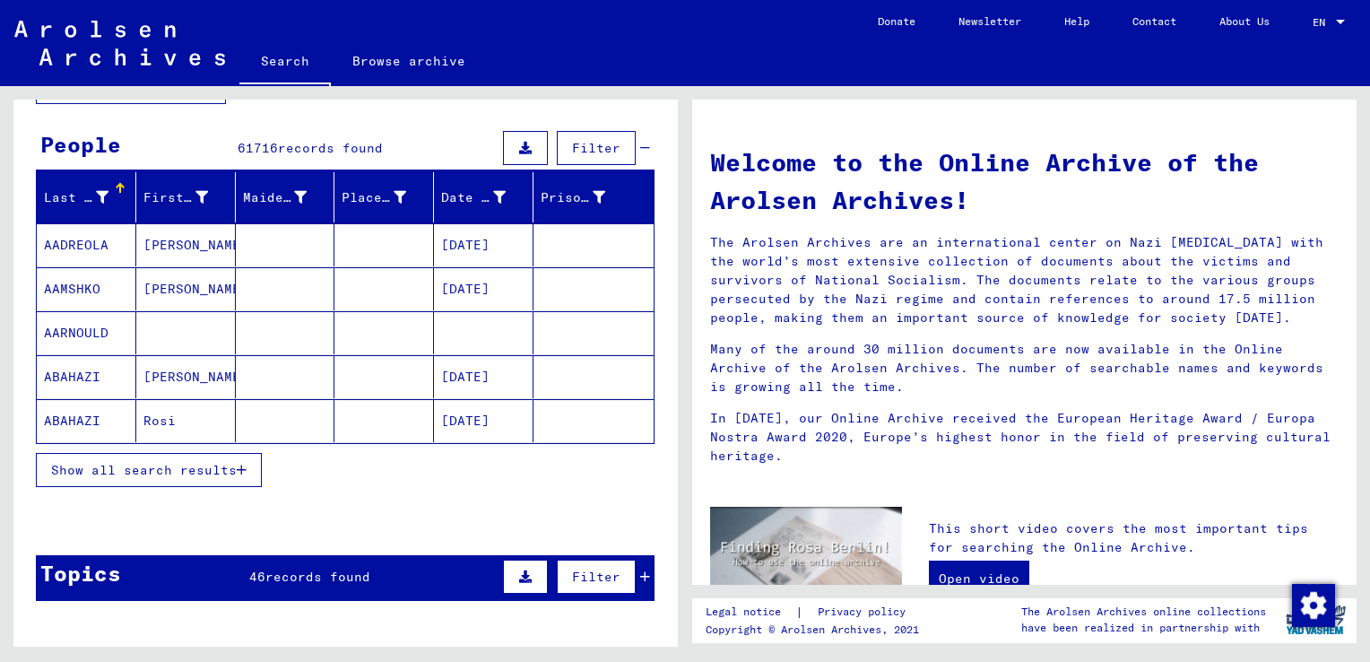
scroll to position [143, 0]
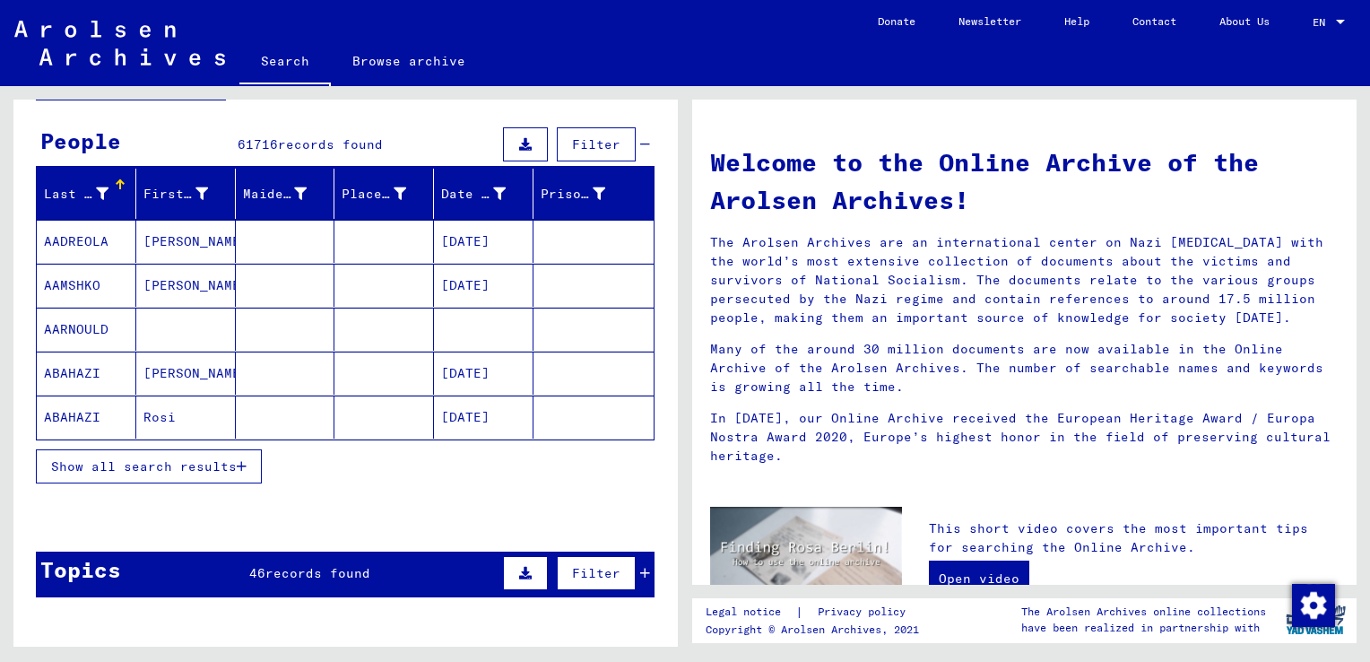
click at [233, 462] on span "Show all search results" at bounding box center [144, 466] width 186 height 16
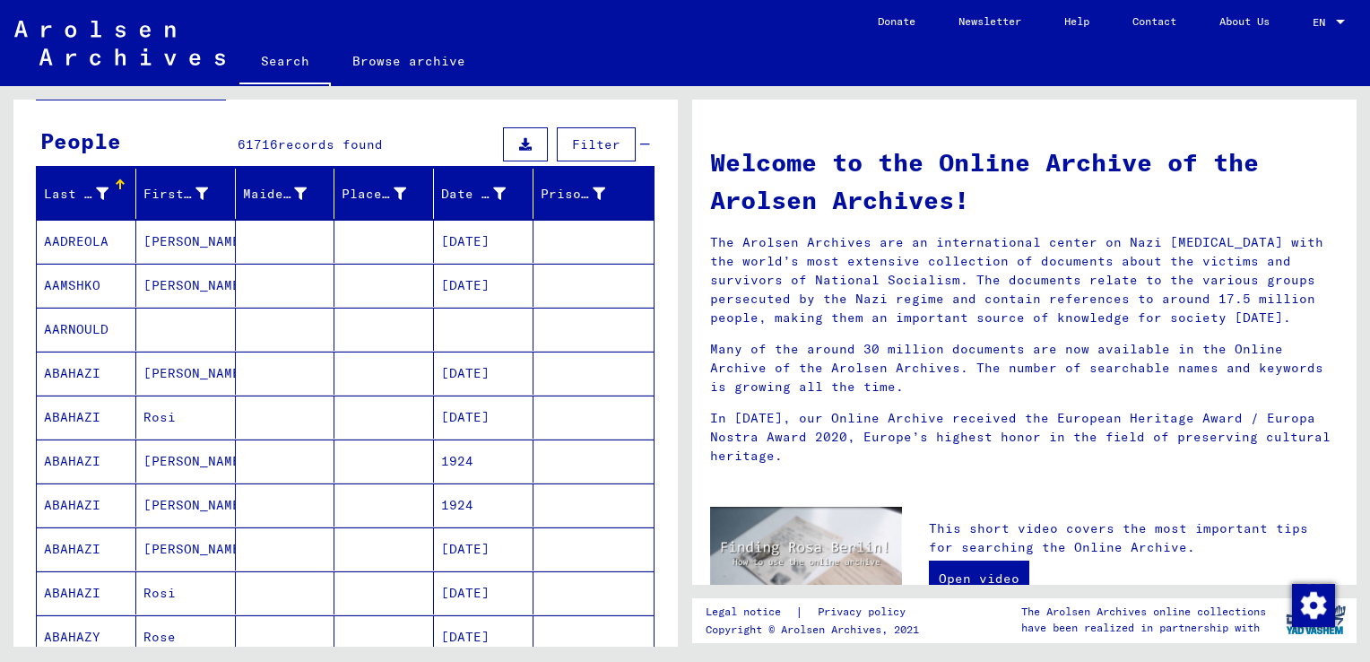
click at [236, 462] on mat-cell at bounding box center [286, 460] width 100 height 43
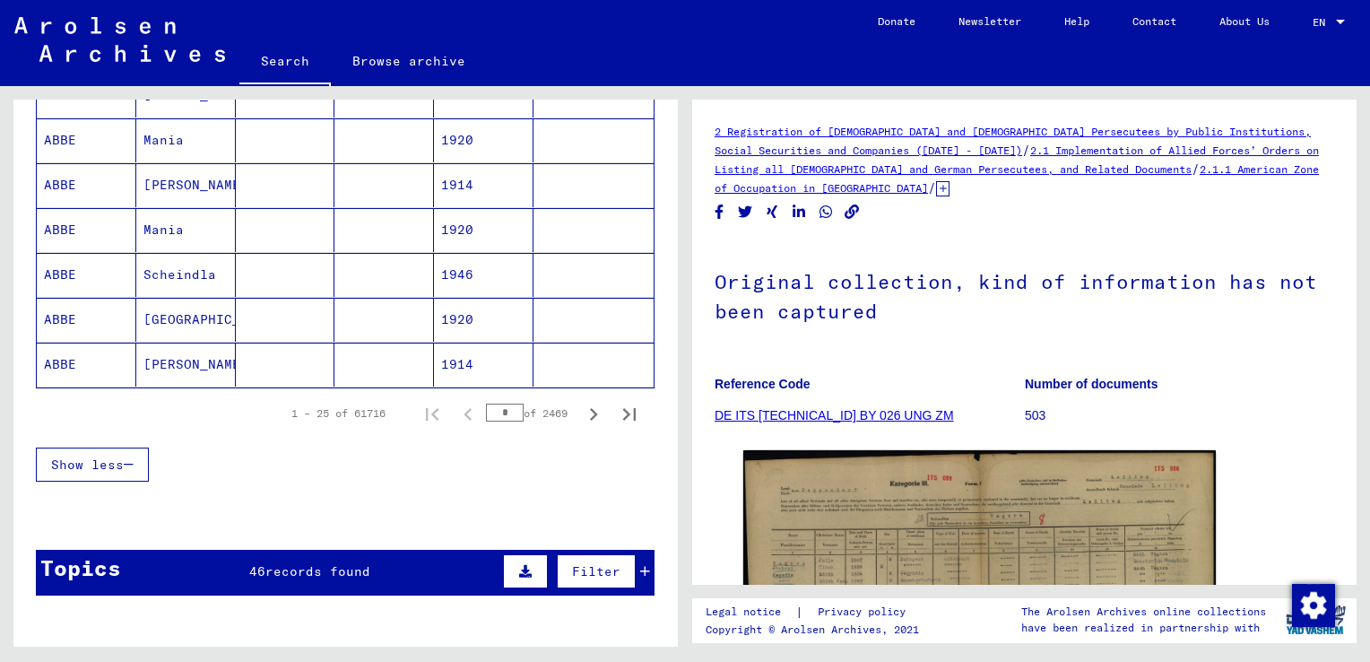
scroll to position [1126, 0]
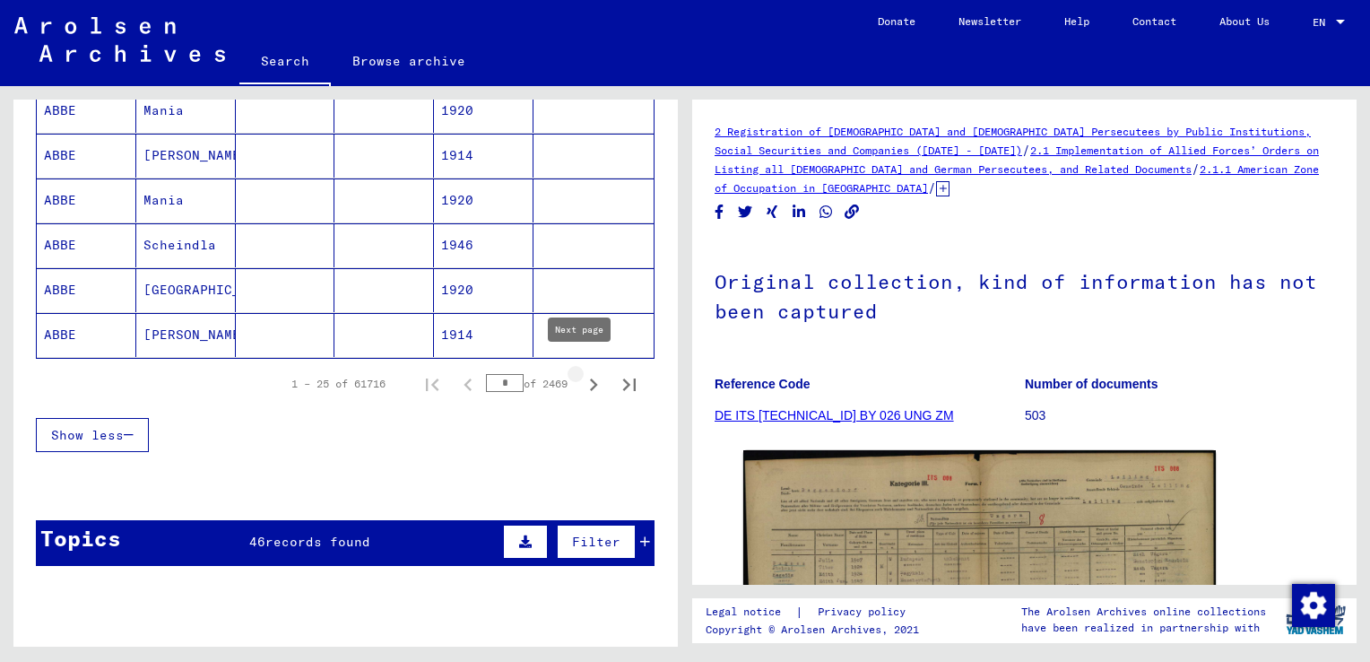
click at [582, 372] on icon "Next page" at bounding box center [593, 384] width 25 height 25
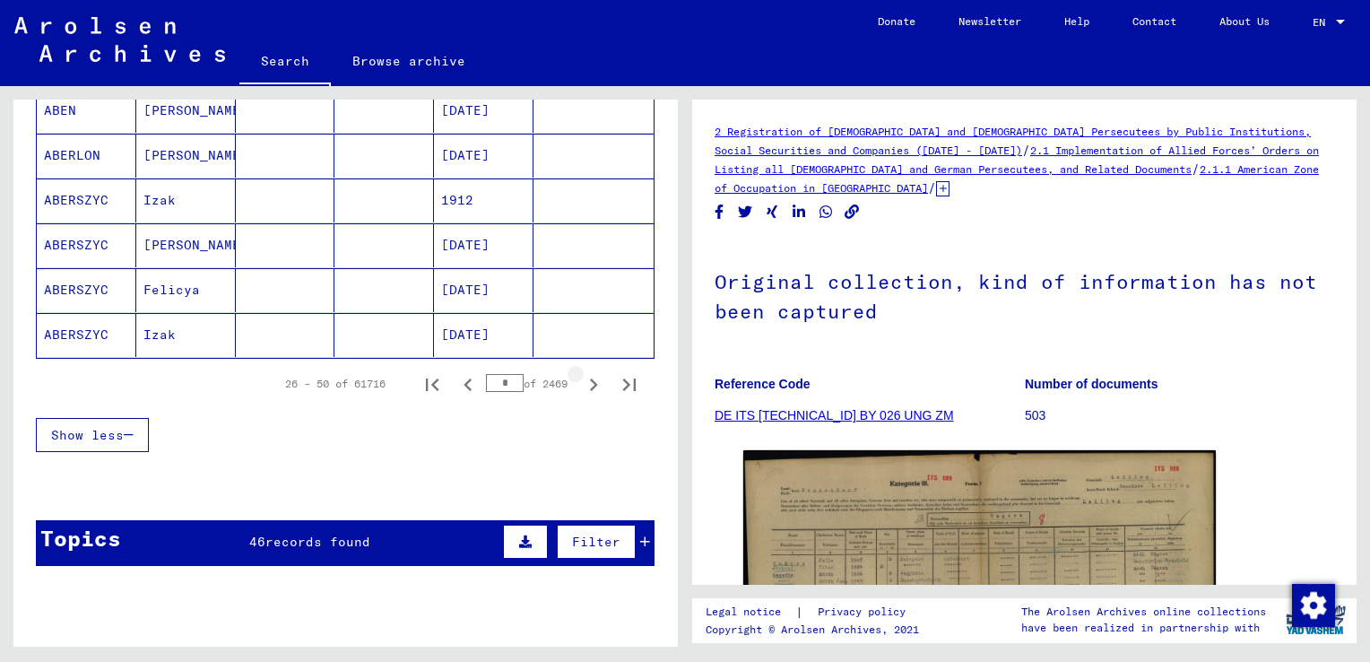
click at [582, 372] on icon "Next page" at bounding box center [593, 384] width 25 height 25
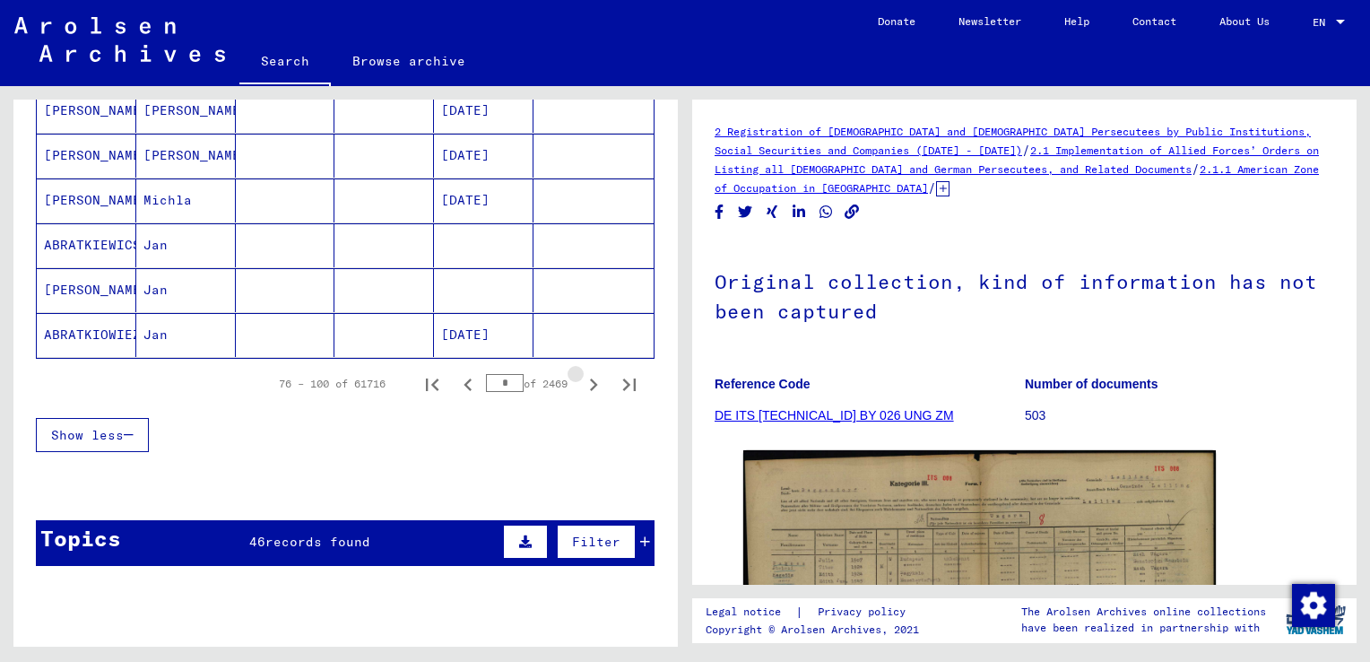
click at [582, 372] on icon "Next page" at bounding box center [593, 384] width 25 height 25
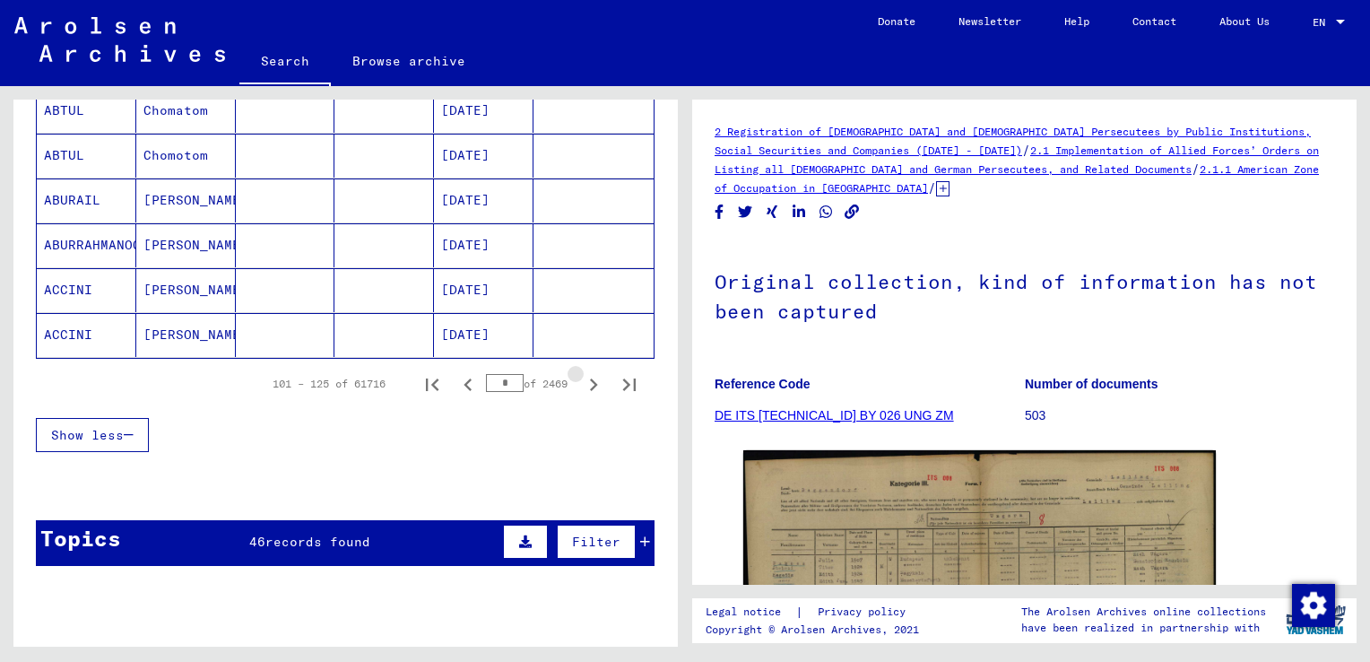
click at [582, 372] on icon "Next page" at bounding box center [593, 384] width 25 height 25
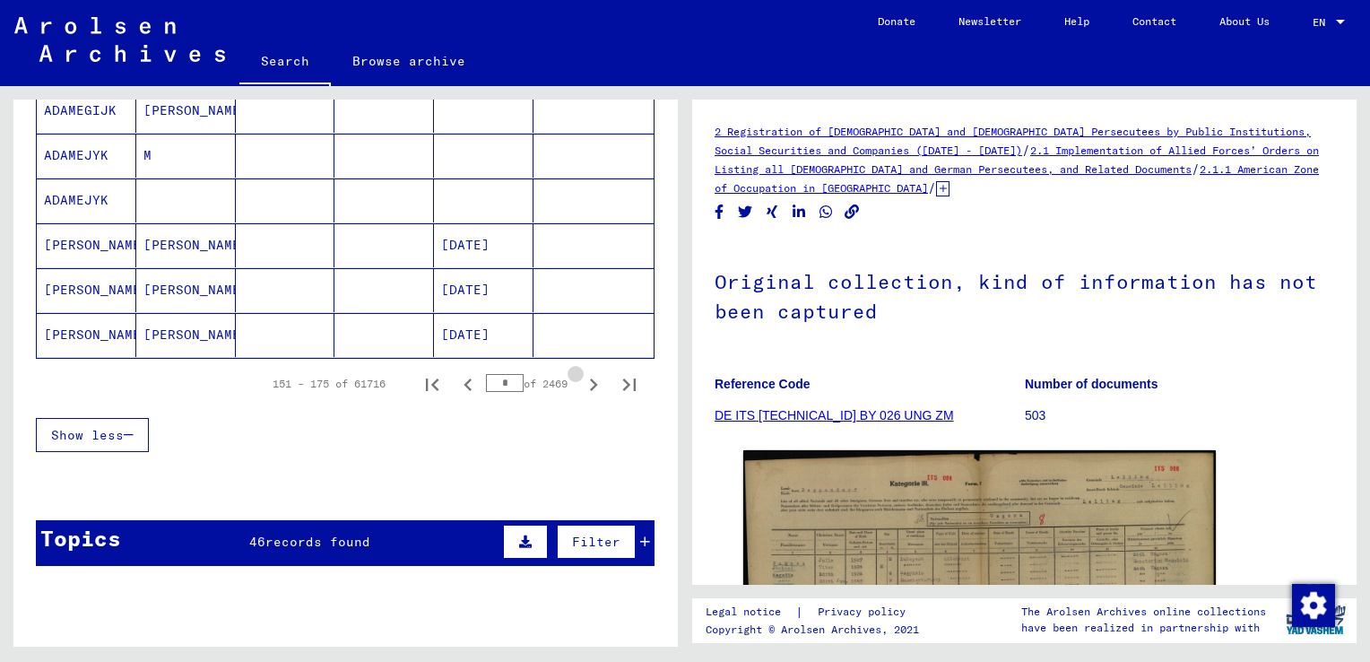
click at [582, 372] on icon "Next page" at bounding box center [593, 384] width 25 height 25
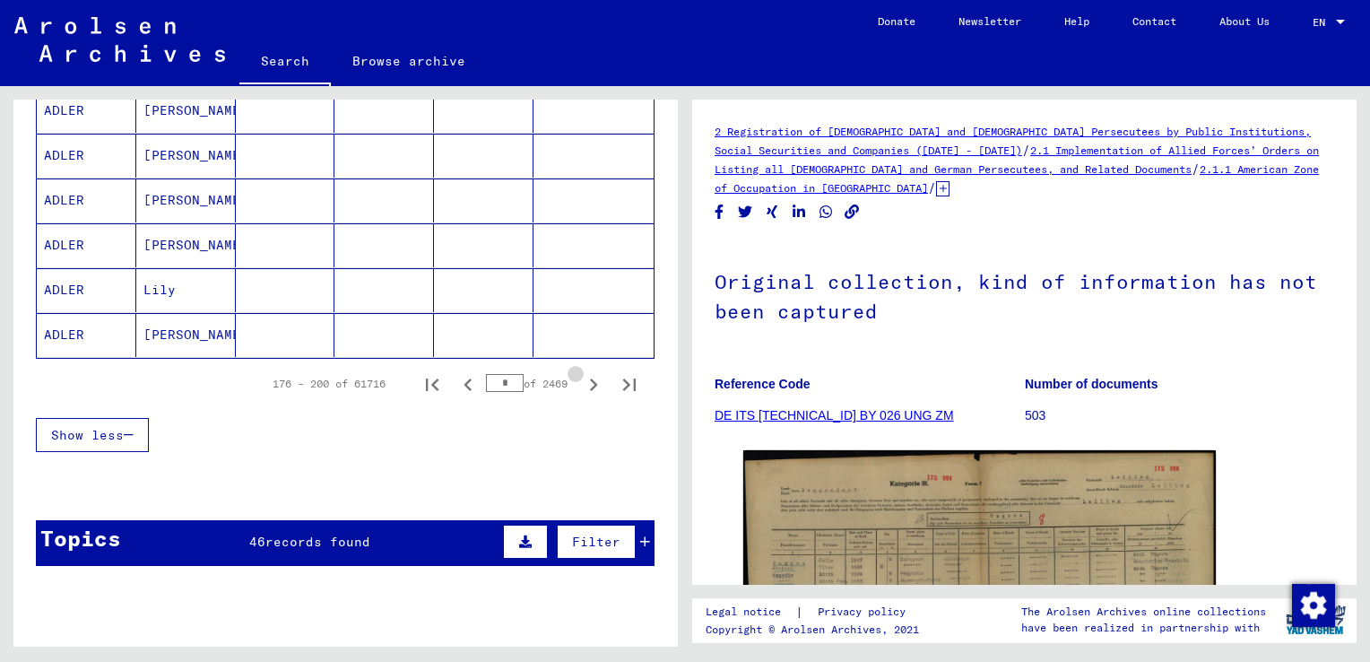
click at [582, 372] on icon "Next page" at bounding box center [593, 384] width 25 height 25
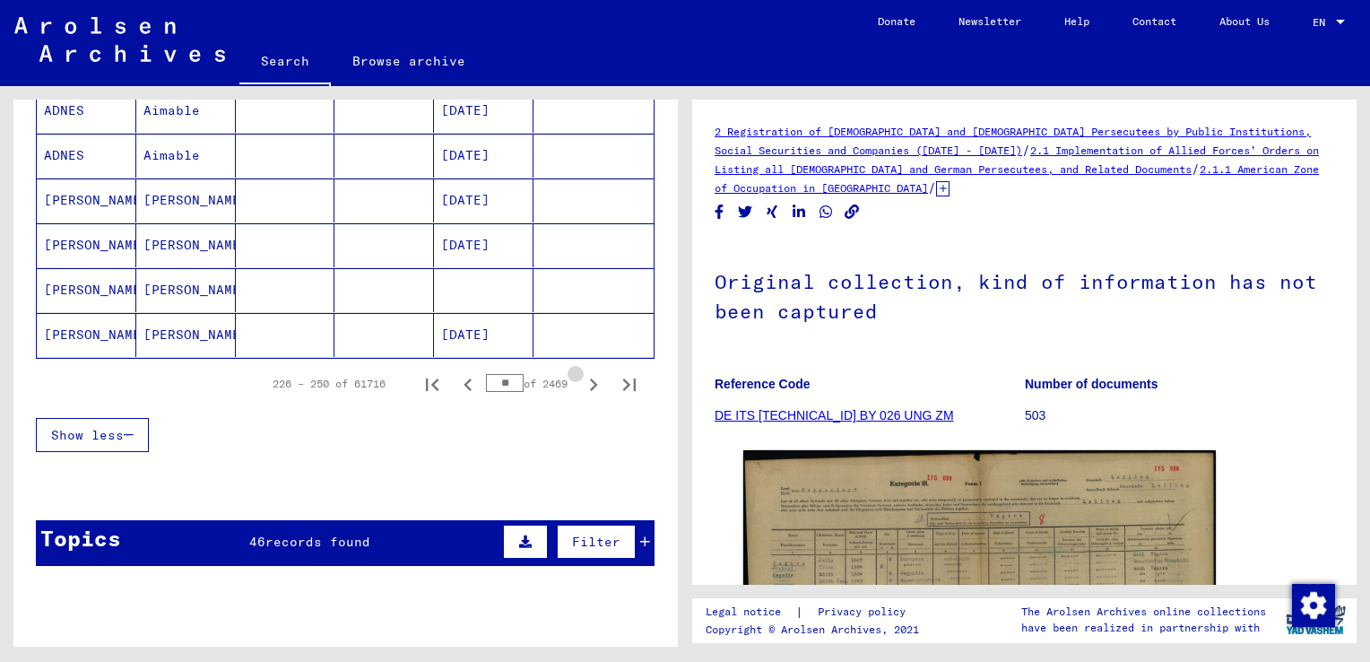
click at [582, 372] on icon "Next page" at bounding box center [593, 384] width 25 height 25
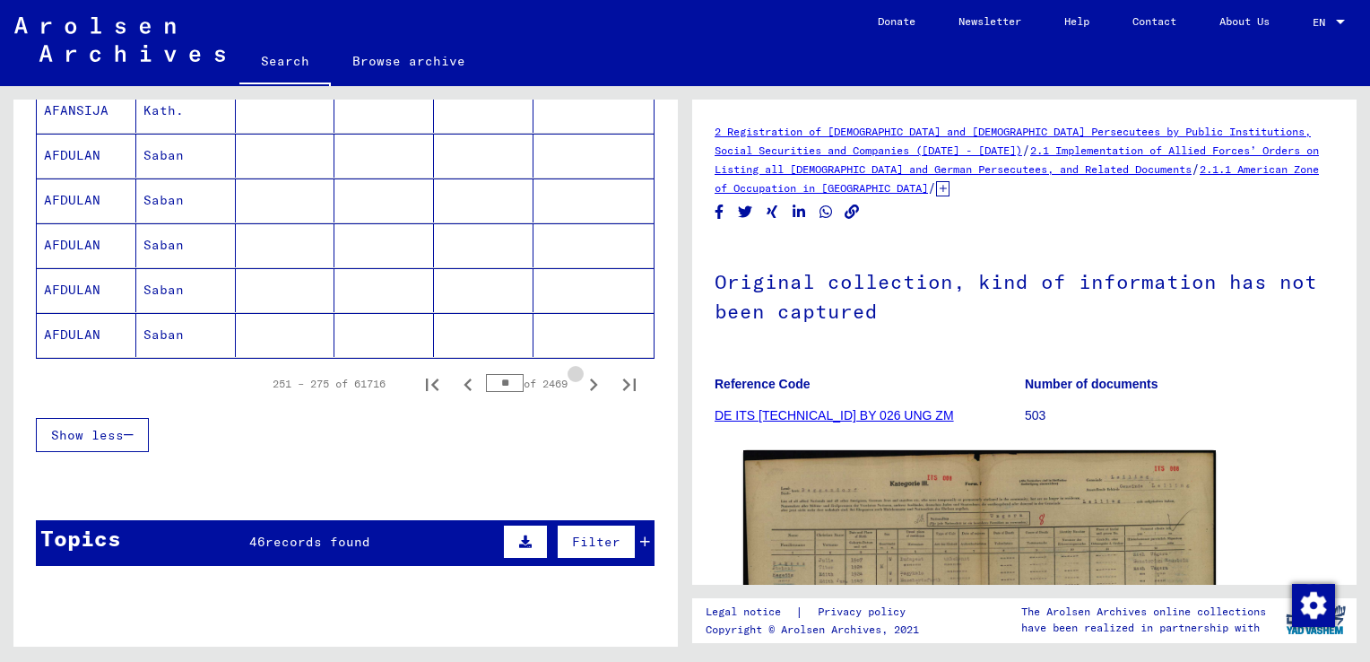
click at [582, 372] on icon "Next page" at bounding box center [593, 384] width 25 height 25
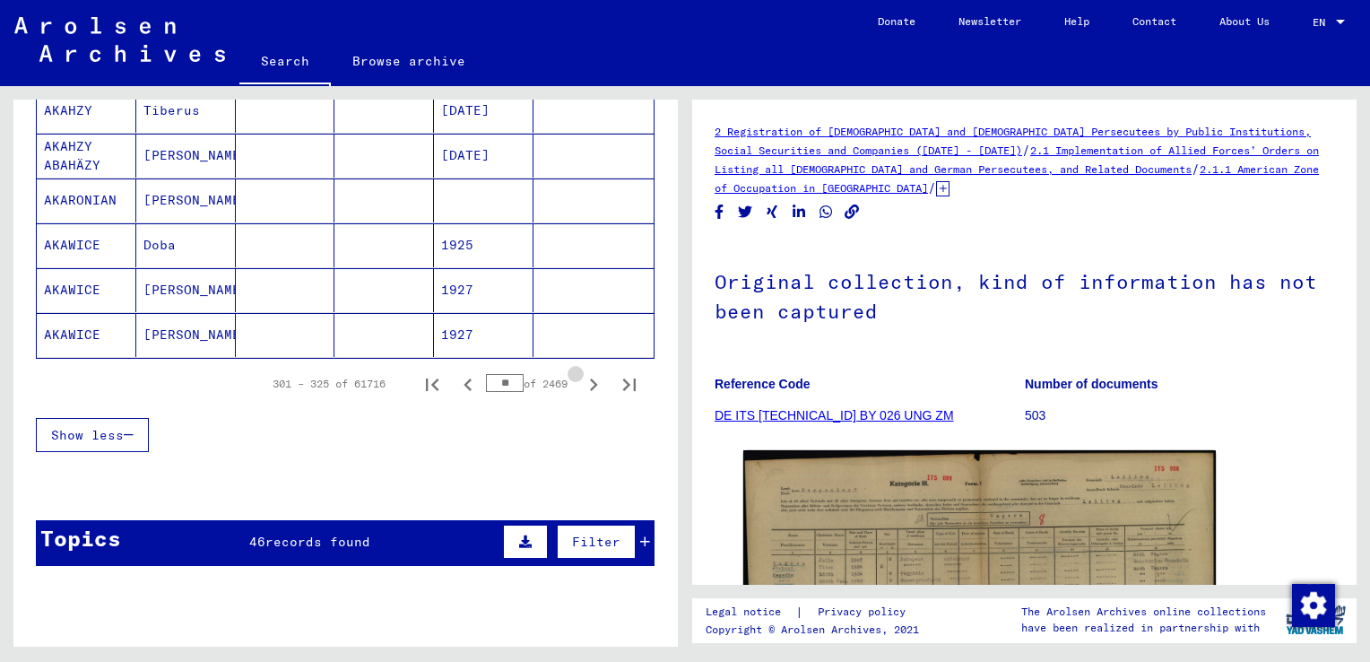
click at [582, 372] on icon "Next page" at bounding box center [593, 384] width 25 height 25
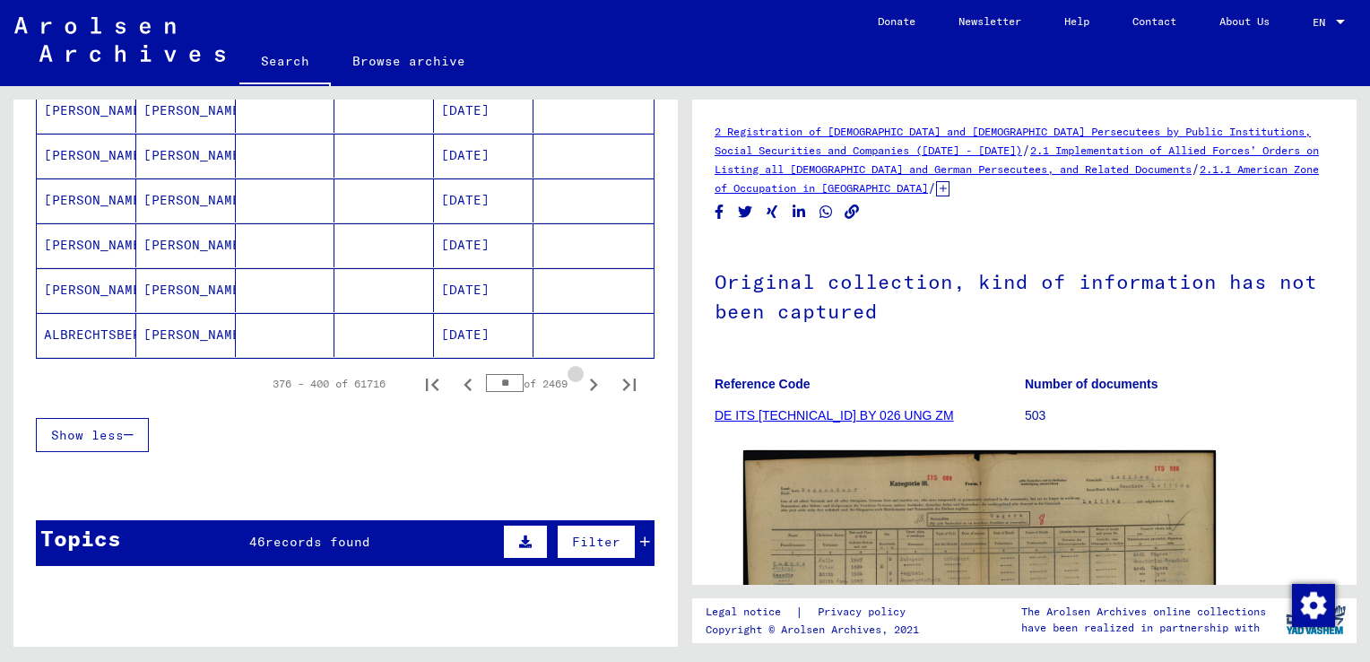
click at [582, 372] on icon "Next page" at bounding box center [593, 384] width 25 height 25
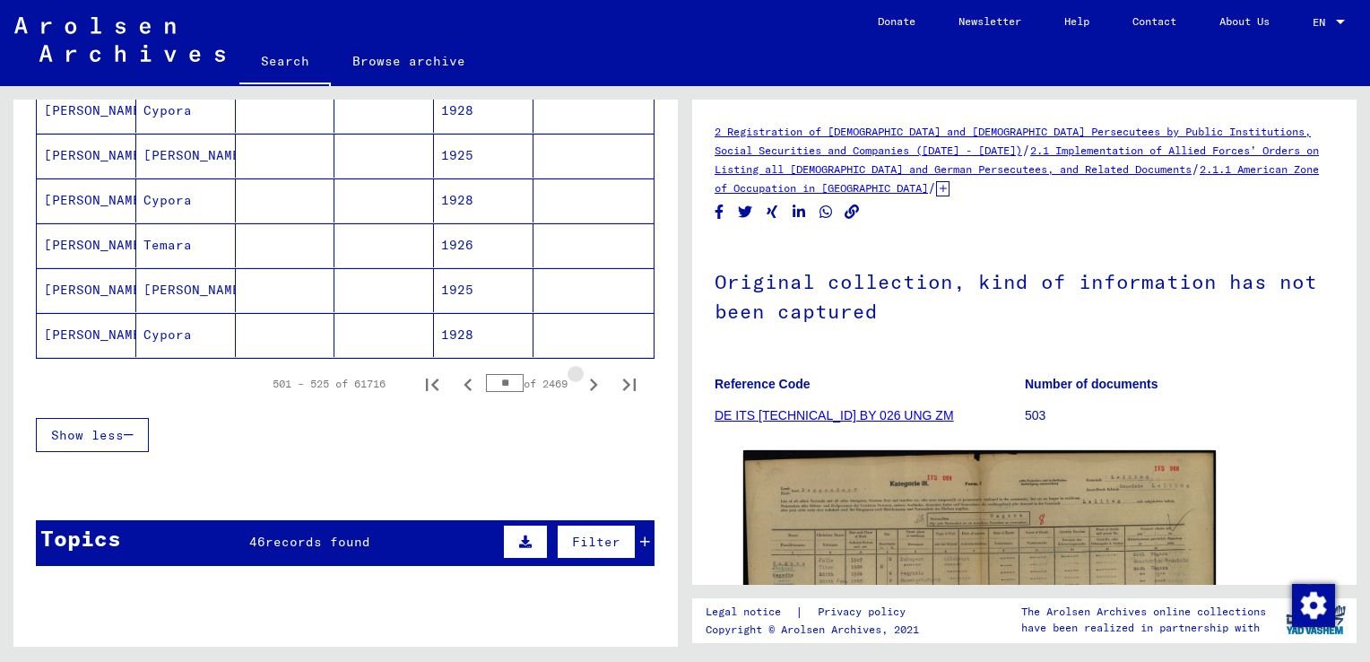
click at [582, 372] on icon "Next page" at bounding box center [593, 384] width 25 height 25
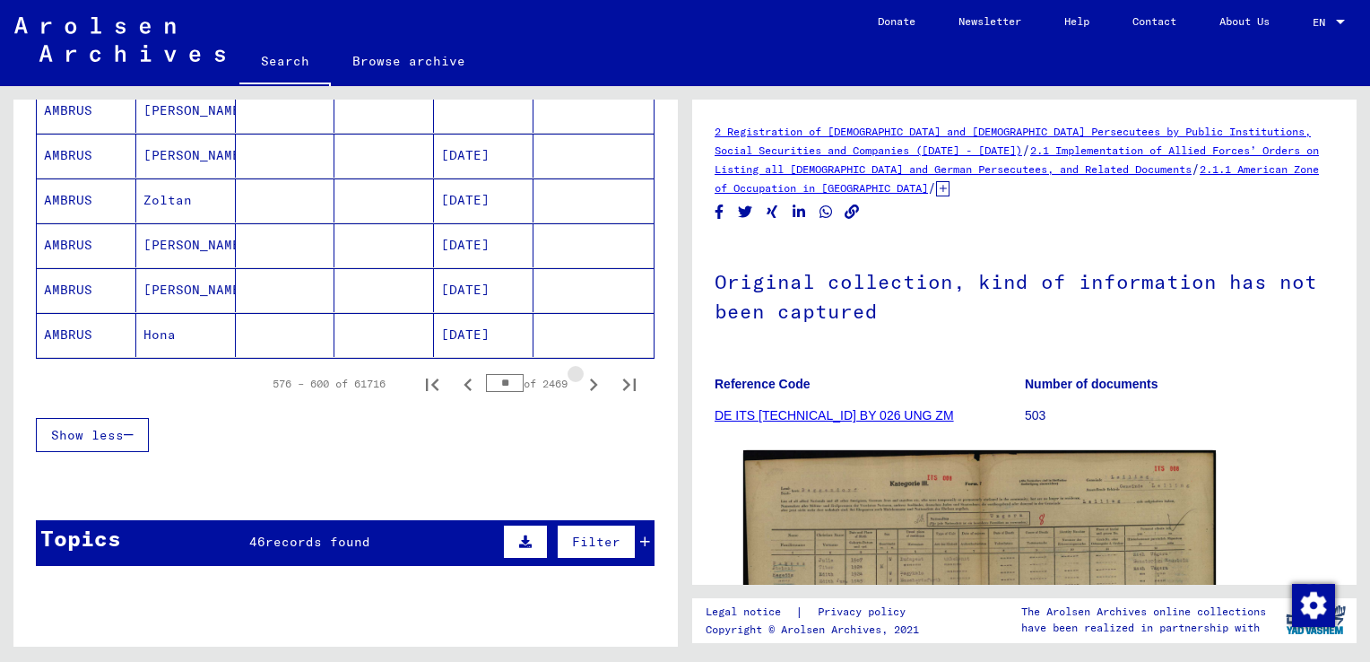
click at [582, 372] on icon "Next page" at bounding box center [593, 384] width 25 height 25
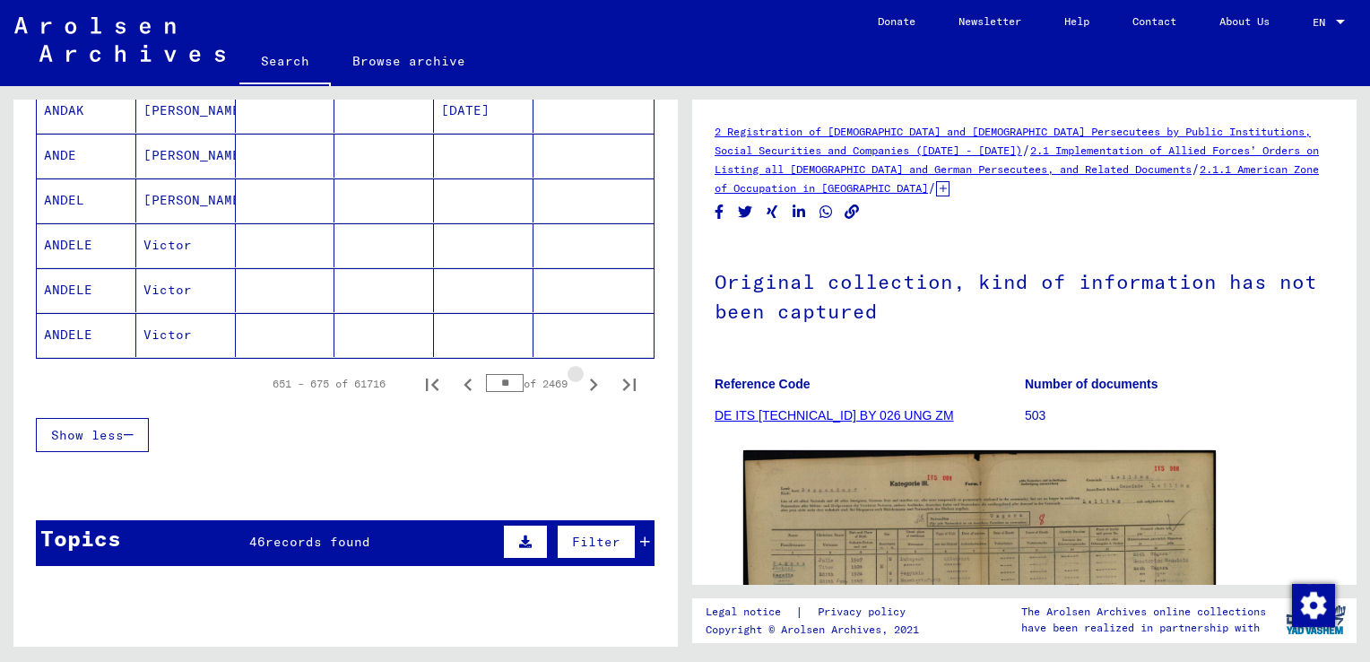
click at [582, 372] on icon "Next page" at bounding box center [593, 384] width 25 height 25
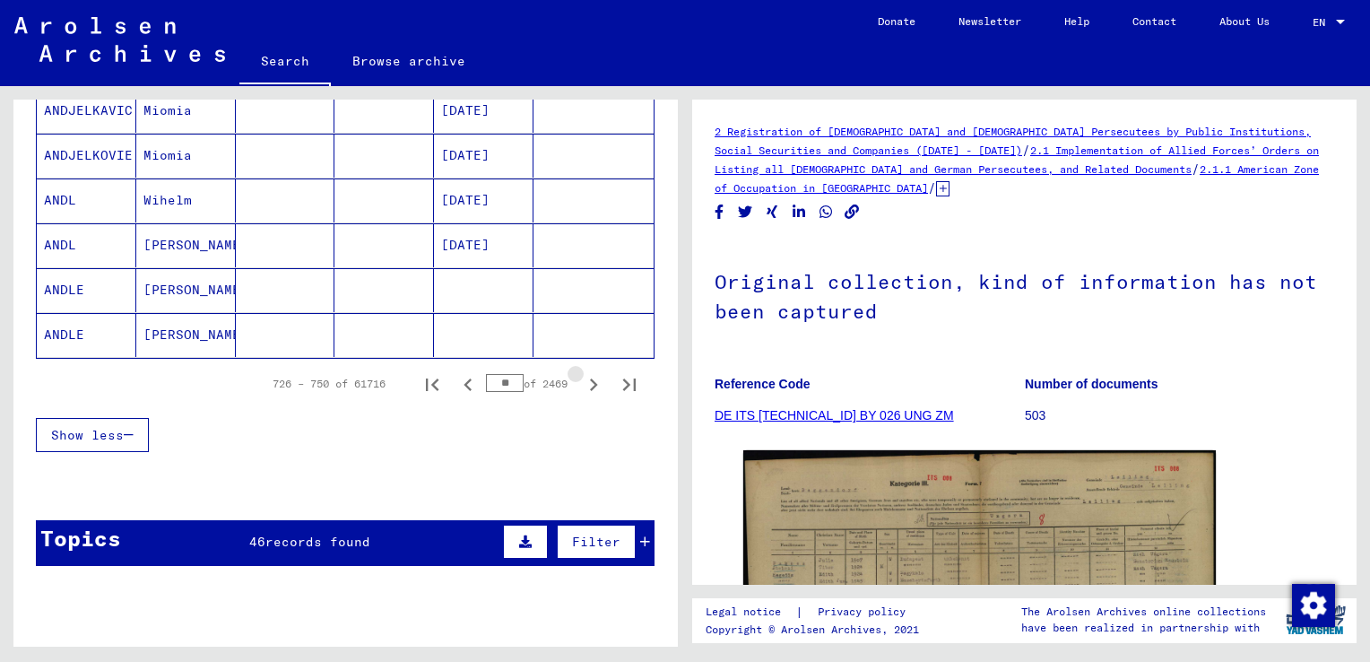
click at [582, 372] on icon "Next page" at bounding box center [593, 384] width 25 height 25
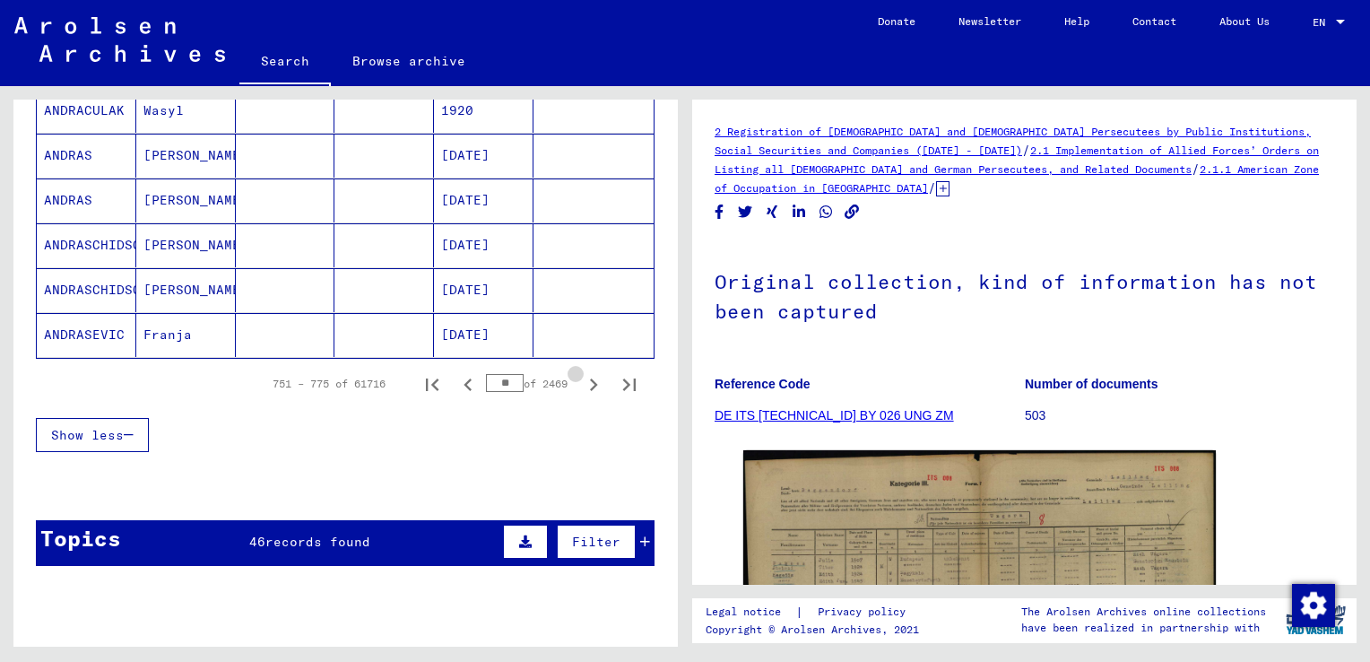
click at [582, 372] on icon "Next page" at bounding box center [593, 384] width 25 height 25
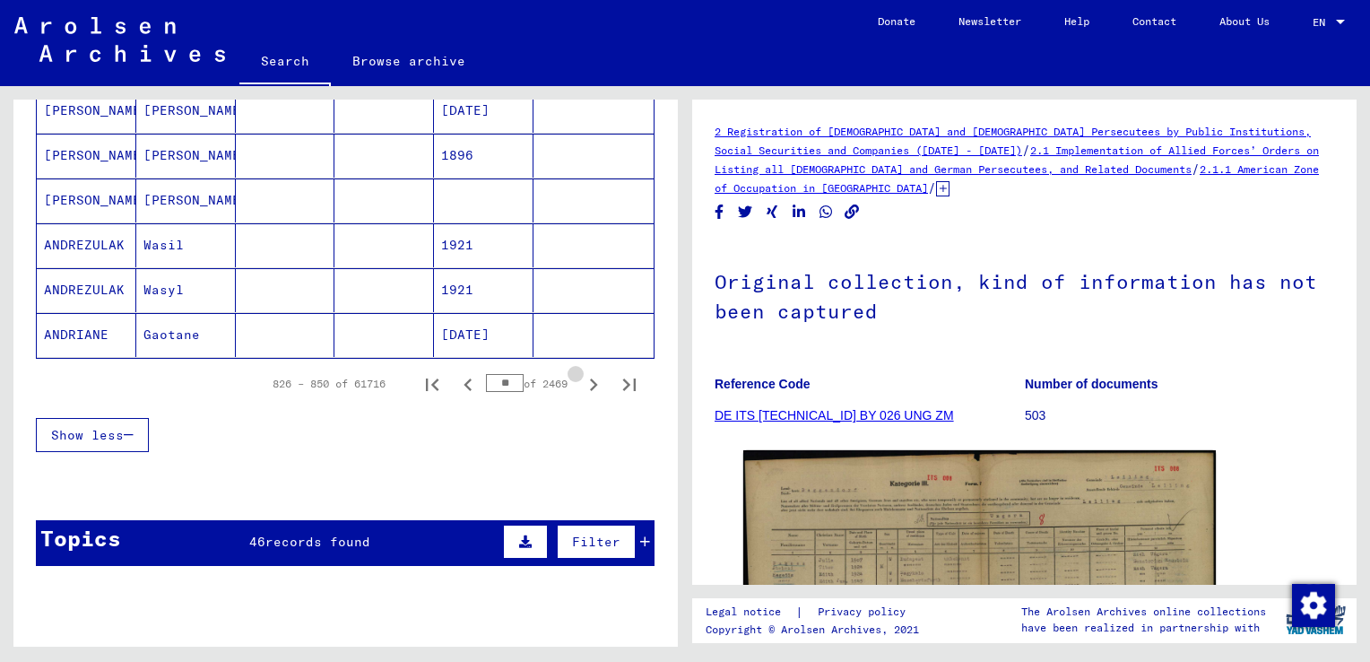
click at [582, 372] on icon "Next page" at bounding box center [593, 384] width 25 height 25
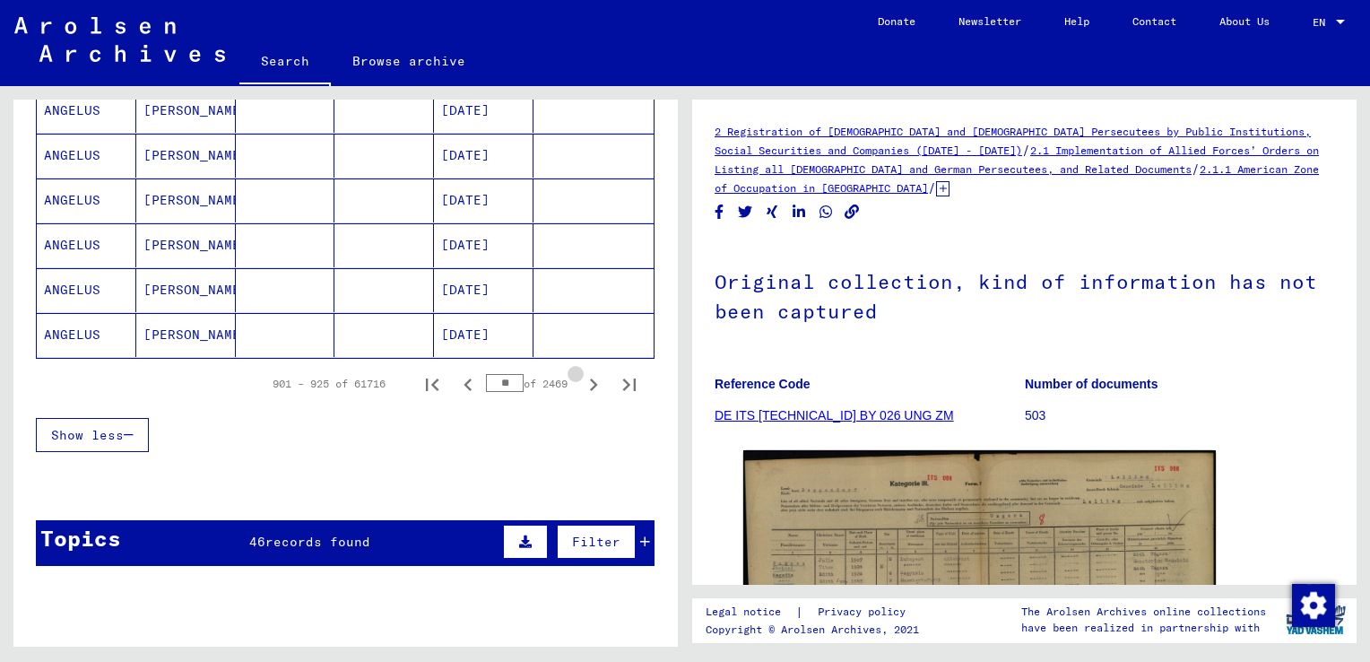
click at [582, 372] on icon "Next page" at bounding box center [593, 384] width 25 height 25
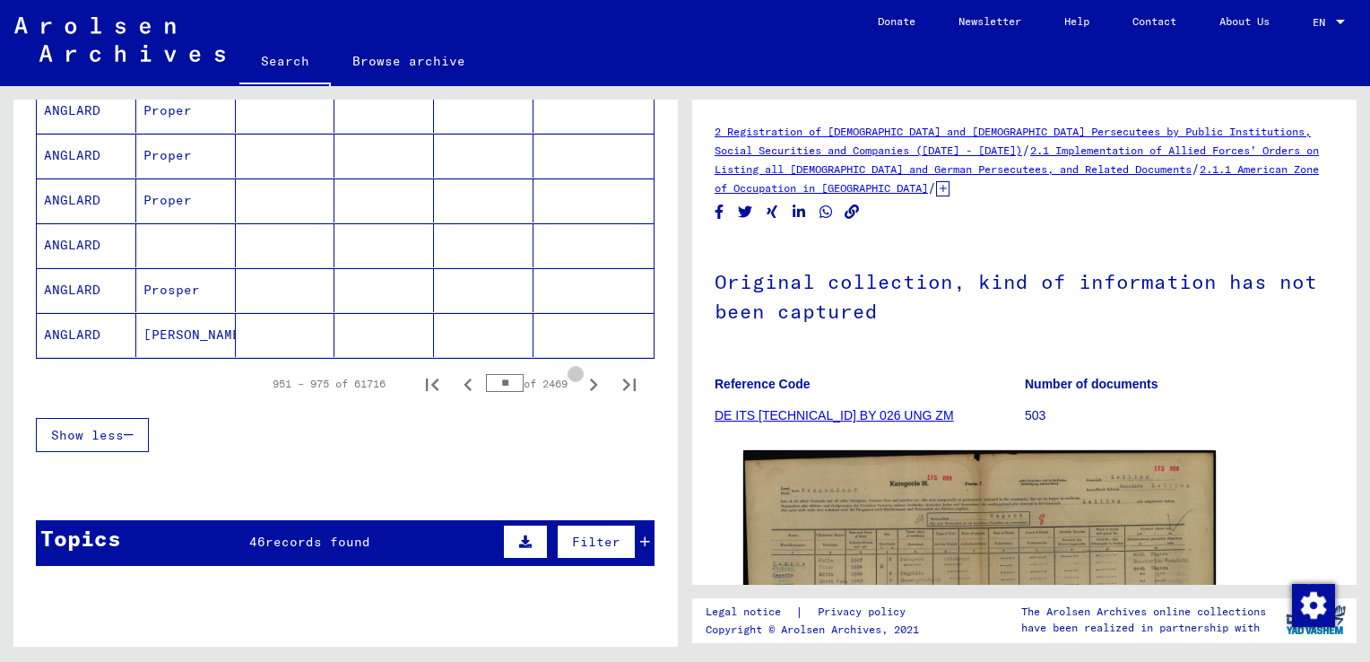
click at [582, 372] on icon "Next page" at bounding box center [593, 384] width 25 height 25
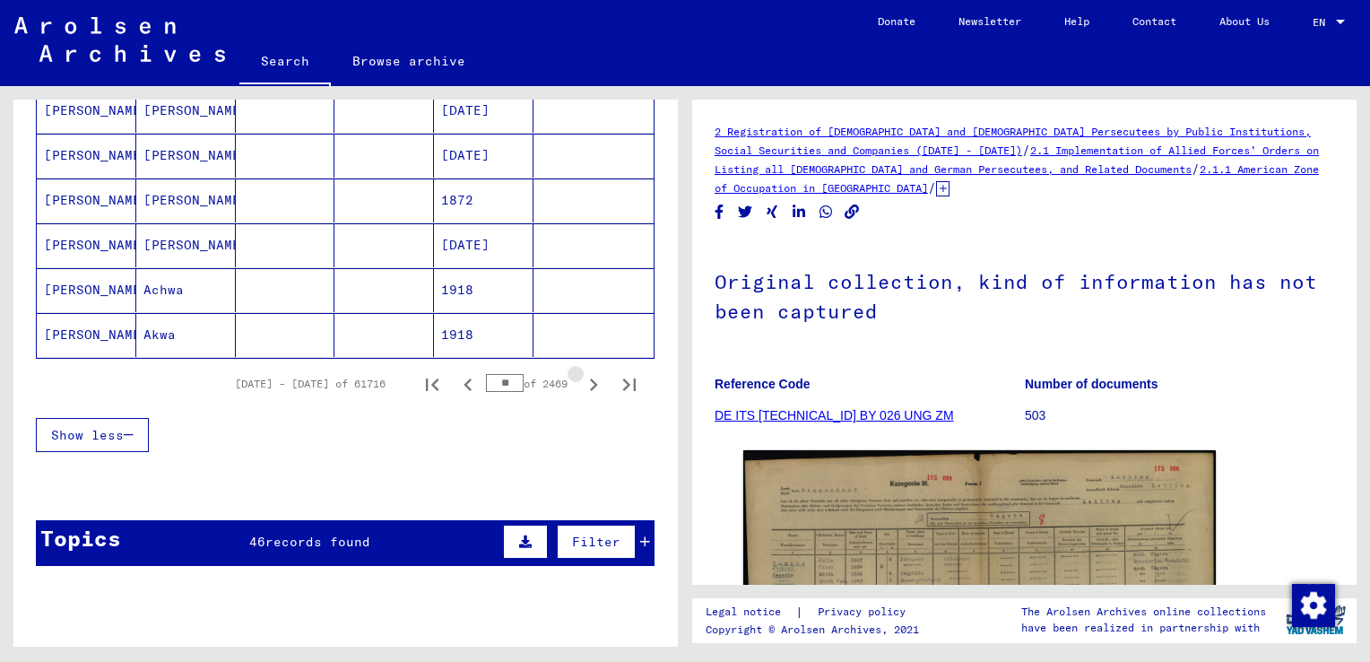
click at [582, 372] on icon "Next page" at bounding box center [593, 384] width 25 height 25
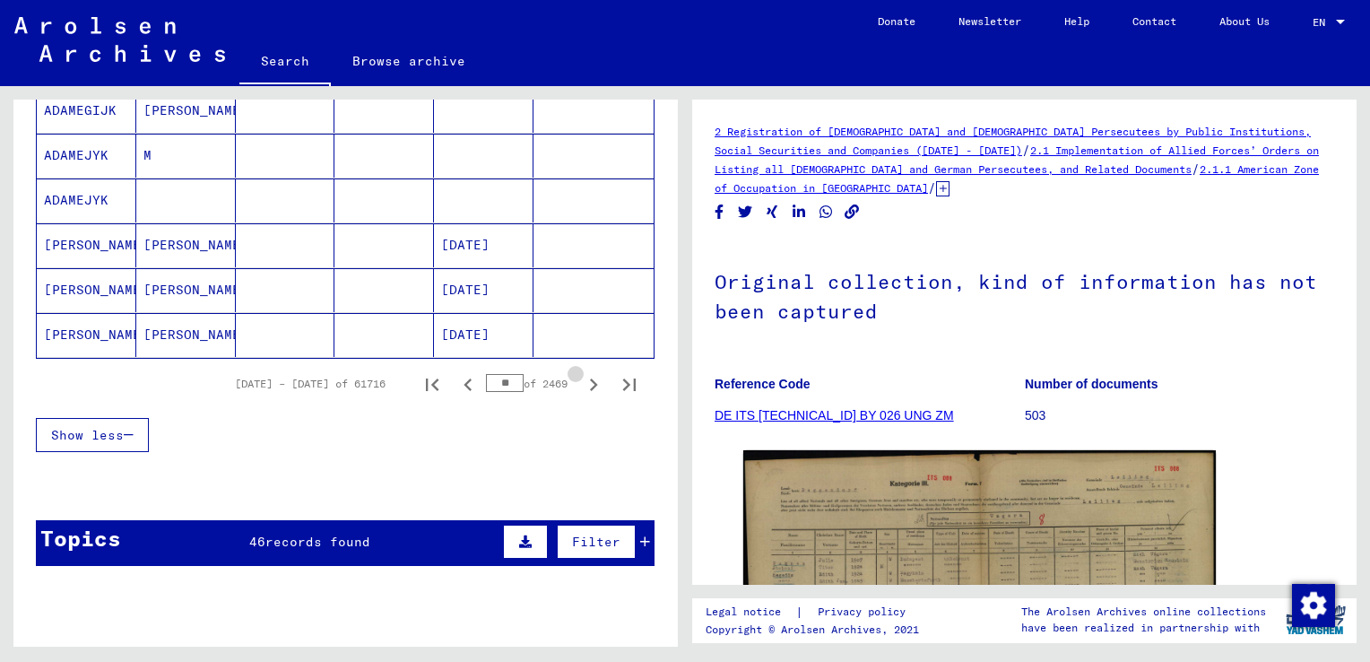
click at [582, 372] on icon "Next page" at bounding box center [593, 384] width 25 height 25
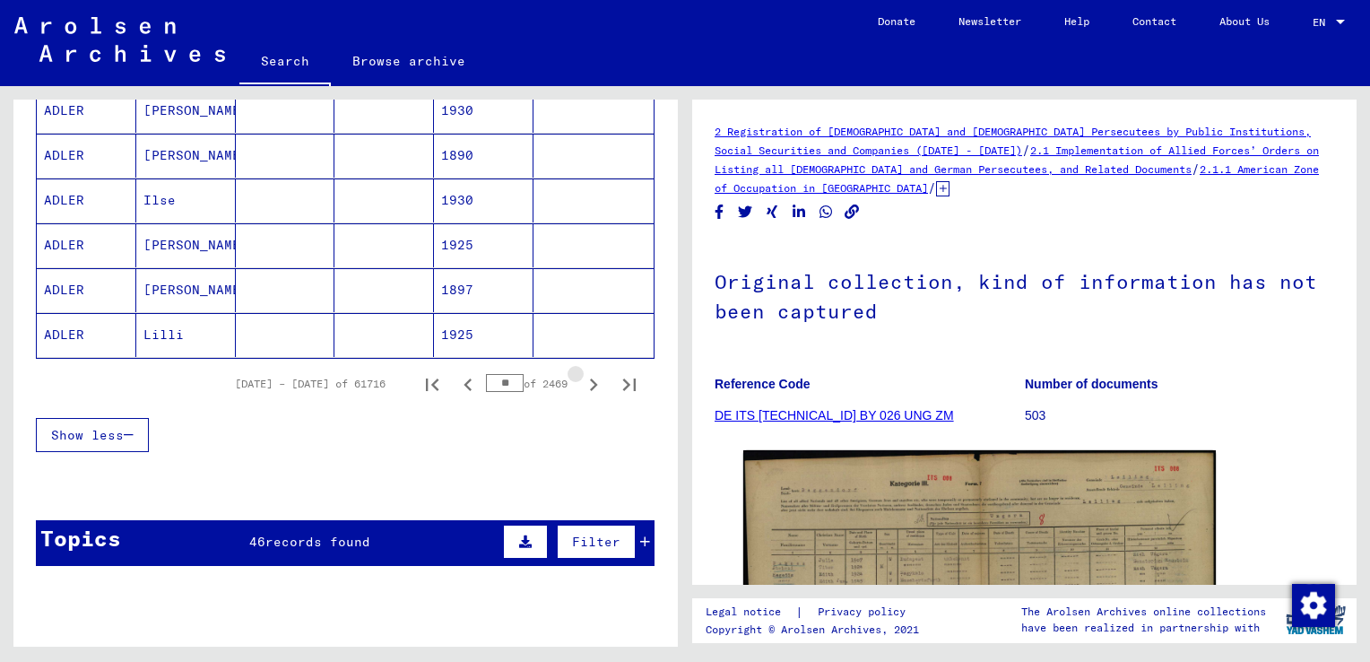
click at [582, 372] on icon "Next page" at bounding box center [593, 384] width 25 height 25
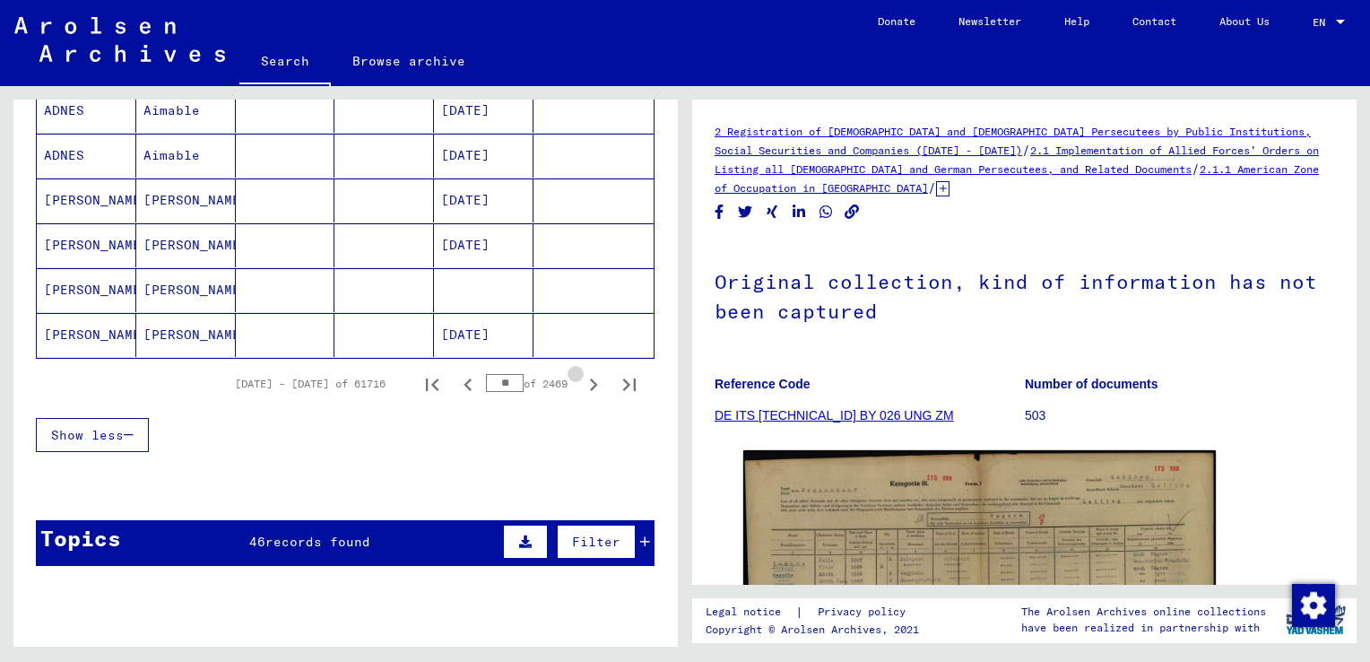
click at [582, 372] on icon "Next page" at bounding box center [593, 384] width 25 height 25
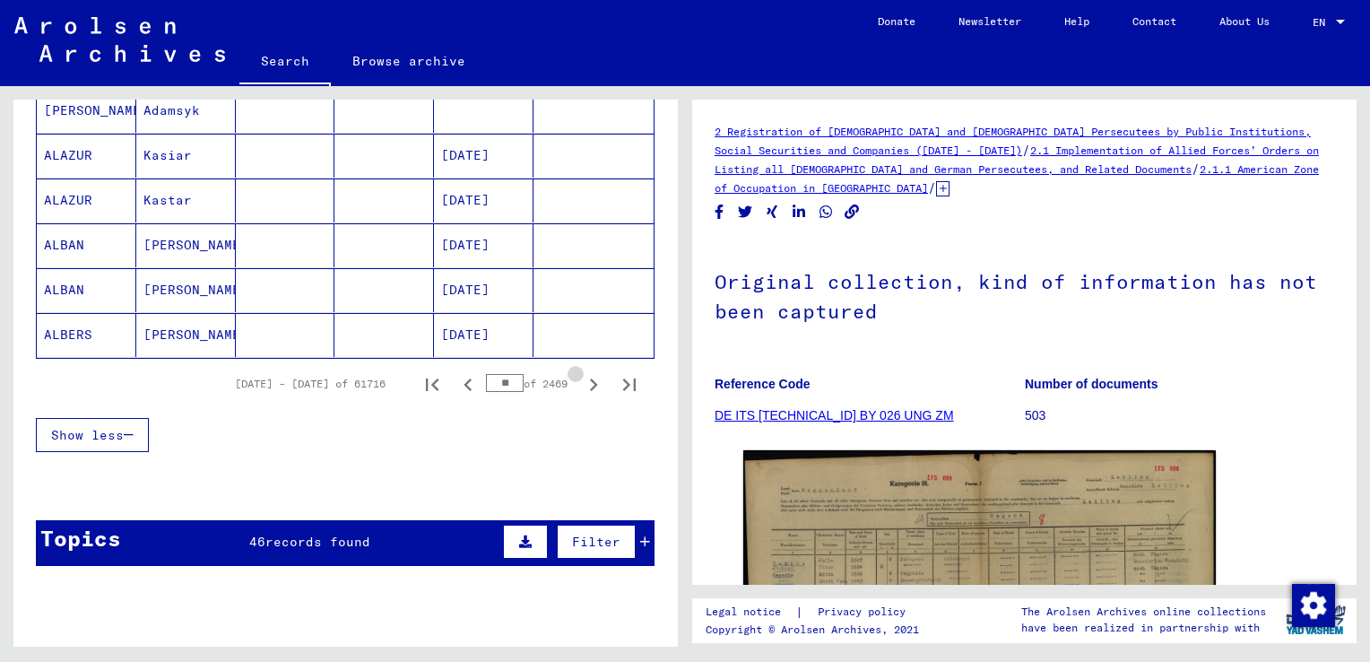
click at [582, 372] on icon "Next page" at bounding box center [593, 384] width 25 height 25
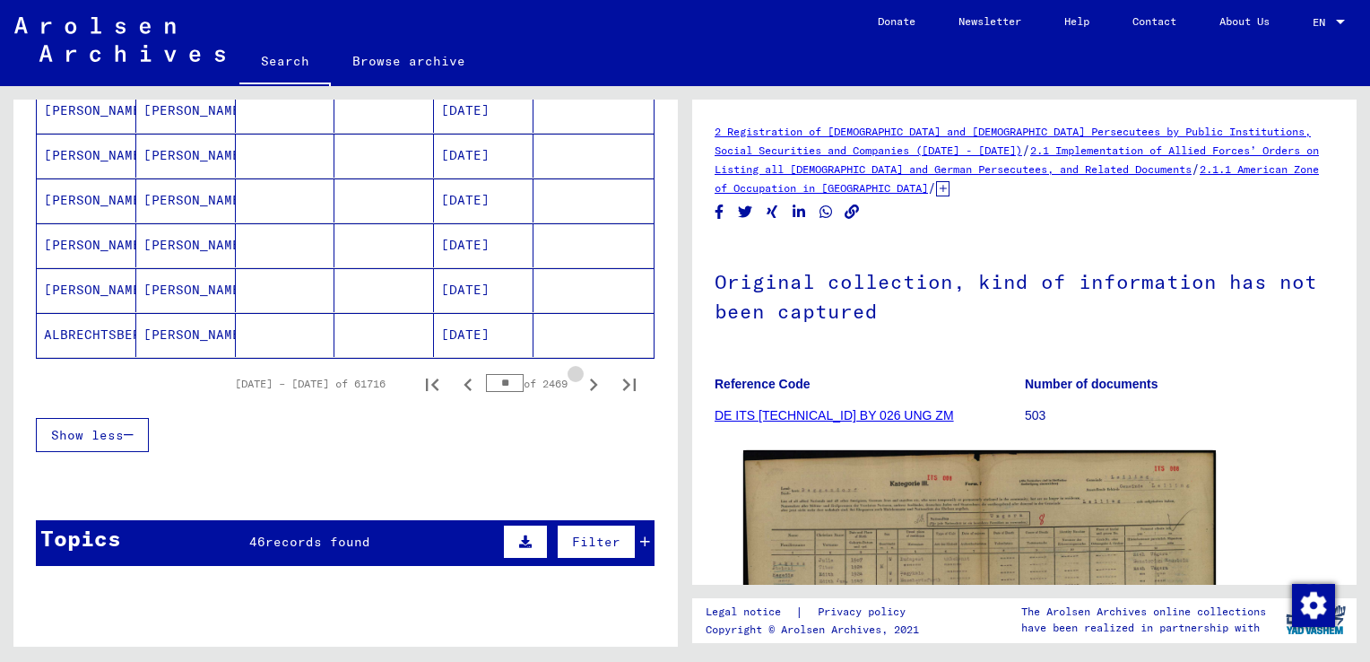
click at [582, 372] on icon "Next page" at bounding box center [593, 384] width 25 height 25
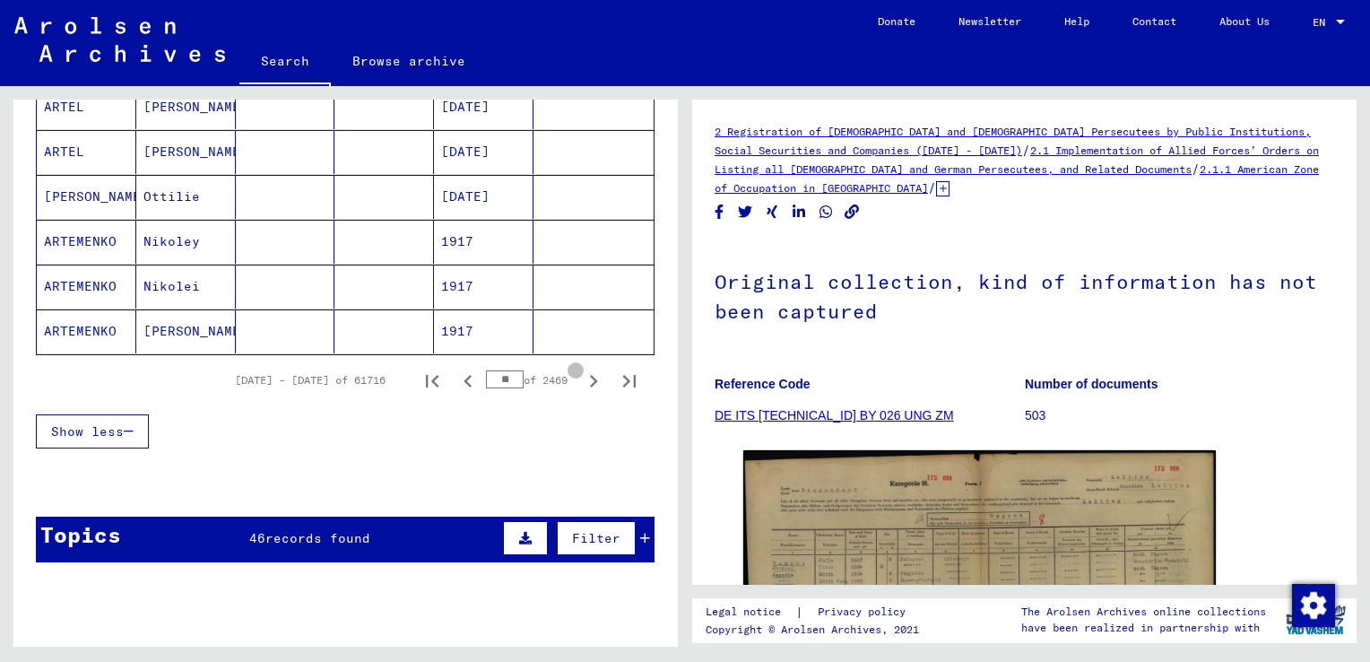
click at [582, 370] on icon "Next page" at bounding box center [593, 381] width 25 height 25
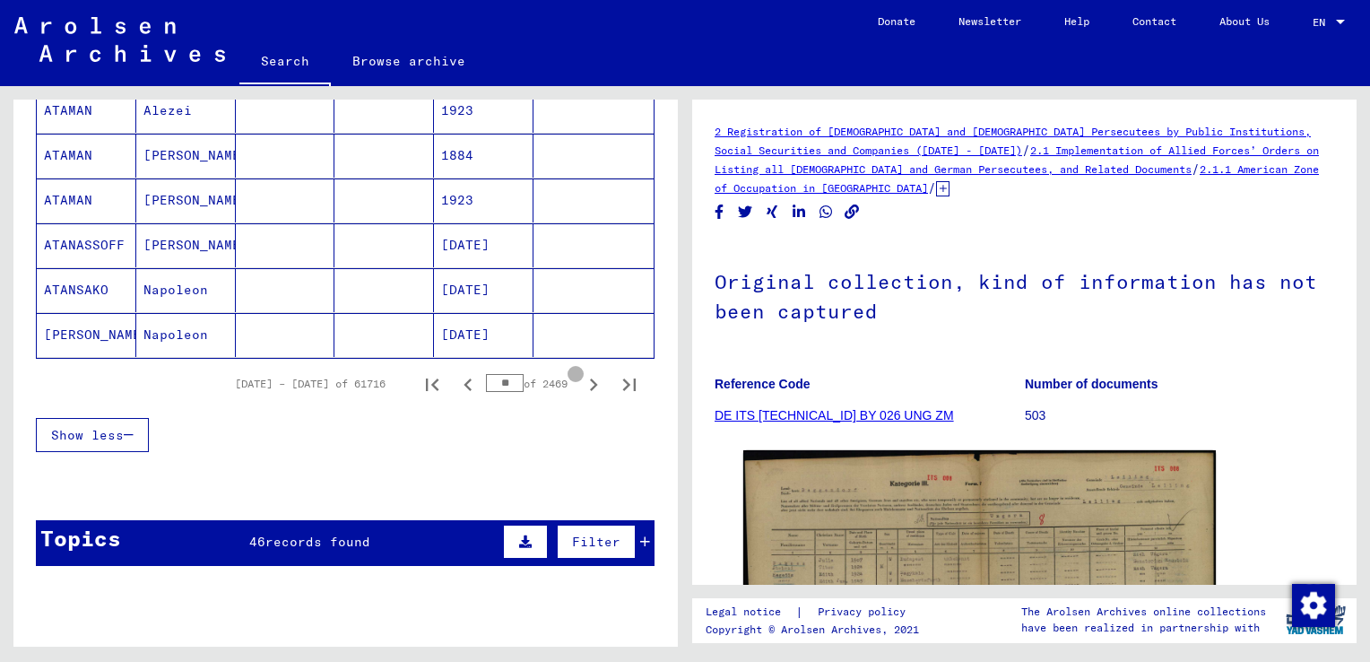
click at [582, 372] on icon "Next page" at bounding box center [593, 384] width 25 height 25
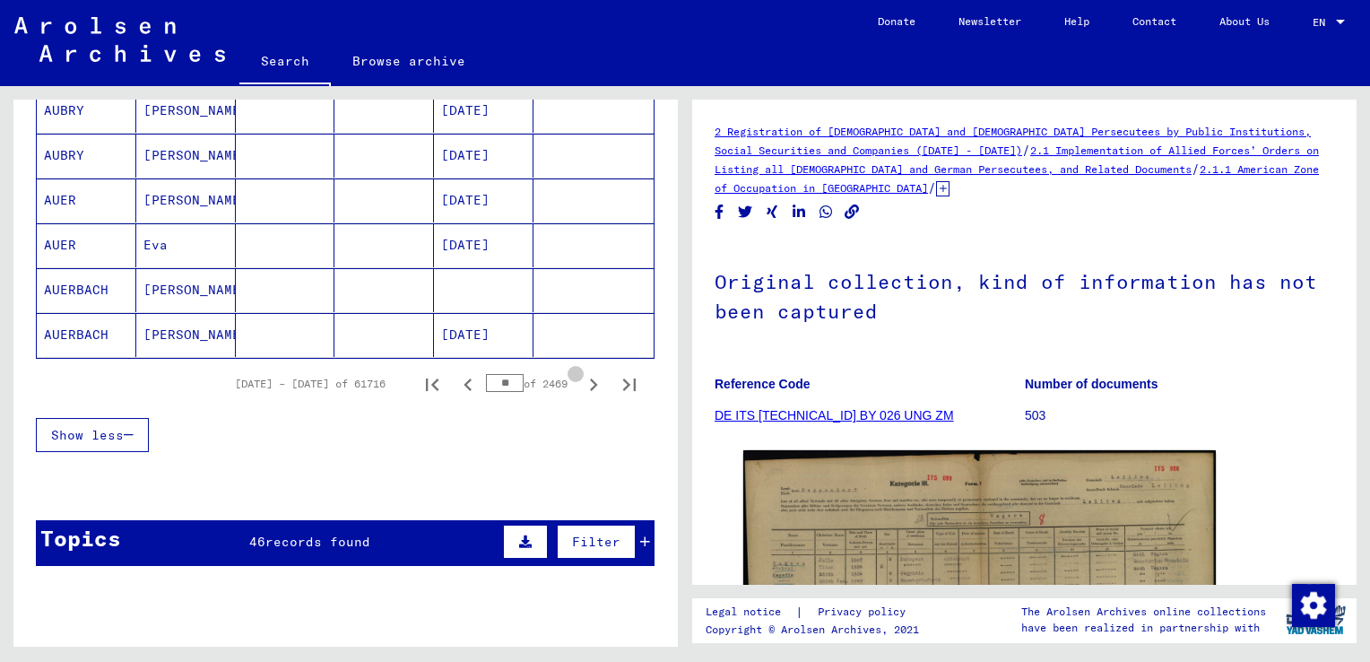
click at [582, 372] on icon "Next page" at bounding box center [593, 384] width 25 height 25
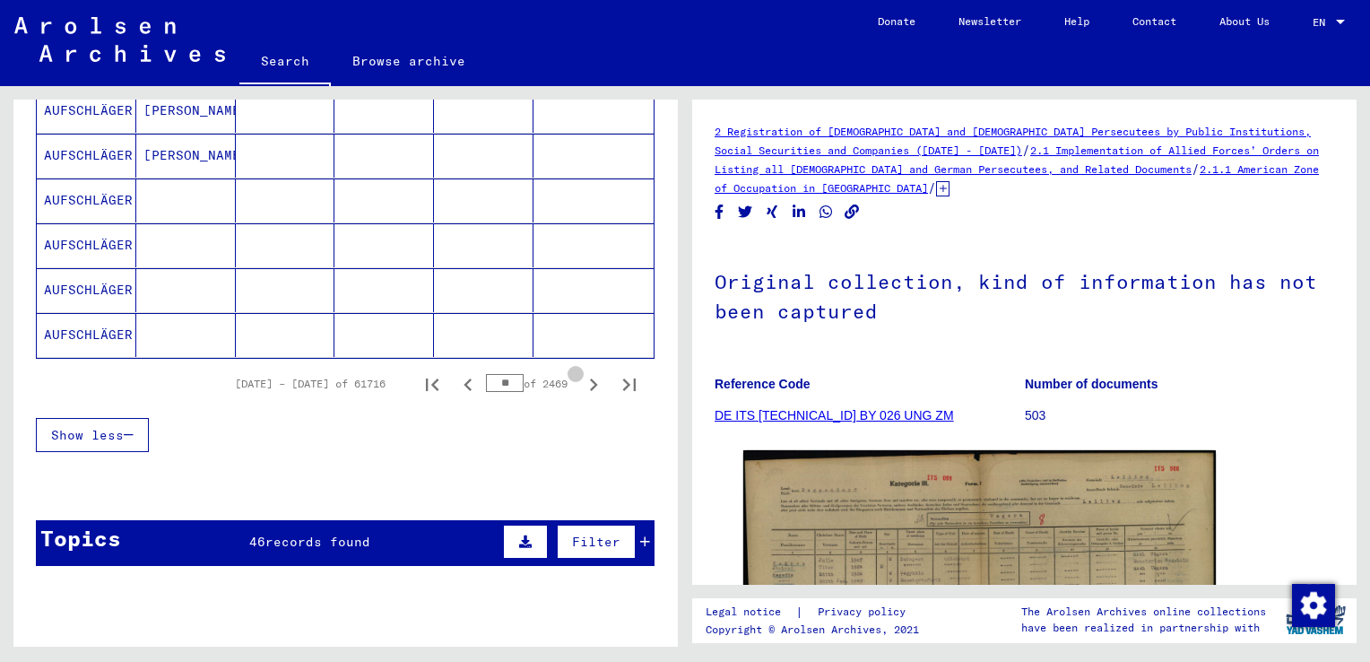
click at [582, 372] on icon "Next page" at bounding box center [593, 384] width 25 height 25
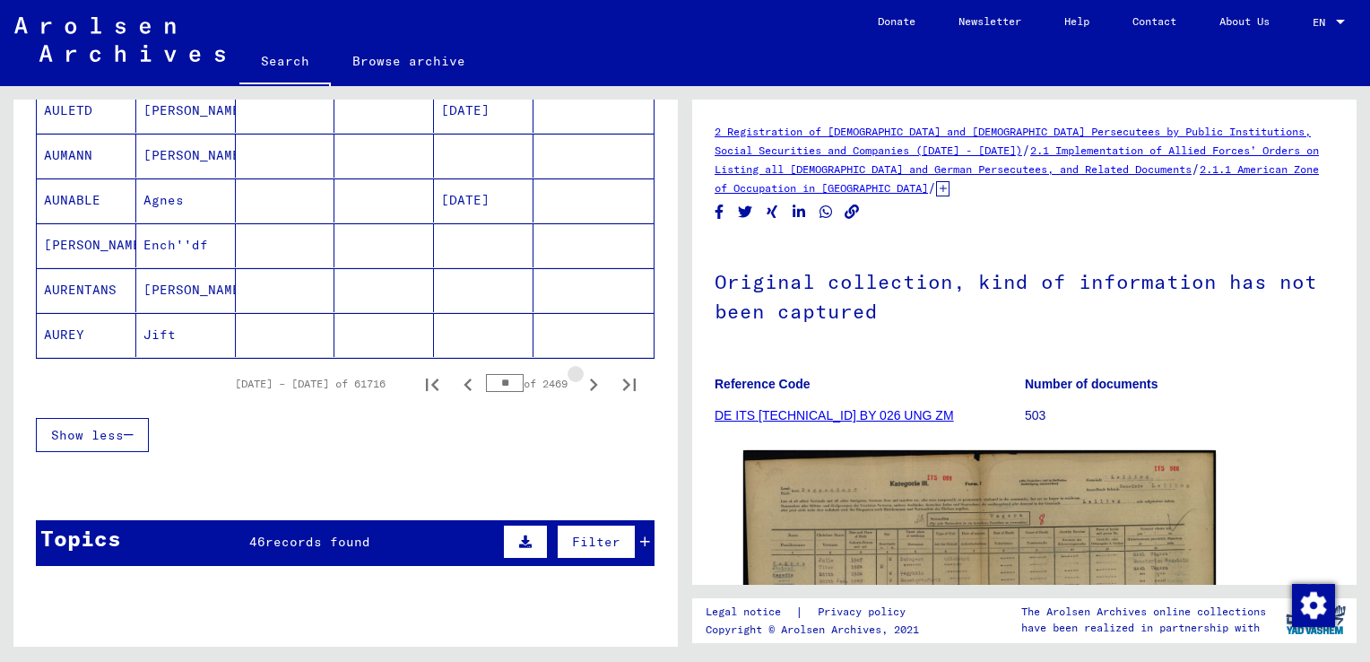
click at [582, 372] on icon "Next page" at bounding box center [593, 384] width 25 height 25
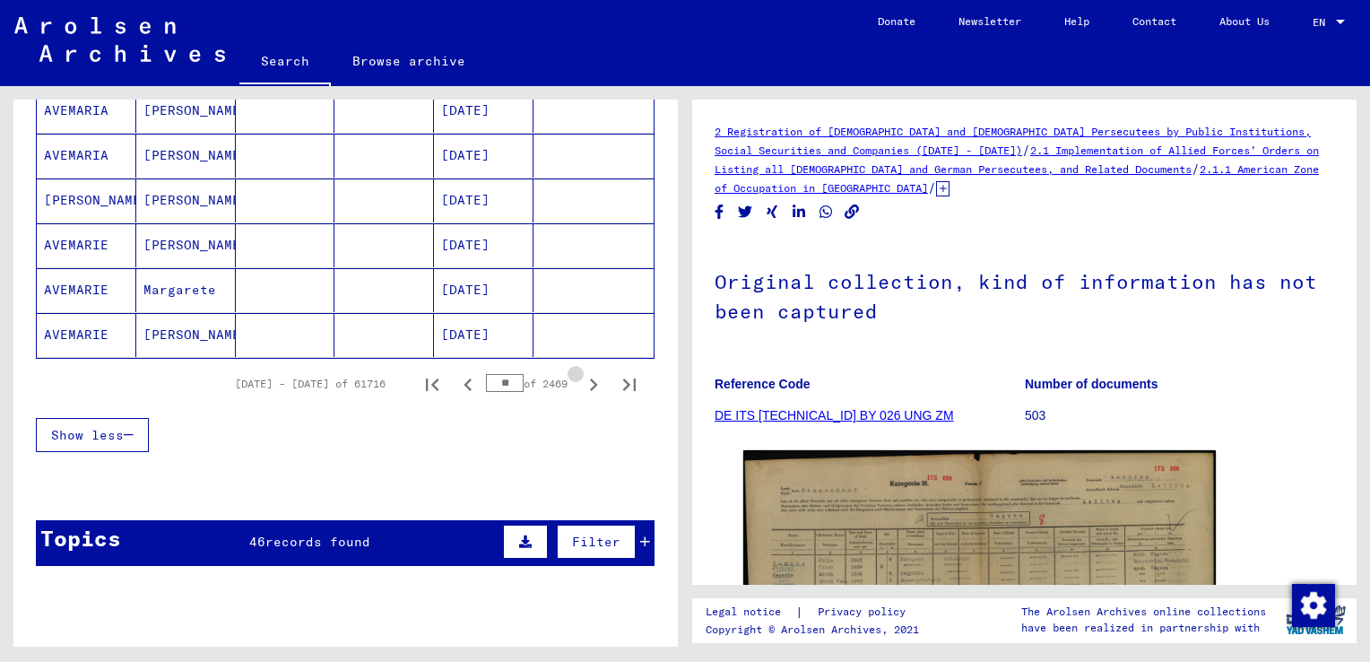
click at [582, 372] on icon "Next page" at bounding box center [593, 384] width 25 height 25
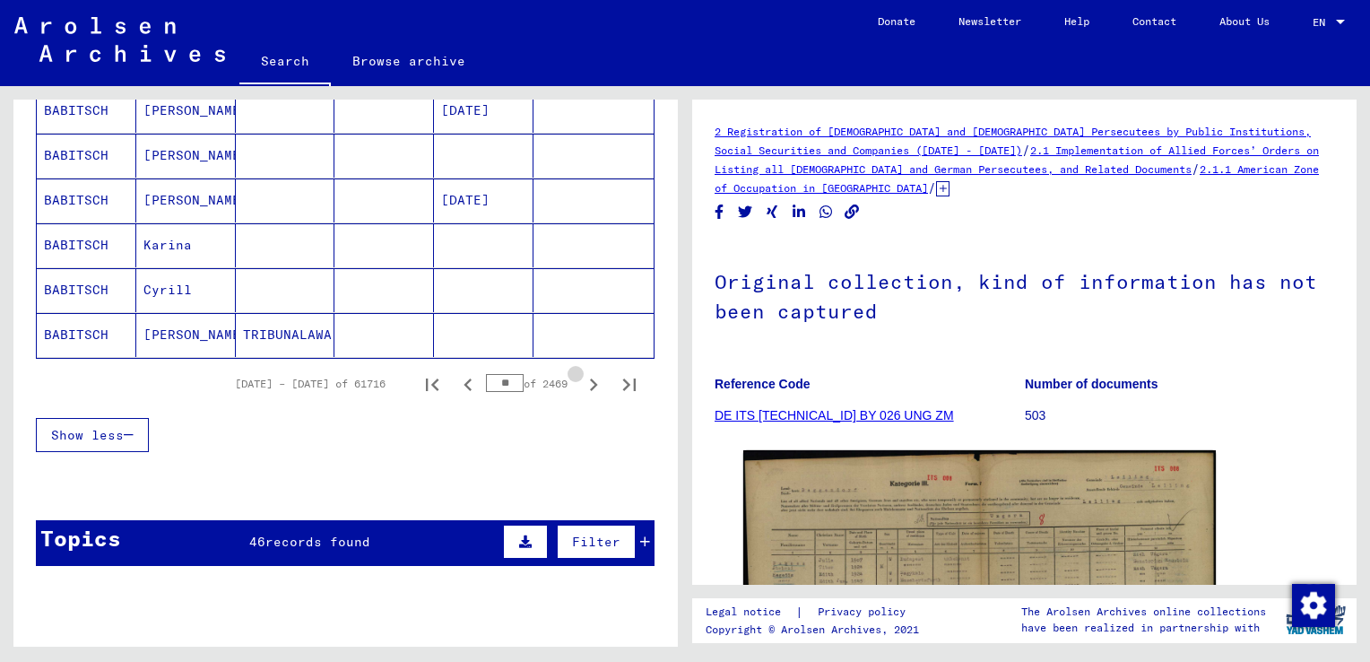
click at [582, 372] on icon "Next page" at bounding box center [593, 384] width 25 height 25
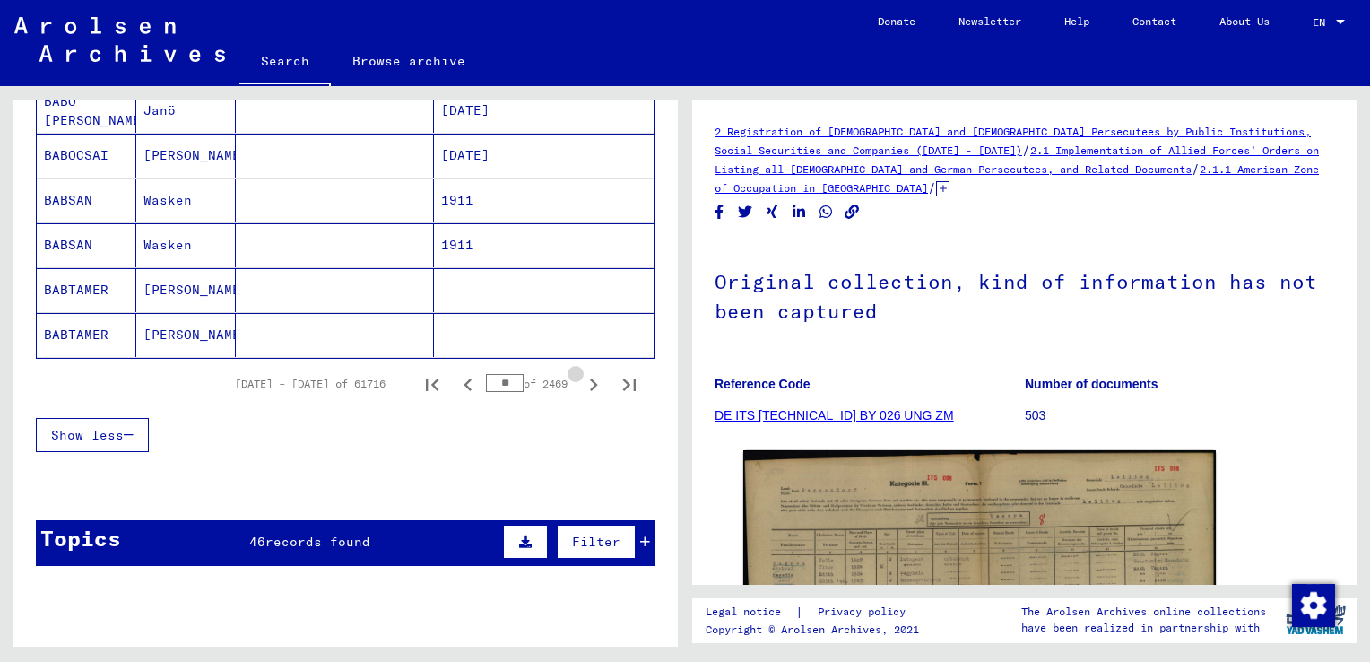
click at [582, 372] on icon "Next page" at bounding box center [593, 384] width 25 height 25
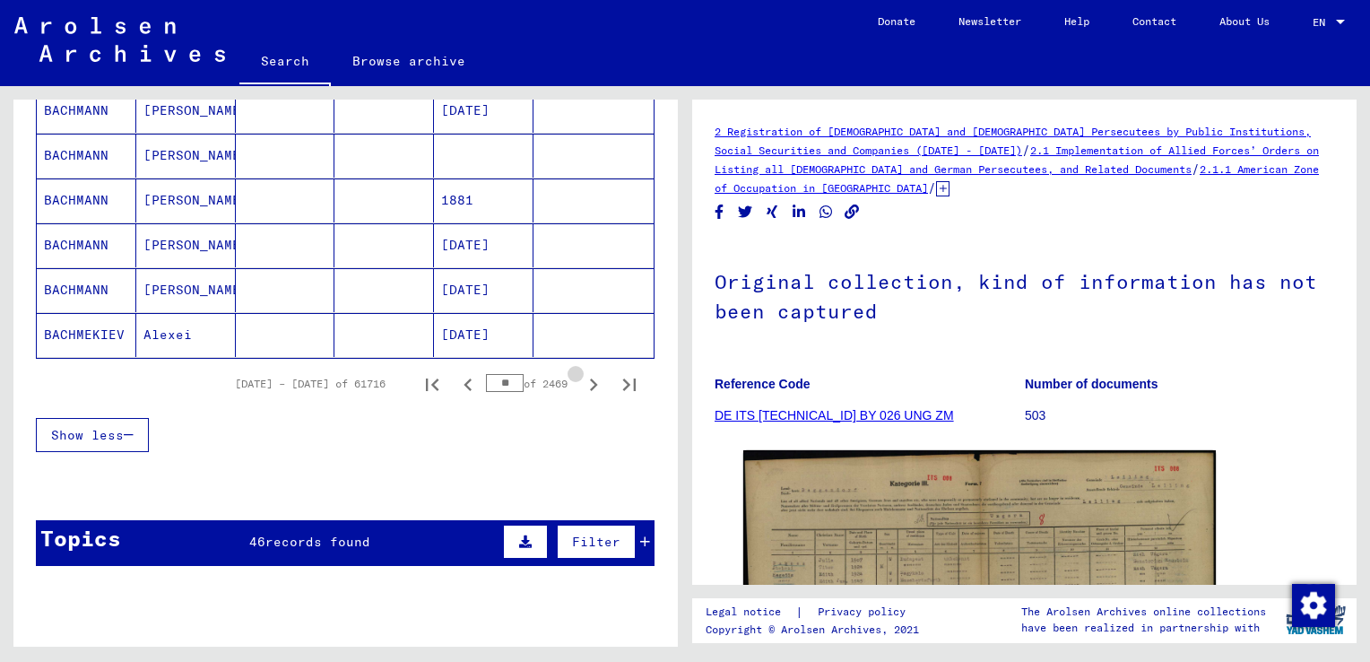
click at [582, 372] on icon "Next page" at bounding box center [593, 384] width 25 height 25
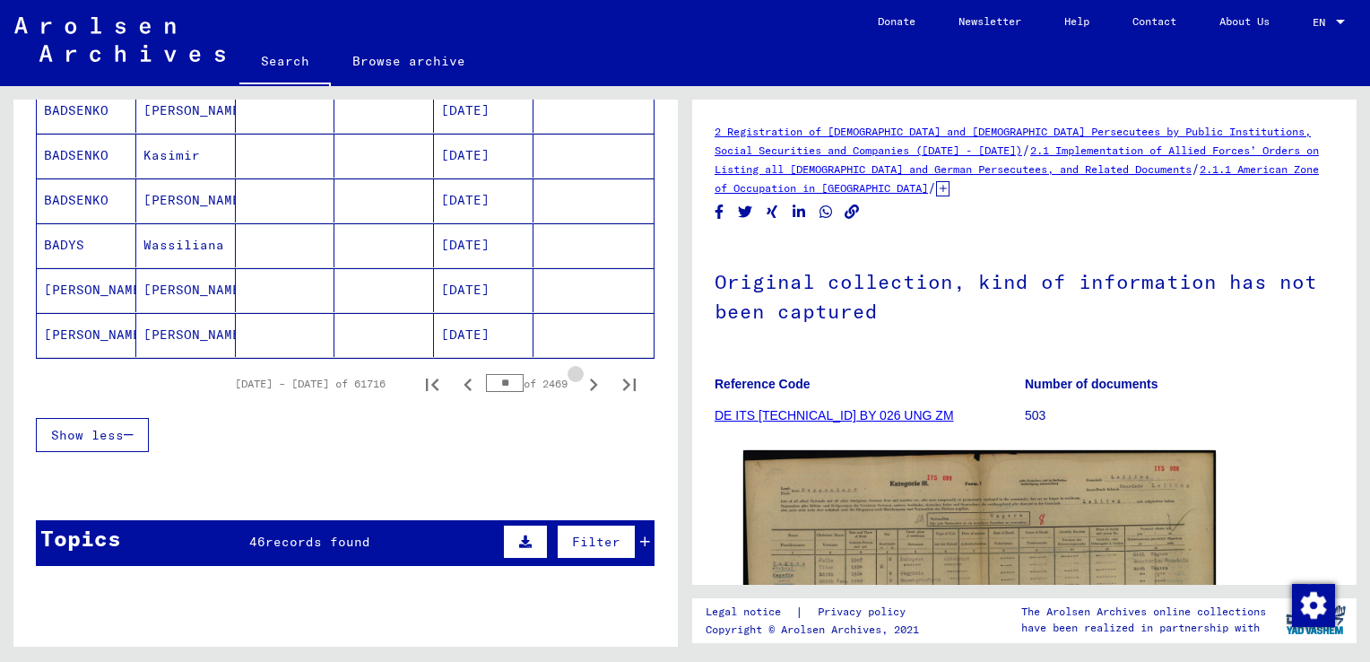
click at [582, 372] on icon "Next page" at bounding box center [593, 384] width 25 height 25
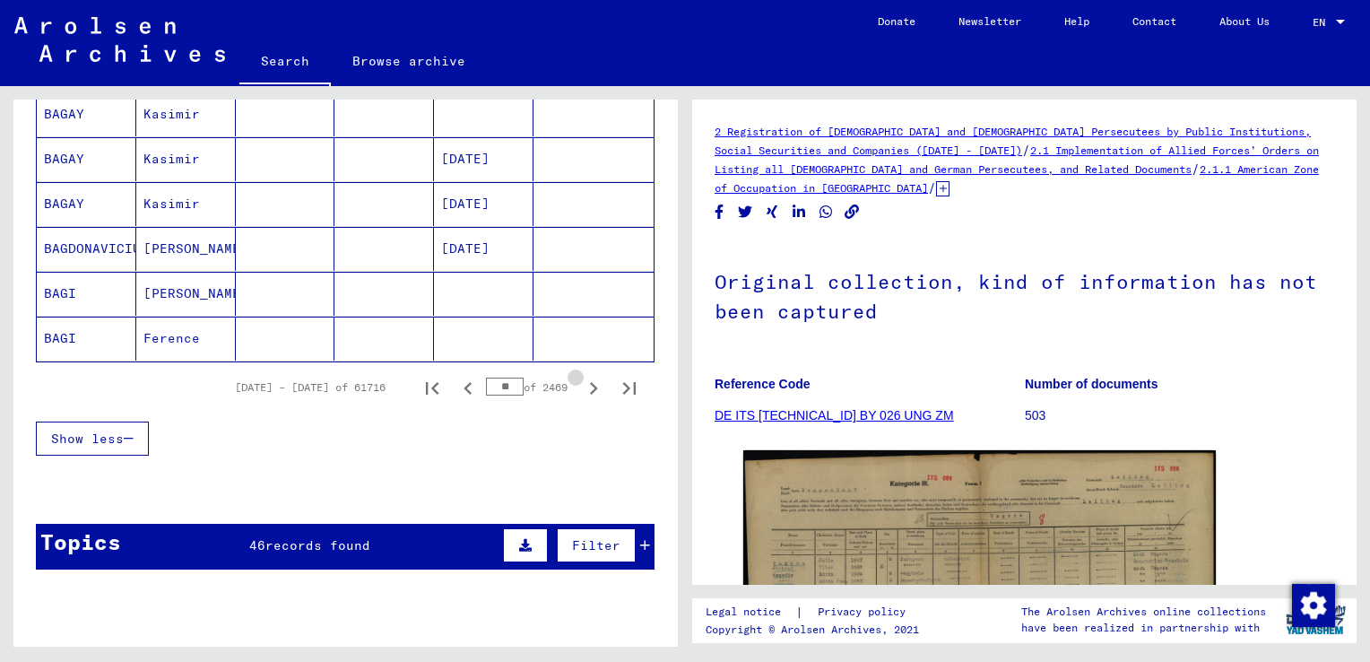
scroll to position [1130, 0]
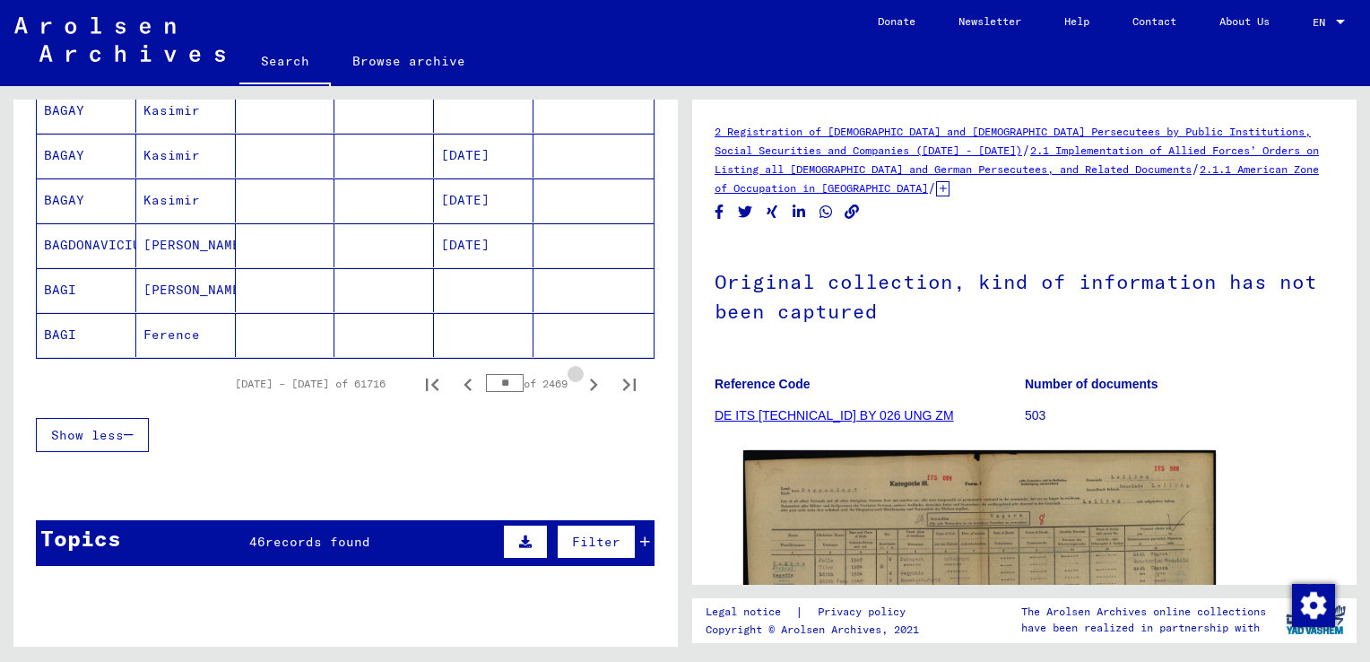
click at [582, 372] on icon "Next page" at bounding box center [593, 384] width 25 height 25
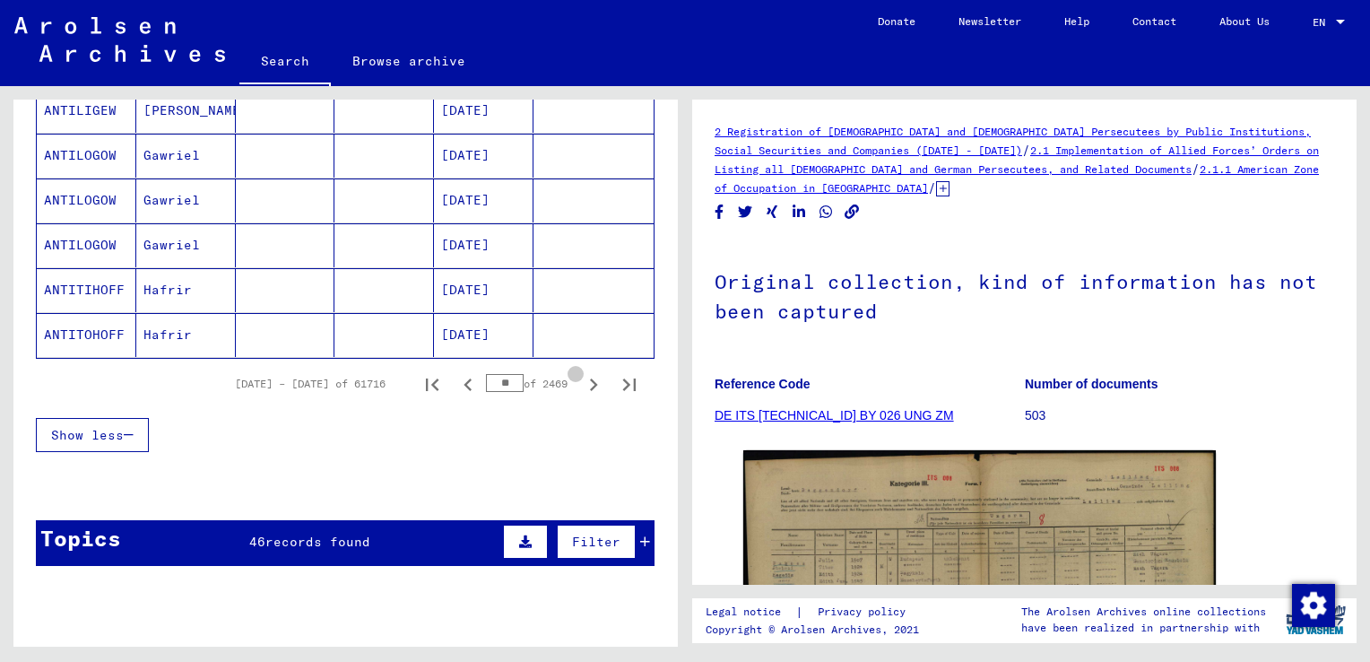
click at [582, 372] on icon "Next page" at bounding box center [593, 384] width 25 height 25
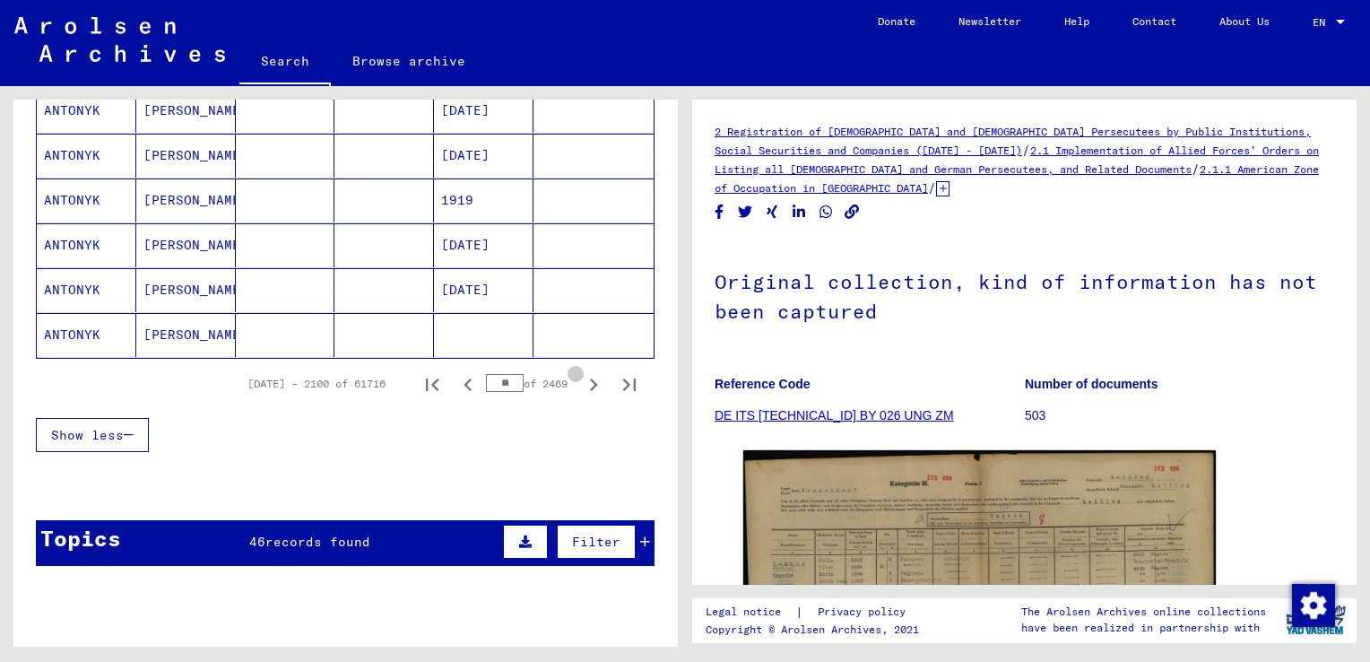
click at [582, 372] on icon "Next page" at bounding box center [593, 384] width 25 height 25
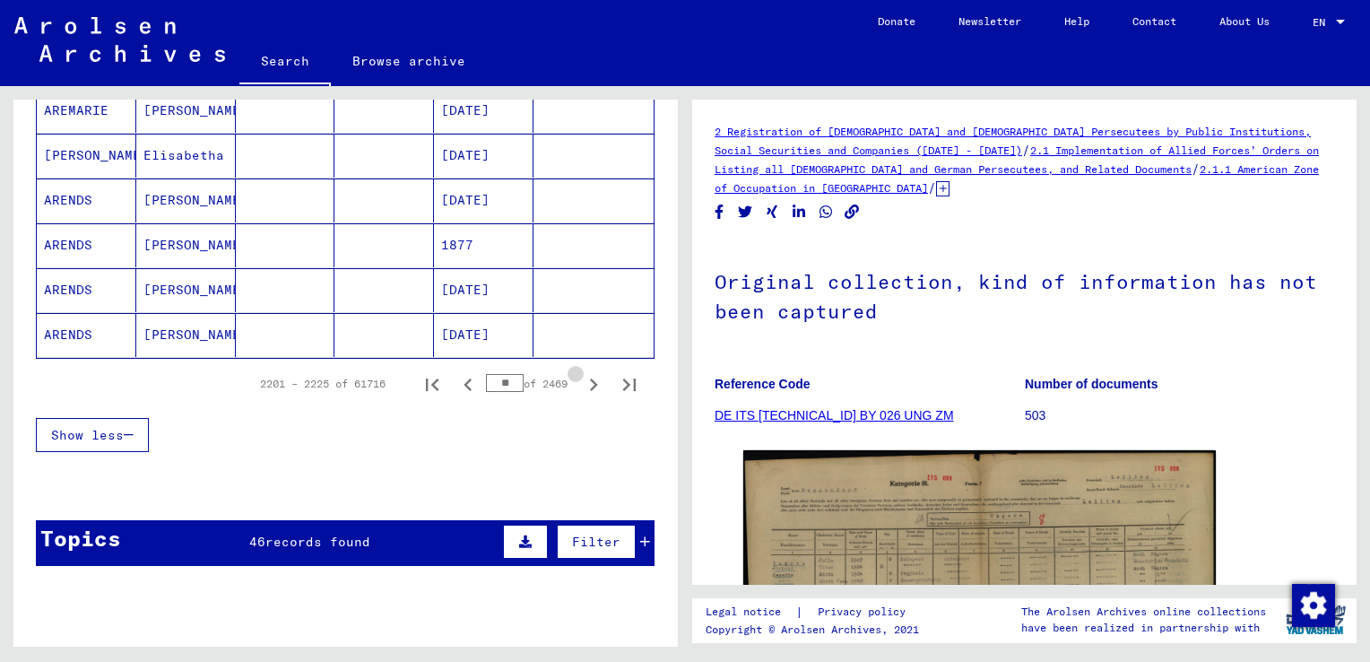
click at [582, 372] on icon "Next page" at bounding box center [593, 384] width 25 height 25
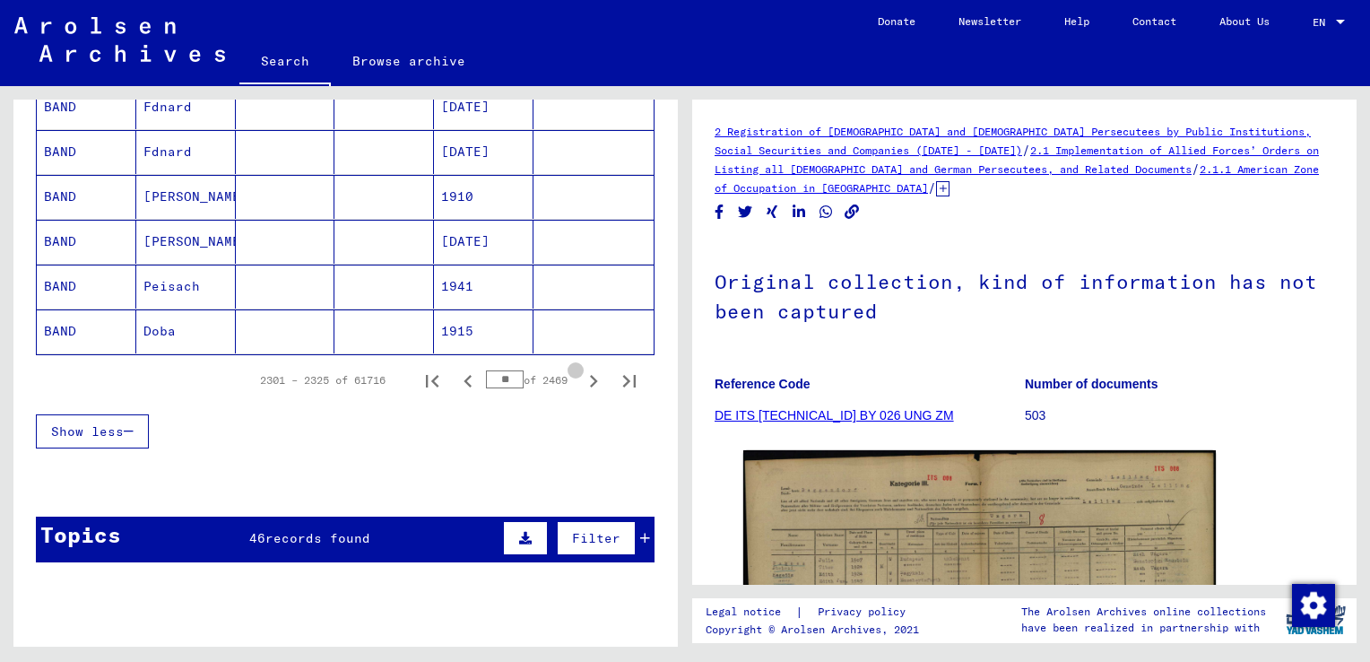
click at [582, 370] on icon "Next page" at bounding box center [593, 381] width 25 height 25
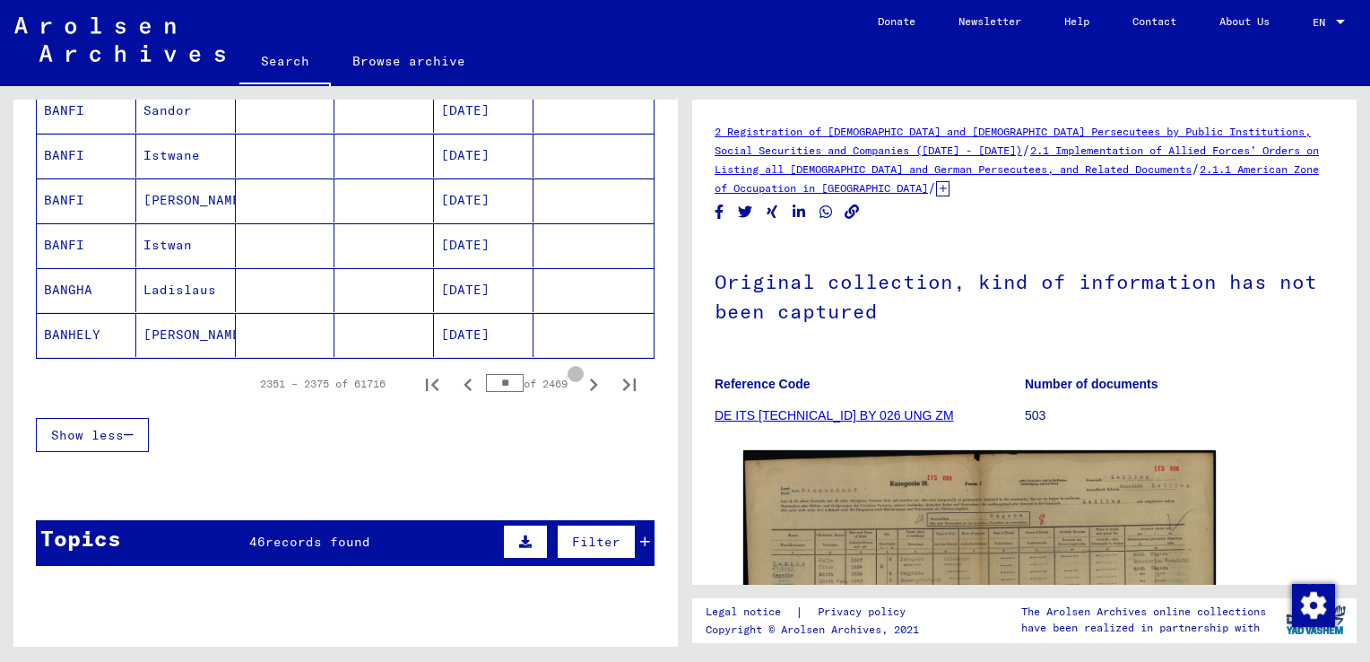
click at [582, 372] on icon "Next page" at bounding box center [593, 384] width 25 height 25
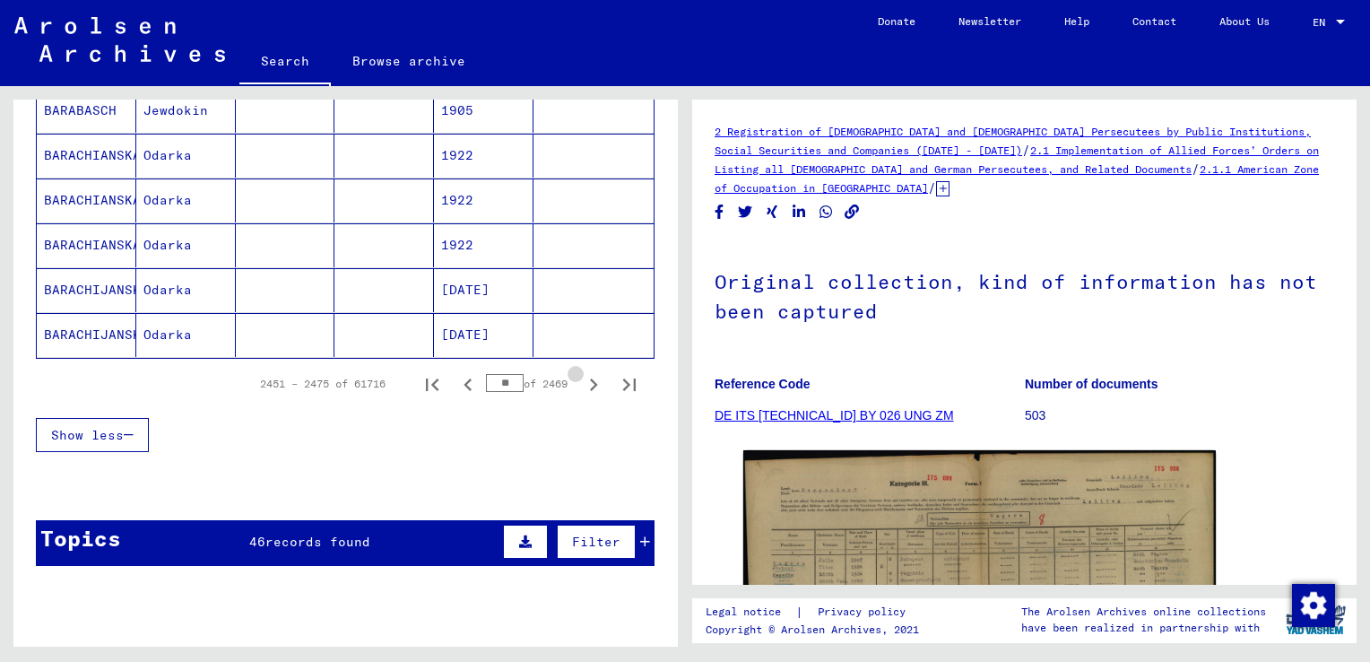
click at [582, 372] on icon "Next page" at bounding box center [593, 384] width 25 height 25
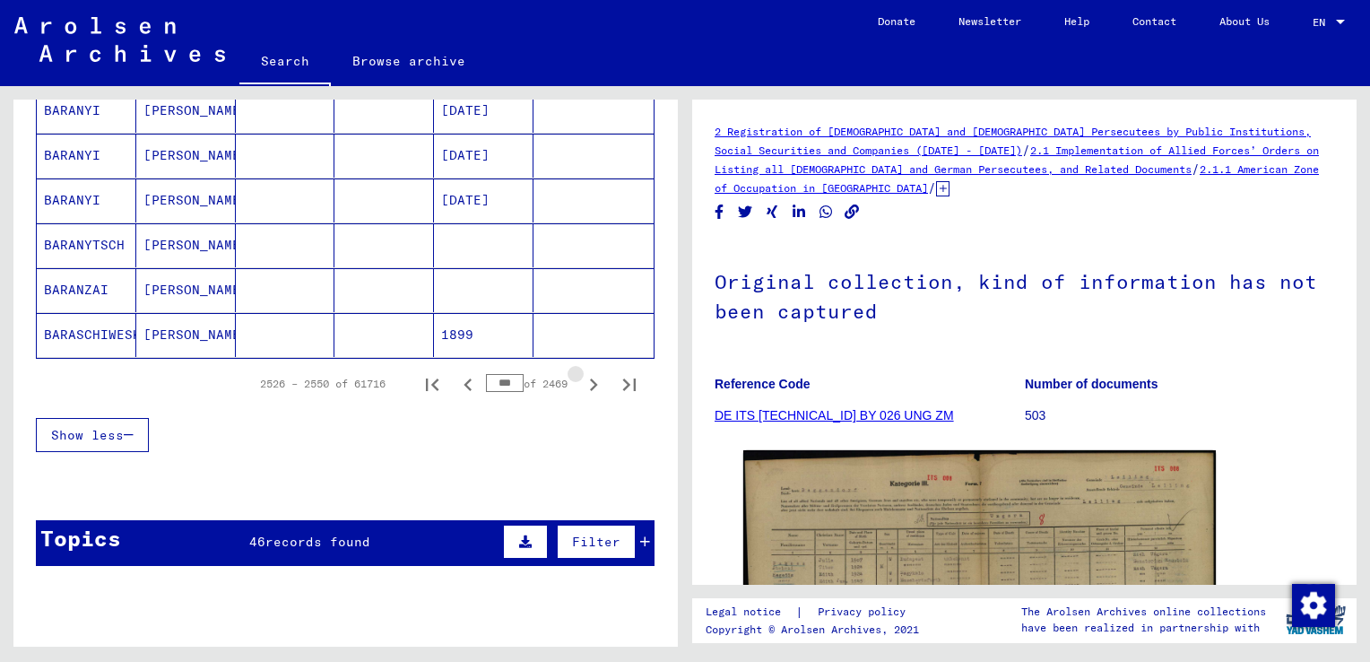
click at [582, 372] on icon "Next page" at bounding box center [593, 384] width 25 height 25
drag, startPoint x: 582, startPoint y: 370, endPoint x: 502, endPoint y: 375, distance: 79.9
click at [502, 375] on div "2551 – 2575 of 61716 *** of 2469" at bounding box center [442, 384] width 409 height 36
click at [502, 375] on input "***" at bounding box center [505, 383] width 38 height 18
type input "*"
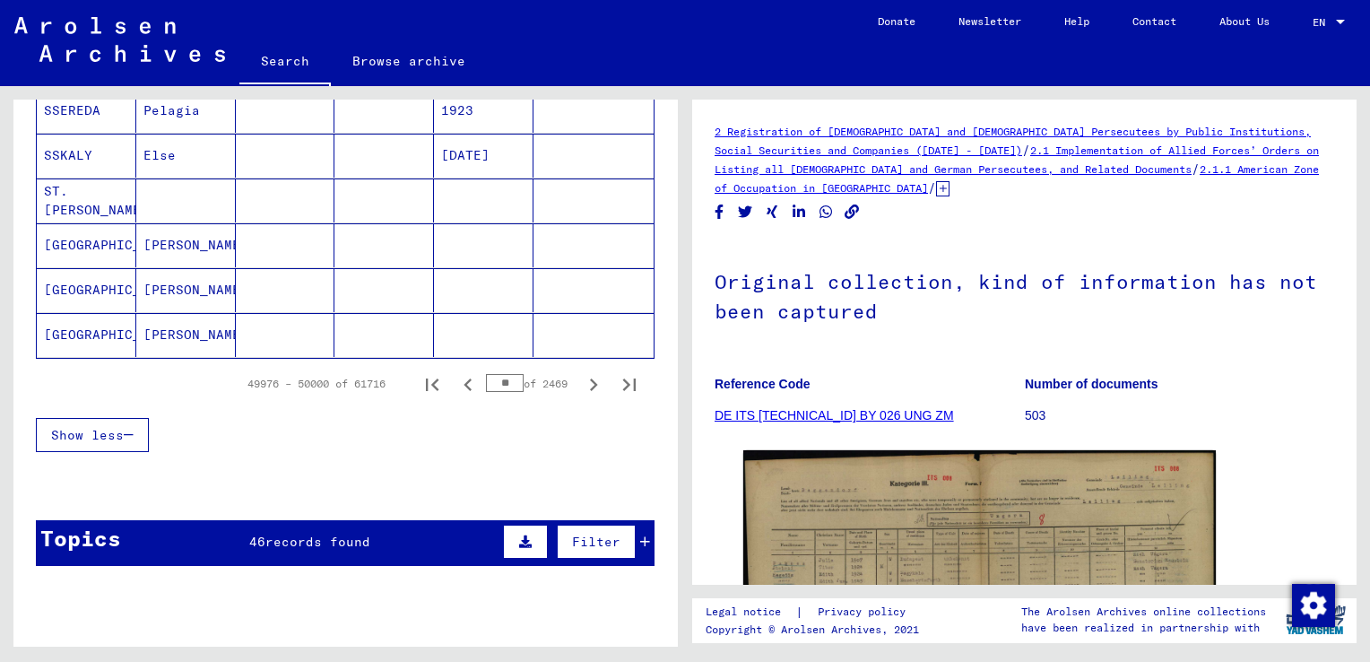
type input "*"
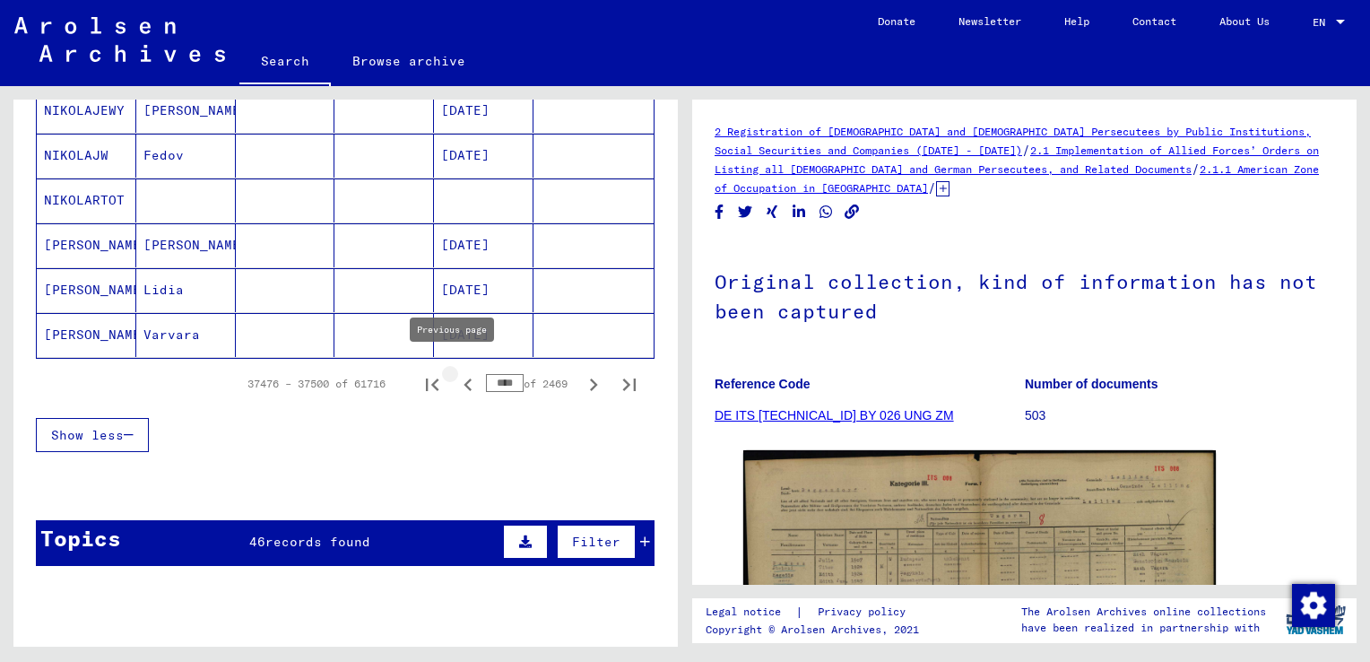
click at [460, 377] on icon "Previous page" at bounding box center [467, 384] width 25 height 25
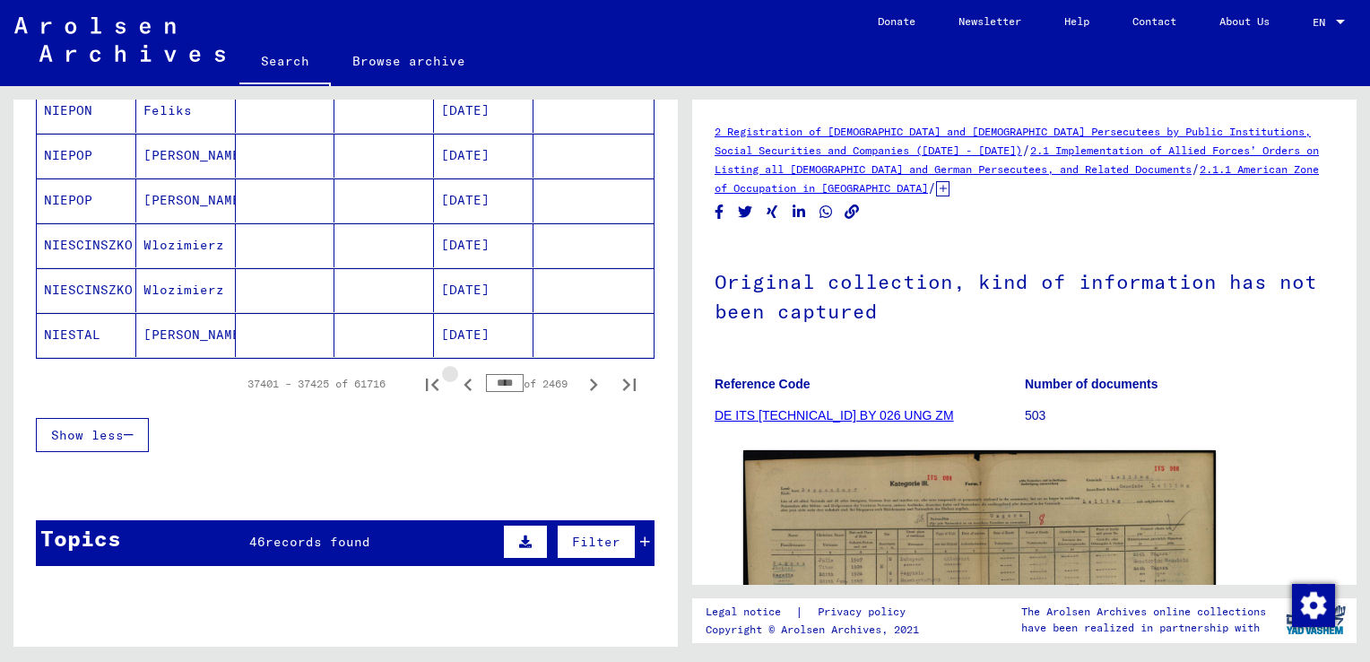
click at [460, 377] on icon "Previous page" at bounding box center [467, 384] width 25 height 25
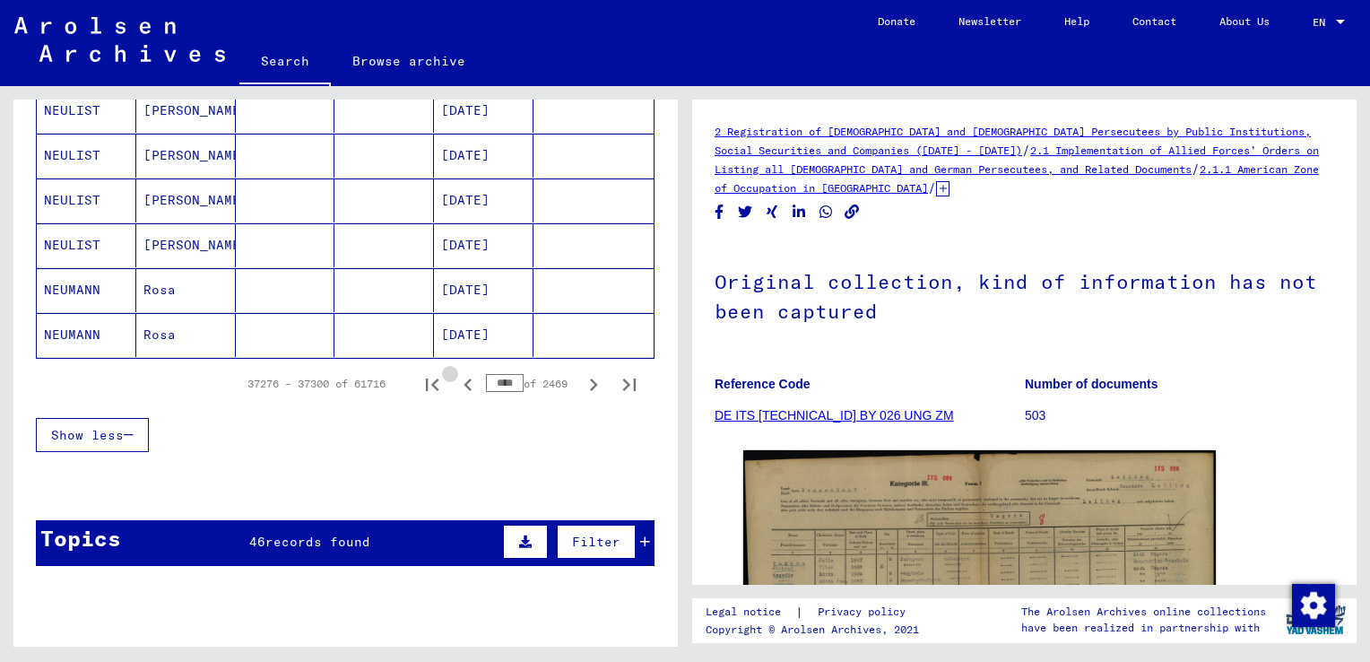
click at [460, 377] on icon "Previous page" at bounding box center [467, 384] width 25 height 25
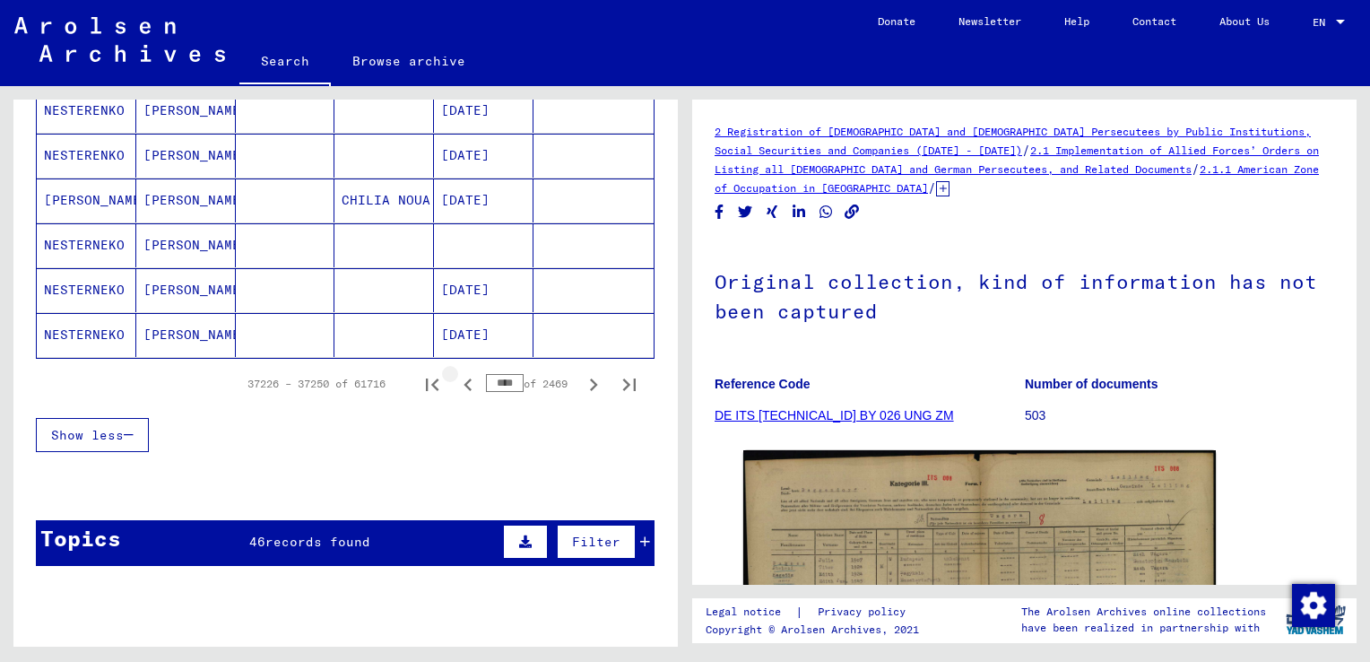
click at [460, 377] on icon "Previous page" at bounding box center [467, 384] width 25 height 25
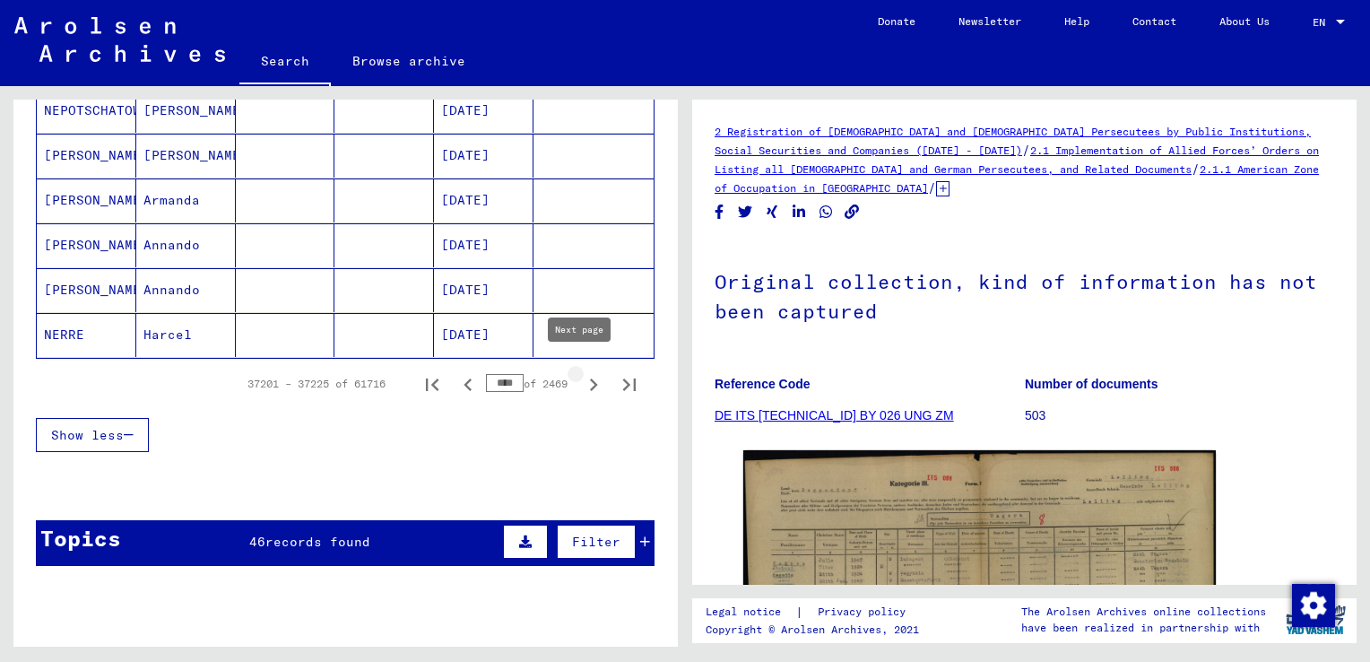
click at [581, 373] on icon "Next page" at bounding box center [593, 384] width 25 height 25
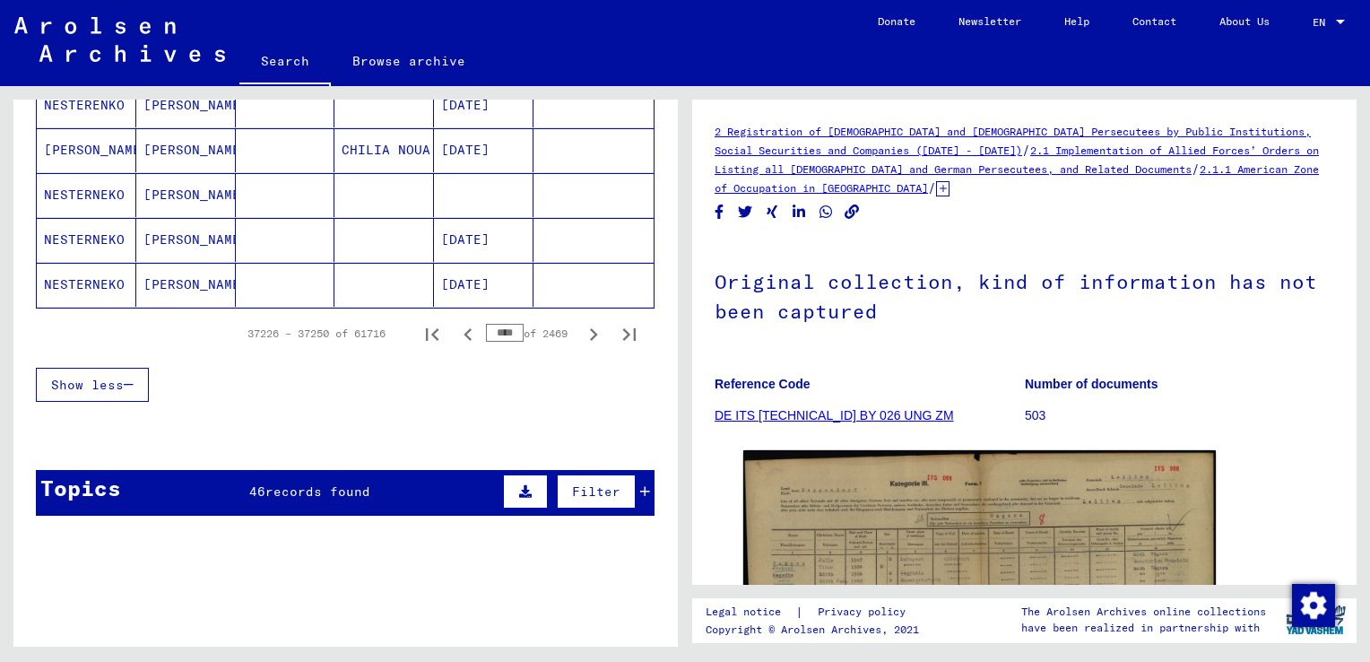
scroll to position [1179, 0]
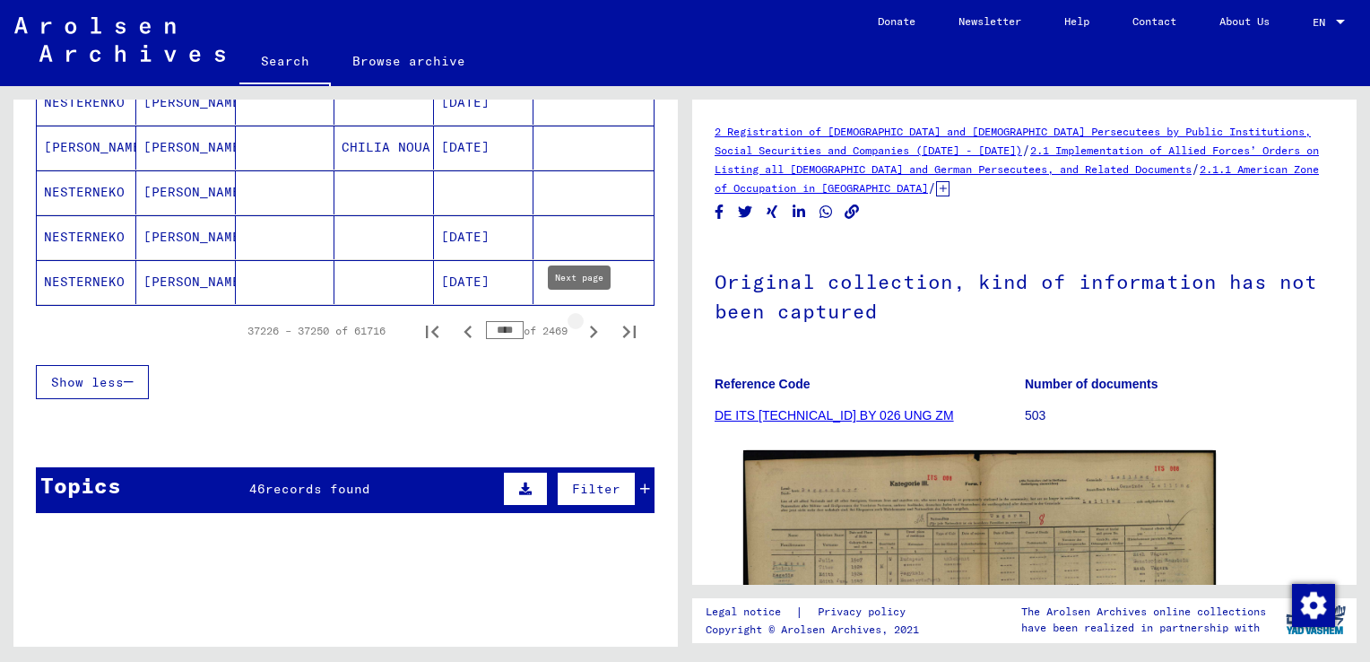
click at [582, 319] on icon "Next page" at bounding box center [593, 331] width 25 height 25
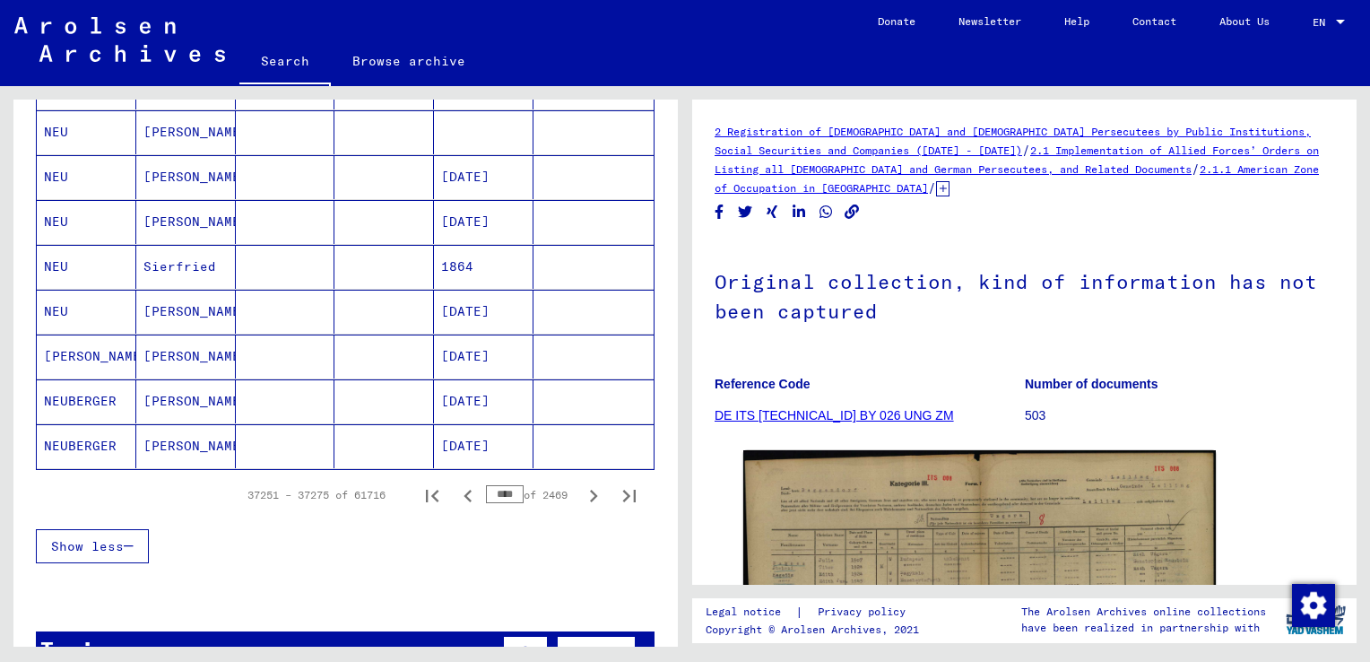
scroll to position [1021, 0]
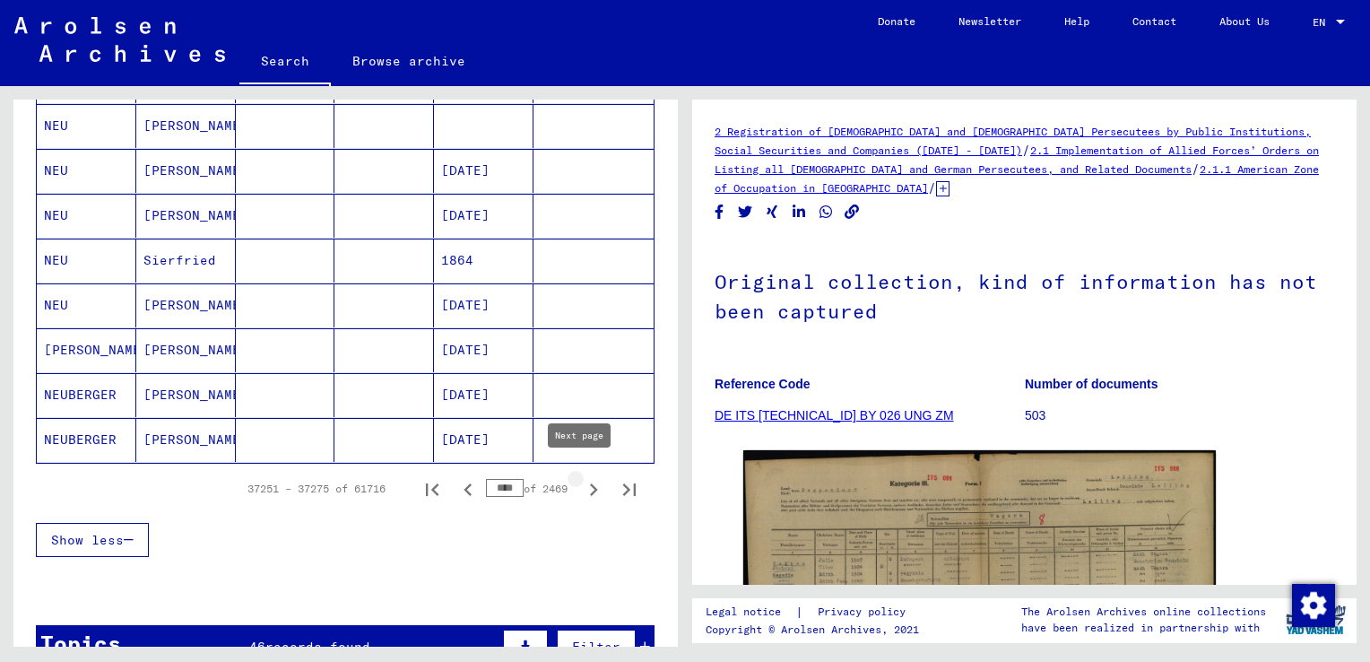
click at [581, 483] on icon "Next page" at bounding box center [593, 489] width 25 height 25
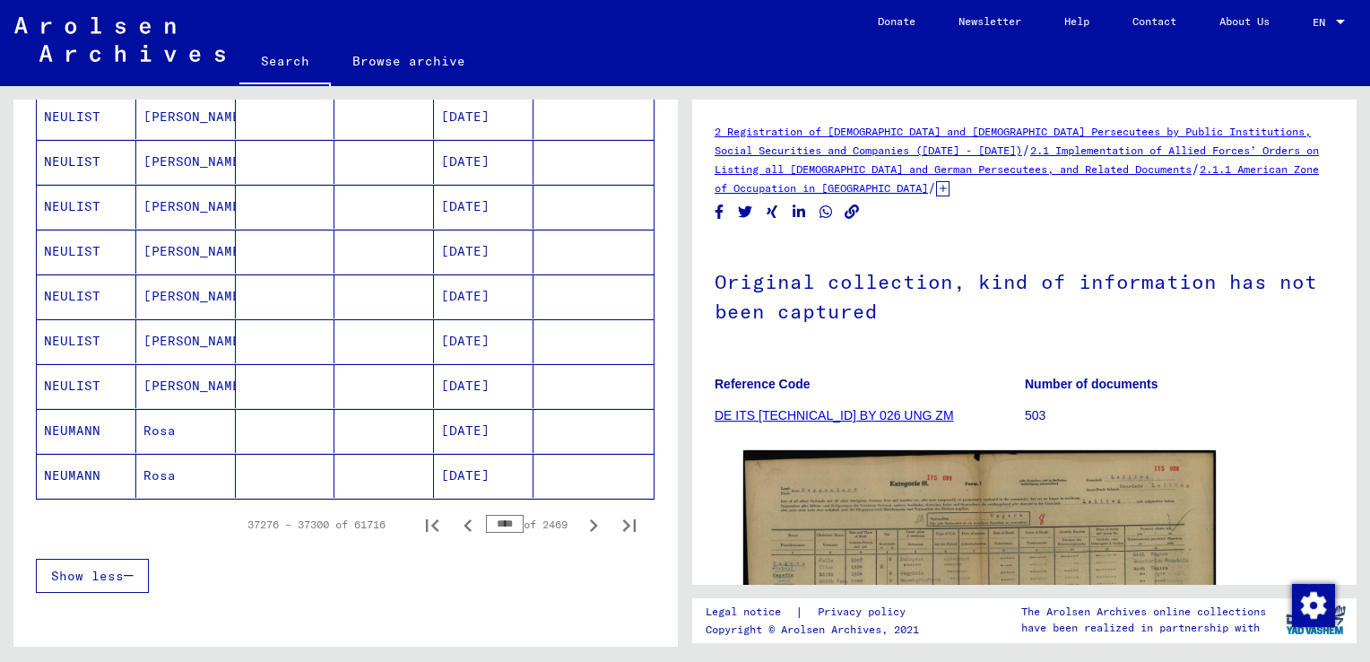
scroll to position [986, 0]
click at [590, 518] on icon "Next page" at bounding box center [594, 524] width 8 height 13
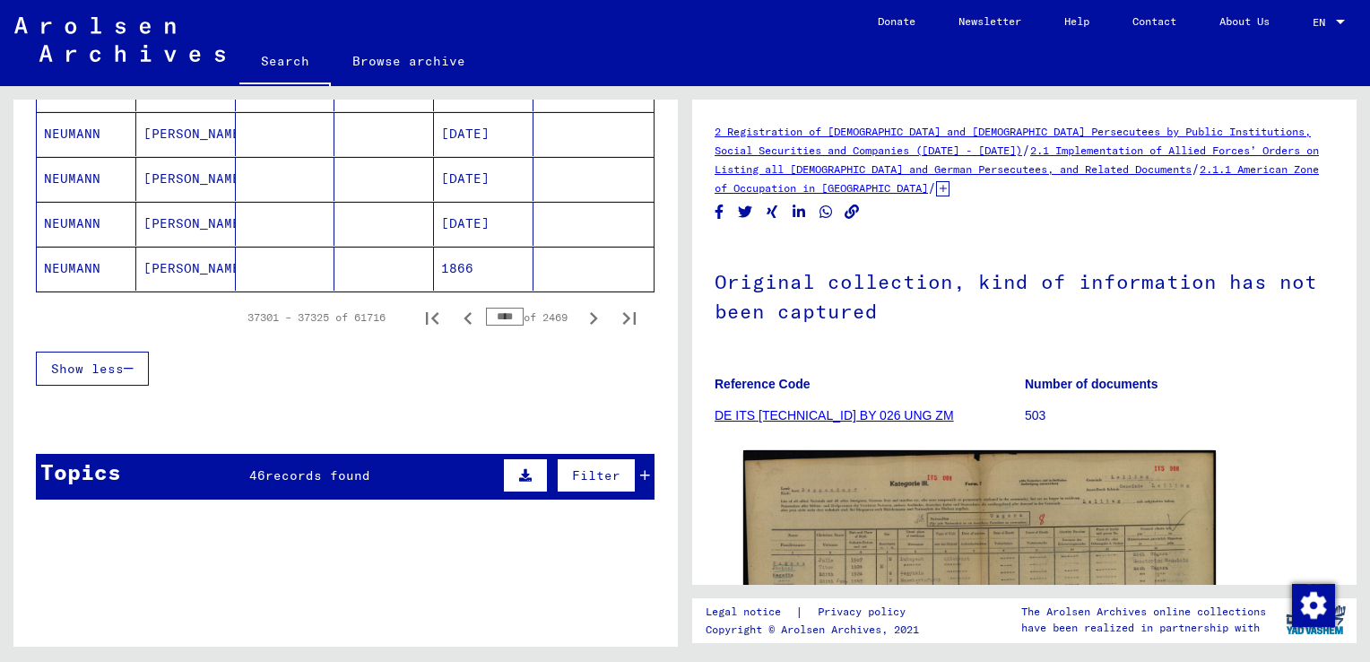
scroll to position [1198, 0]
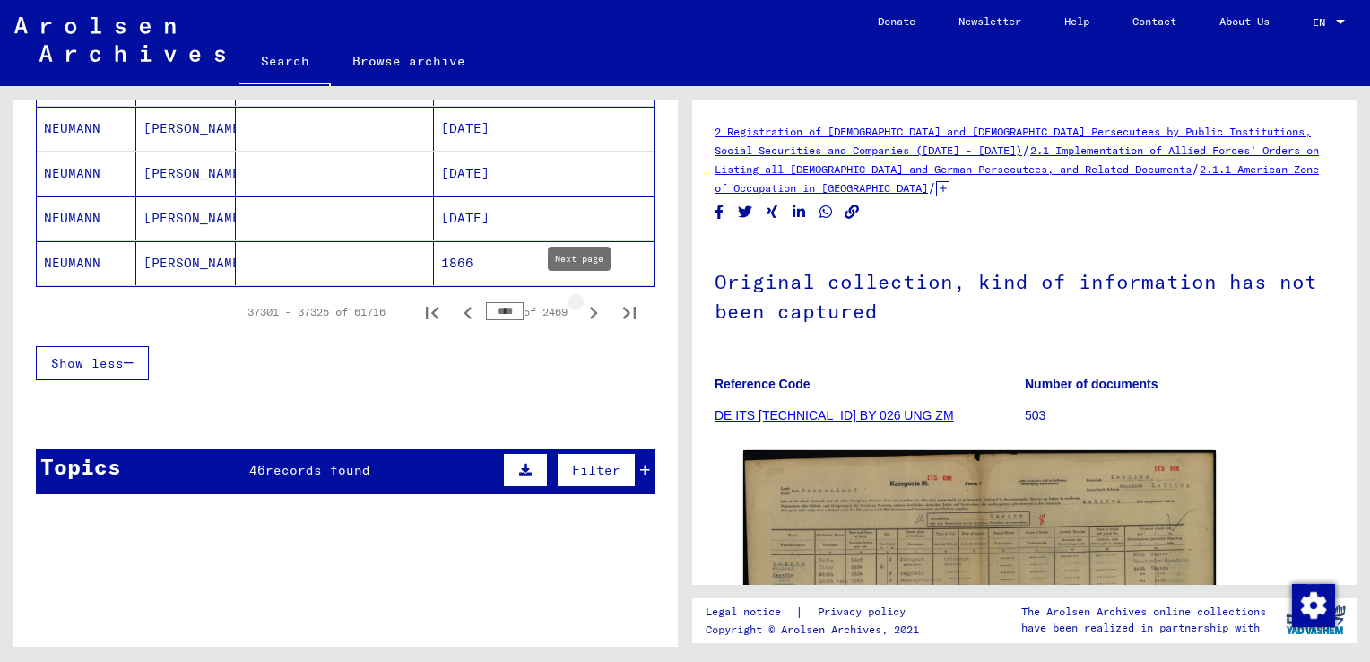
click at [581, 308] on icon "Next page" at bounding box center [593, 312] width 25 height 25
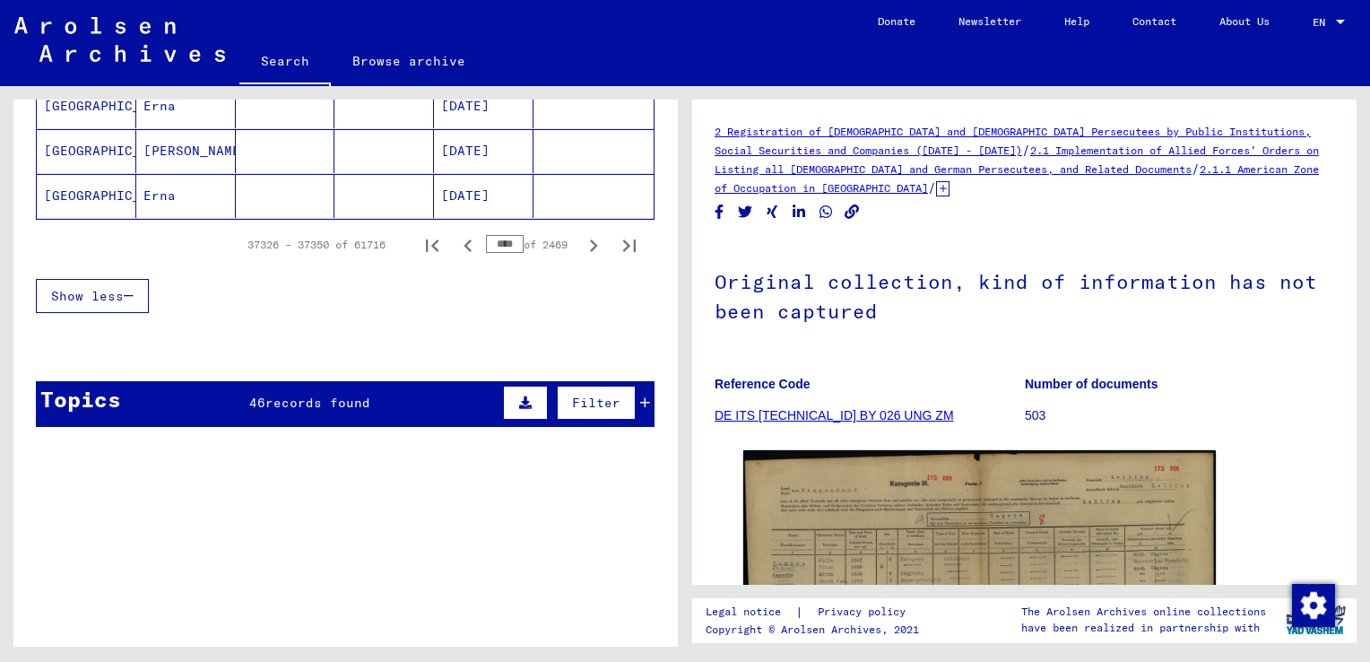
scroll to position [1264, 0]
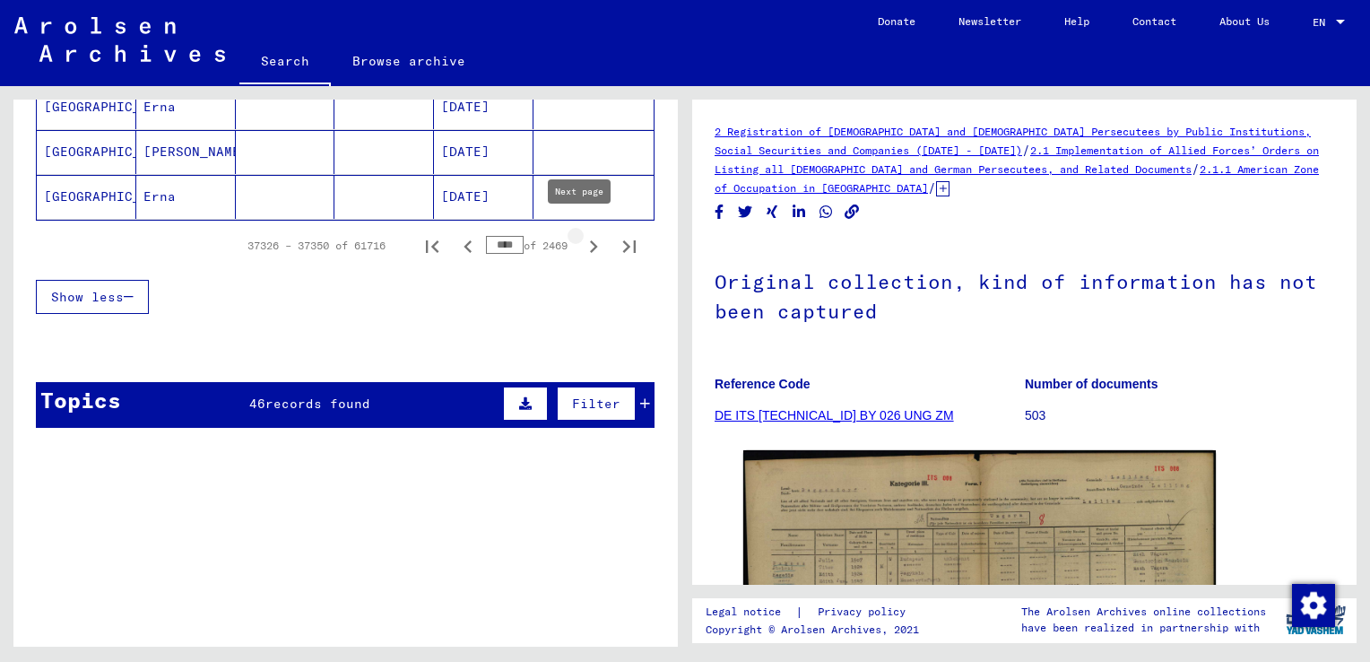
click at [581, 235] on icon "Next page" at bounding box center [593, 246] width 25 height 25
type input "****"
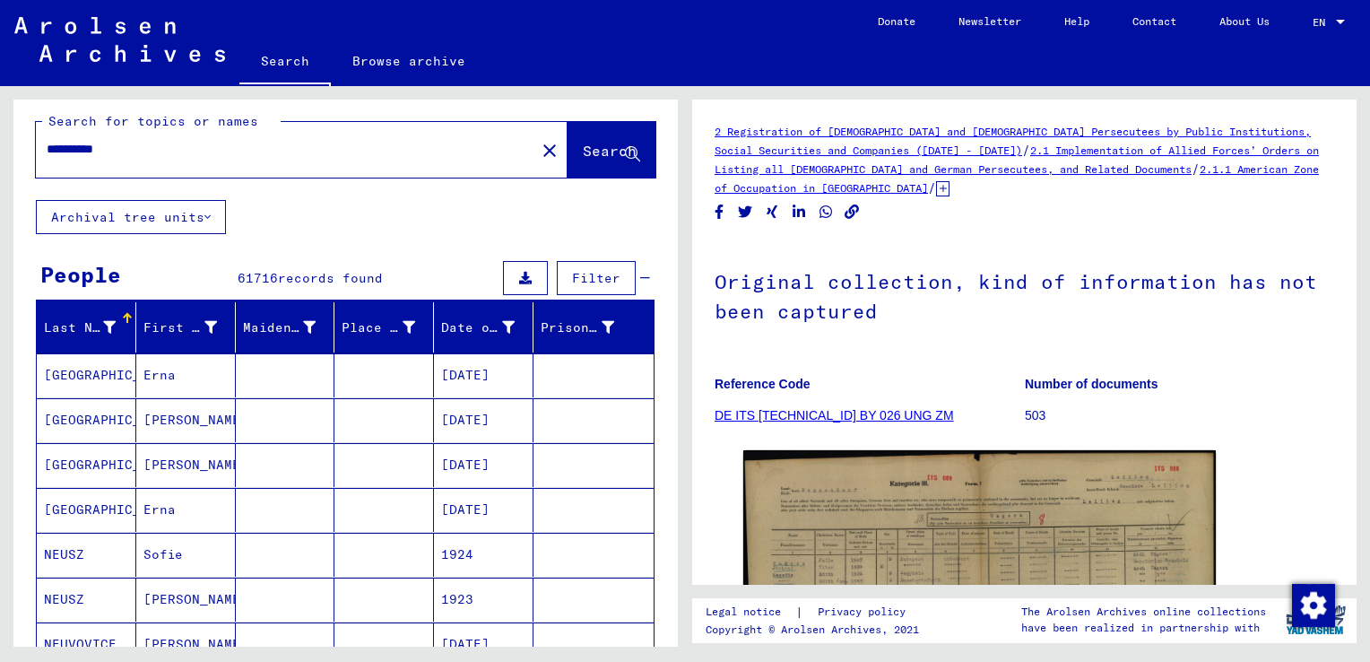
scroll to position [7, 0]
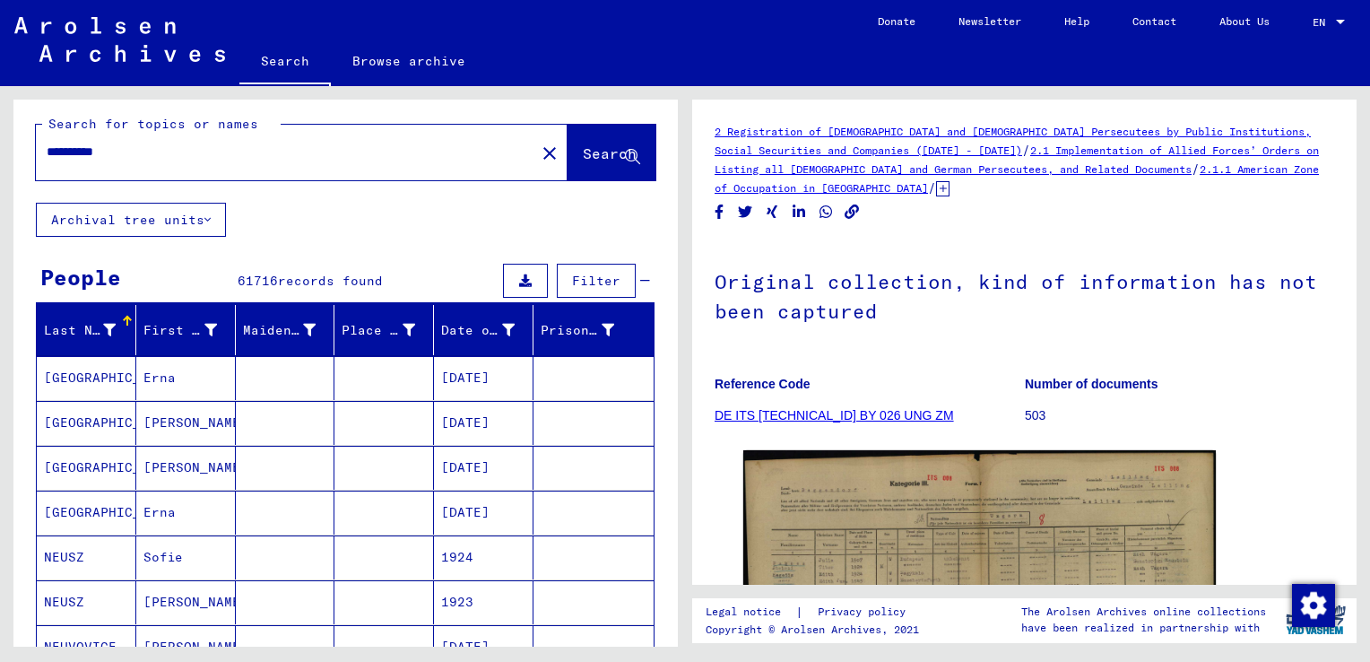
click at [189, 219] on button "Archival tree units" at bounding box center [131, 220] width 190 height 34
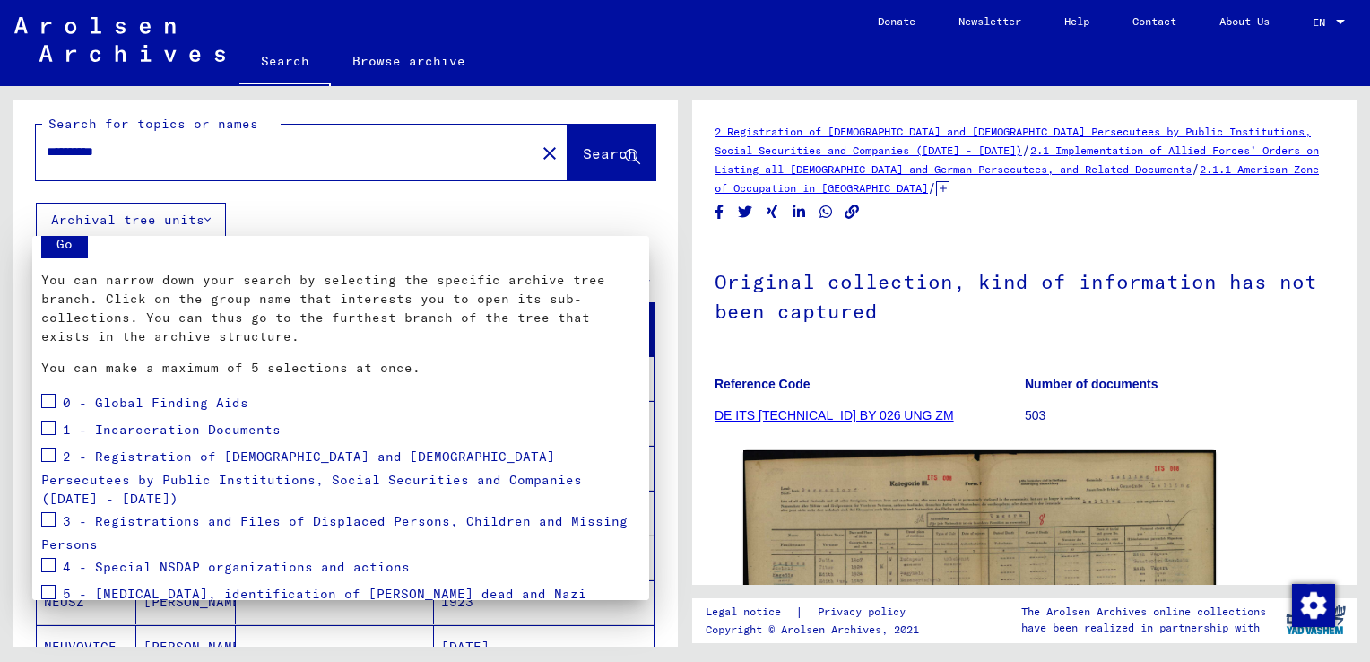
scroll to position [66, 0]
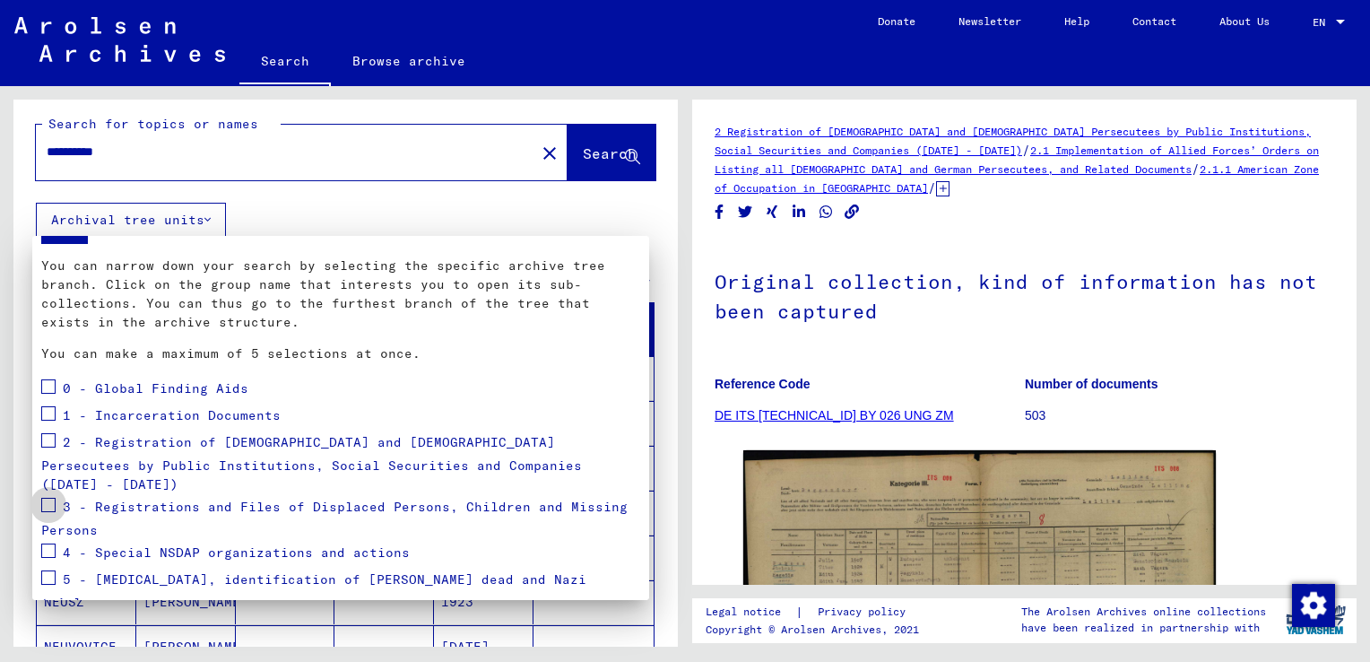
click at [53, 498] on span at bounding box center [48, 505] width 14 height 14
click at [334, 218] on div at bounding box center [685, 331] width 1370 height 662
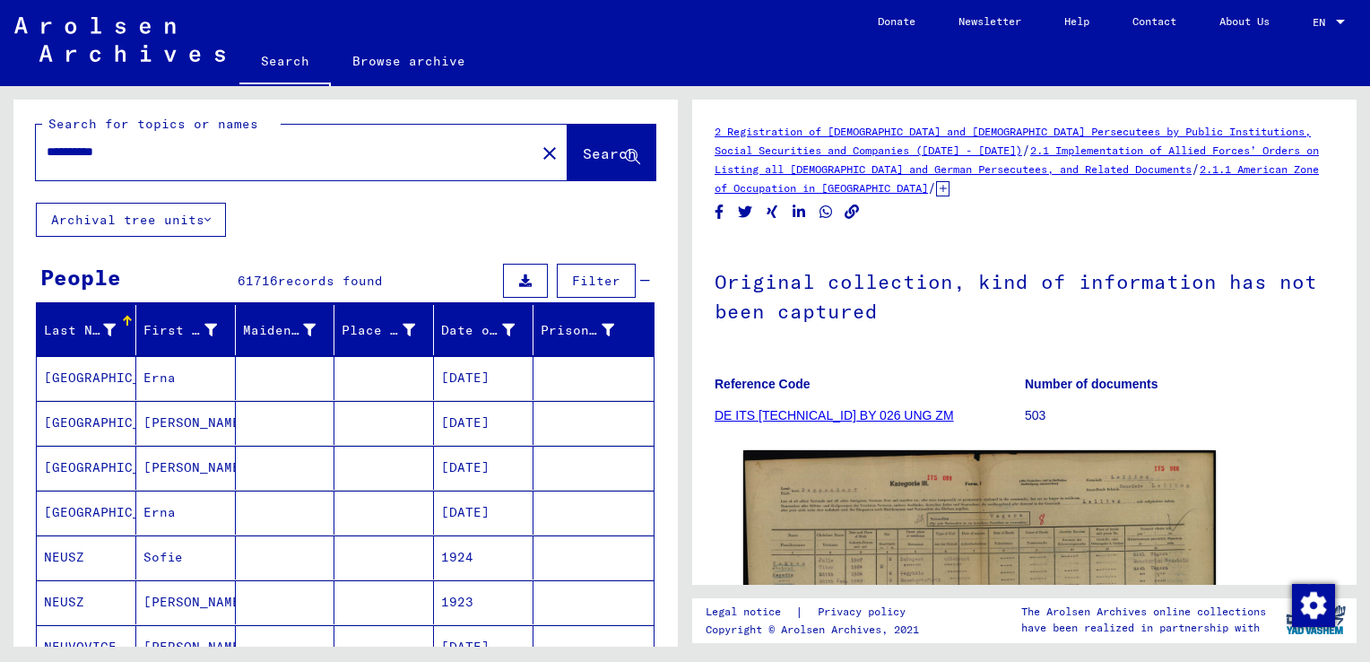
click at [592, 268] on button "Filter" at bounding box center [596, 281] width 79 height 34
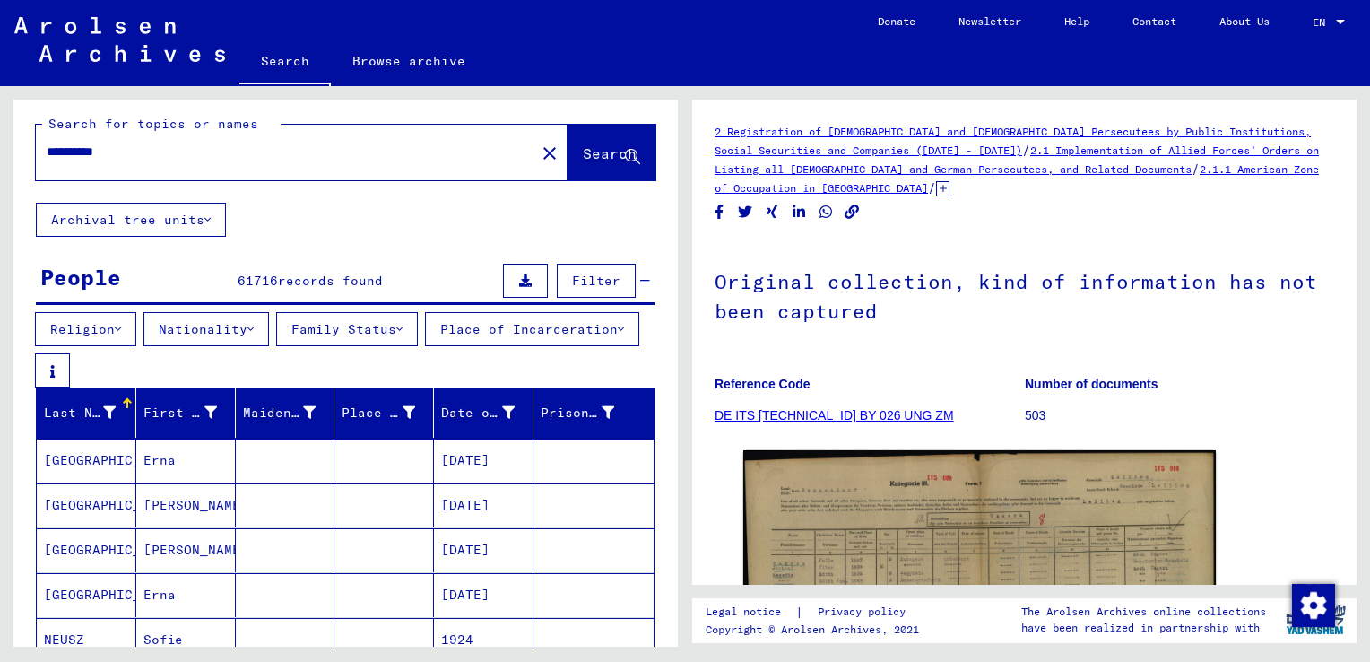
click at [251, 329] on button "Nationality" at bounding box center [206, 329] width 126 height 34
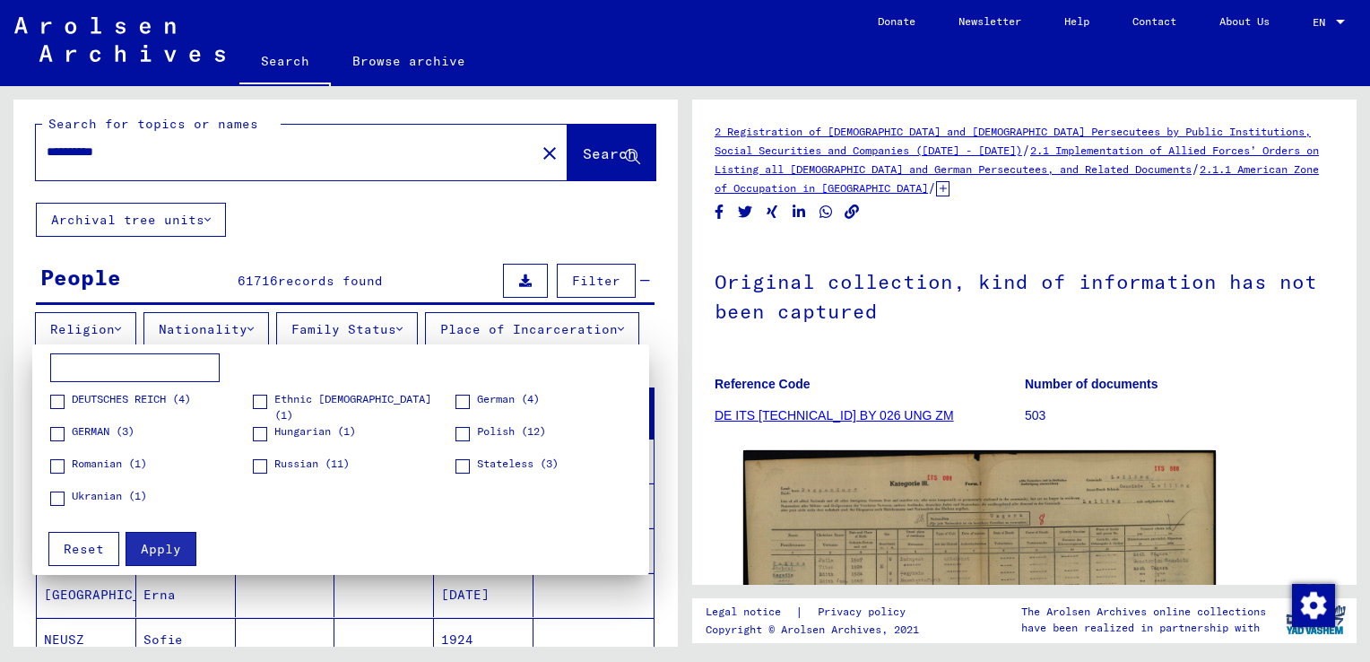
click at [515, 308] on div at bounding box center [685, 331] width 1370 height 662
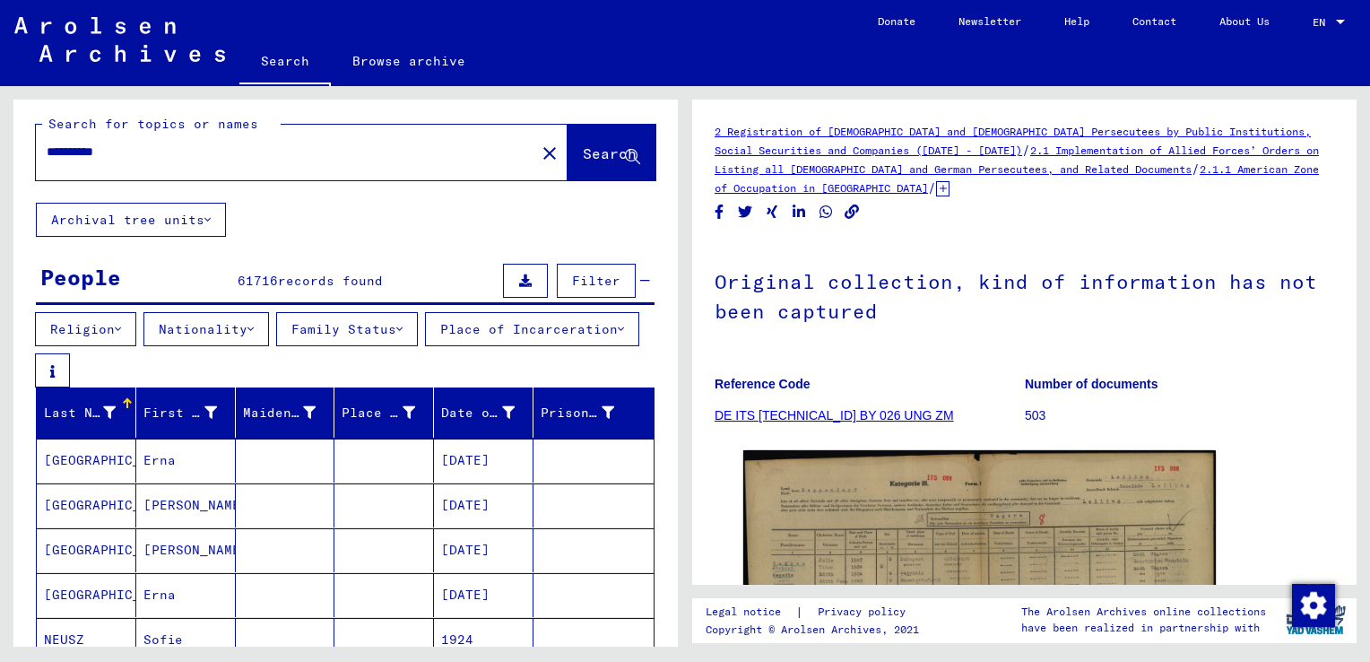
click at [425, 346] on button "Place of Incarceration" at bounding box center [532, 329] width 214 height 34
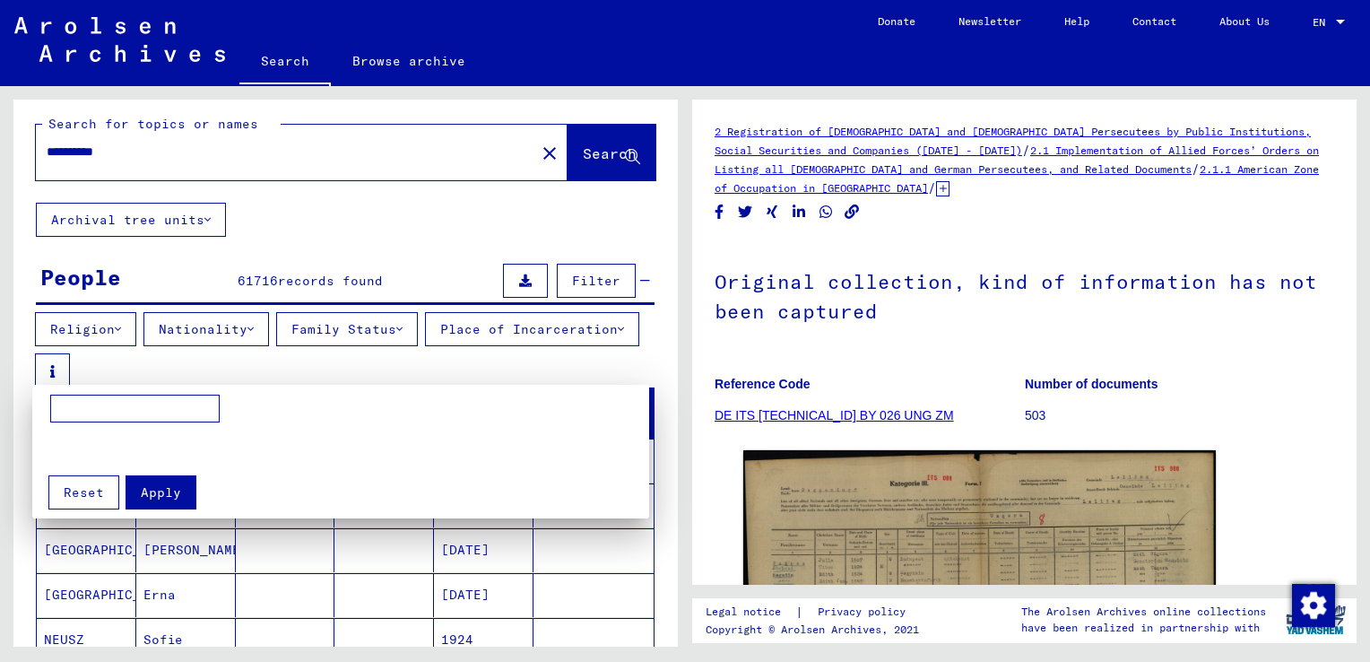
click at [421, 360] on div at bounding box center [685, 331] width 1370 height 662
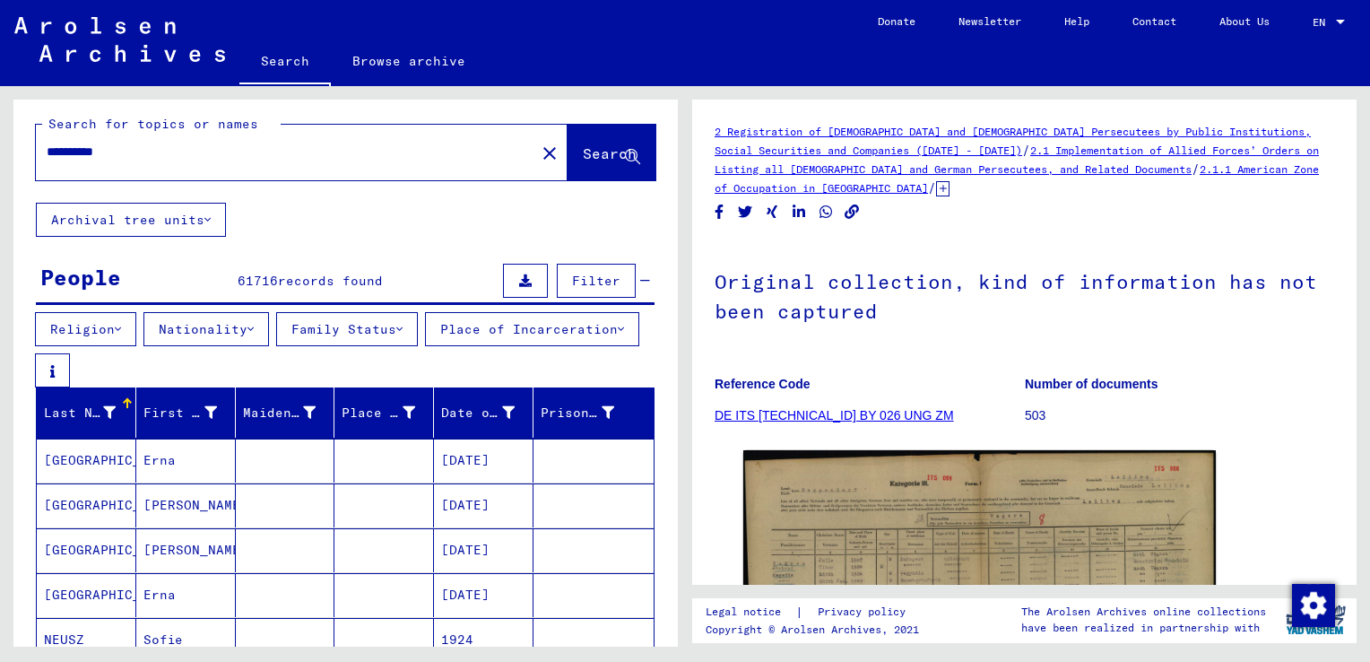
click at [183, 221] on button "Archival tree units" at bounding box center [131, 220] width 190 height 34
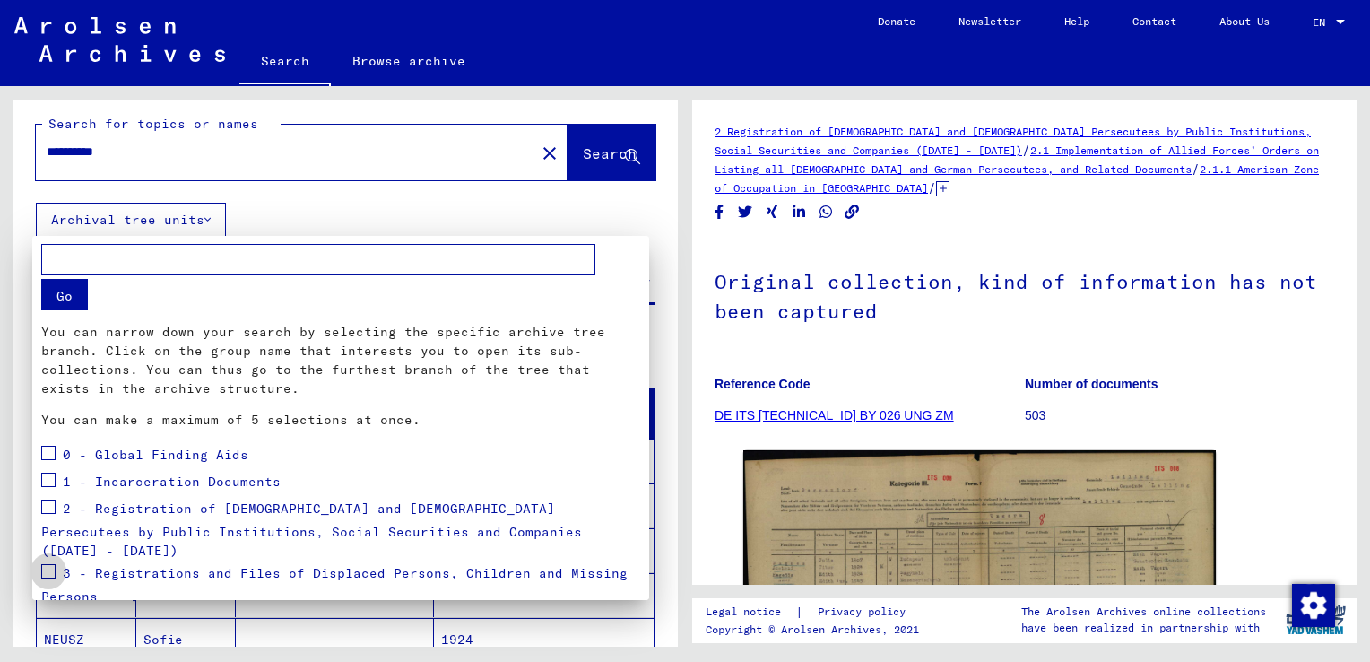
click at [50, 564] on span at bounding box center [48, 571] width 14 height 14
click at [613, 151] on div at bounding box center [685, 331] width 1370 height 662
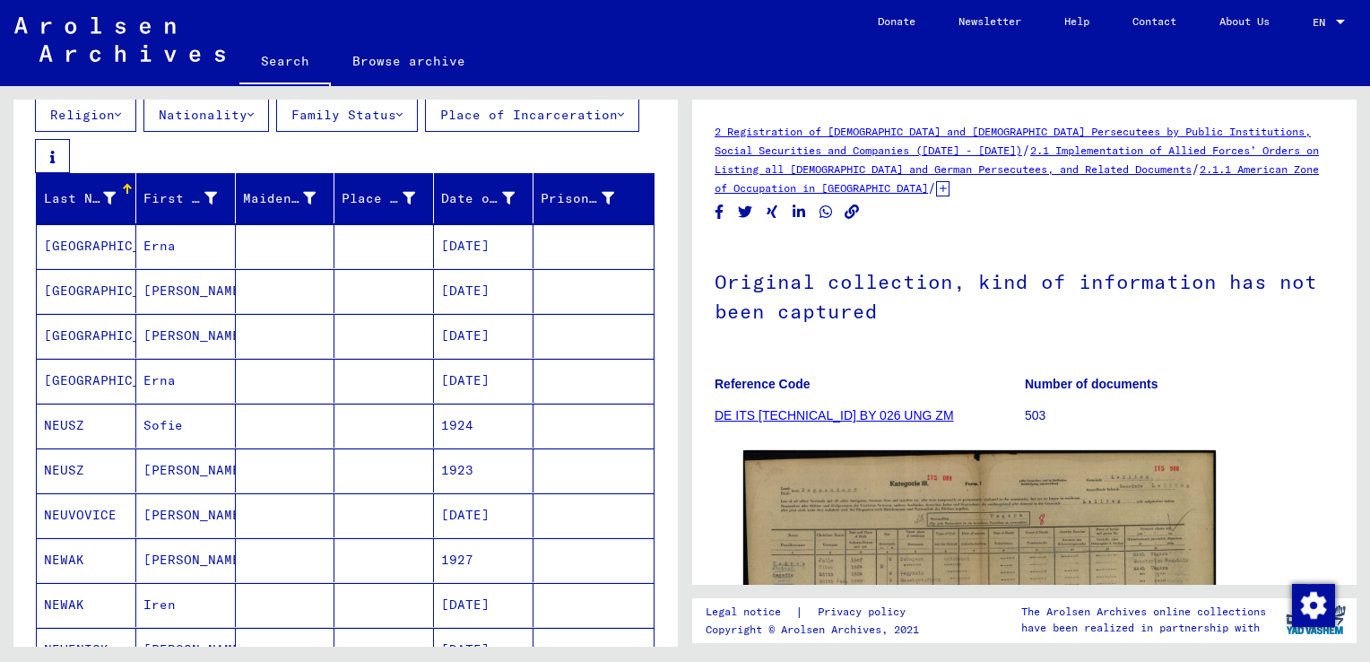
scroll to position [0, 0]
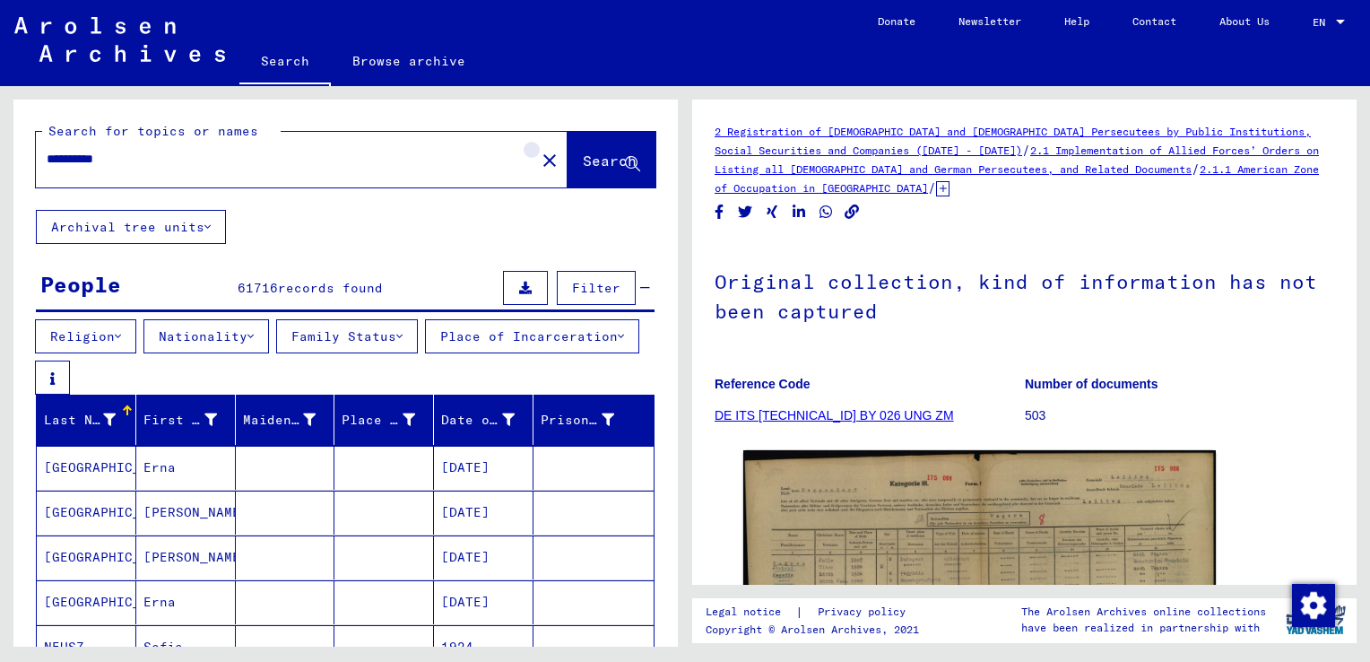
click at [539, 150] on mat-icon "close" at bounding box center [550, 161] width 22 height 22
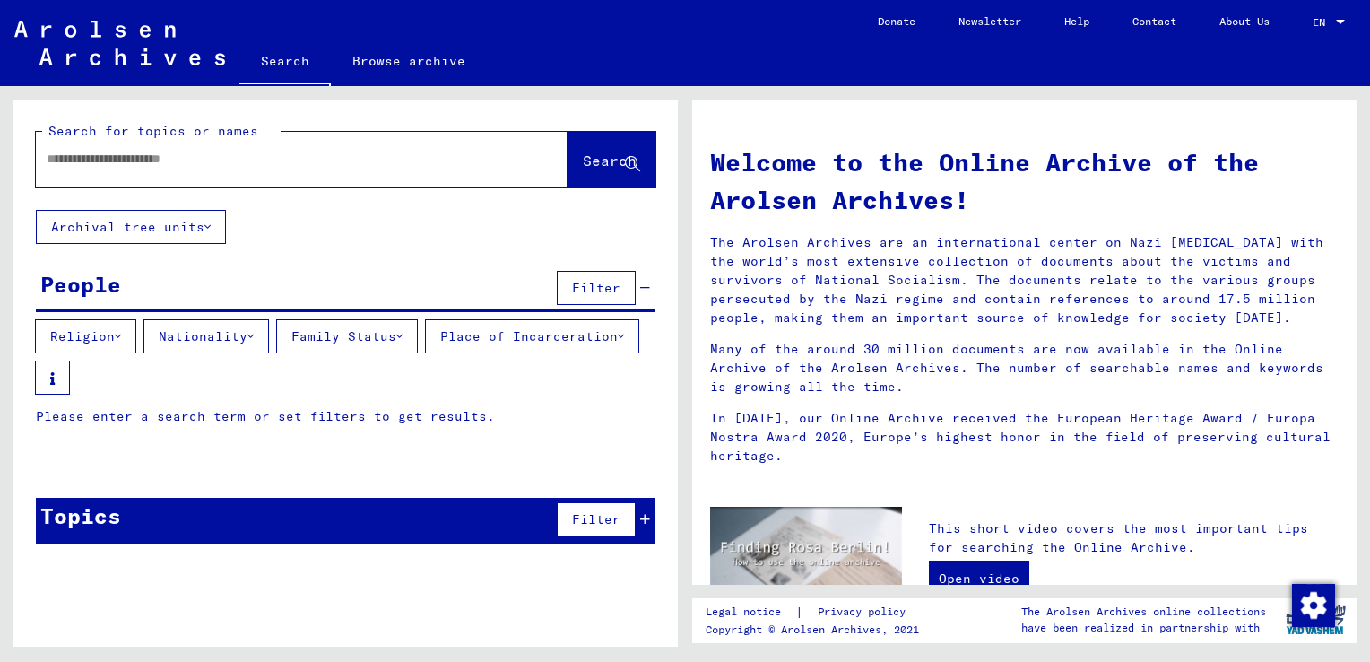
click at [370, 146] on div at bounding box center [275, 159] width 478 height 40
click at [344, 170] on div at bounding box center [275, 159] width 478 height 40
click at [268, 167] on input "text" at bounding box center [280, 159] width 467 height 19
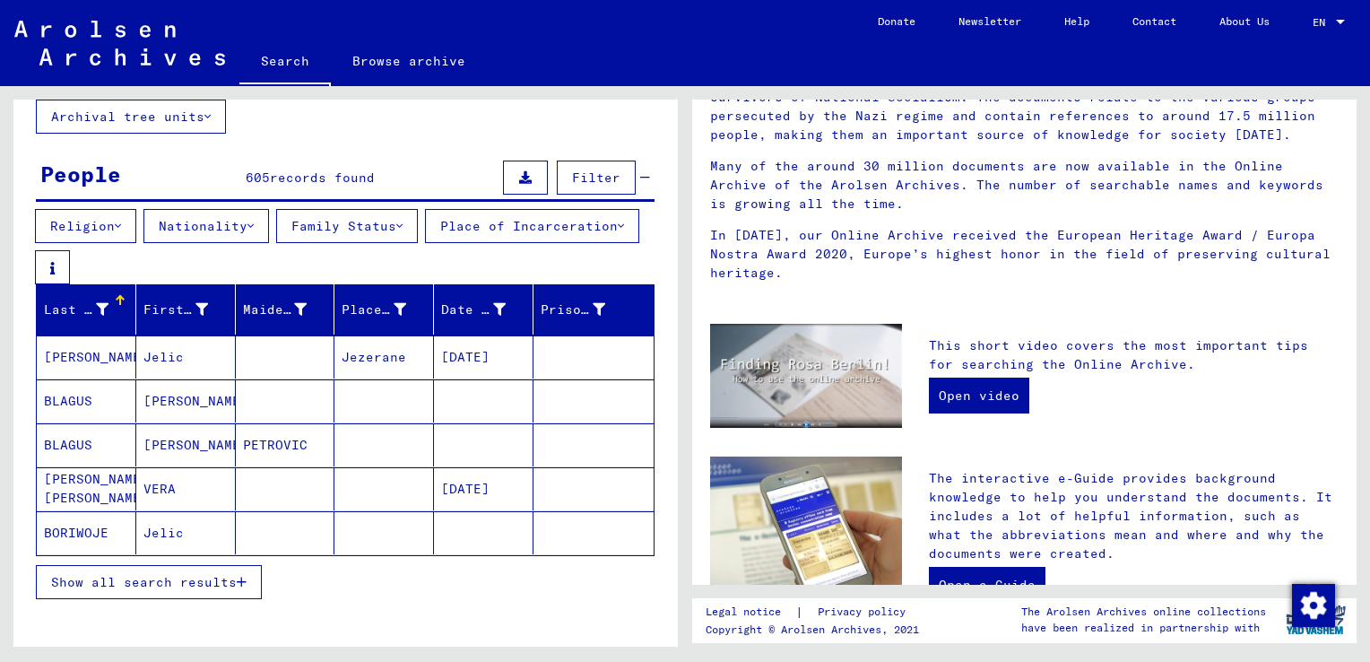
scroll to position [111, 0]
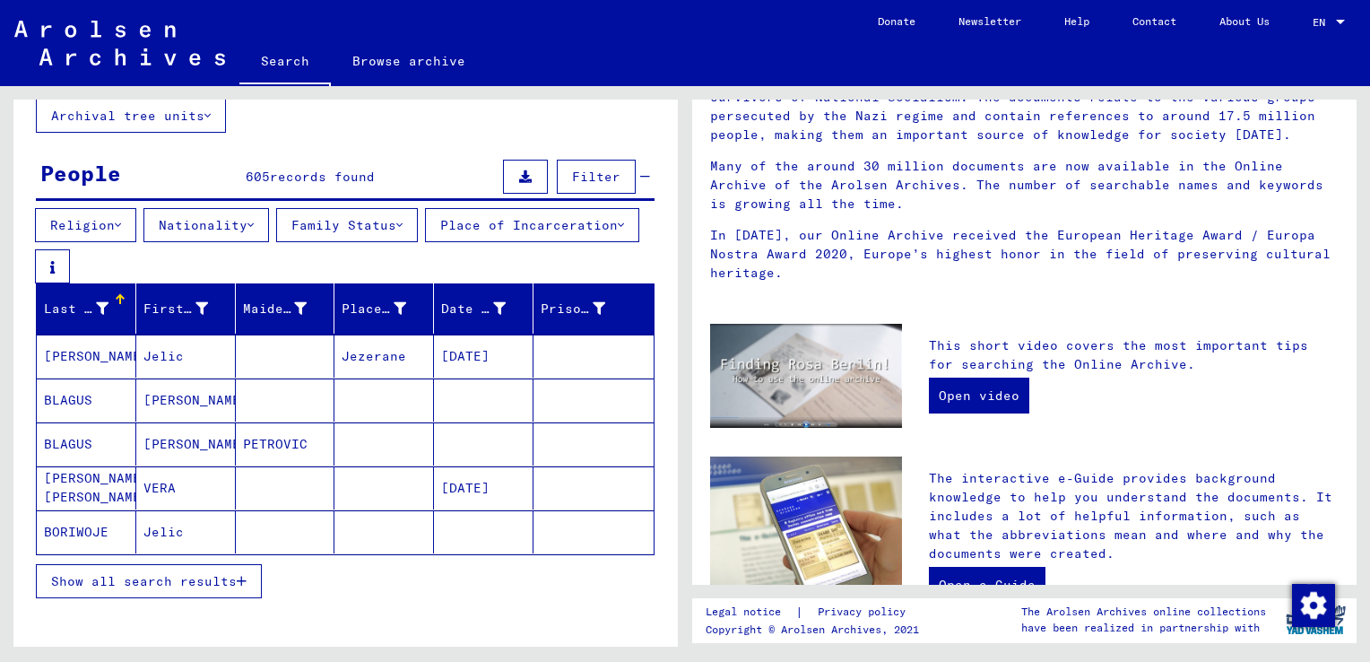
click at [181, 583] on span "Show all search results" at bounding box center [144, 581] width 186 height 16
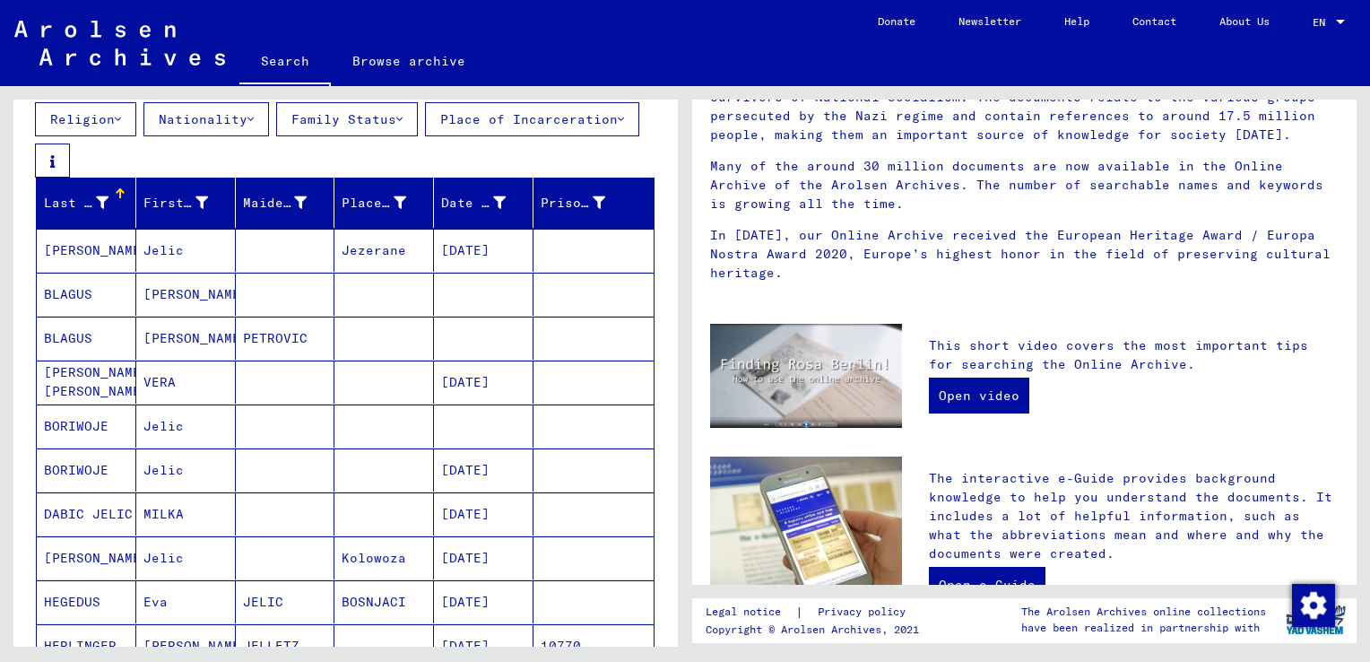
scroll to position [0, 0]
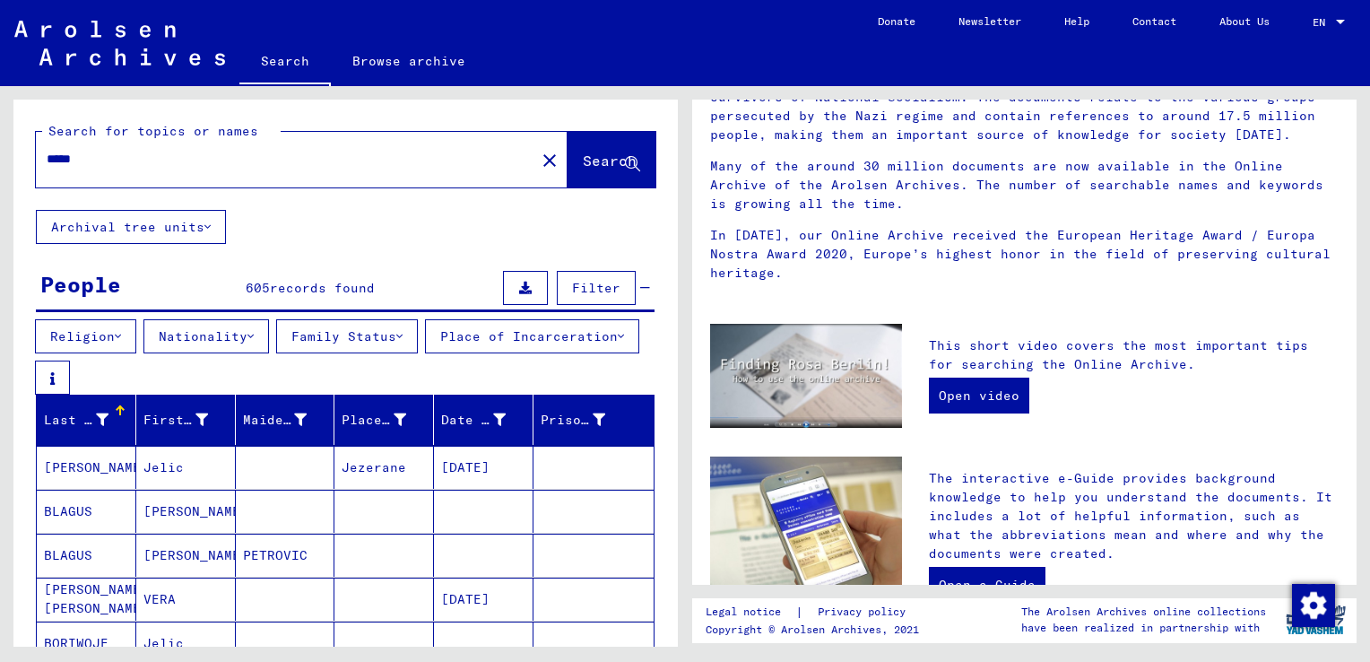
click at [169, 222] on button "Archival tree units" at bounding box center [131, 227] width 190 height 34
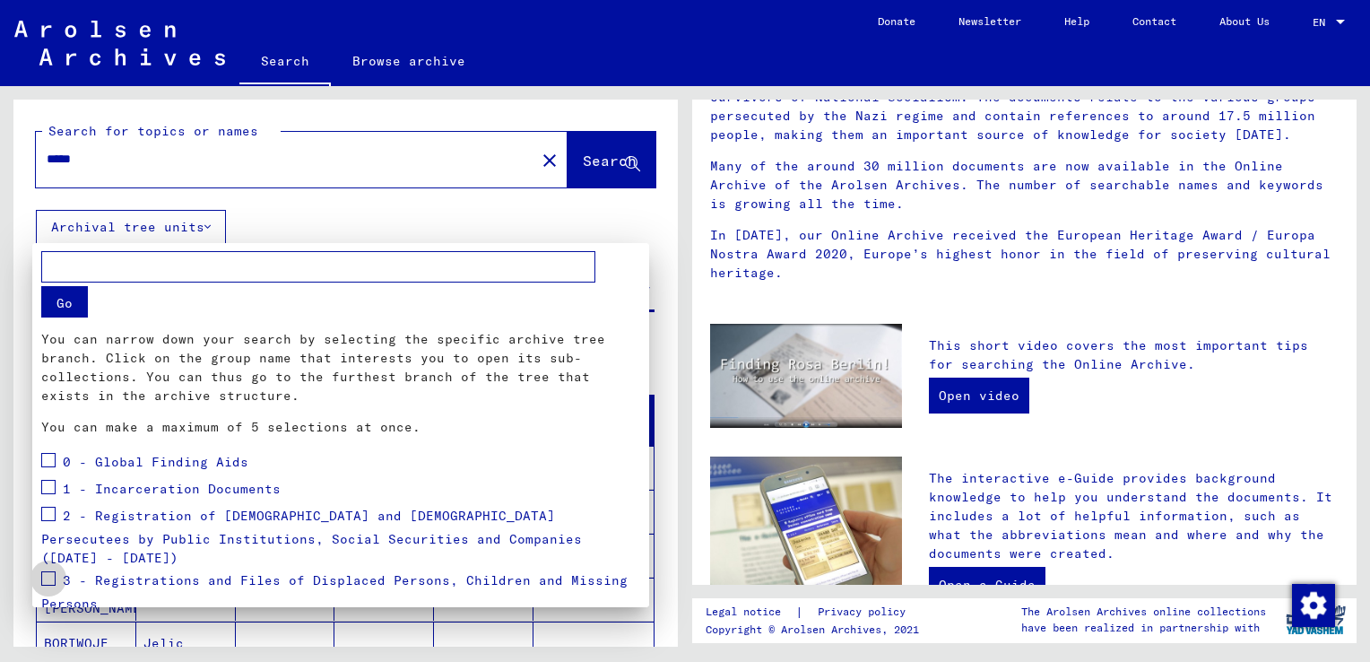
click at [48, 571] on span at bounding box center [48, 578] width 14 height 14
click at [630, 166] on div at bounding box center [685, 331] width 1370 height 662
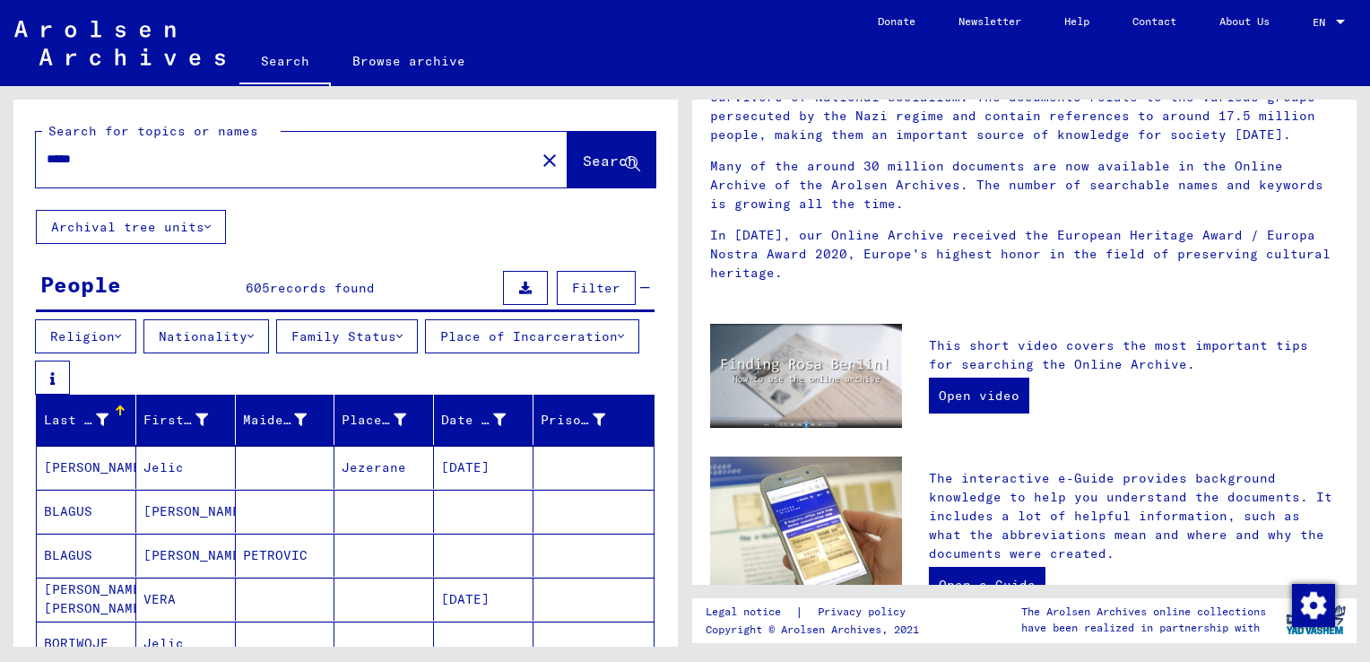
click at [251, 164] on input "*****" at bounding box center [280, 159] width 467 height 19
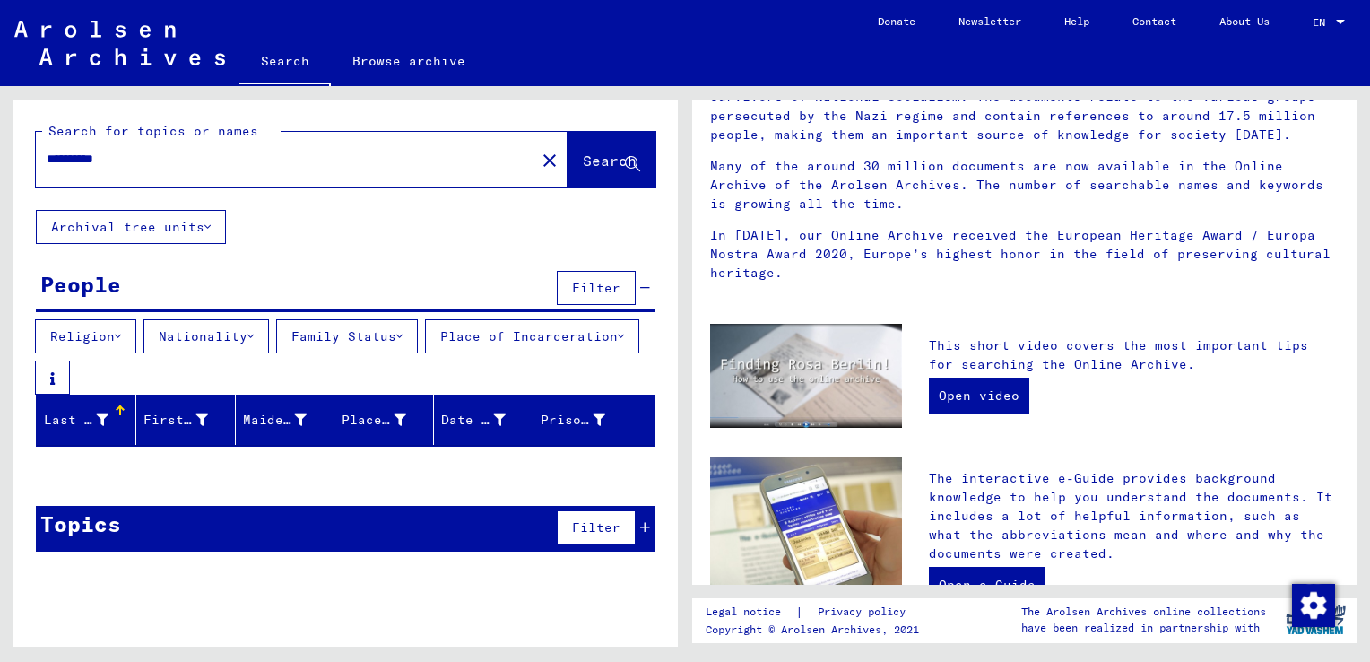
click at [307, 160] on input "**********" at bounding box center [280, 159] width 467 height 19
type input "*****"
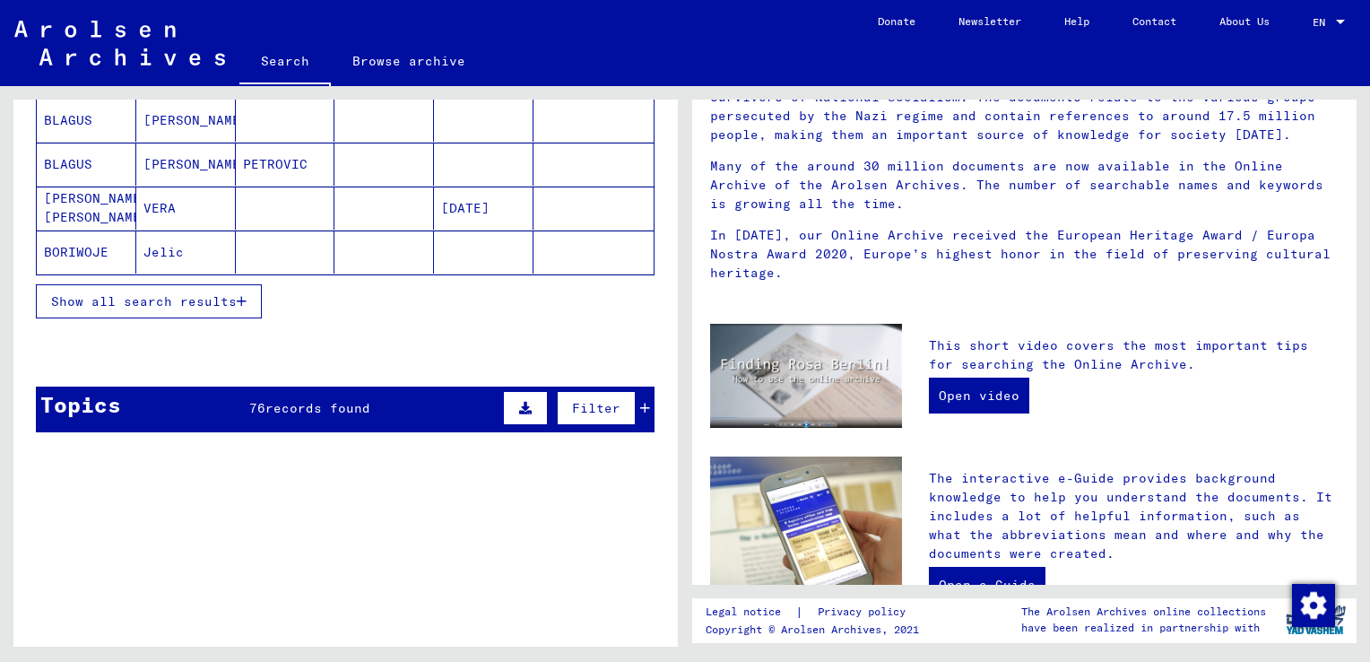
scroll to position [395, 0]
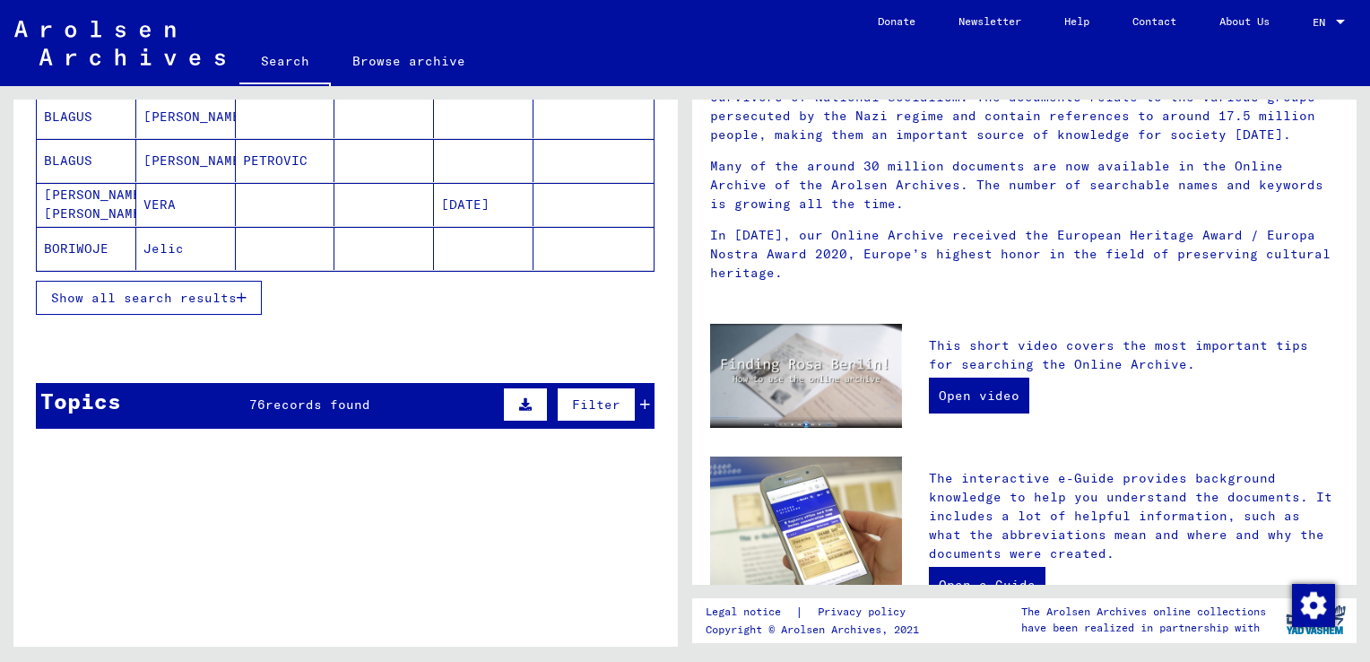
click at [192, 294] on span "Show all search results" at bounding box center [144, 298] width 186 height 16
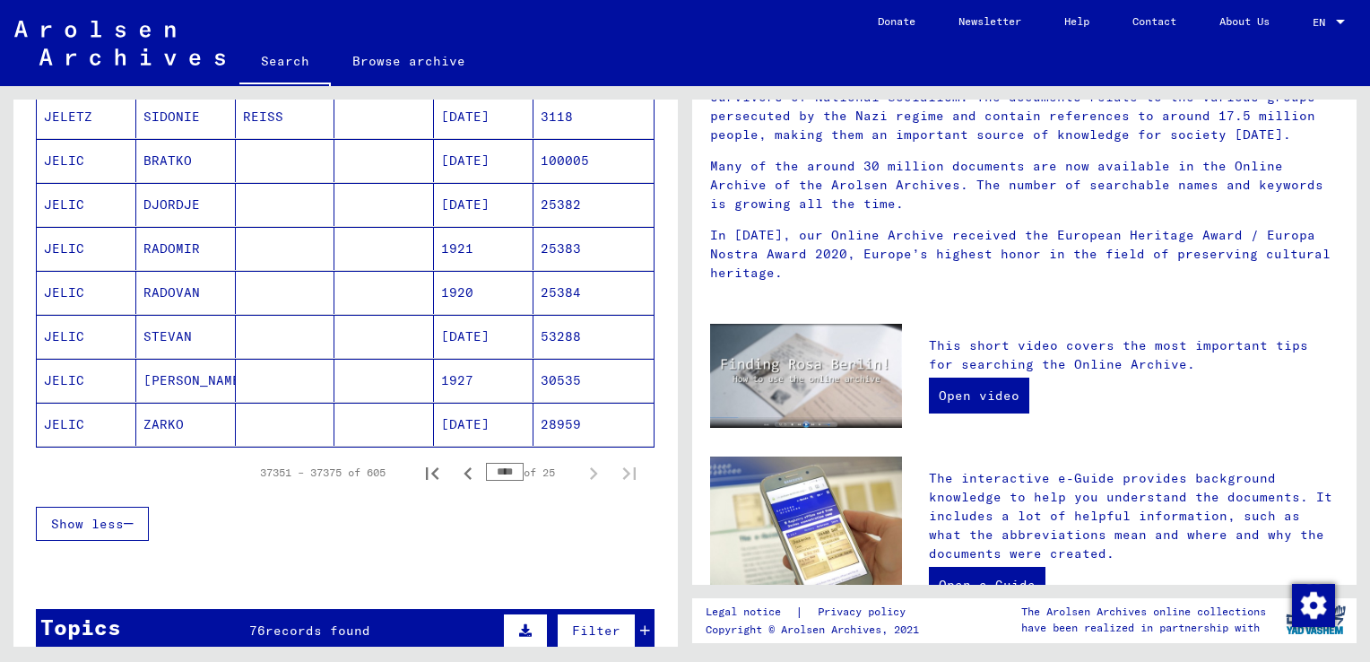
scroll to position [1147, 0]
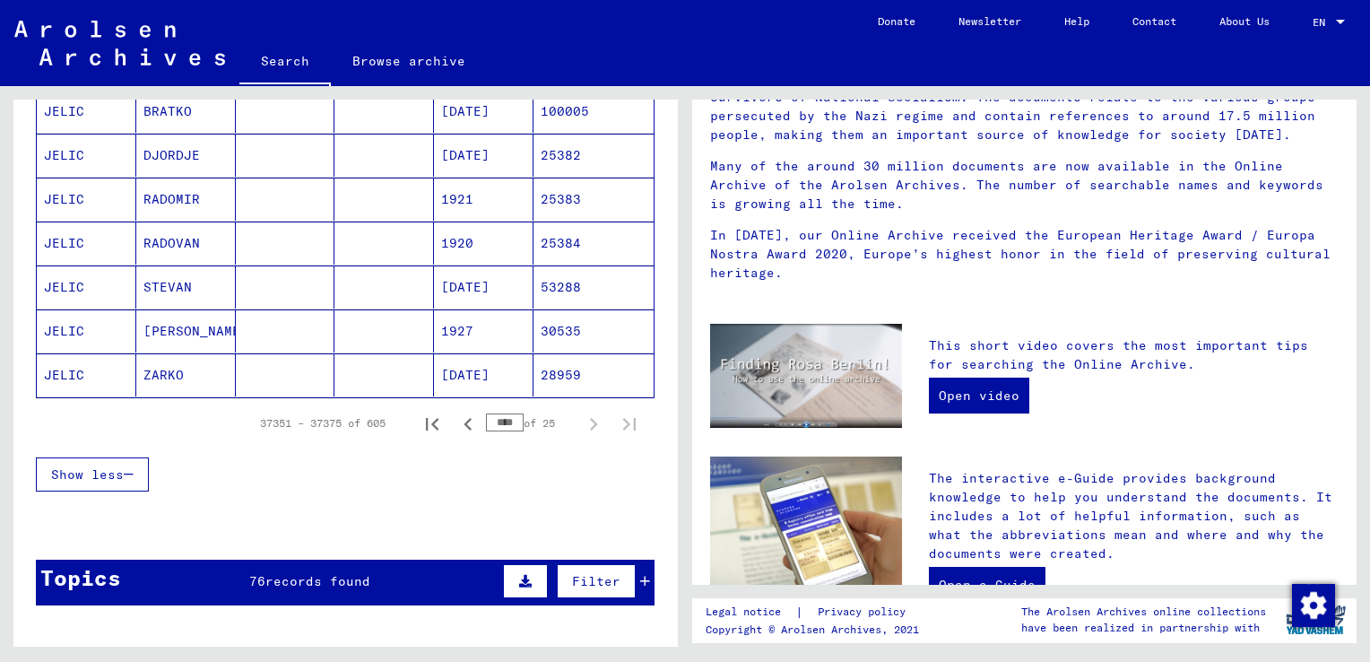
click at [505, 423] on input "****" at bounding box center [505, 422] width 38 height 18
type input "*"
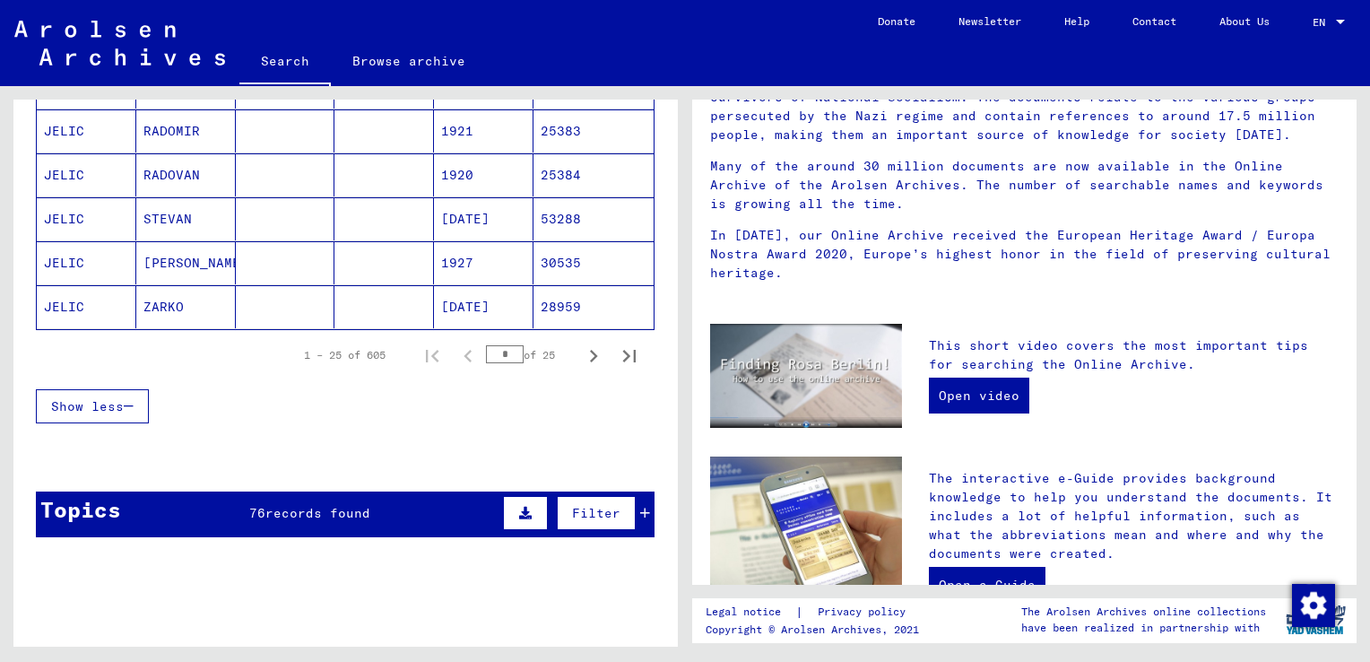
scroll to position [1223, 0]
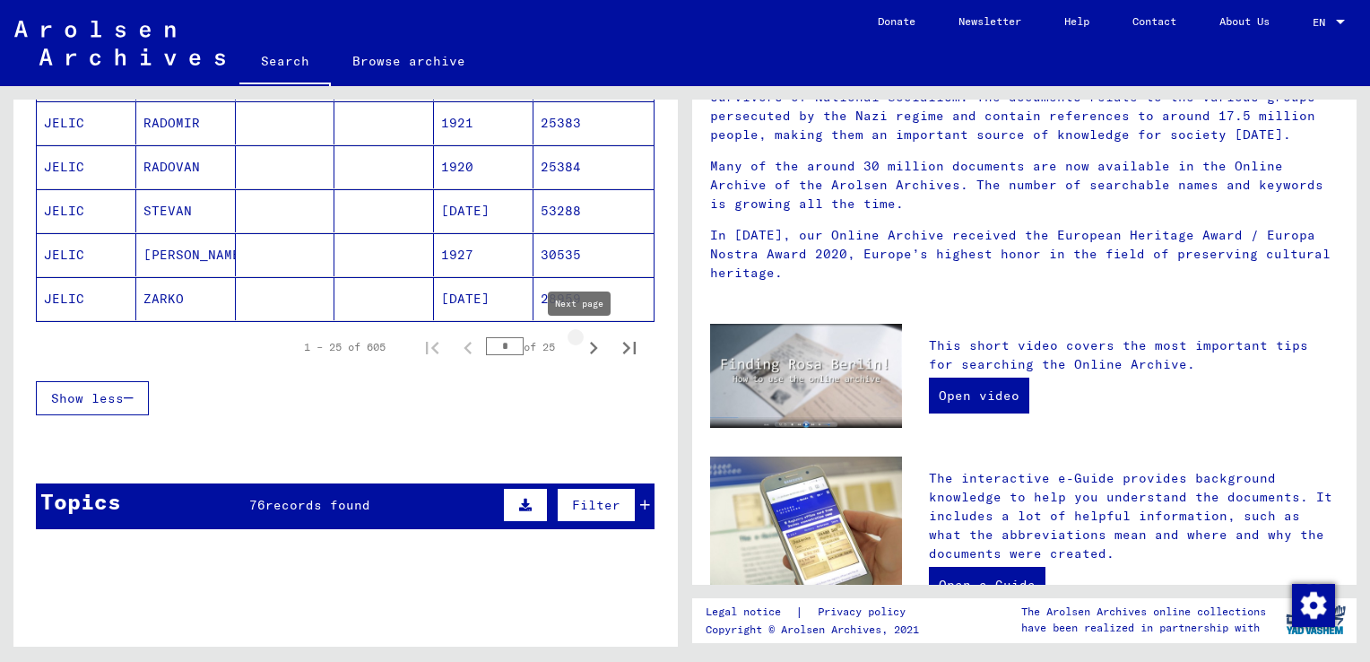
click at [581, 347] on icon "Next page" at bounding box center [593, 347] width 25 height 25
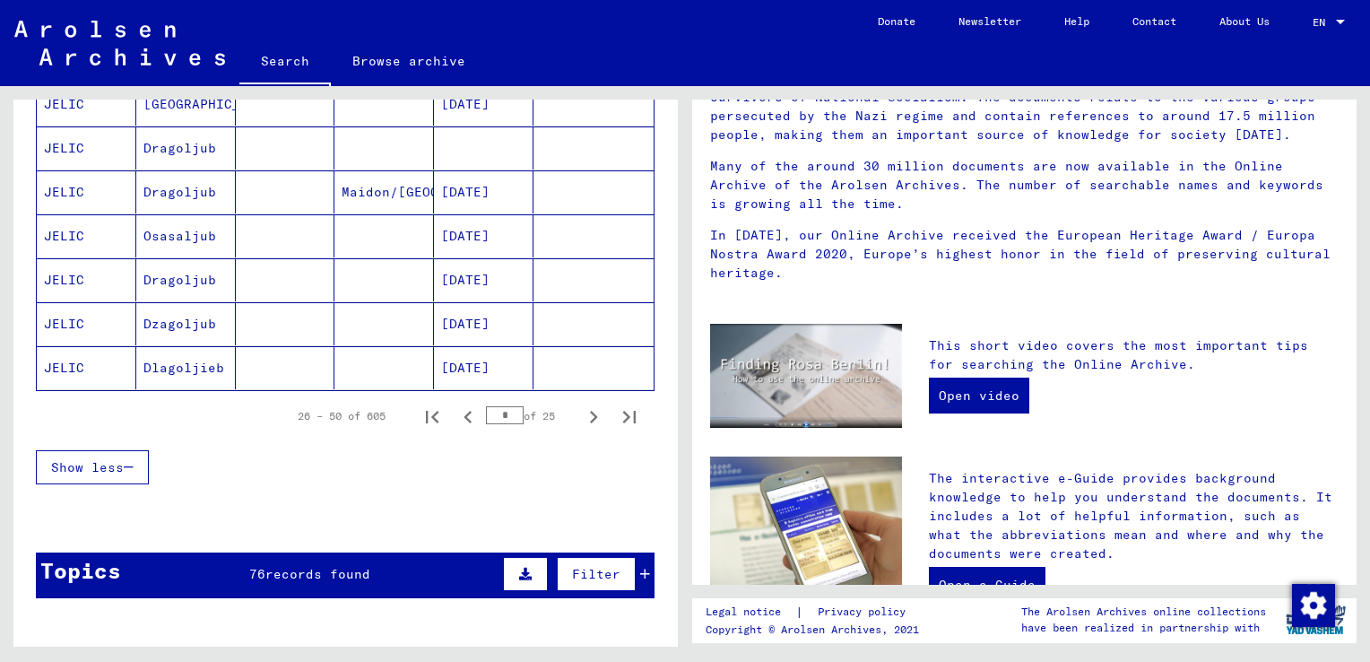
scroll to position [1167, 0]
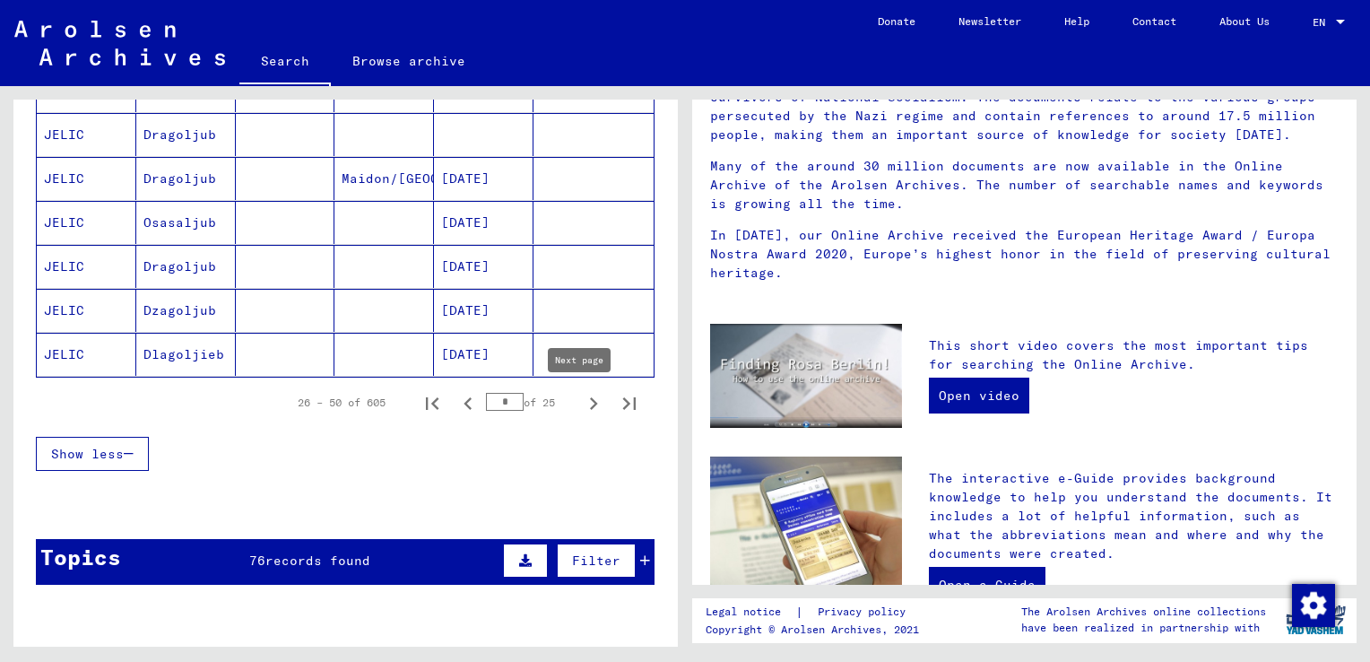
click at [581, 395] on icon "Next page" at bounding box center [593, 403] width 25 height 25
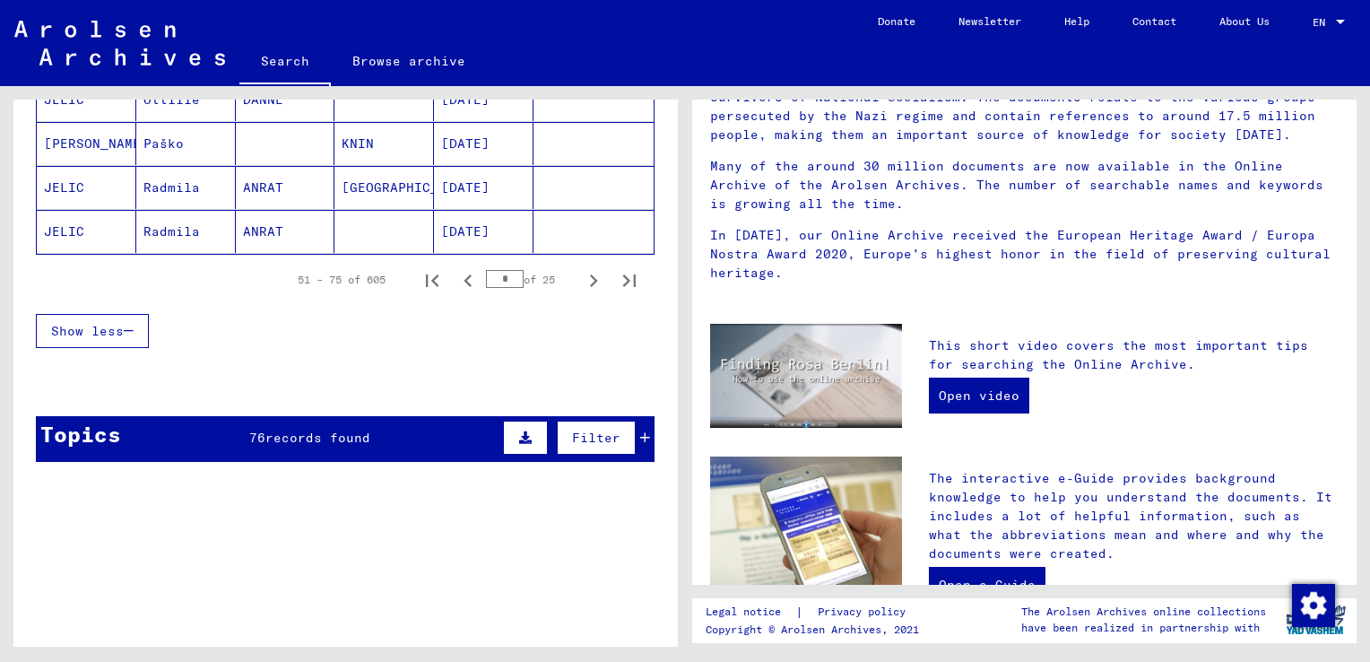
scroll to position [1227, 0]
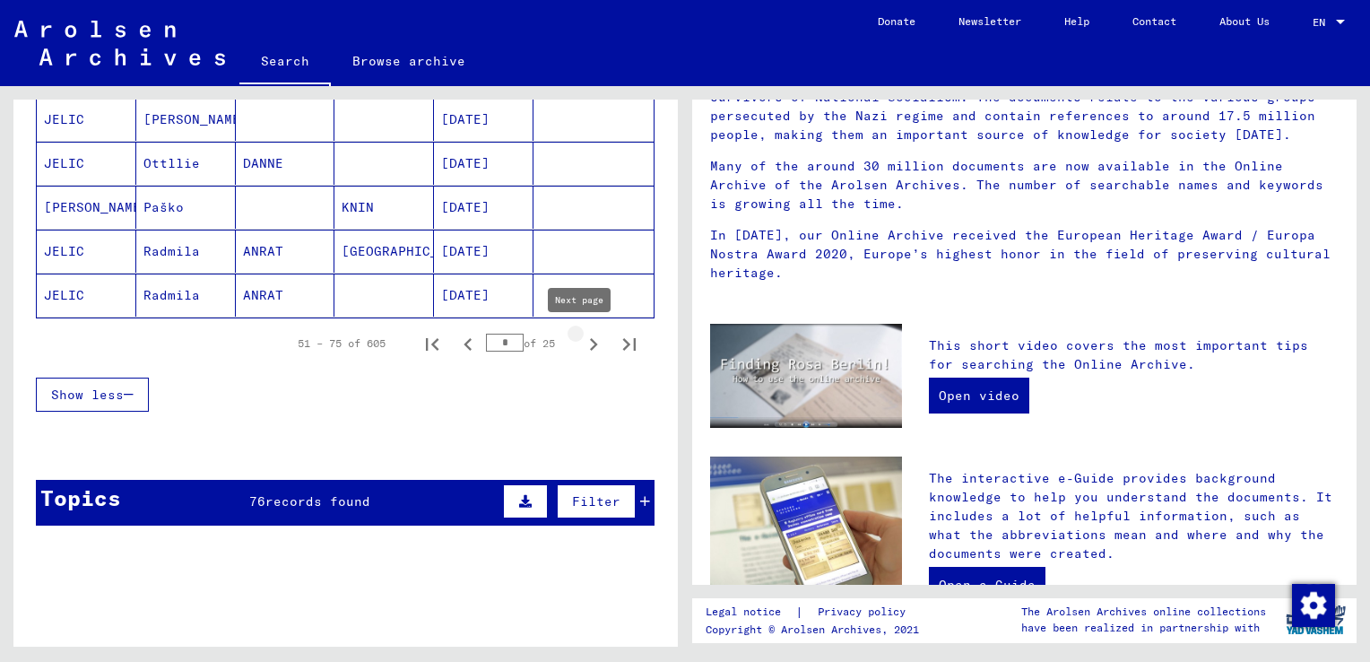
click at [582, 346] on icon "Next page" at bounding box center [593, 344] width 25 height 25
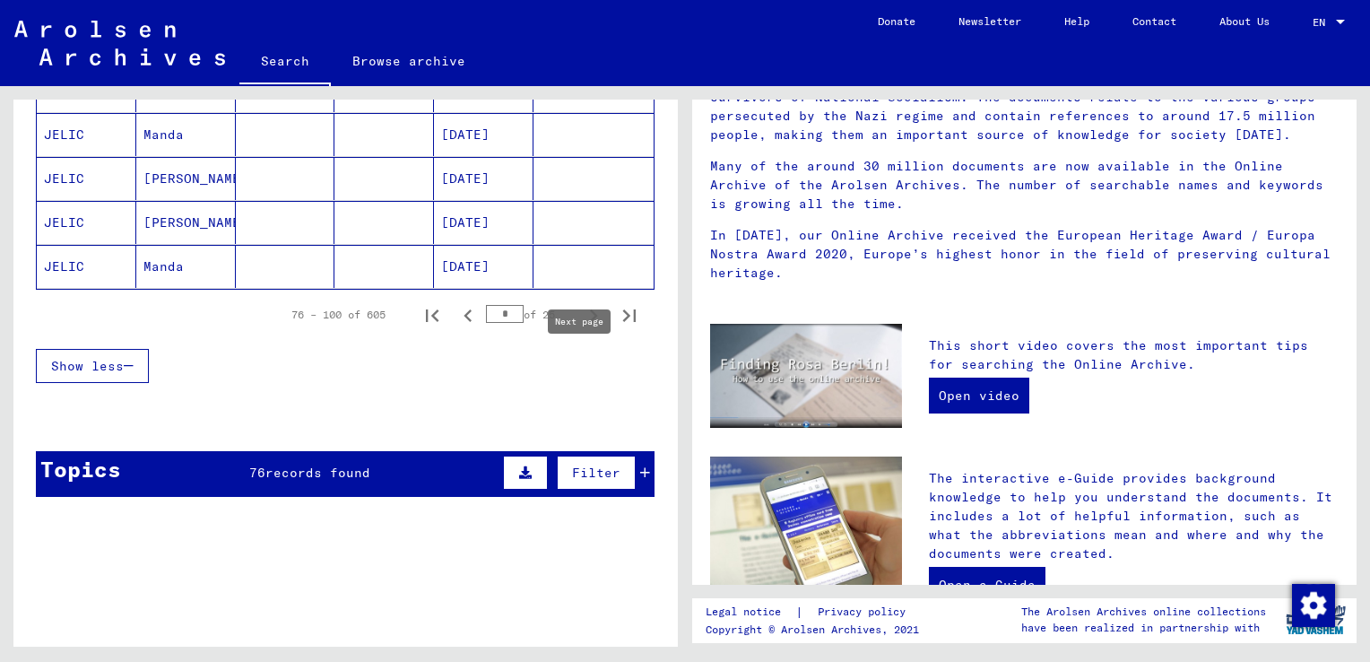
scroll to position [1276, 0]
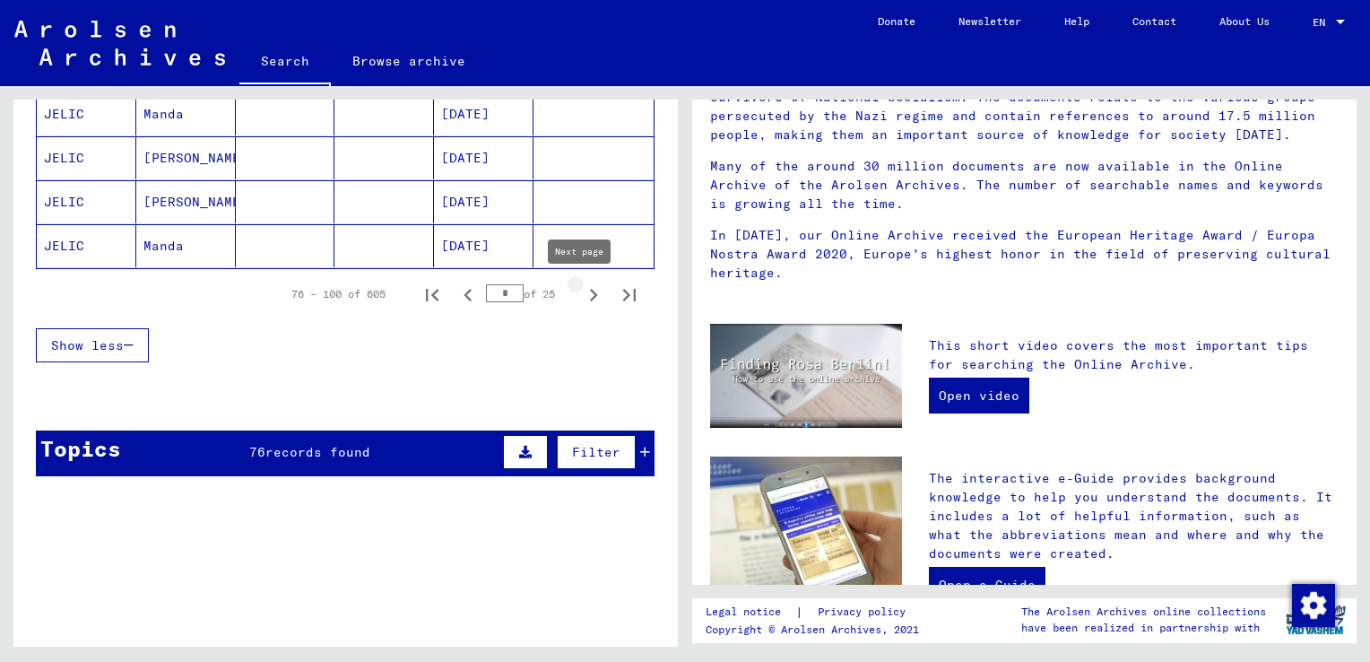
click at [581, 293] on icon "Next page" at bounding box center [593, 294] width 25 height 25
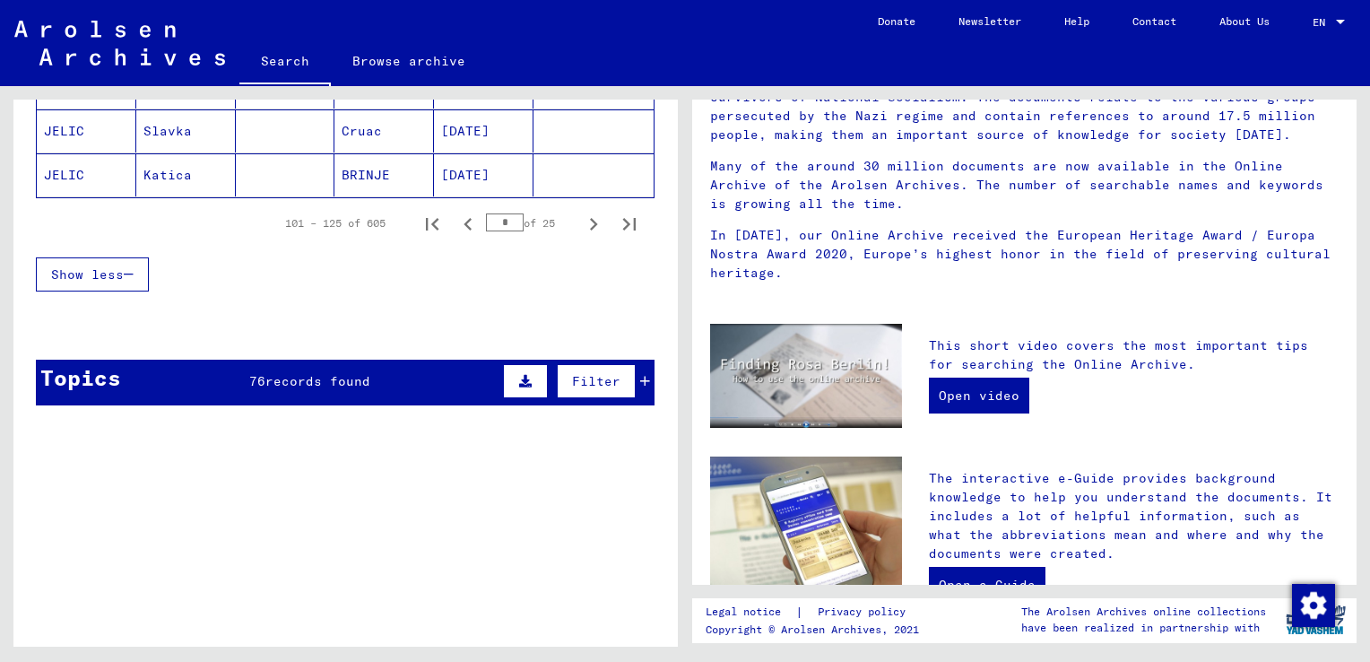
scroll to position [1368, 0]
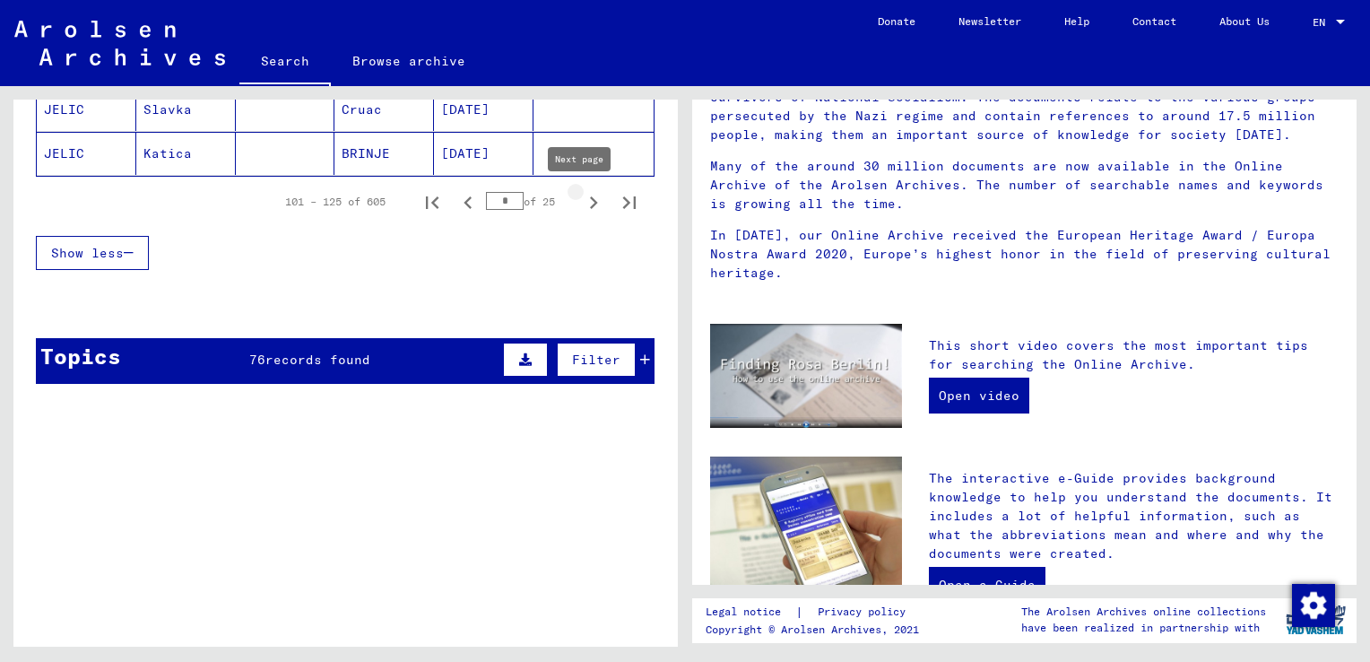
click at [581, 204] on icon "Next page" at bounding box center [593, 202] width 25 height 25
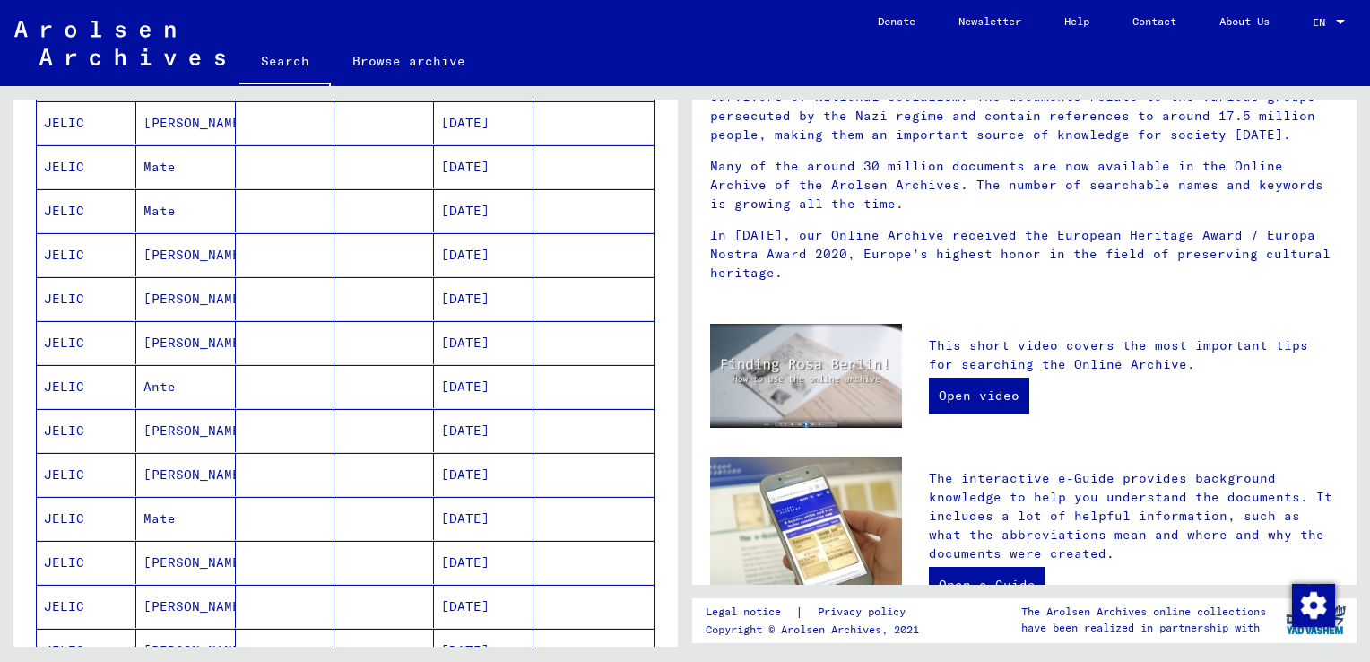
scroll to position [828, 0]
click at [86, 478] on mat-cell "JELIC" at bounding box center [87, 473] width 100 height 43
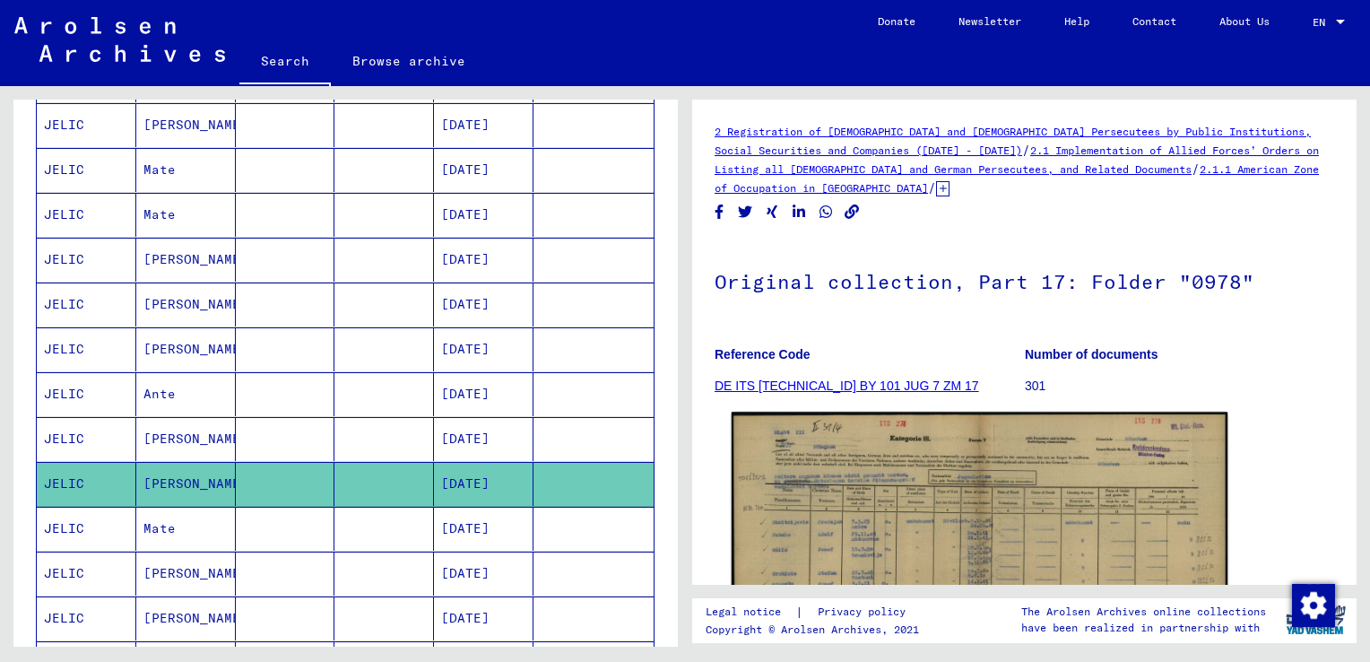
scroll to position [355, 0]
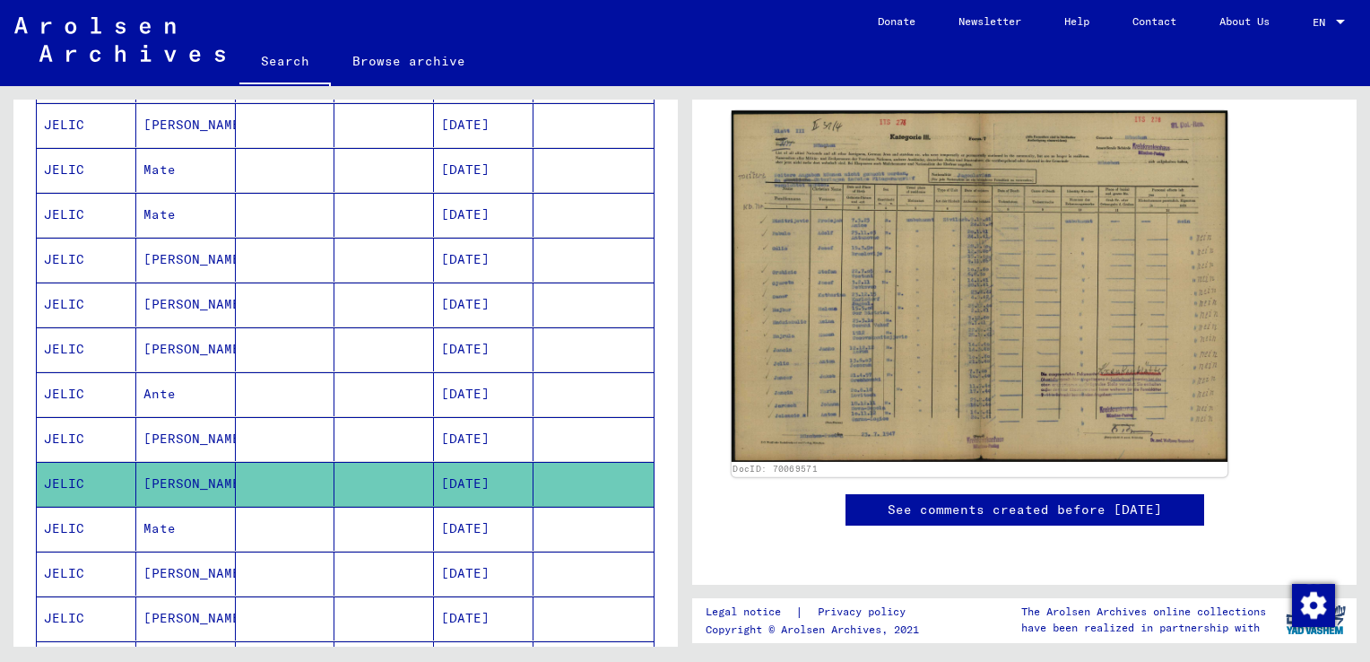
click at [864, 335] on img at bounding box center [980, 285] width 496 height 351
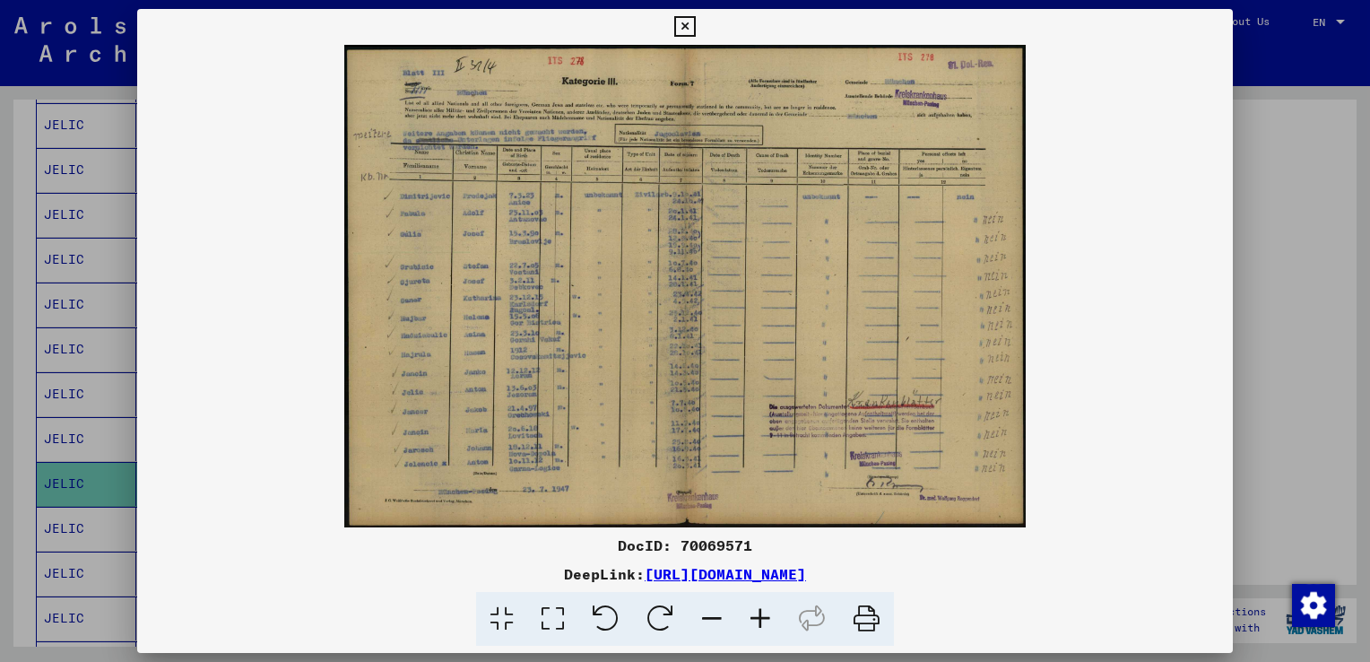
click at [688, 26] on icon at bounding box center [684, 27] width 21 height 22
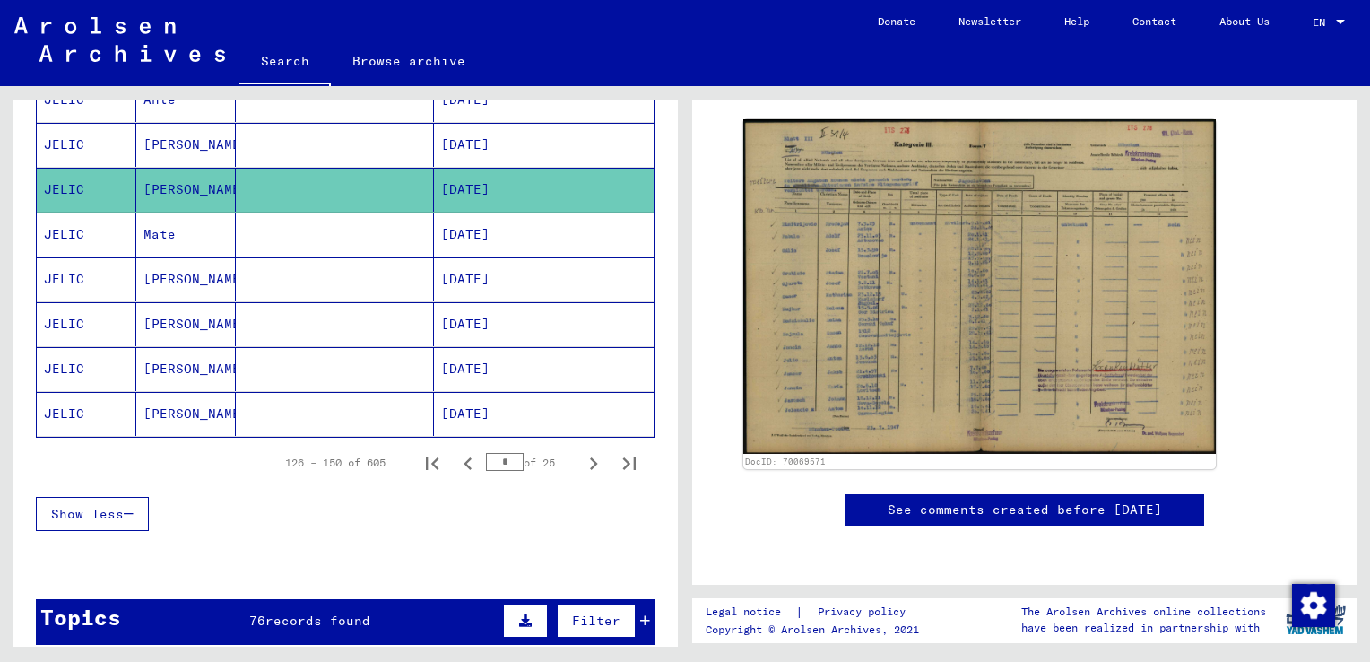
scroll to position [1162, 0]
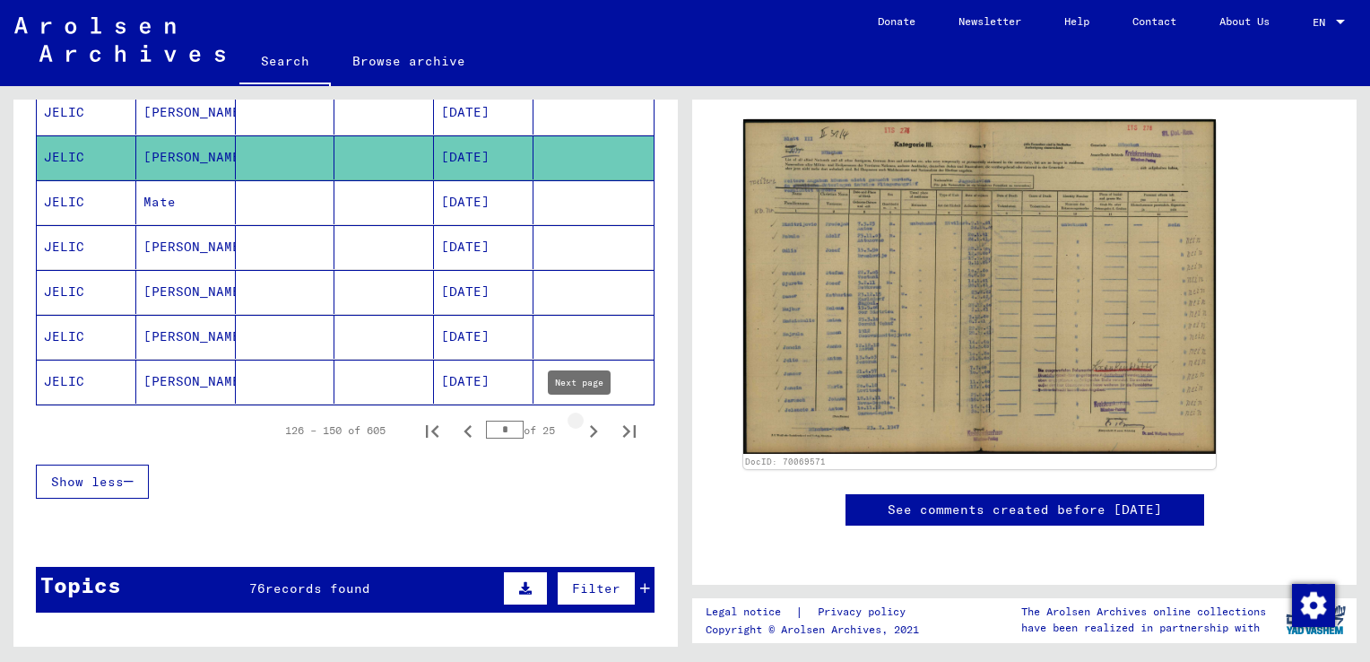
click at [590, 430] on icon "Next page" at bounding box center [594, 431] width 8 height 13
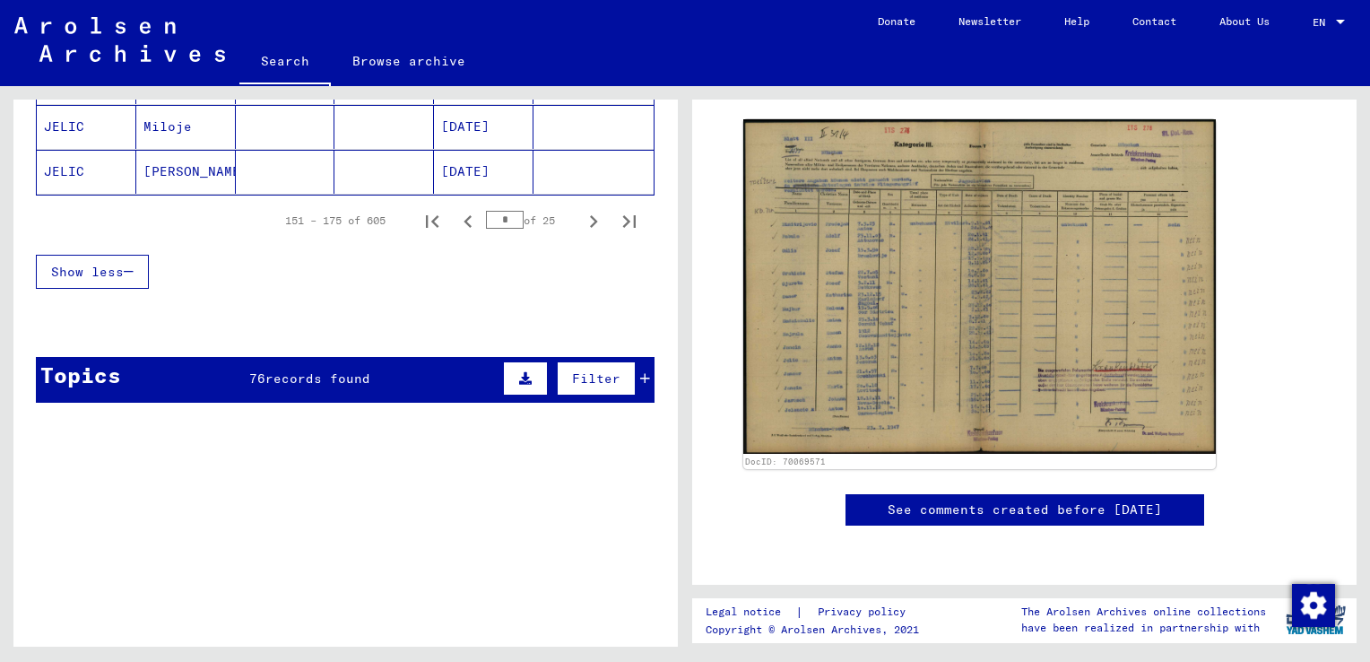
scroll to position [1369, 0]
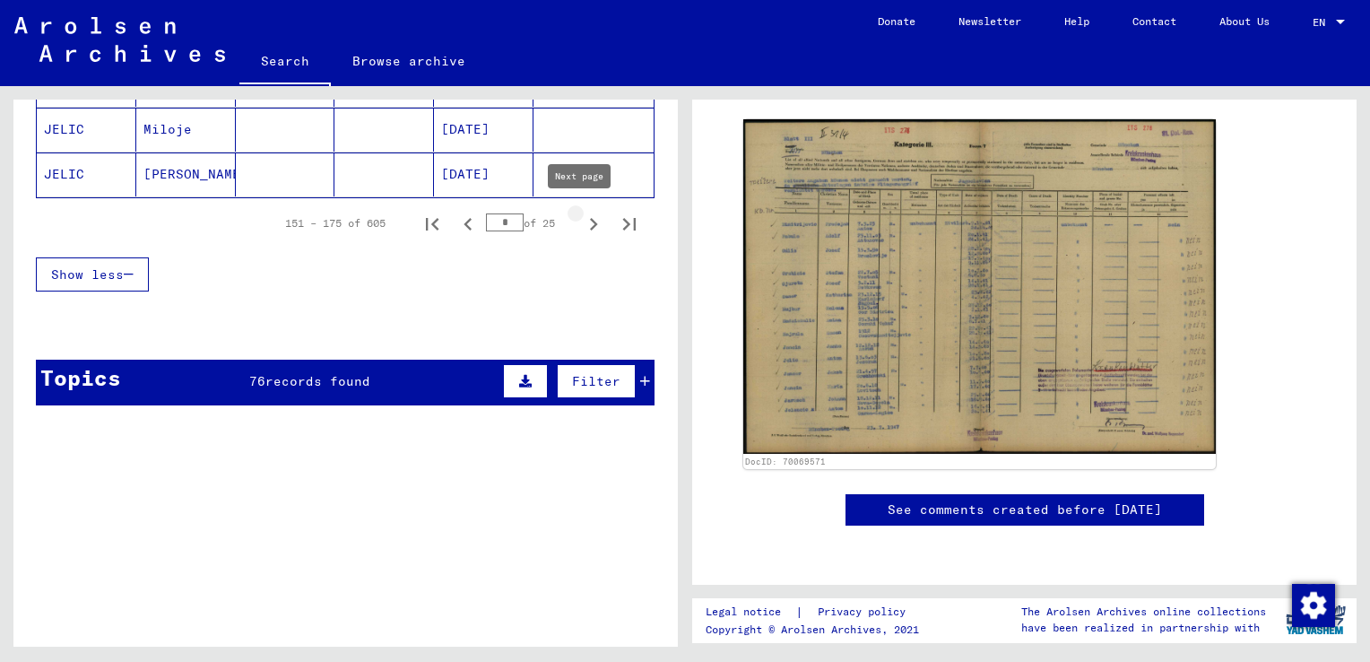
click at [581, 215] on icon "Next page" at bounding box center [593, 224] width 25 height 25
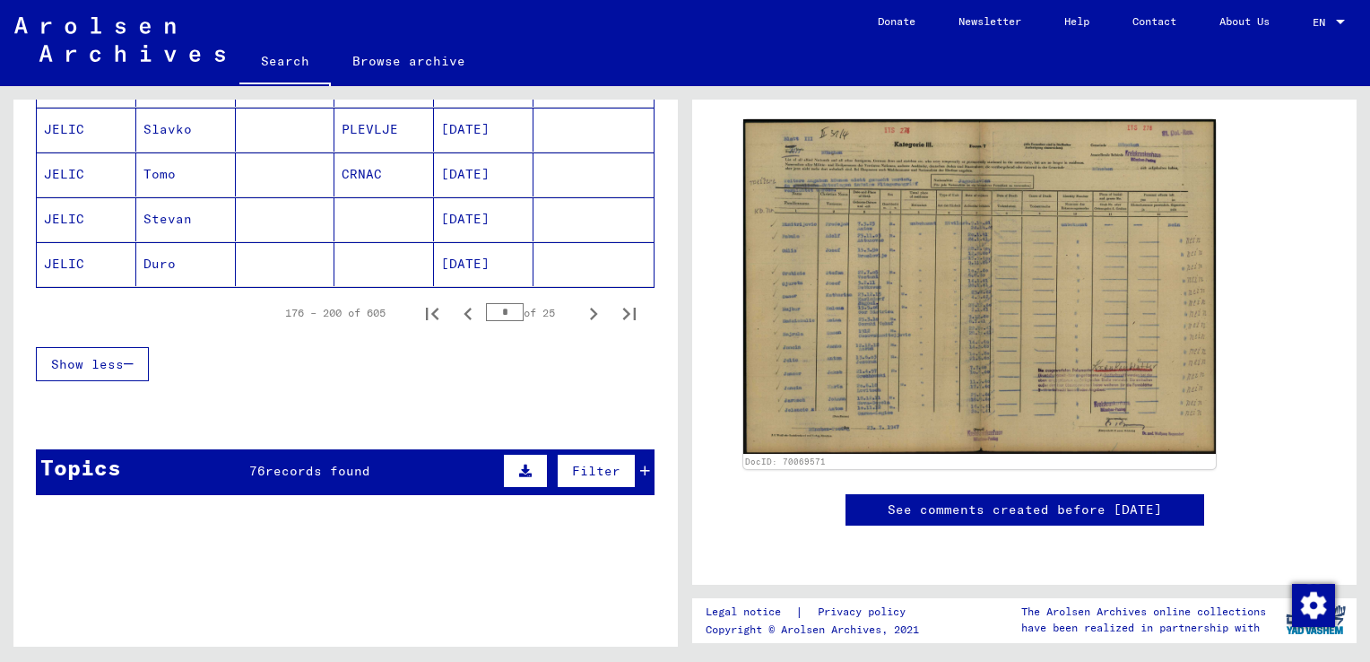
scroll to position [1209, 0]
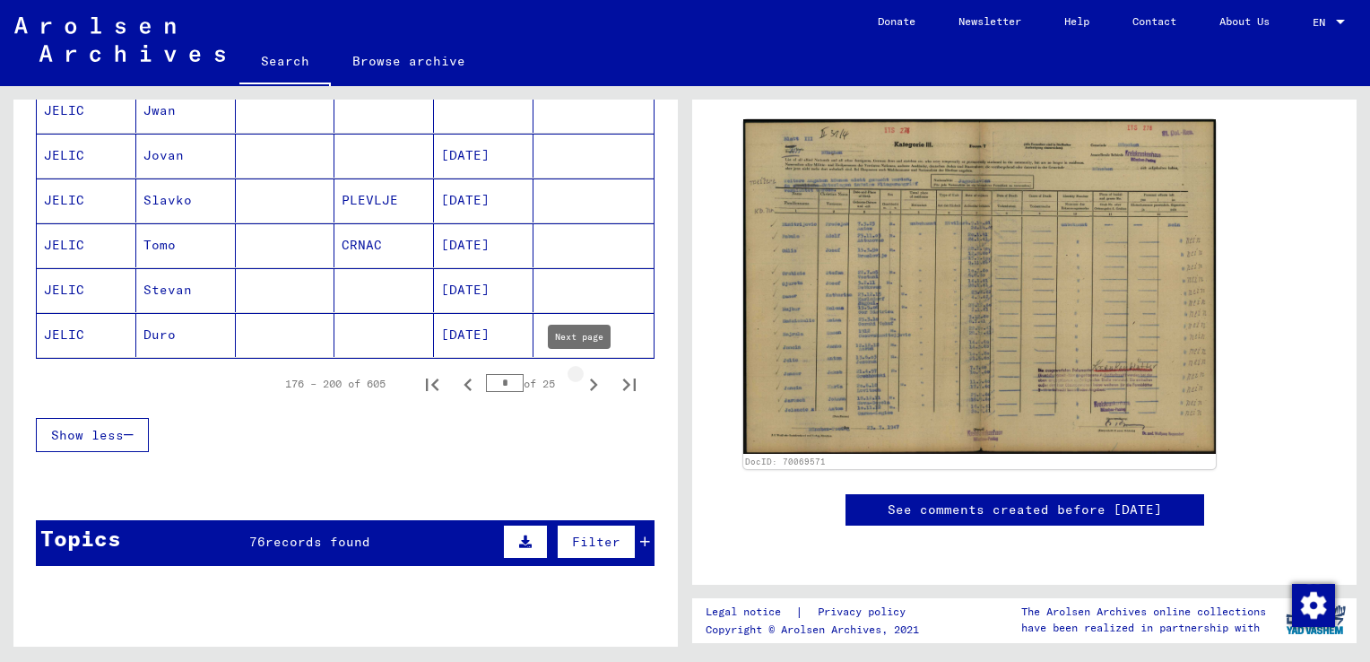
click at [581, 382] on icon "Next page" at bounding box center [593, 384] width 25 height 25
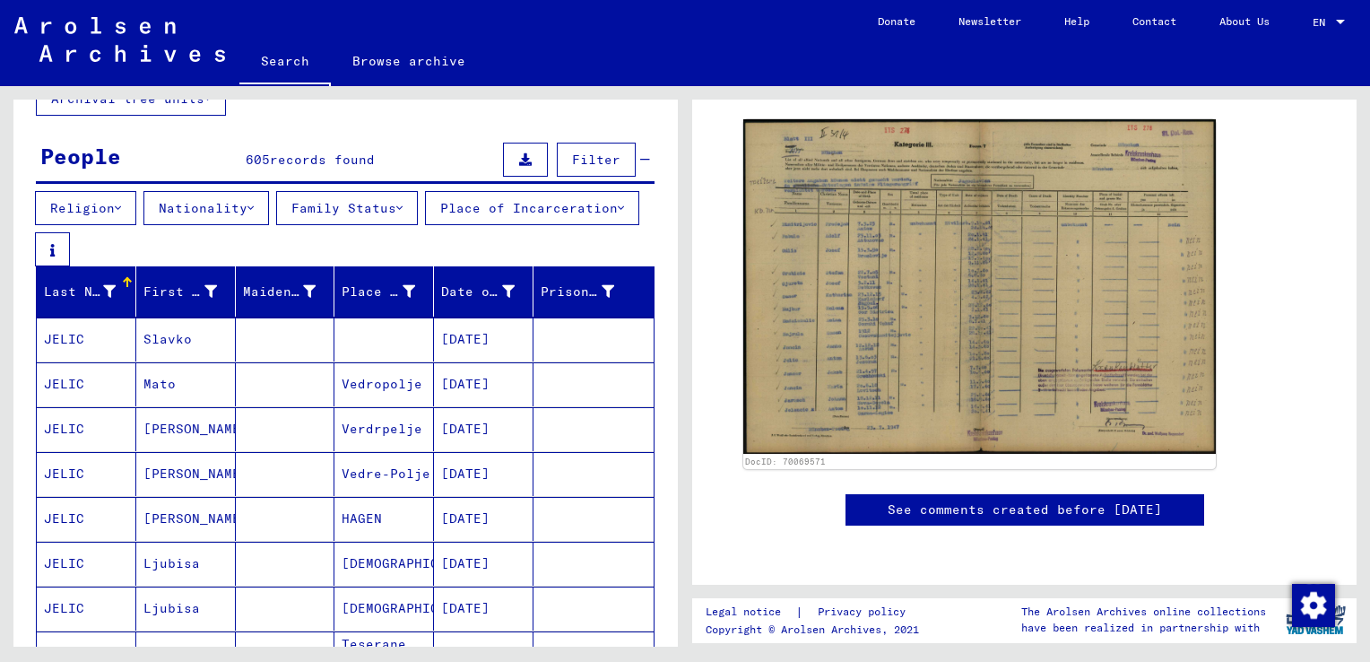
scroll to position [121, 0]
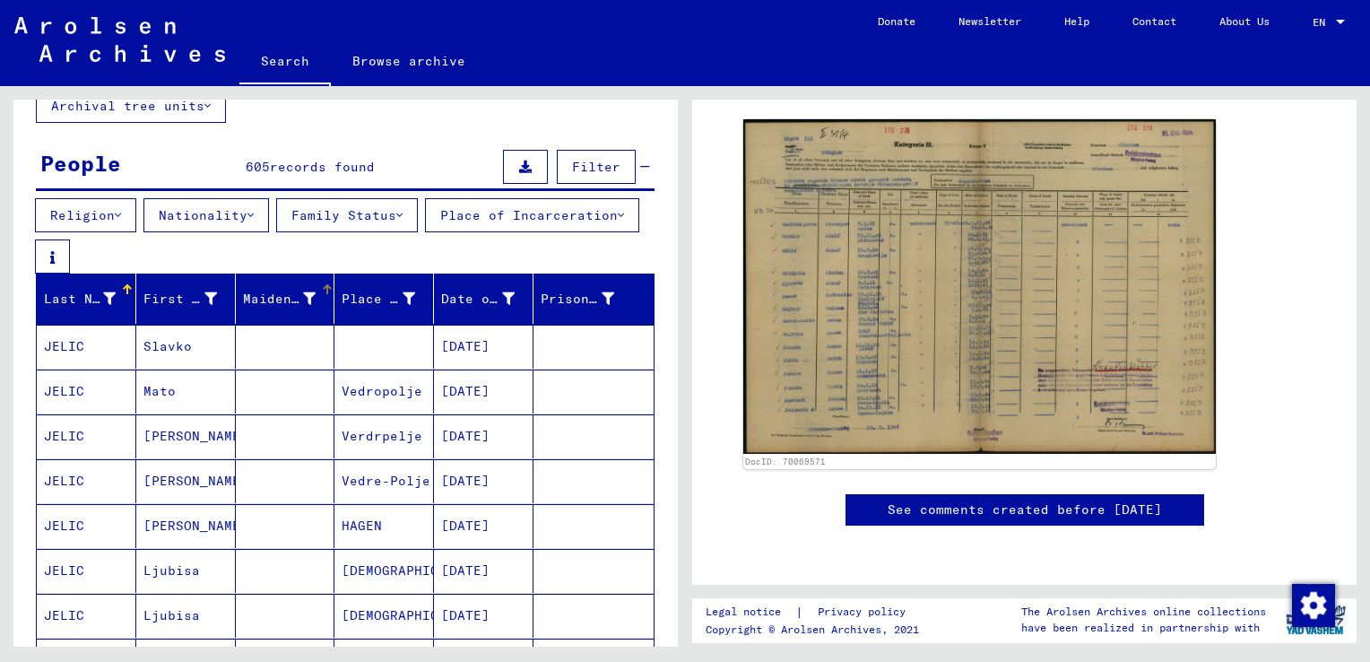
click at [267, 295] on div "Maiden Name" at bounding box center [280, 299] width 74 height 19
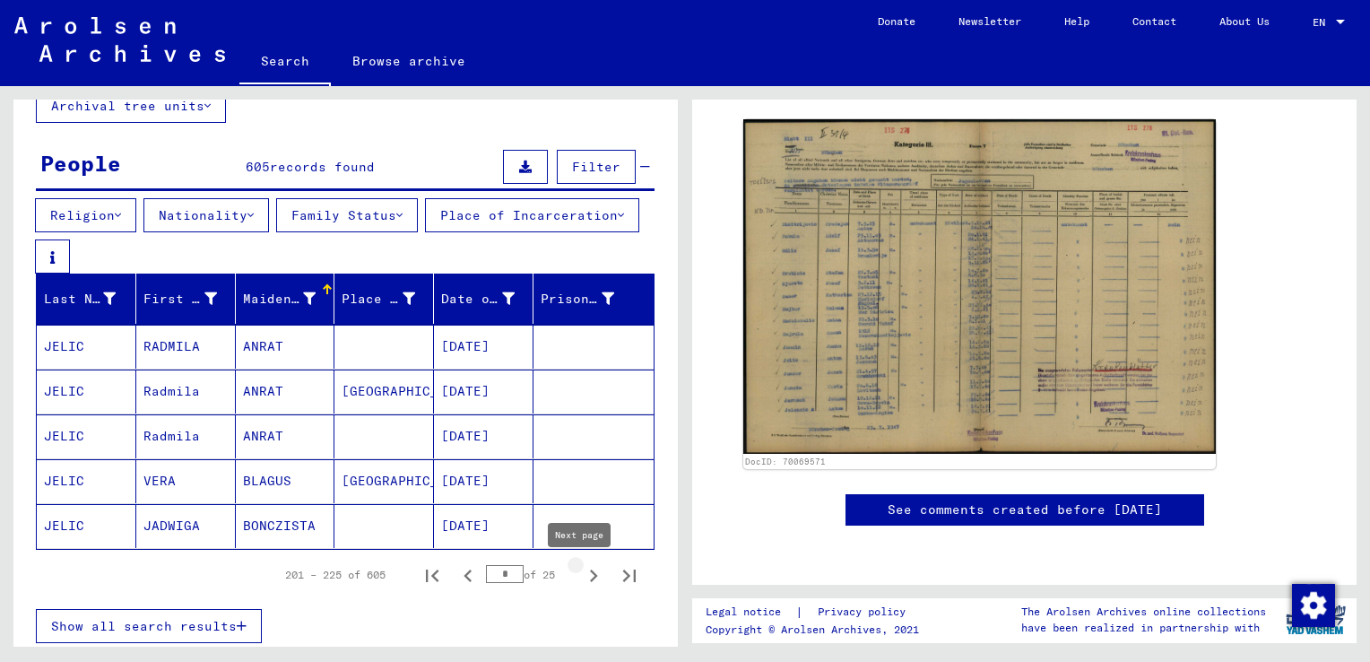
click at [581, 580] on icon "Next page" at bounding box center [593, 575] width 25 height 25
type input "**"
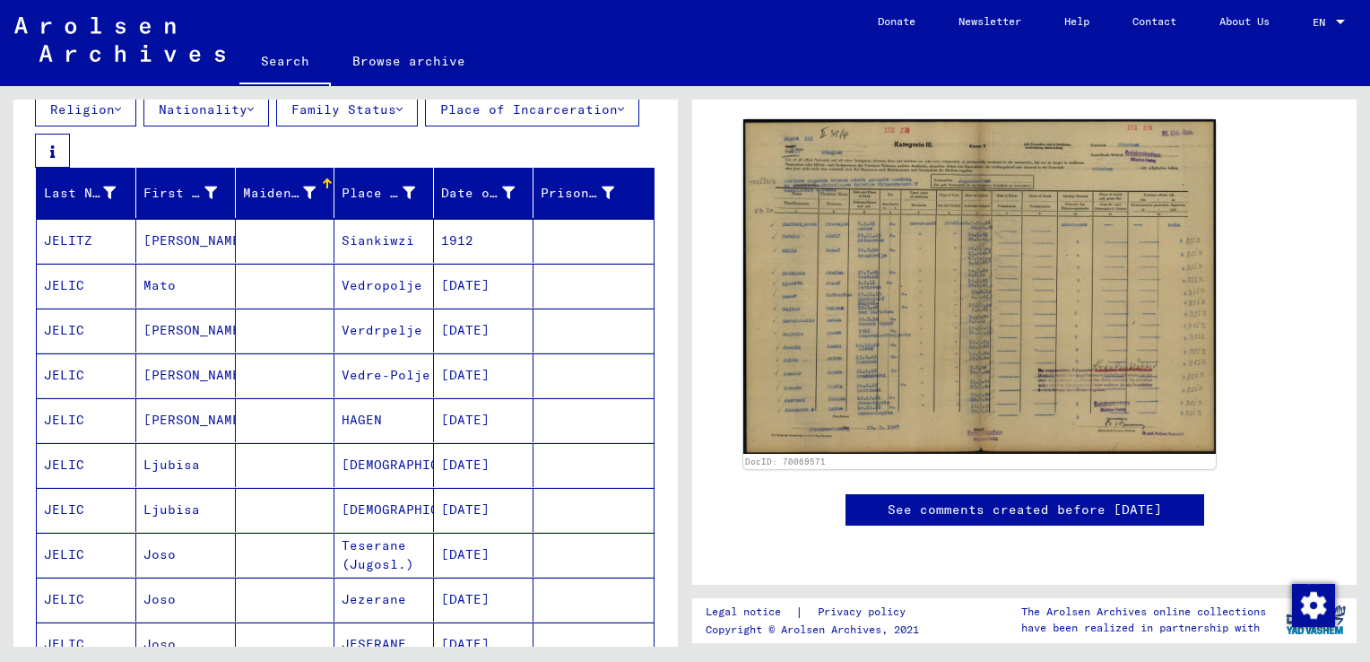
scroll to position [0, 0]
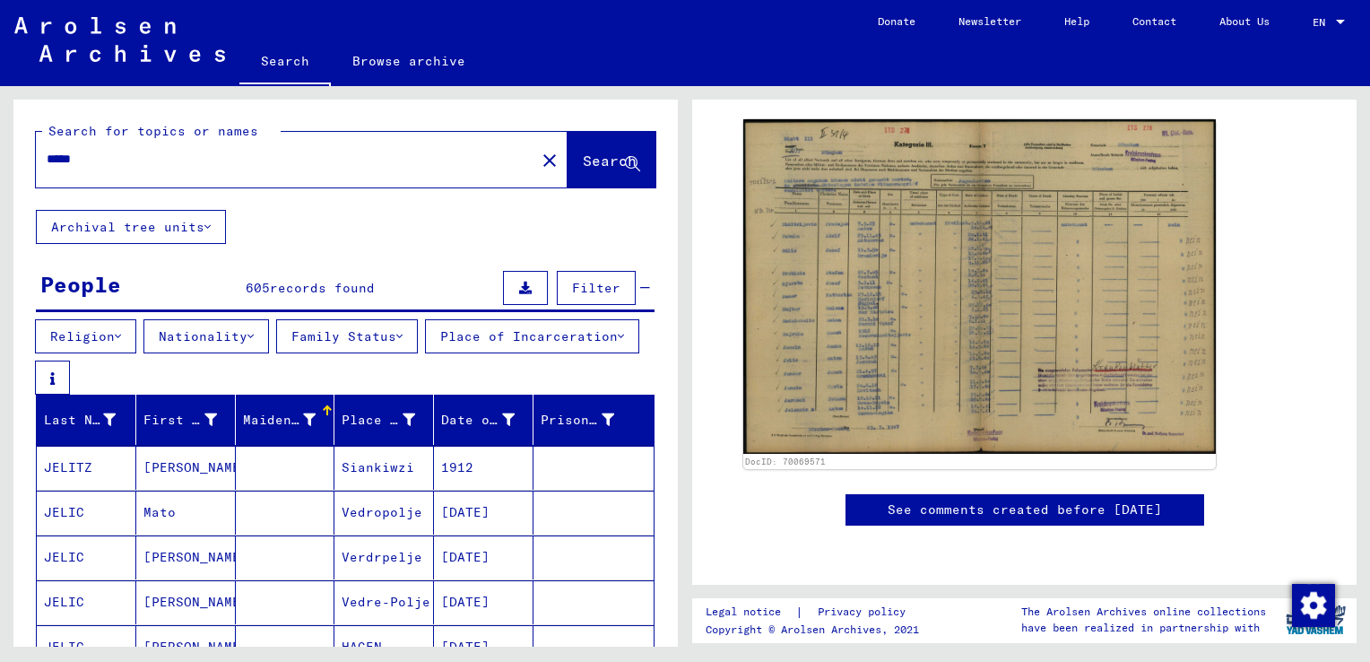
click at [419, 160] on input "*****" at bounding box center [286, 159] width 478 height 19
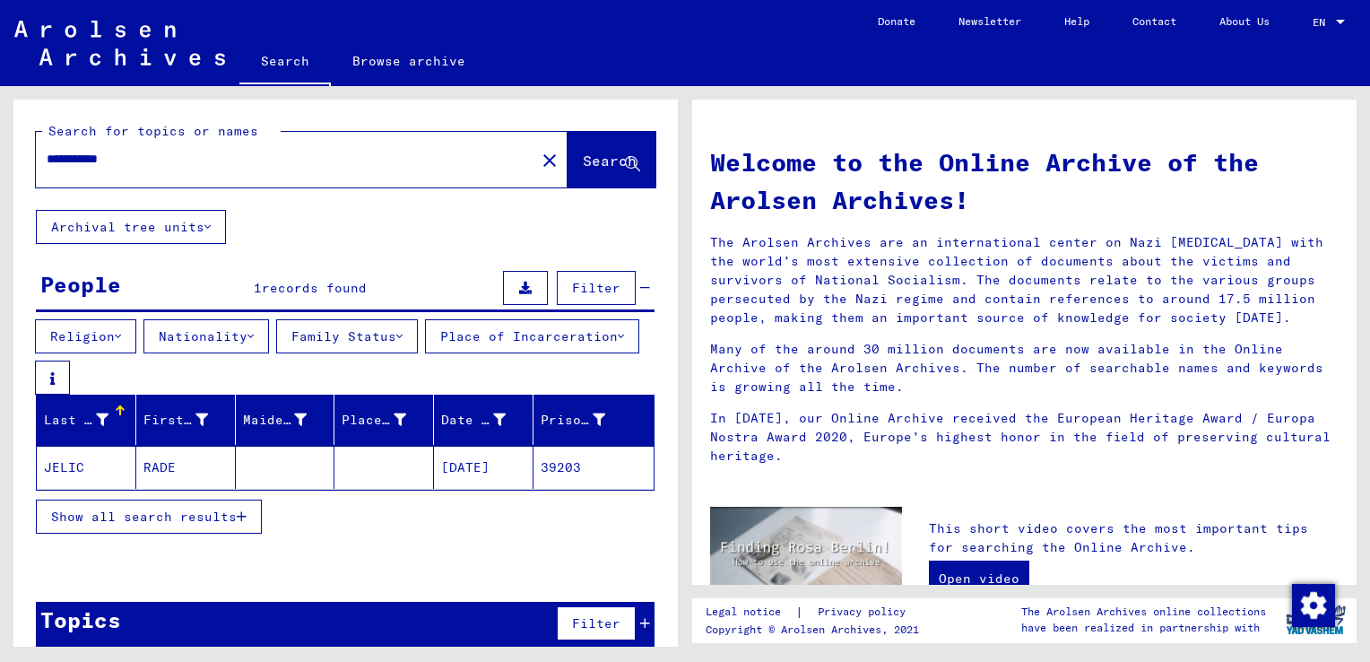
click at [150, 473] on mat-cell "RADE" at bounding box center [186, 467] width 100 height 43
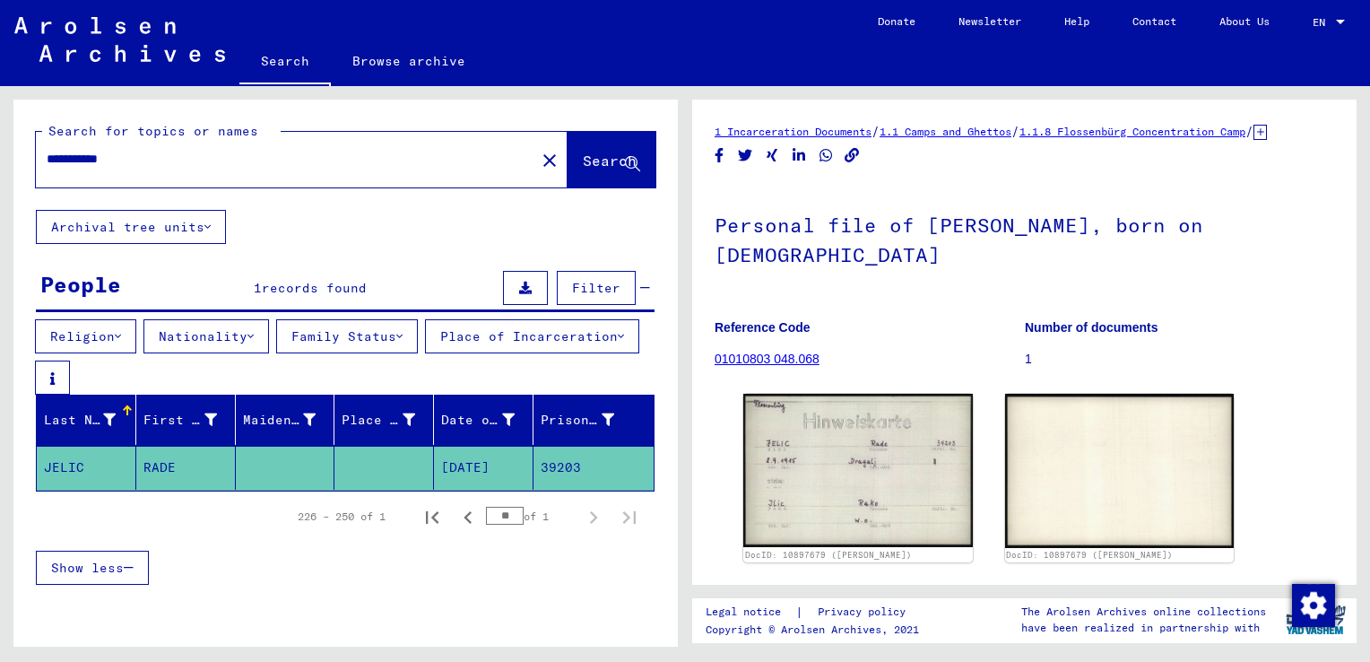
click at [459, 161] on input "**********" at bounding box center [286, 159] width 478 height 19
type input "*"
click at [459, 176] on div at bounding box center [280, 159] width 489 height 40
click at [410, 162] on input "text" at bounding box center [286, 159] width 478 height 19
type input "********"
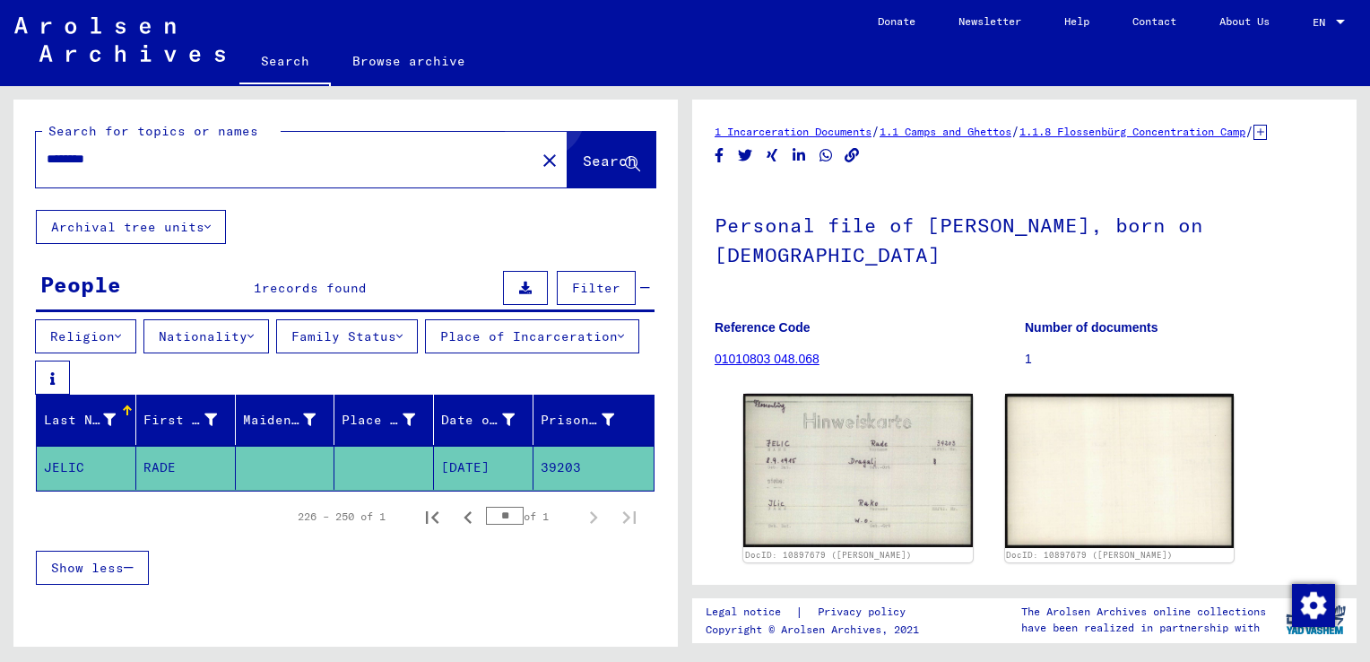
click at [603, 138] on button "Search" at bounding box center [612, 160] width 88 height 56
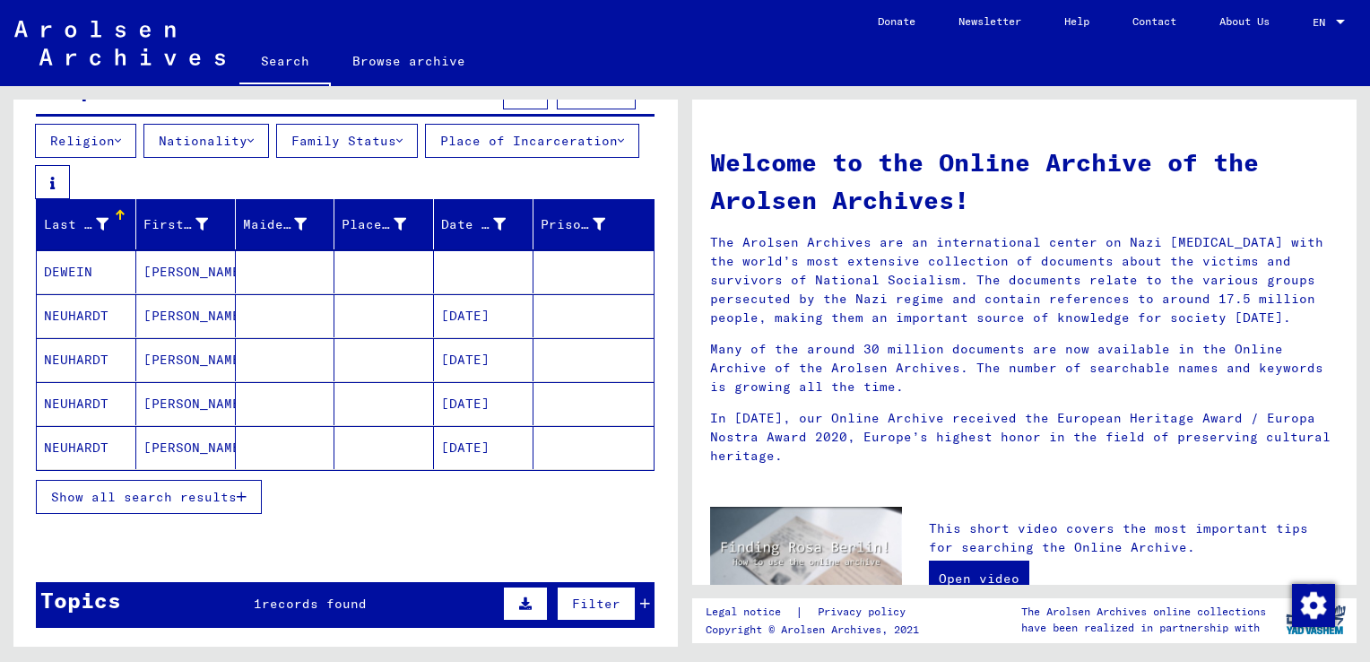
scroll to position [204, 0]
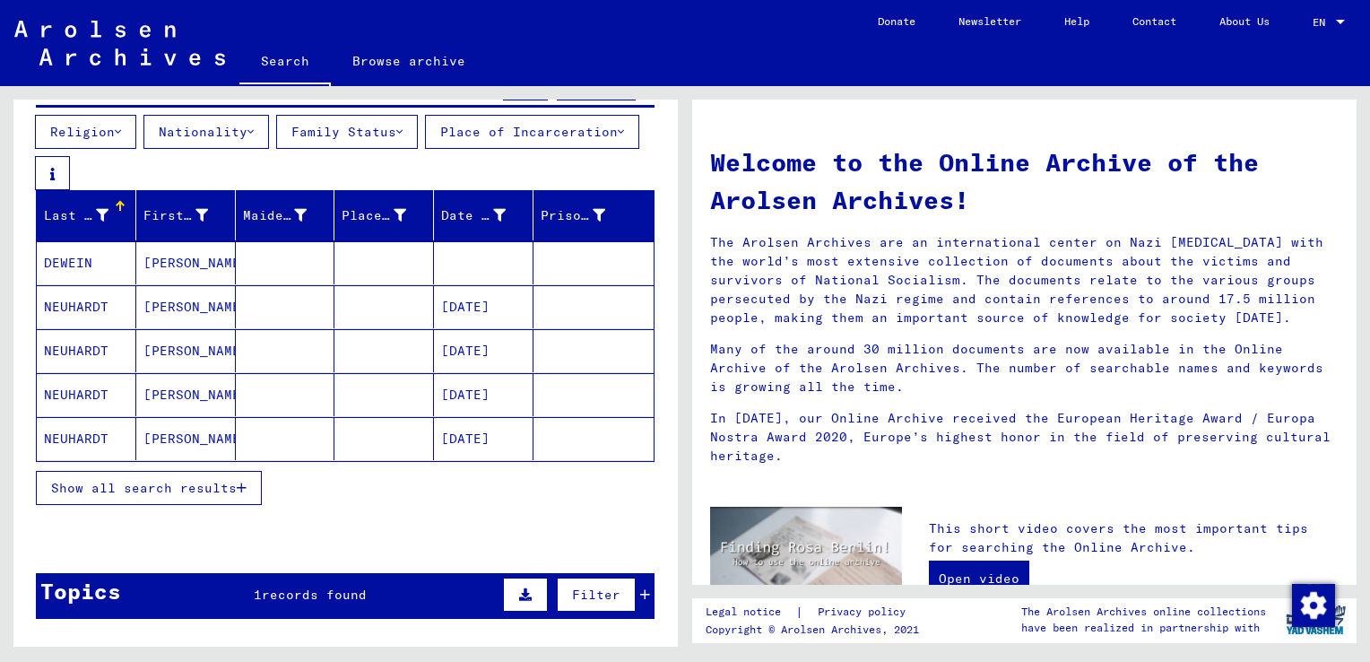
click at [218, 490] on span "Show all search results" at bounding box center [144, 488] width 186 height 16
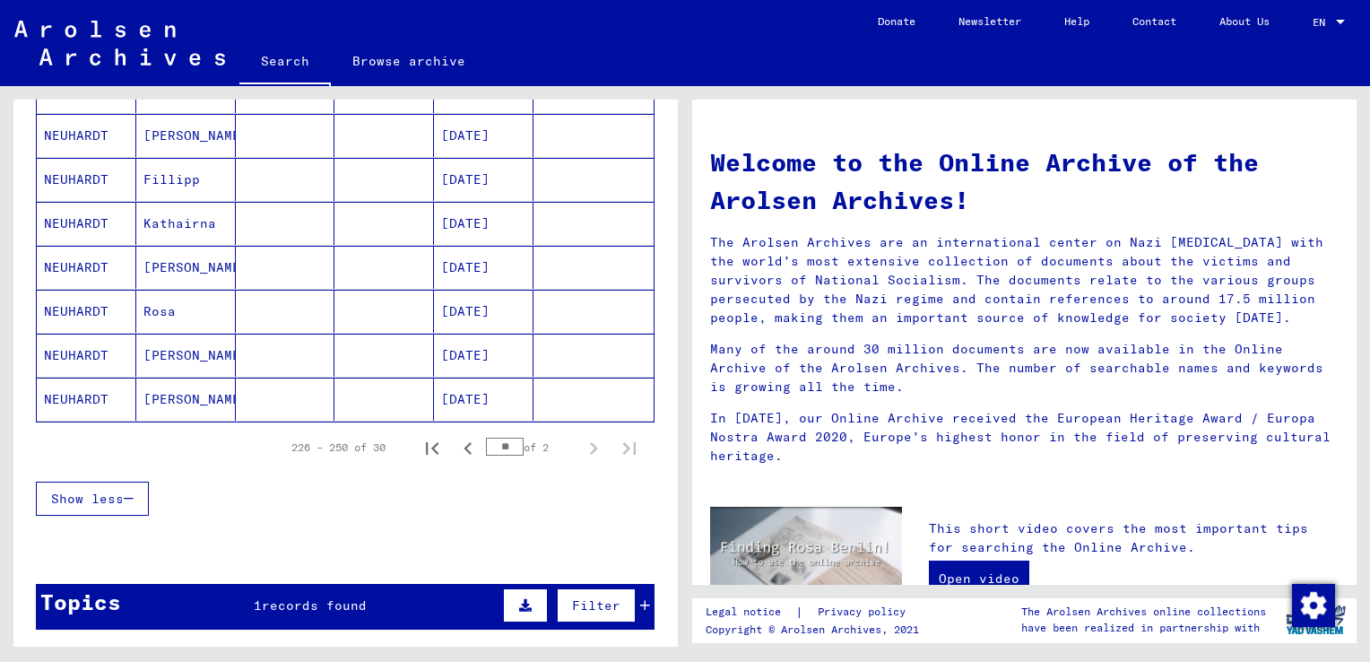
scroll to position [1130, 0]
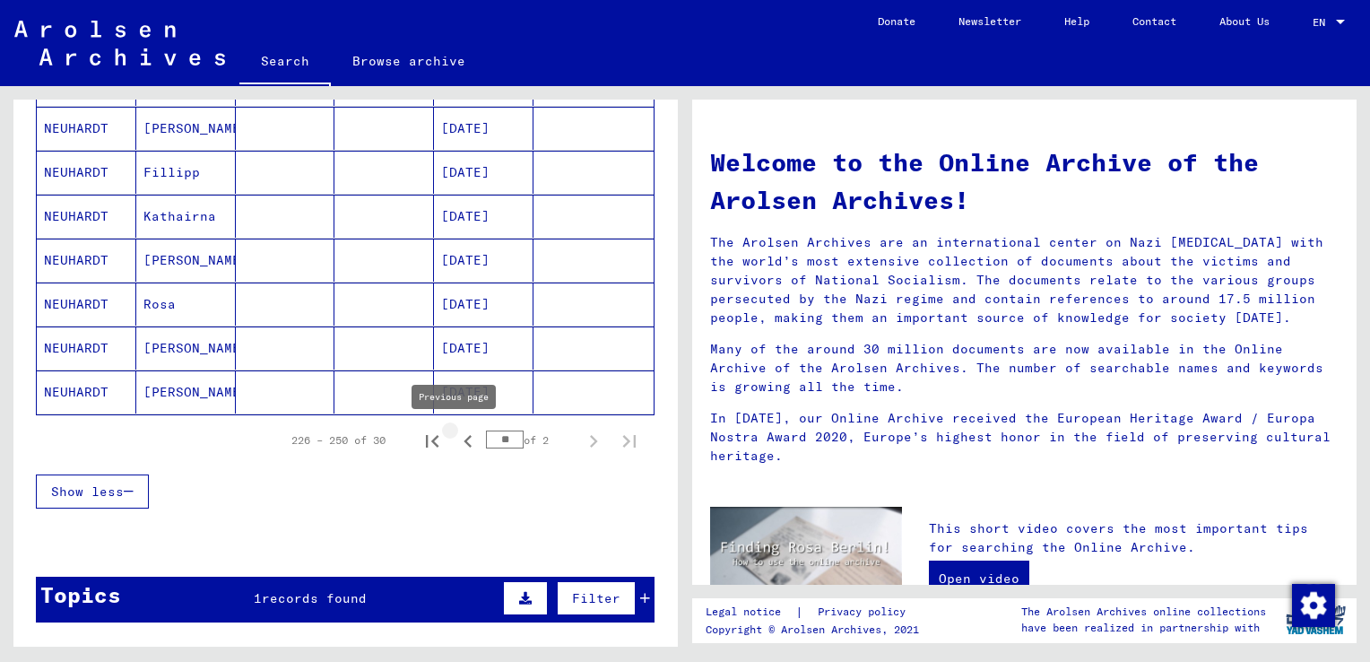
click at [463, 440] on icon "Previous page" at bounding box center [467, 441] width 25 height 25
type input "*"
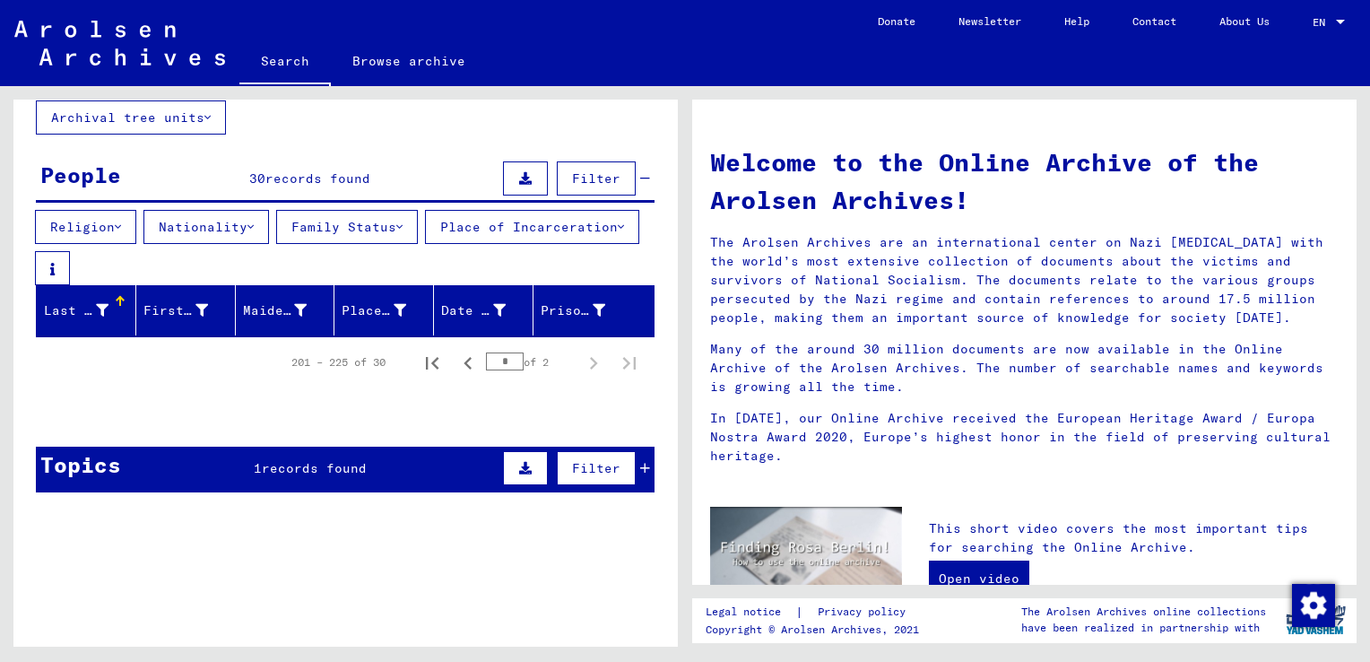
click at [499, 359] on input "*" at bounding box center [505, 361] width 38 height 18
type input "*"
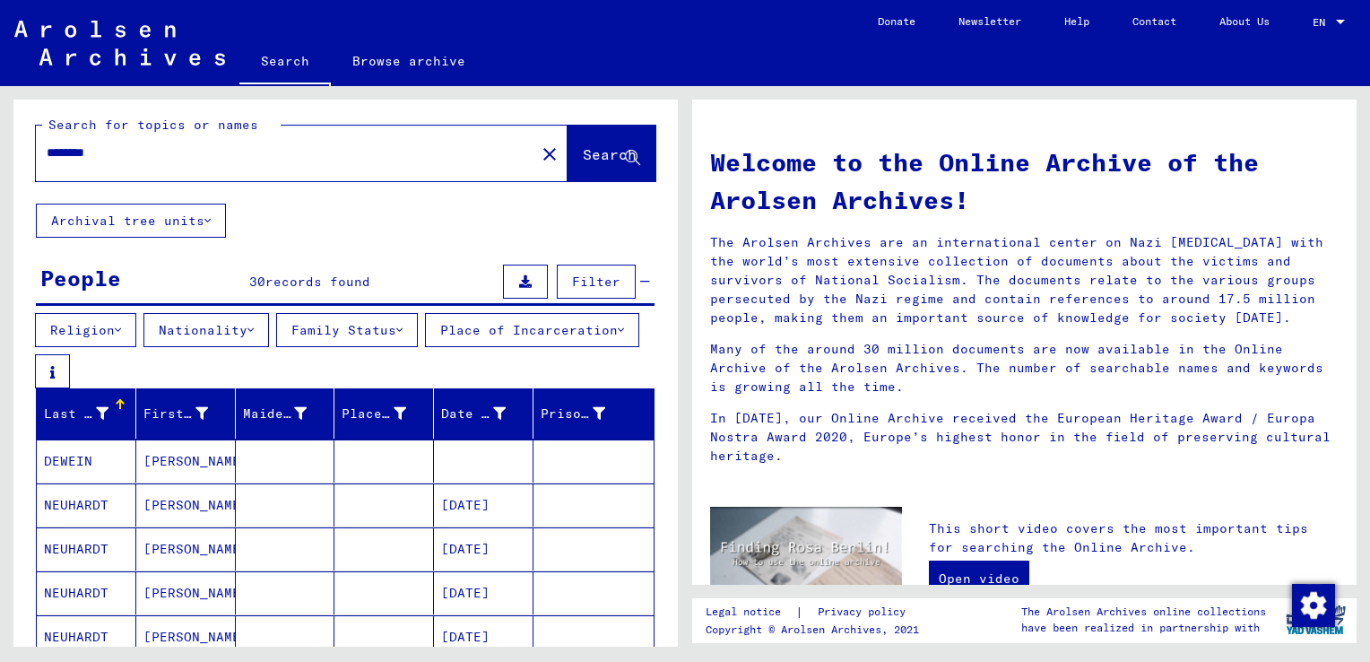
scroll to position [0, 0]
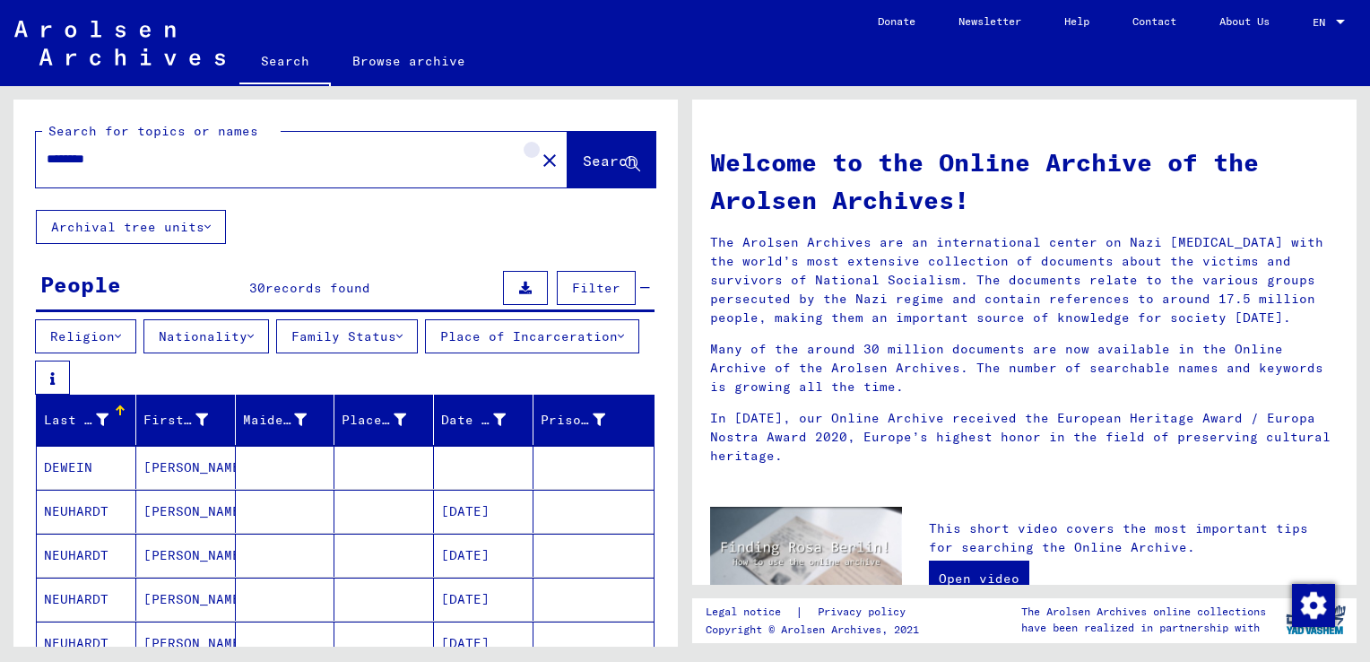
click at [539, 156] on mat-icon "close" at bounding box center [550, 161] width 22 height 22
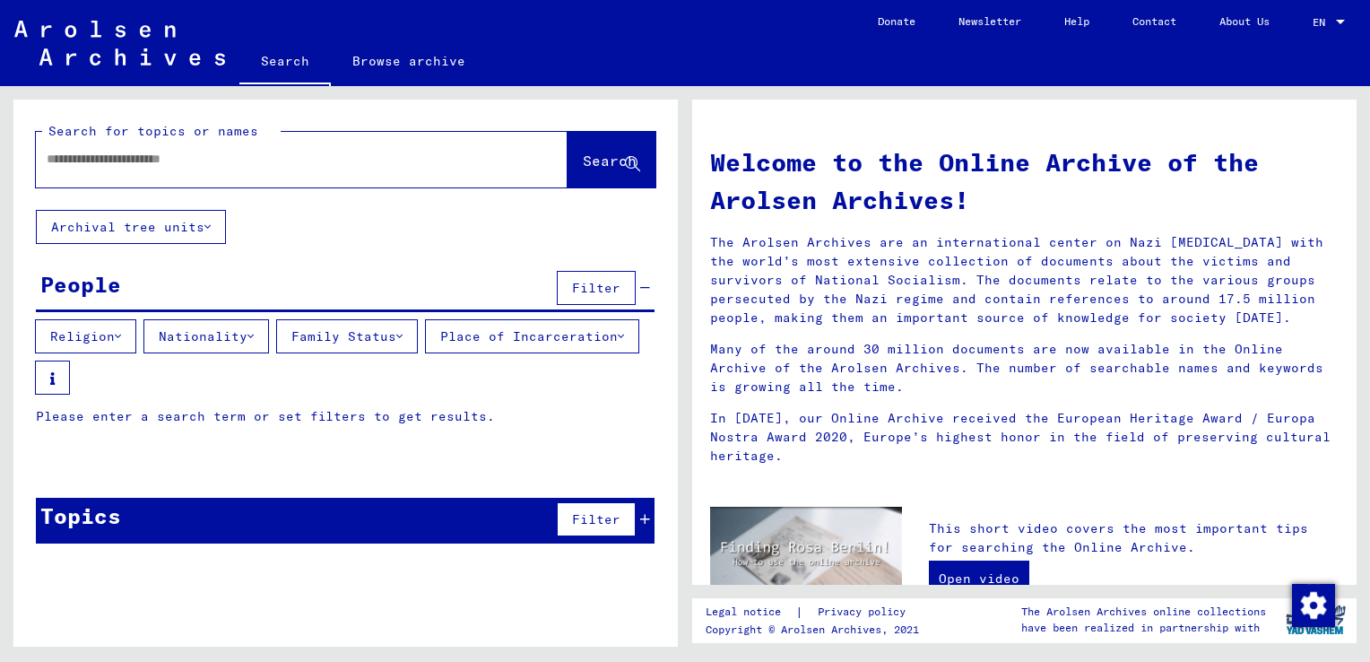
click at [371, 154] on input "text" at bounding box center [280, 159] width 467 height 19
type input "********"
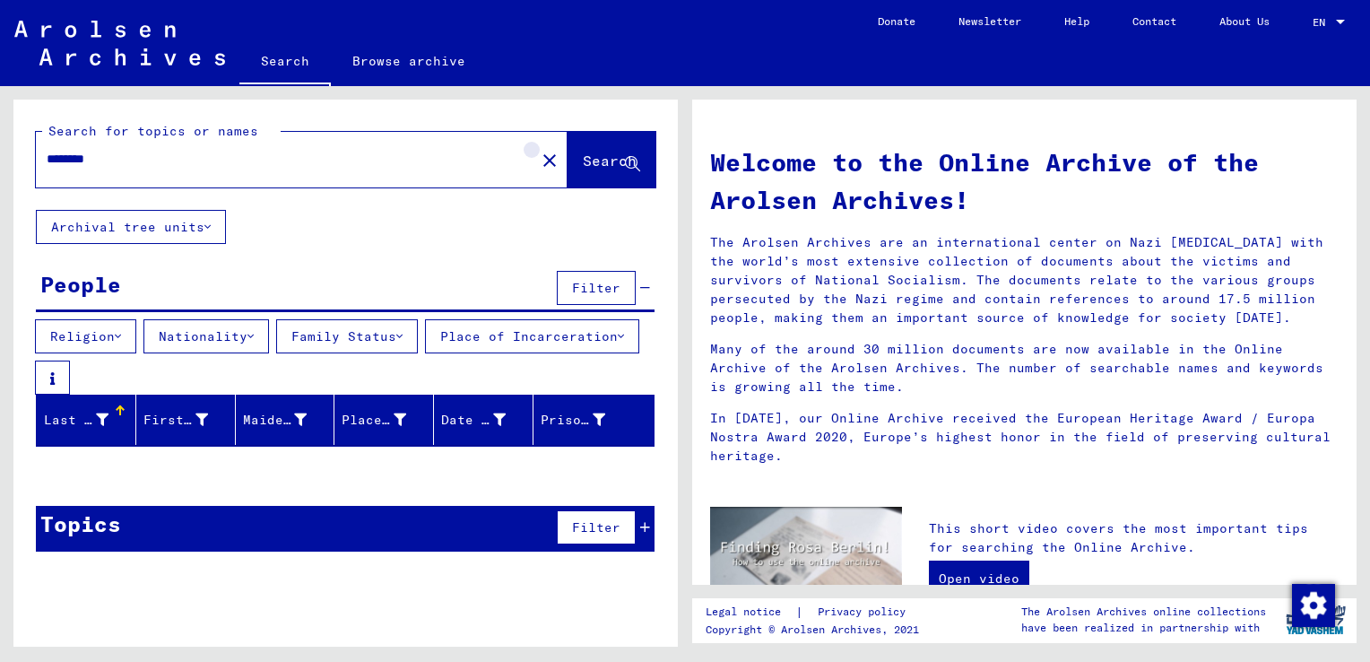
click at [539, 167] on mat-icon "close" at bounding box center [550, 161] width 22 height 22
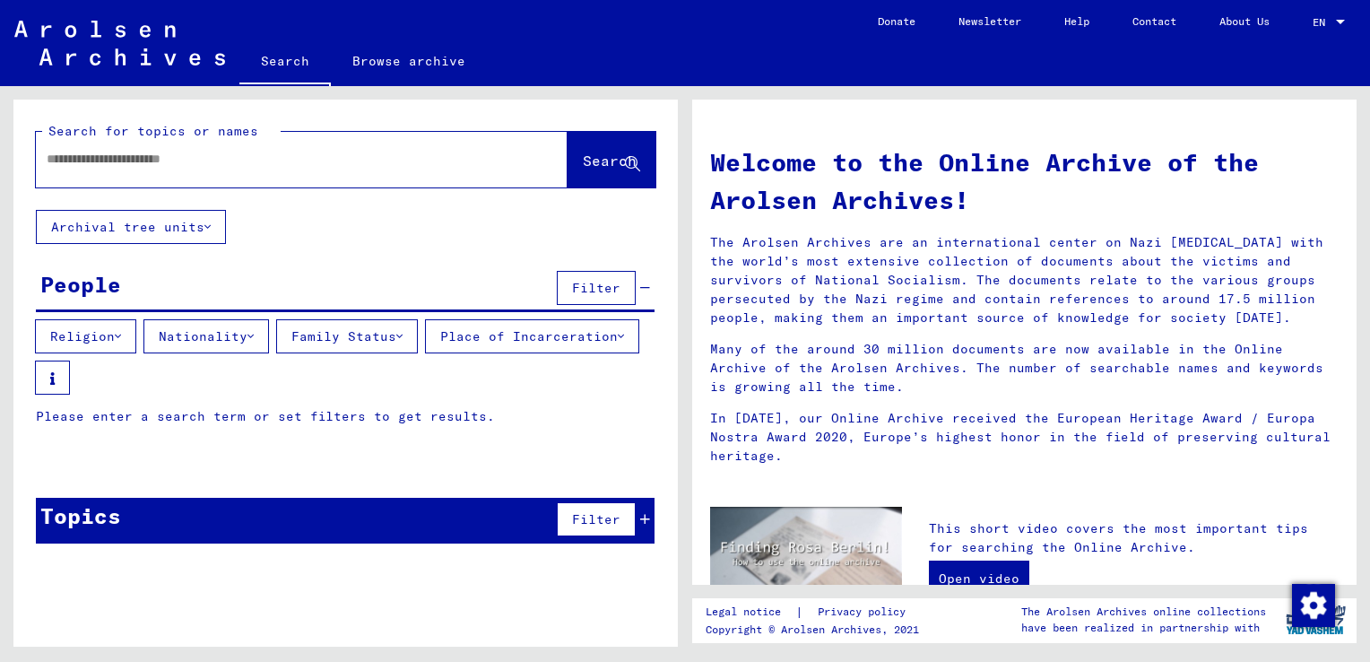
click at [369, 174] on div at bounding box center [275, 159] width 478 height 40
click at [364, 159] on input "text" at bounding box center [280, 159] width 467 height 19
type input "*****"
click at [583, 142] on button "Search" at bounding box center [612, 160] width 88 height 56
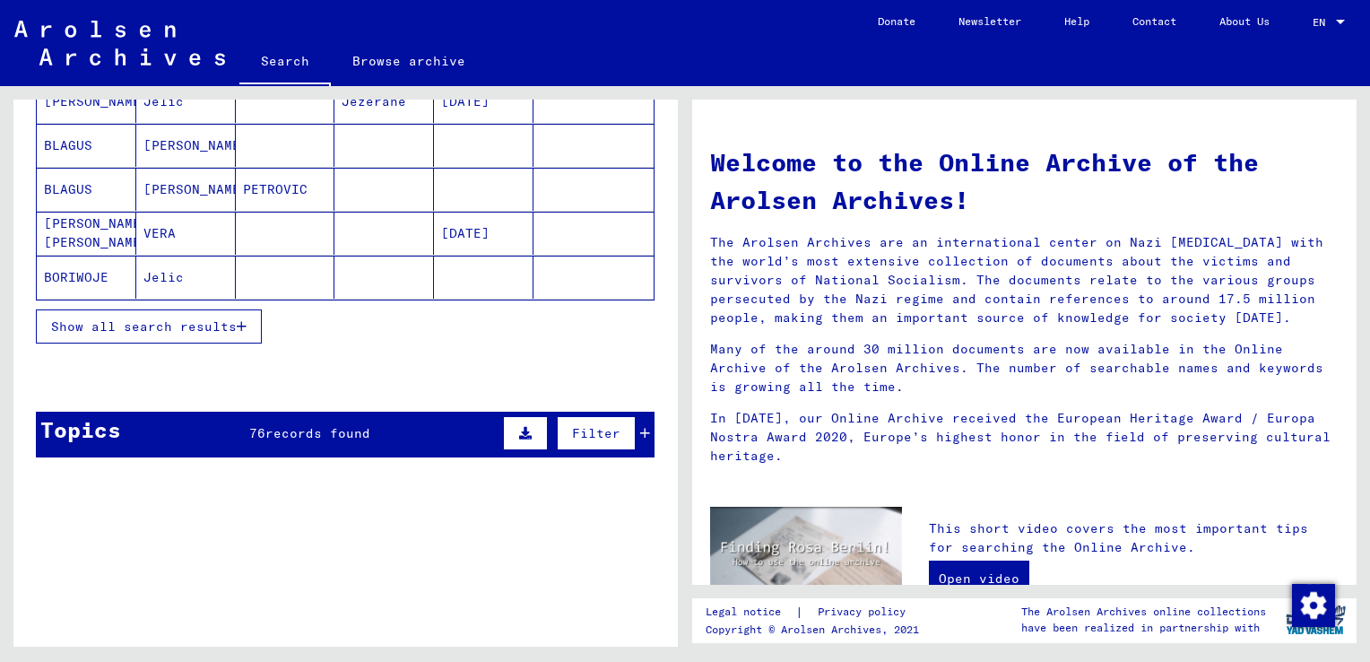
scroll to position [362, 0]
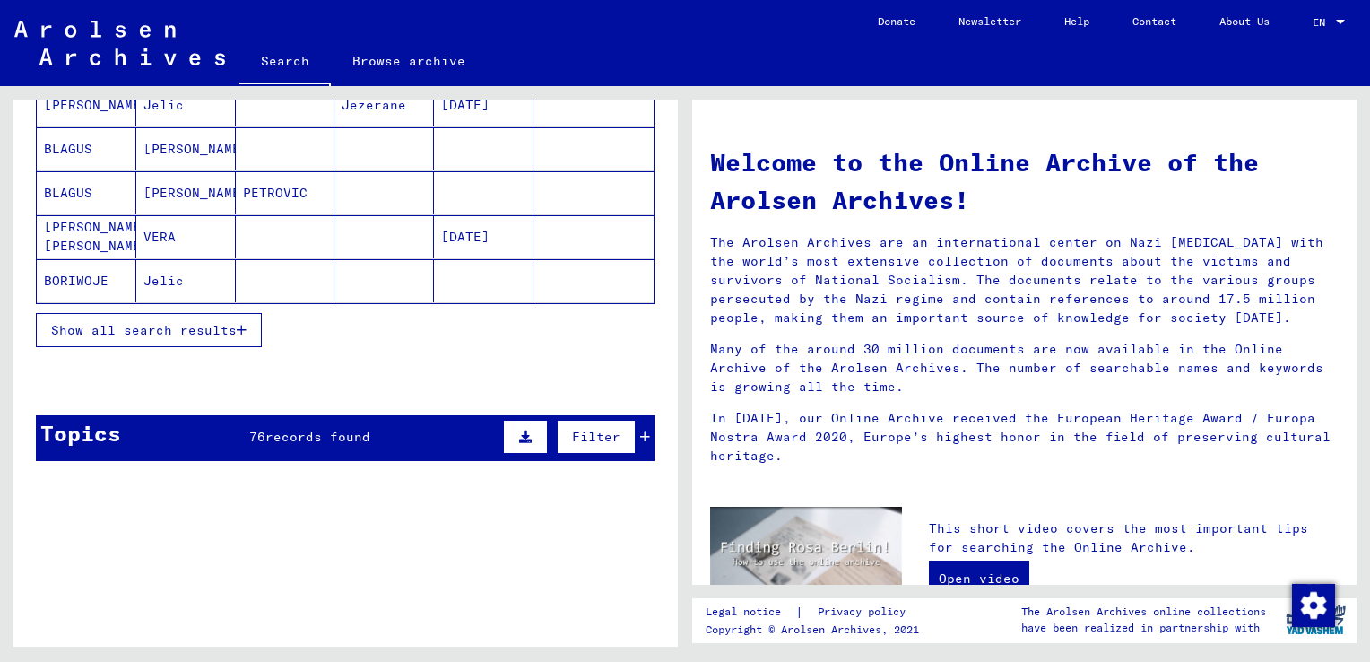
click at [186, 343] on button "Show all search results" at bounding box center [149, 330] width 226 height 34
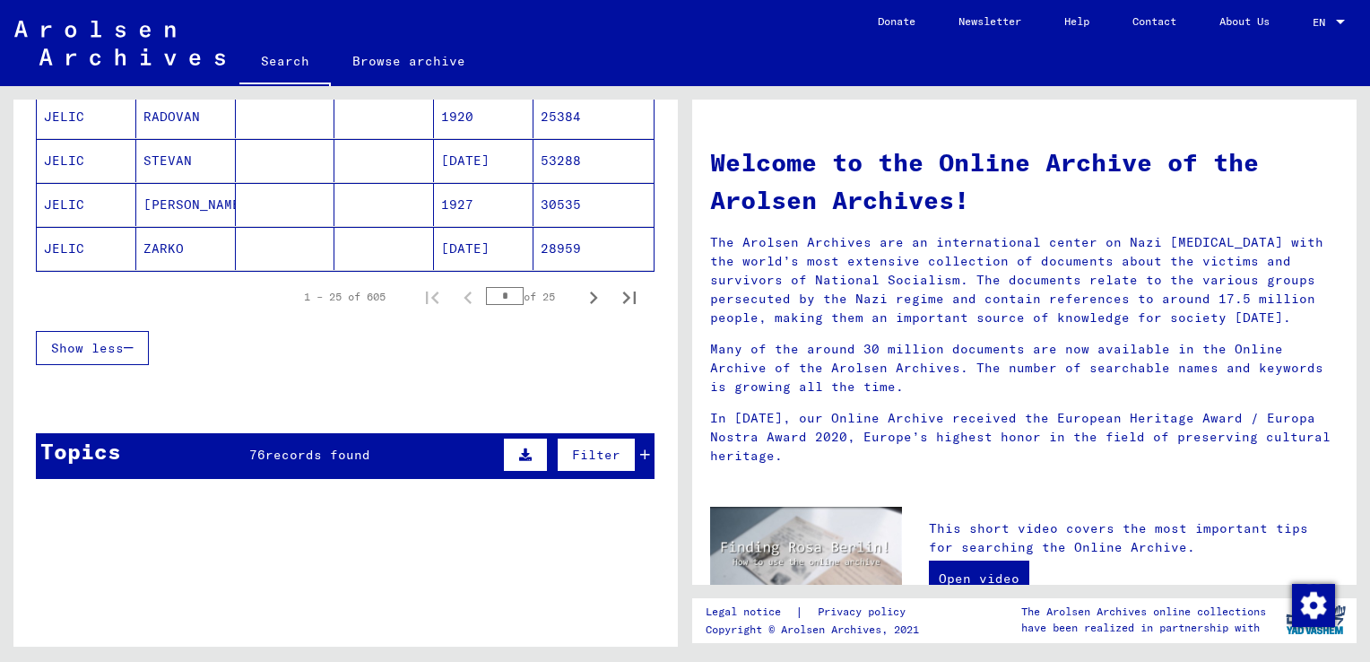
scroll to position [1273, 0]
click at [505, 292] on input "*" at bounding box center [505, 296] width 38 height 18
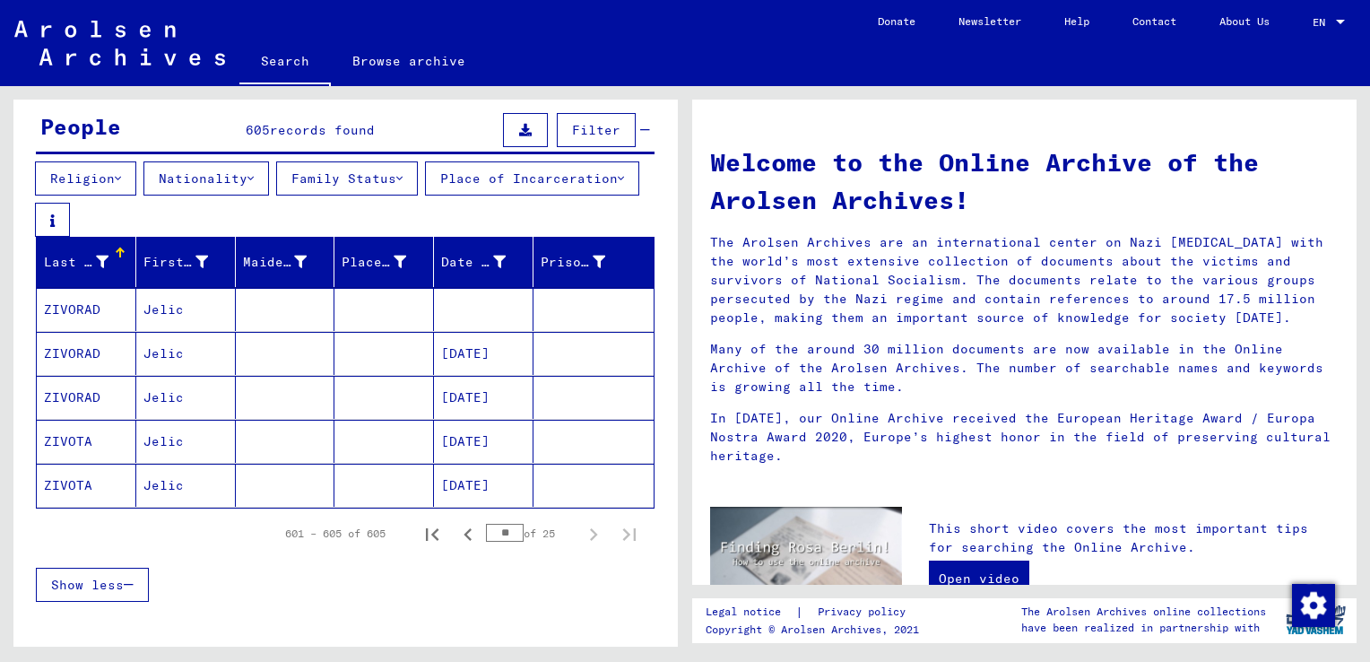
scroll to position [222, 0]
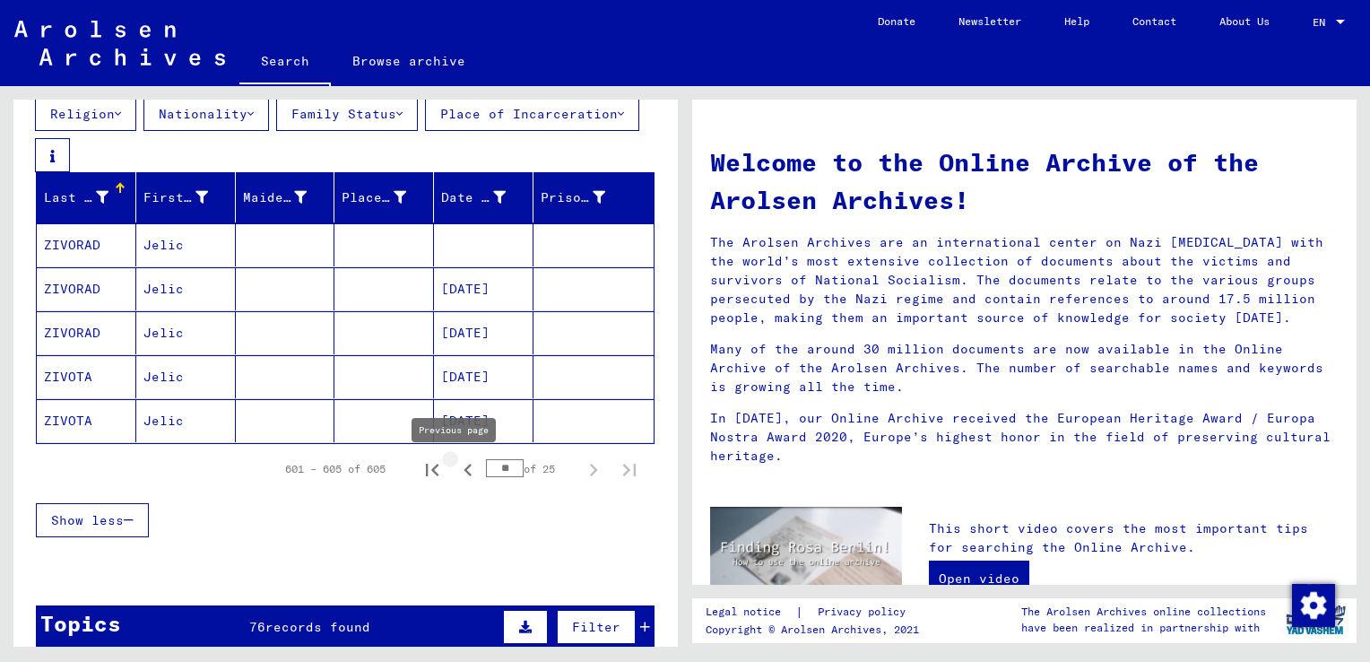
click at [464, 473] on icon "Previous page" at bounding box center [468, 470] width 8 height 13
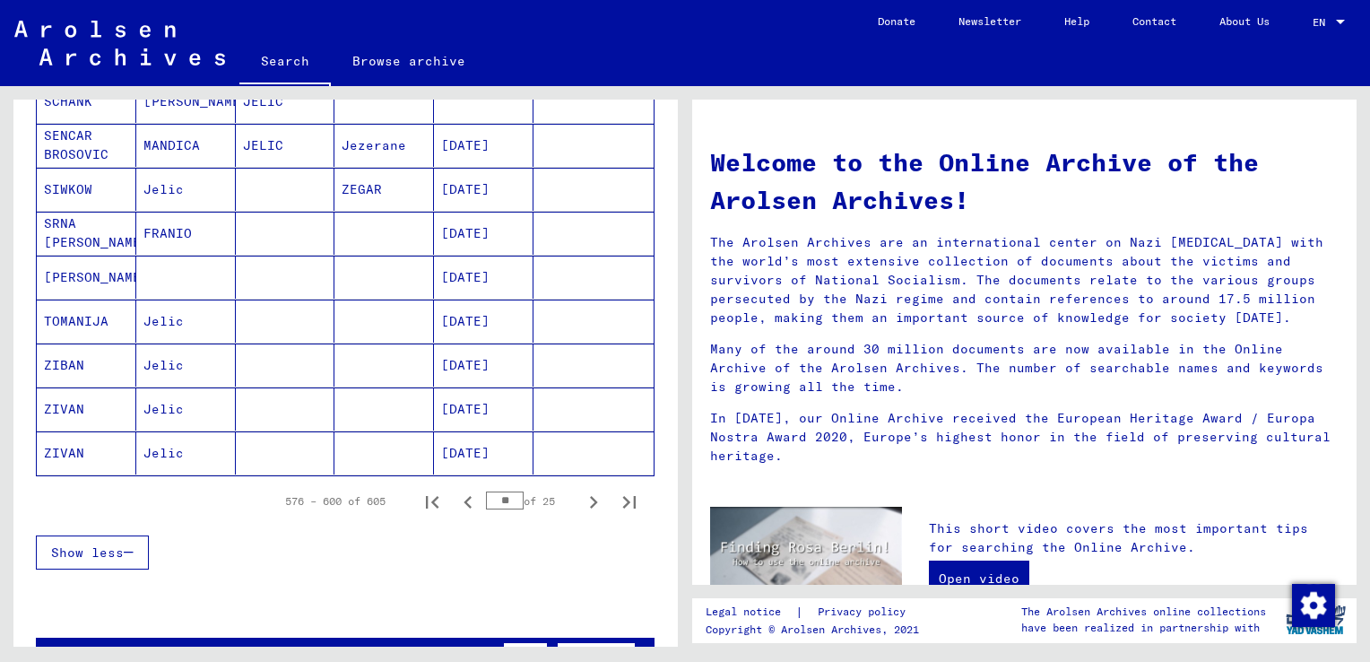
scroll to position [1072, 0]
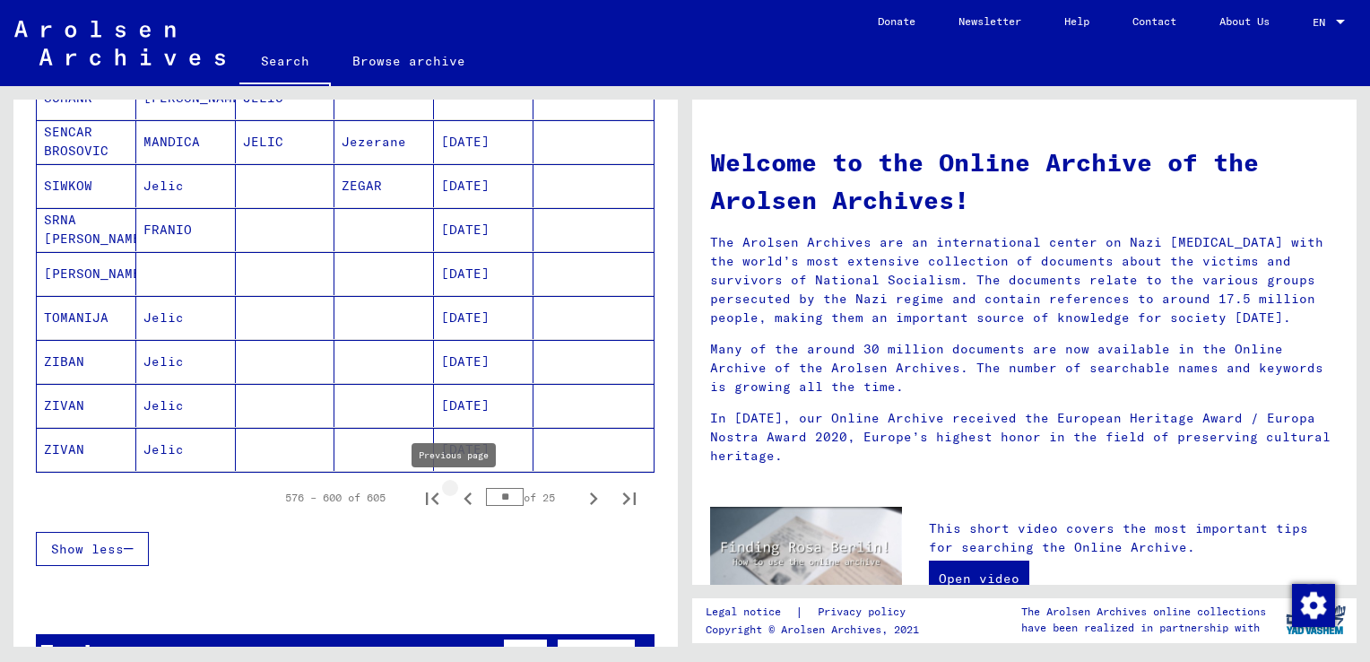
click at [460, 502] on icon "Previous page" at bounding box center [467, 498] width 25 height 25
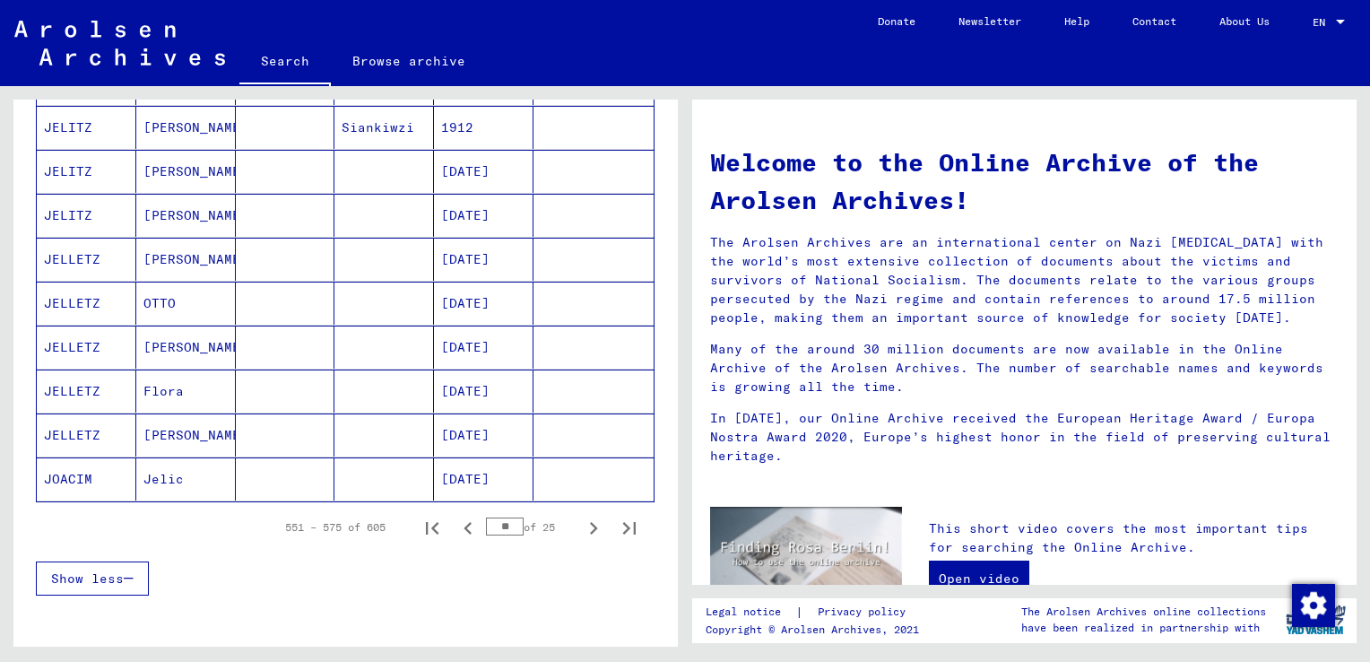
scroll to position [1105, 0]
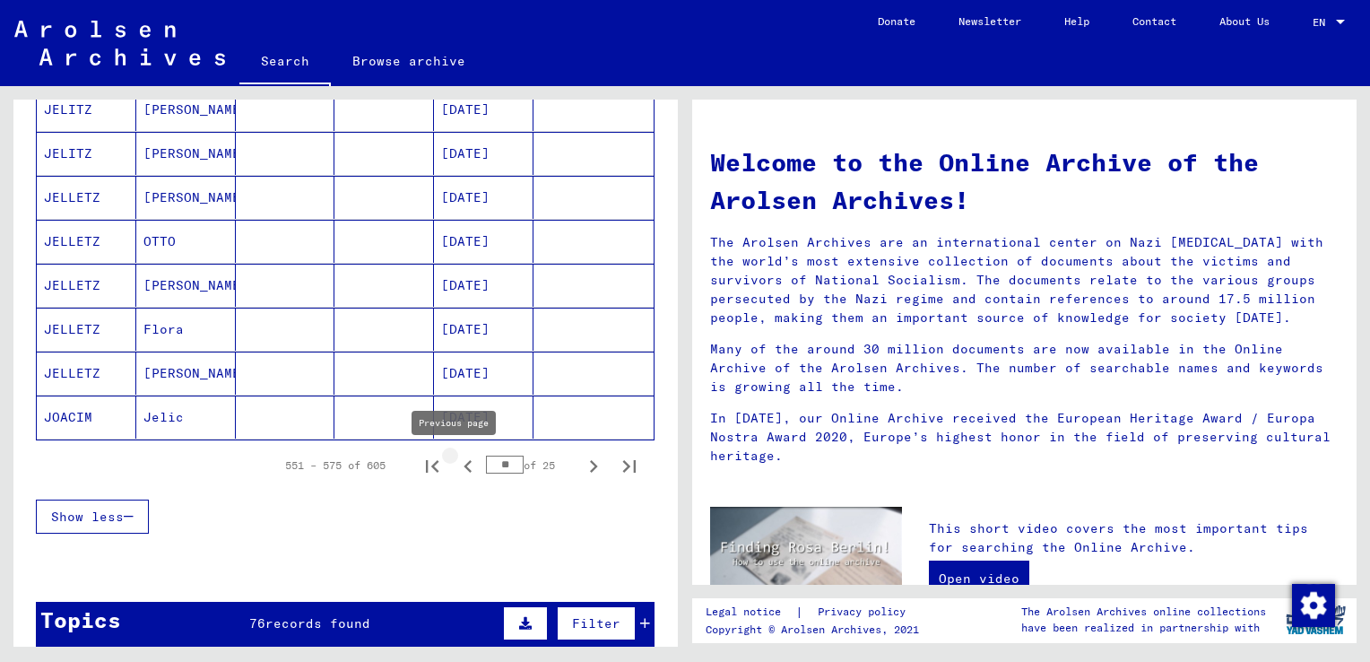
click at [464, 464] on icon "Previous page" at bounding box center [468, 466] width 8 height 13
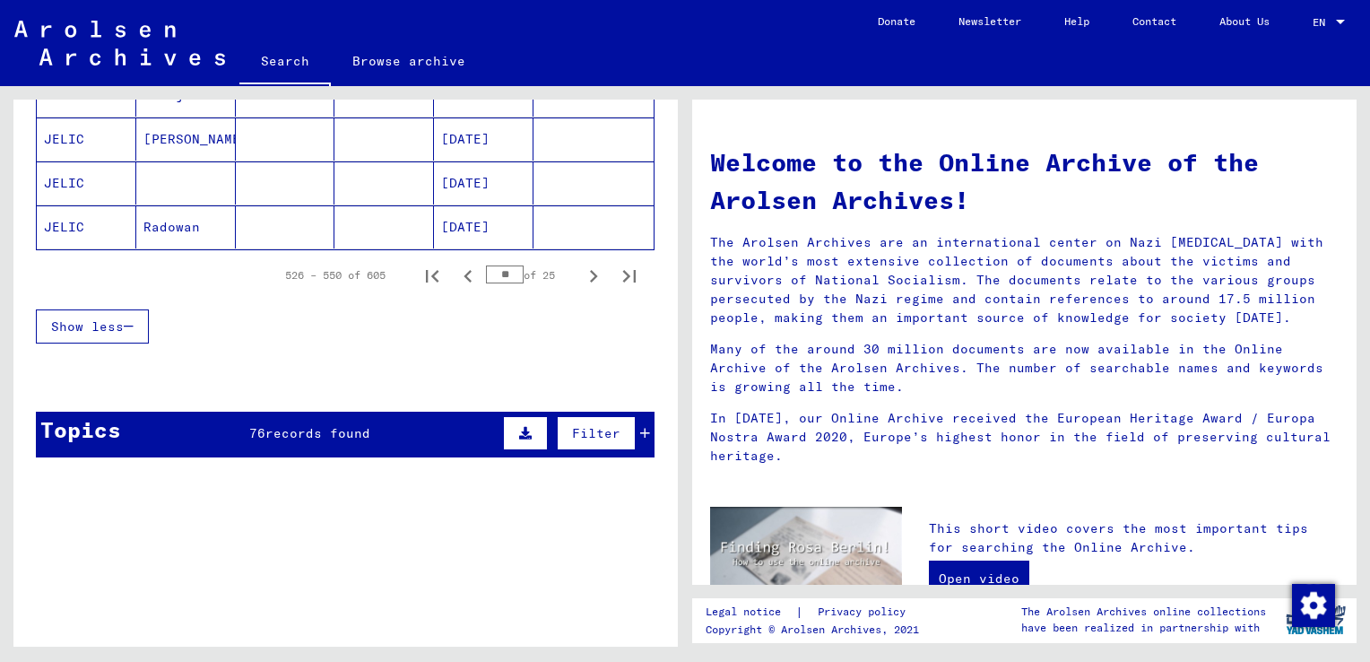
scroll to position [1306, 0]
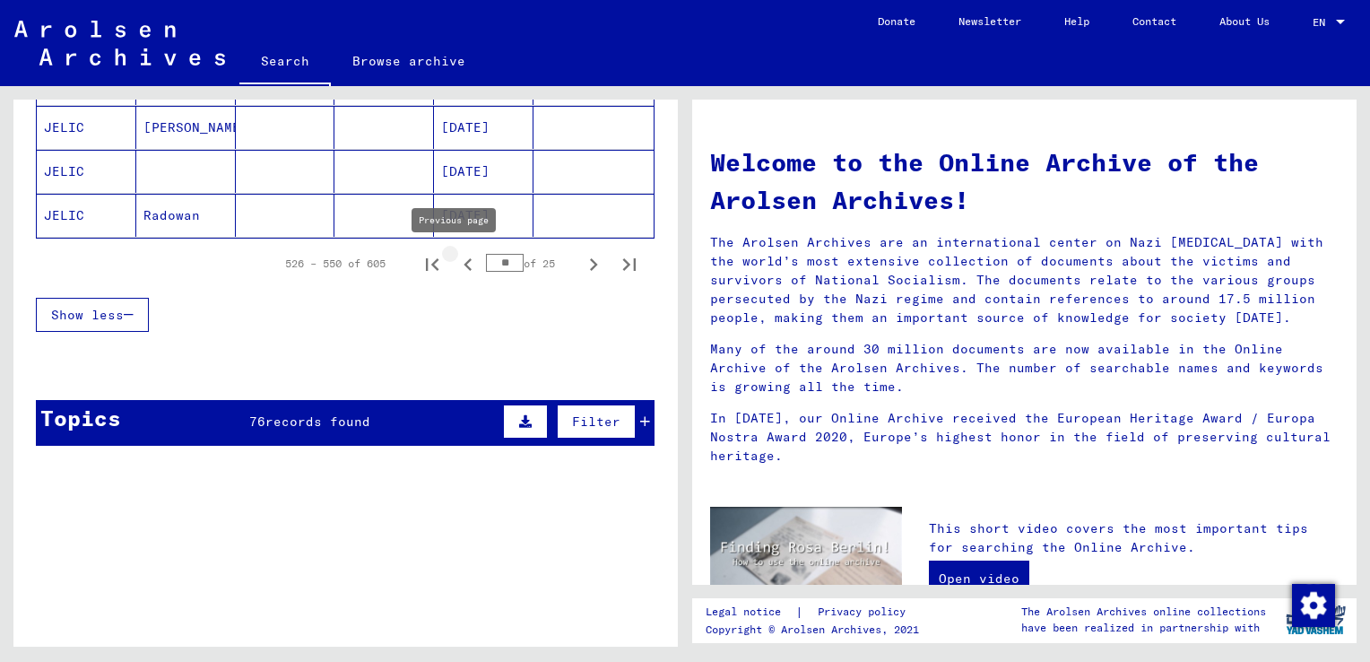
click at [455, 262] on icon "Previous page" at bounding box center [467, 264] width 25 height 25
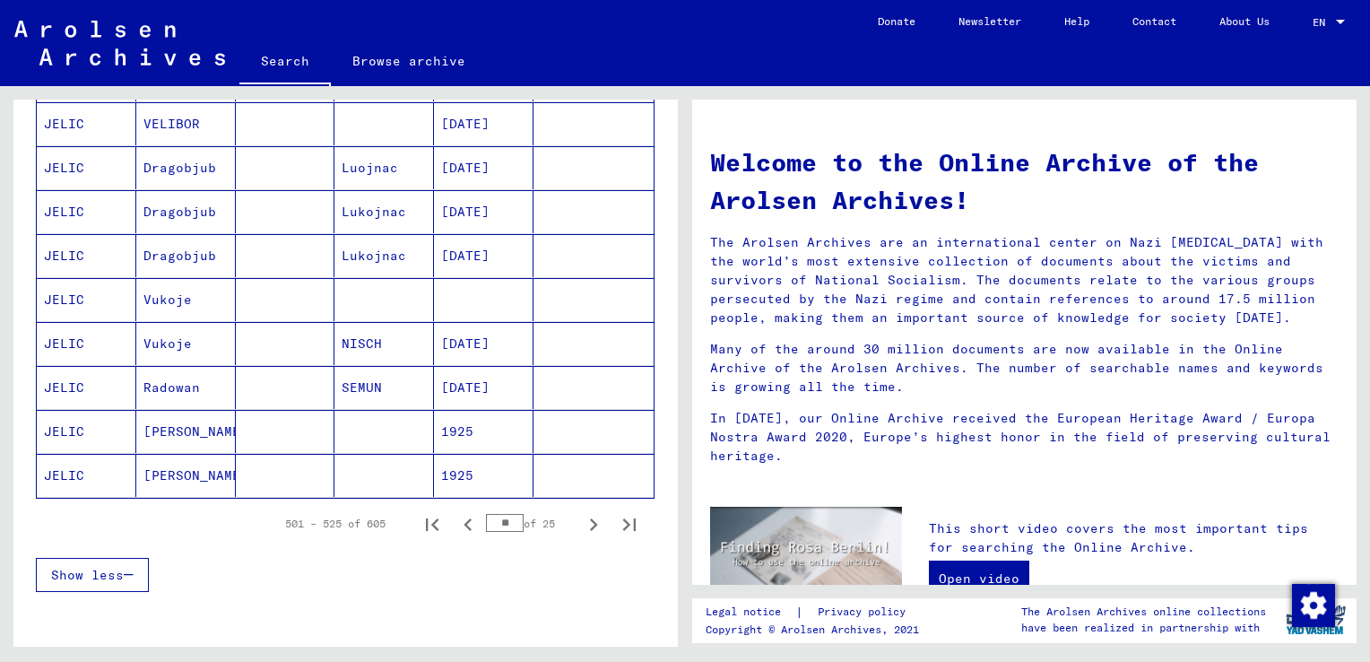
scroll to position [1132, 0]
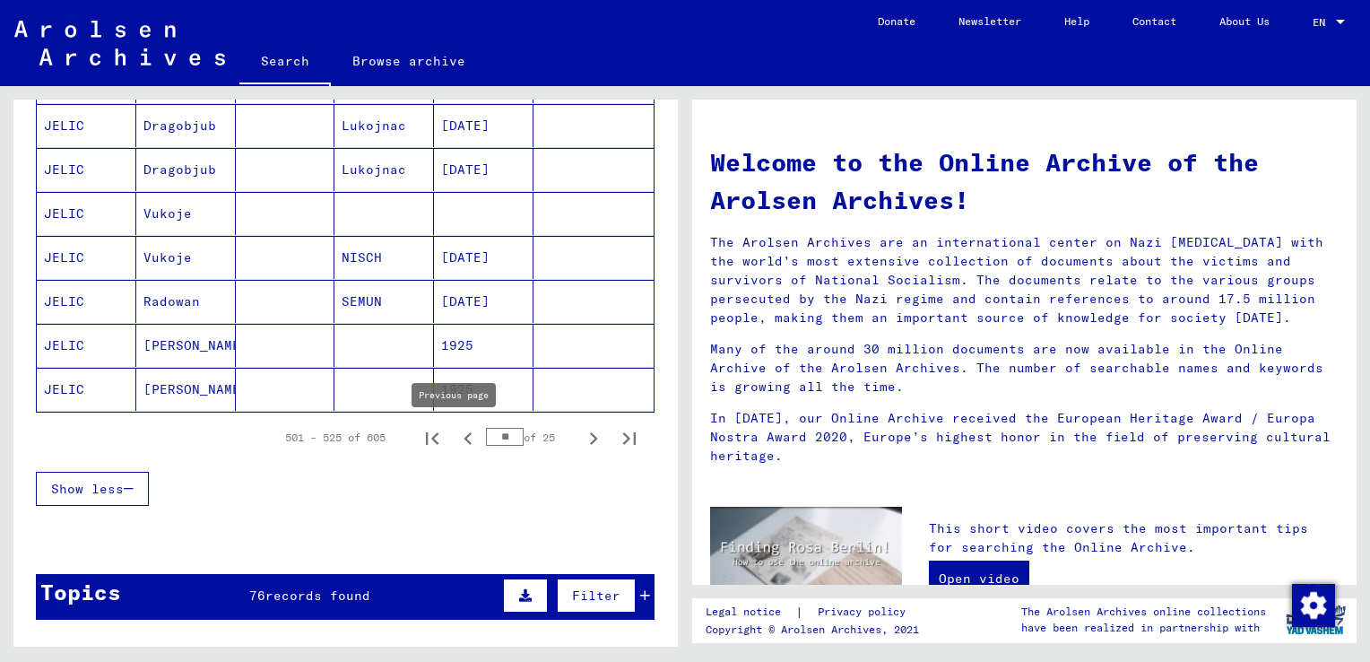
click at [455, 441] on icon "Previous page" at bounding box center [467, 438] width 25 height 25
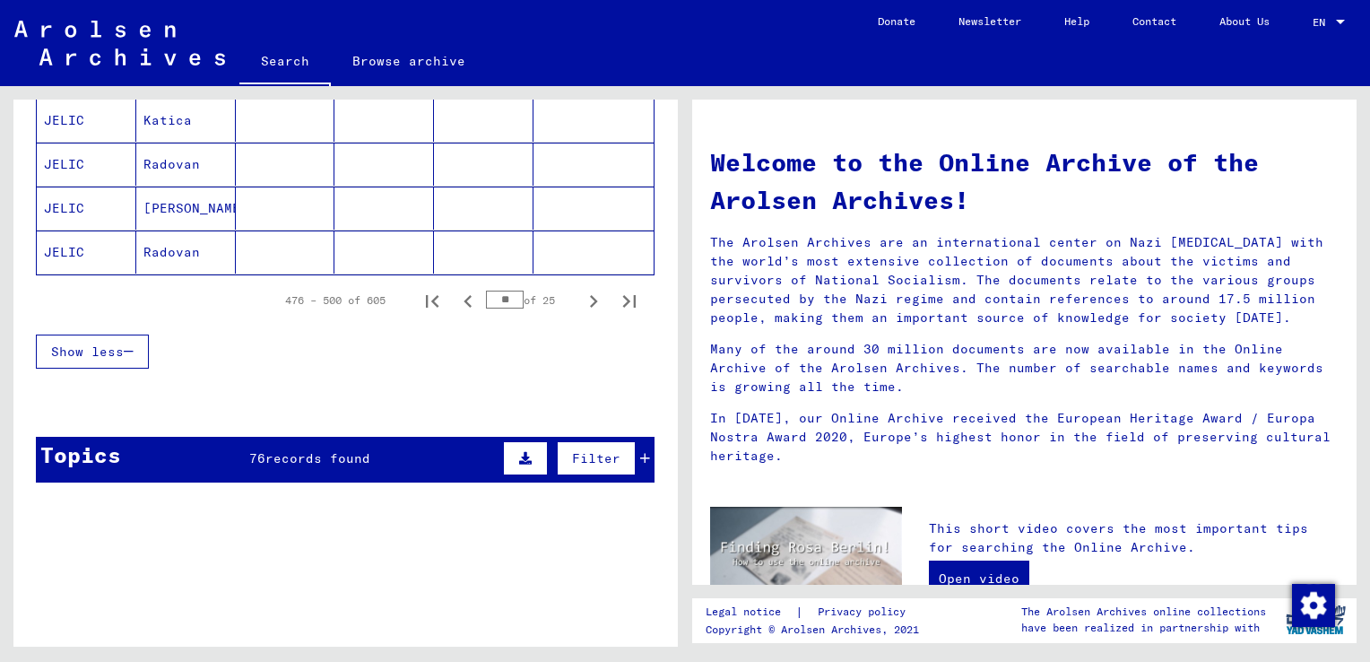
scroll to position [1254, 0]
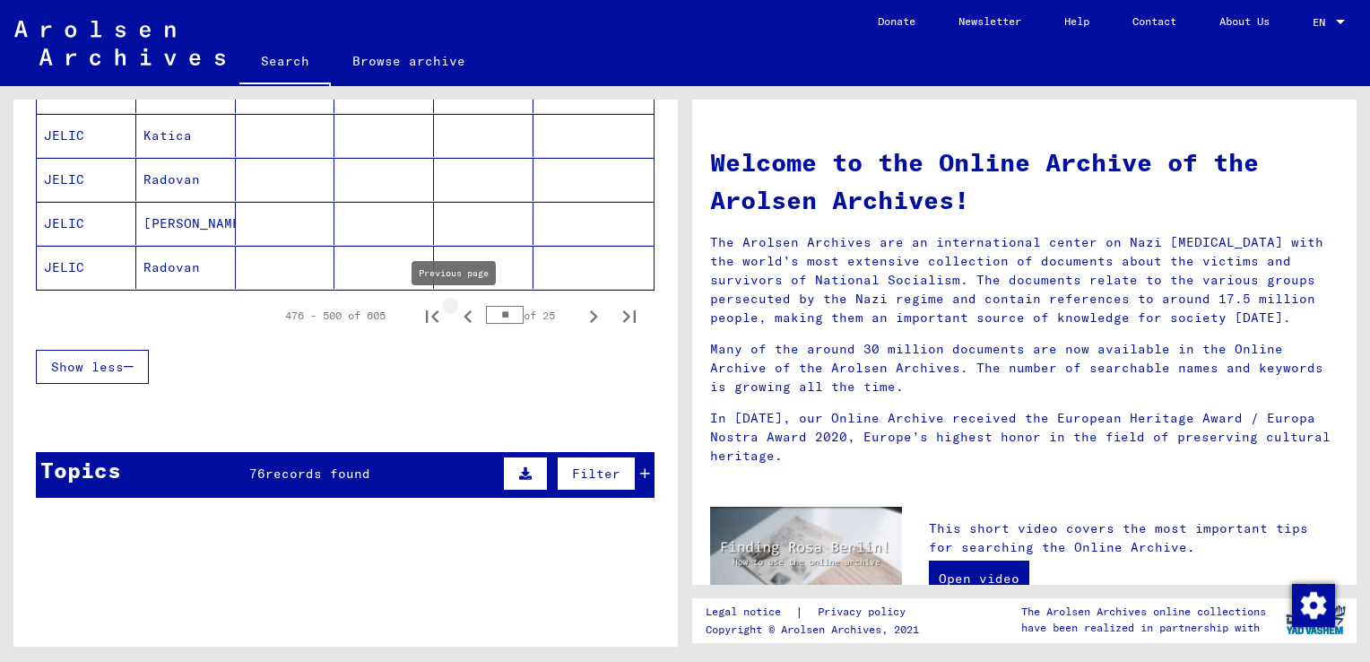
click at [455, 304] on icon "Previous page" at bounding box center [467, 316] width 25 height 25
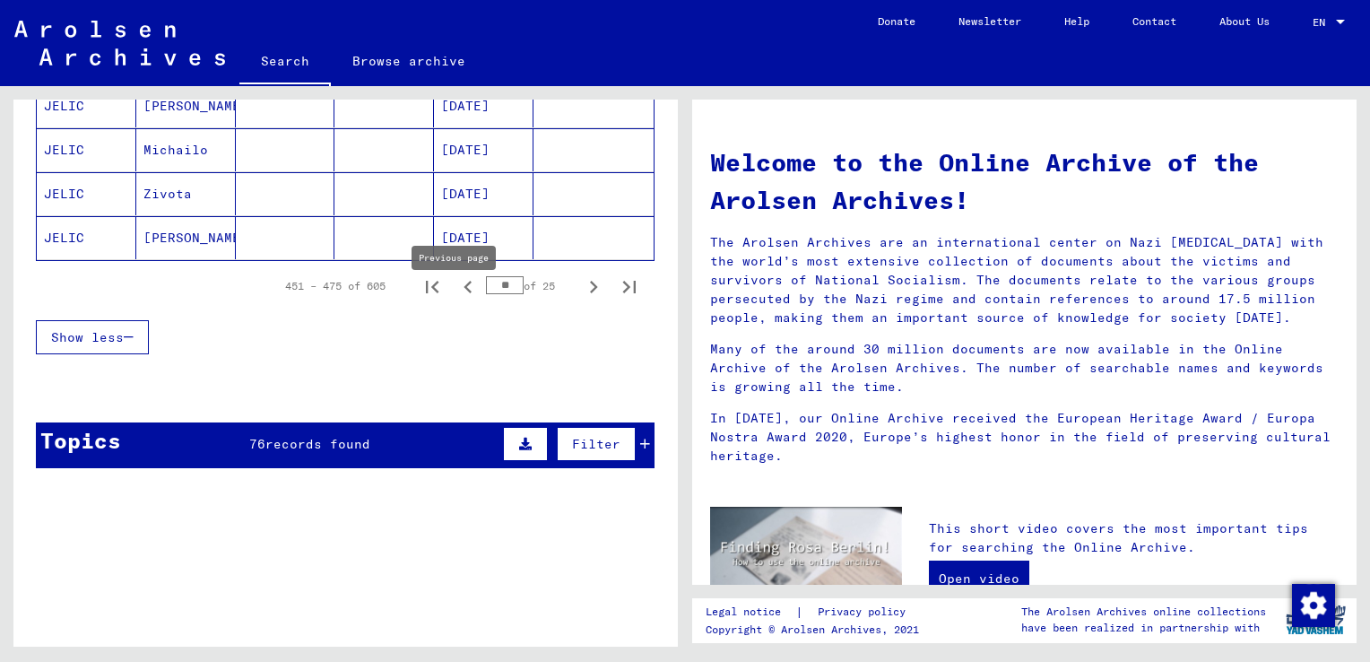
scroll to position [1285, 0]
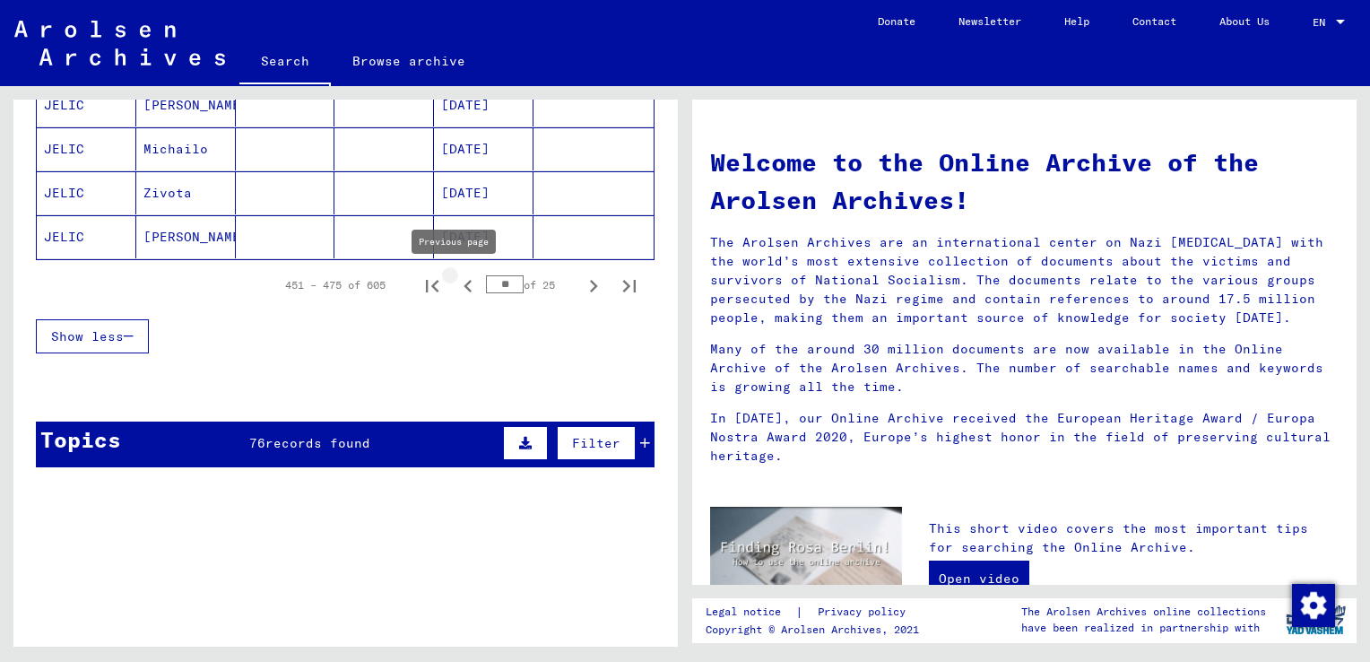
click at [455, 293] on icon "Previous page" at bounding box center [467, 285] width 25 height 25
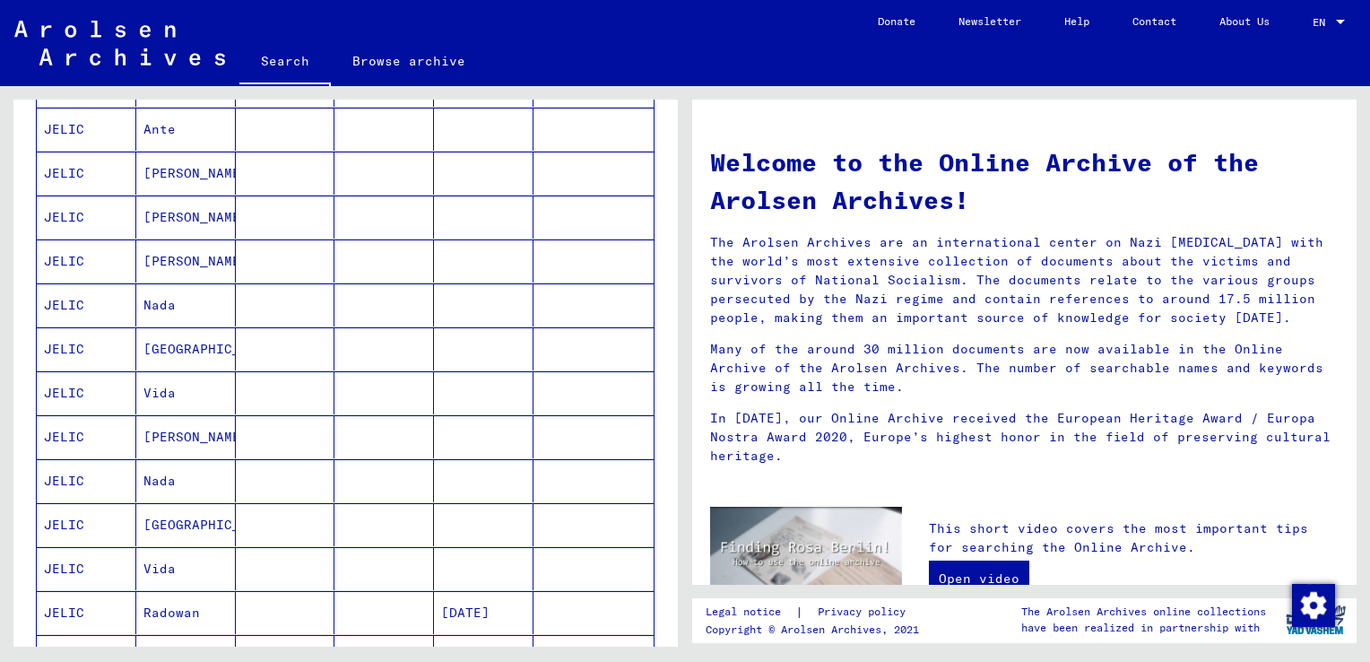
scroll to position [478, 0]
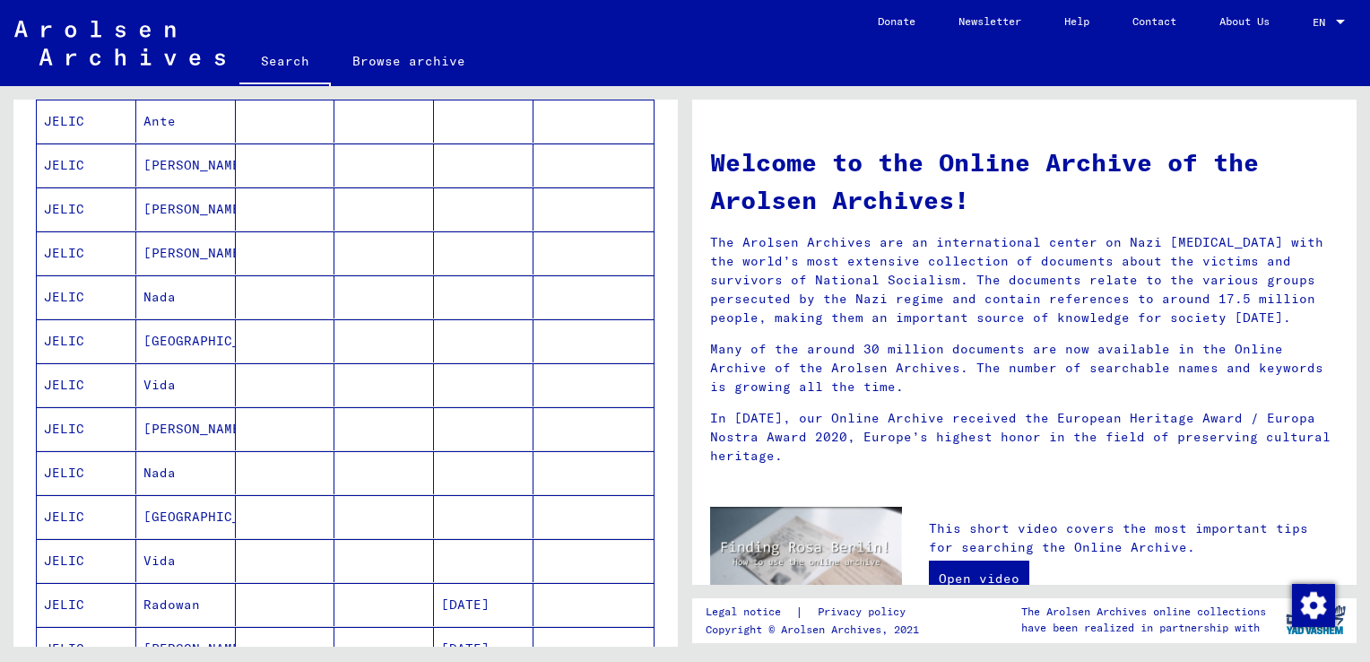
click at [165, 435] on mat-cell "[PERSON_NAME]" at bounding box center [186, 428] width 100 height 43
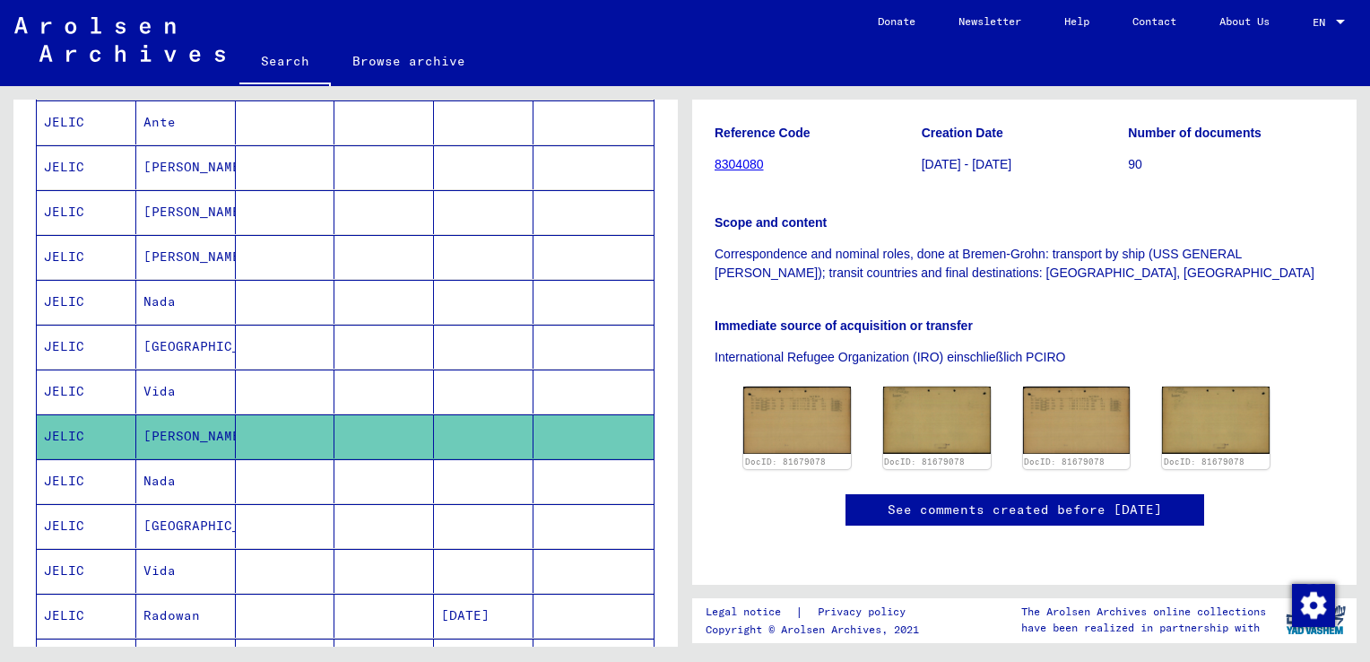
scroll to position [495, 0]
click at [787, 385] on img at bounding box center [797, 420] width 113 height 71
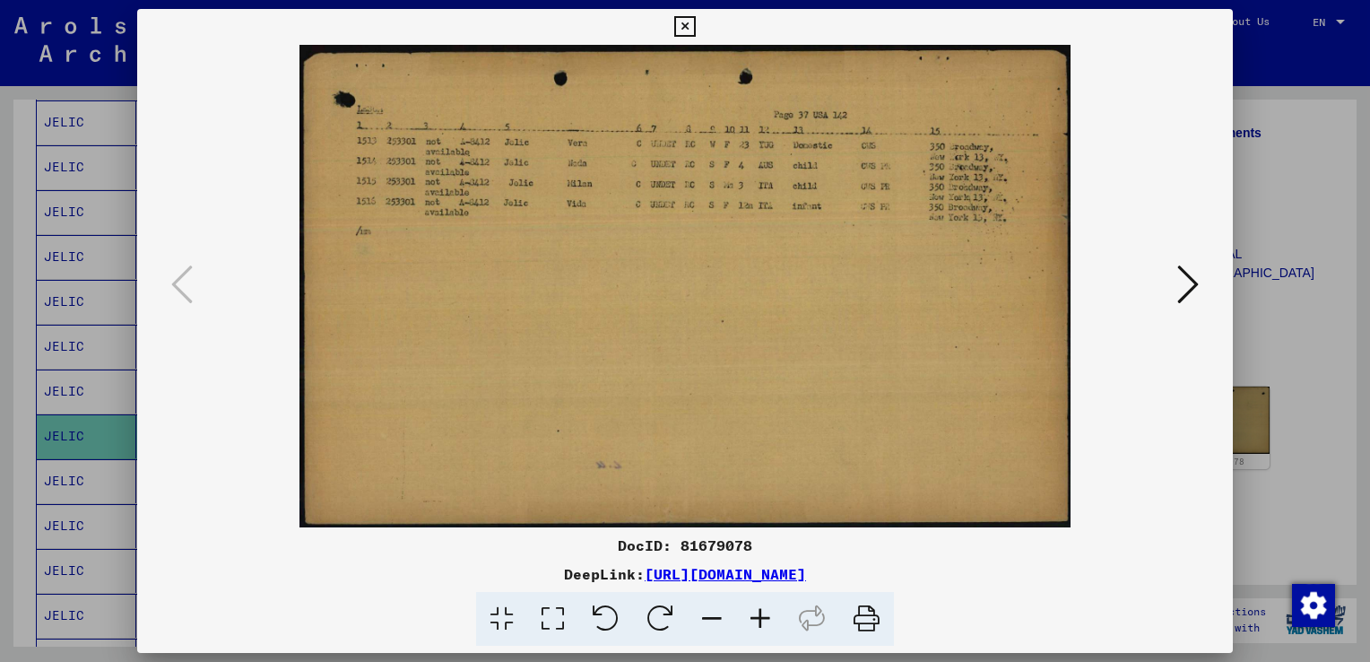
click at [1277, 307] on div at bounding box center [685, 331] width 1370 height 662
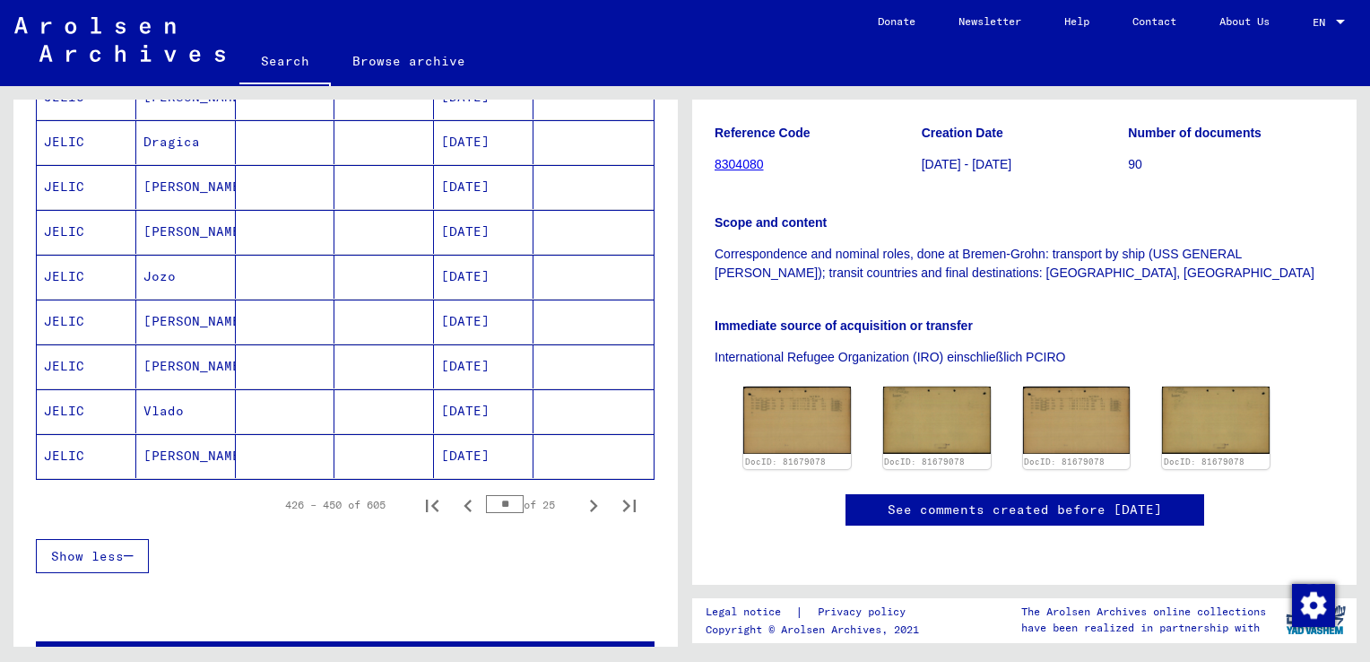
scroll to position [1097, 0]
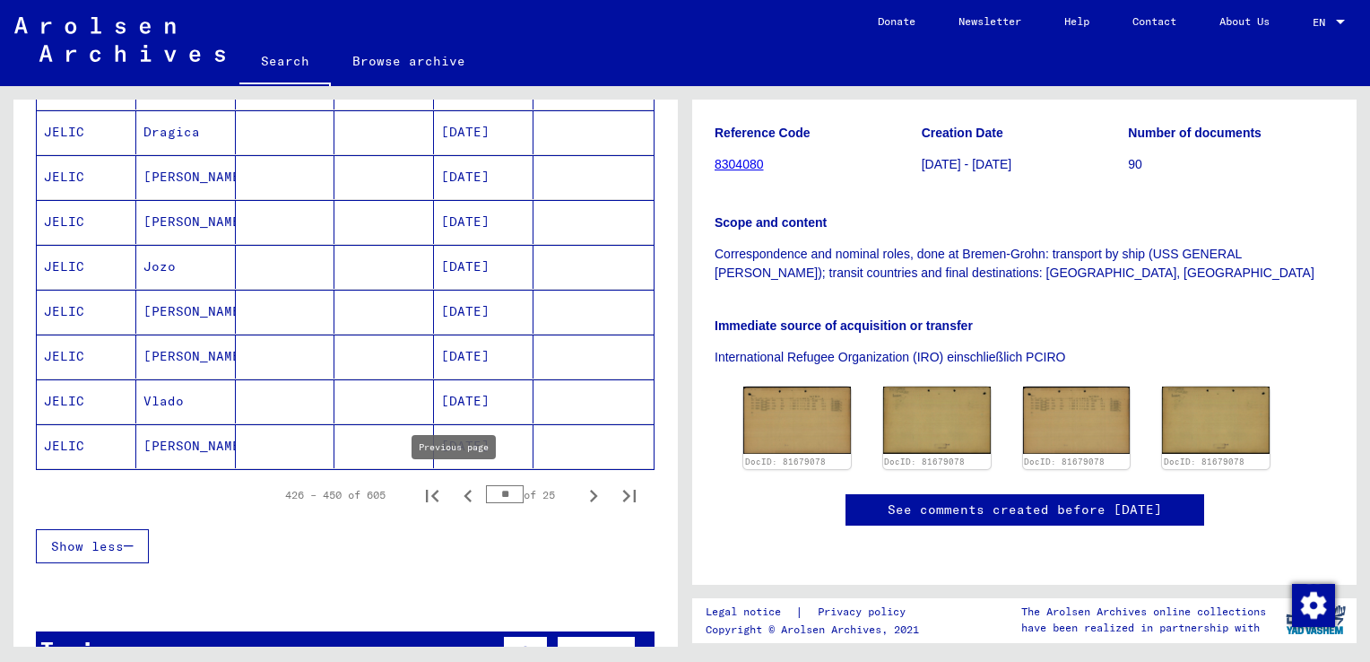
click at [455, 490] on icon "Previous page" at bounding box center [467, 495] width 25 height 25
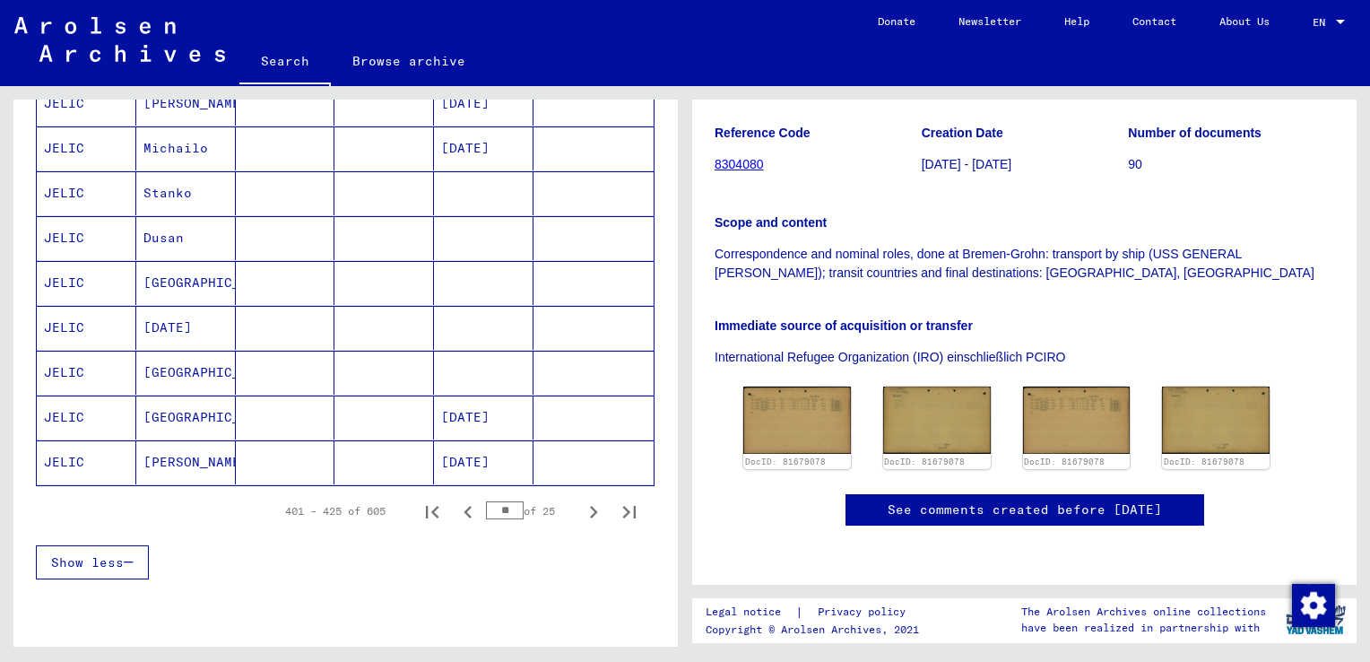
scroll to position [1082, 0]
click at [456, 506] on icon "Previous page" at bounding box center [467, 511] width 25 height 25
type input "**"
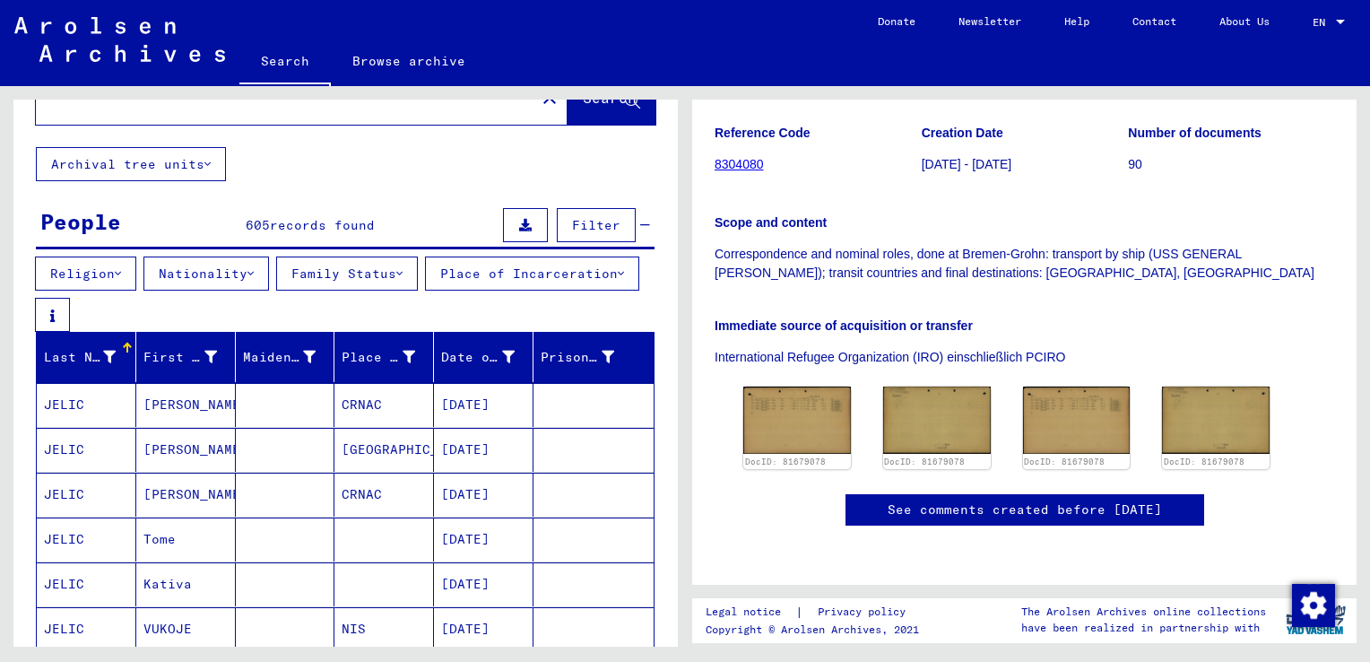
scroll to position [54, 0]
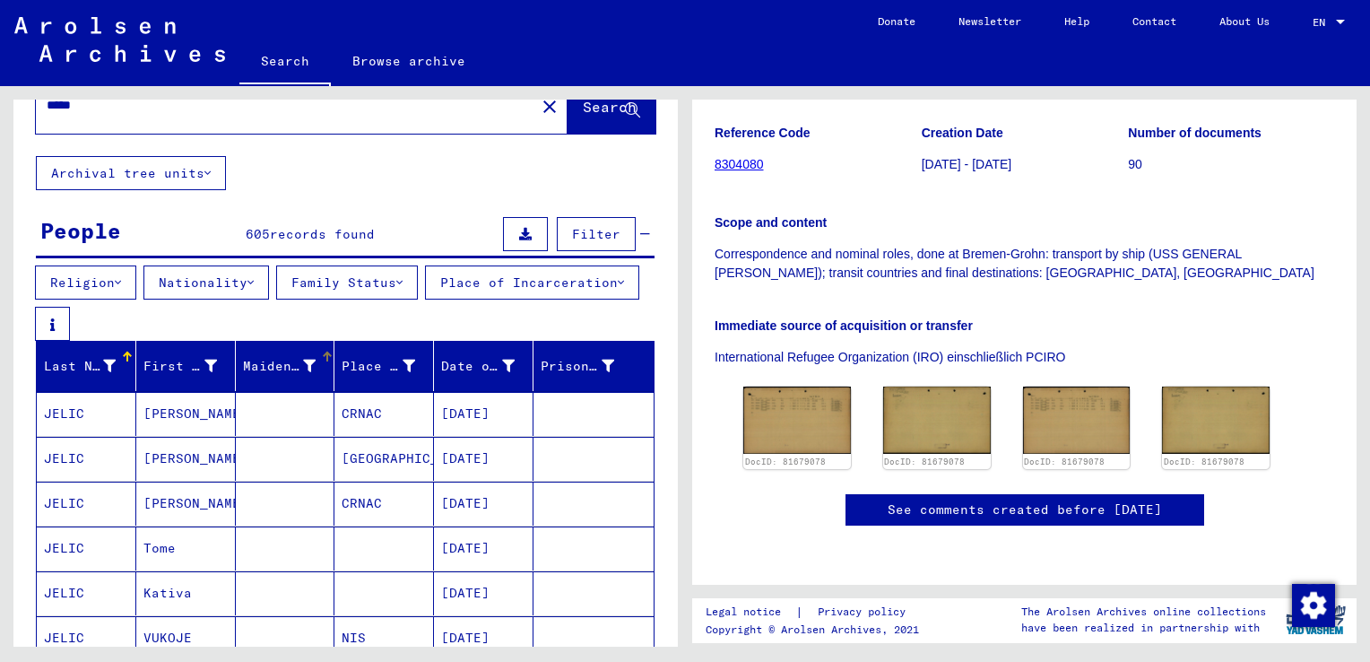
click at [287, 367] on div "Maiden Name" at bounding box center [280, 366] width 74 height 19
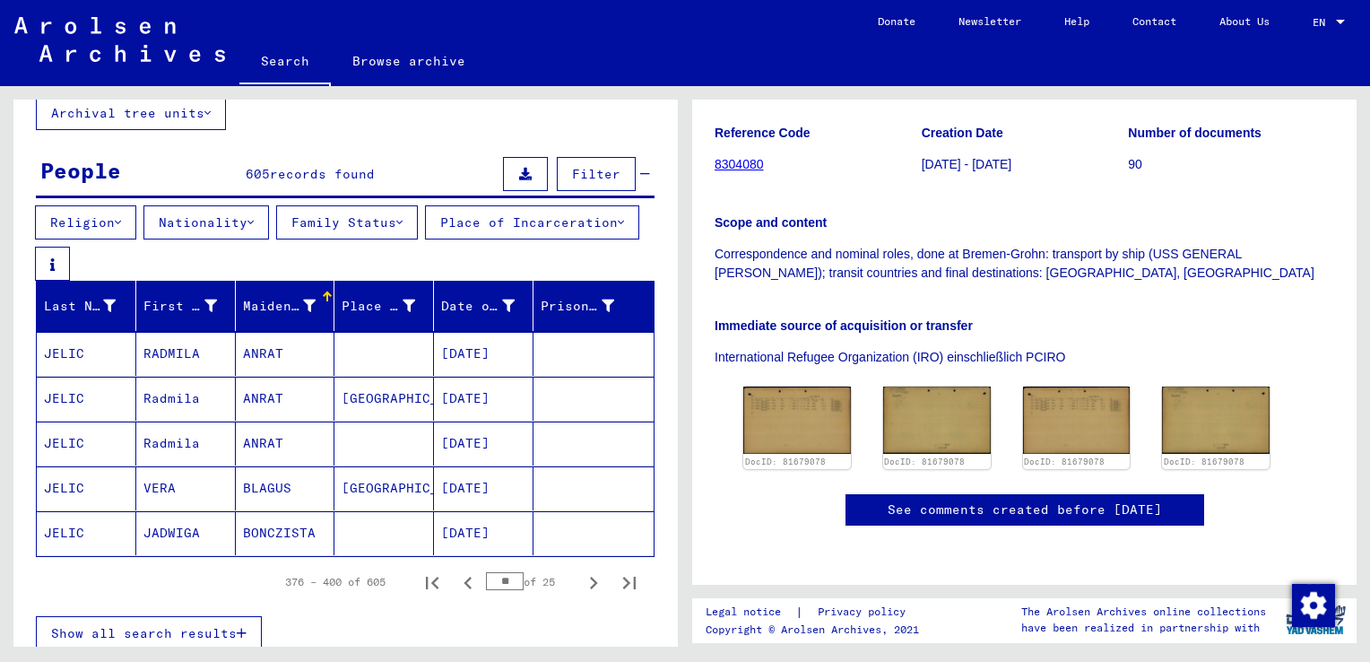
scroll to position [115, 0]
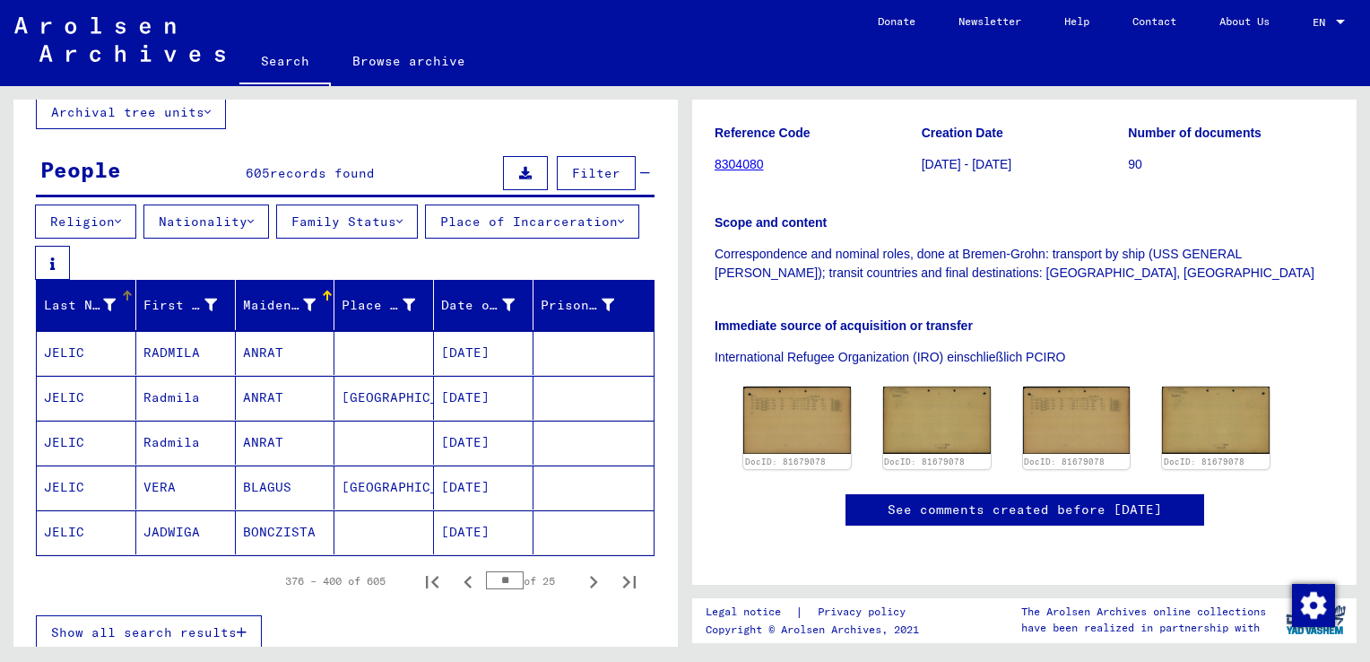
click at [103, 315] on div at bounding box center [109, 305] width 13 height 19
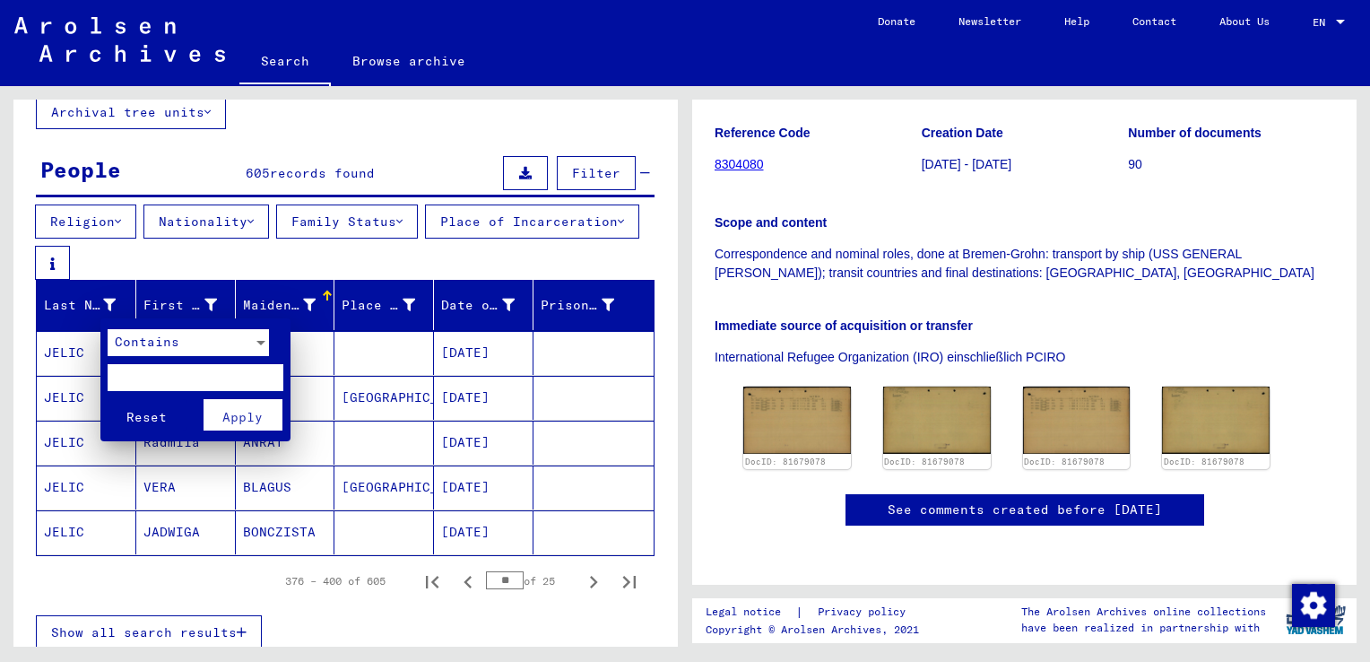
click at [172, 349] on span "Contains" at bounding box center [147, 342] width 65 height 16
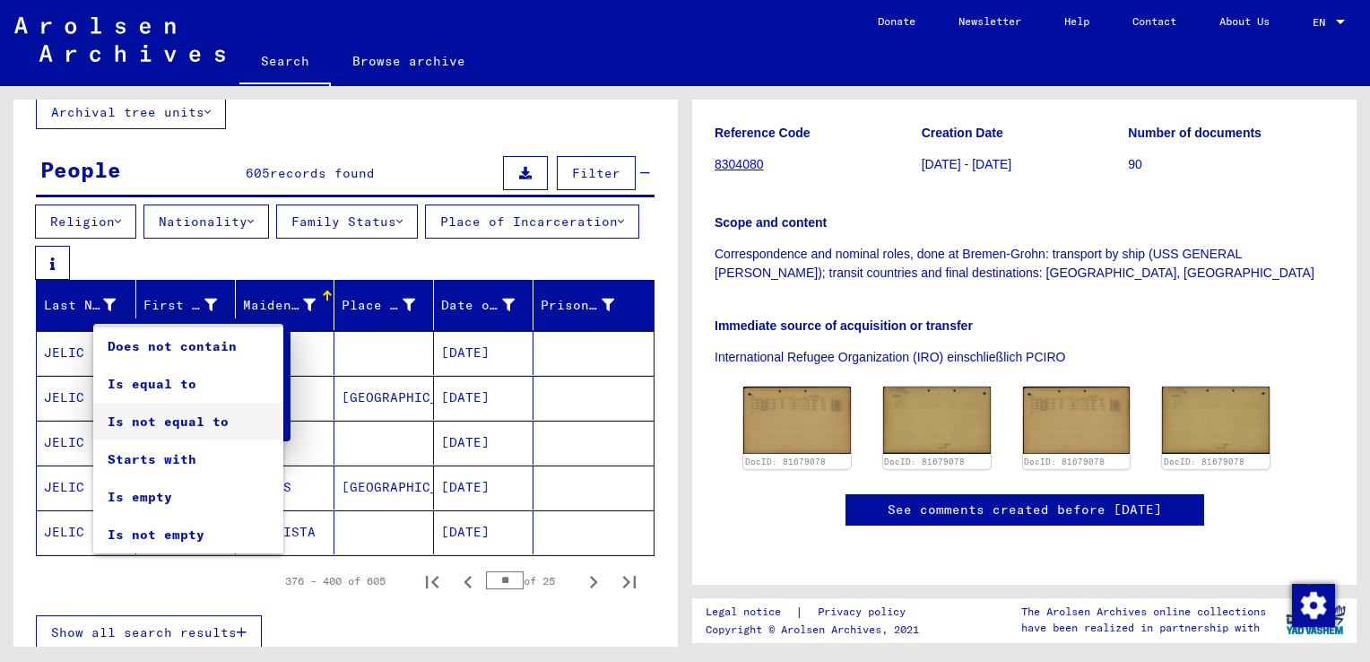
scroll to position [0, 0]
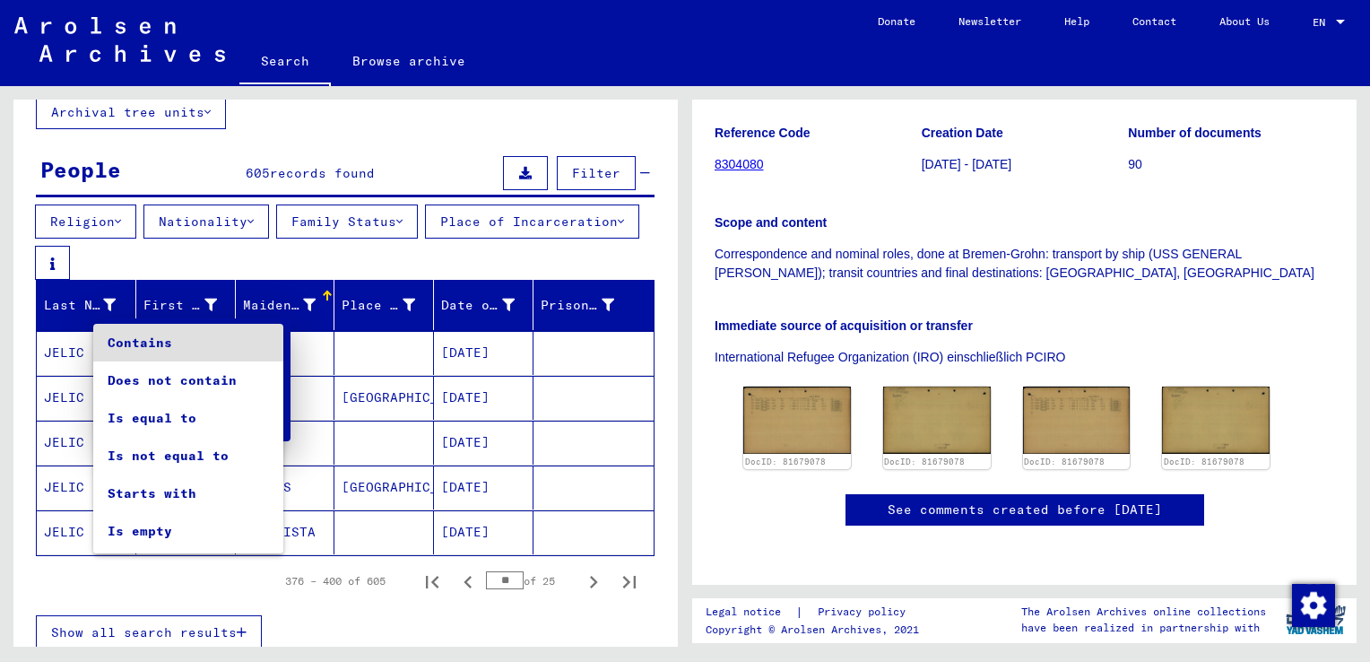
click at [338, 386] on div at bounding box center [685, 331] width 1370 height 662
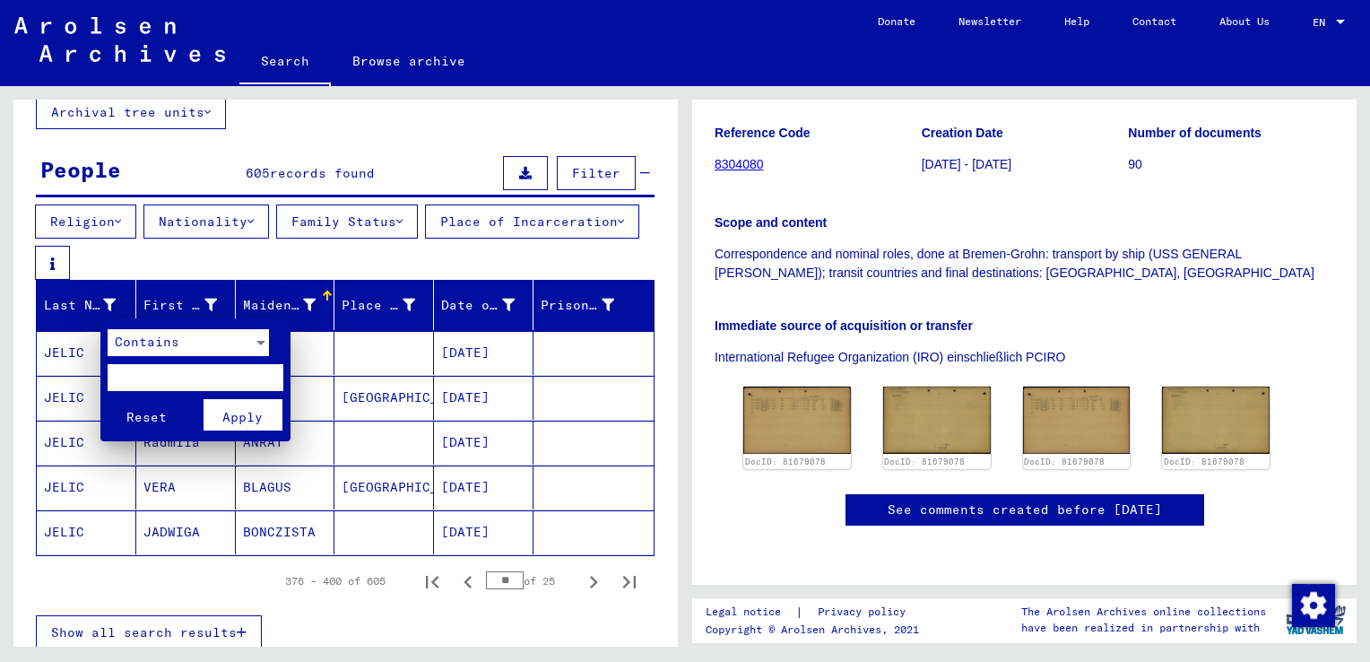
click at [328, 328] on div at bounding box center [685, 331] width 1370 height 662
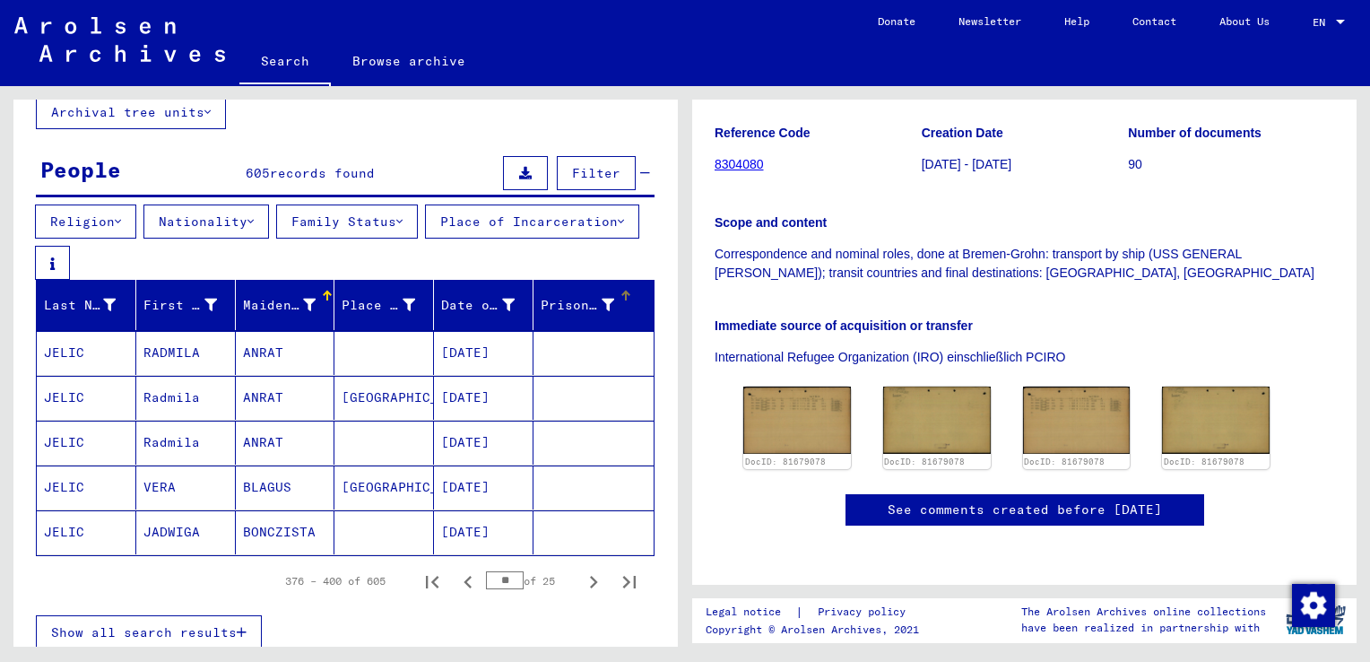
click at [603, 309] on div "Prisoner #" at bounding box center [580, 305] width 78 height 19
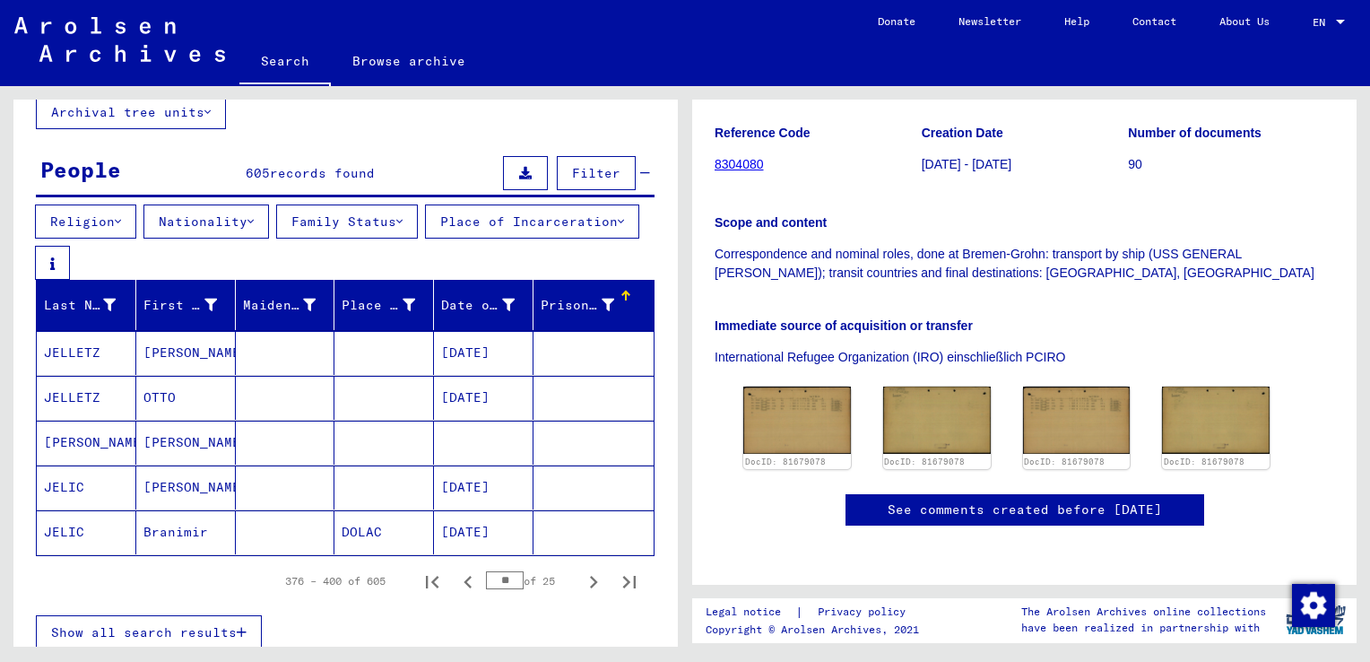
click at [208, 440] on mat-cell "[PERSON_NAME]" at bounding box center [186, 443] width 100 height 44
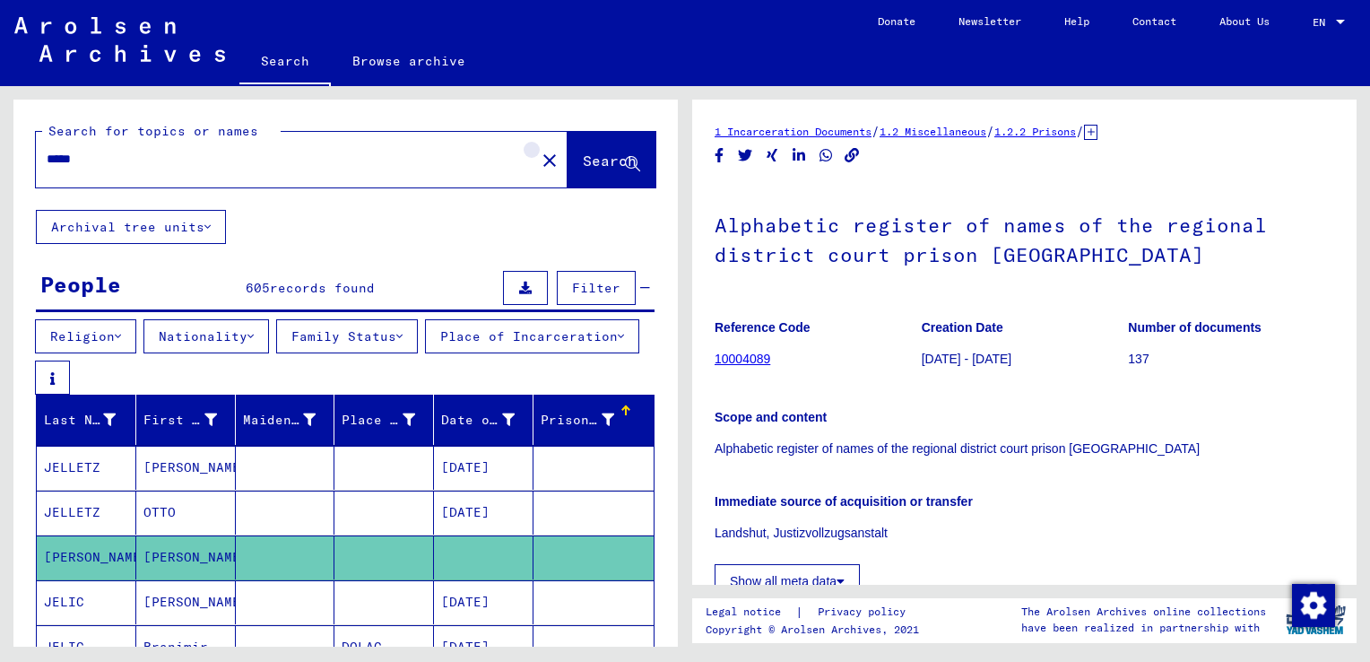
click at [539, 157] on mat-icon "close" at bounding box center [550, 161] width 22 height 22
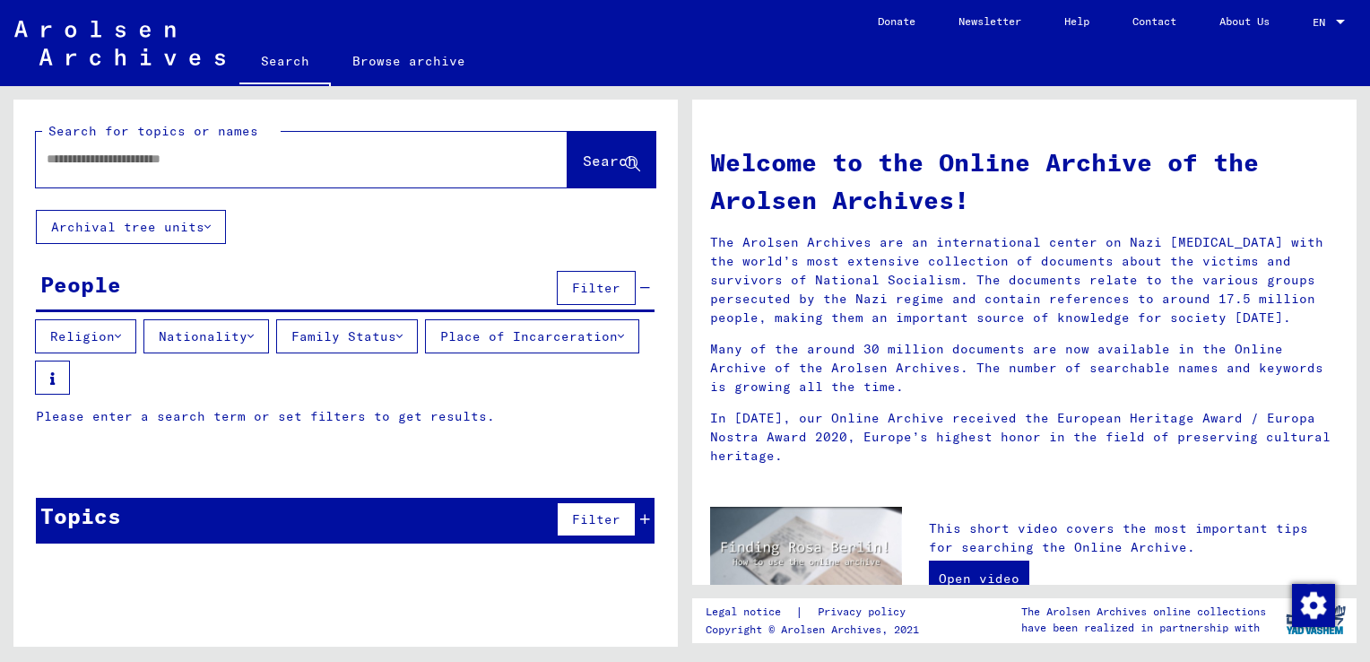
click at [322, 183] on div at bounding box center [302, 160] width 532 height 56
click at [323, 166] on input "text" at bounding box center [280, 159] width 467 height 19
type input "**********"
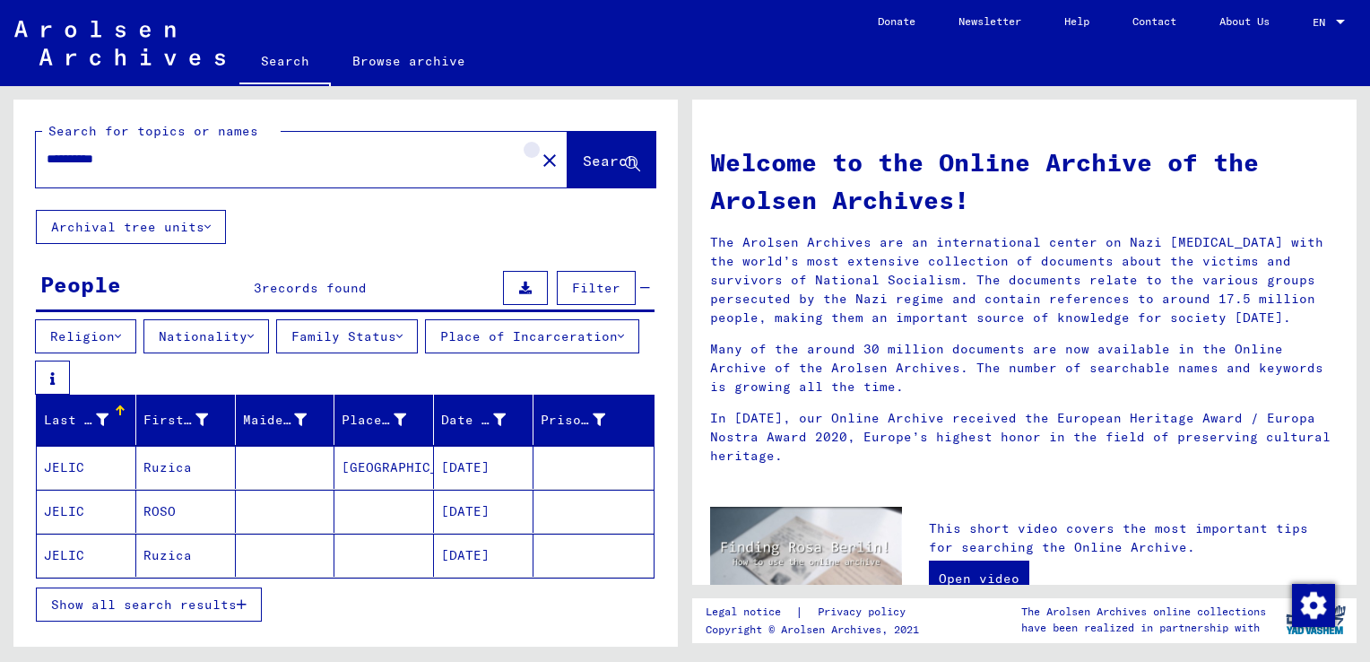
click at [539, 170] on mat-icon "close" at bounding box center [550, 161] width 22 height 22
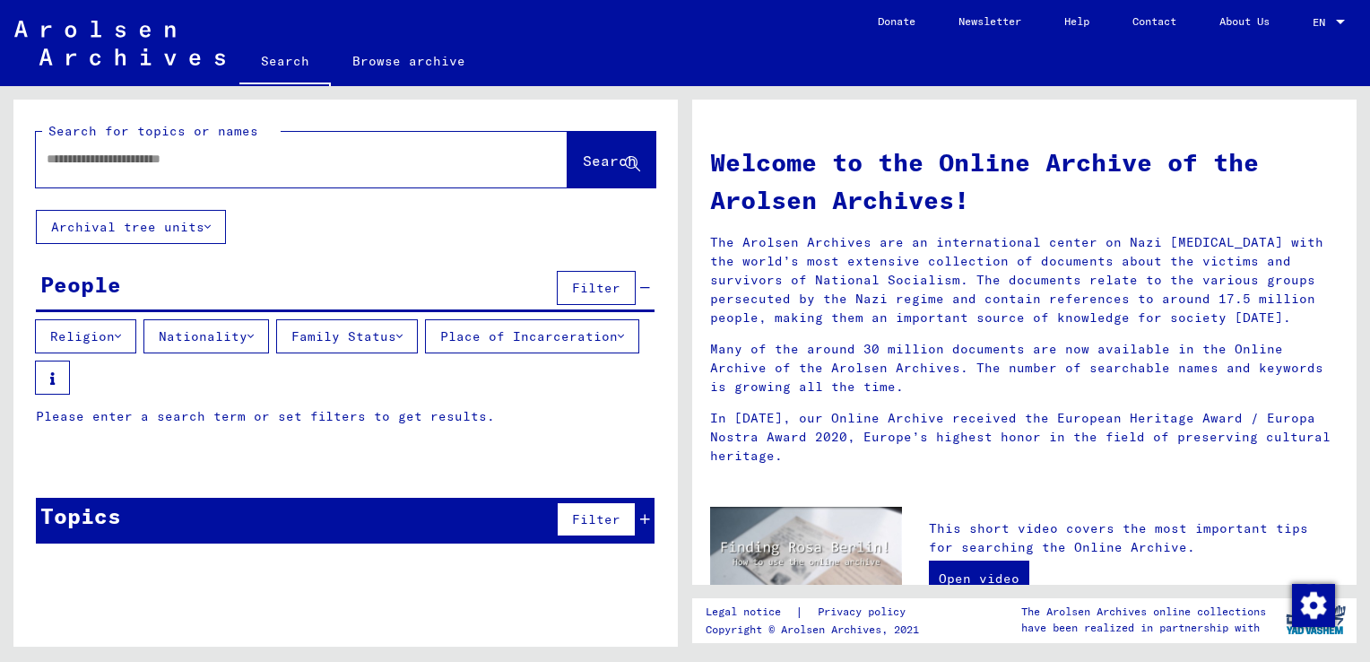
click at [436, 170] on div at bounding box center [275, 159] width 478 height 40
click at [234, 163] on input "text" at bounding box center [280, 159] width 467 height 19
type input "*******"
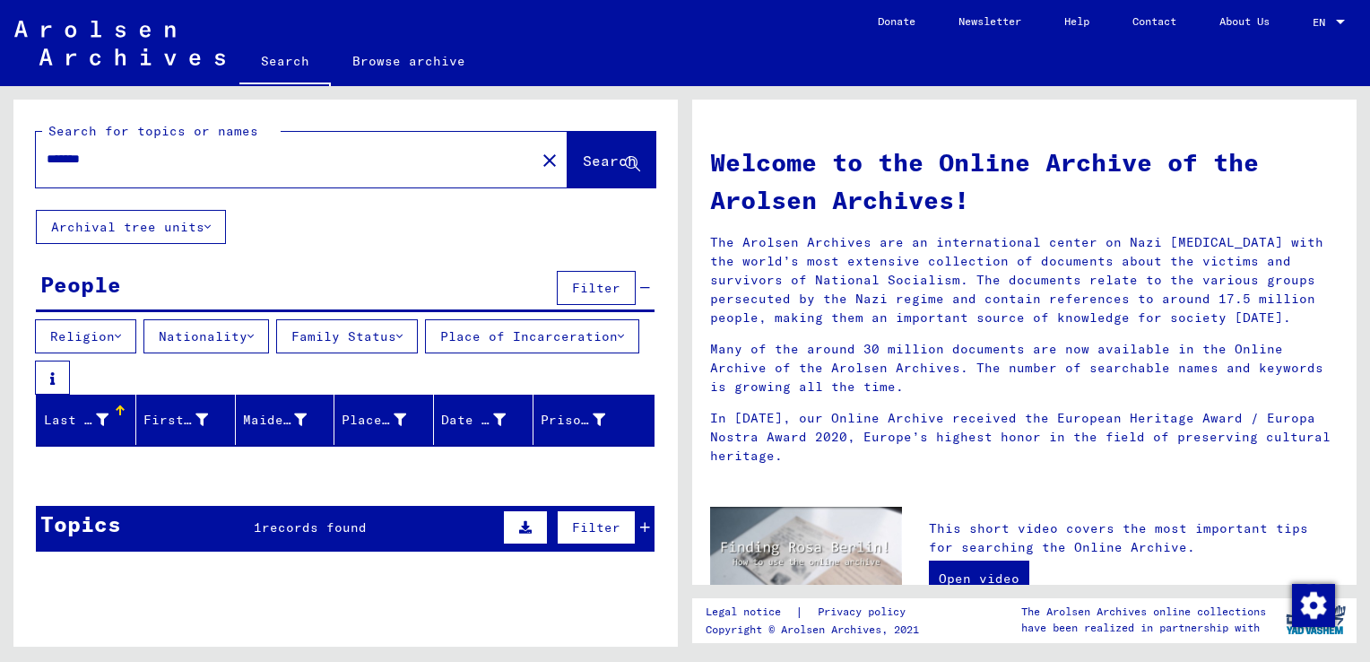
click at [162, 233] on button "Archival tree units" at bounding box center [131, 227] width 190 height 34
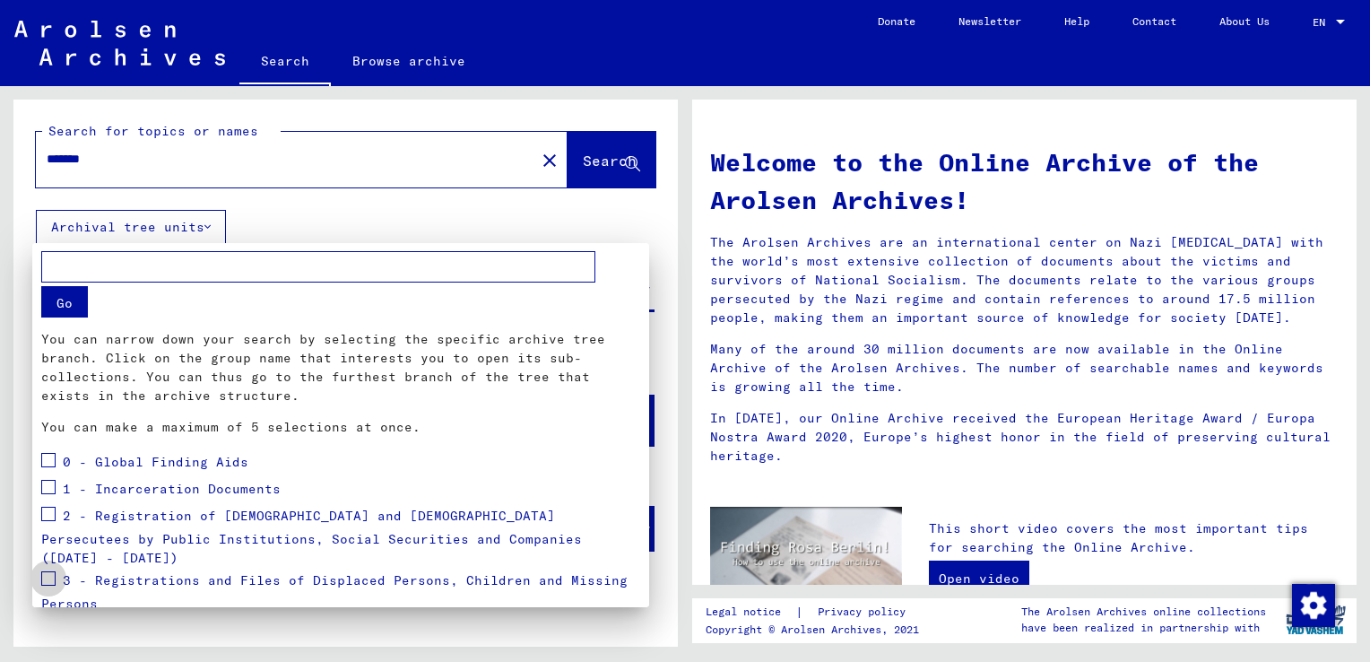
click at [48, 571] on span at bounding box center [48, 578] width 14 height 14
click at [334, 217] on div at bounding box center [685, 331] width 1370 height 662
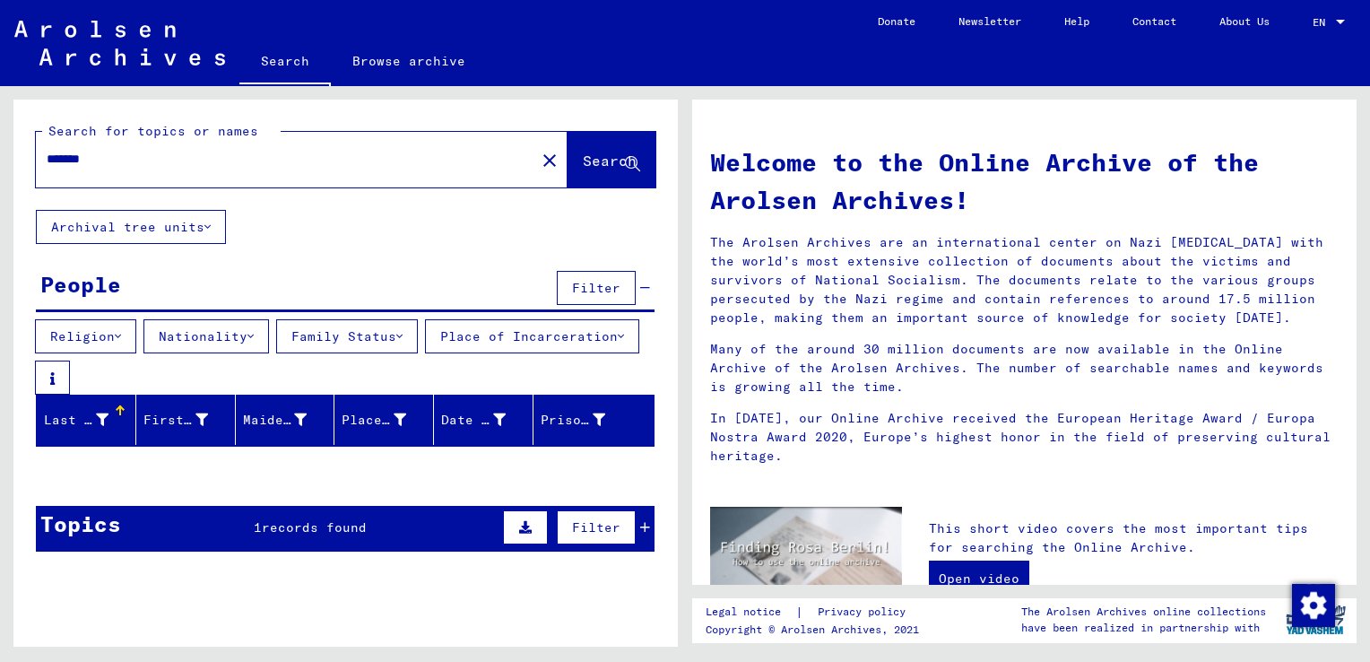
click at [603, 142] on button "Search" at bounding box center [612, 160] width 88 height 56
click at [595, 166] on span "Search" at bounding box center [610, 161] width 54 height 18
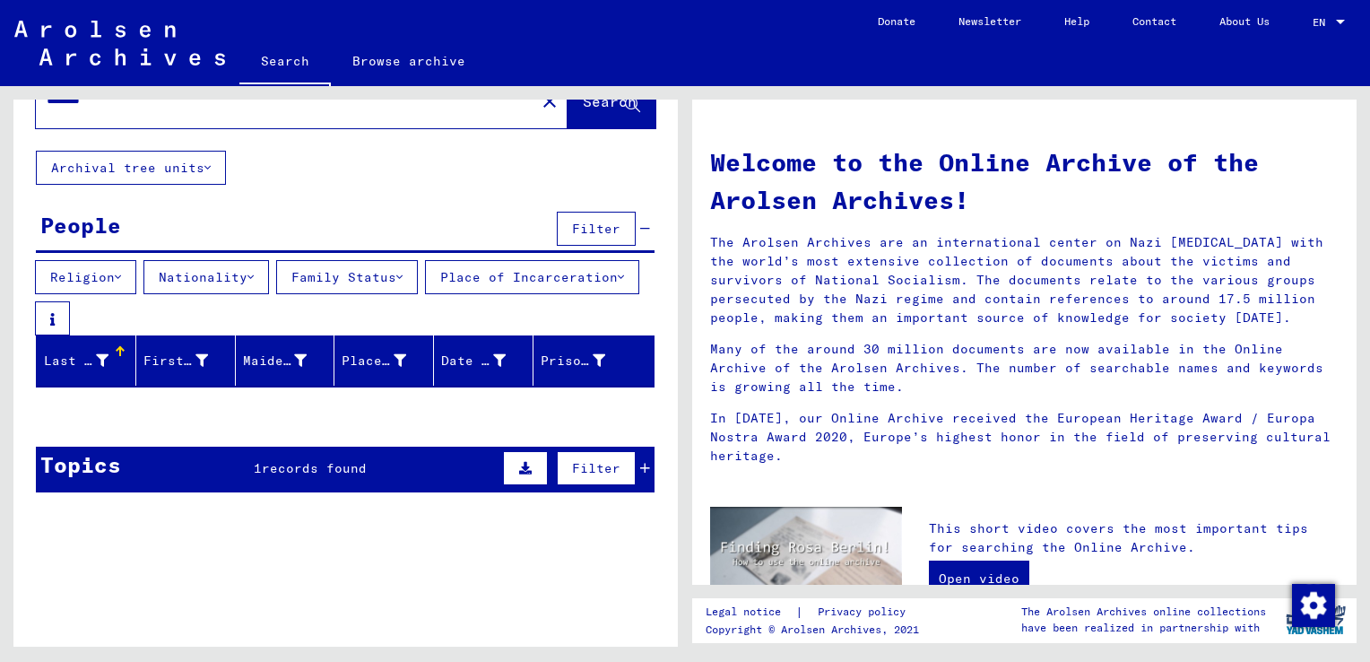
click at [338, 467] on span "records found" at bounding box center [314, 468] width 105 height 16
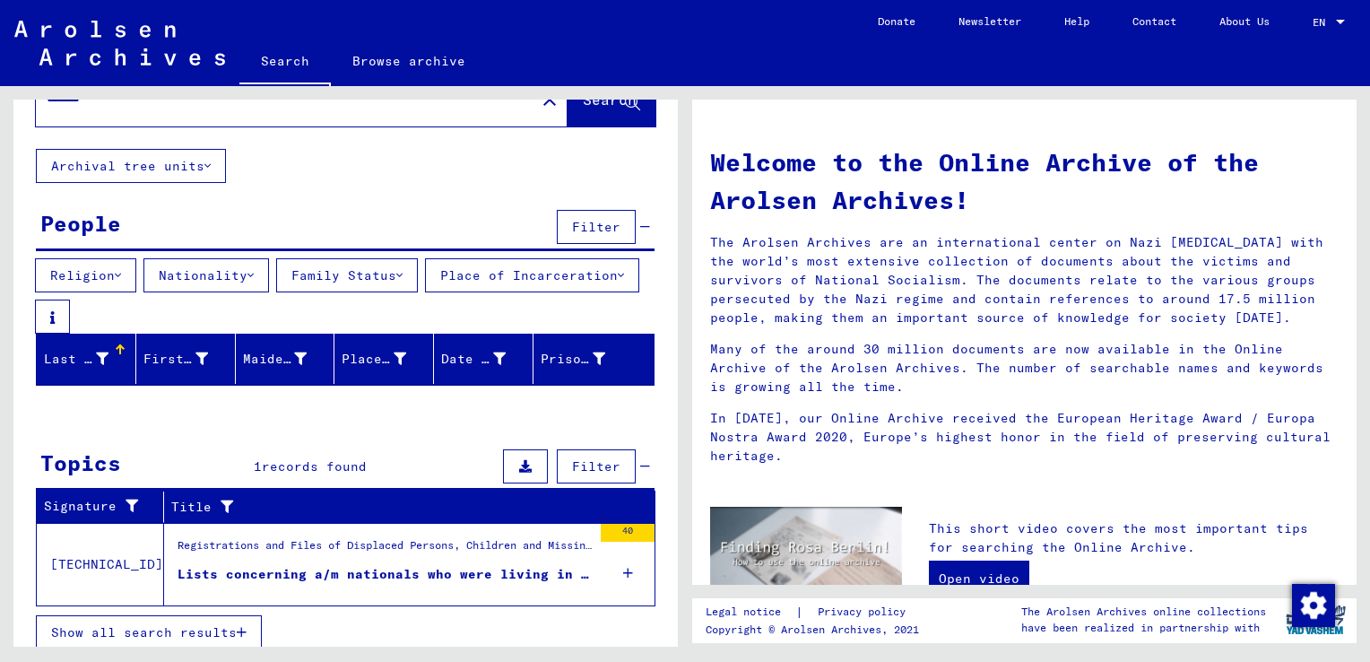
scroll to position [75, 0]
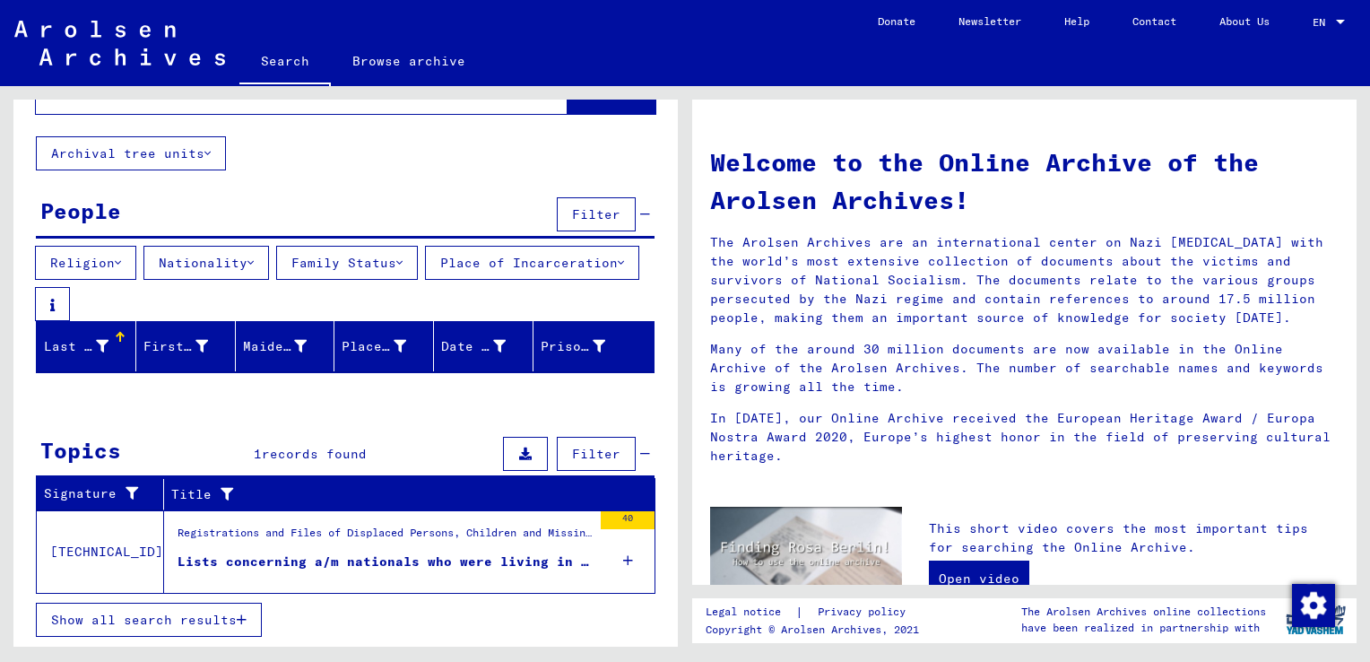
click at [335, 579] on figure "Lists concerning a/m nationals who were living in or registered with [GEOGRAPHI…" at bounding box center [385, 565] width 414 height 27
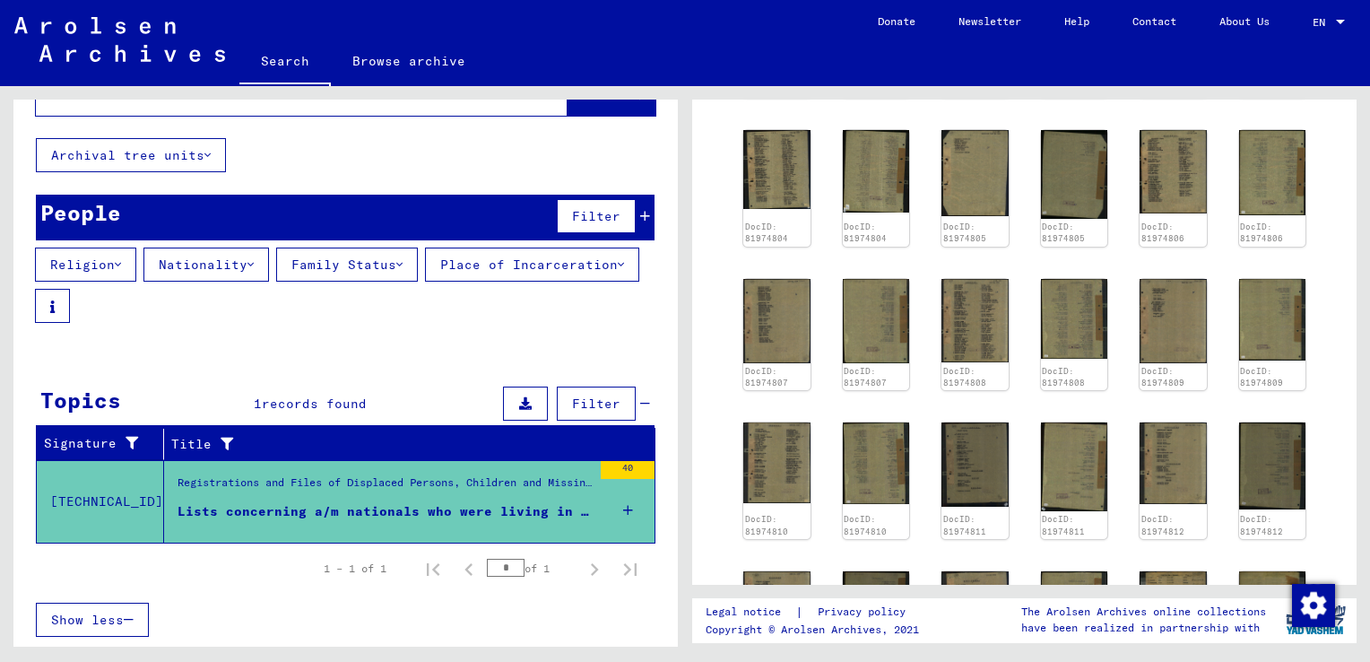
scroll to position [755, 0]
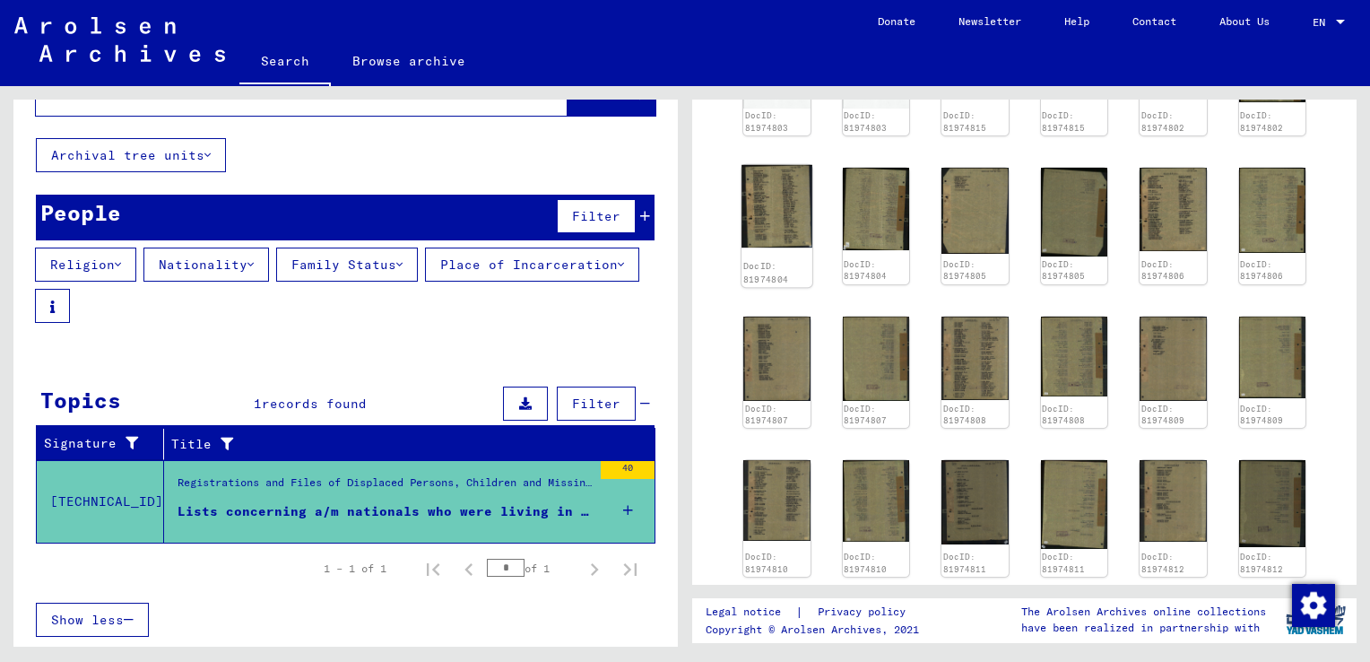
click at [767, 214] on img at bounding box center [776, 206] width 70 height 83
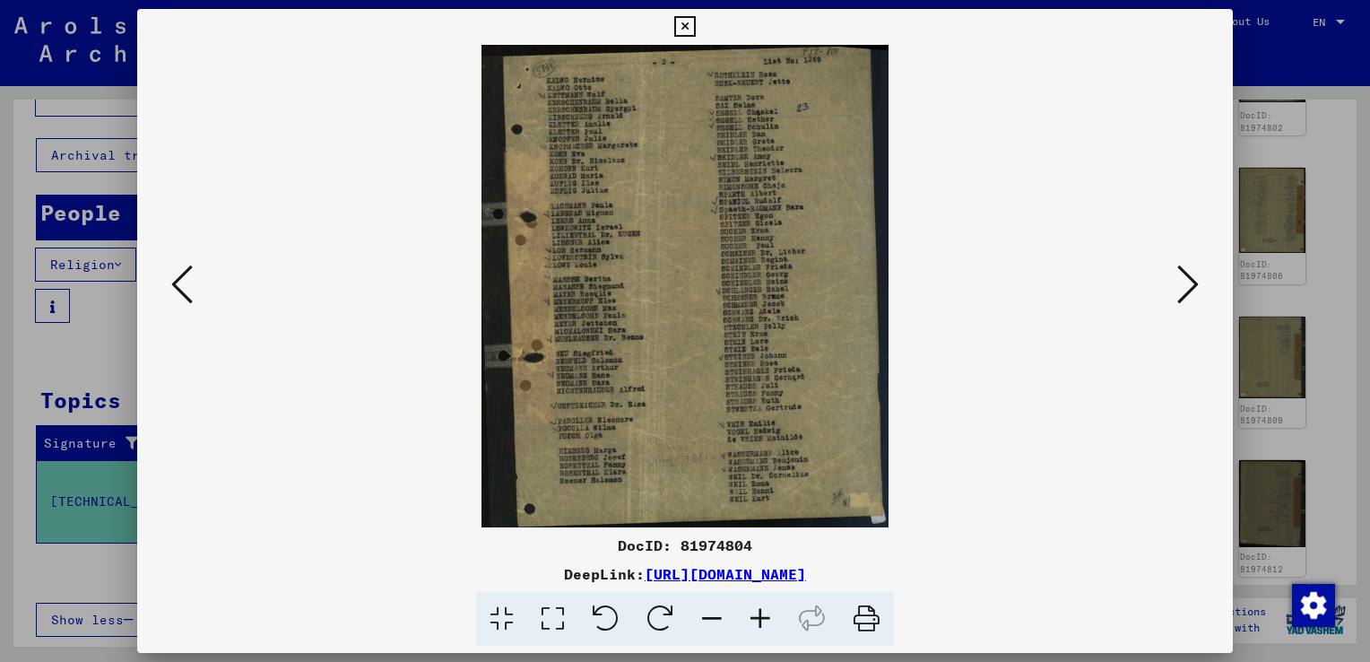
click at [1190, 274] on icon at bounding box center [1188, 284] width 22 height 43
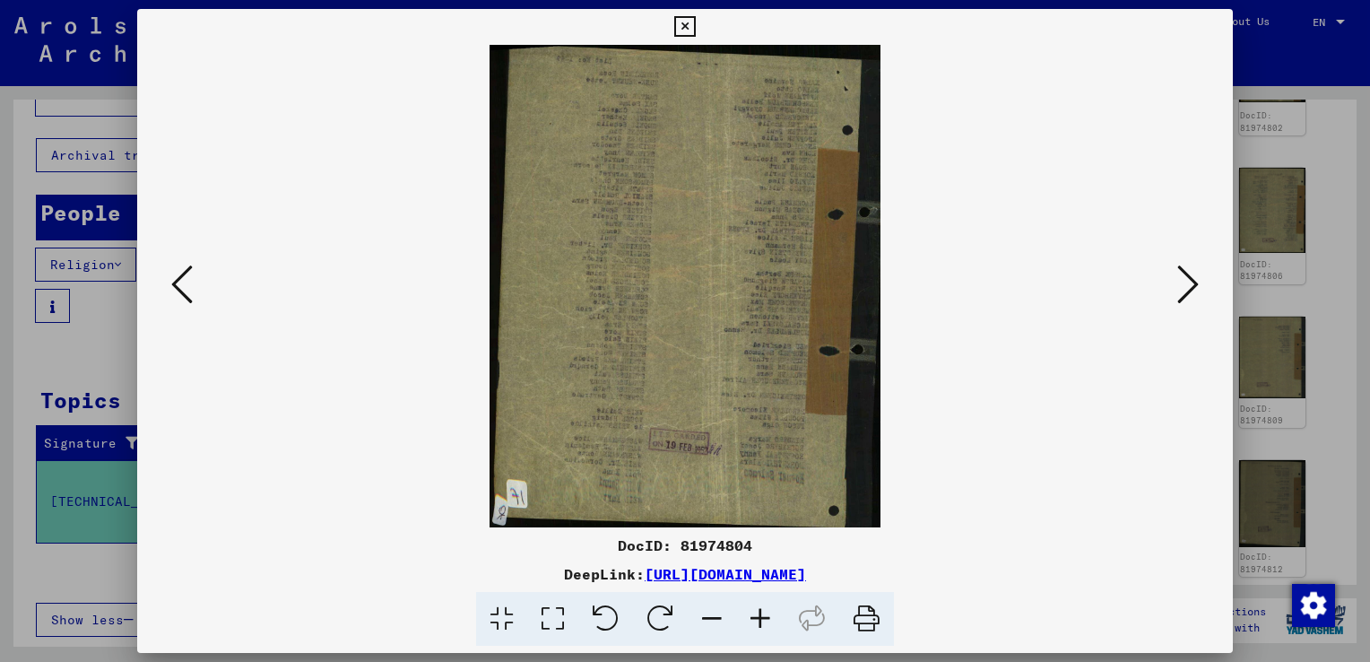
click at [1190, 274] on icon at bounding box center [1188, 284] width 22 height 43
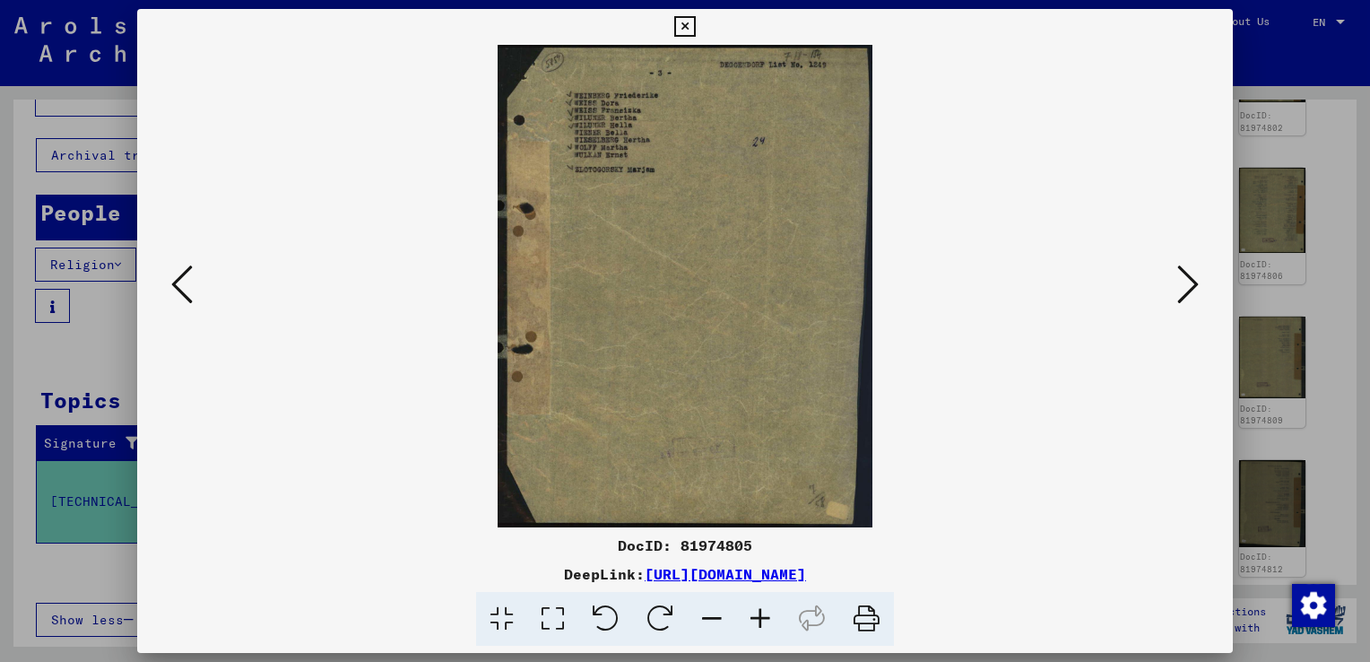
click at [1190, 274] on icon at bounding box center [1188, 284] width 22 height 43
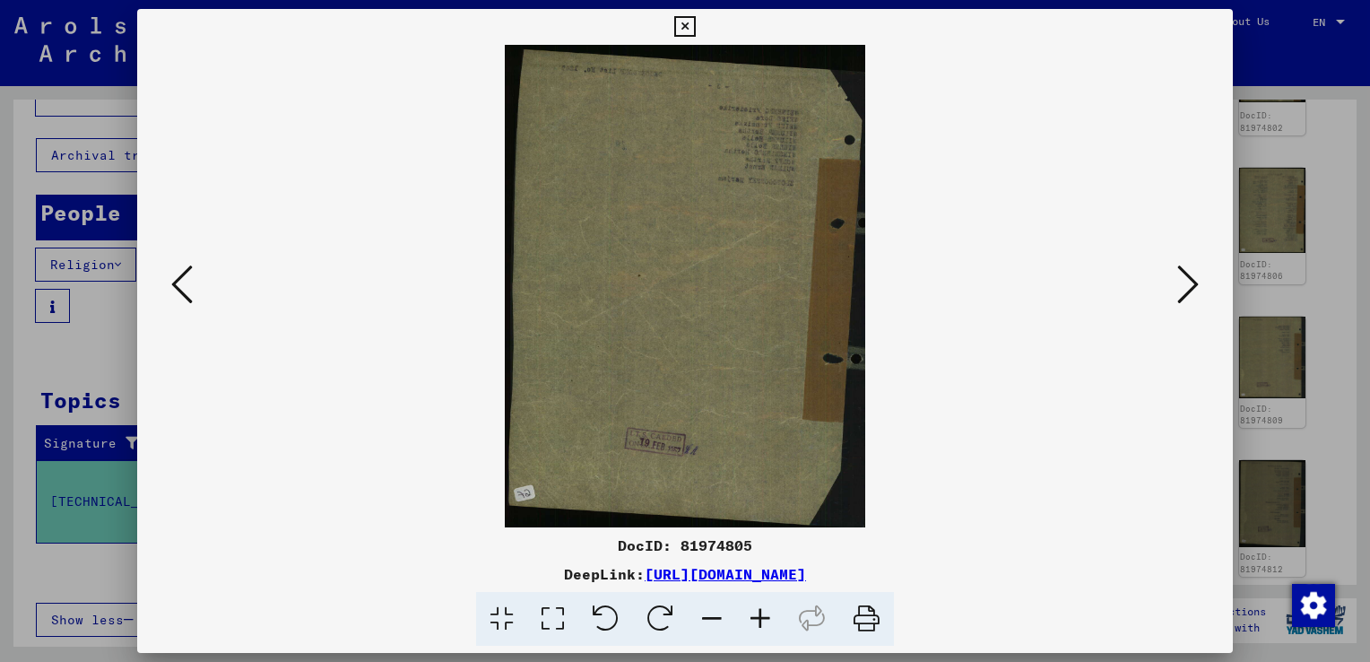
click at [1190, 274] on icon at bounding box center [1188, 284] width 22 height 43
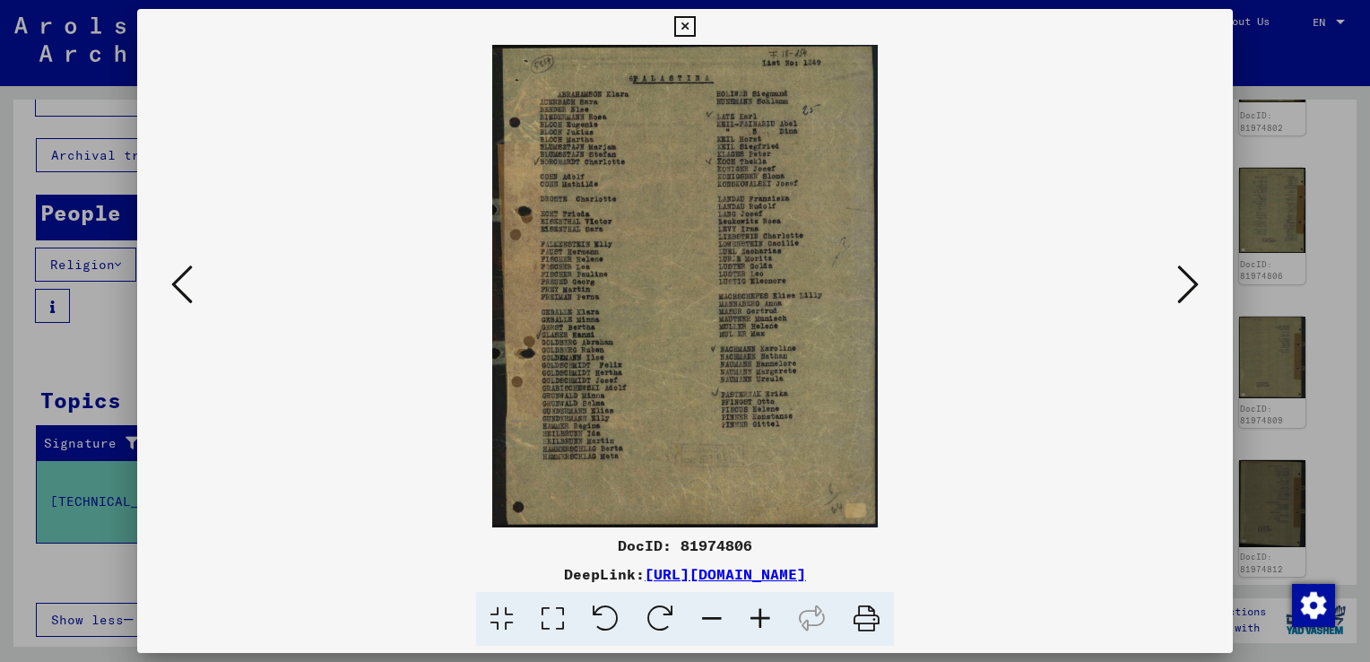
click at [1190, 274] on icon at bounding box center [1188, 284] width 22 height 43
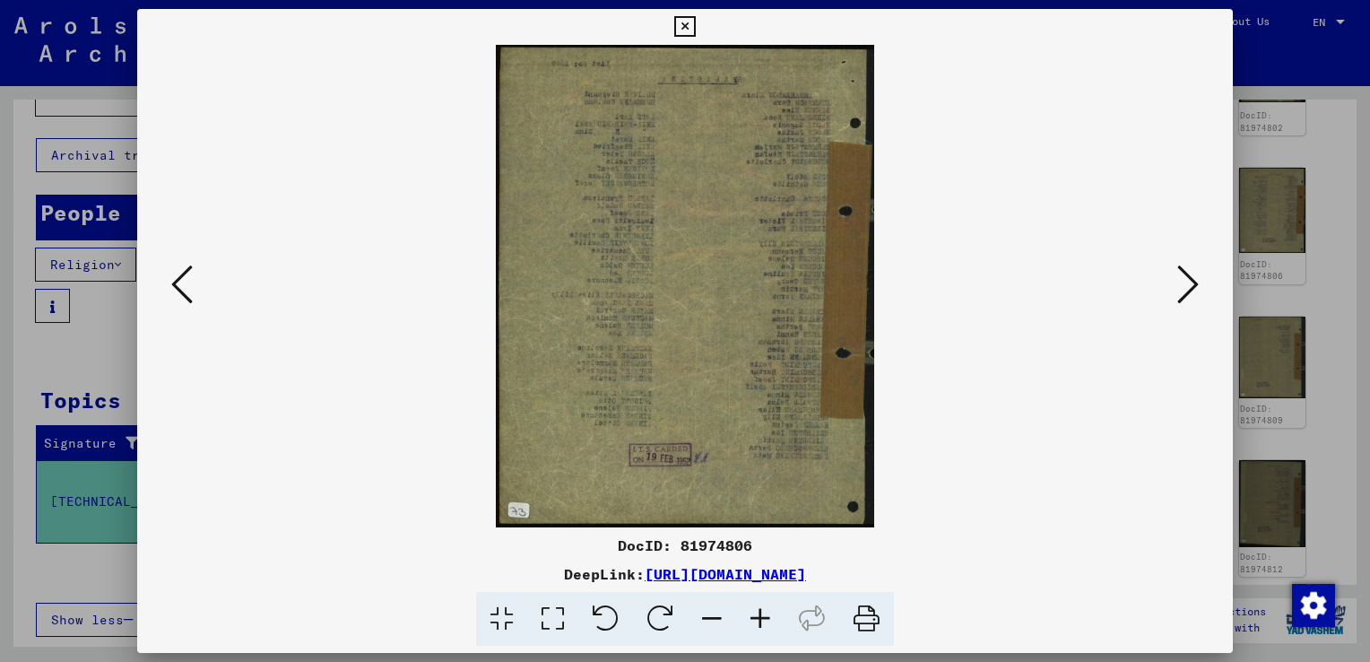
click at [1190, 274] on icon at bounding box center [1188, 284] width 22 height 43
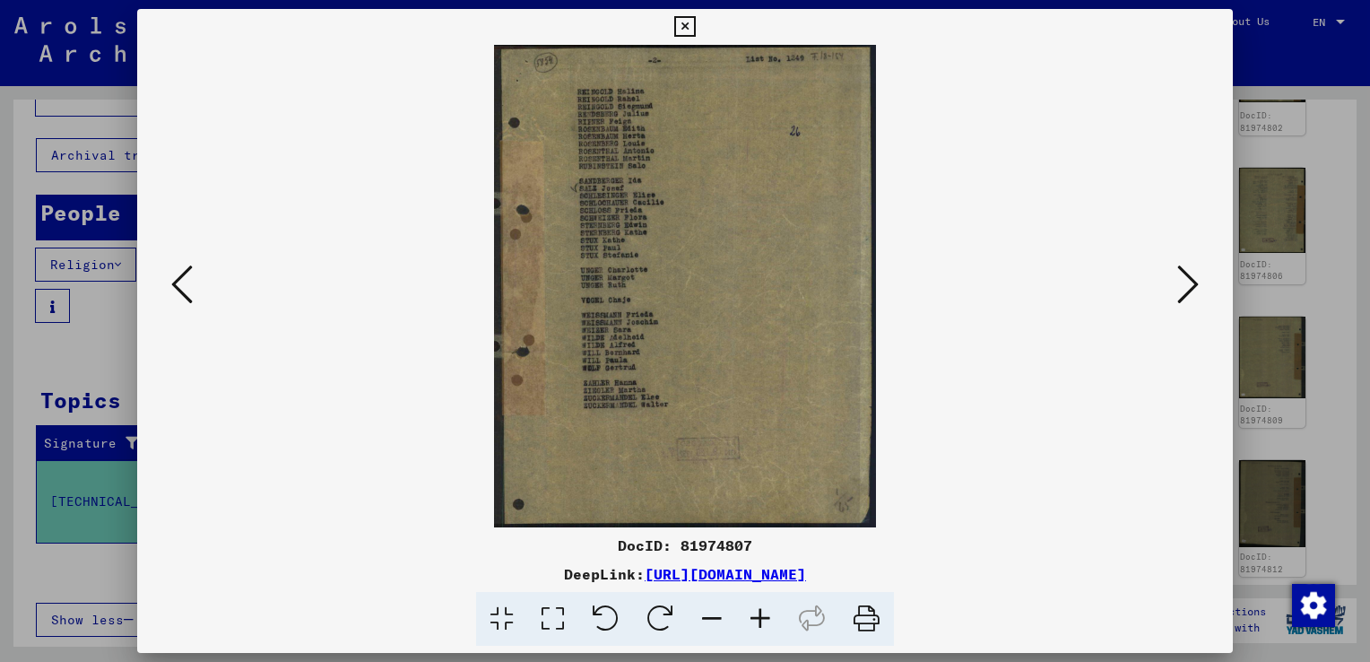
click at [1190, 274] on icon at bounding box center [1188, 284] width 22 height 43
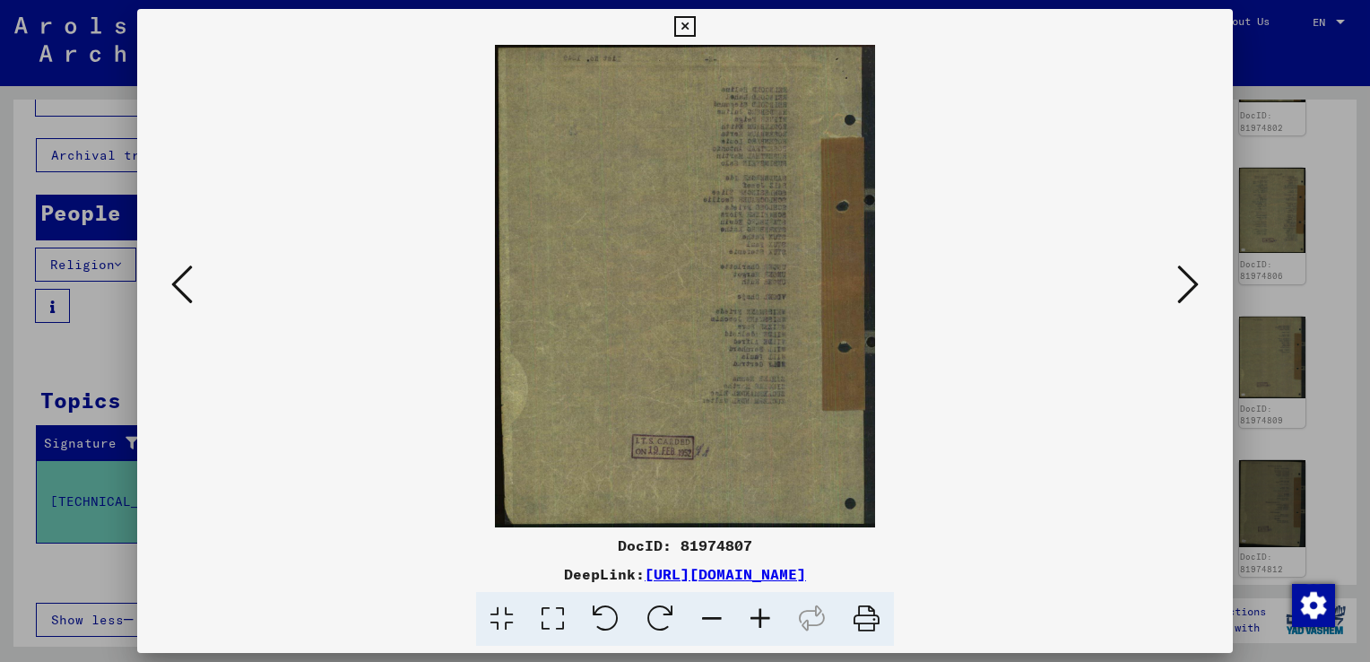
click at [1190, 274] on icon at bounding box center [1188, 284] width 22 height 43
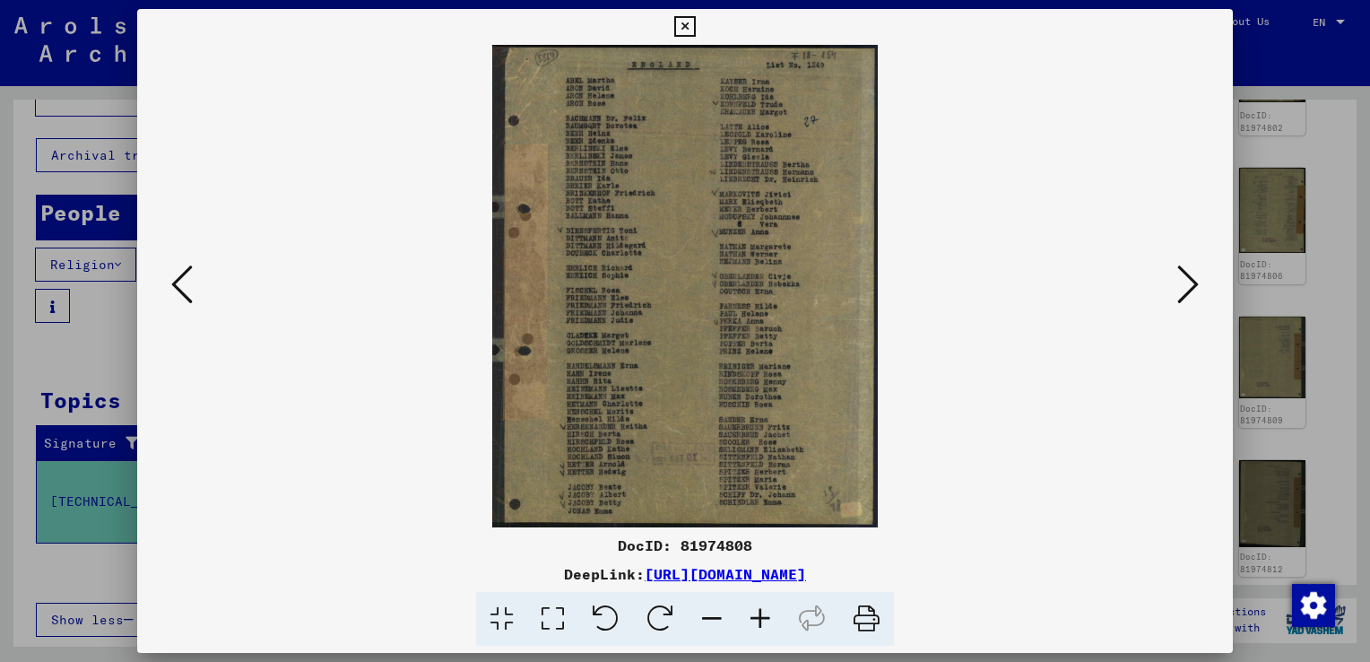
click at [1190, 274] on icon at bounding box center [1188, 284] width 22 height 43
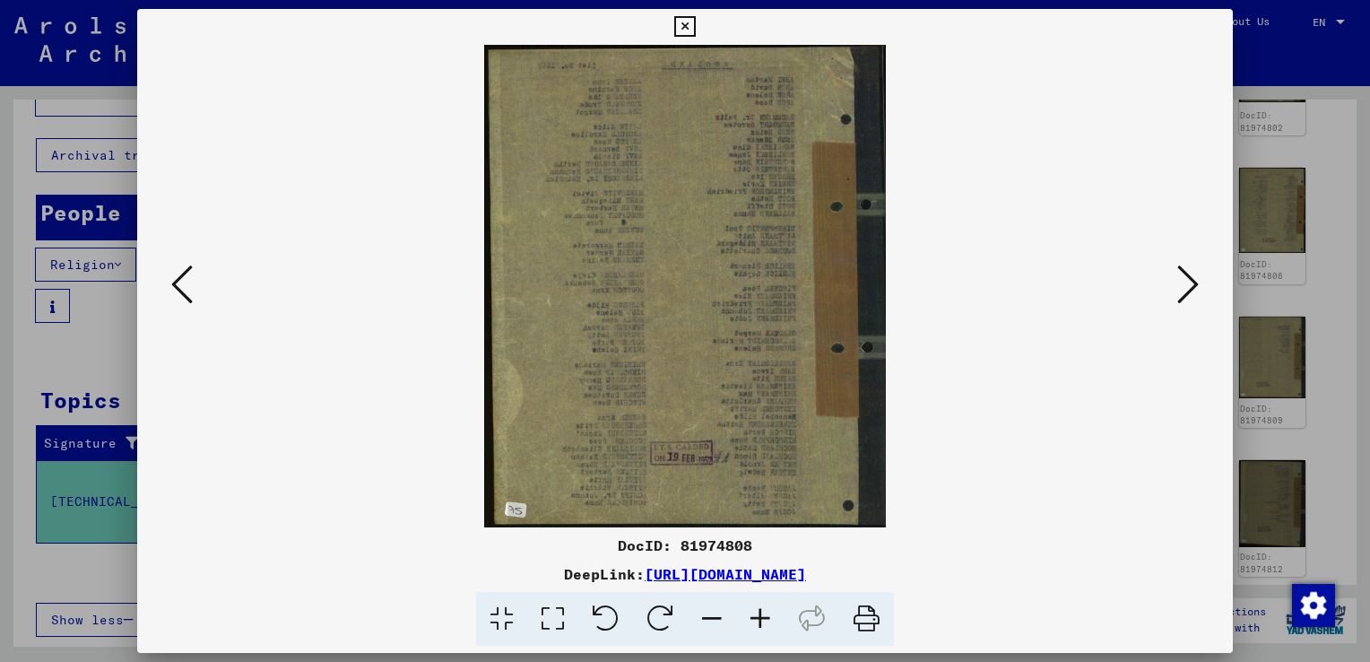
click at [1190, 274] on icon at bounding box center [1188, 284] width 22 height 43
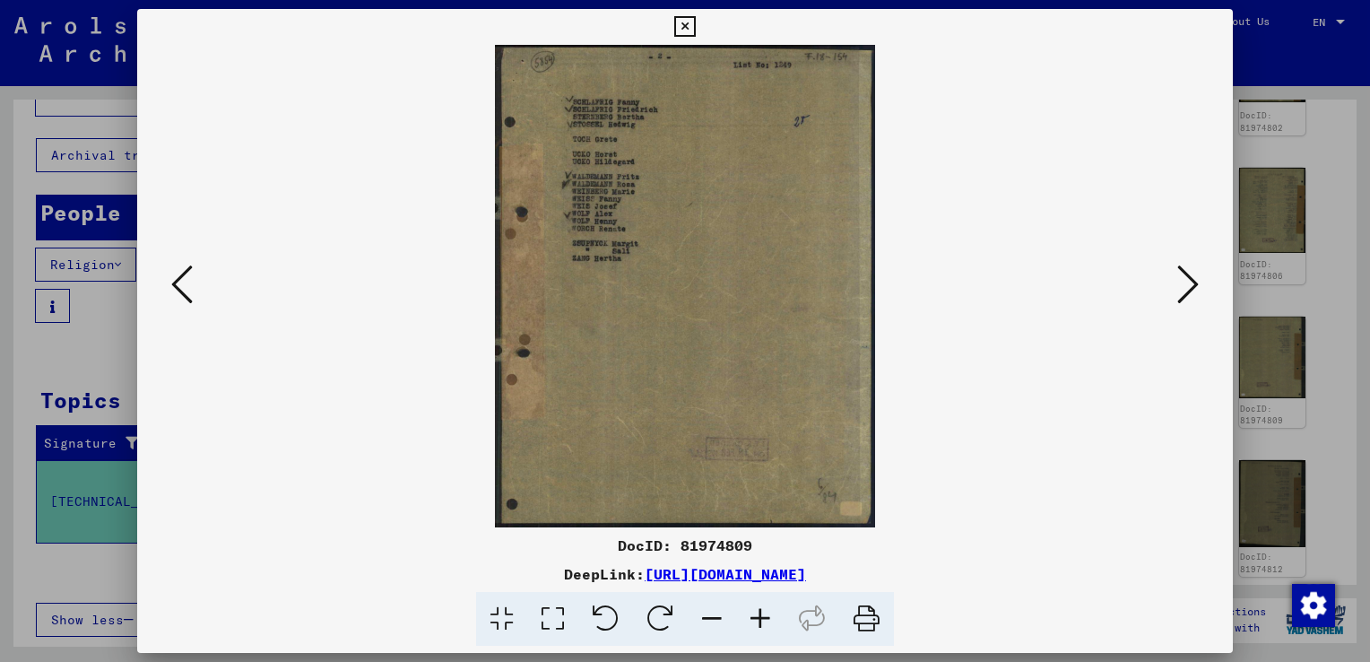
click at [1190, 274] on icon at bounding box center [1188, 284] width 22 height 43
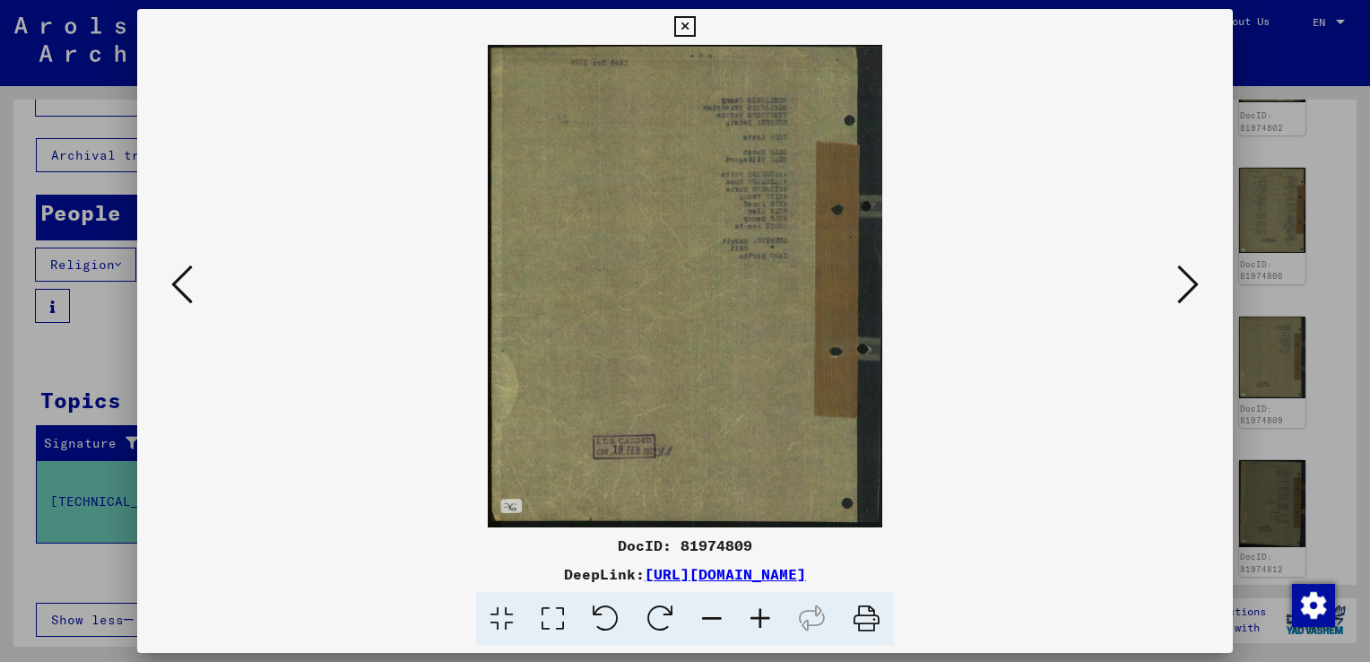
click at [1190, 274] on icon at bounding box center [1188, 284] width 22 height 43
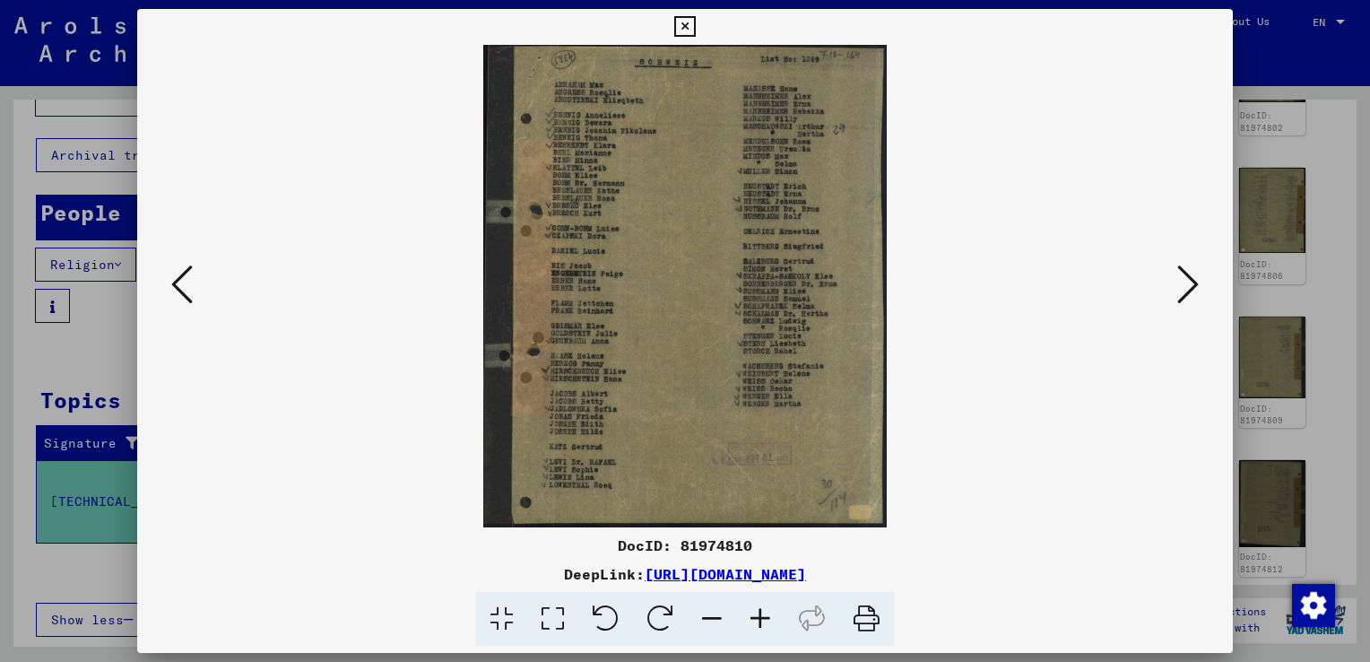
click at [1190, 274] on icon at bounding box center [1188, 284] width 22 height 43
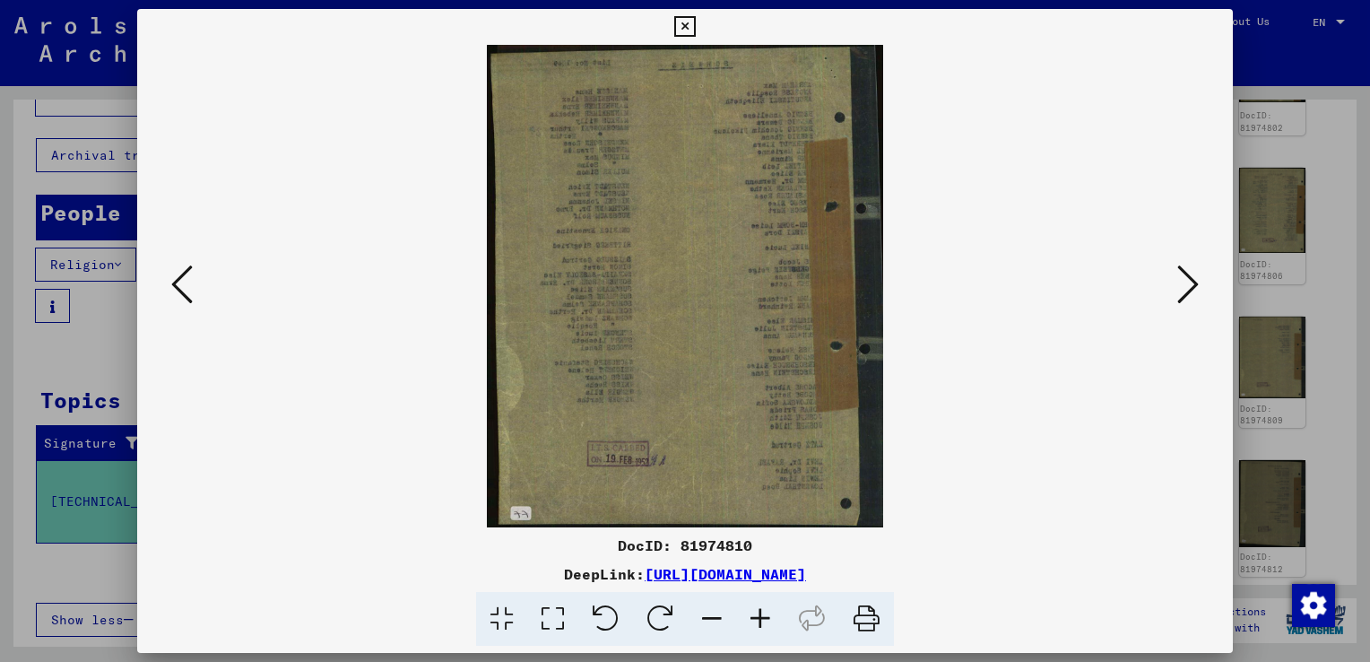
click at [1190, 274] on icon at bounding box center [1188, 284] width 22 height 43
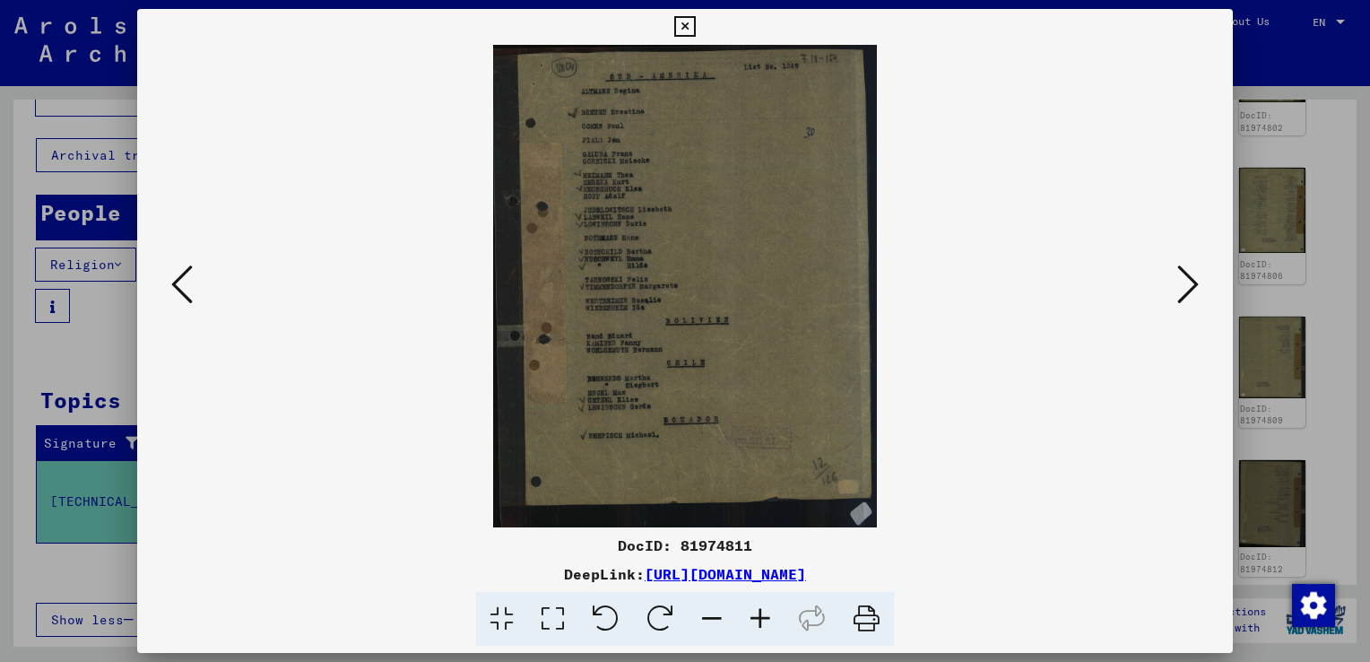
click at [1190, 274] on icon at bounding box center [1188, 284] width 22 height 43
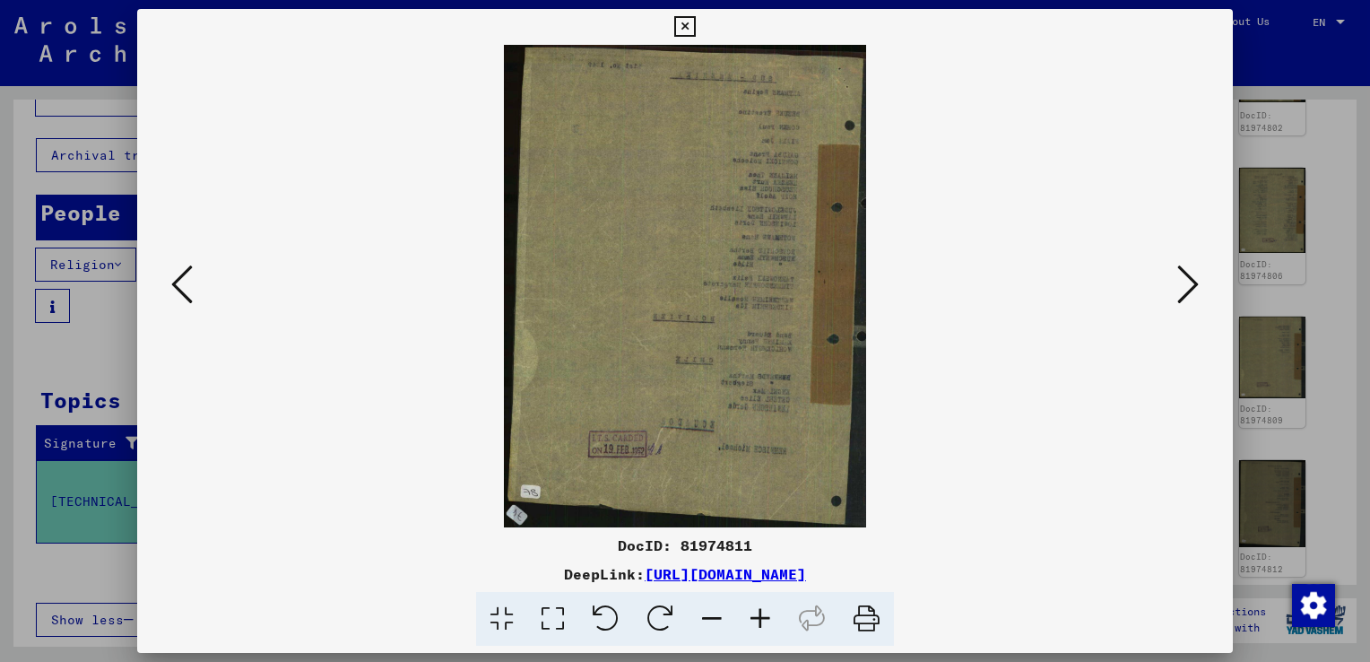
click at [1190, 274] on icon at bounding box center [1188, 284] width 22 height 43
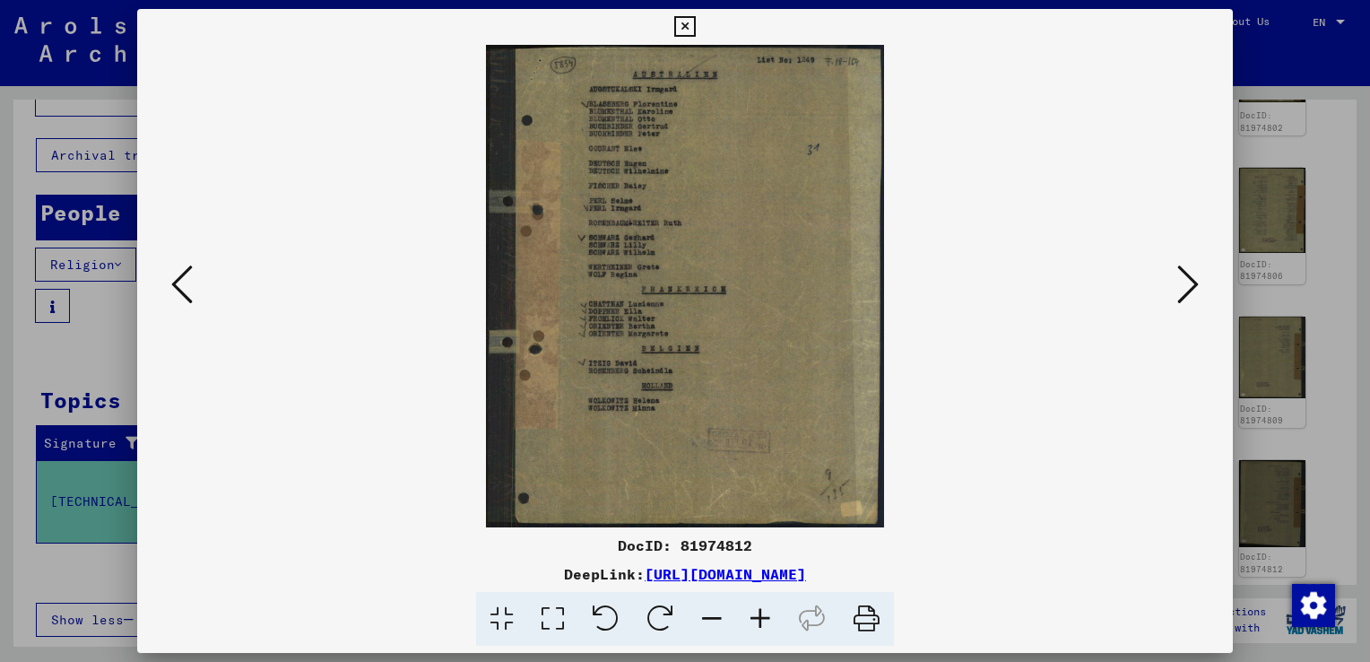
click at [1190, 274] on icon at bounding box center [1188, 284] width 22 height 43
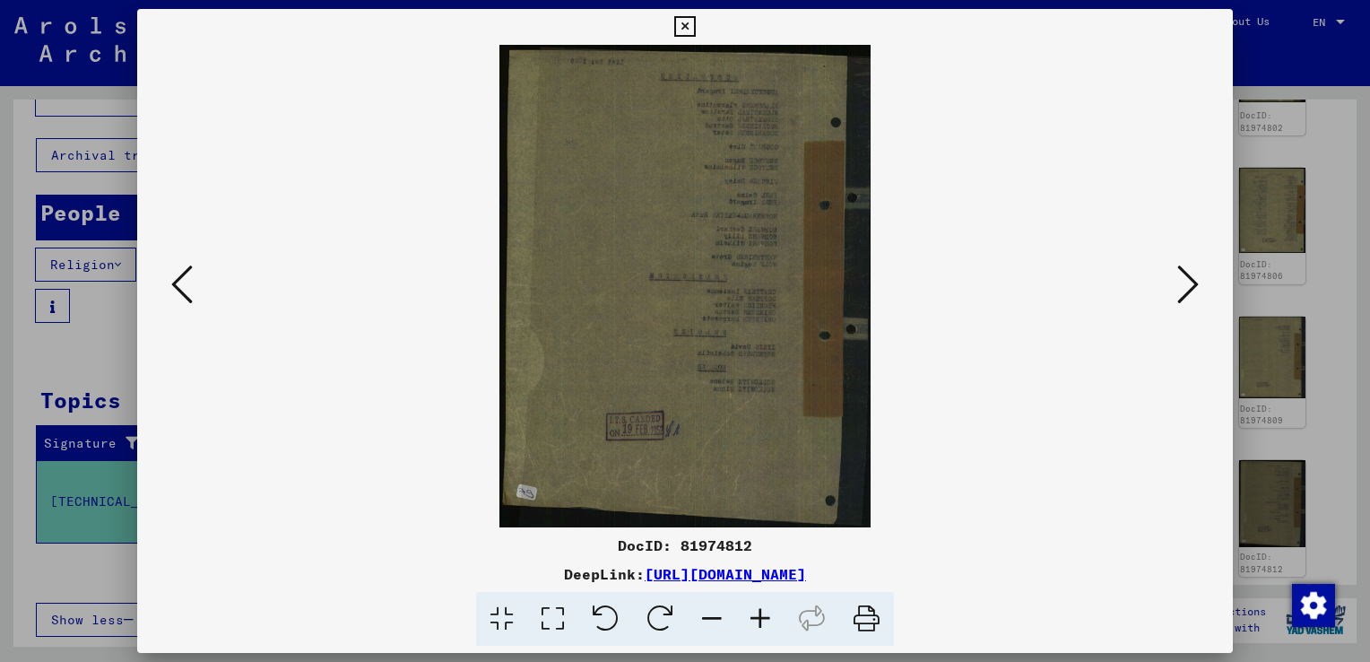
click at [1190, 274] on icon at bounding box center [1188, 284] width 22 height 43
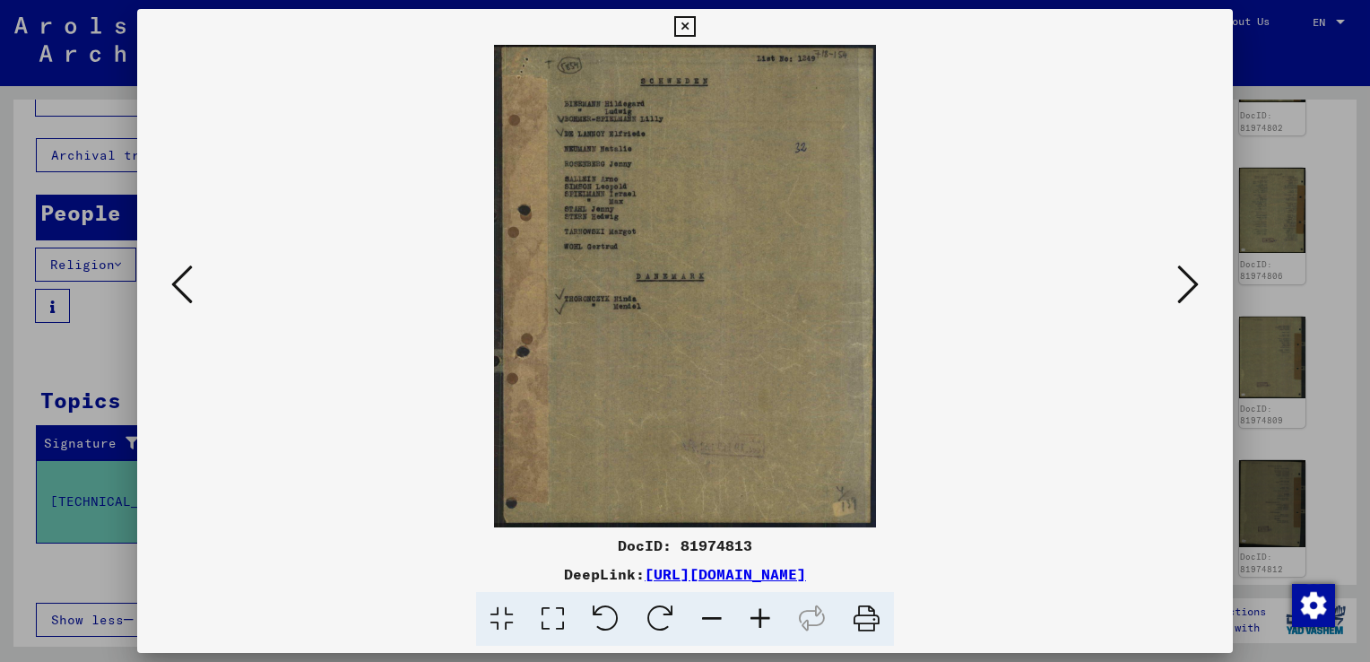
click at [1190, 274] on icon at bounding box center [1188, 284] width 22 height 43
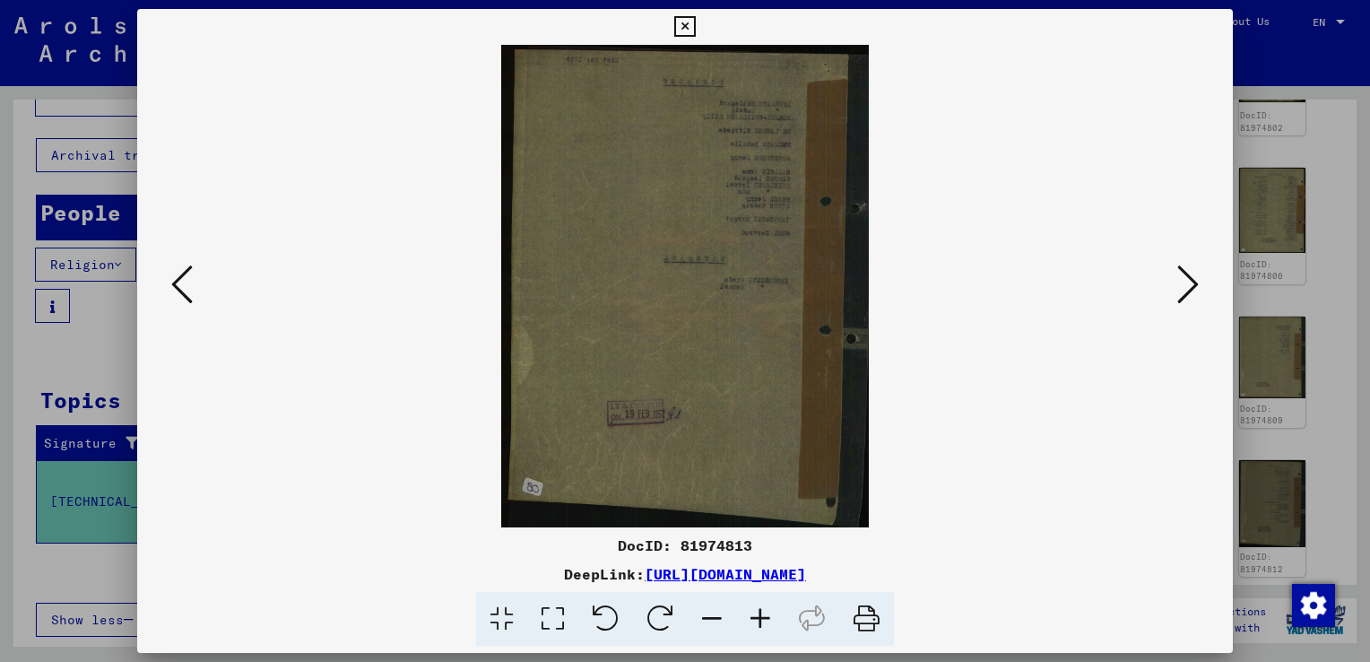
click at [1190, 274] on icon at bounding box center [1188, 284] width 22 height 43
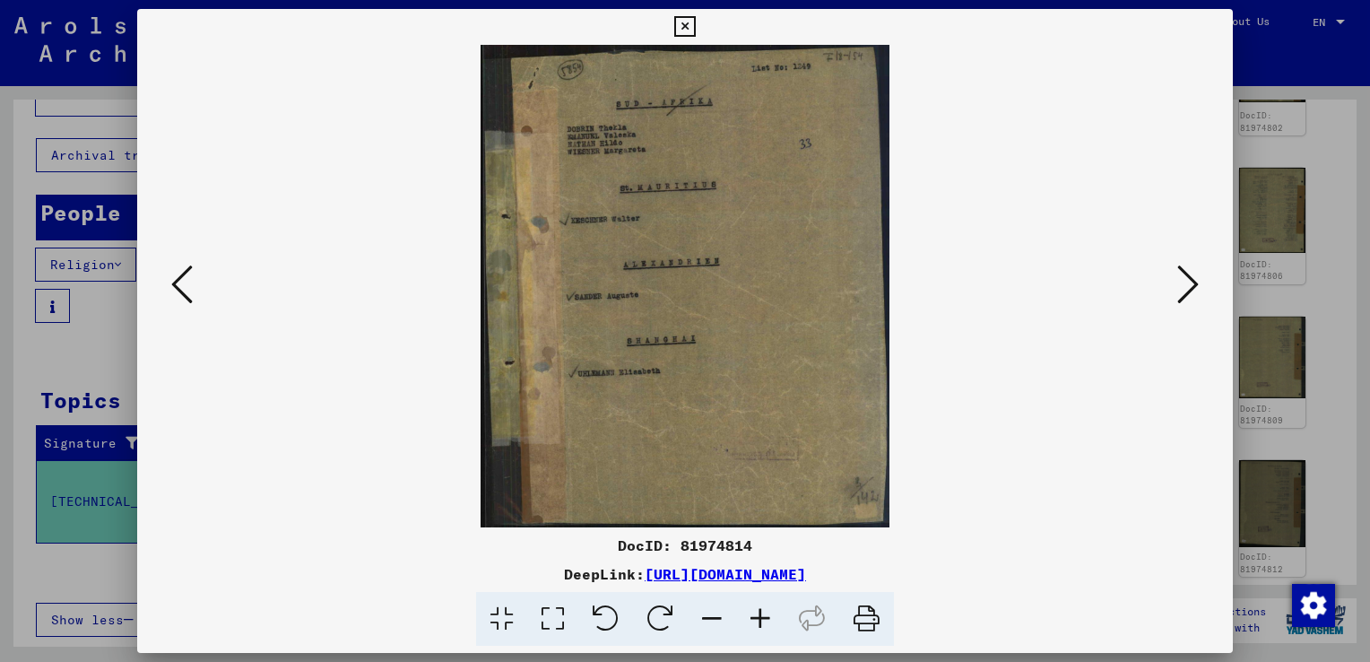
click at [1190, 274] on icon at bounding box center [1188, 284] width 22 height 43
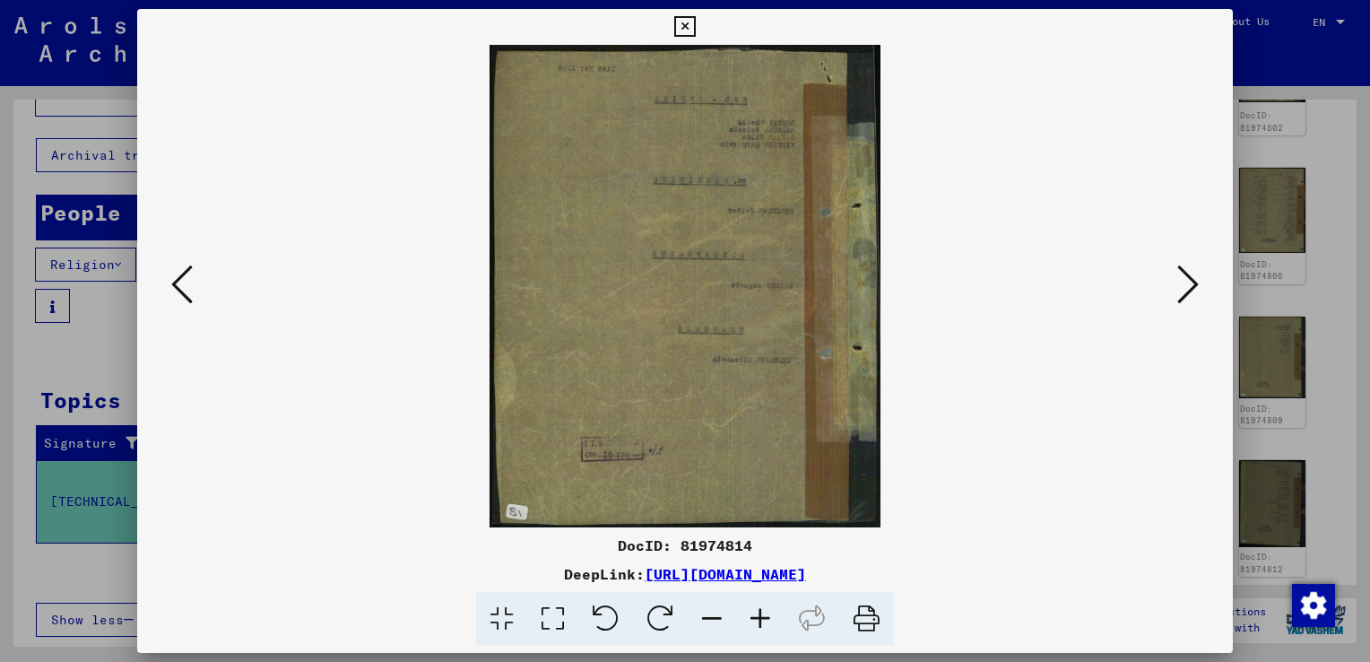
click at [1190, 274] on icon at bounding box center [1188, 284] width 22 height 43
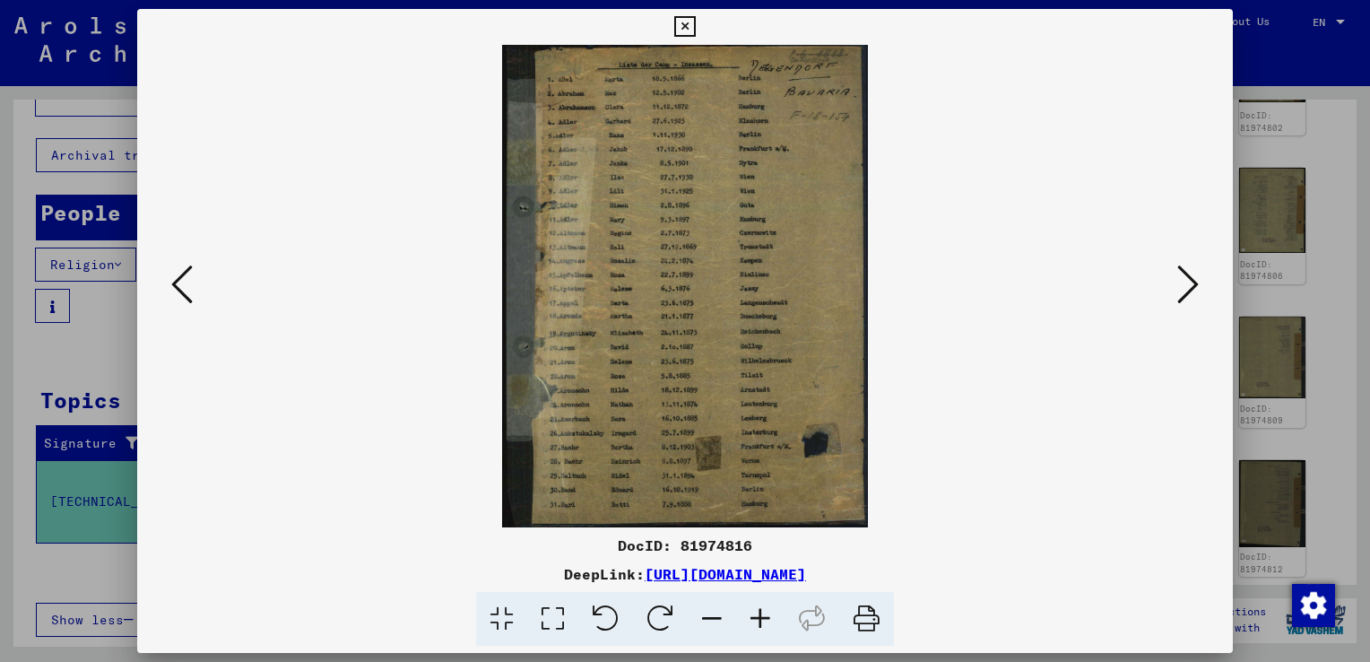
click at [1189, 300] on icon at bounding box center [1188, 284] width 22 height 43
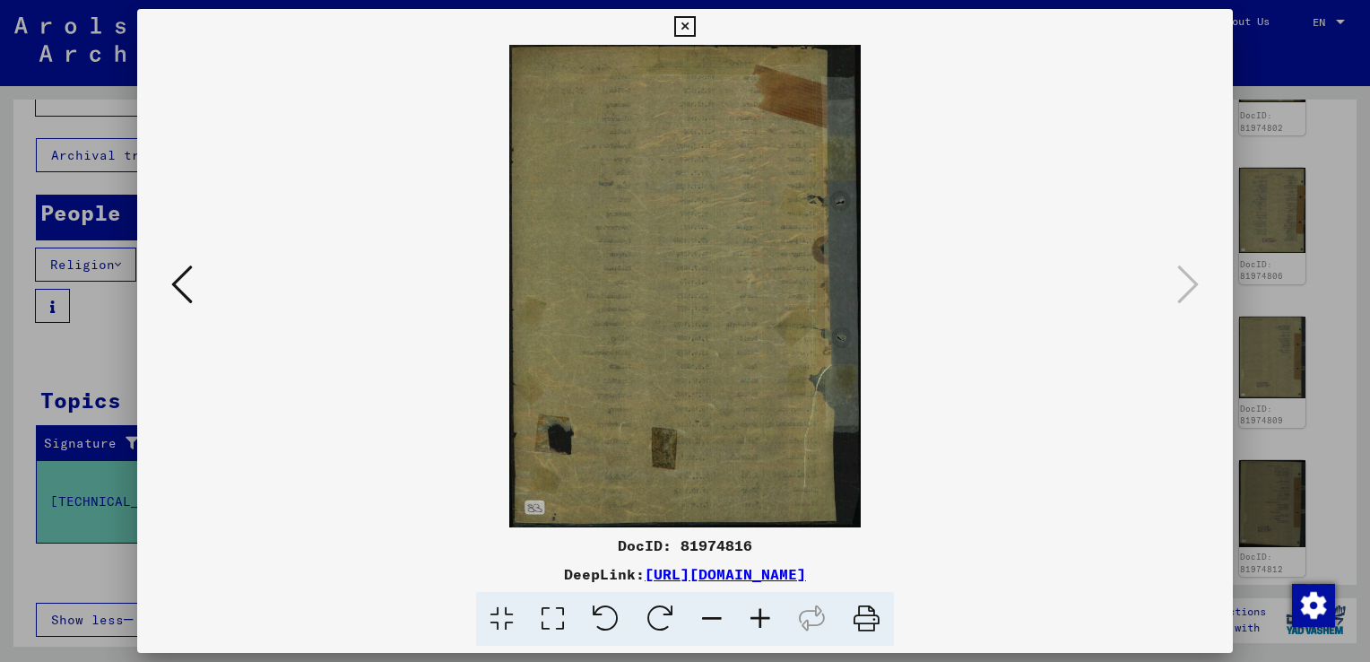
click at [678, 19] on icon at bounding box center [684, 27] width 21 height 22
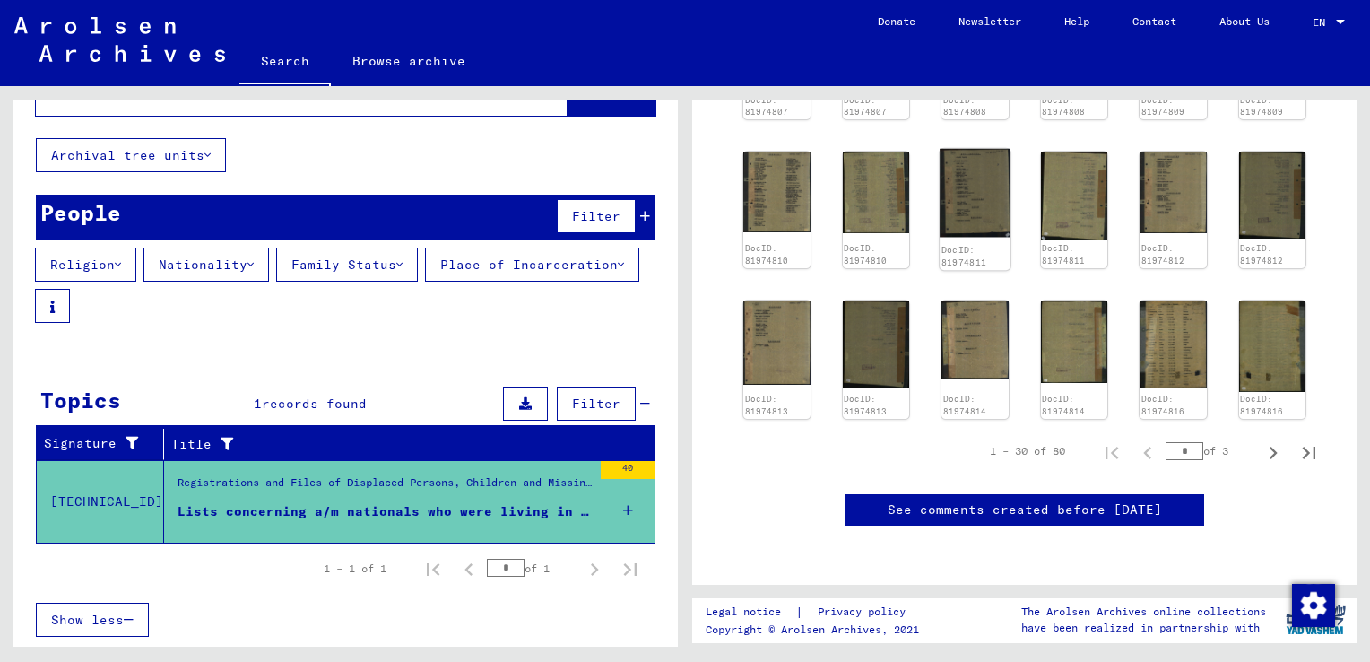
scroll to position [1158, 0]
click at [1261, 440] on icon "Next page" at bounding box center [1273, 452] width 25 height 25
type input "*"
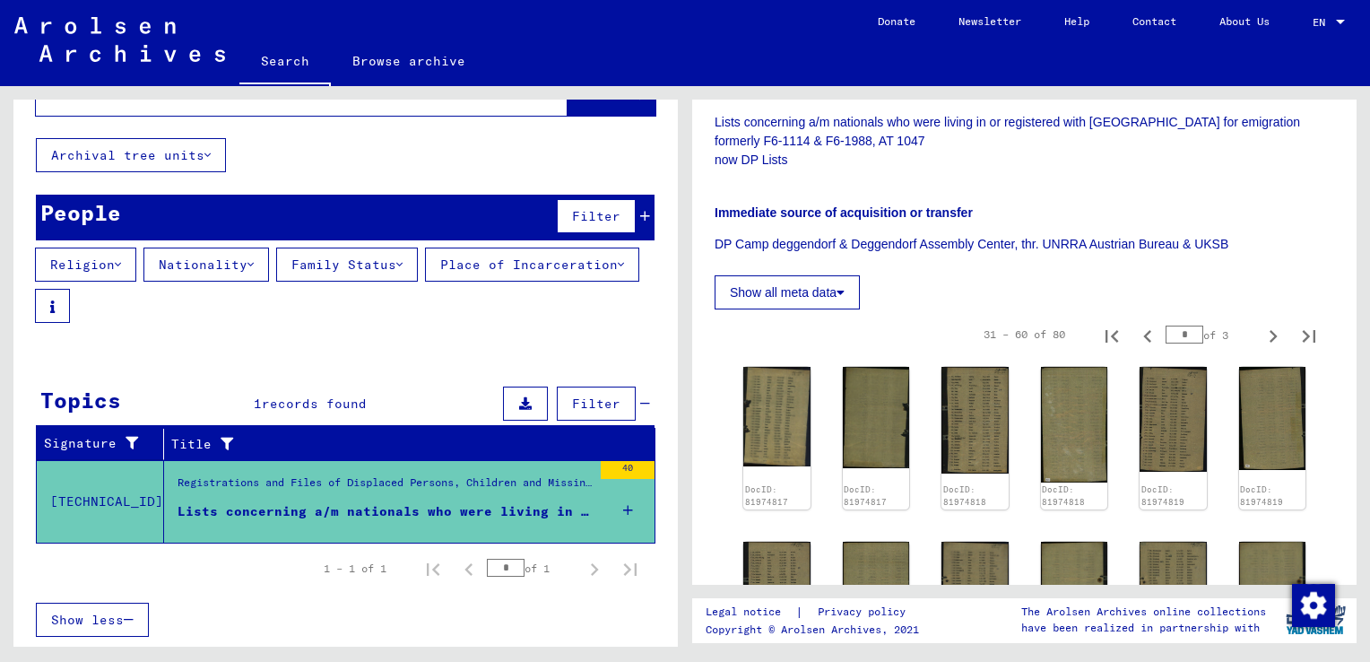
scroll to position [402, 0]
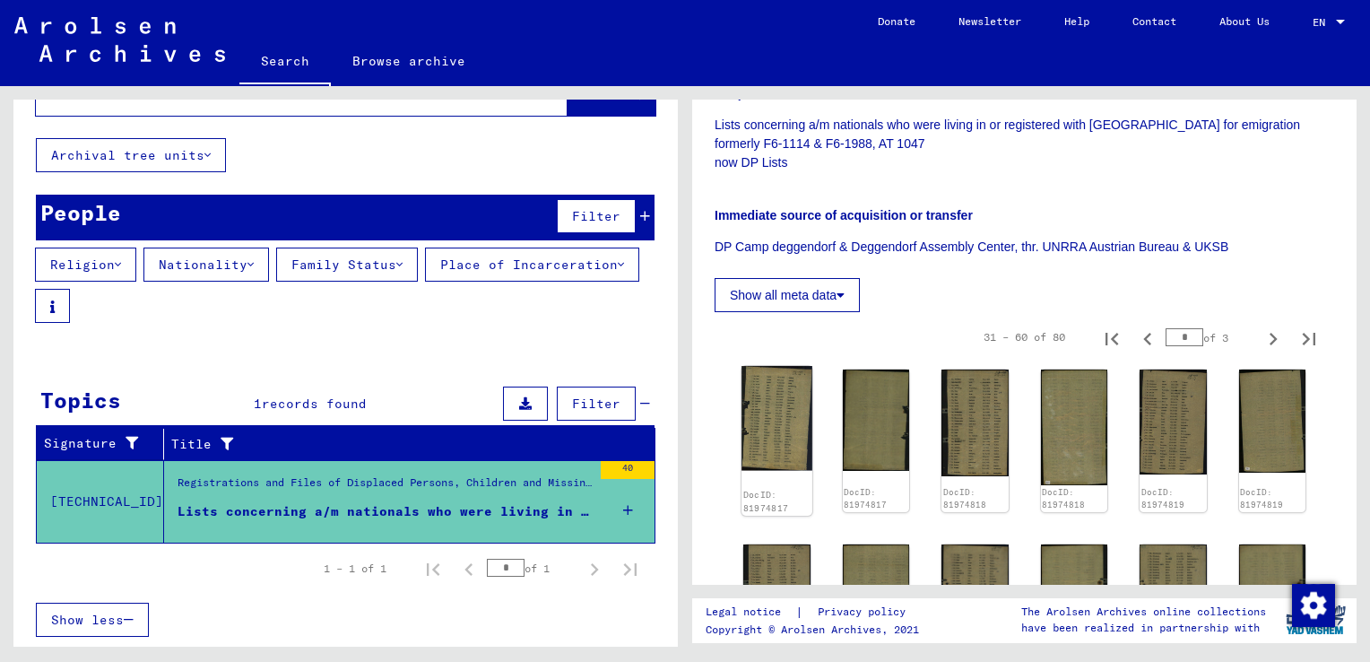
click at [769, 440] on img at bounding box center [776, 418] width 70 height 104
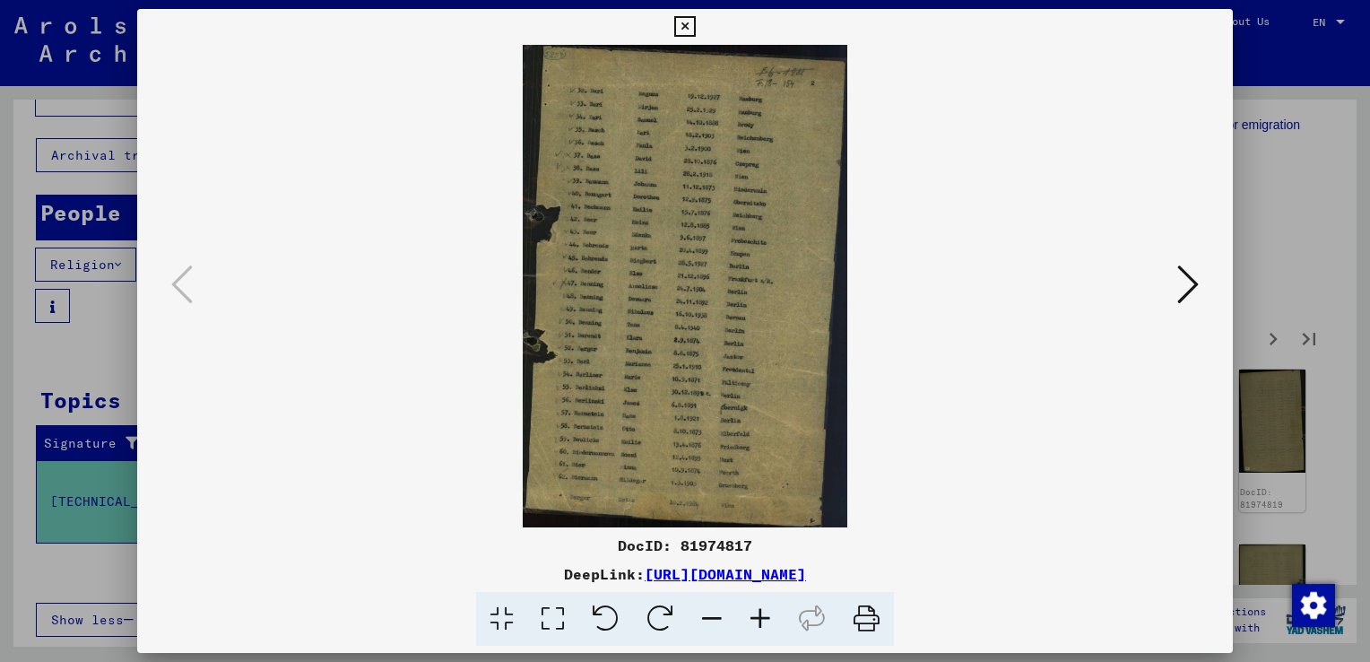
click at [1194, 285] on icon at bounding box center [1188, 284] width 22 height 43
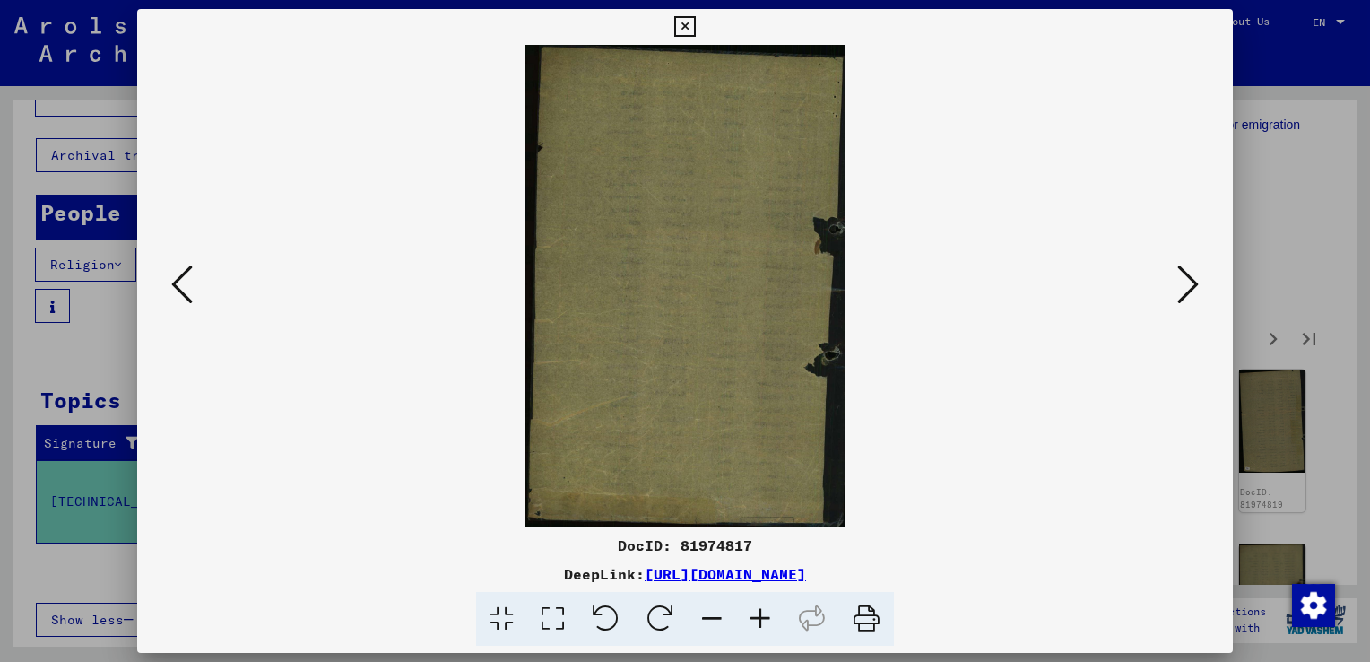
click at [1194, 285] on icon at bounding box center [1188, 284] width 22 height 43
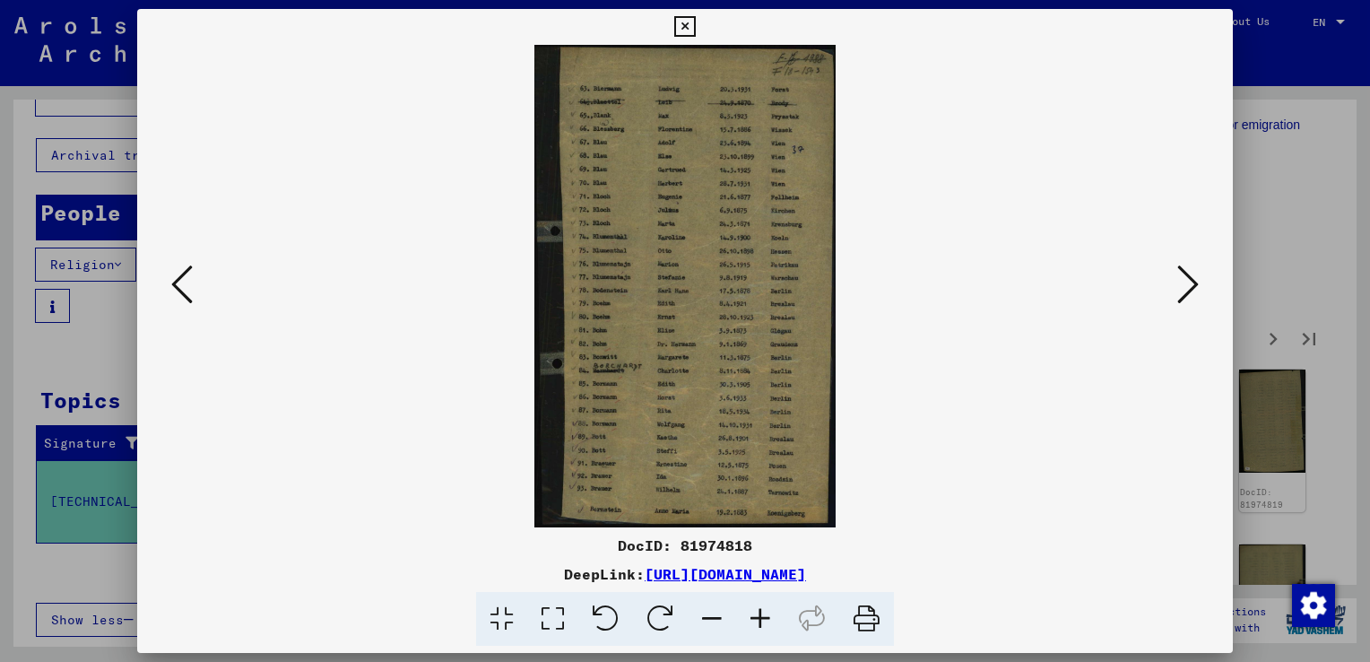
click at [1194, 285] on icon at bounding box center [1188, 284] width 22 height 43
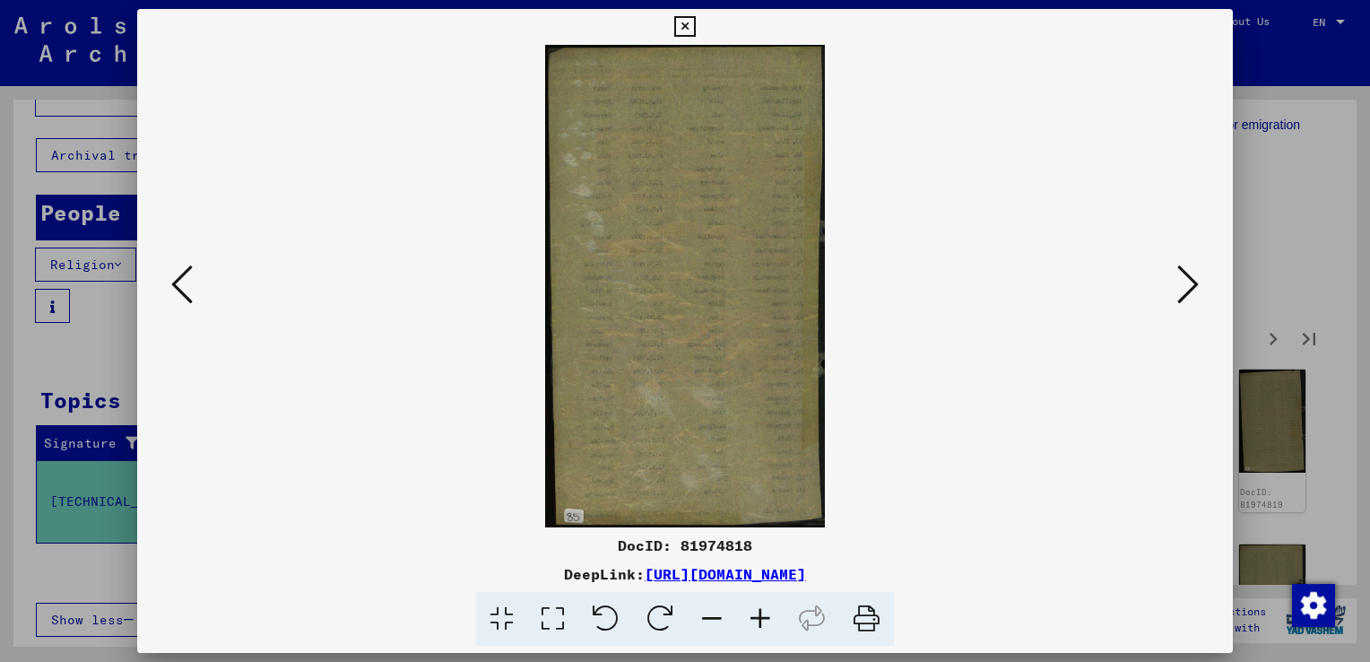
click at [1194, 285] on icon at bounding box center [1188, 284] width 22 height 43
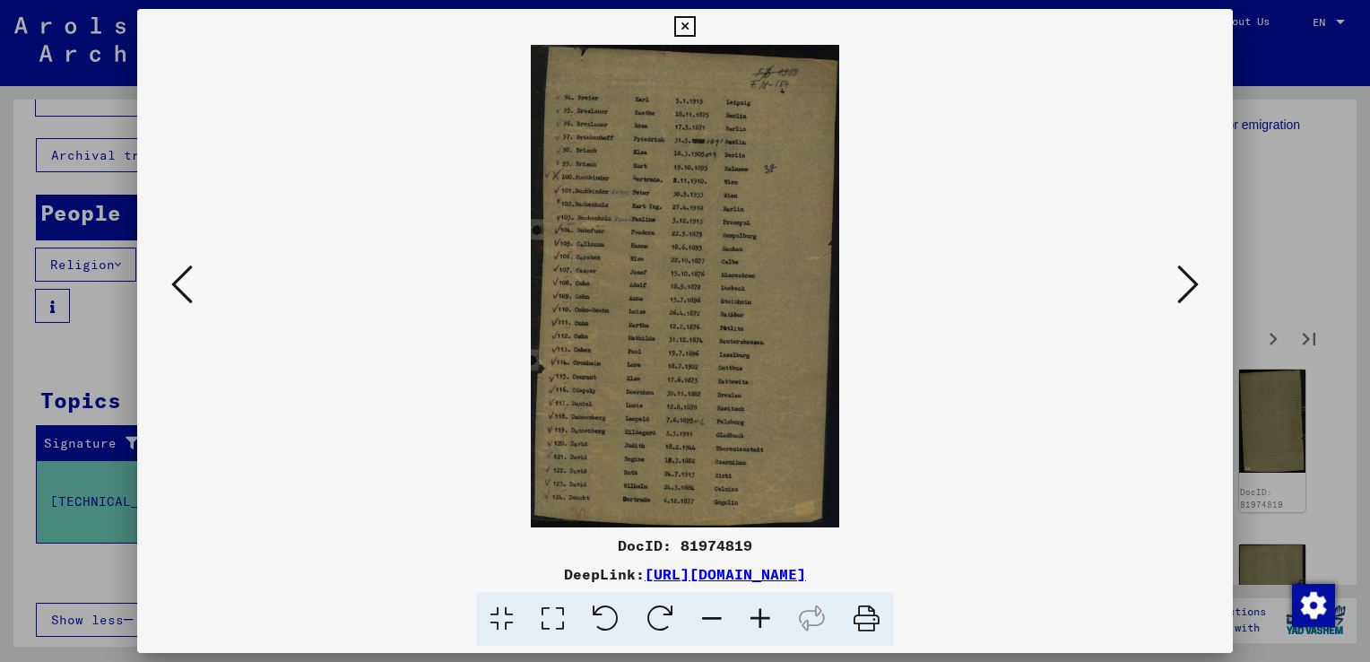
click at [1194, 285] on icon at bounding box center [1188, 284] width 22 height 43
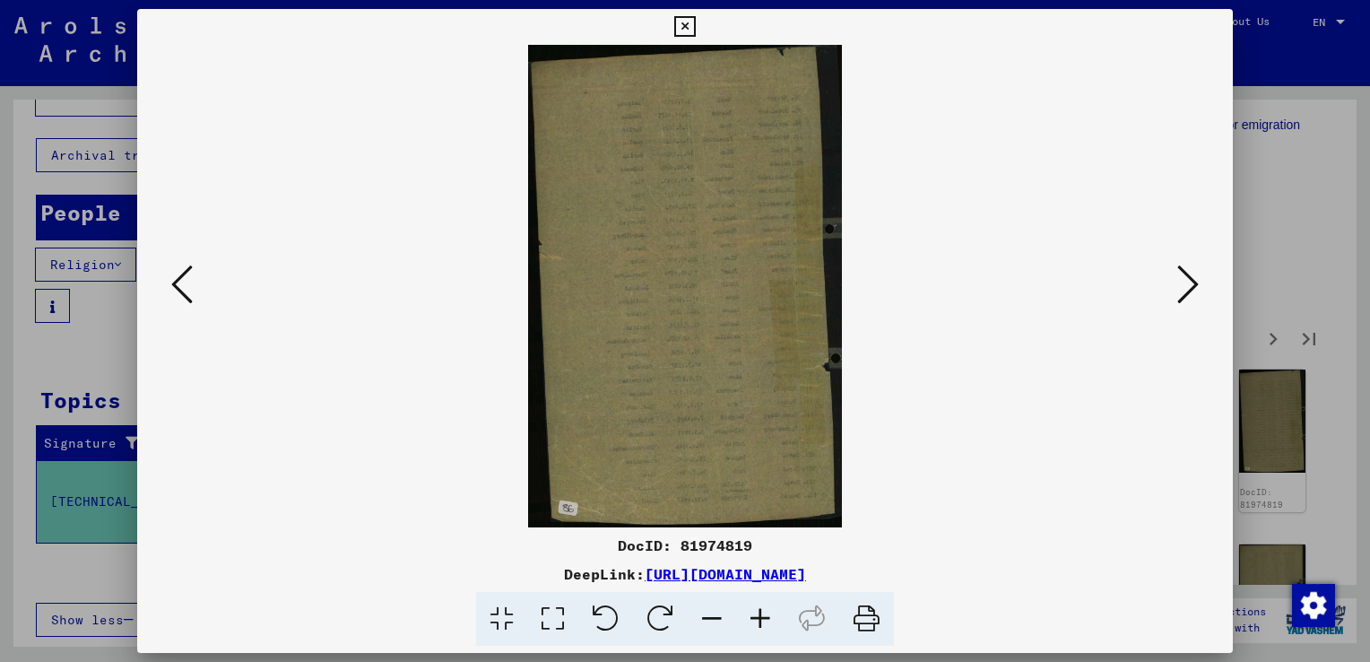
click at [1194, 285] on icon at bounding box center [1188, 284] width 22 height 43
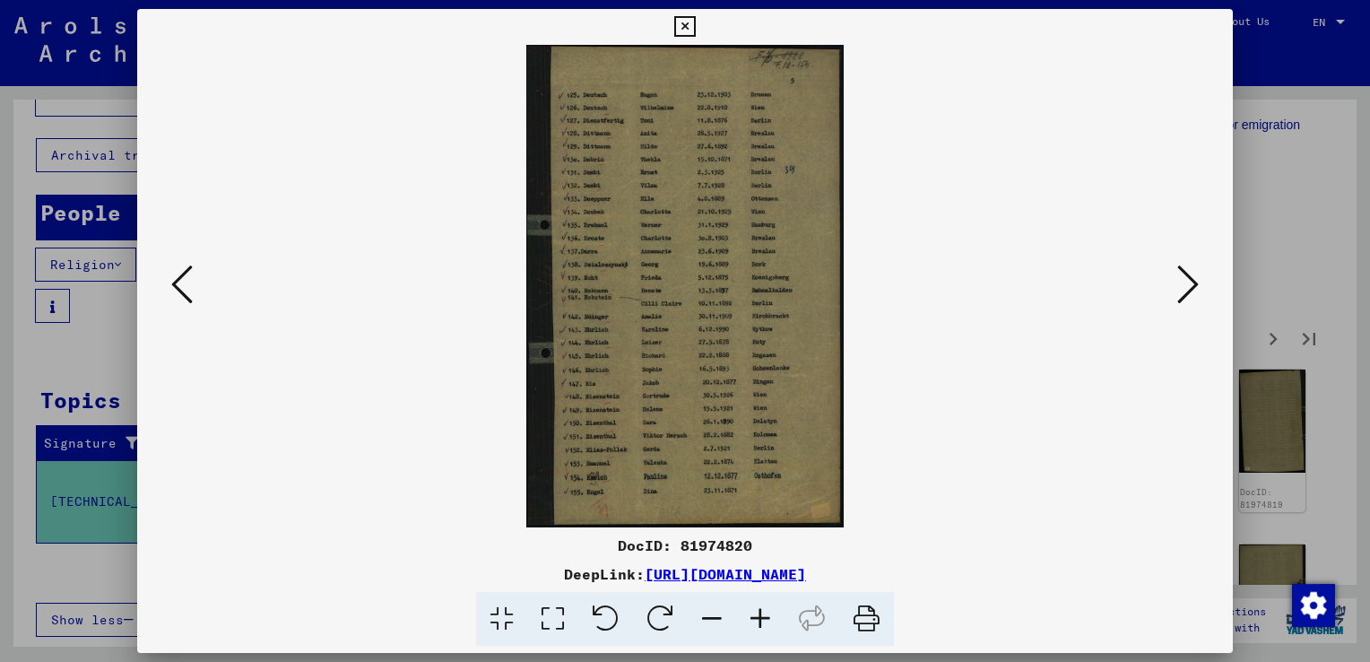
click at [1194, 285] on icon at bounding box center [1188, 284] width 22 height 43
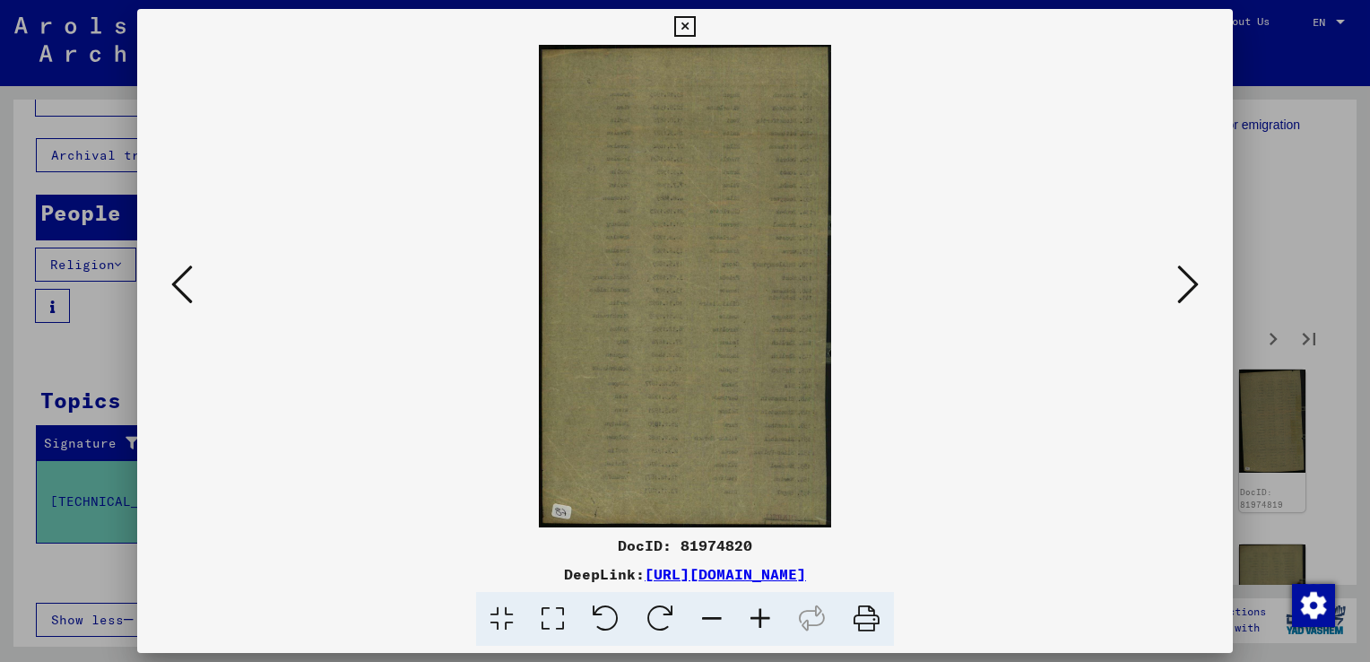
click at [1194, 285] on icon at bounding box center [1188, 284] width 22 height 43
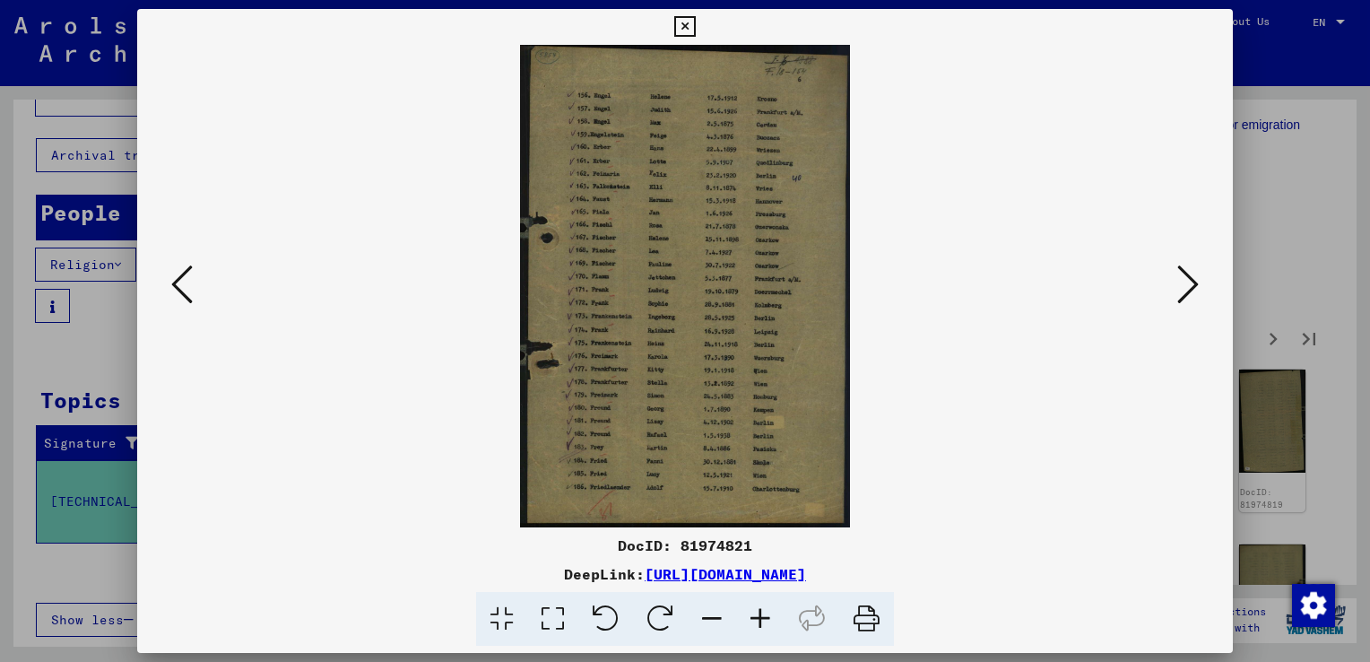
click at [1194, 285] on icon at bounding box center [1188, 284] width 22 height 43
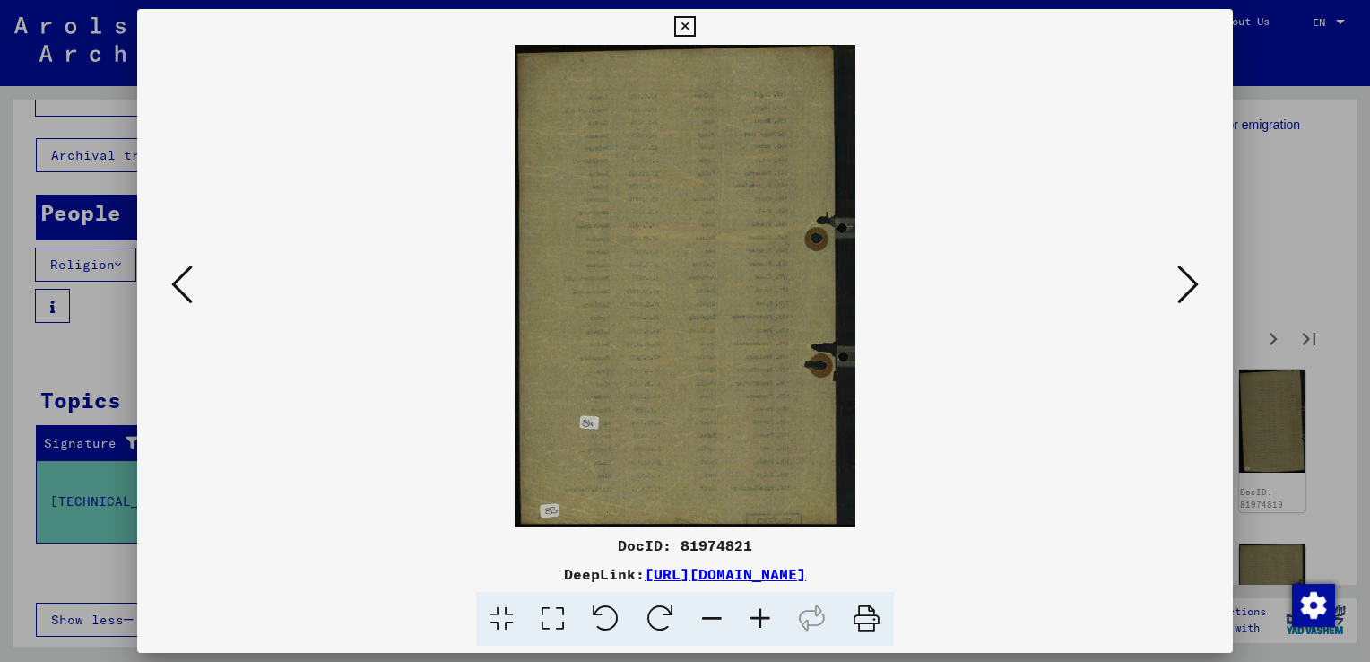
click at [1194, 285] on icon at bounding box center [1188, 284] width 22 height 43
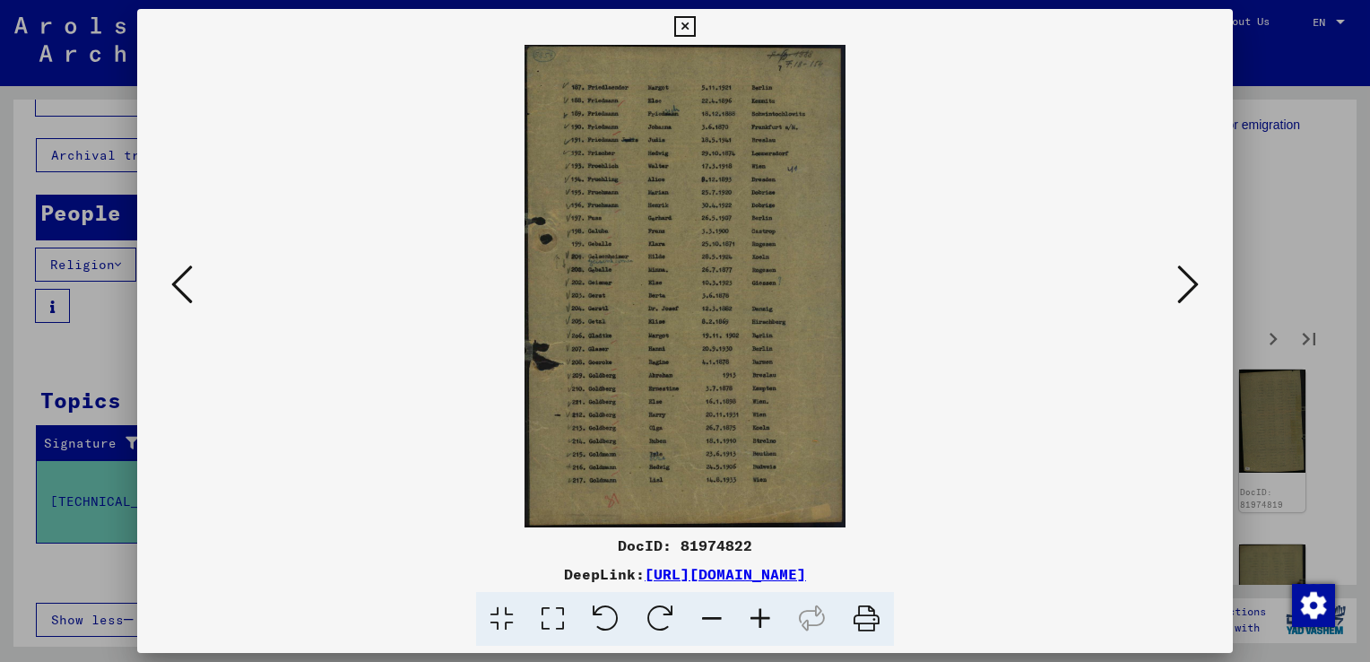
click at [1194, 285] on icon at bounding box center [1188, 284] width 22 height 43
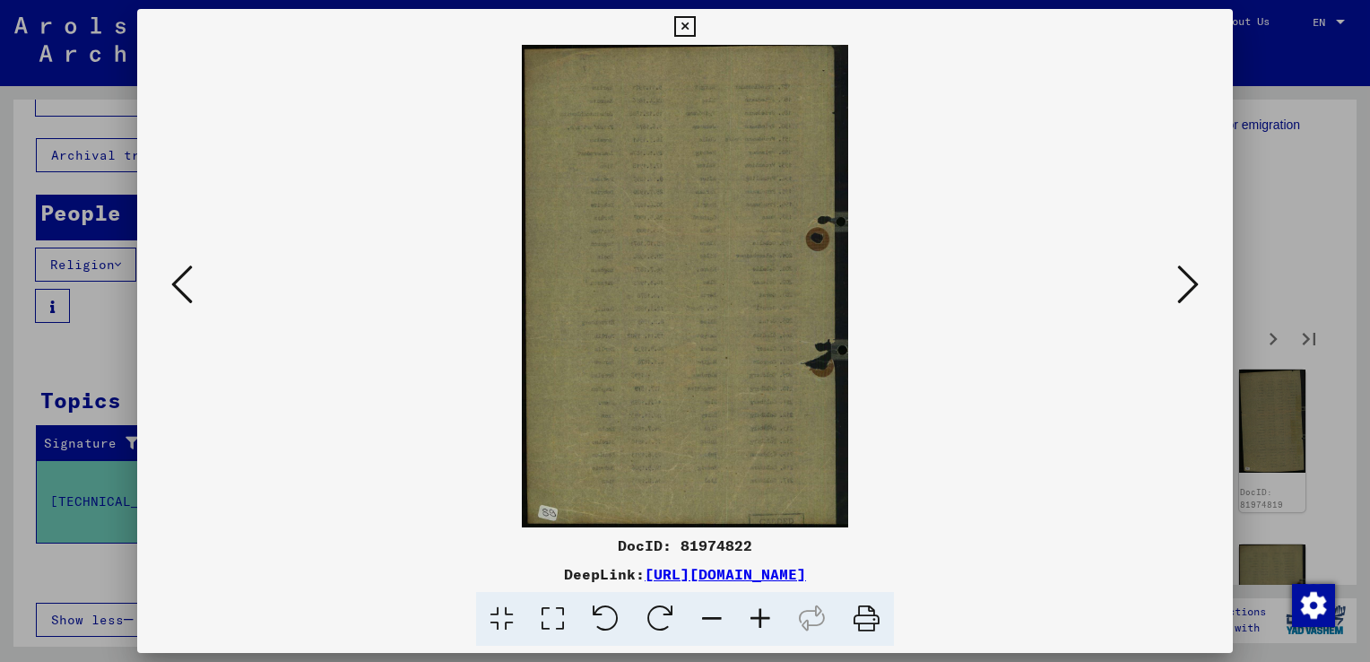
click at [1194, 285] on icon at bounding box center [1188, 284] width 22 height 43
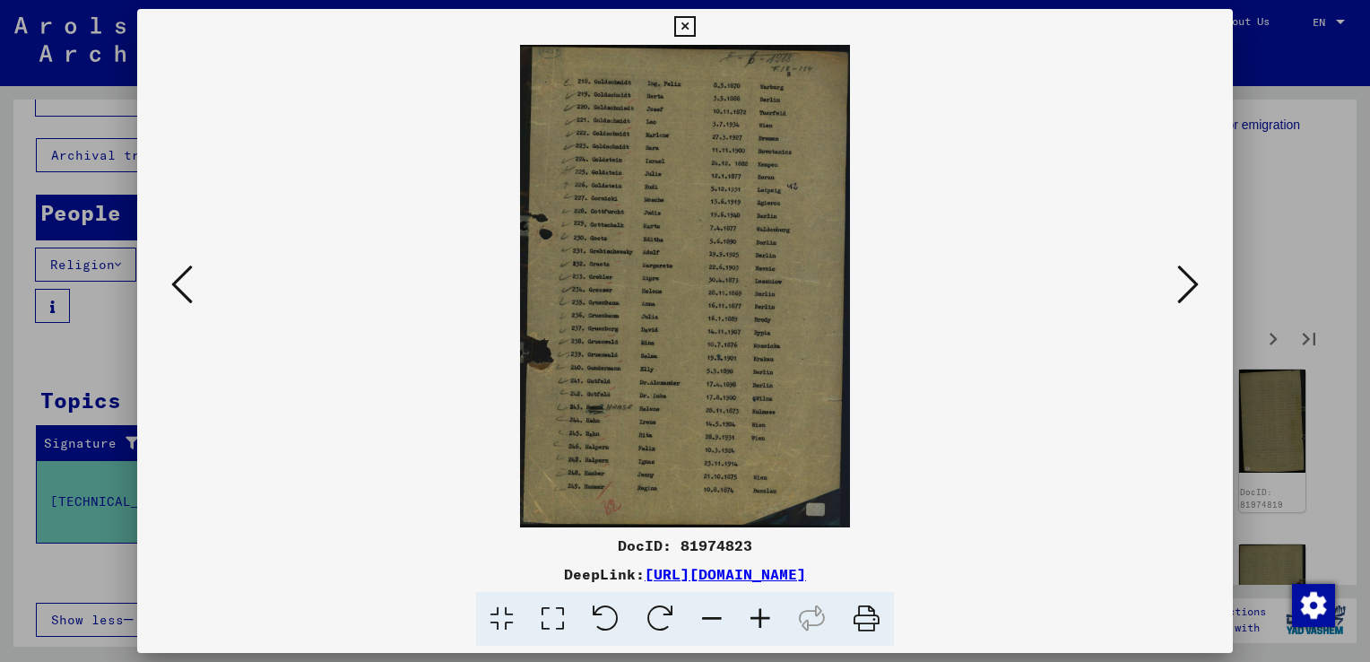
click at [1194, 285] on icon at bounding box center [1188, 284] width 22 height 43
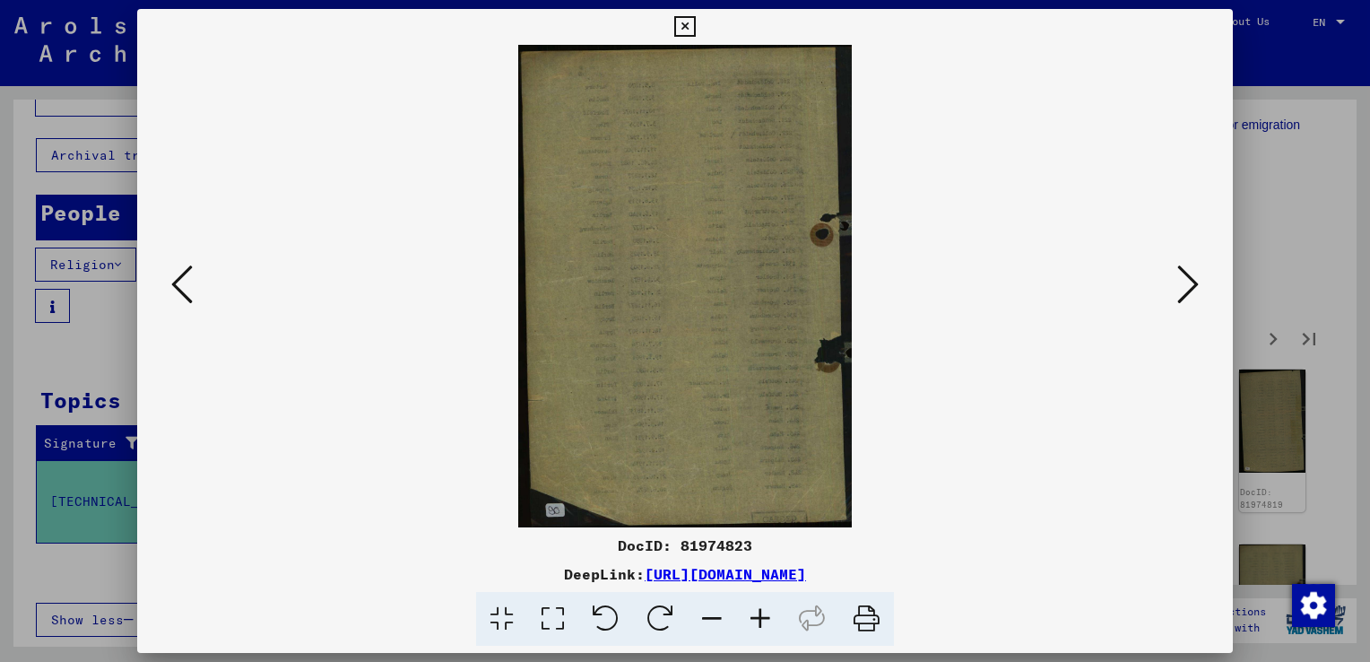
click at [1194, 285] on icon at bounding box center [1188, 284] width 22 height 43
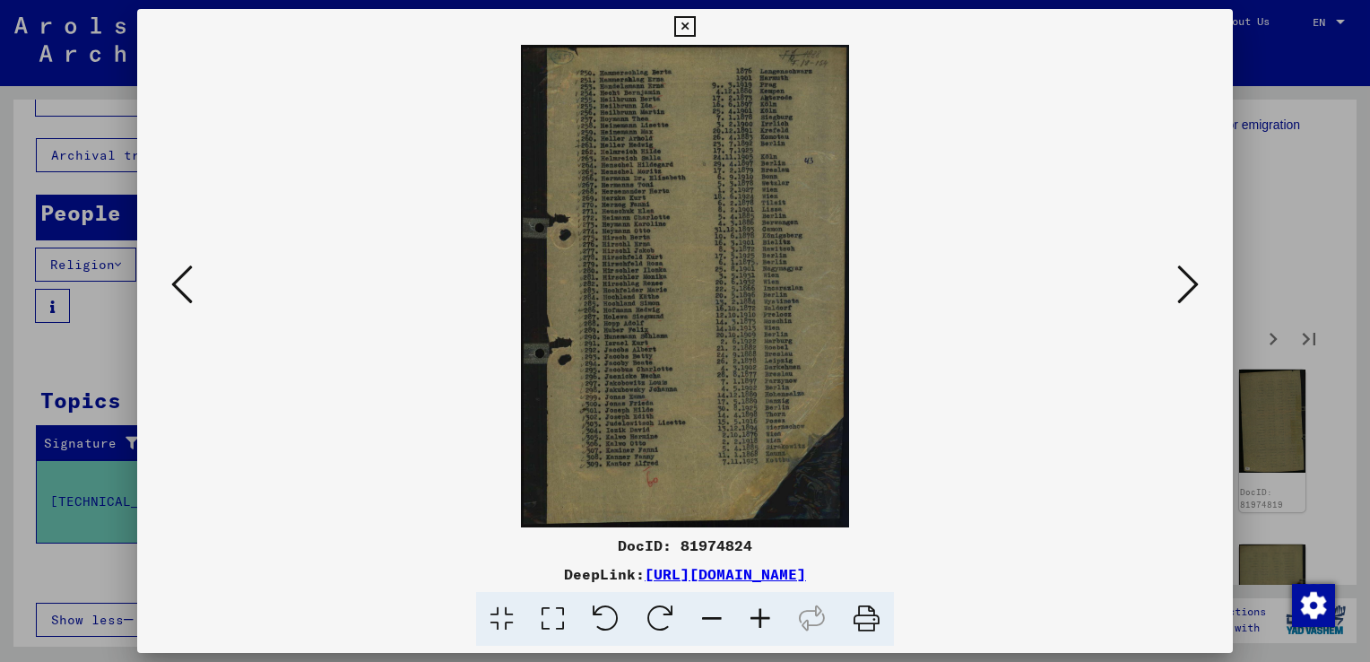
click at [1194, 285] on icon at bounding box center [1188, 284] width 22 height 43
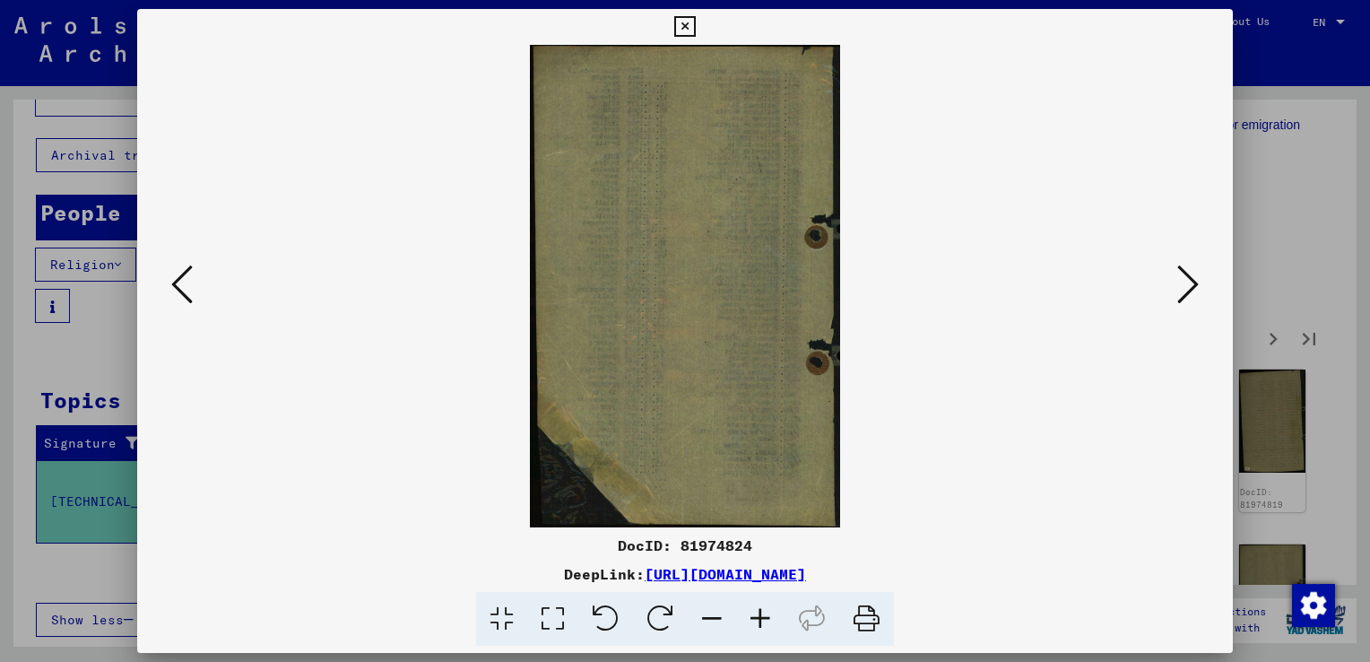
click at [1194, 285] on icon at bounding box center [1188, 284] width 22 height 43
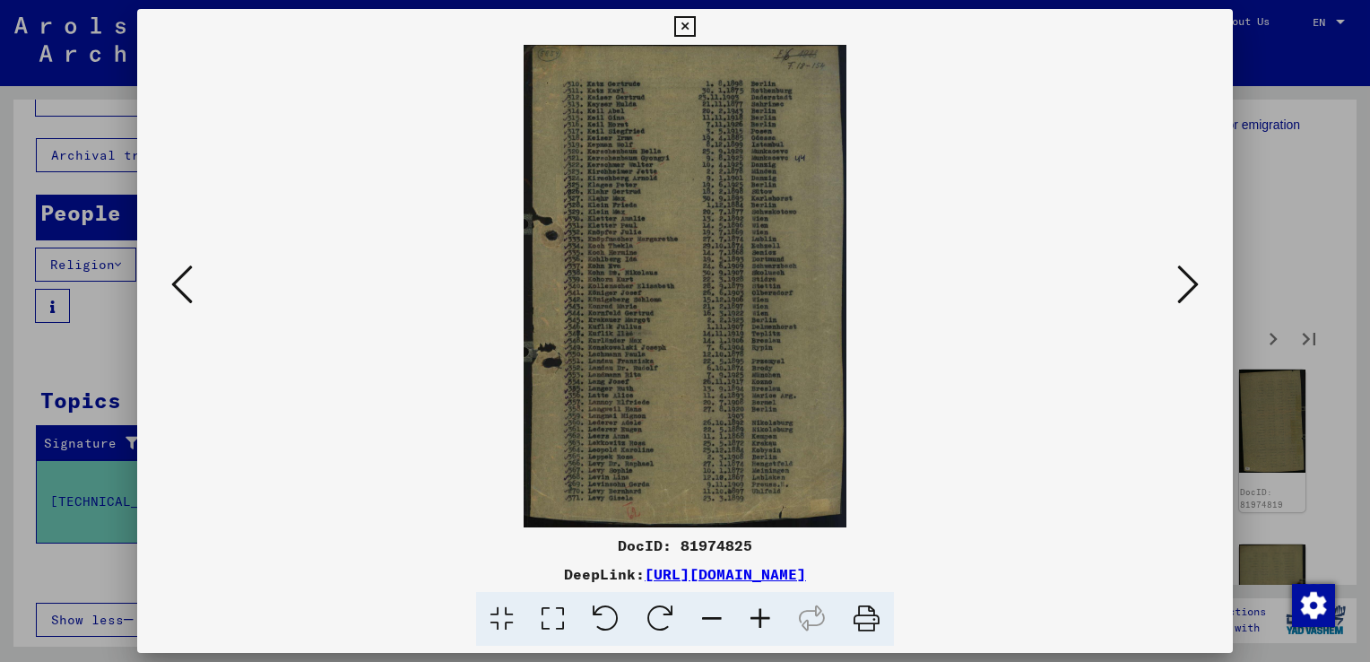
click at [1194, 285] on icon at bounding box center [1188, 284] width 22 height 43
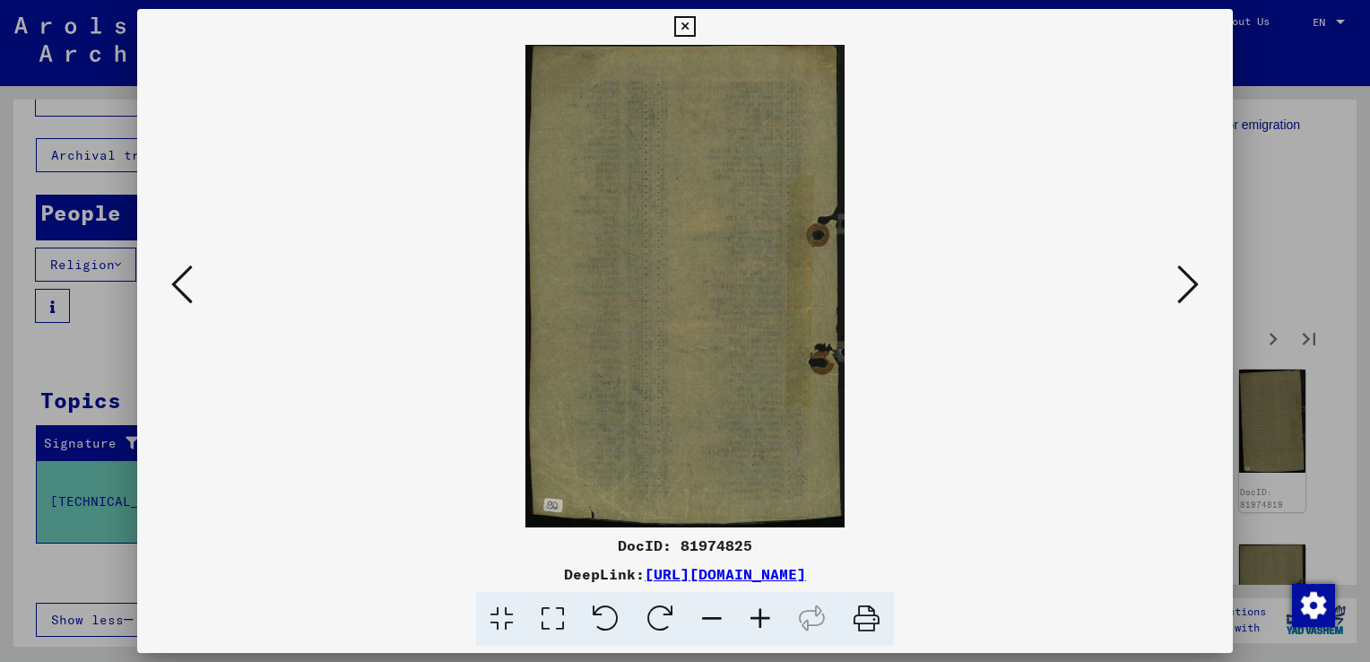
click at [1194, 285] on icon at bounding box center [1188, 284] width 22 height 43
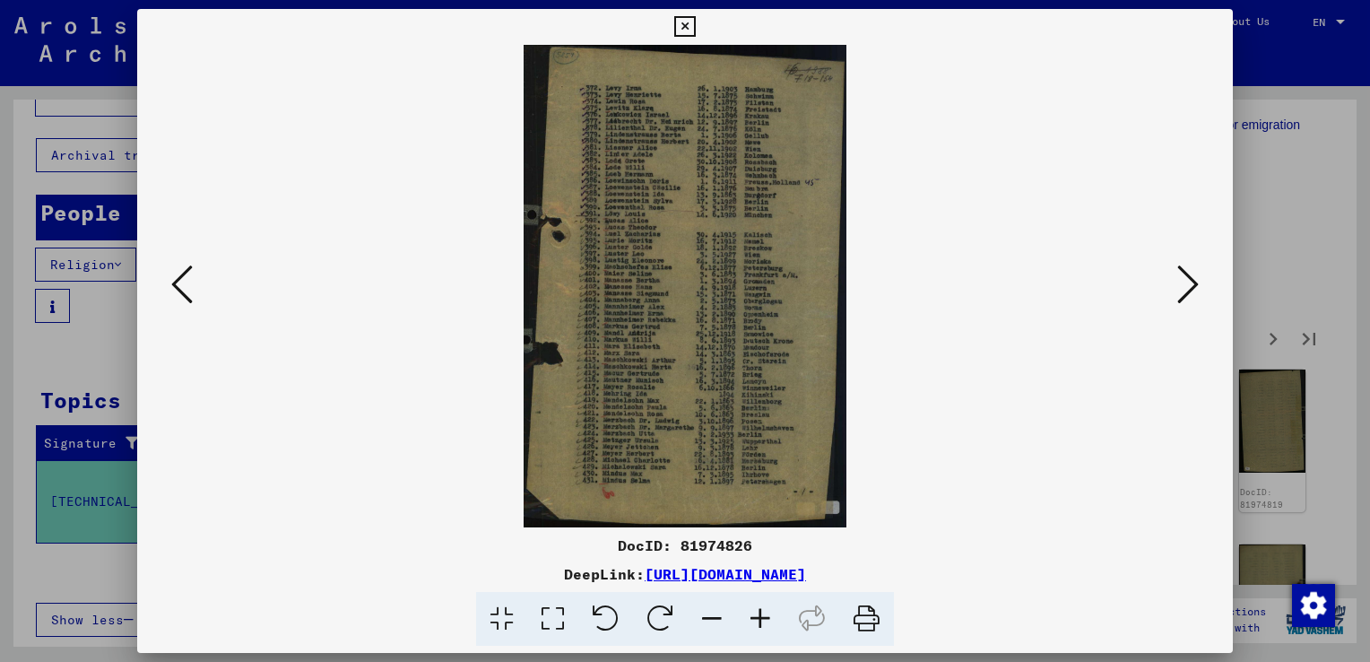
click at [1194, 285] on icon at bounding box center [1188, 284] width 22 height 43
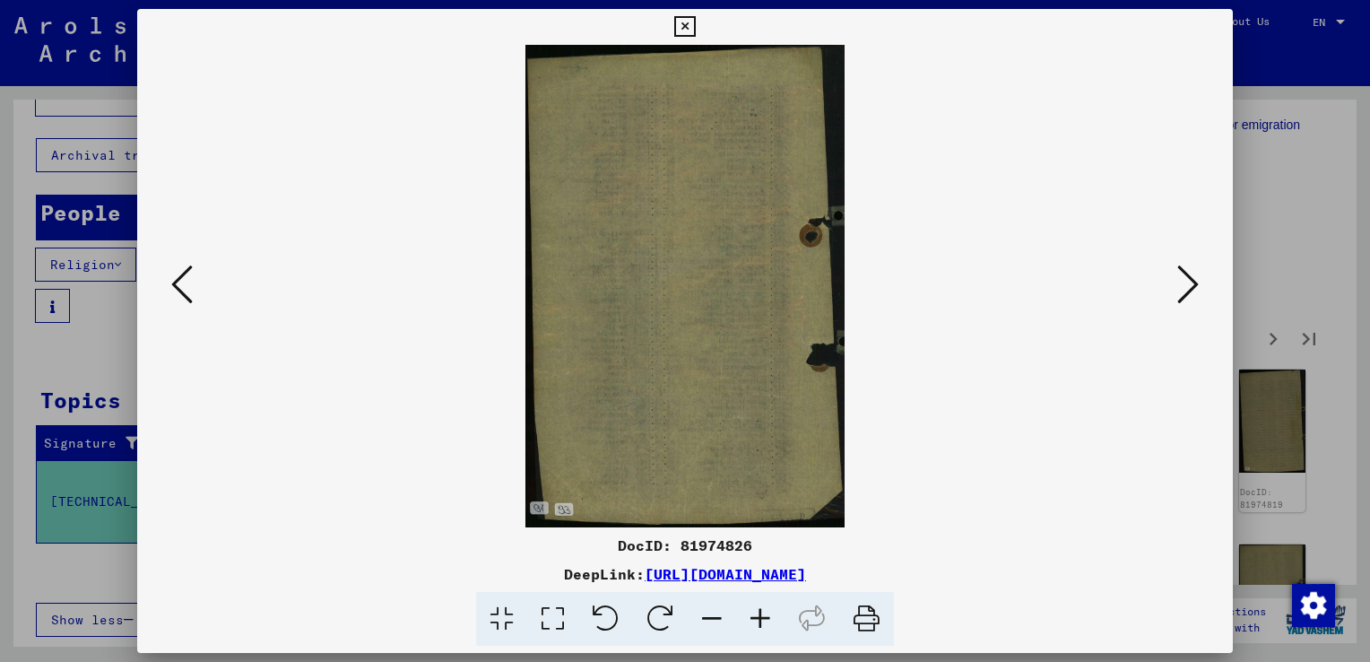
click at [1194, 285] on icon at bounding box center [1188, 284] width 22 height 43
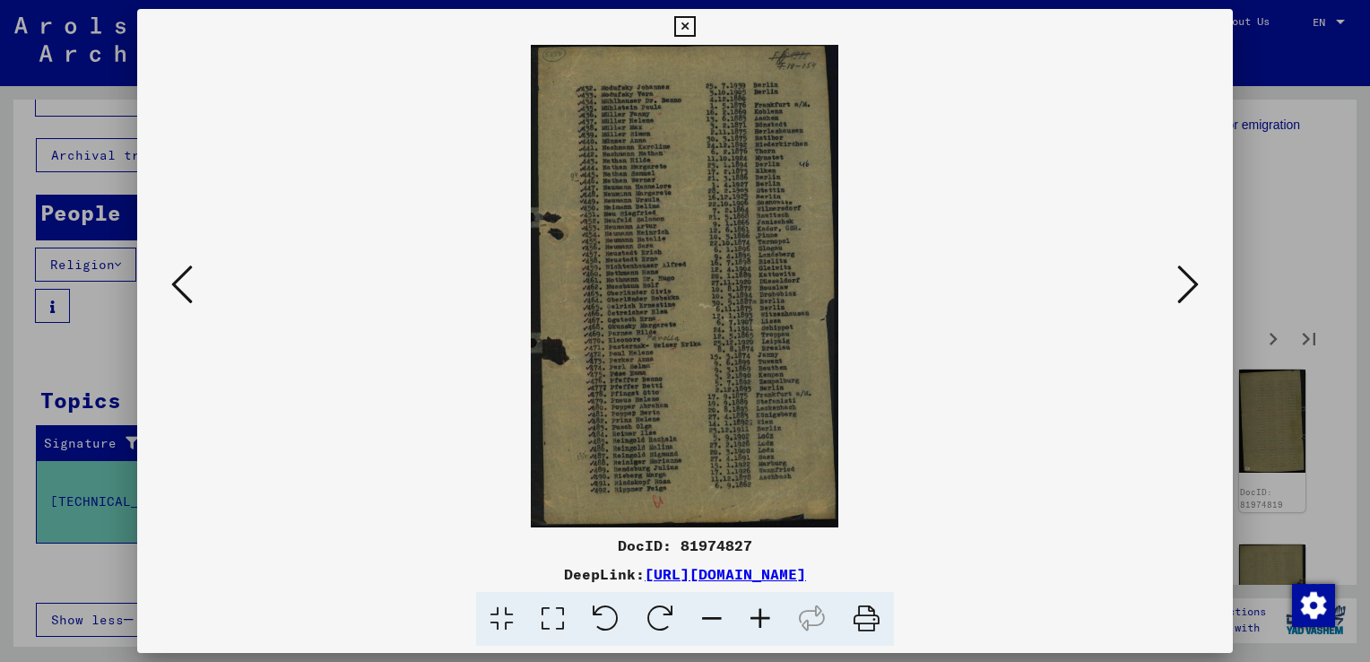
click at [1184, 299] on icon at bounding box center [1188, 284] width 22 height 43
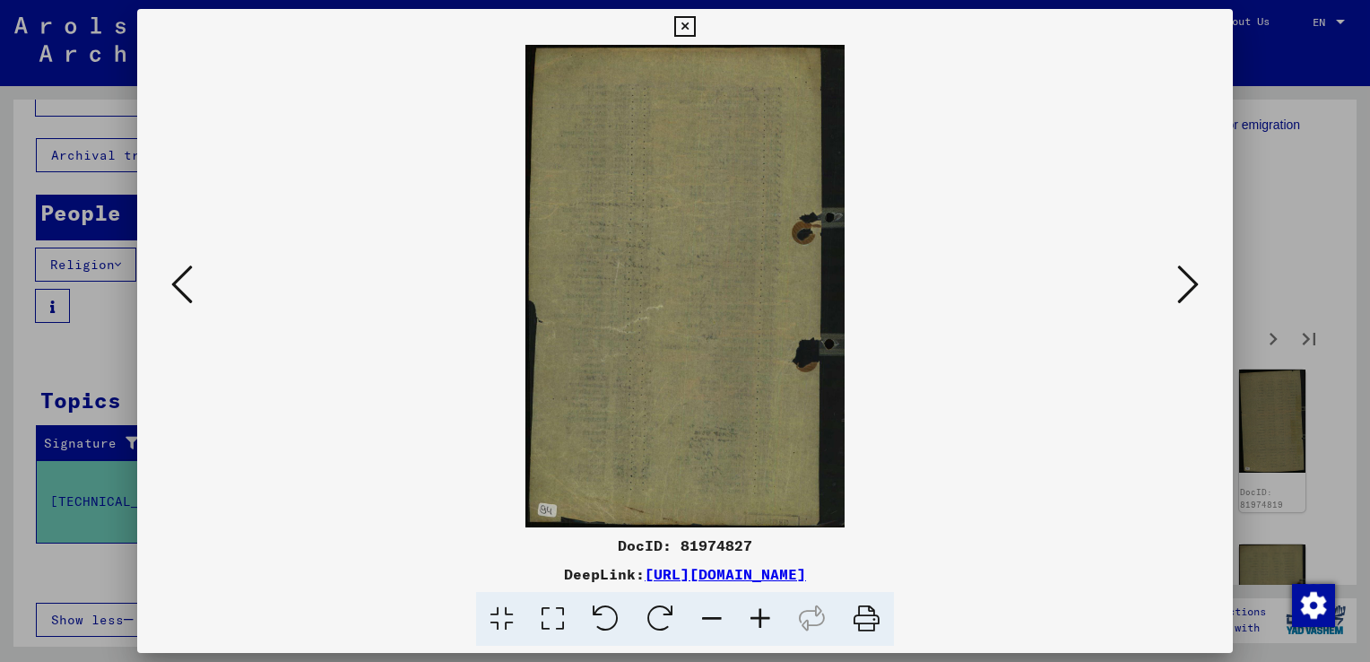
click at [1184, 299] on icon at bounding box center [1188, 284] width 22 height 43
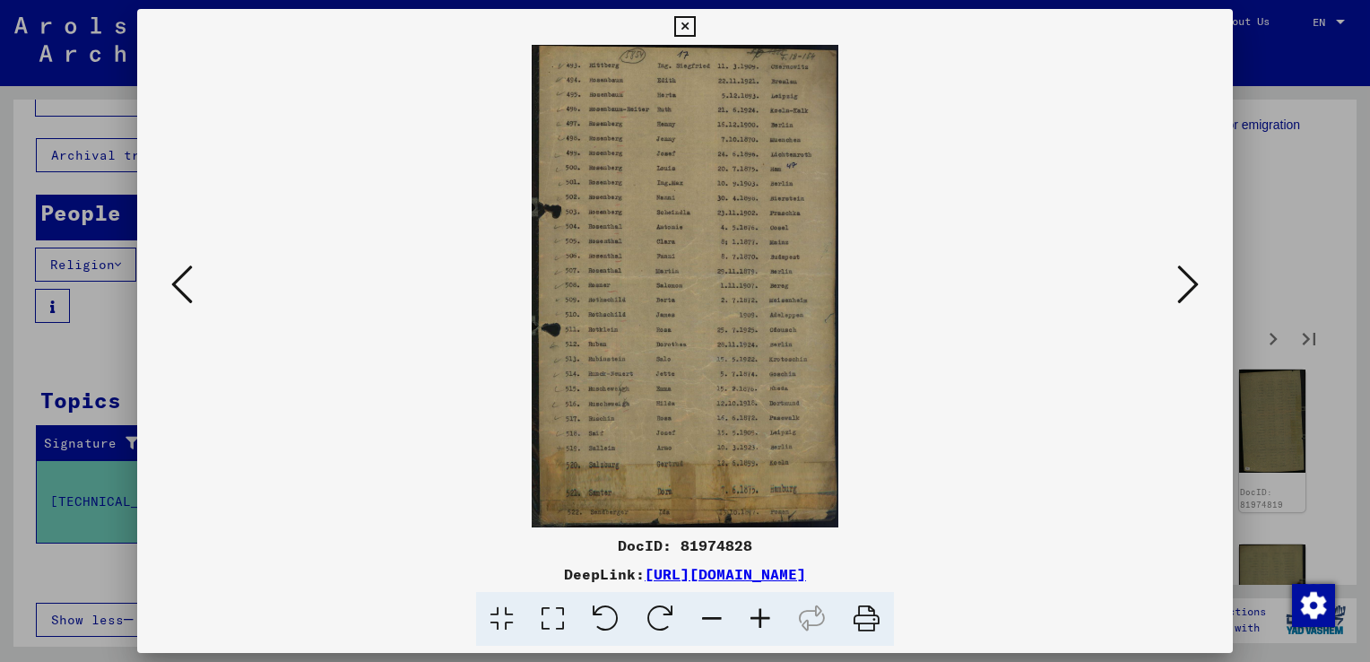
click at [1184, 299] on icon at bounding box center [1188, 284] width 22 height 43
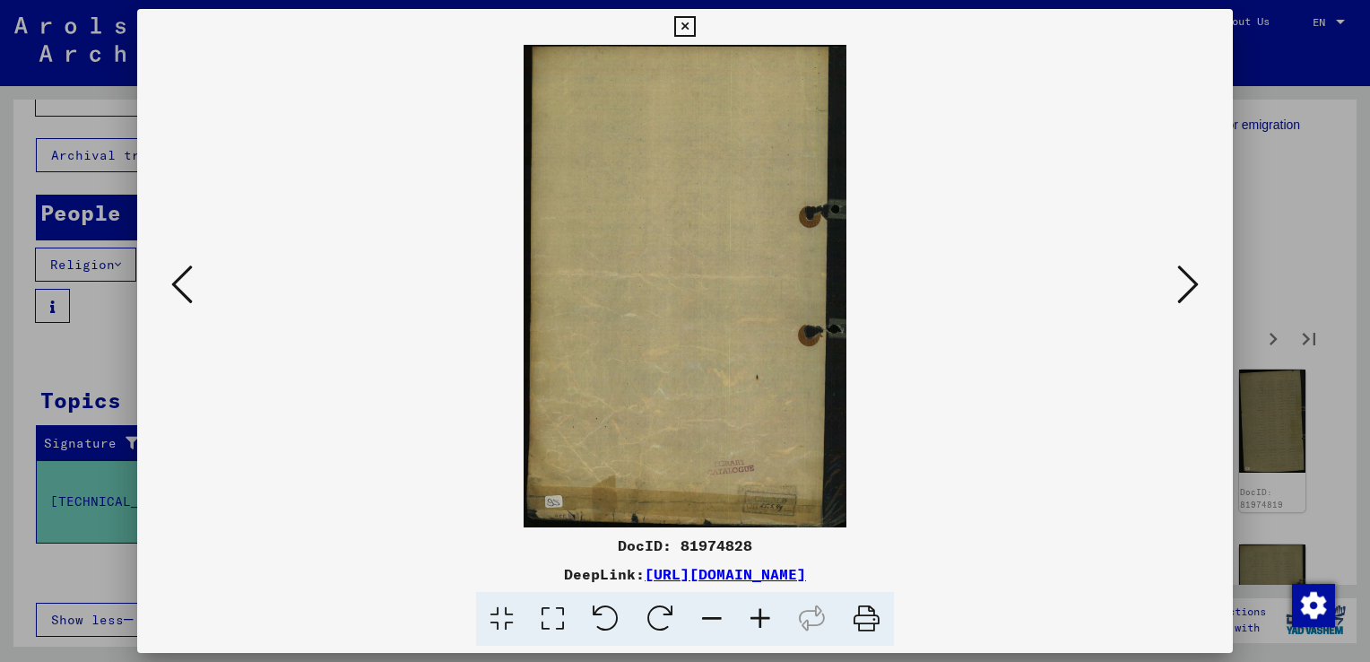
click at [1184, 299] on icon at bounding box center [1188, 284] width 22 height 43
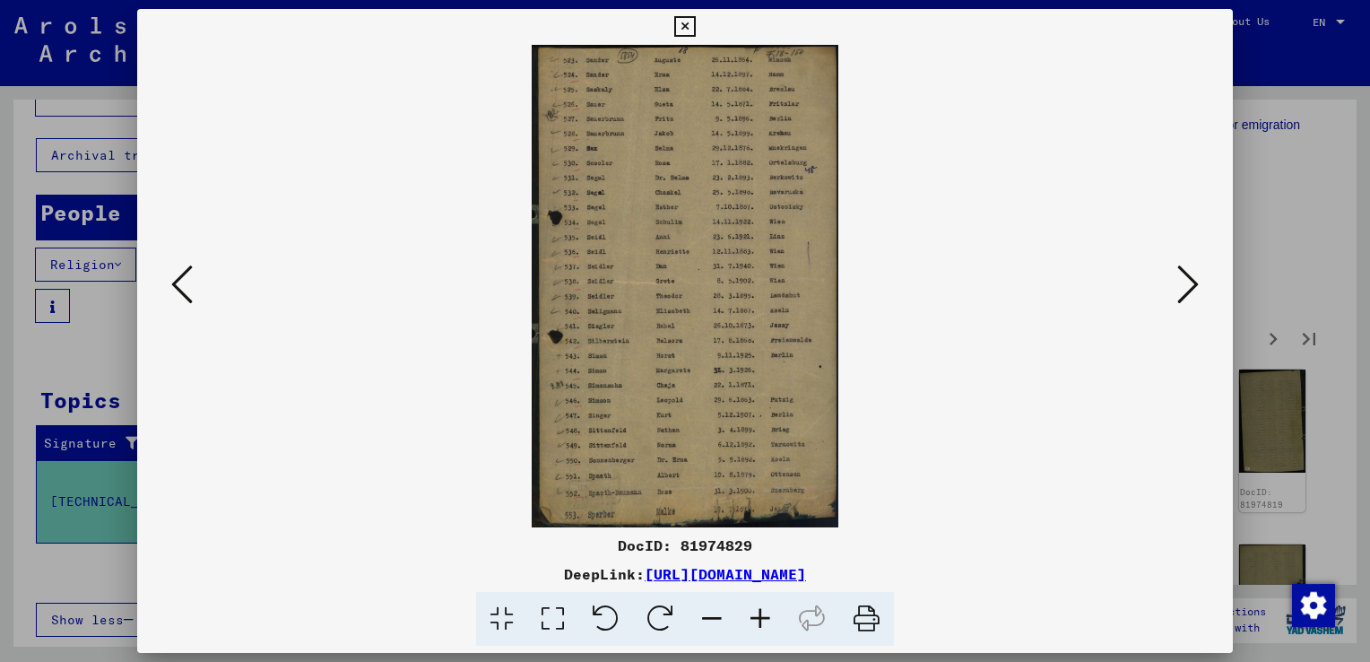
click at [1184, 299] on icon at bounding box center [1188, 284] width 22 height 43
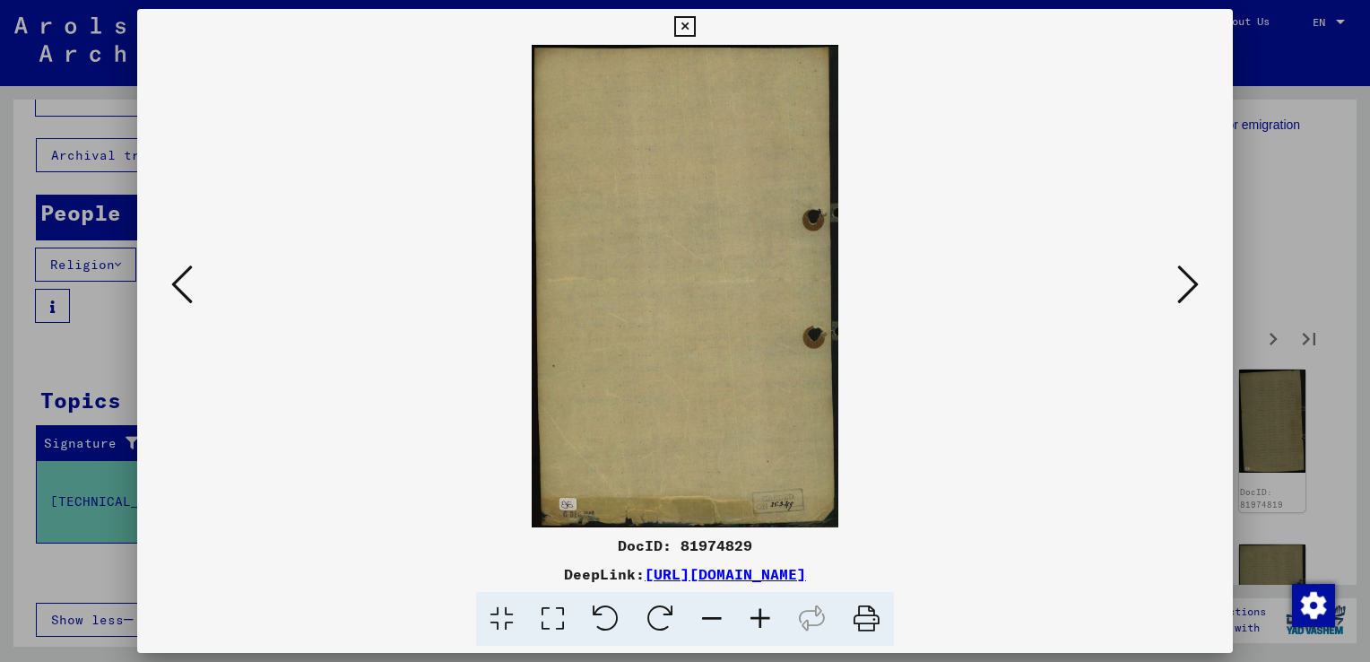
click at [1184, 299] on icon at bounding box center [1188, 284] width 22 height 43
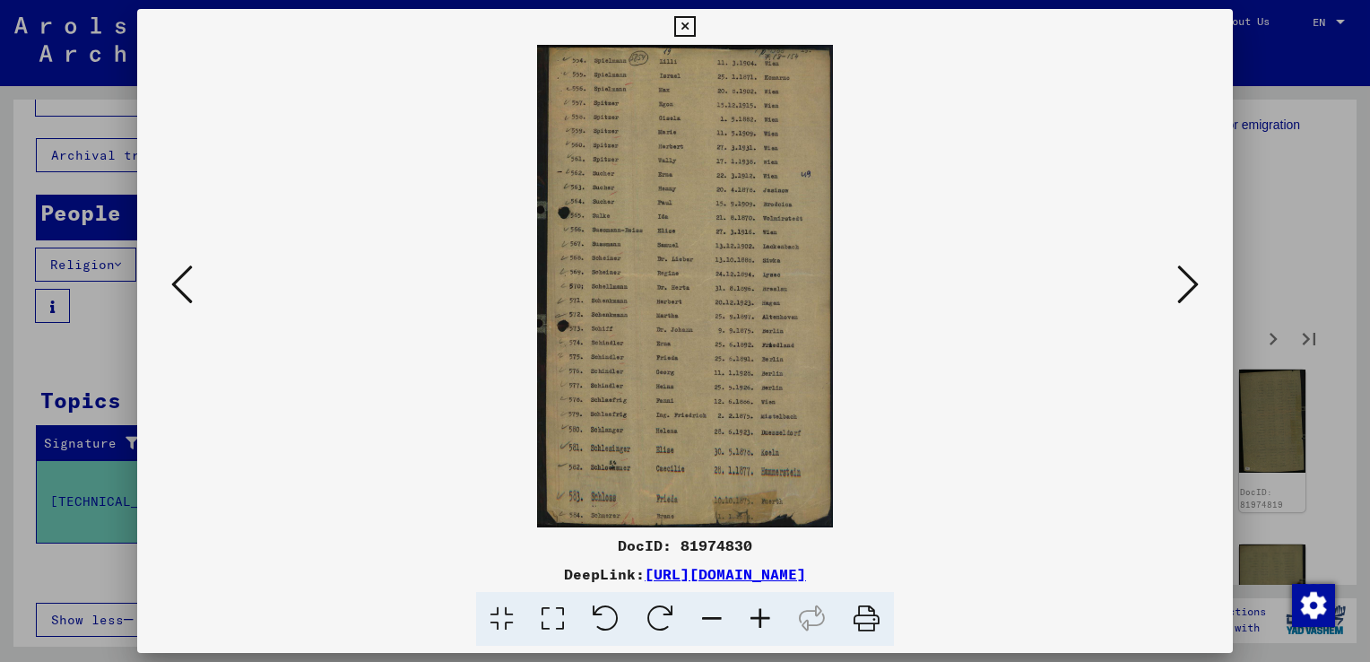
click at [1184, 299] on icon at bounding box center [1188, 284] width 22 height 43
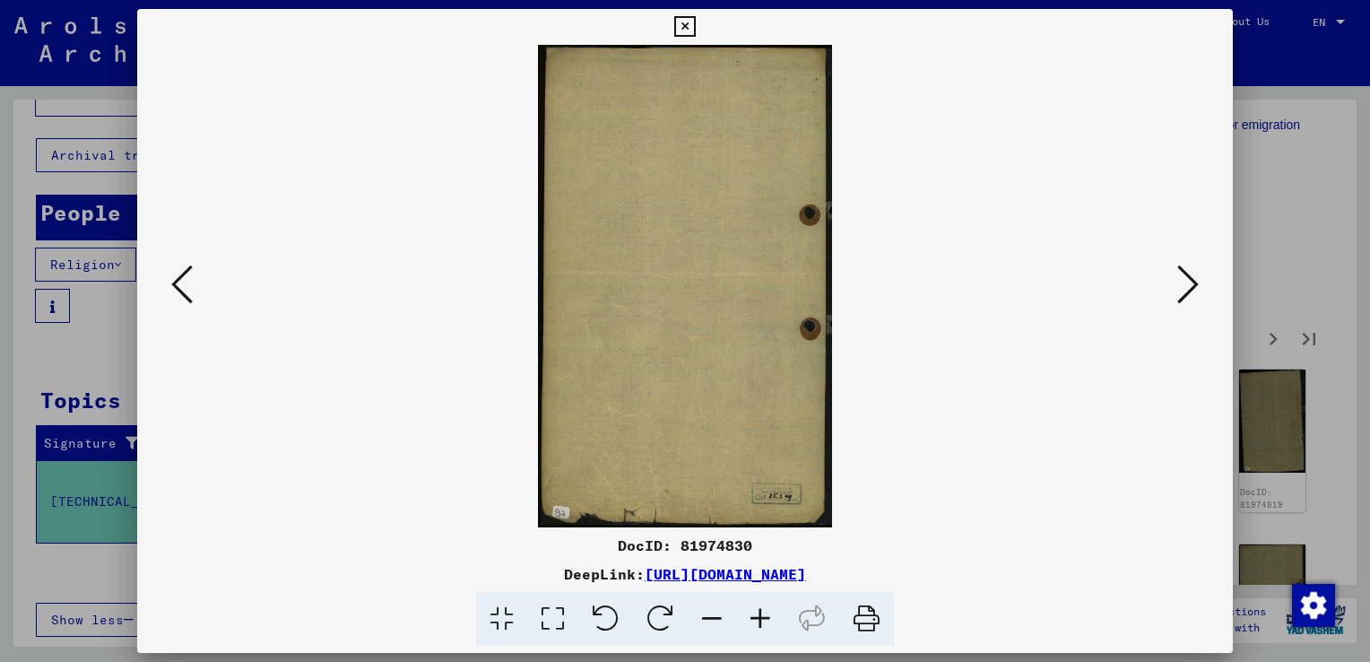
click at [1184, 299] on icon at bounding box center [1188, 284] width 22 height 43
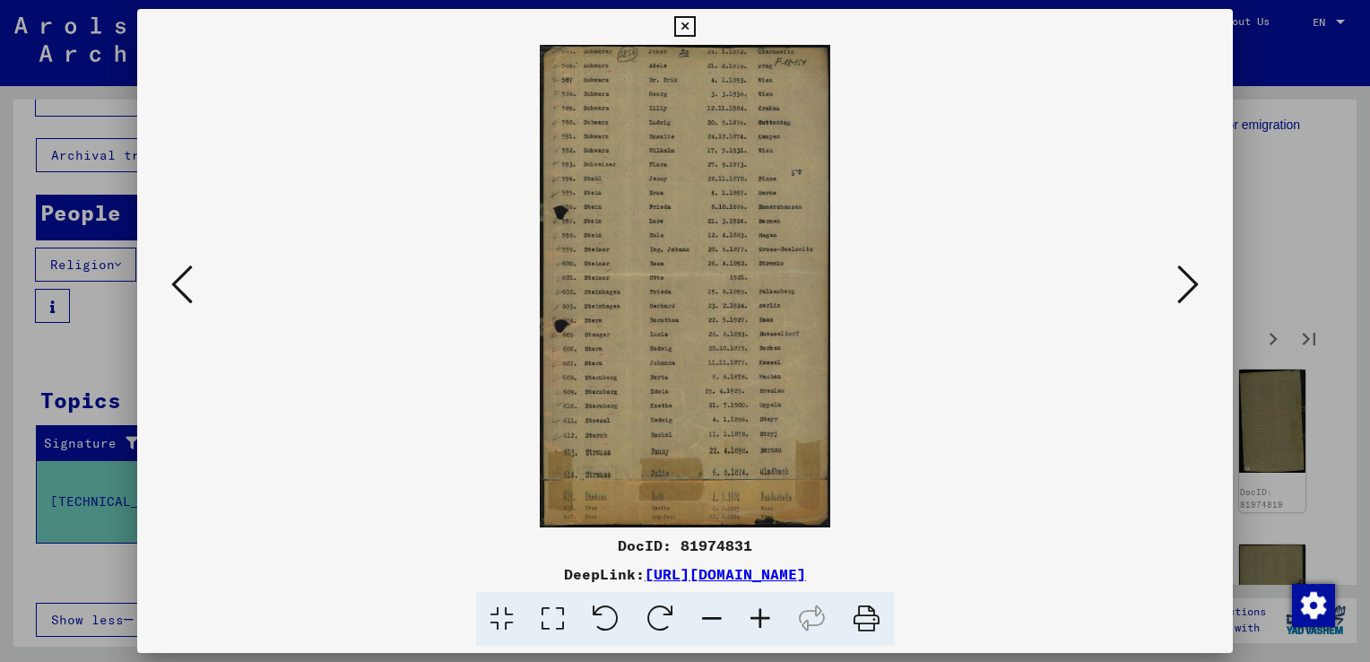
click at [1184, 299] on icon at bounding box center [1188, 284] width 22 height 43
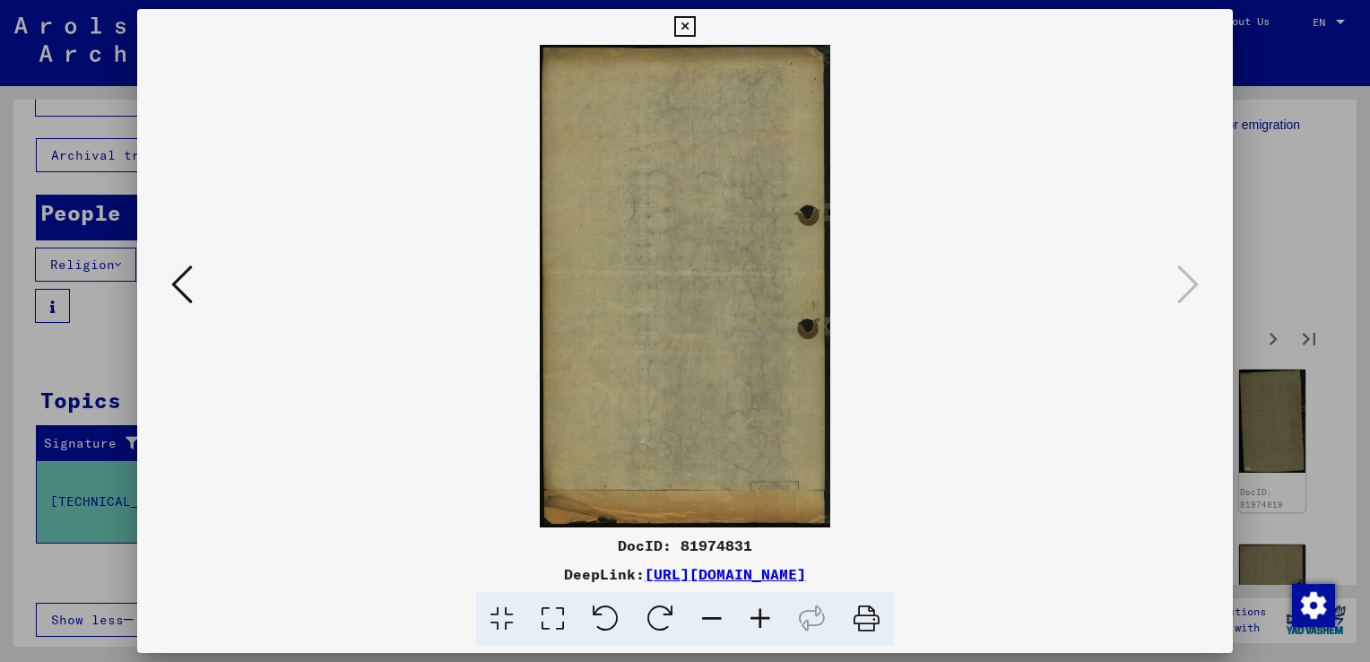
click at [1296, 277] on div at bounding box center [685, 331] width 1370 height 662
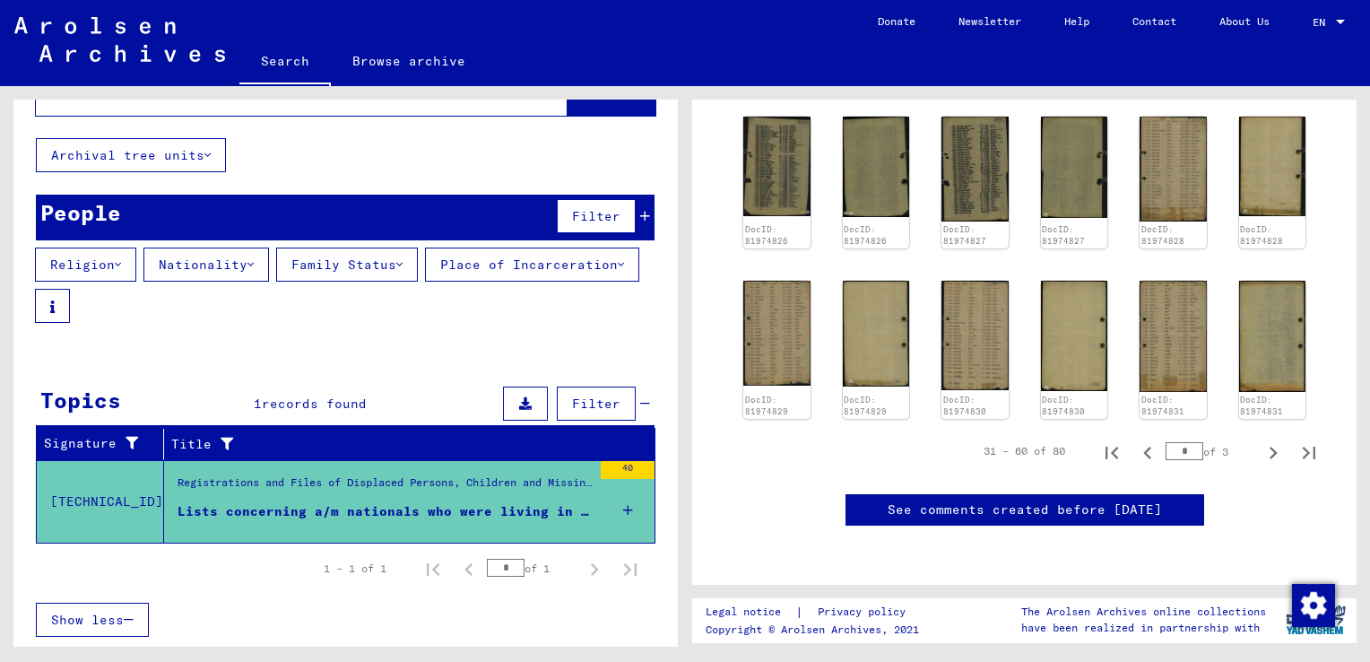
scroll to position [1194, 0]
click at [1261, 440] on icon "Next page" at bounding box center [1273, 452] width 25 height 25
type input "*"
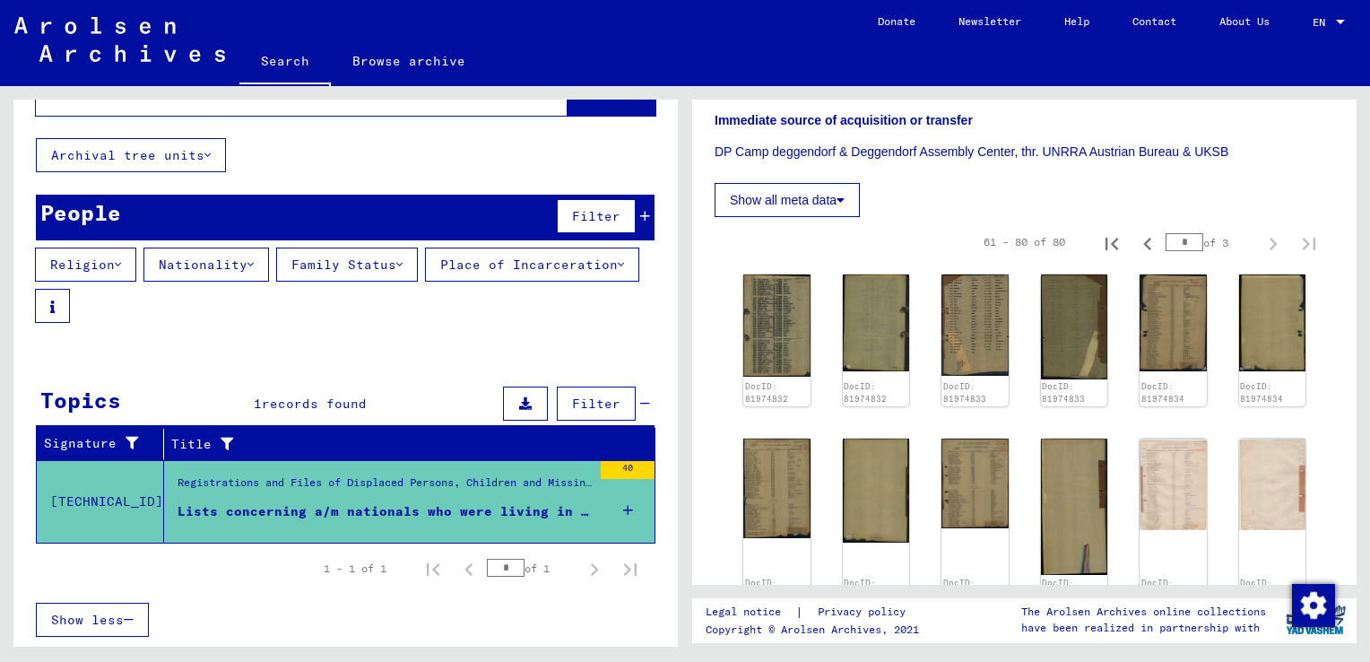
scroll to position [416, 0]
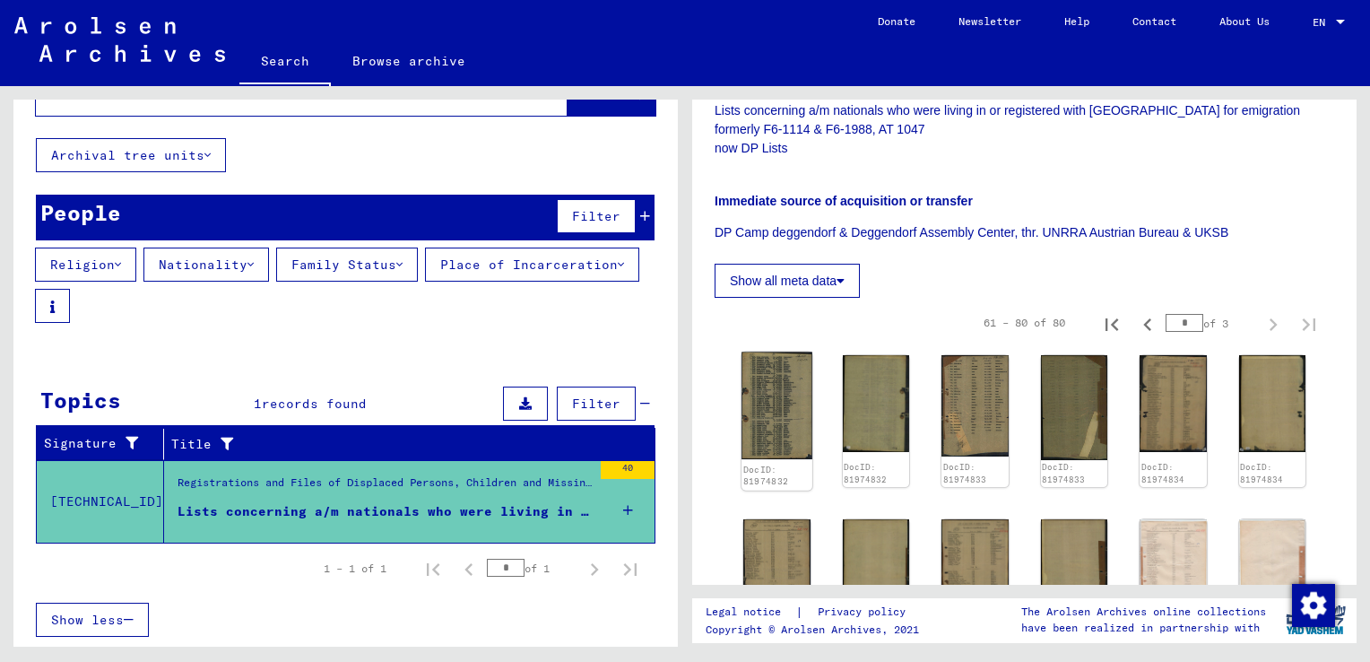
click at [776, 420] on img at bounding box center [776, 406] width 70 height 108
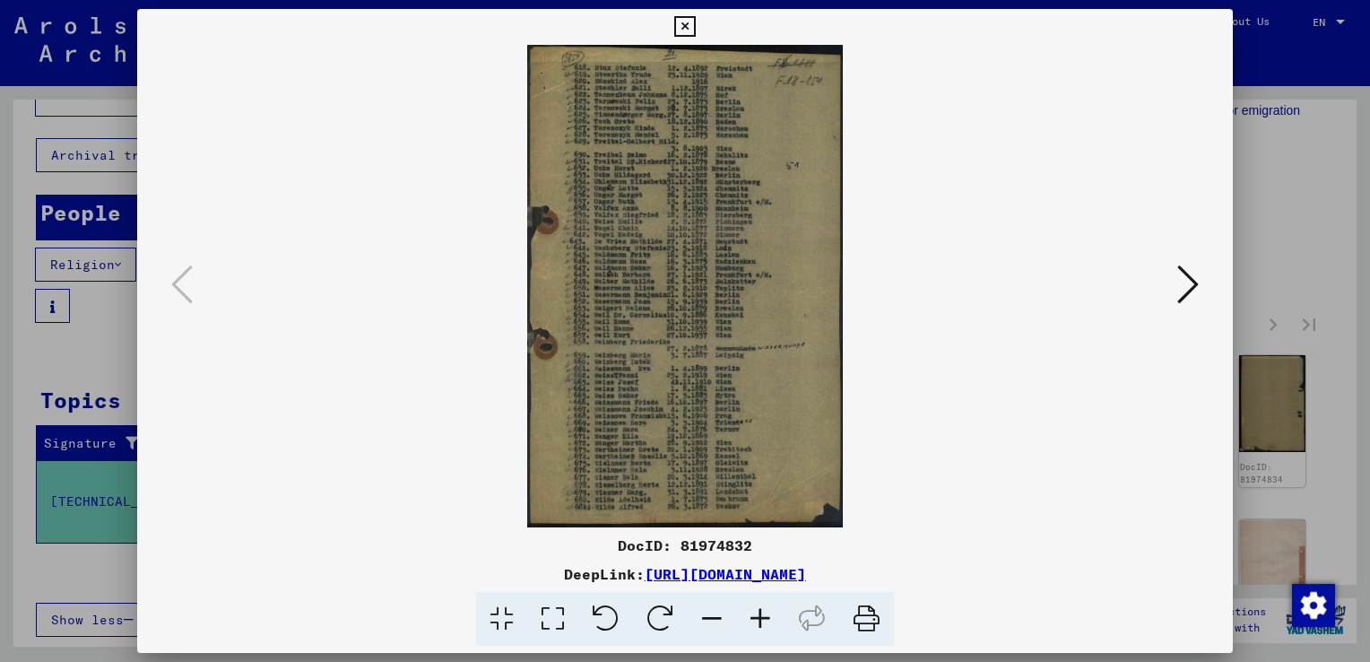
click at [1184, 291] on icon at bounding box center [1188, 284] width 22 height 43
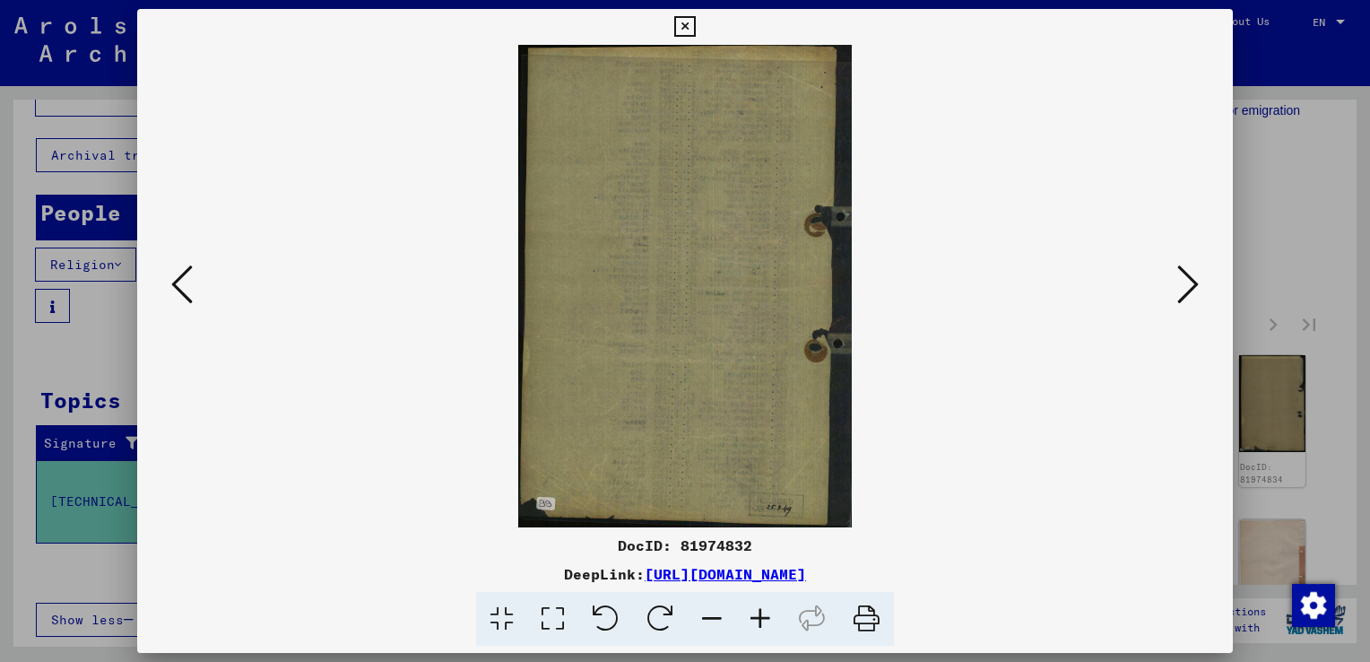
click at [1184, 291] on icon at bounding box center [1188, 284] width 22 height 43
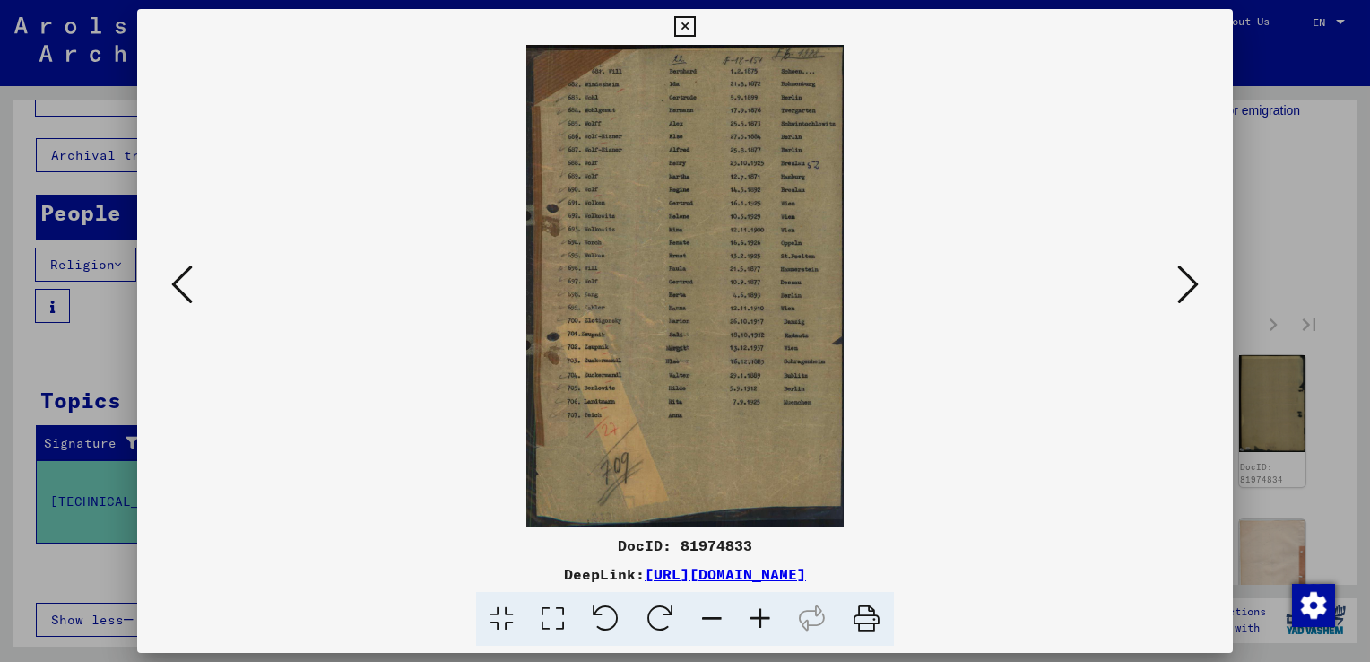
click at [1184, 291] on icon at bounding box center [1188, 284] width 22 height 43
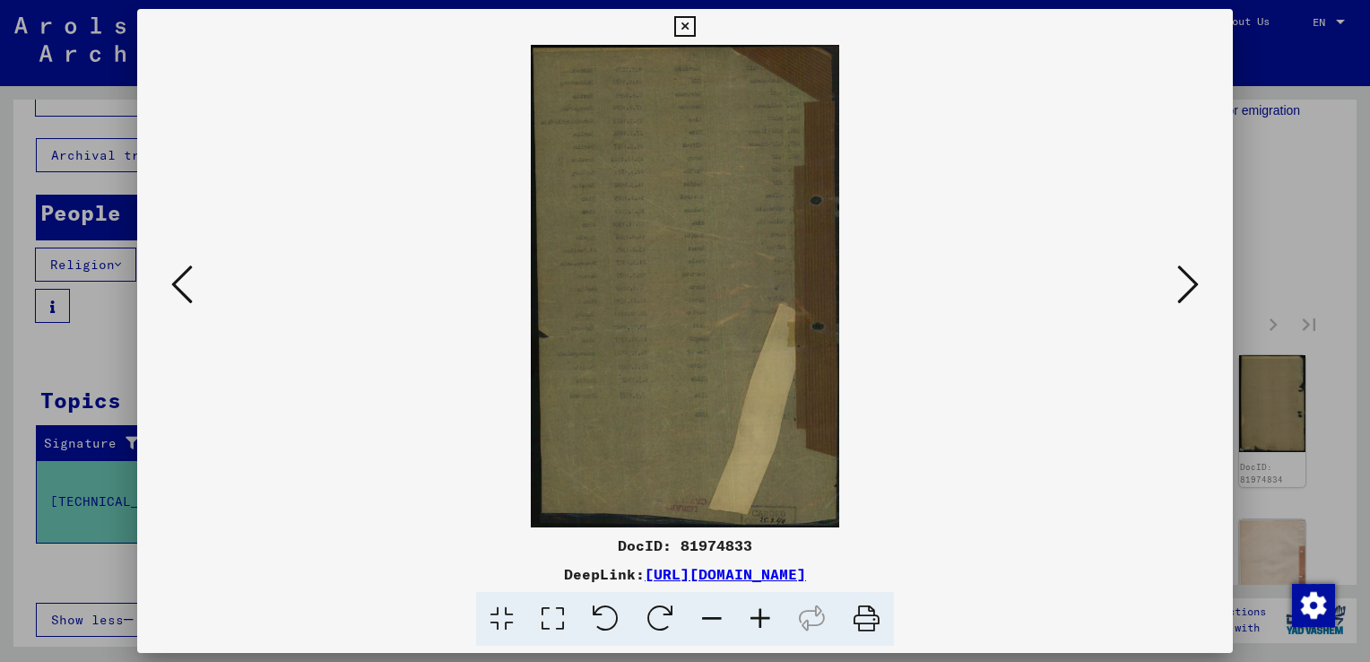
click at [1184, 291] on icon at bounding box center [1188, 284] width 22 height 43
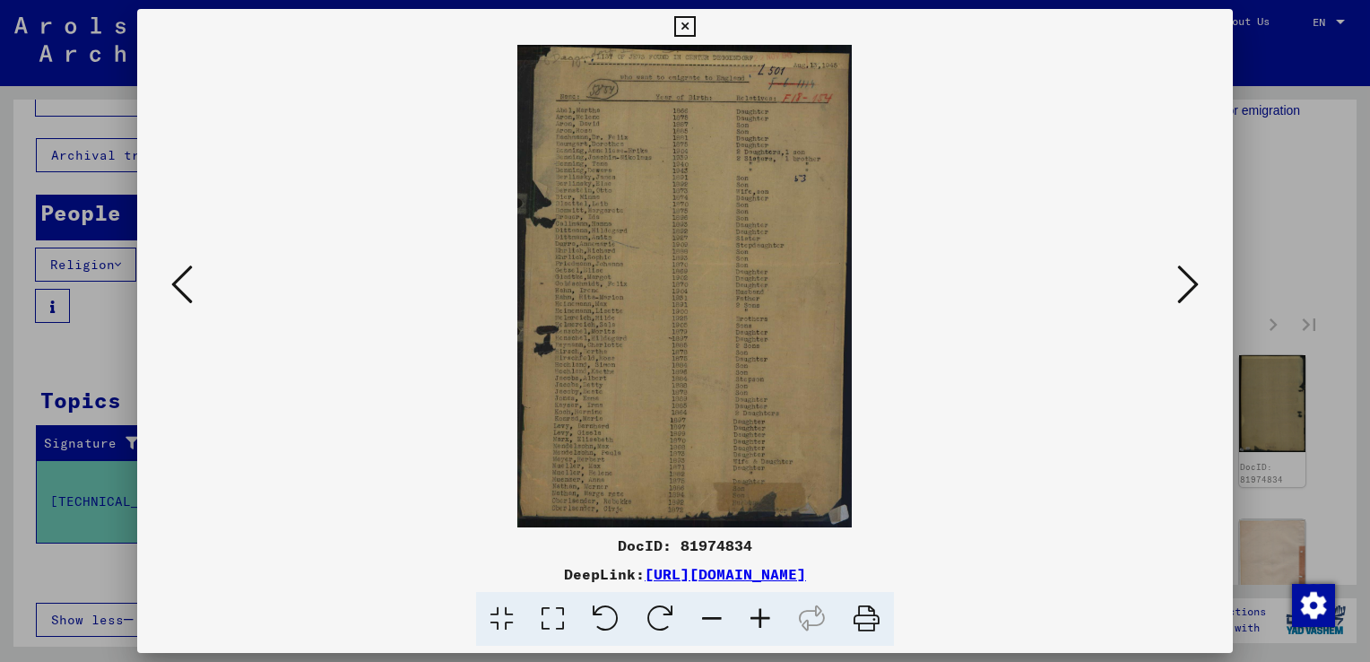
click at [1184, 291] on icon at bounding box center [1188, 284] width 22 height 43
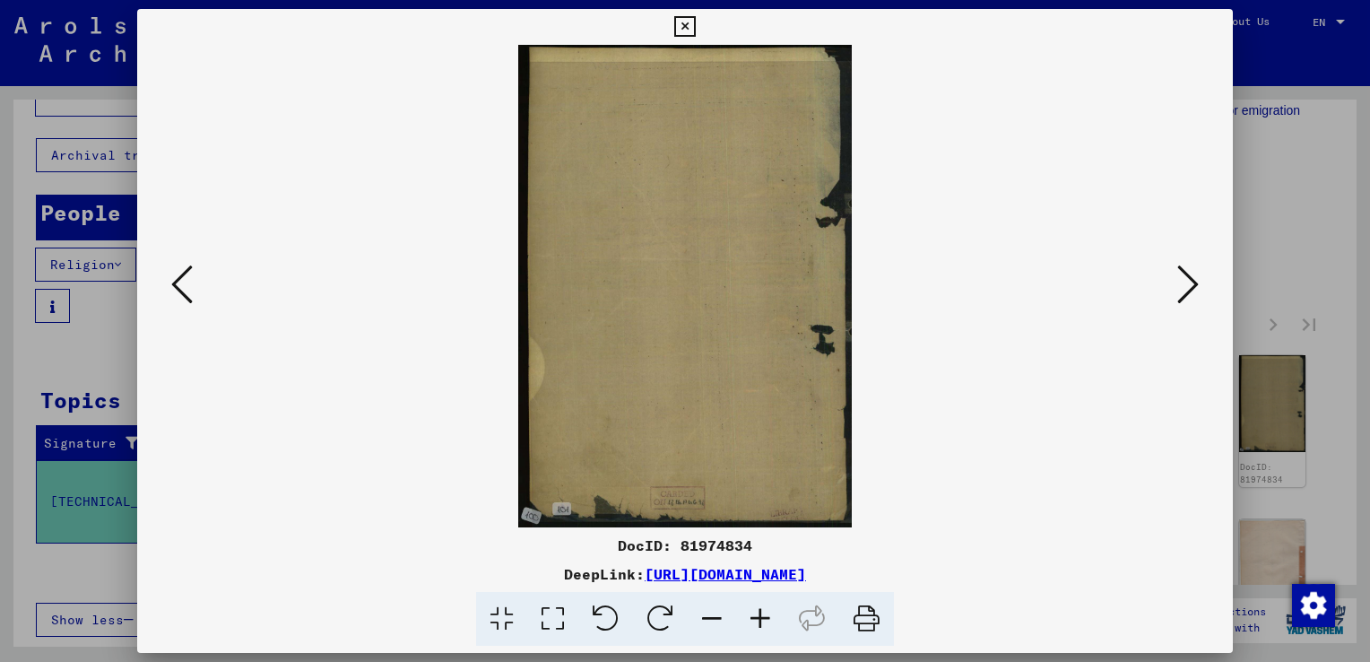
click at [185, 282] on icon at bounding box center [182, 284] width 22 height 43
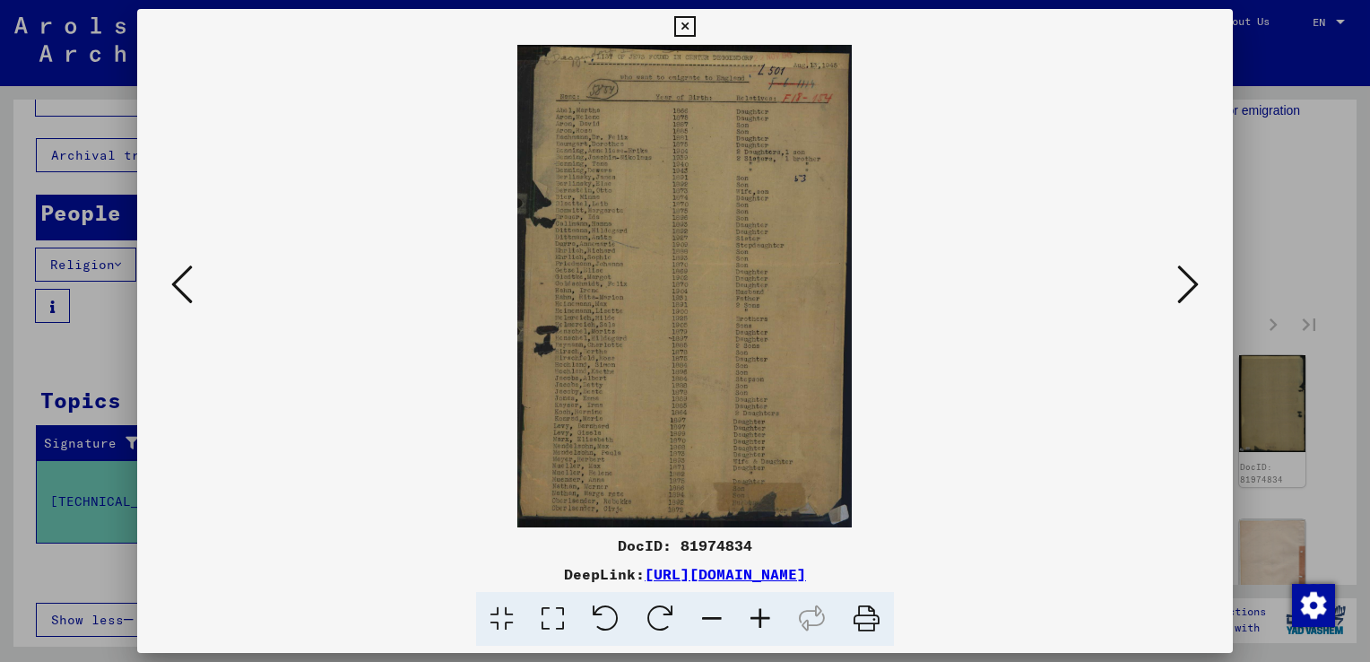
click at [1185, 289] on icon at bounding box center [1188, 284] width 22 height 43
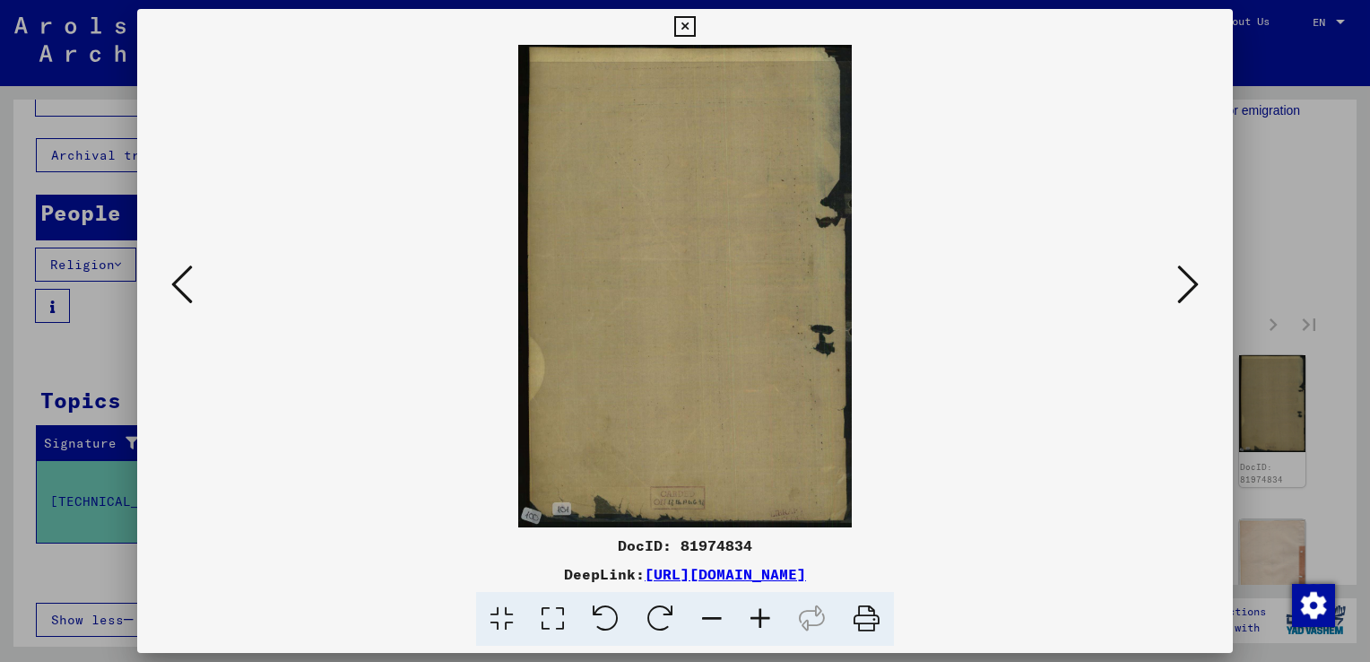
click at [1185, 289] on icon at bounding box center [1188, 284] width 22 height 43
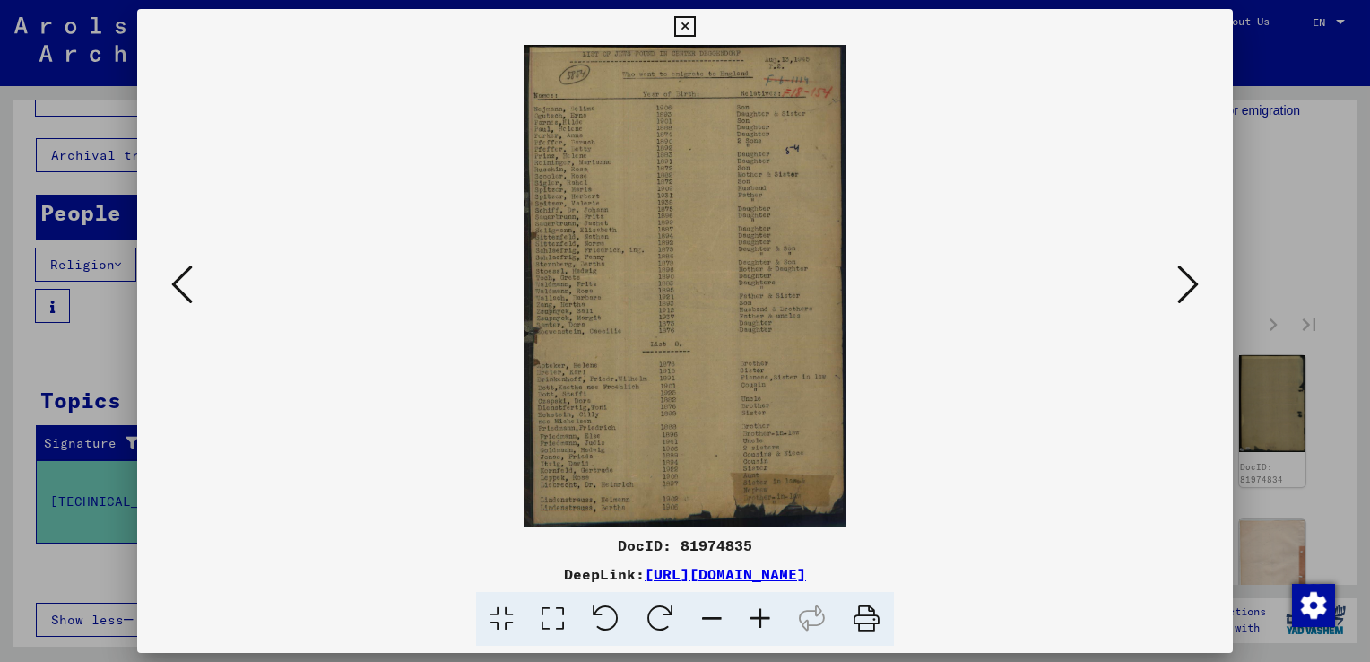
click at [1185, 289] on icon at bounding box center [1188, 284] width 22 height 43
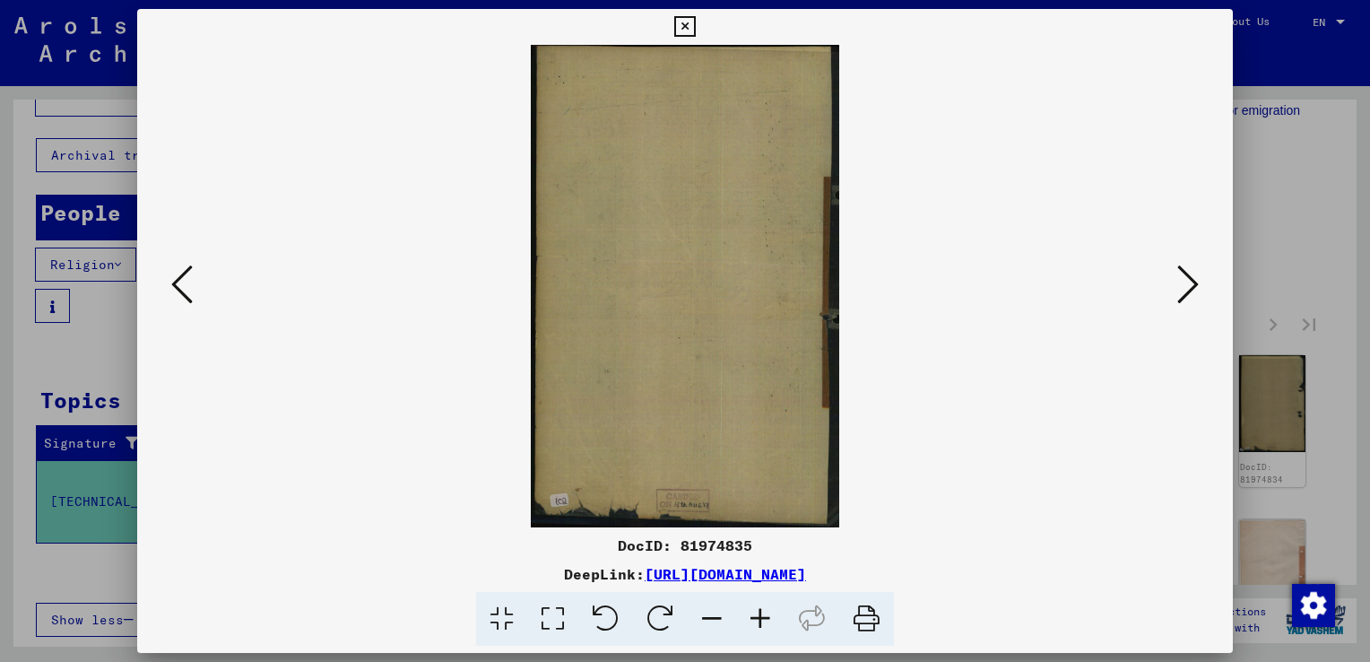
click at [1185, 289] on icon at bounding box center [1188, 284] width 22 height 43
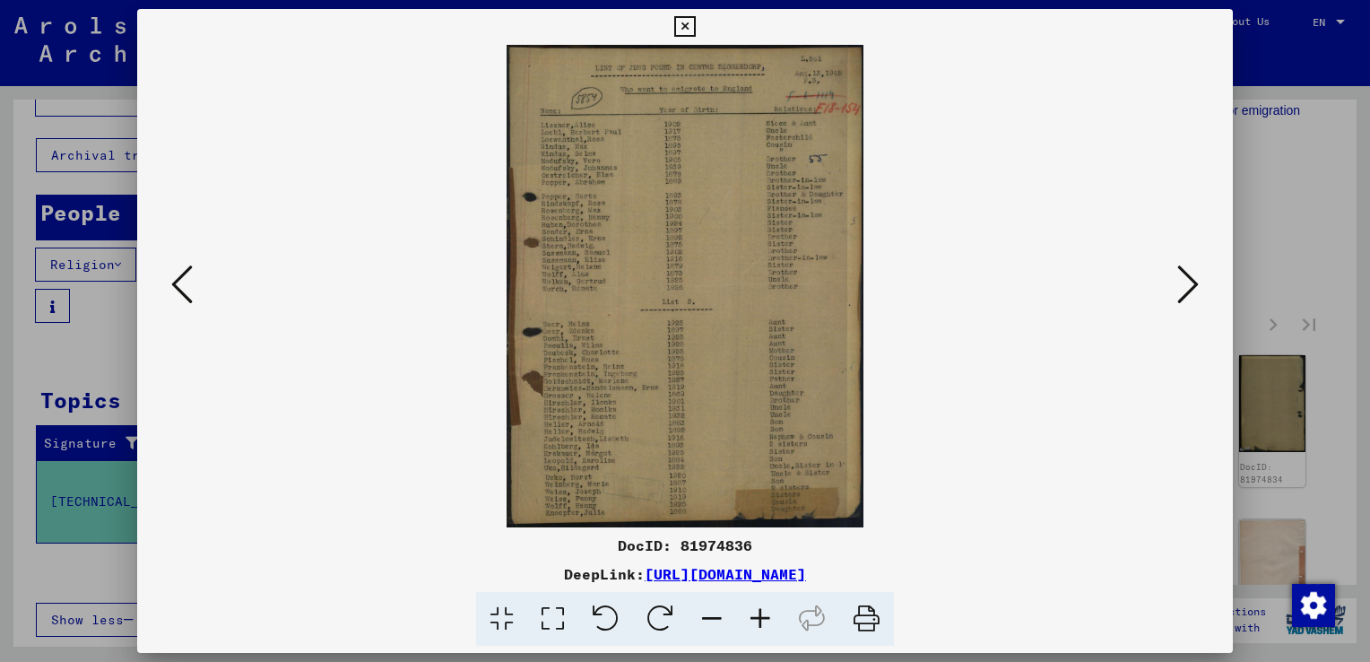
click at [1185, 289] on icon at bounding box center [1188, 284] width 22 height 43
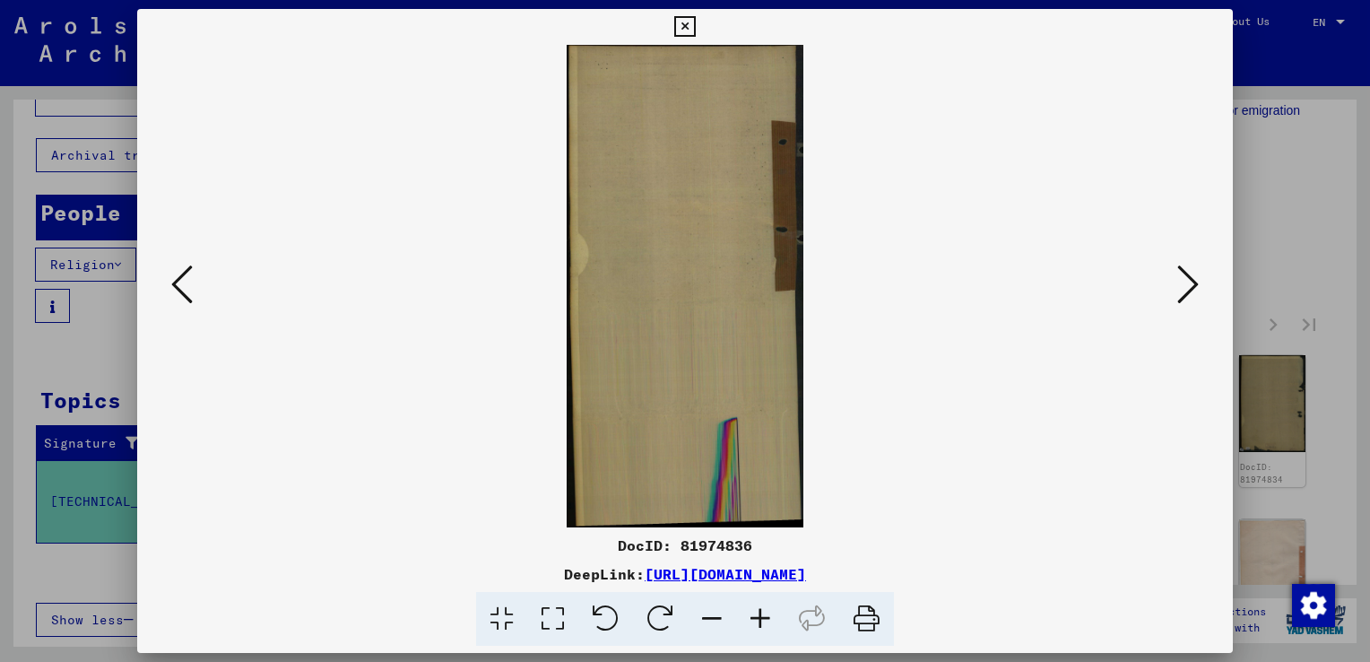
click at [1185, 289] on icon at bounding box center [1188, 284] width 22 height 43
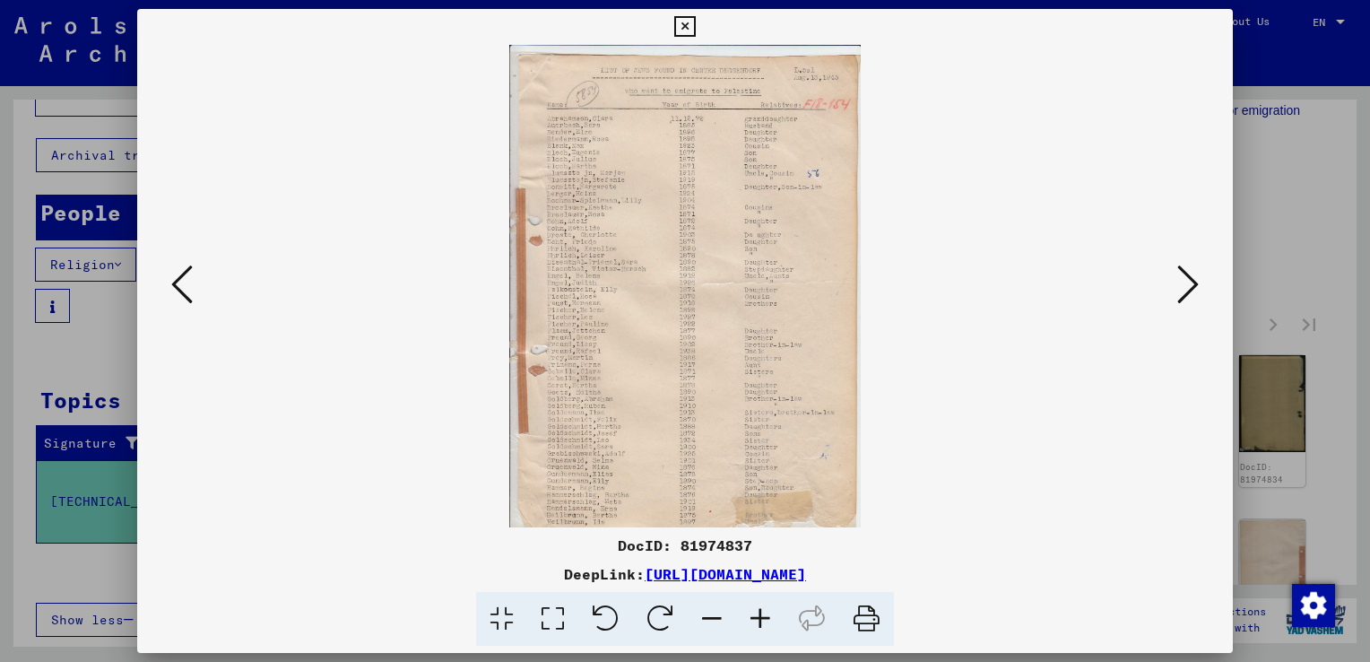
click at [1185, 289] on icon at bounding box center [1188, 284] width 22 height 43
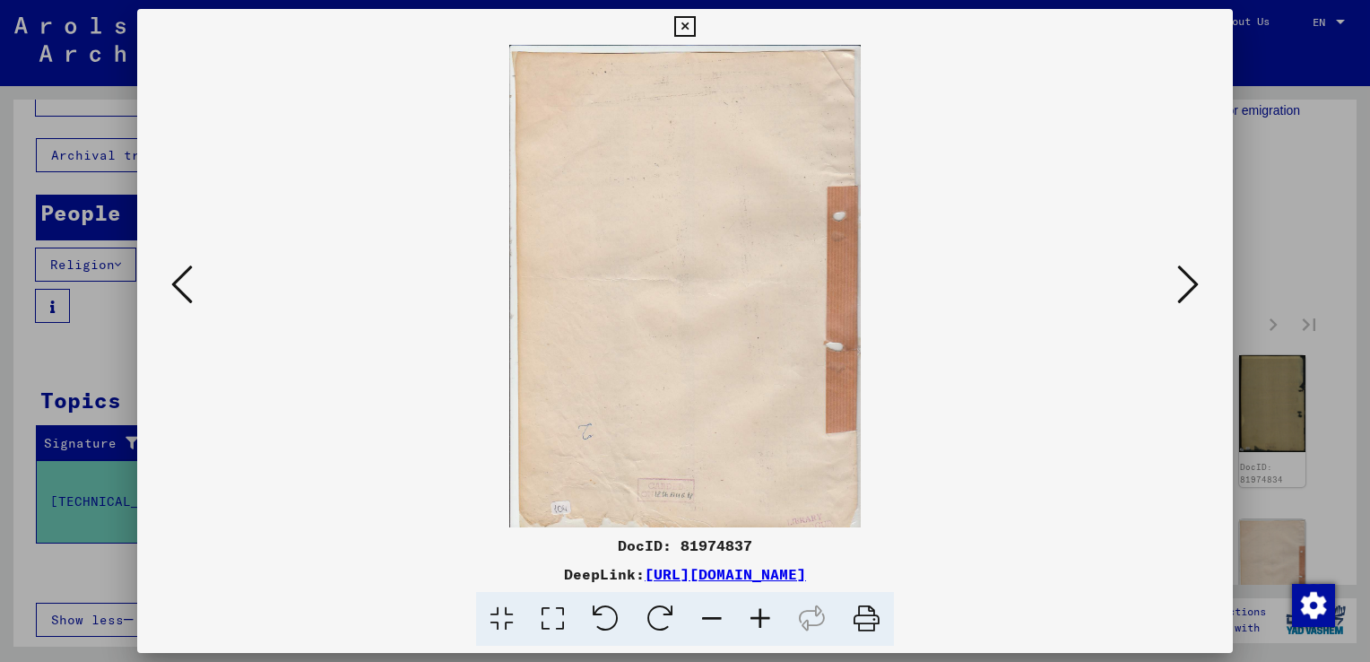
click at [1185, 289] on icon at bounding box center [1188, 284] width 22 height 43
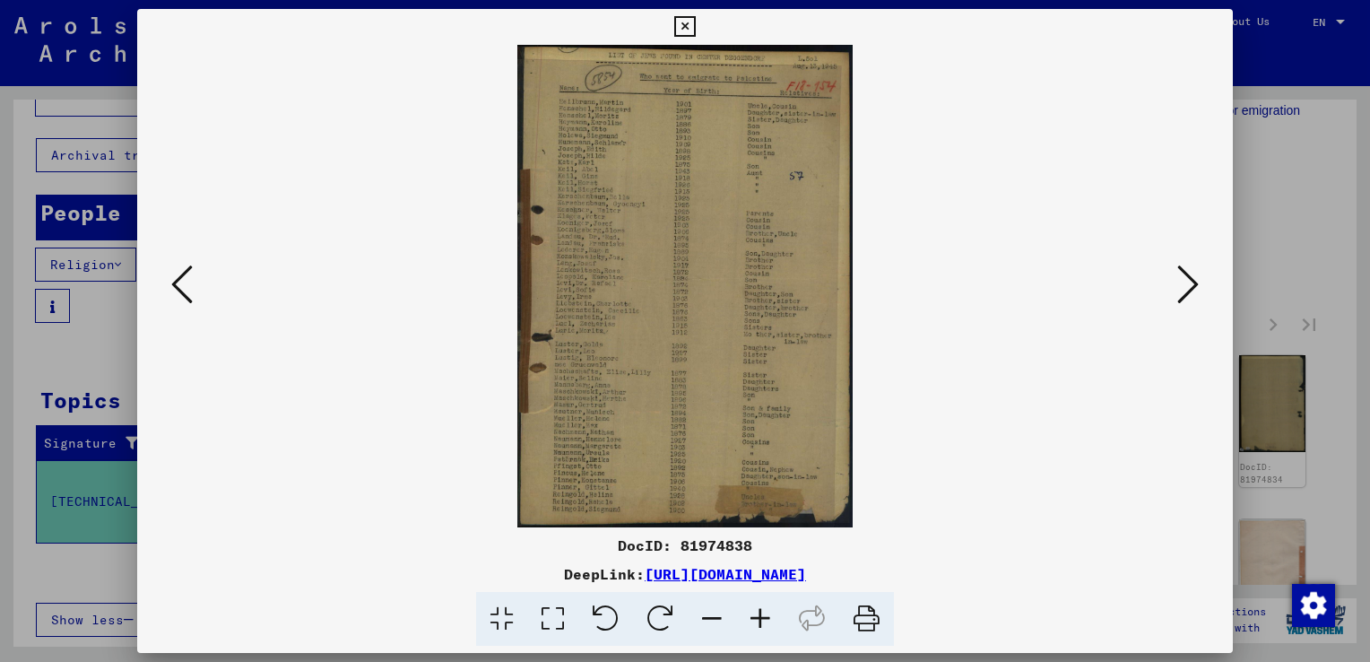
click at [1185, 289] on icon at bounding box center [1188, 284] width 22 height 43
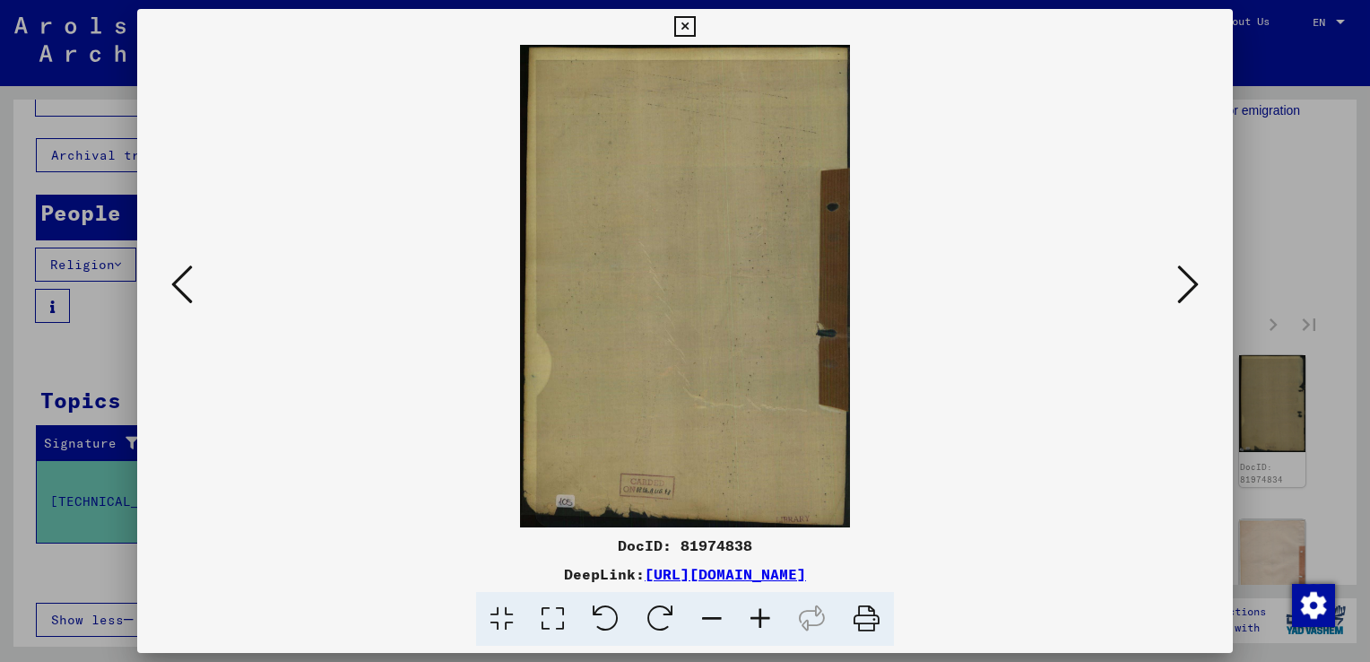
click at [1185, 289] on icon at bounding box center [1188, 284] width 22 height 43
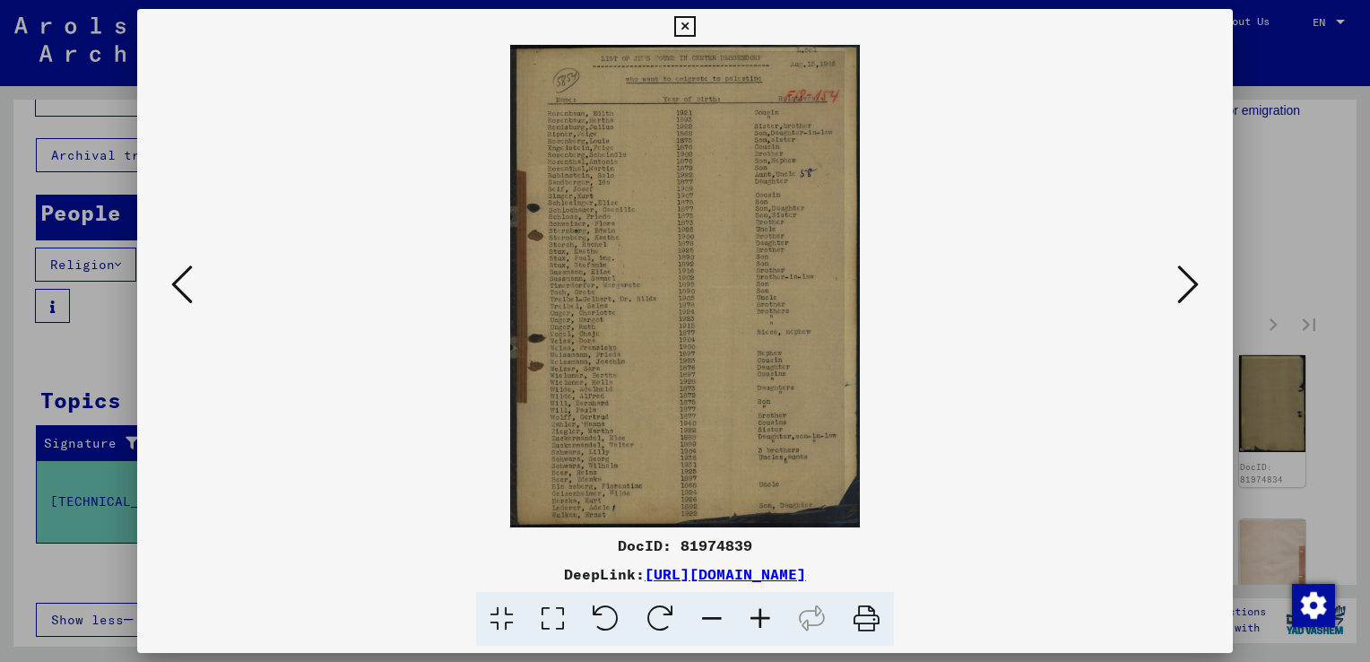
click at [1185, 289] on icon at bounding box center [1188, 284] width 22 height 43
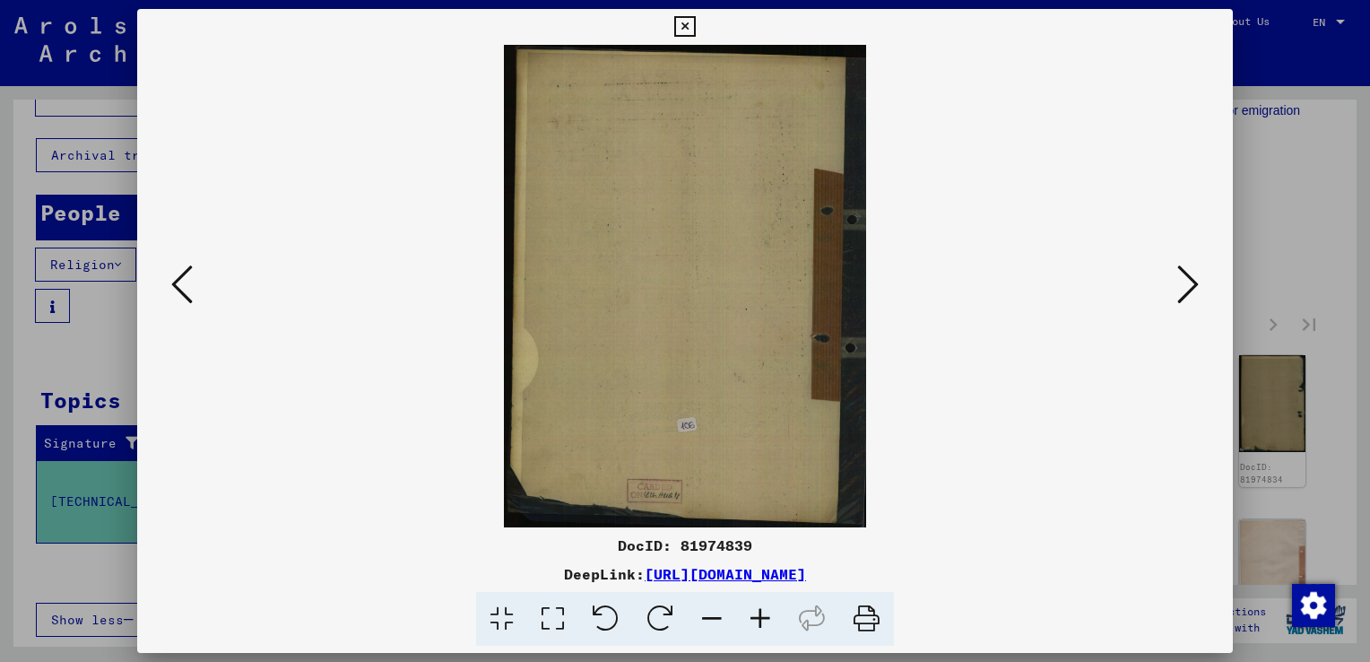
click at [1185, 289] on icon at bounding box center [1188, 284] width 22 height 43
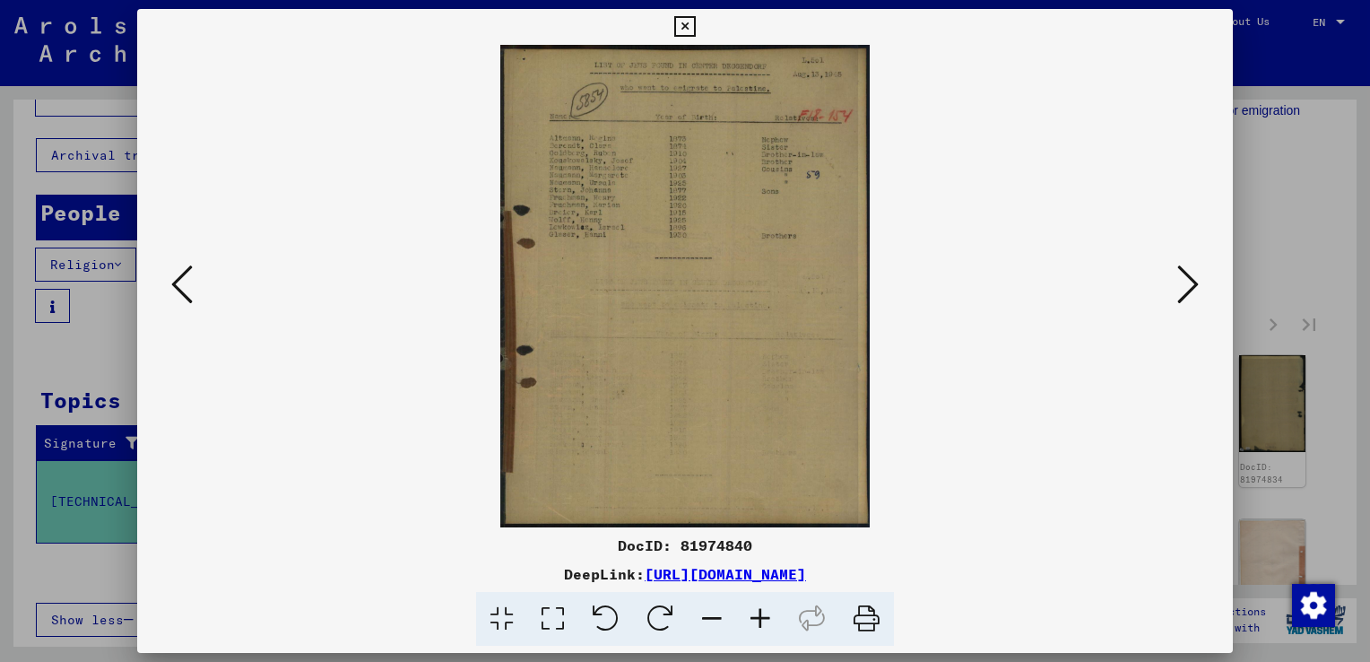
click at [1185, 289] on icon at bounding box center [1188, 284] width 22 height 43
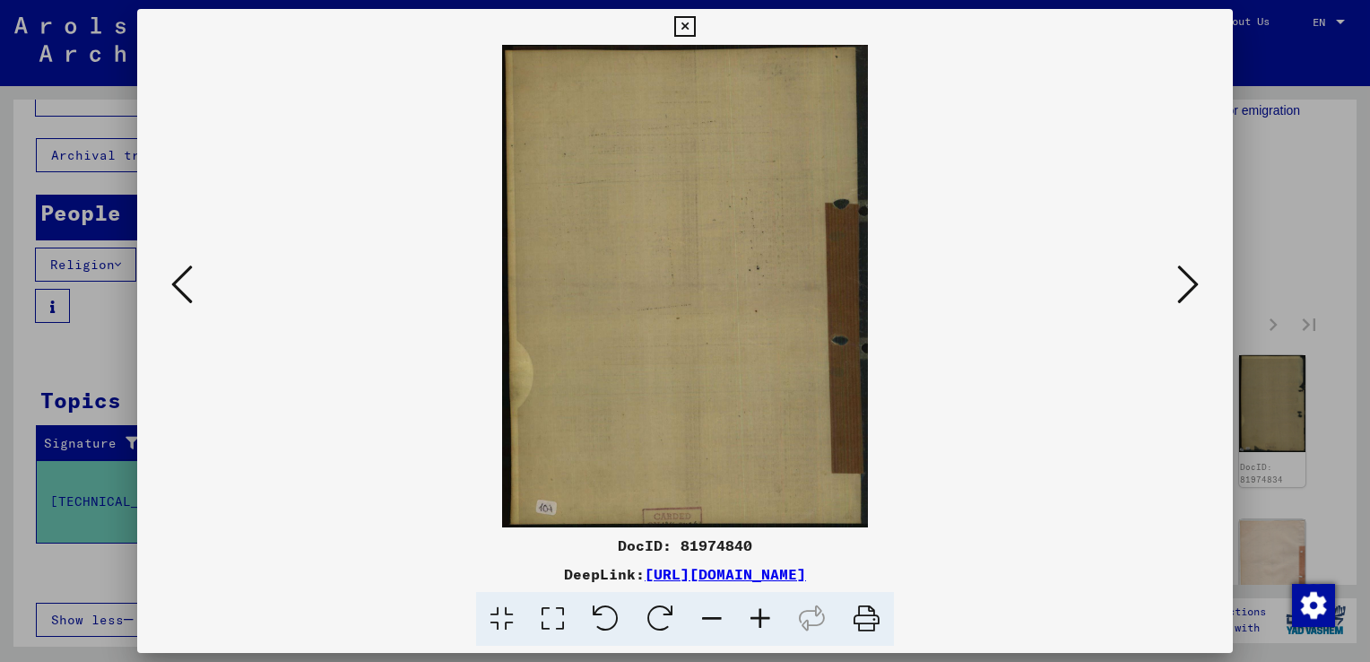
click at [1185, 289] on icon at bounding box center [1188, 284] width 22 height 43
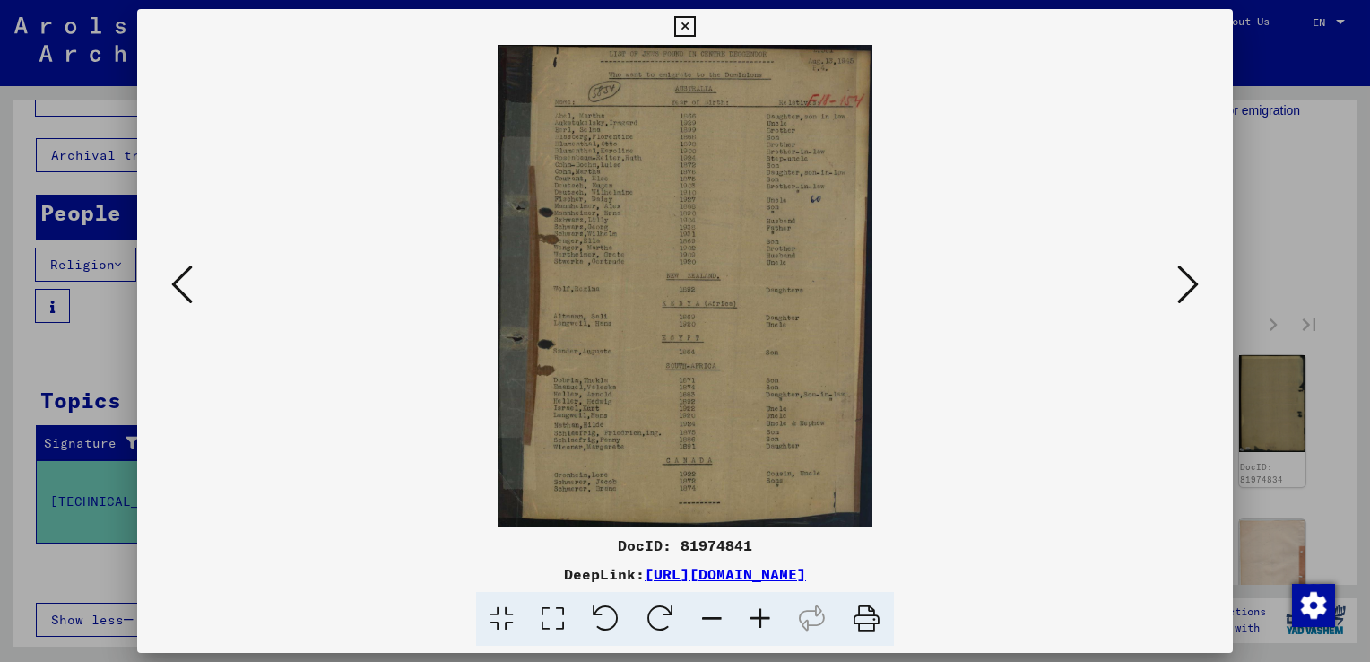
click at [1189, 291] on icon at bounding box center [1188, 284] width 22 height 43
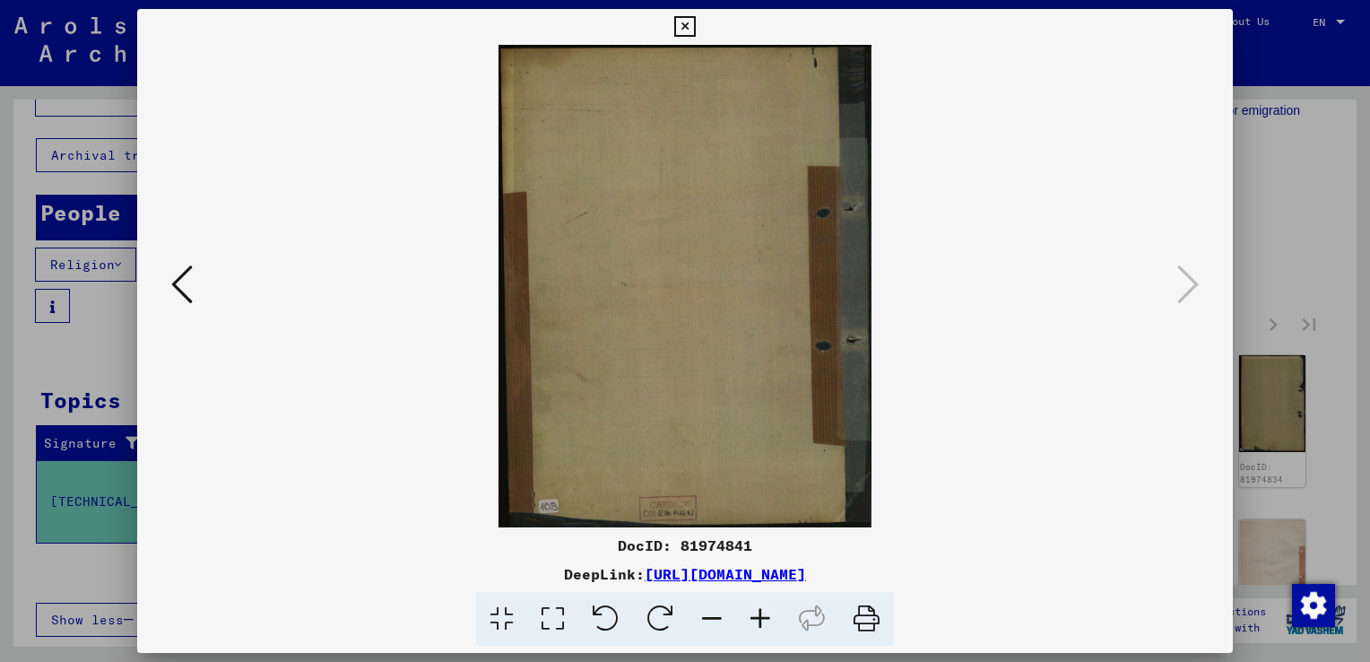
click at [689, 21] on icon at bounding box center [684, 27] width 21 height 22
